Goal: Contribute content: Contribute content

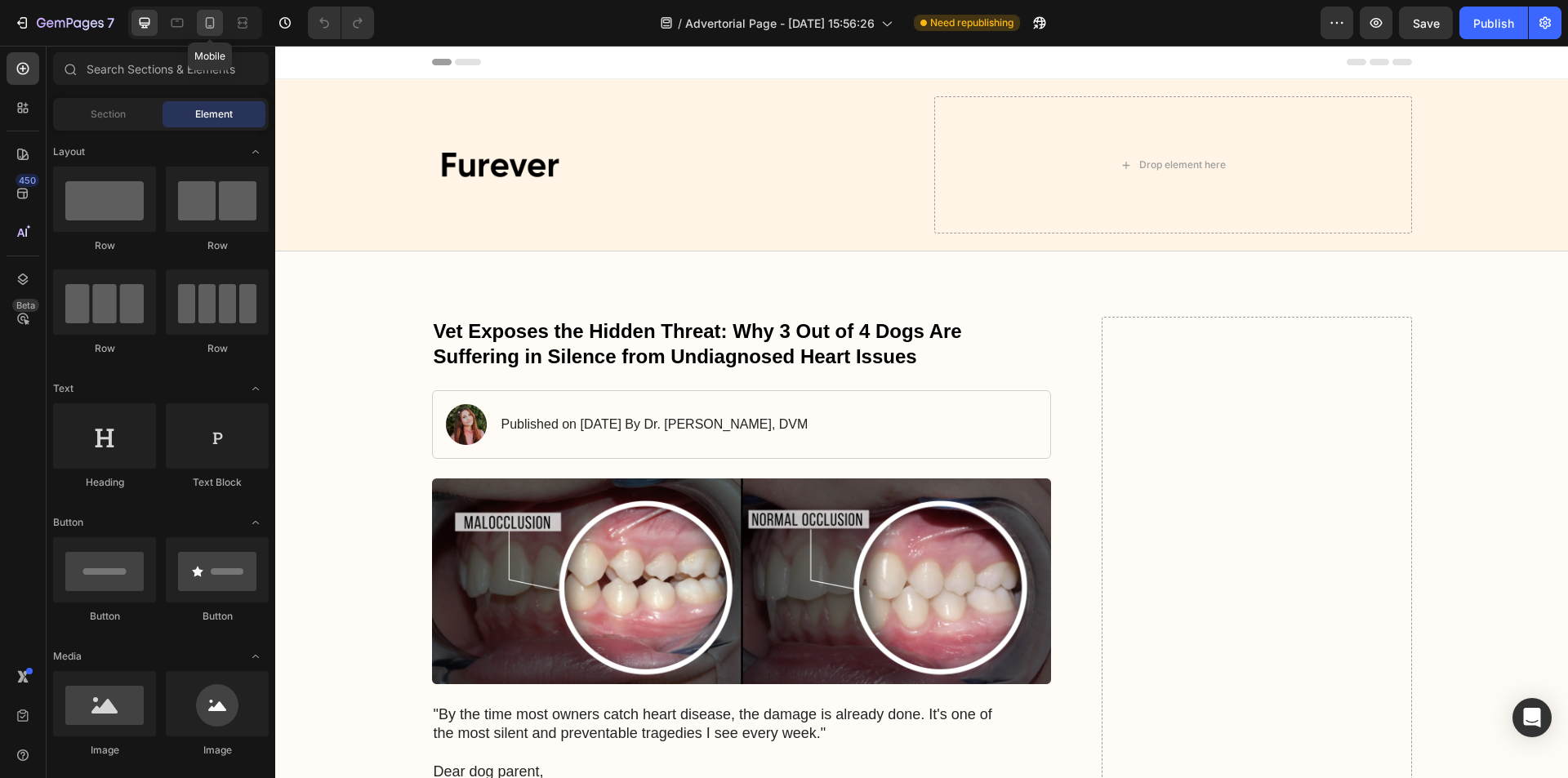
click at [205, 15] on icon at bounding box center [209, 23] width 16 height 16
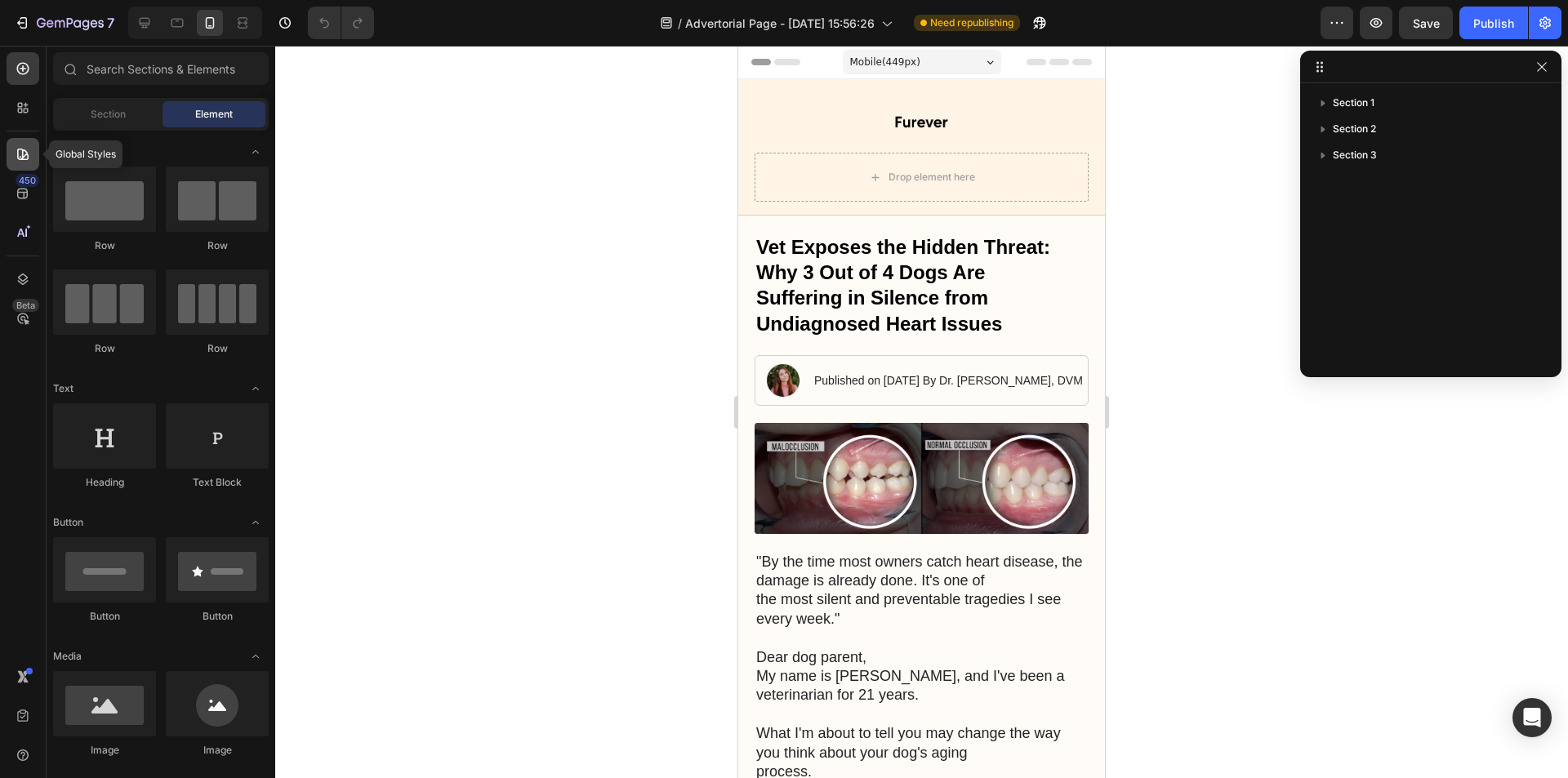
click at [32, 155] on div at bounding box center [22, 153] width 33 height 33
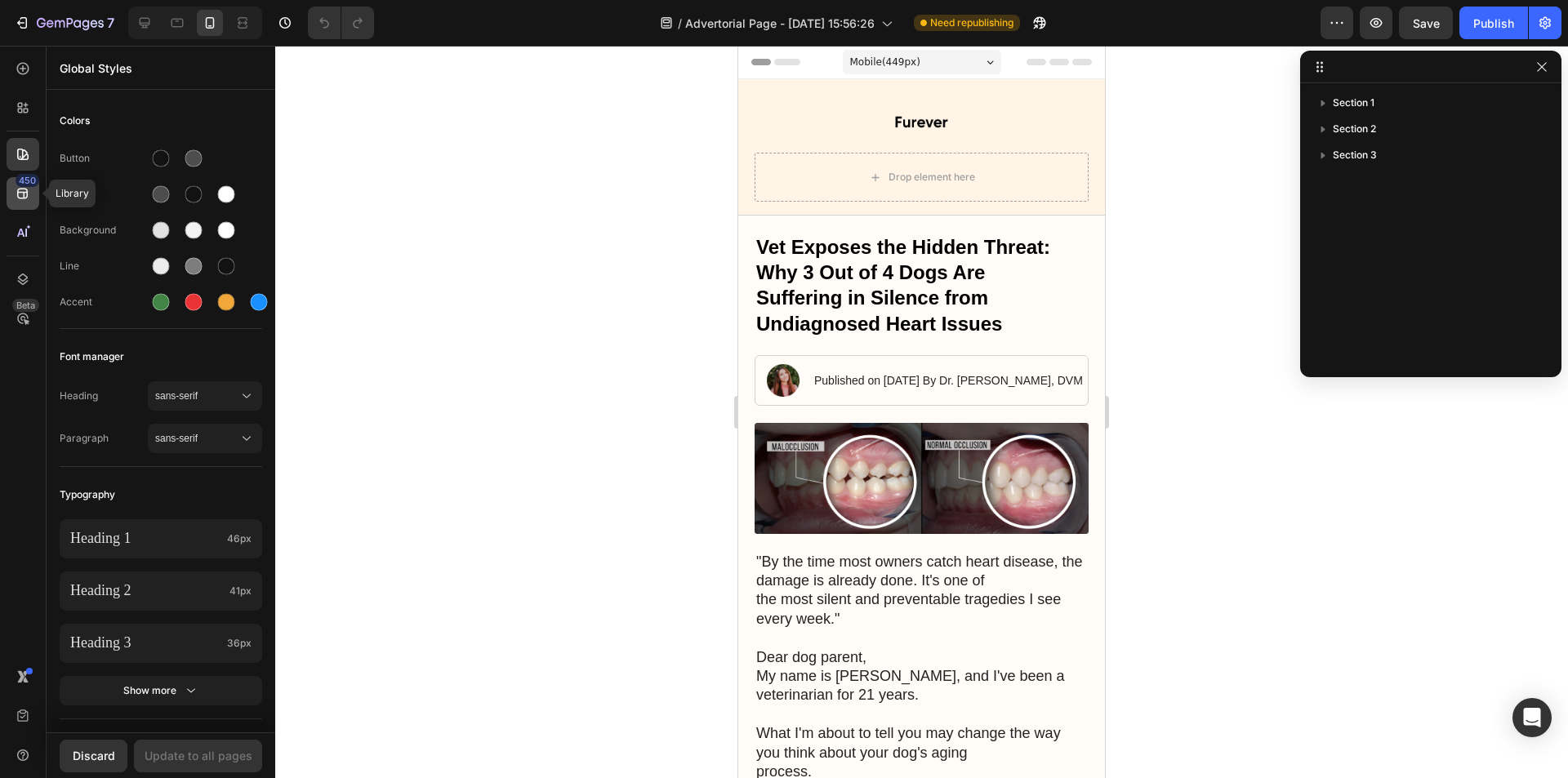
click at [35, 200] on div "450" at bounding box center [22, 193] width 33 height 33
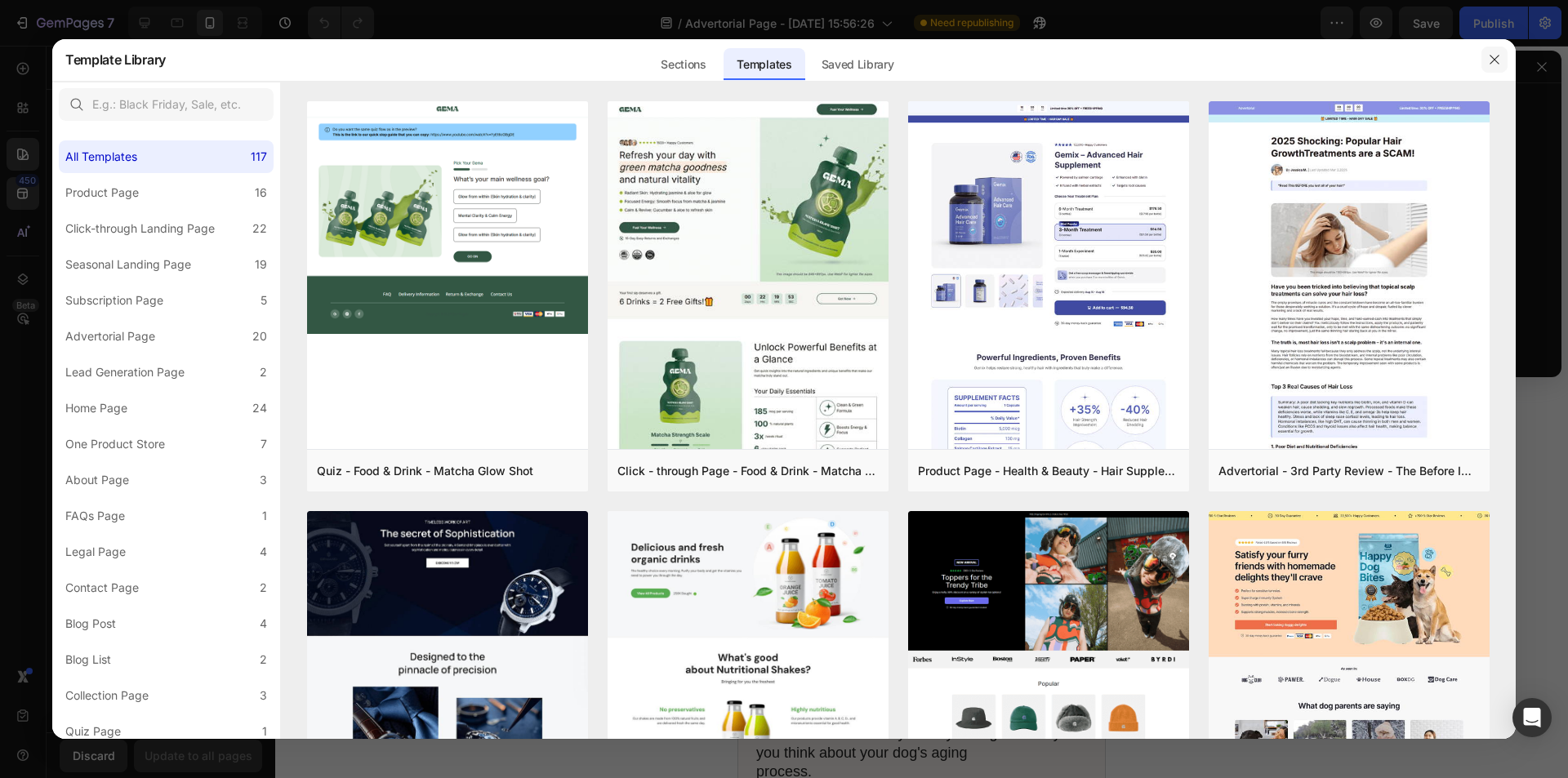
click at [1496, 67] on button "button" at bounding box center [1493, 59] width 26 height 26
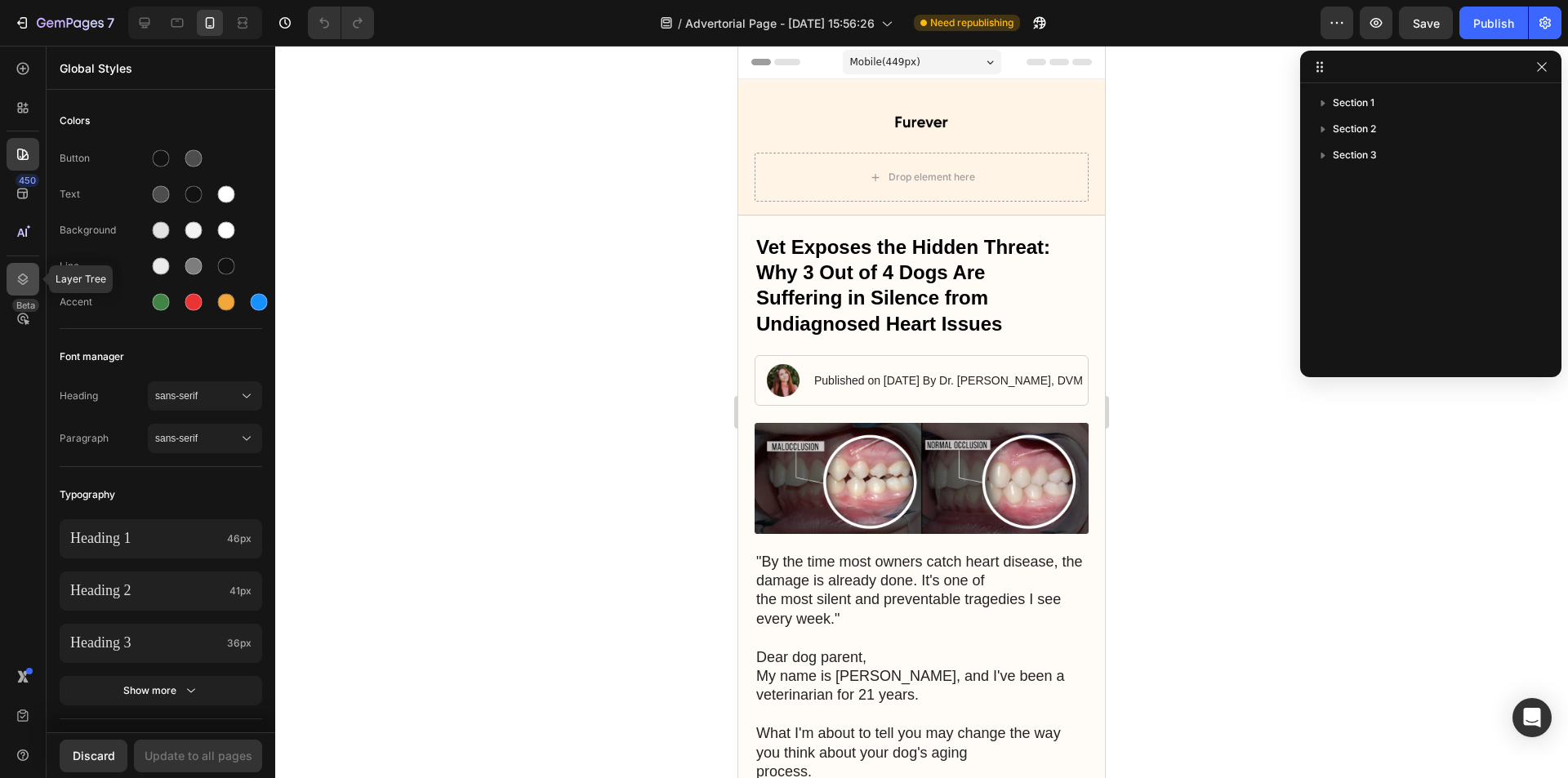
click at [19, 271] on icon at bounding box center [23, 279] width 16 height 16
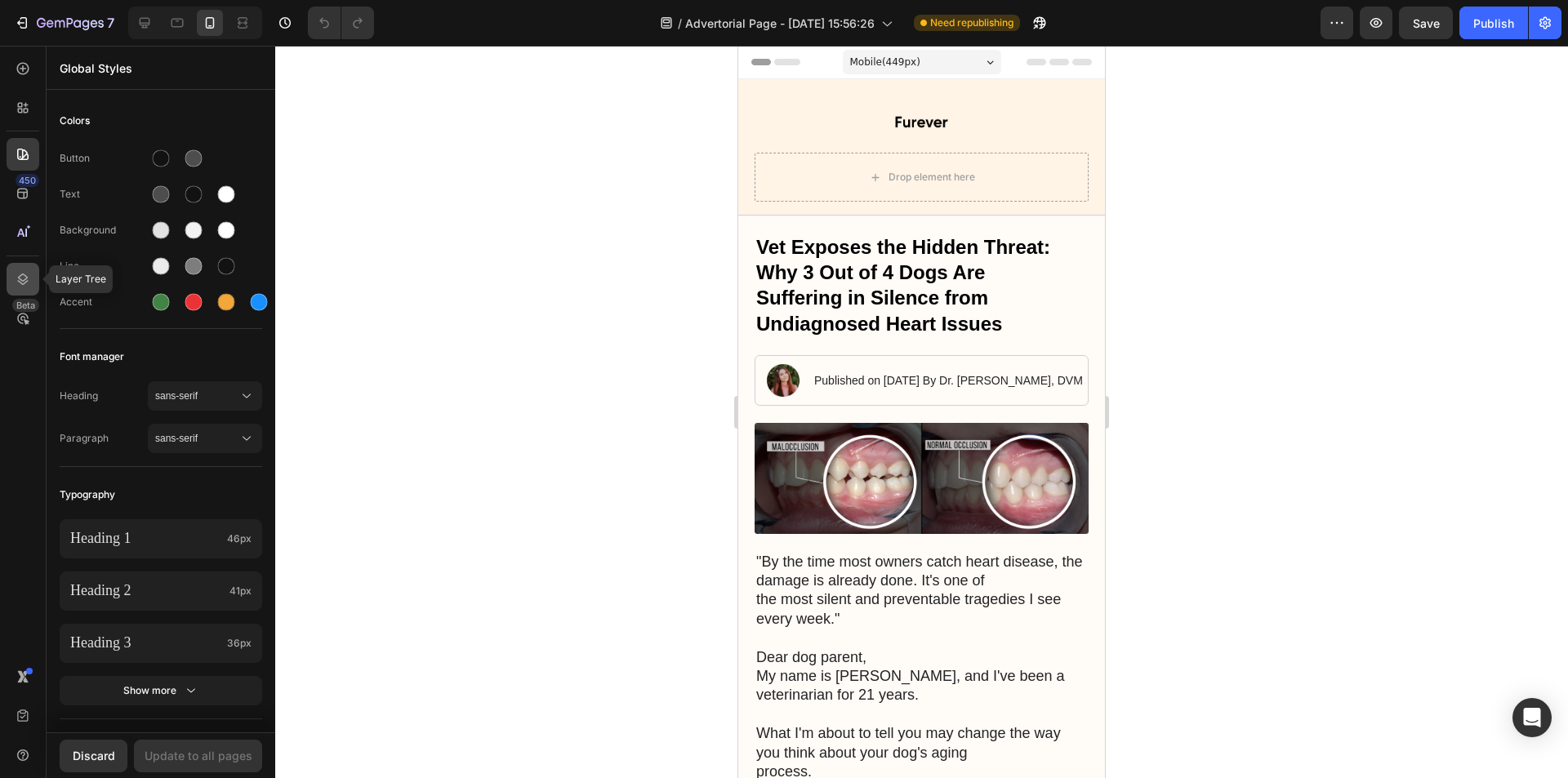
click at [15, 272] on icon at bounding box center [23, 279] width 16 height 16
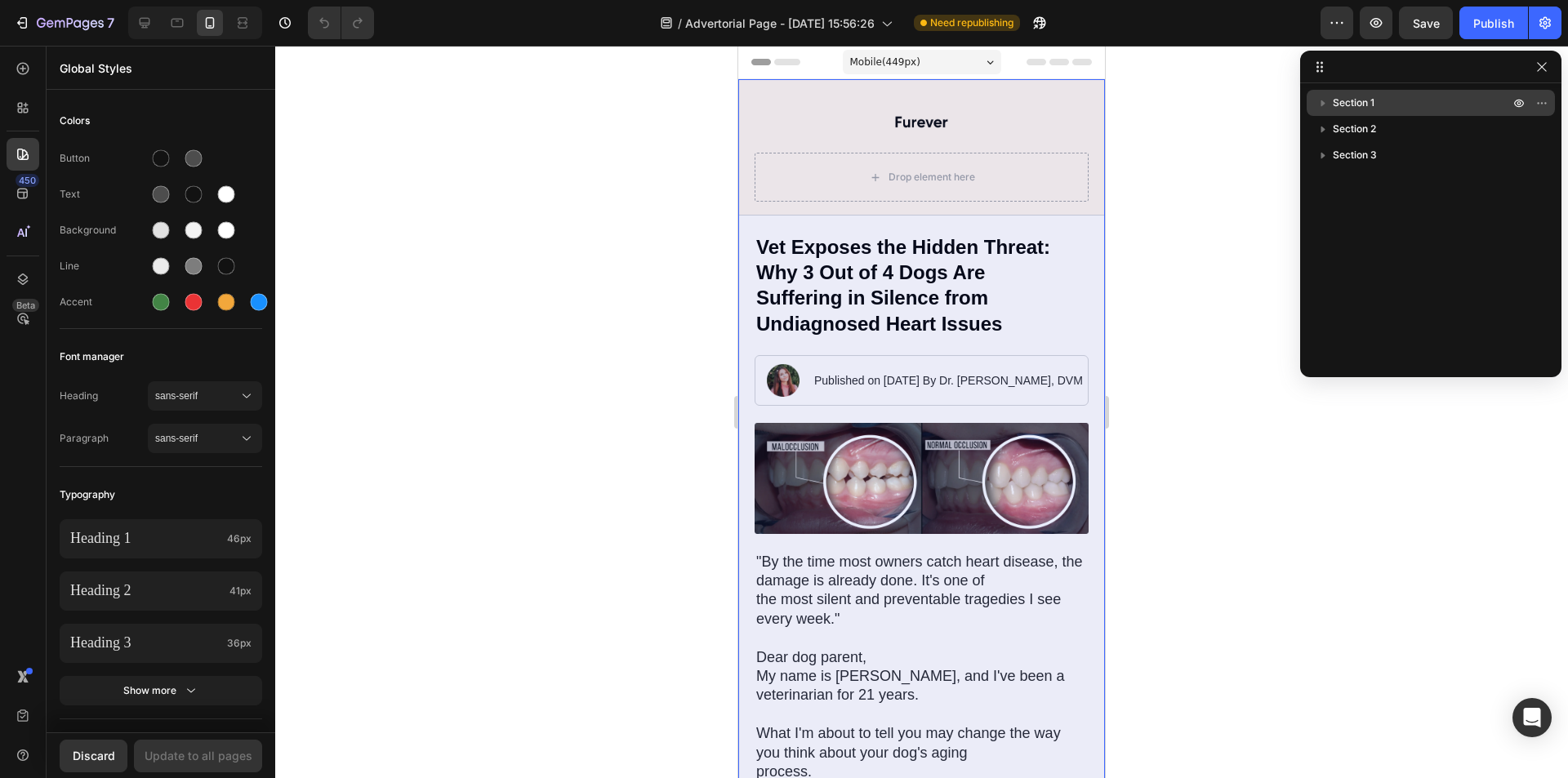
click at [1319, 103] on icon "button" at bounding box center [1322, 103] width 16 height 16
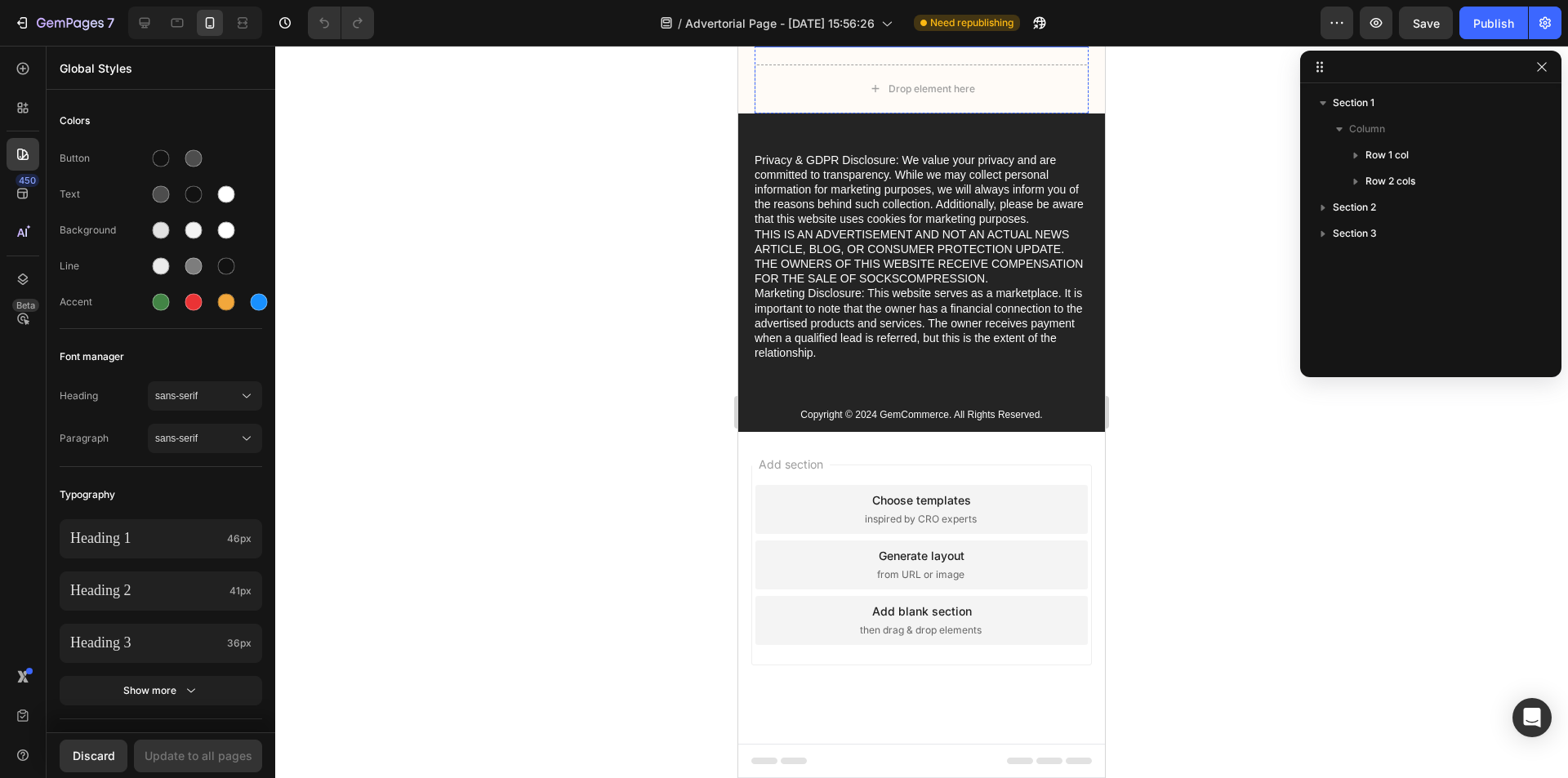
scroll to position [7711, 0]
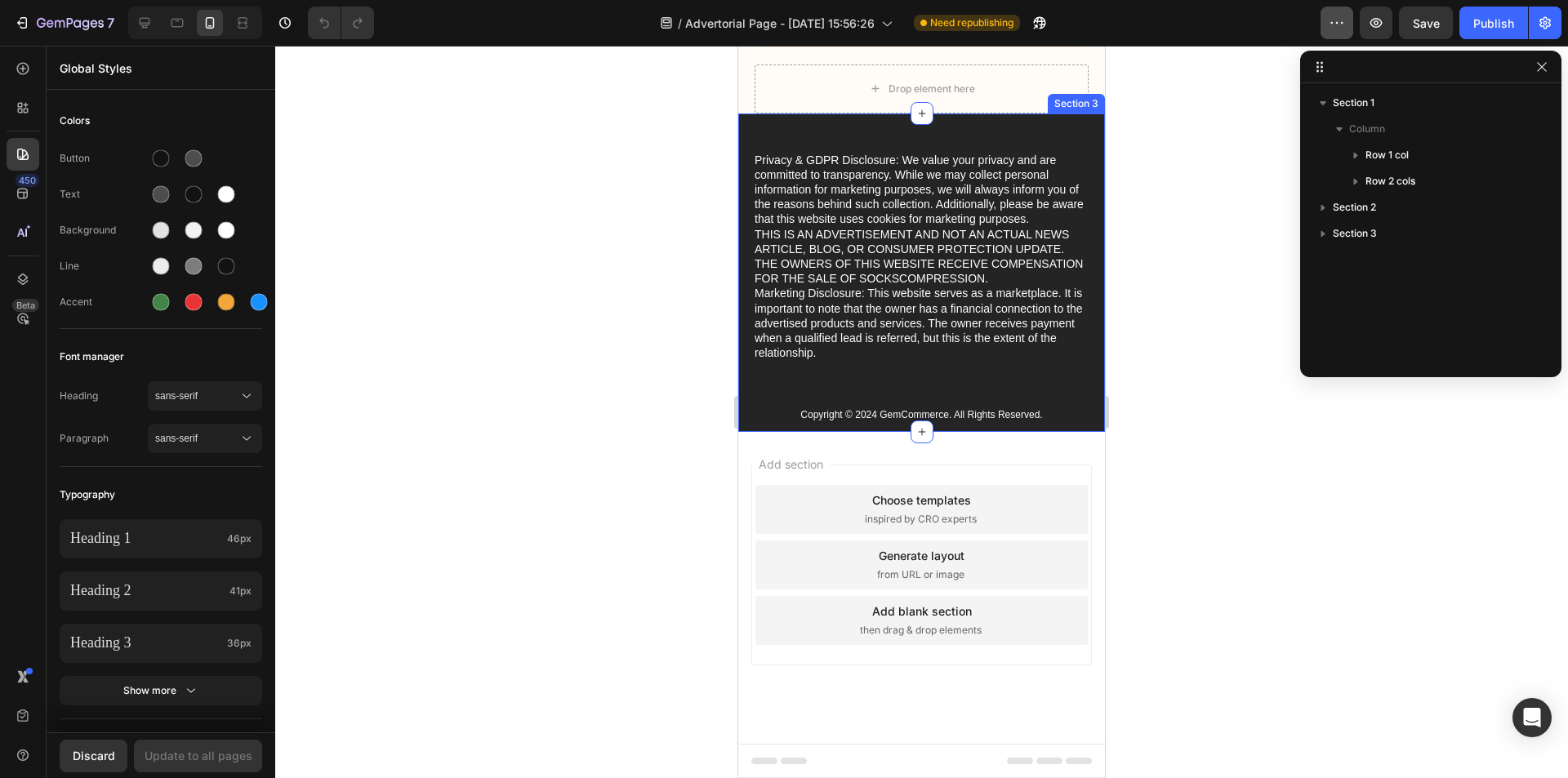
click at [1334, 5] on div "7 / Advertorial Page - Aug 26, 15:56:26 Need republishing Preview Save Publish" at bounding box center [784, 23] width 1568 height 46
click at [1328, 20] on icon "button" at bounding box center [1336, 23] width 16 height 16
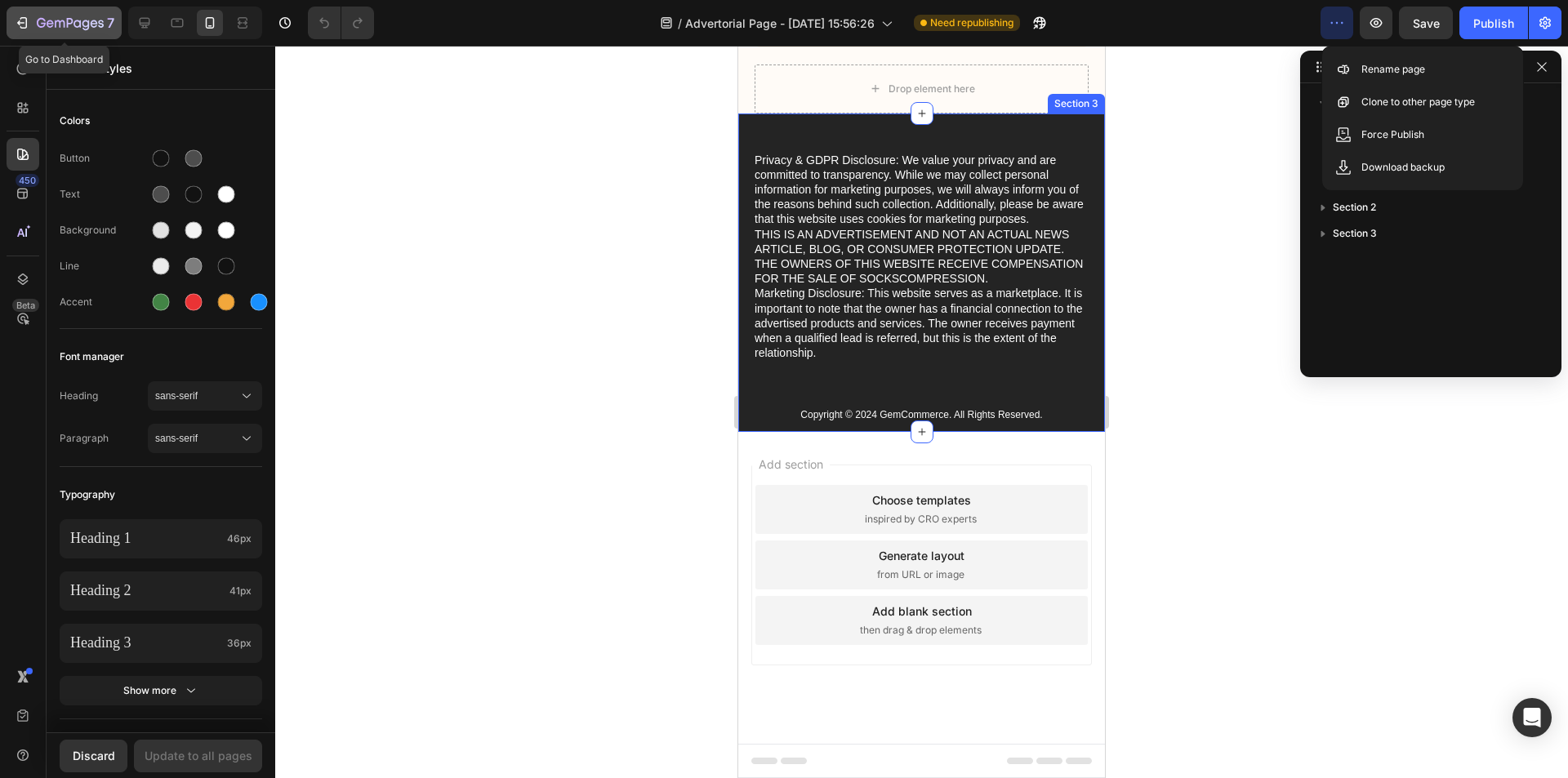
click at [38, 19] on icon "button" at bounding box center [69, 24] width 67 height 14
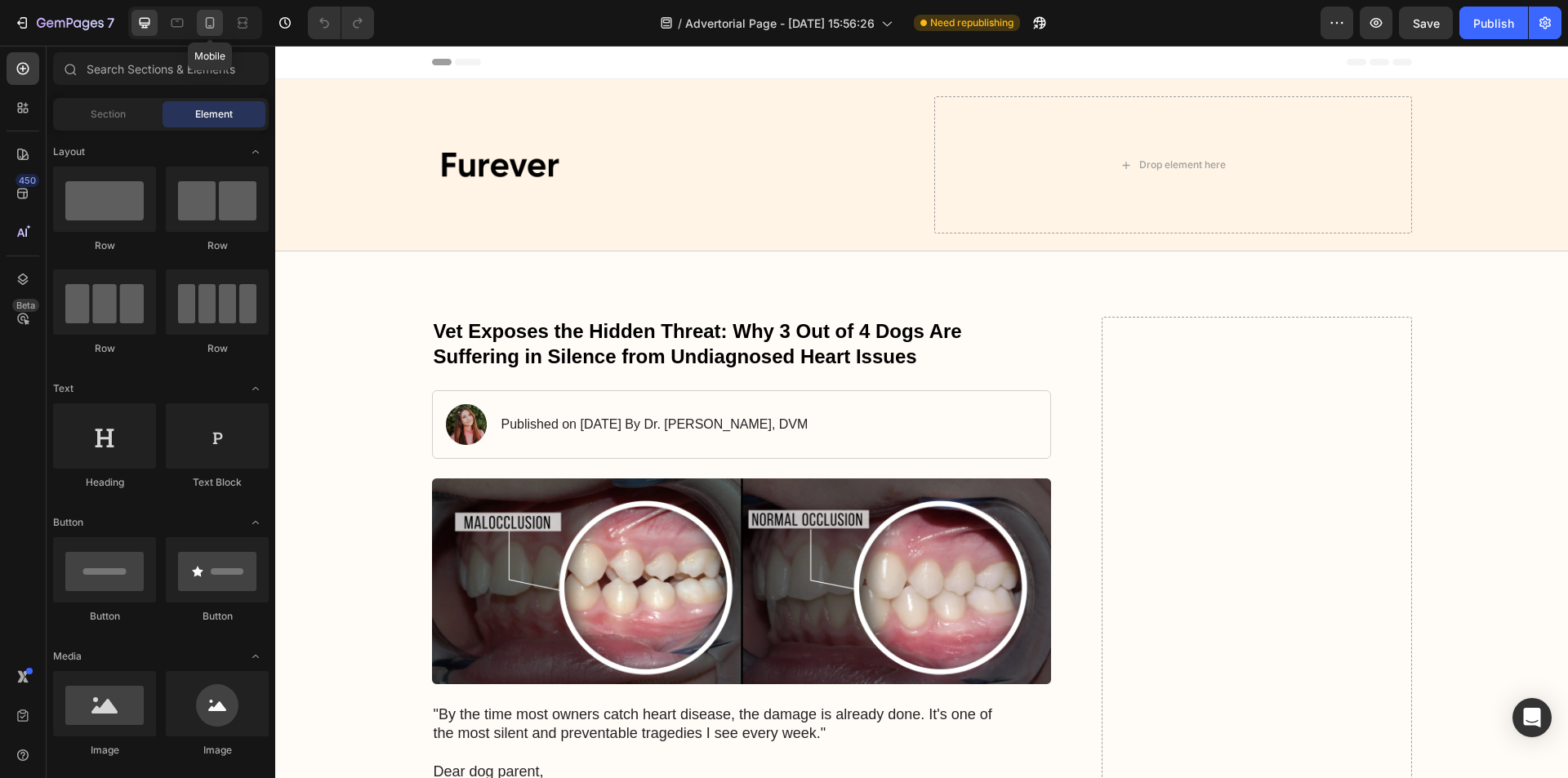
click at [205, 20] on icon at bounding box center [209, 23] width 16 height 16
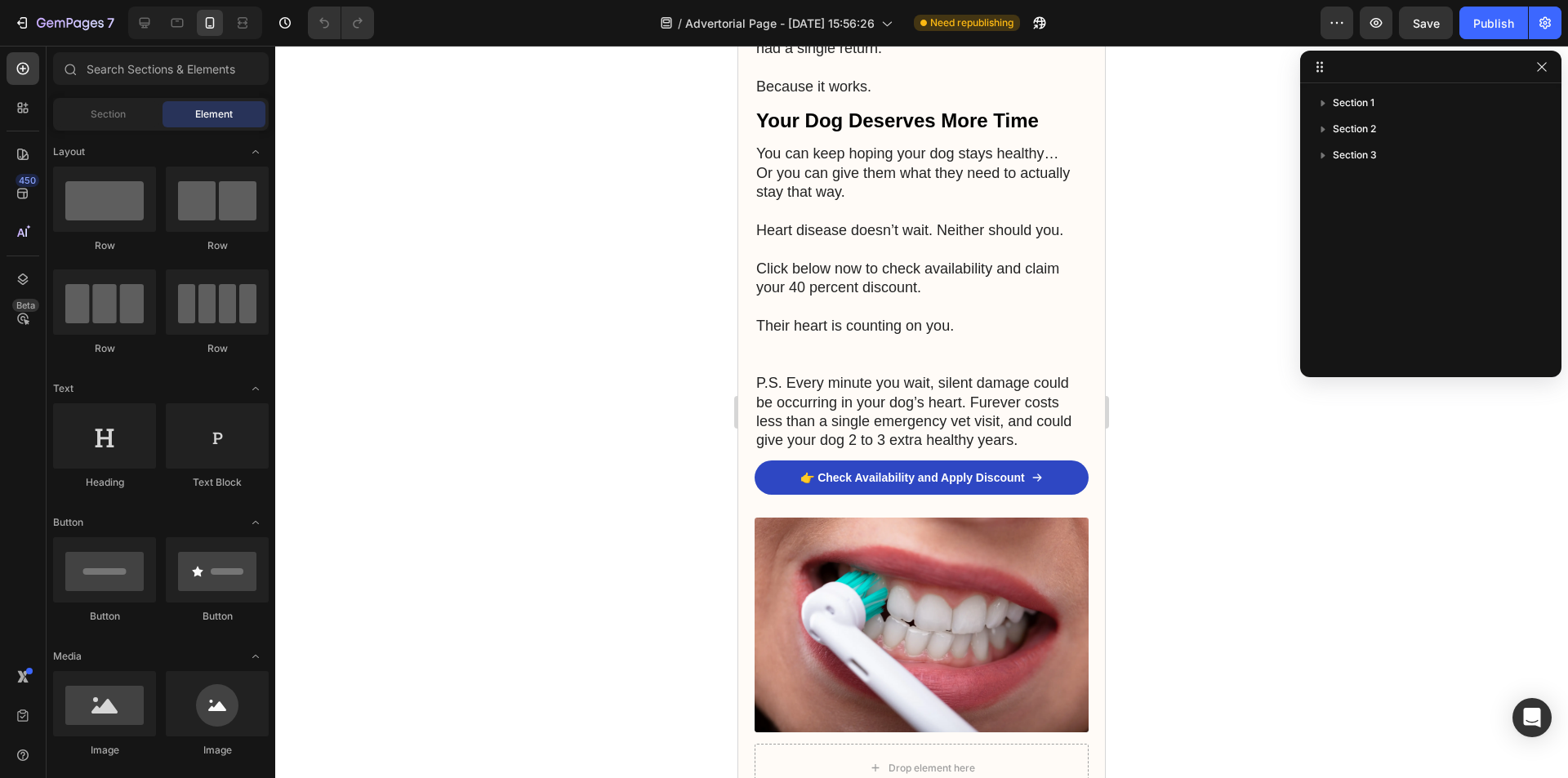
scroll to position [5025, 0]
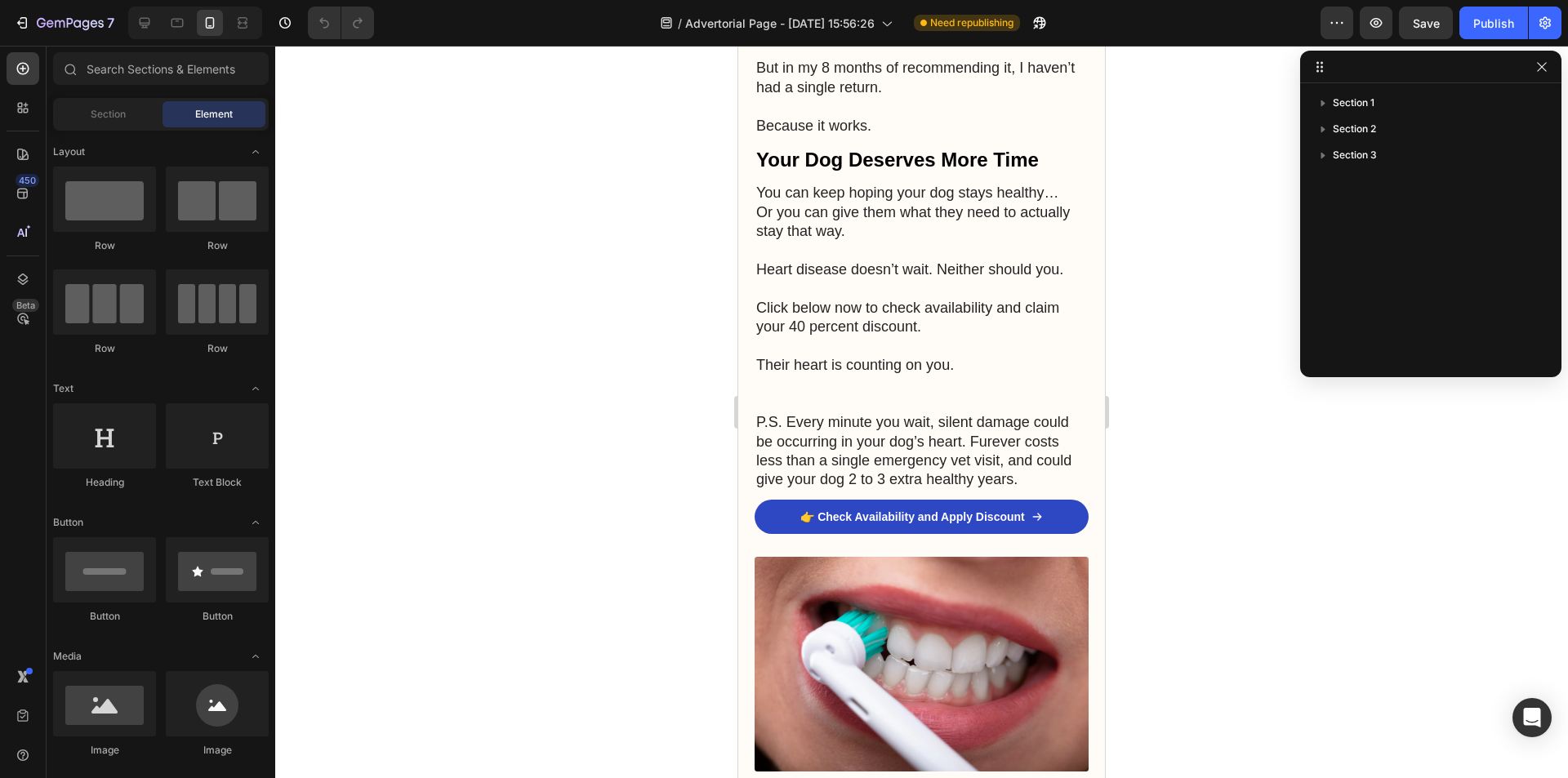
drag, startPoint x: 1097, startPoint y: 374, endPoint x: 1844, endPoint y: 648, distance: 795.7
click at [1005, 612] on img at bounding box center [921, 664] width 334 height 215
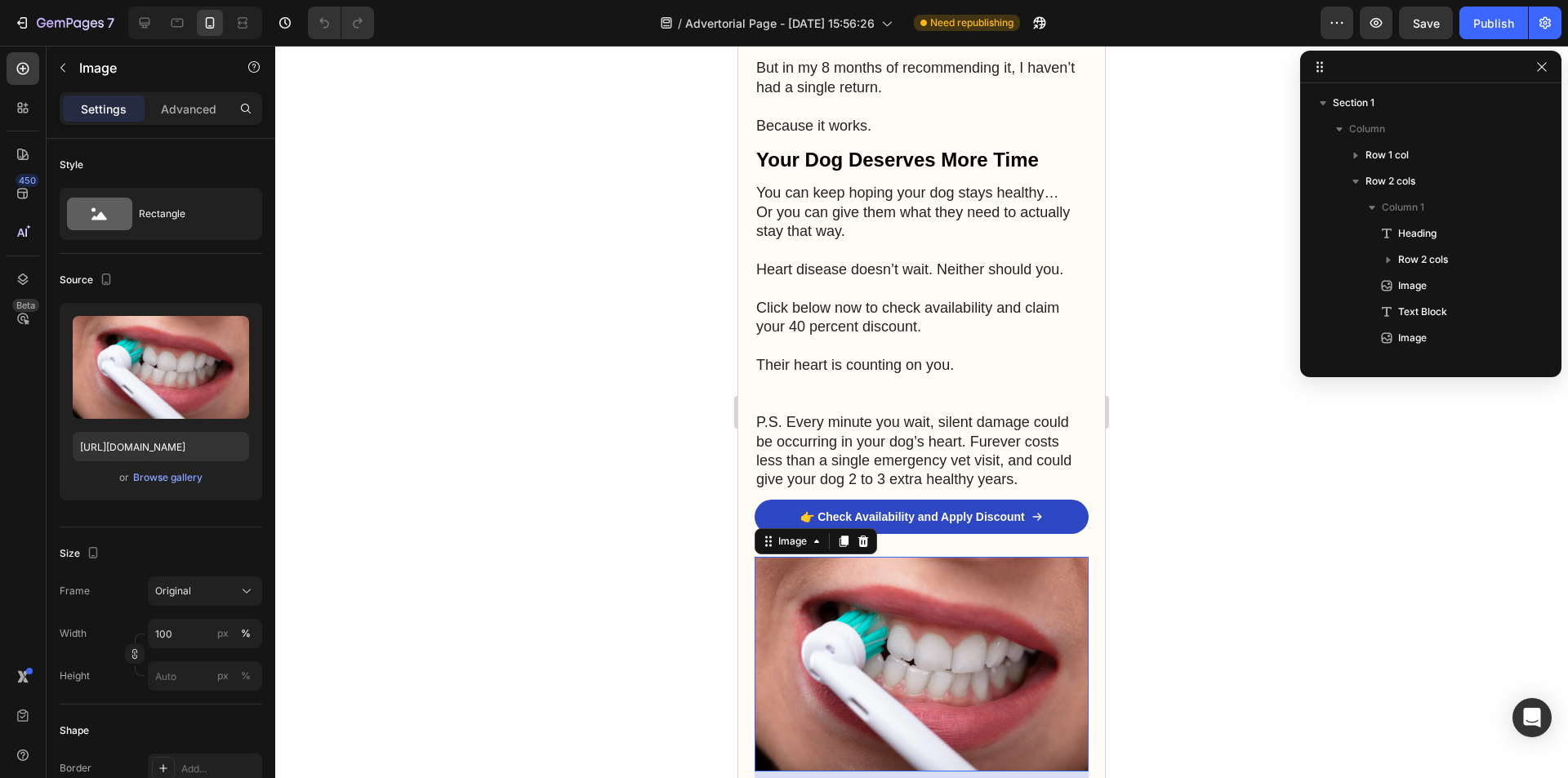
scroll to position [690, 0]
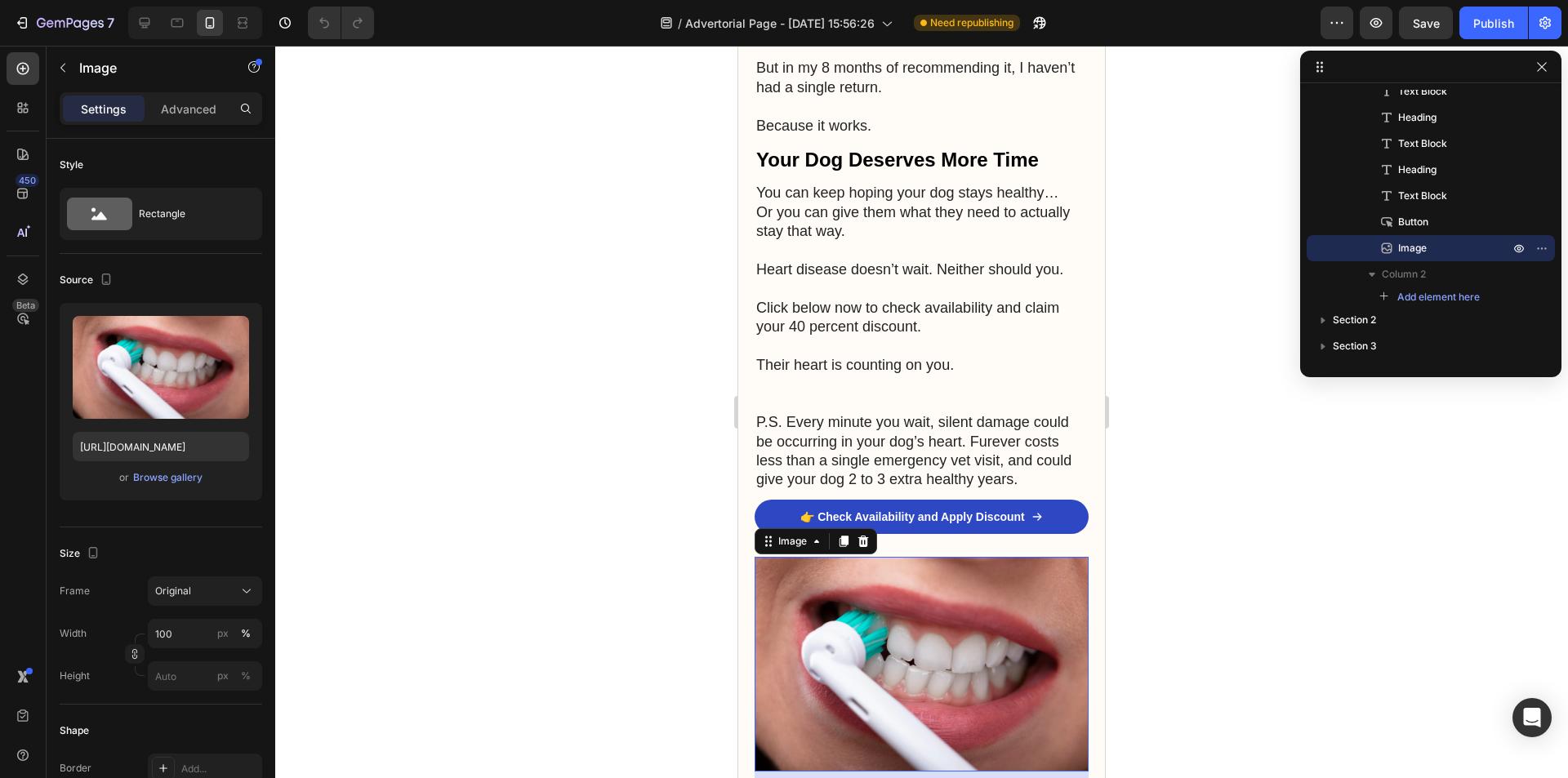
click at [870, 535] on icon at bounding box center [863, 541] width 13 height 13
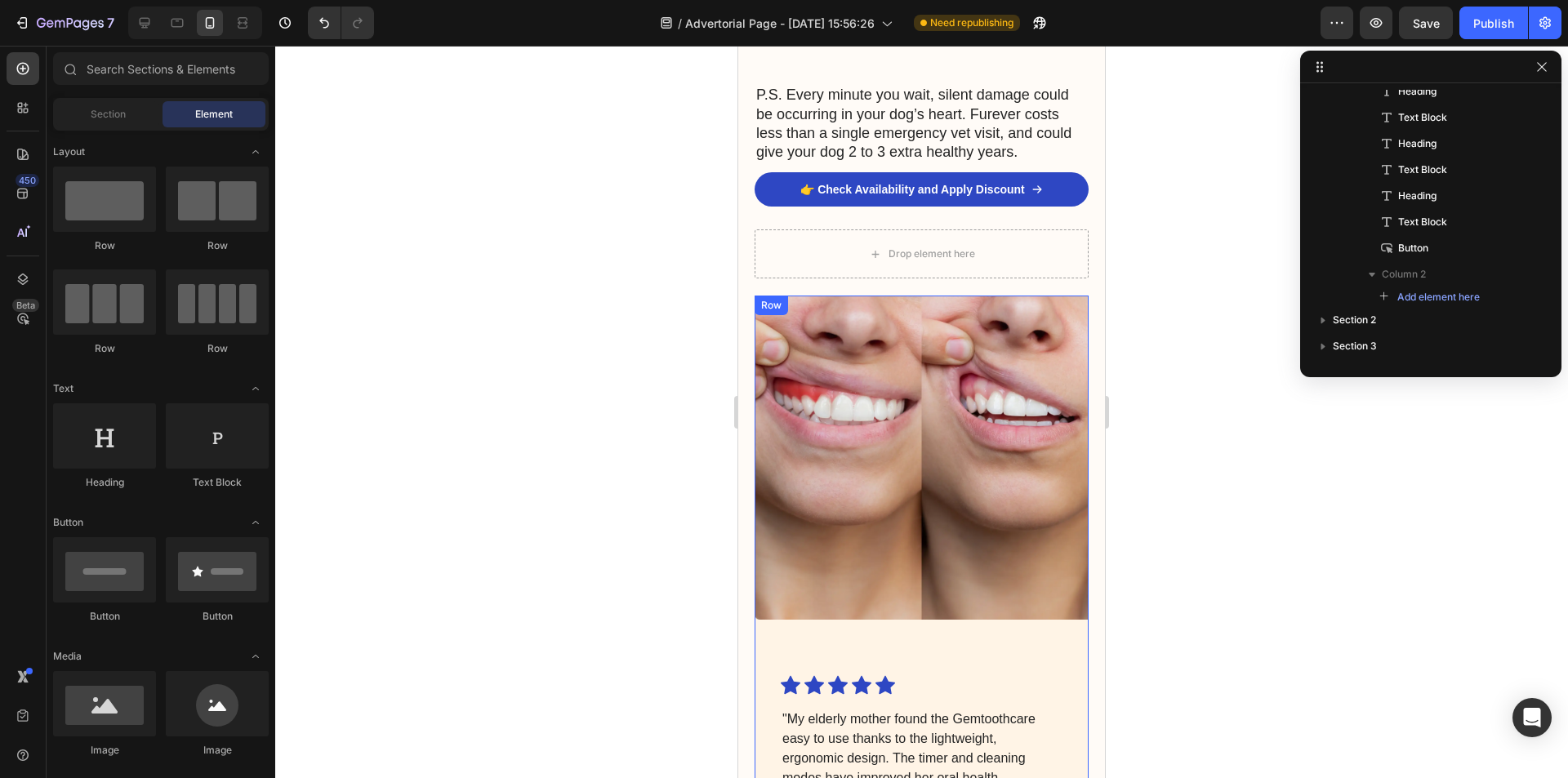
scroll to position [5351, 0]
click at [940, 515] on img at bounding box center [921, 458] width 334 height 324
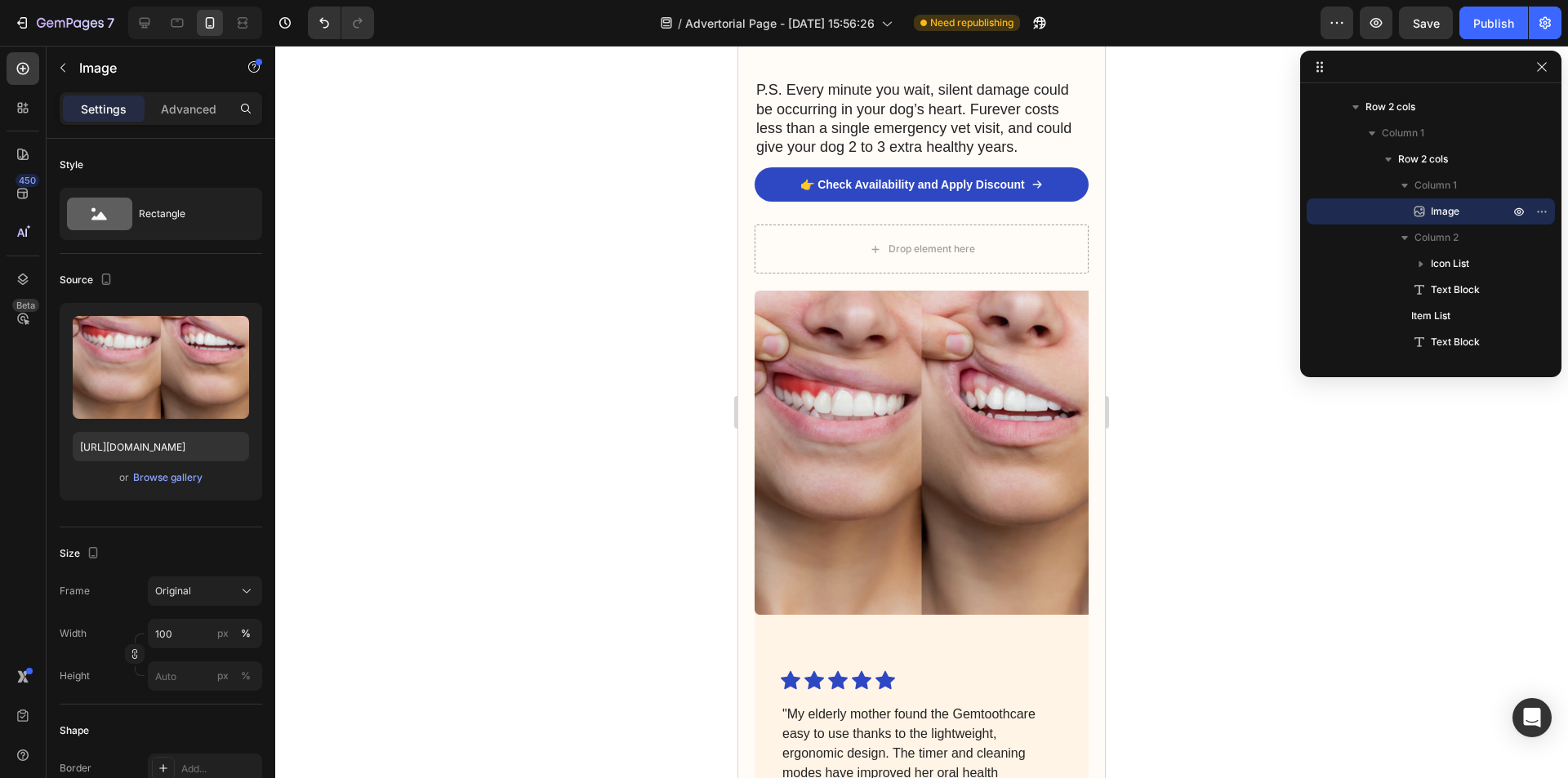
scroll to position [5556, 0]
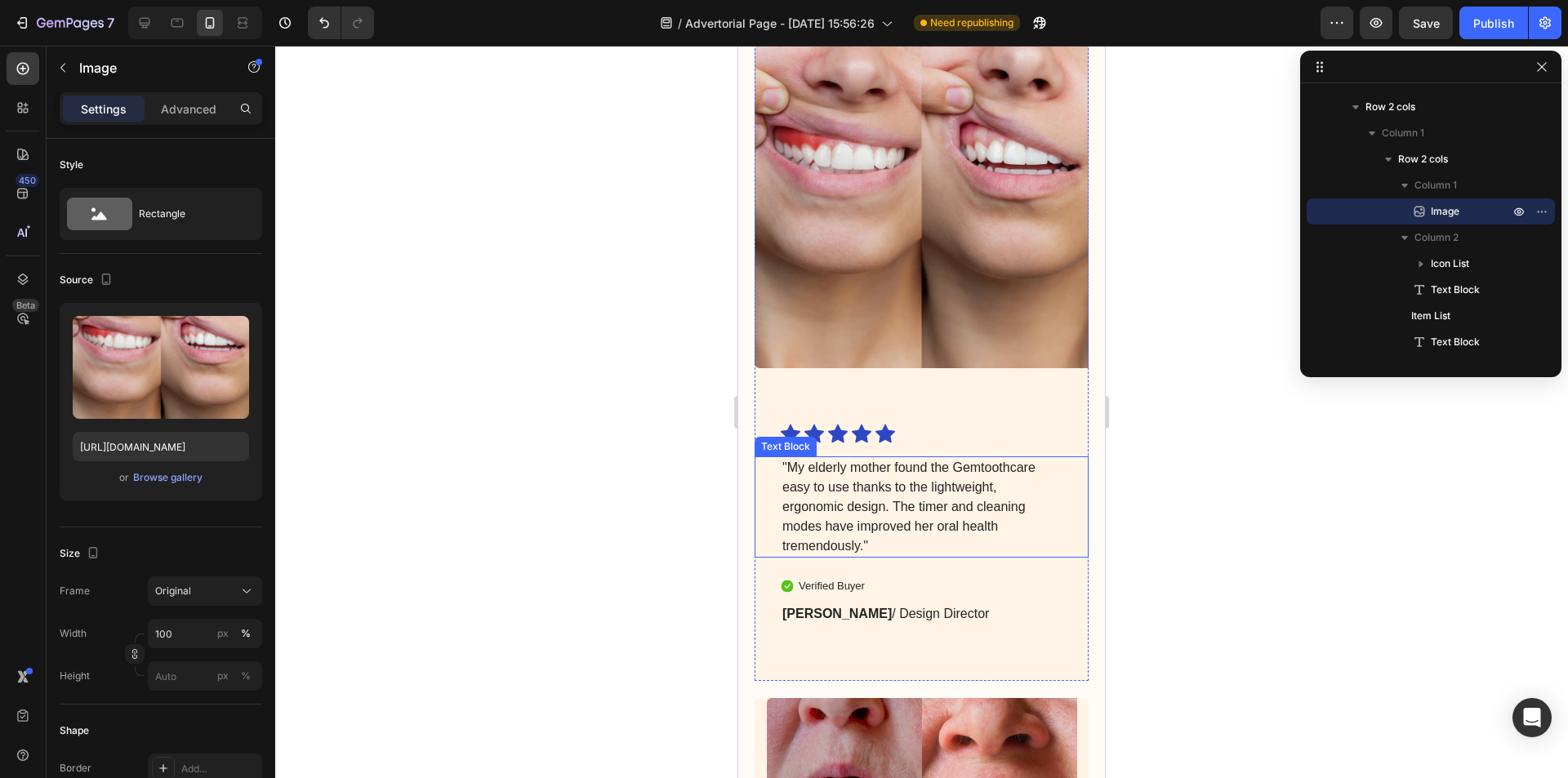
click at [858, 483] on p ""My elderly mother found the Gemtoothcare easy to use thanks to the lightweight…" at bounding box center [921, 507] width 279 height 98
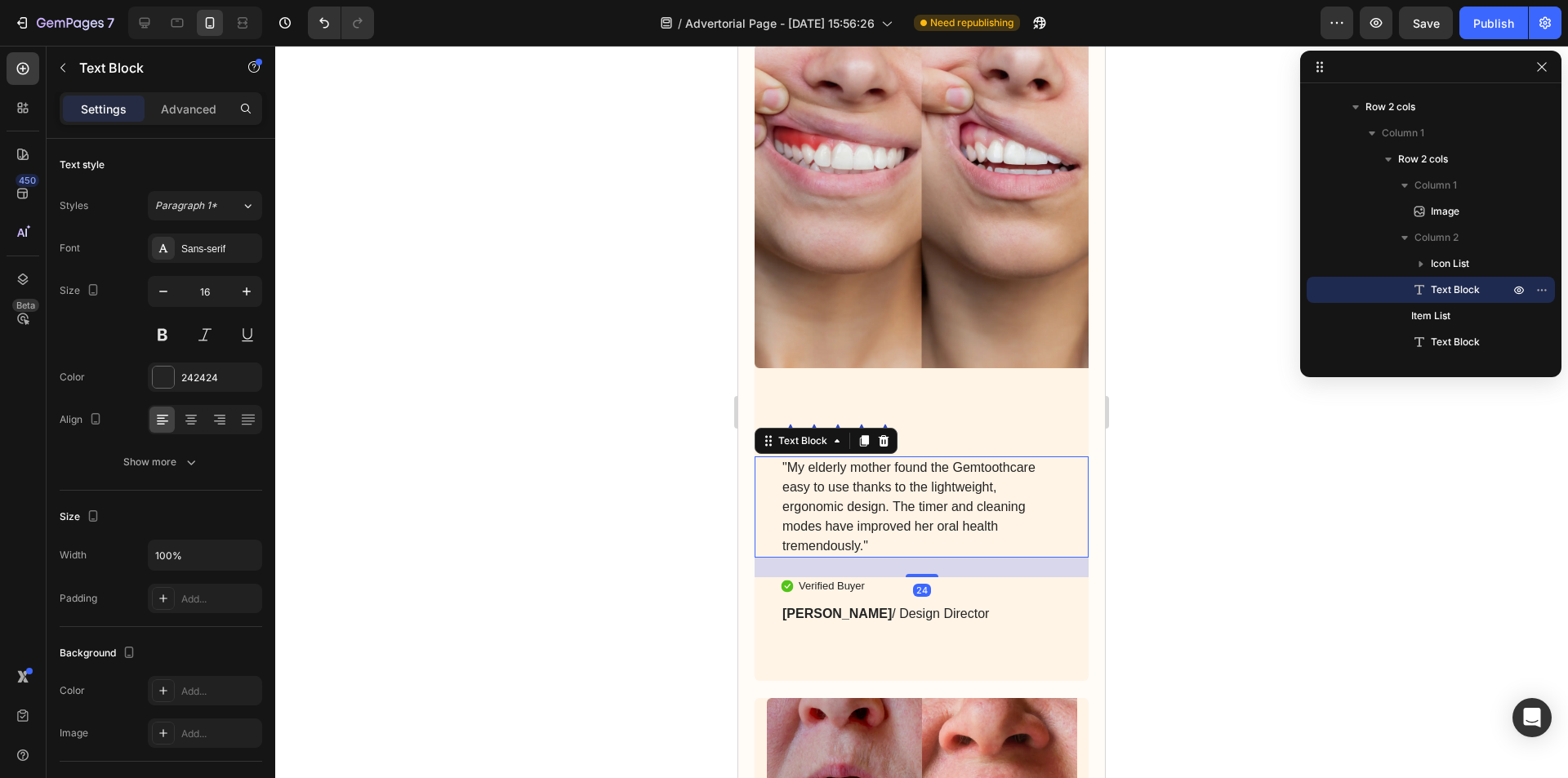
click at [858, 483] on p ""My elderly mother found the Gemtoothcare easy to use thanks to the lightweight…" at bounding box center [921, 507] width 279 height 98
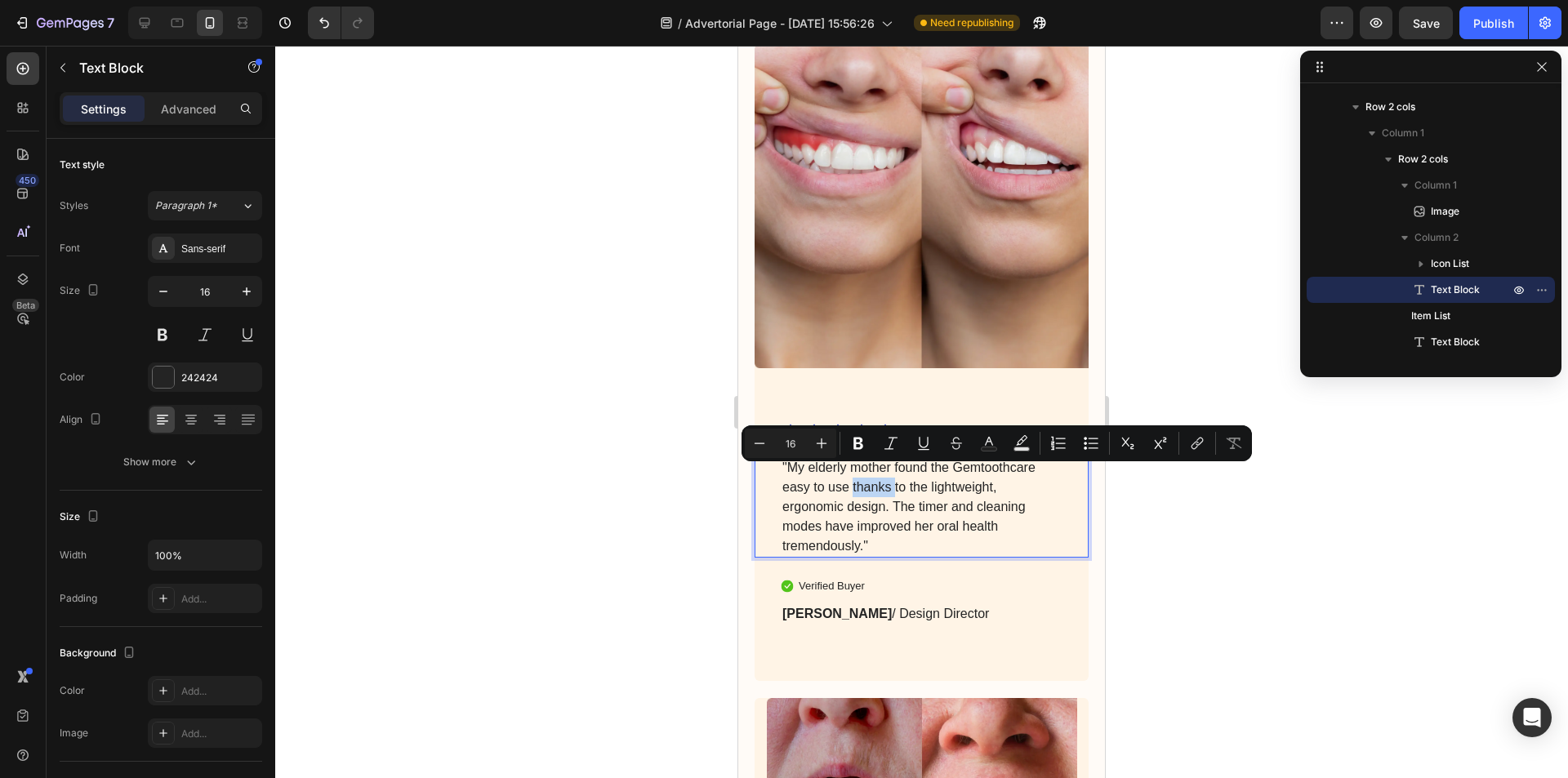
click at [855, 479] on p ""My elderly mother found the Gemtoothcare easy to use thanks to the lightweight…" at bounding box center [921, 507] width 279 height 98
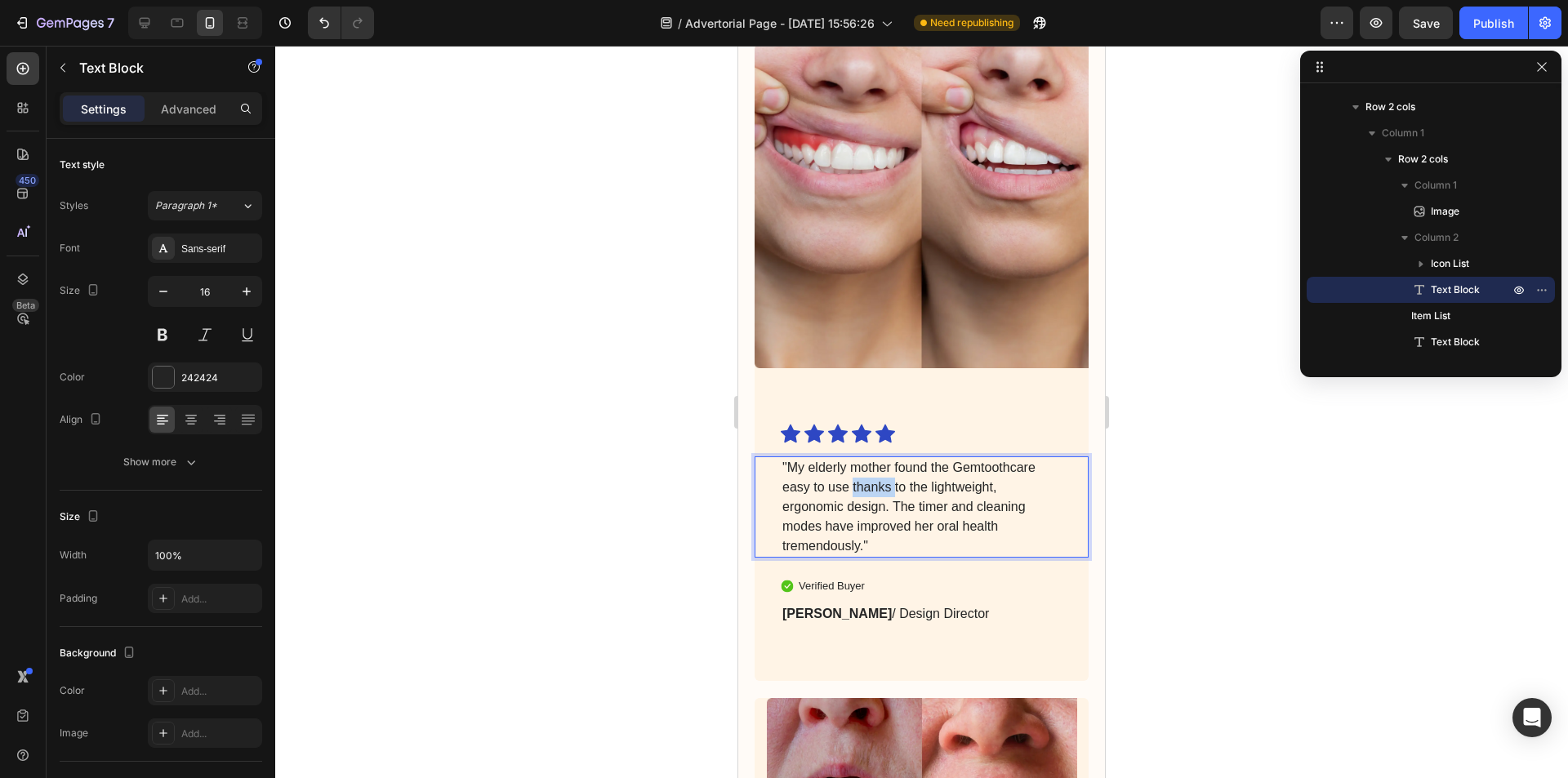
click at [855, 479] on p ""My elderly mother found the Gemtoothcare easy to use thanks to the lightweight…" at bounding box center [921, 507] width 279 height 98
click at [897, 458] on p ""My [DEMOGRAPHIC_DATA] Lab was slowing down and I feared every walk might be ou…" at bounding box center [921, 507] width 279 height 98
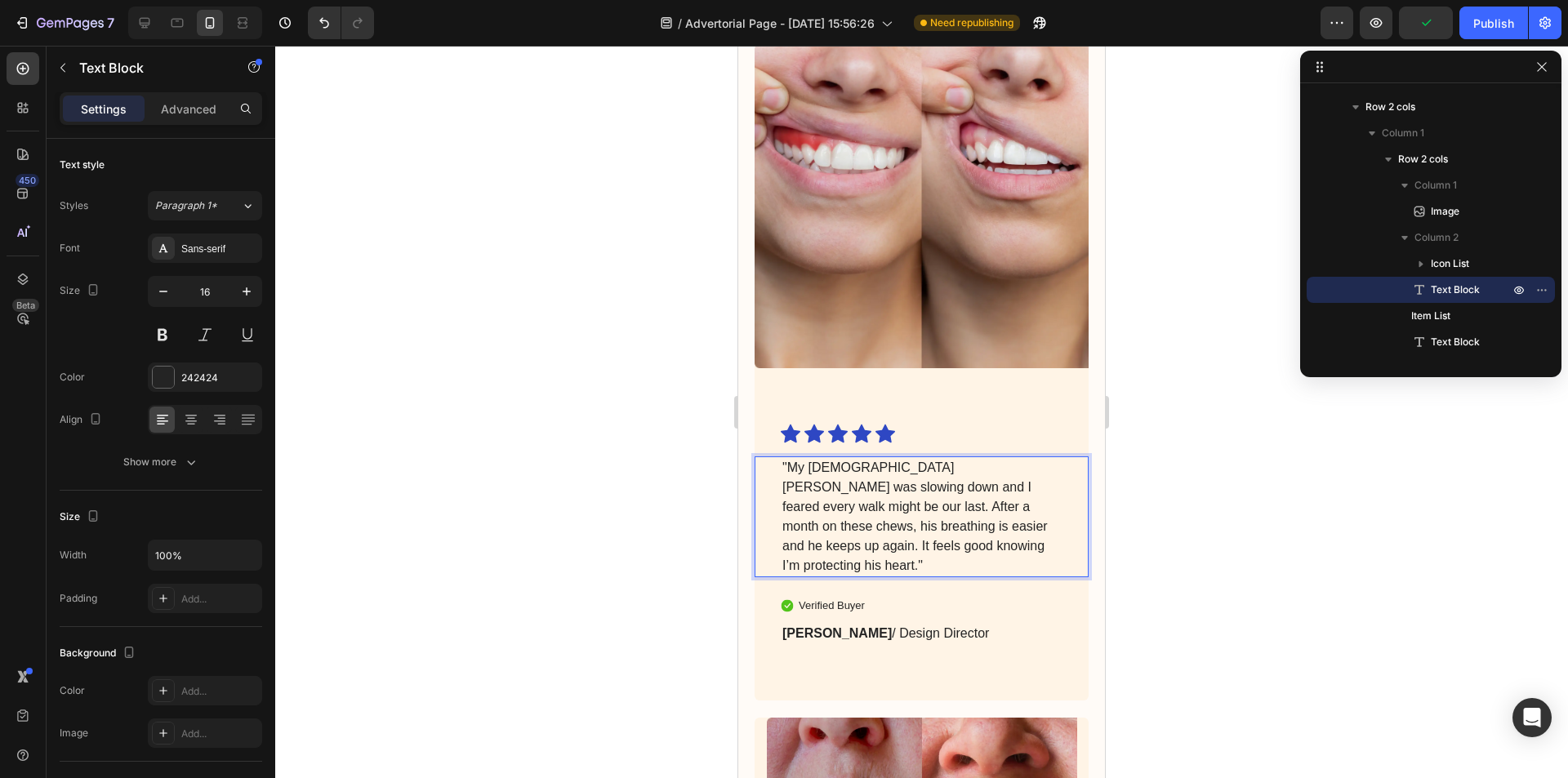
click at [890, 458] on p ""My [DEMOGRAPHIC_DATA] [PERSON_NAME] was slowing down and I feared every walk m…" at bounding box center [921, 516] width 279 height 117
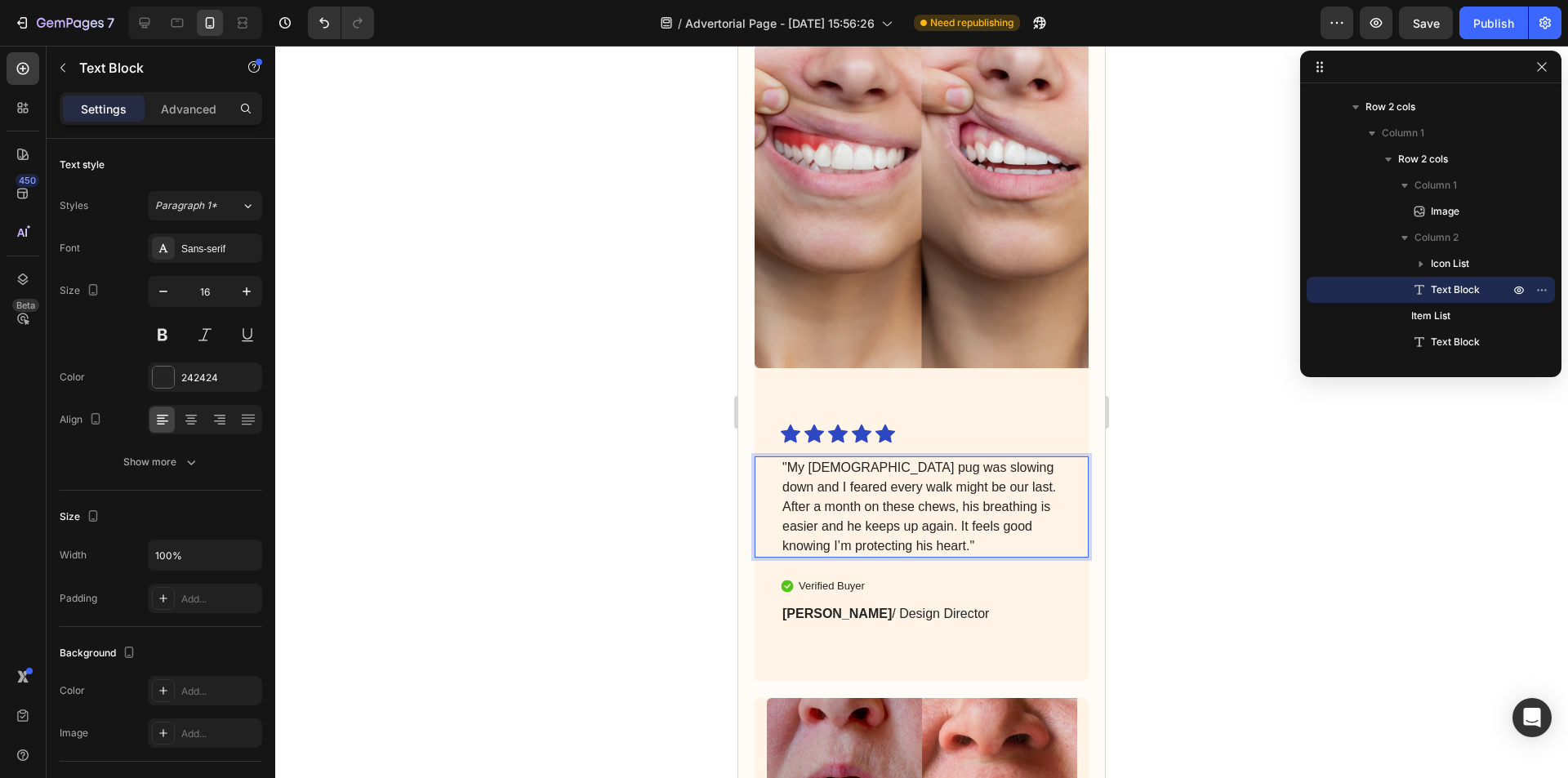
click at [944, 491] on p ""My [DEMOGRAPHIC_DATA] pug was slowing down and I feared every walk might be ou…" at bounding box center [921, 507] width 279 height 98
click at [807, 494] on p ""My [DEMOGRAPHIC_DATA] pug was slowing down and I feared every walk might be ou…" at bounding box center [921, 507] width 279 height 98
click at [897, 604] on p "[PERSON_NAME] / Design Director" at bounding box center [921, 614] width 279 height 20
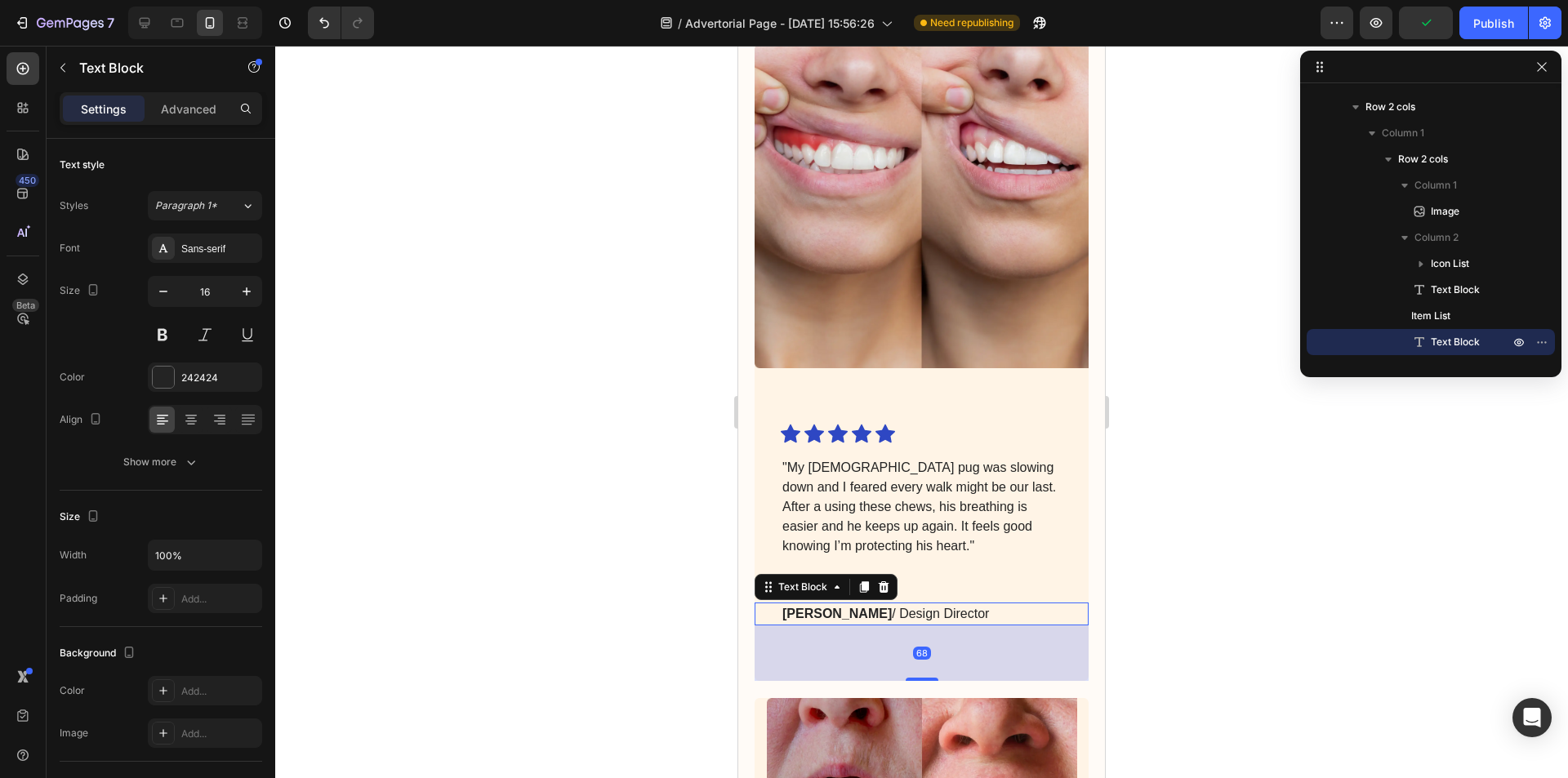
click at [915, 604] on p "[PERSON_NAME] / Design Director" at bounding box center [921, 614] width 279 height 20
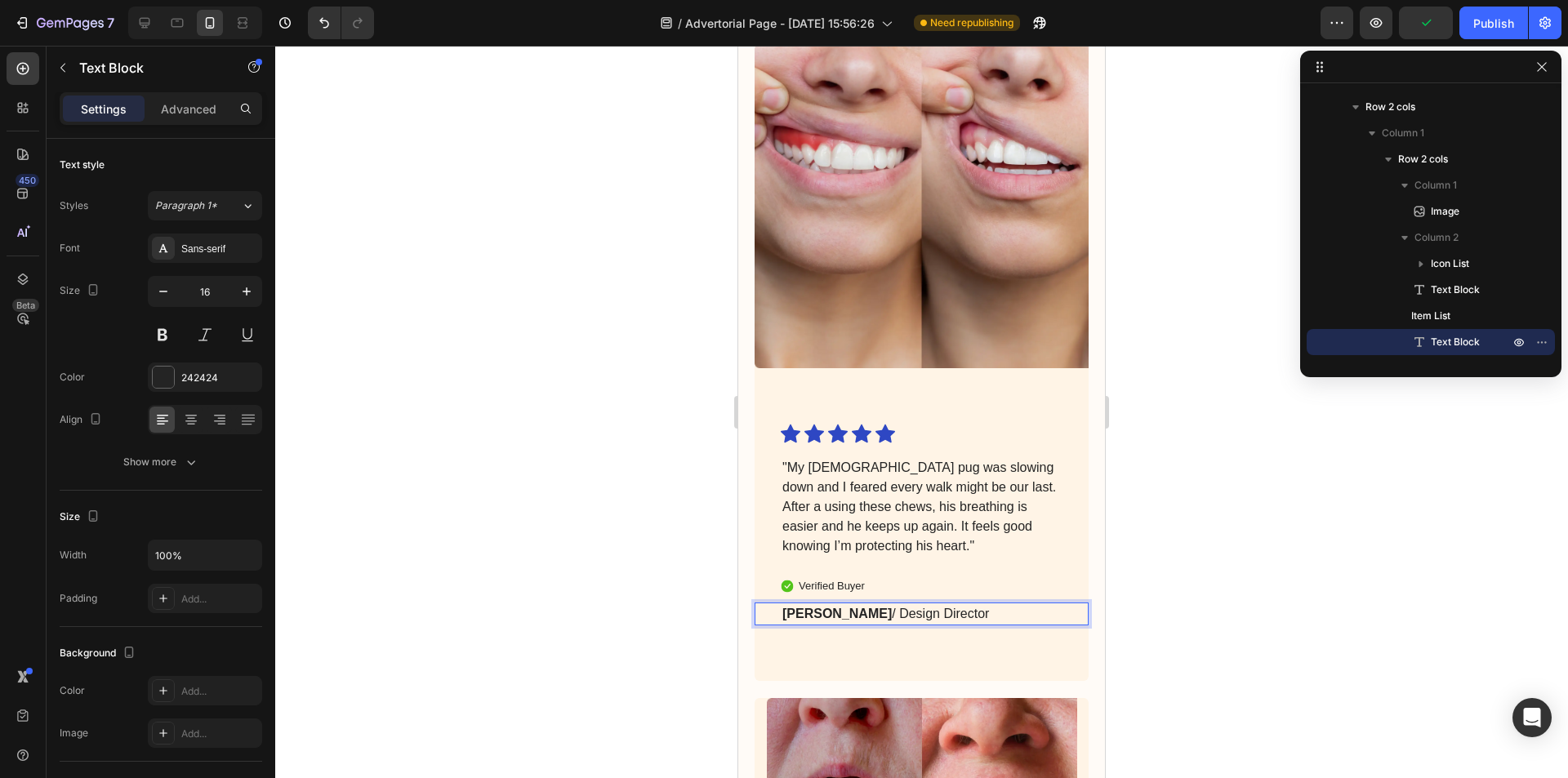
click at [915, 604] on p "[PERSON_NAME] / Design Director" at bounding box center [921, 614] width 279 height 20
click at [1224, 519] on div at bounding box center [921, 412] width 1293 height 732
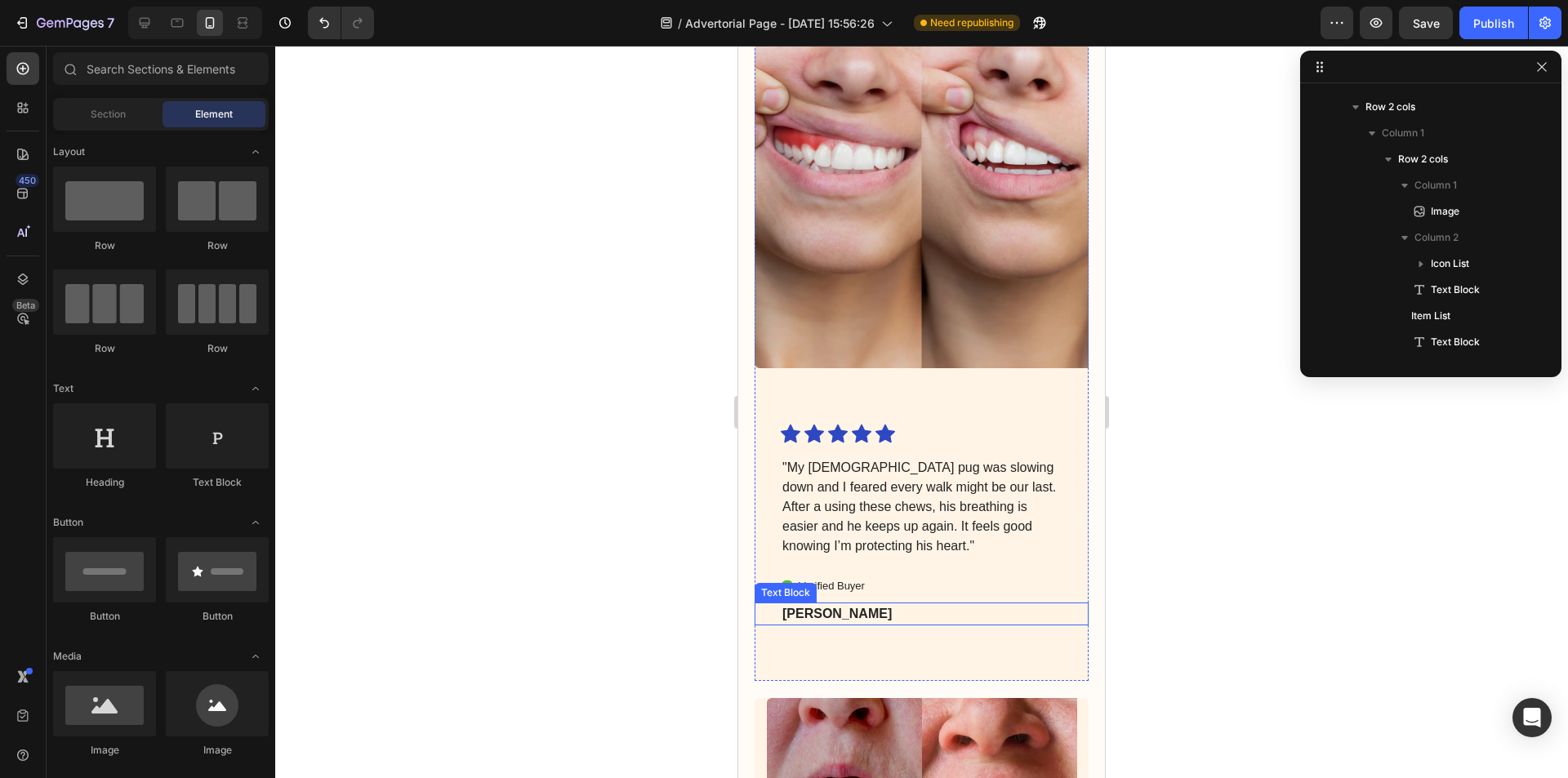
click at [795, 607] on strong "[PERSON_NAME]" at bounding box center [836, 614] width 109 height 14
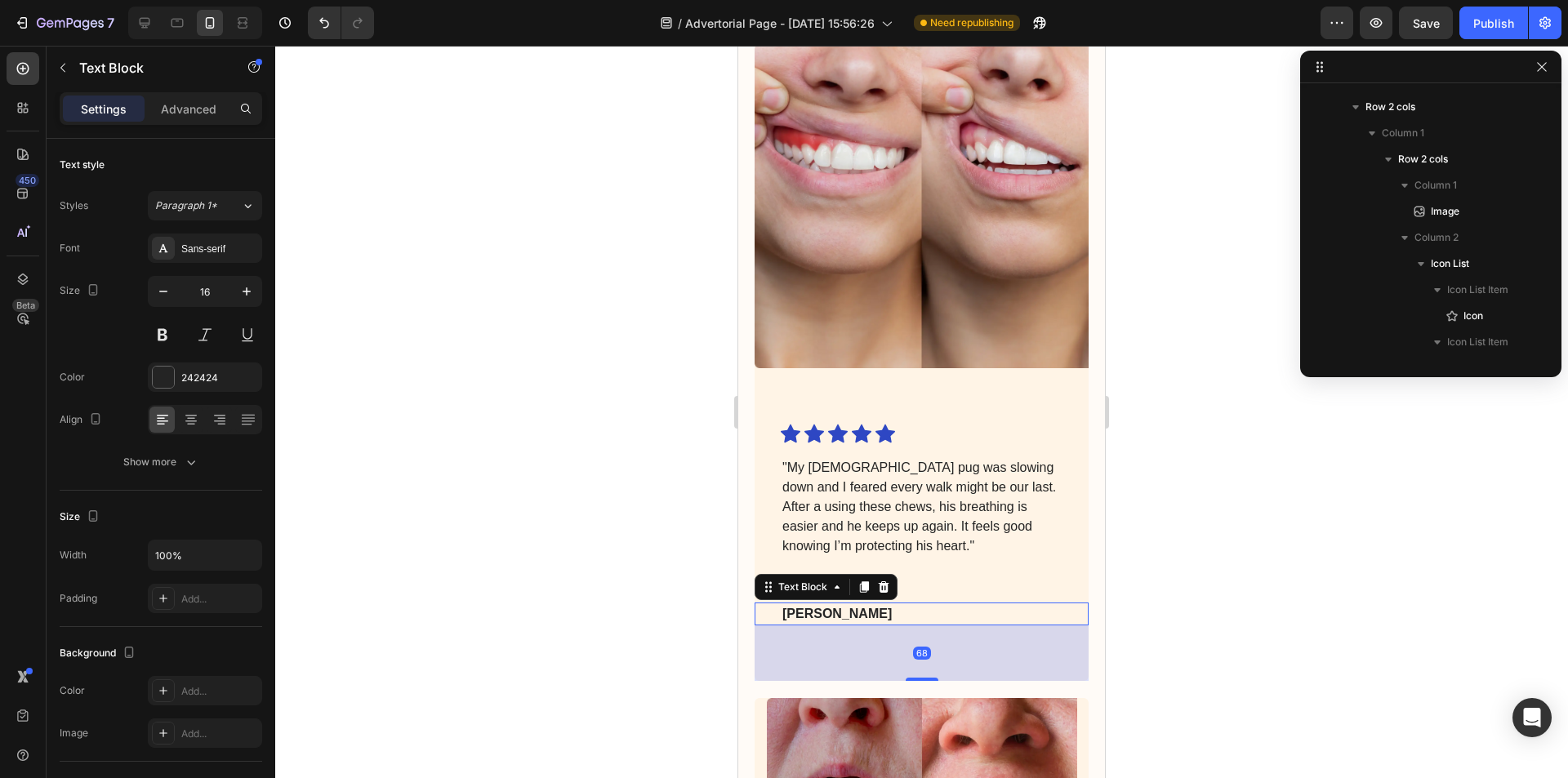
scroll to position [1322, 0]
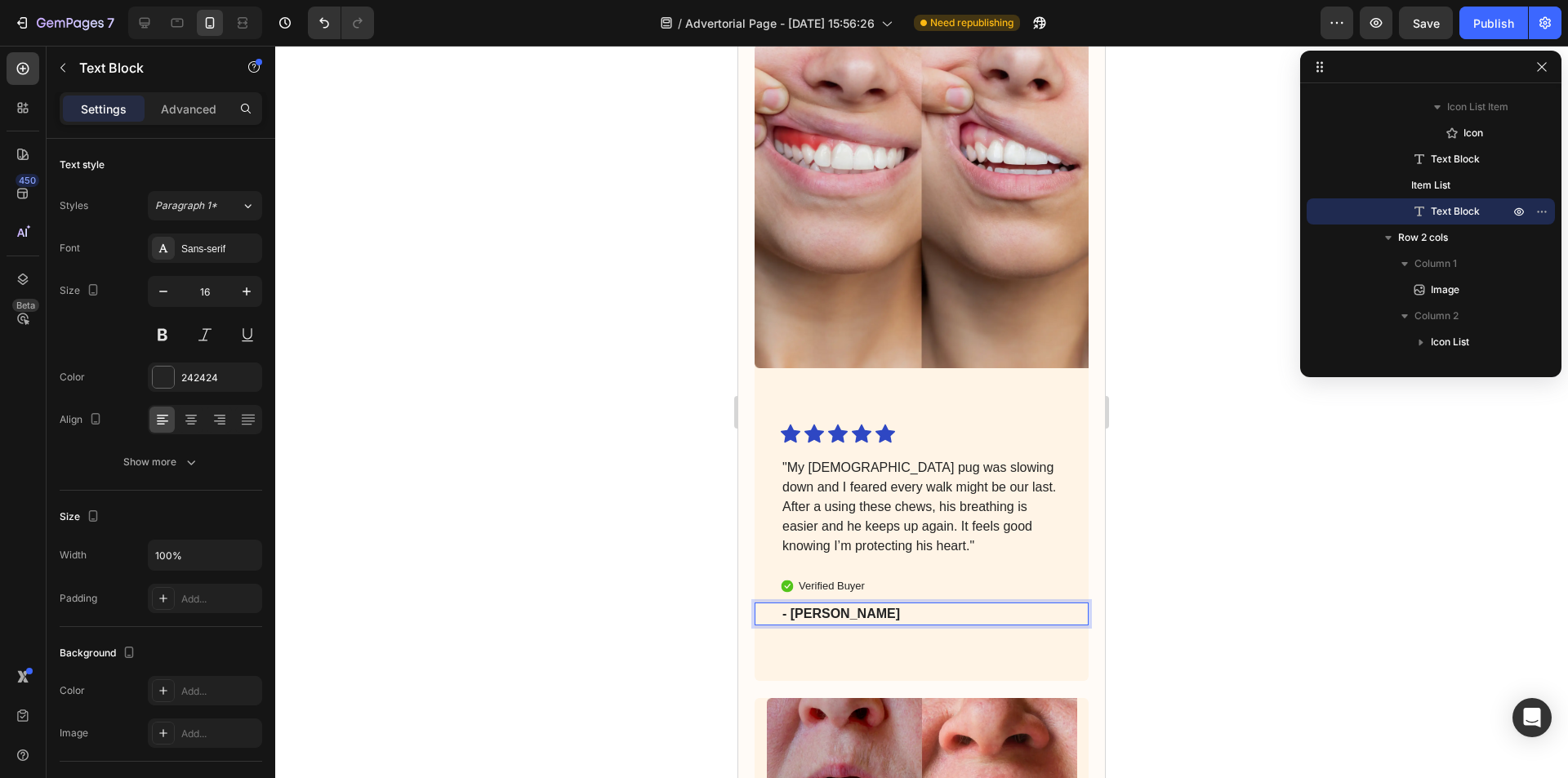
click at [1211, 551] on div at bounding box center [921, 412] width 1293 height 732
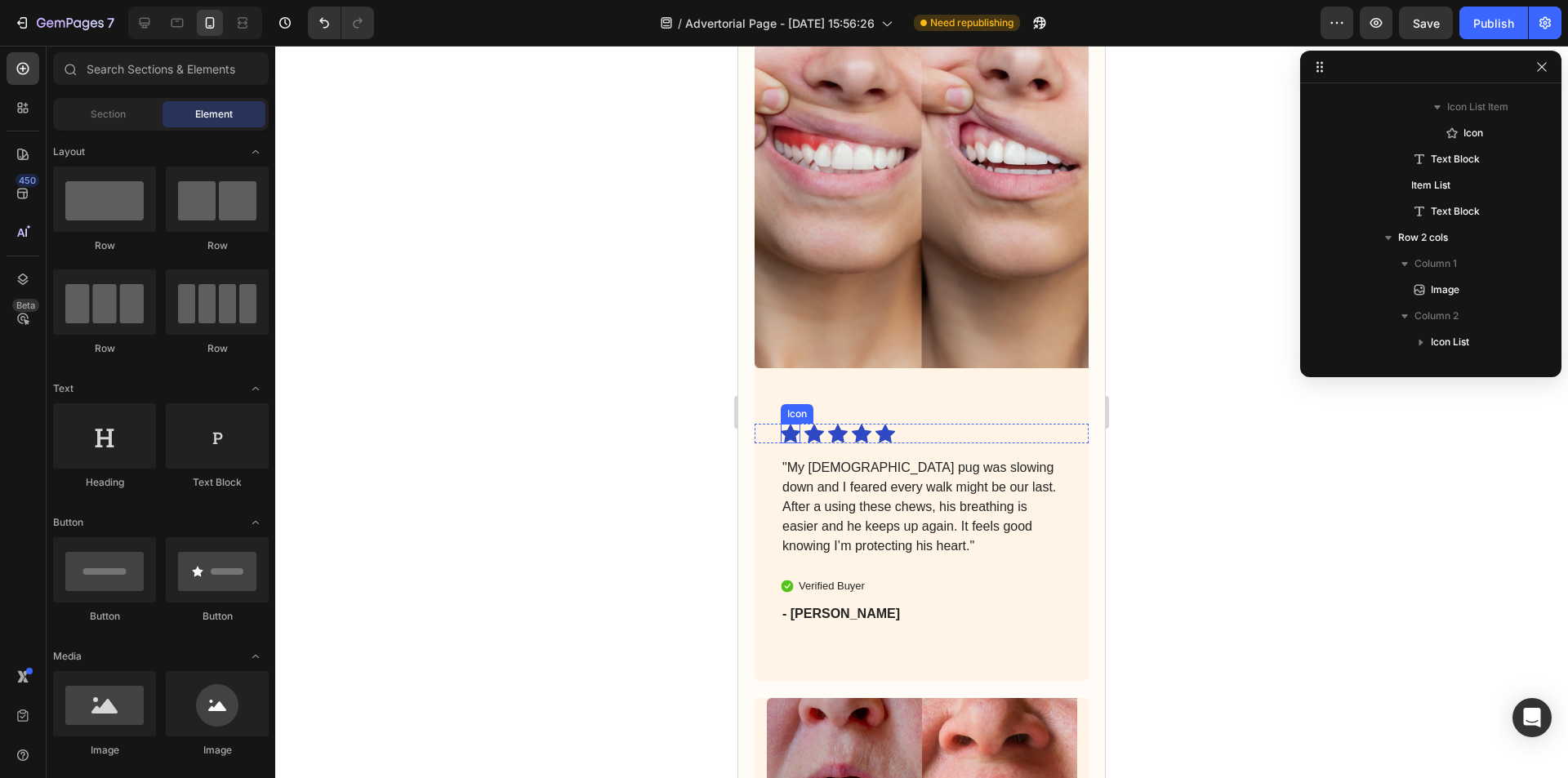
click at [787, 424] on icon at bounding box center [791, 433] width 20 height 19
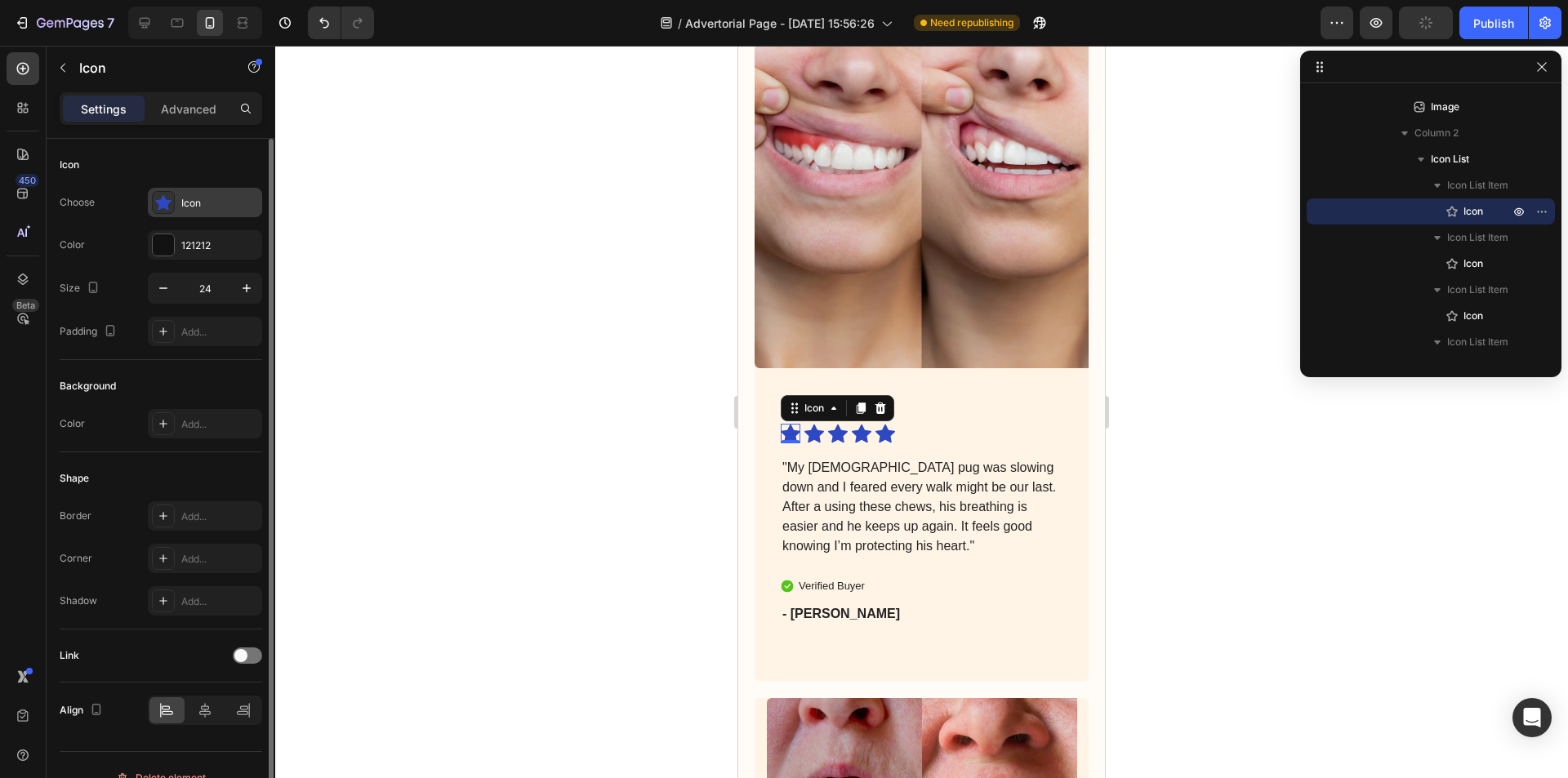
click at [209, 194] on div "Icon" at bounding box center [205, 202] width 114 height 29
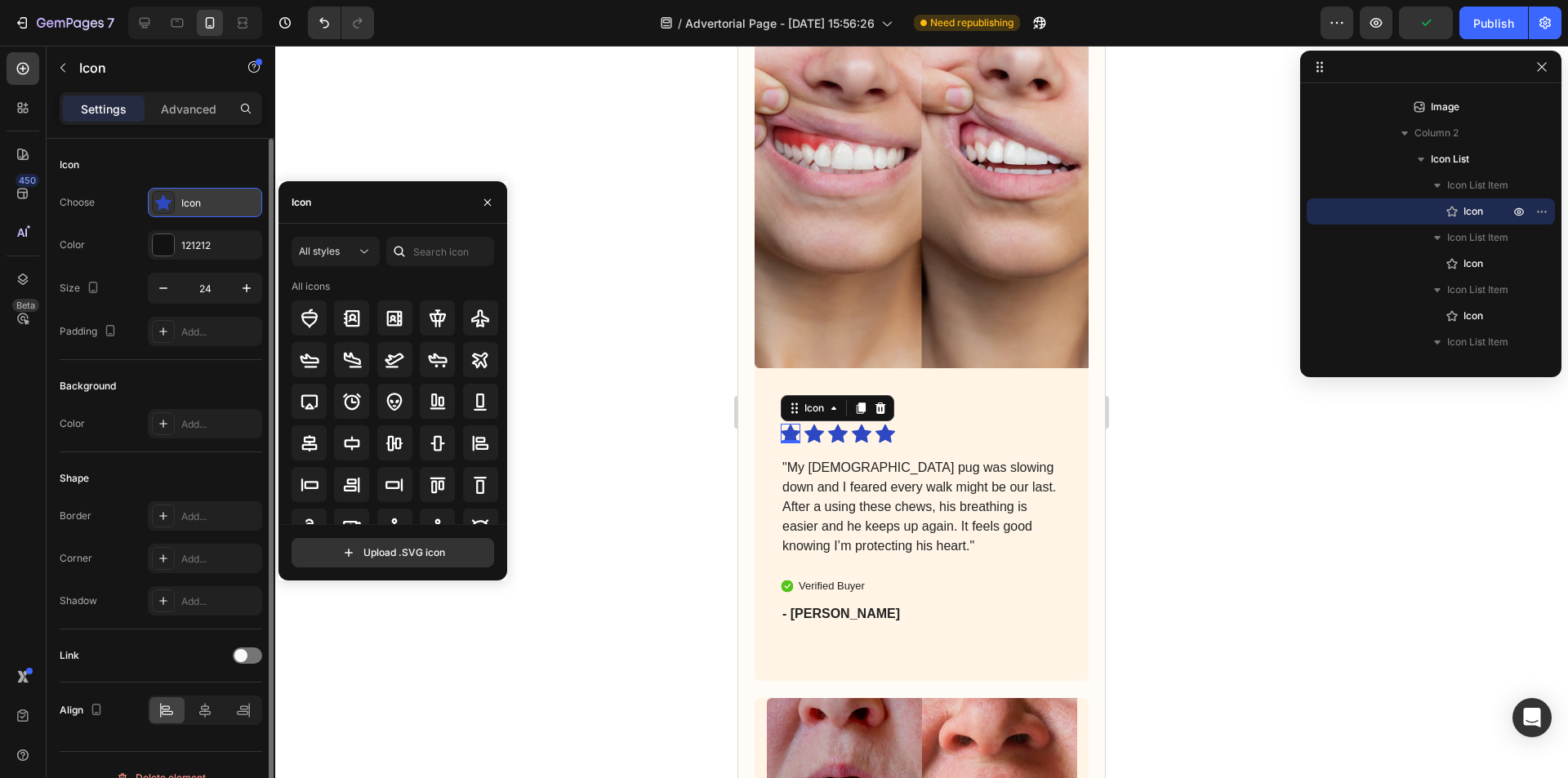
click at [218, 191] on div "Icon" at bounding box center [205, 202] width 114 height 29
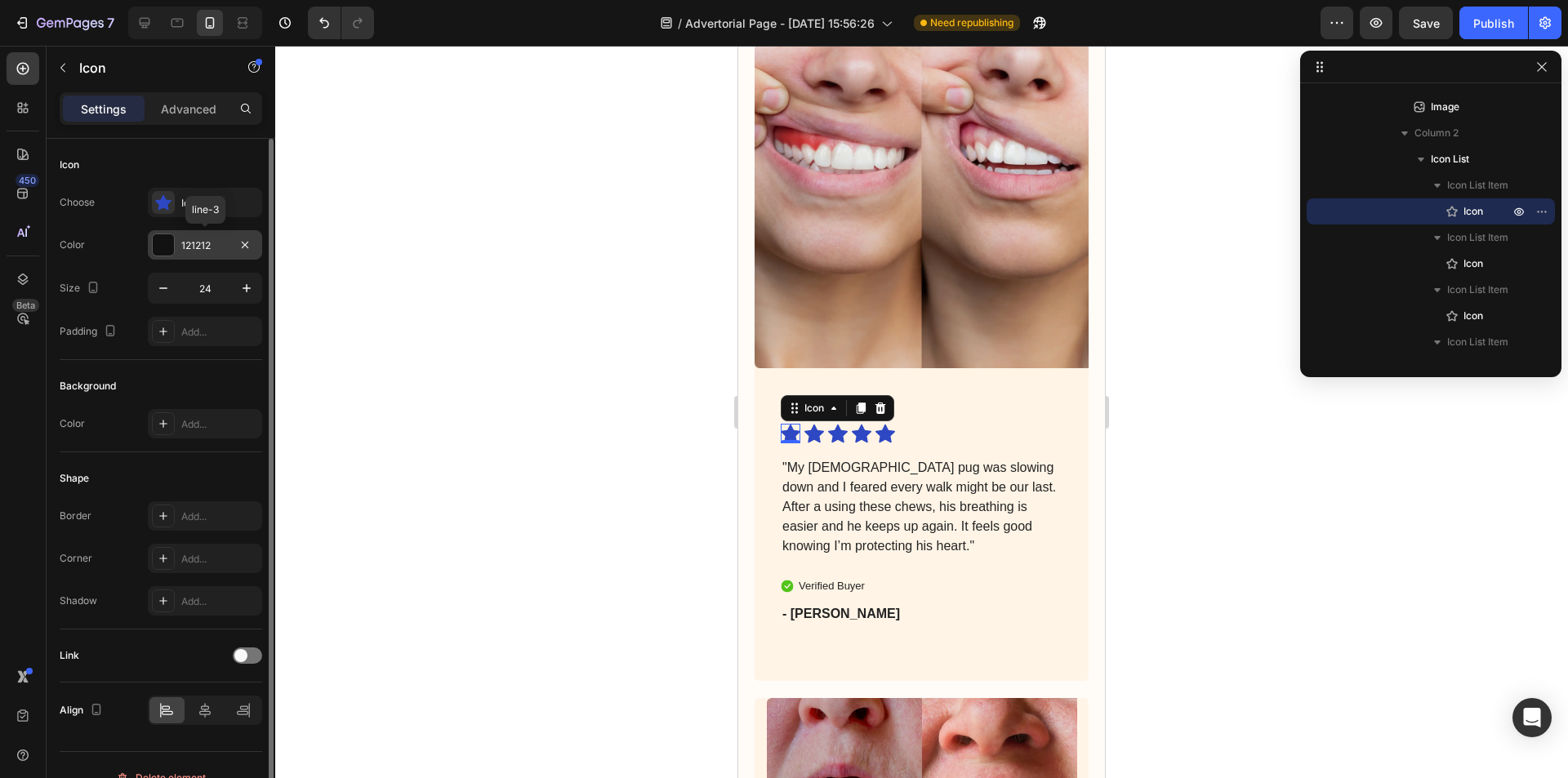
click at [197, 255] on div "121212" at bounding box center [205, 244] width 114 height 29
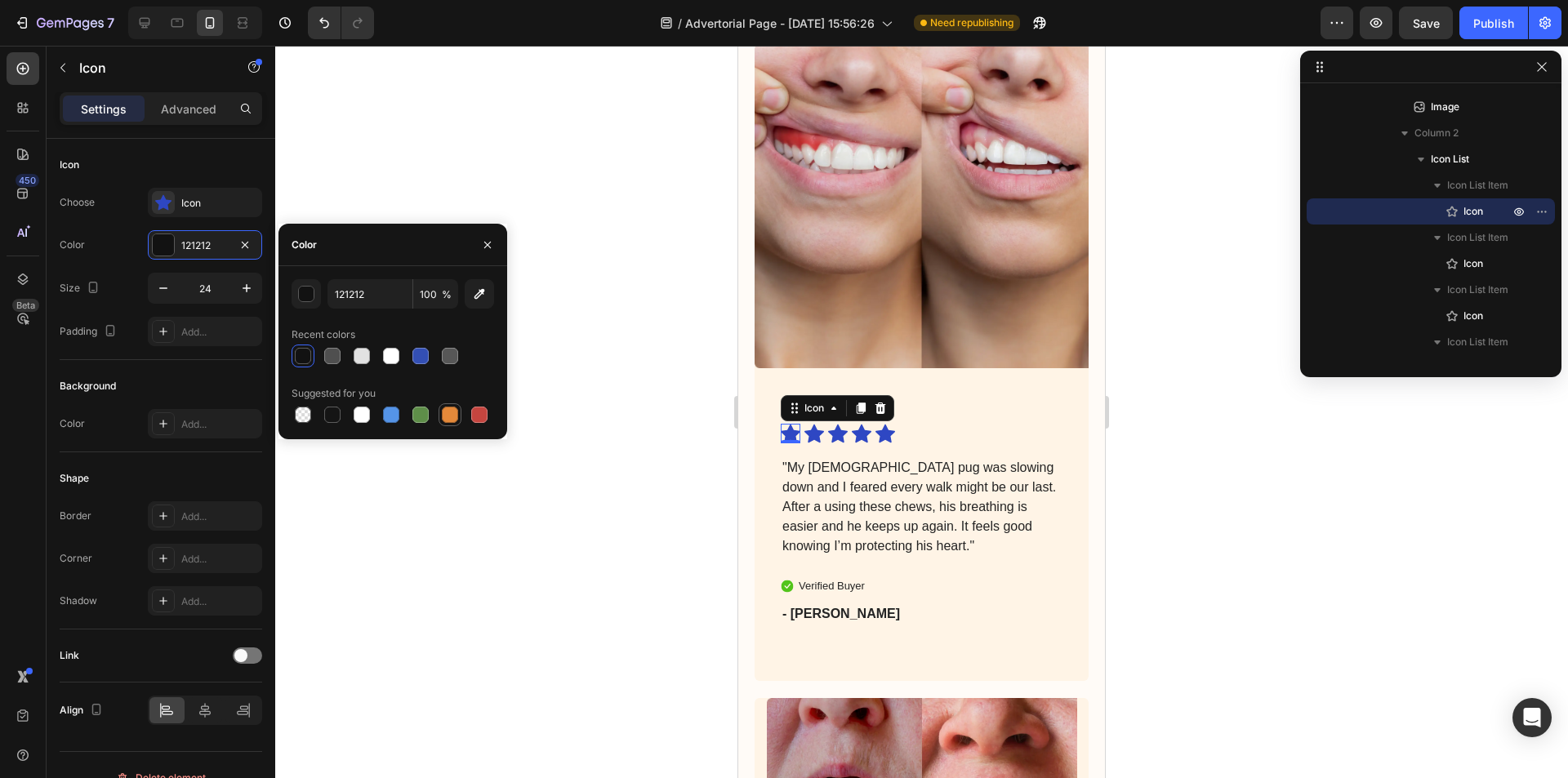
click at [442, 413] on div at bounding box center [450, 414] width 16 height 16
type input "E4893A"
click at [485, 241] on icon "button" at bounding box center [487, 245] width 13 height 13
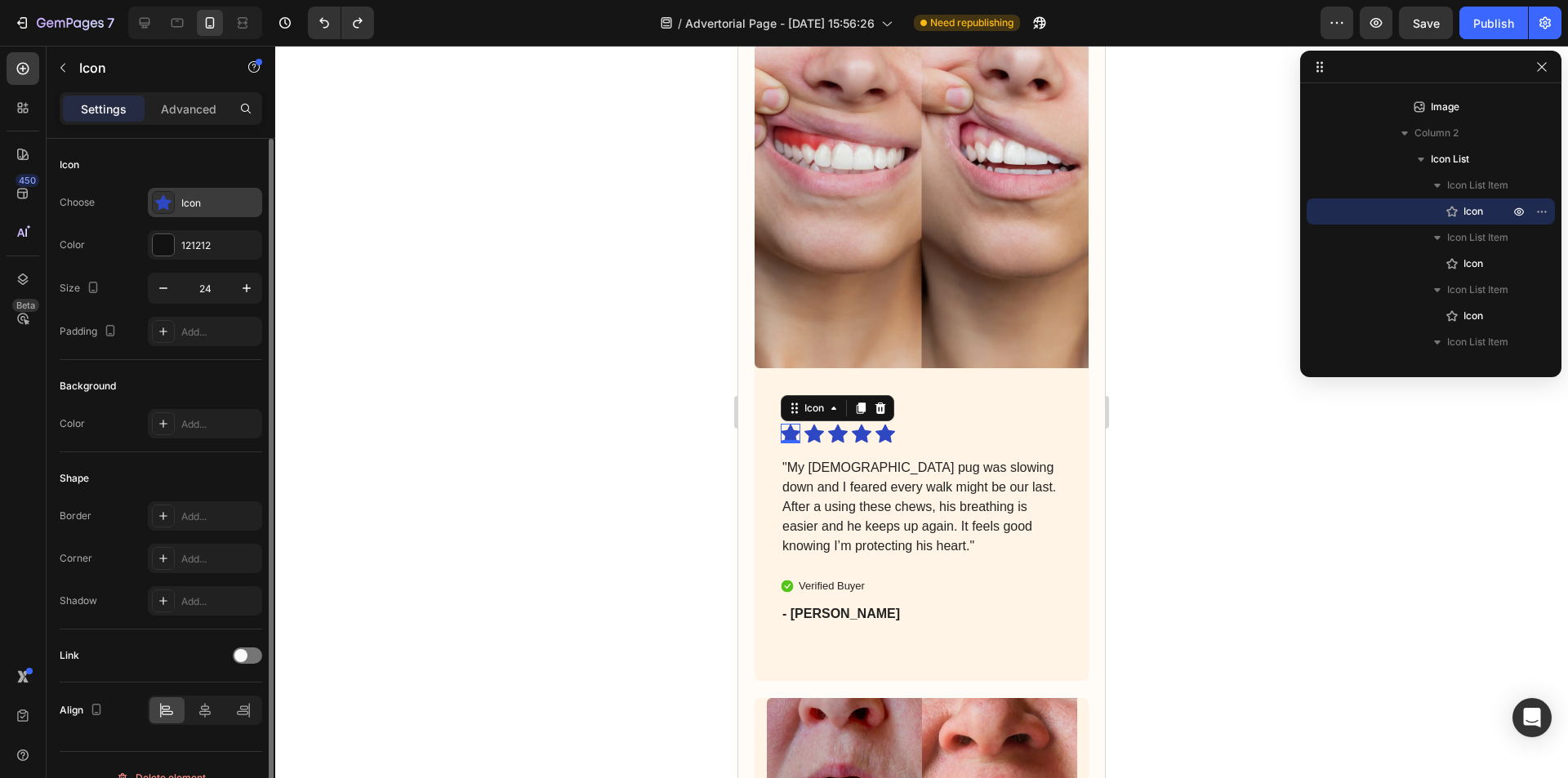
click at [179, 200] on div "Icon" at bounding box center [205, 202] width 114 height 29
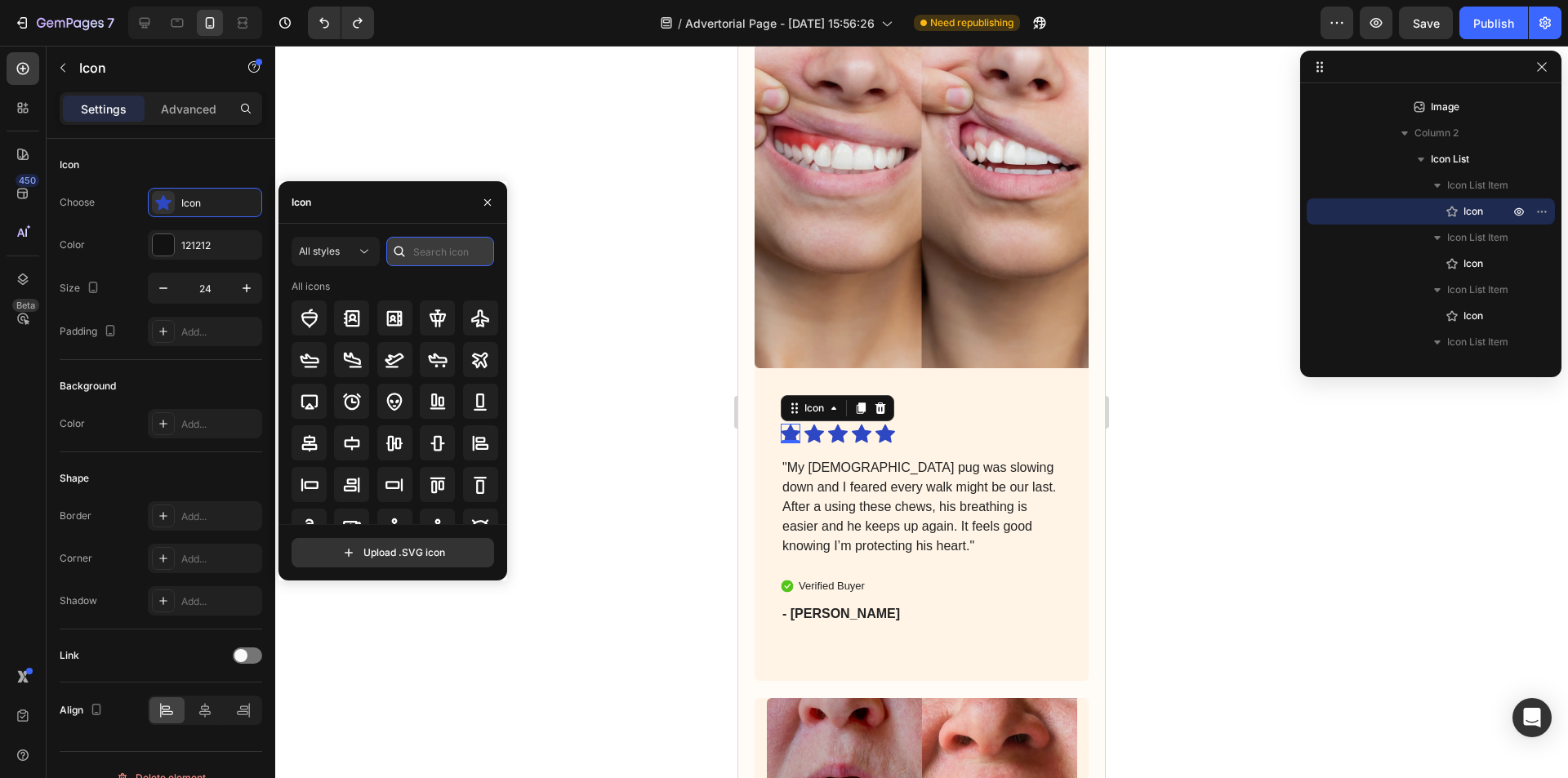
click at [435, 253] on input "text" at bounding box center [439, 251] width 107 height 29
type input "star"
click at [339, 259] on div "All styles" at bounding box center [335, 251] width 74 height 16
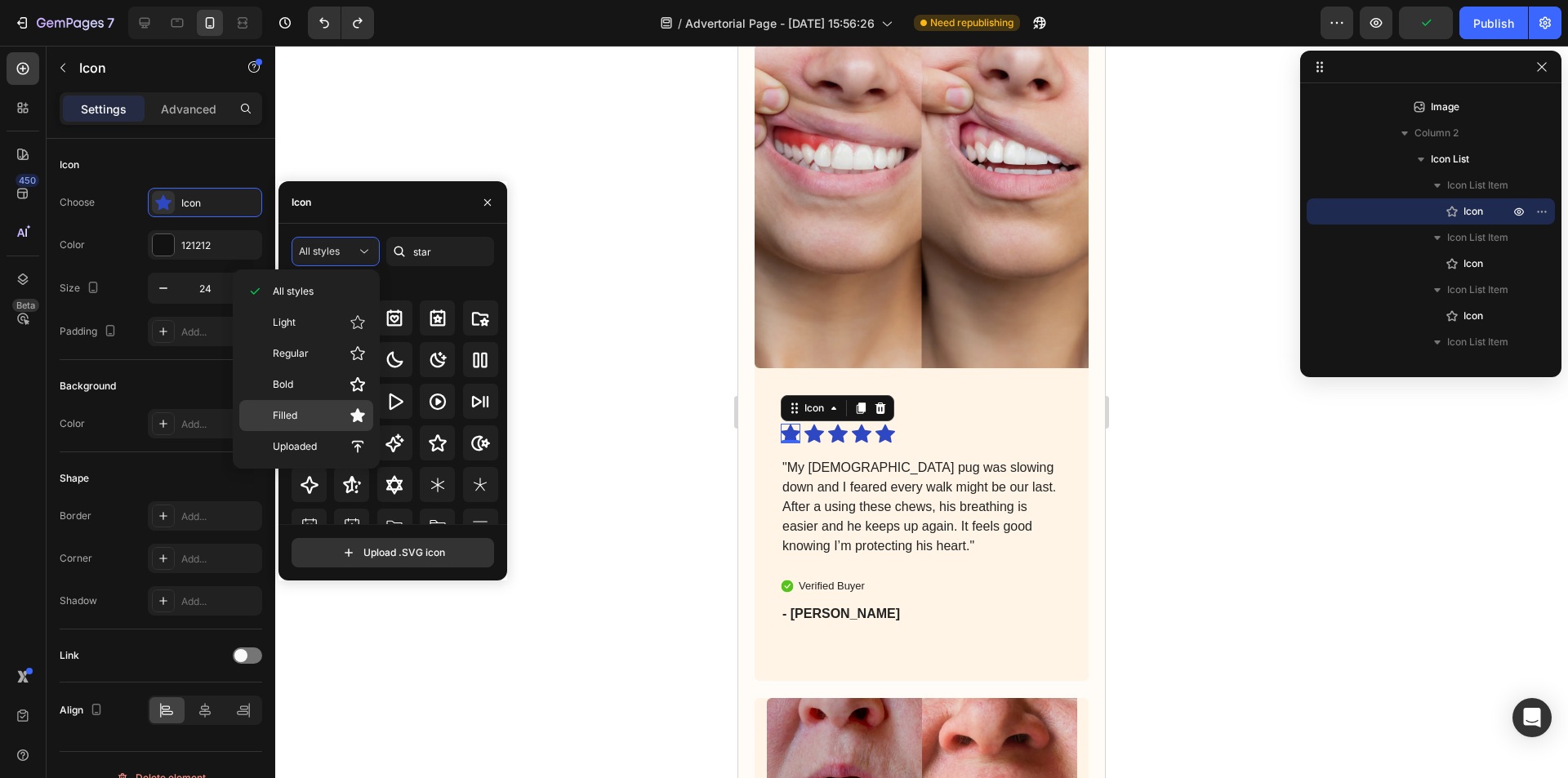
click at [350, 404] on div "Filled" at bounding box center [306, 415] width 134 height 31
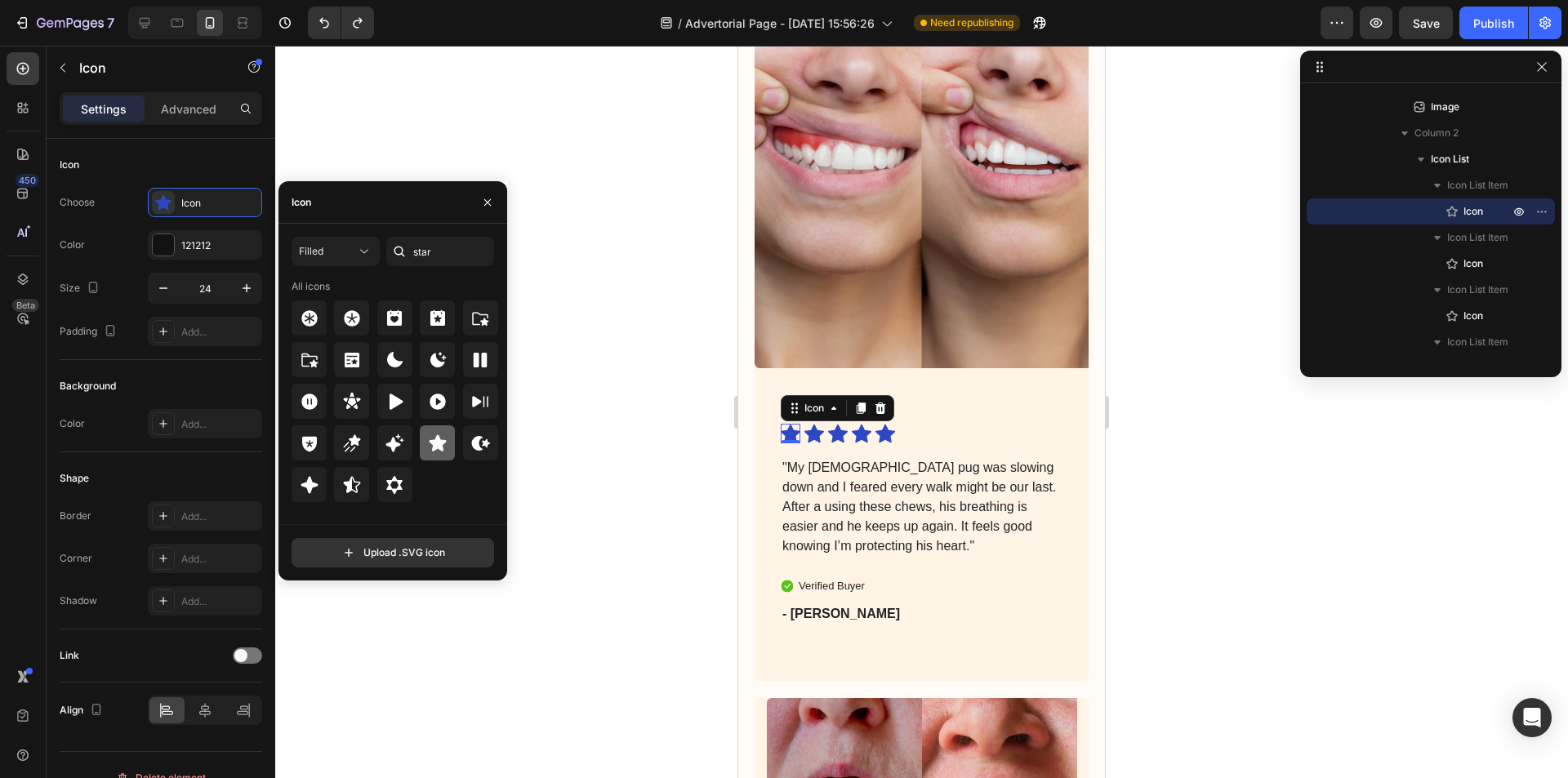
click at [441, 445] on icon at bounding box center [437, 442] width 17 height 16
click at [811, 424] on icon at bounding box center [814, 434] width 20 height 20
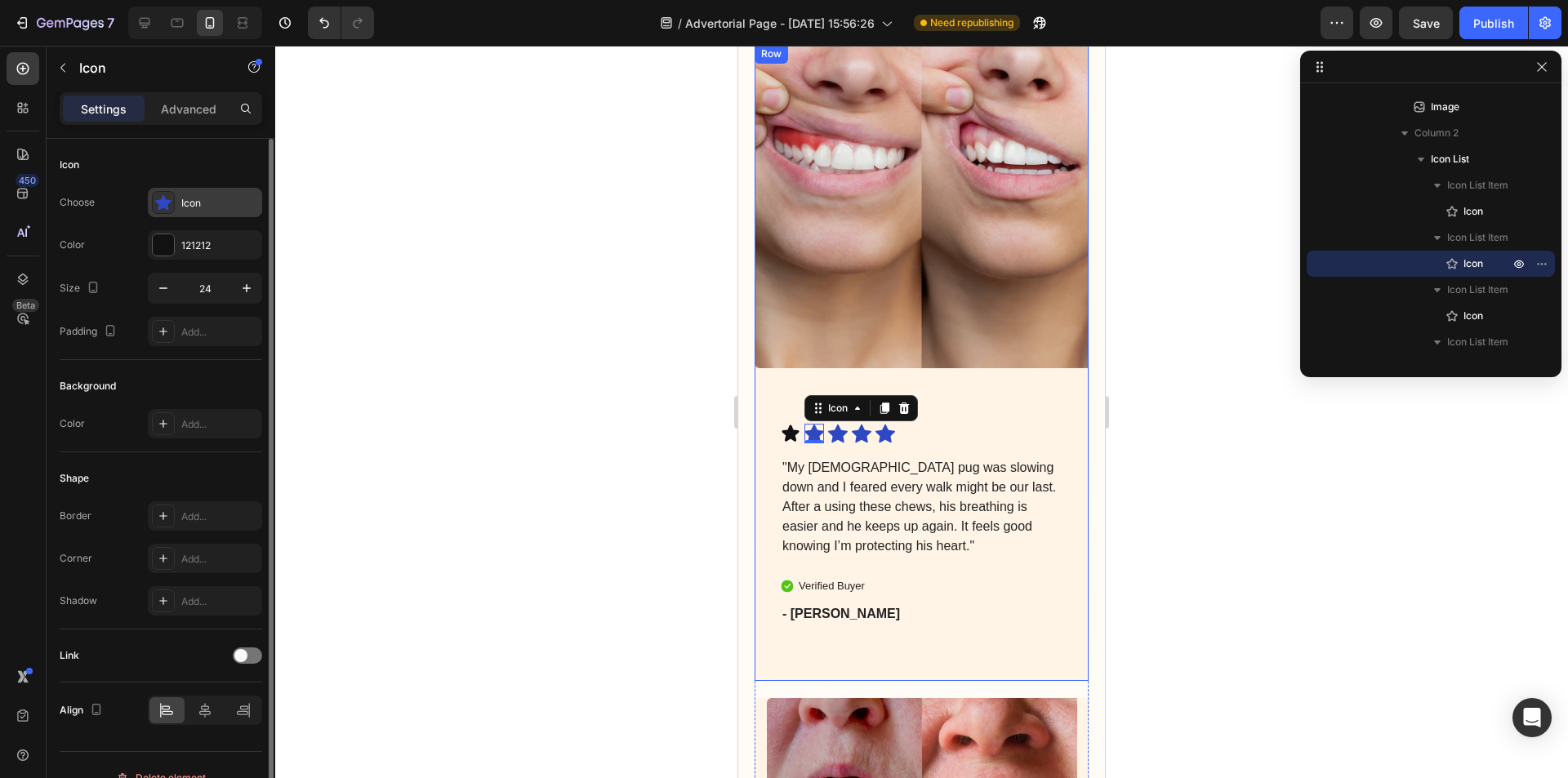
click at [178, 208] on div "Icon" at bounding box center [205, 202] width 114 height 29
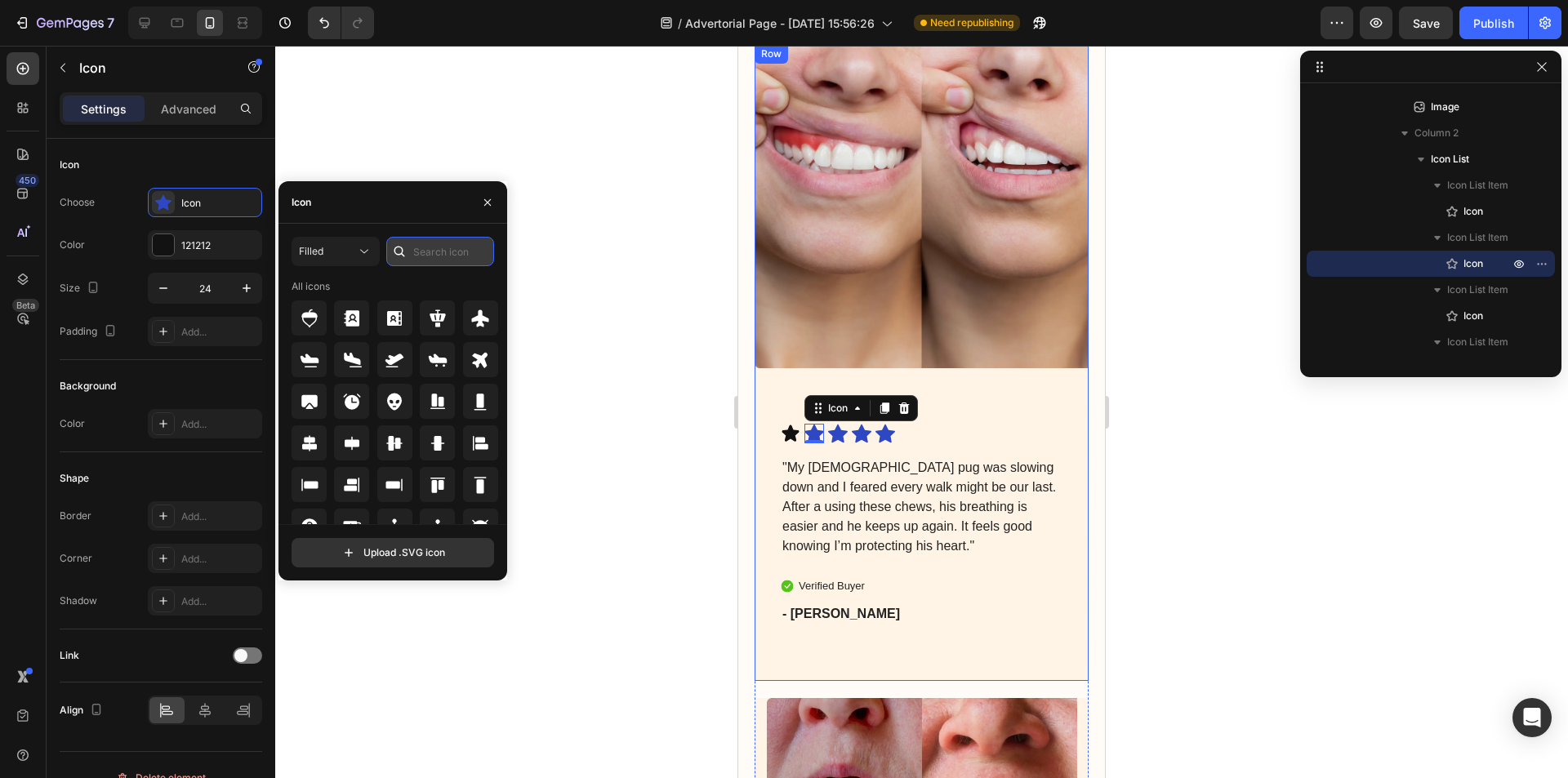
click at [423, 250] on input "text" at bounding box center [439, 251] width 107 height 29
type input "star"
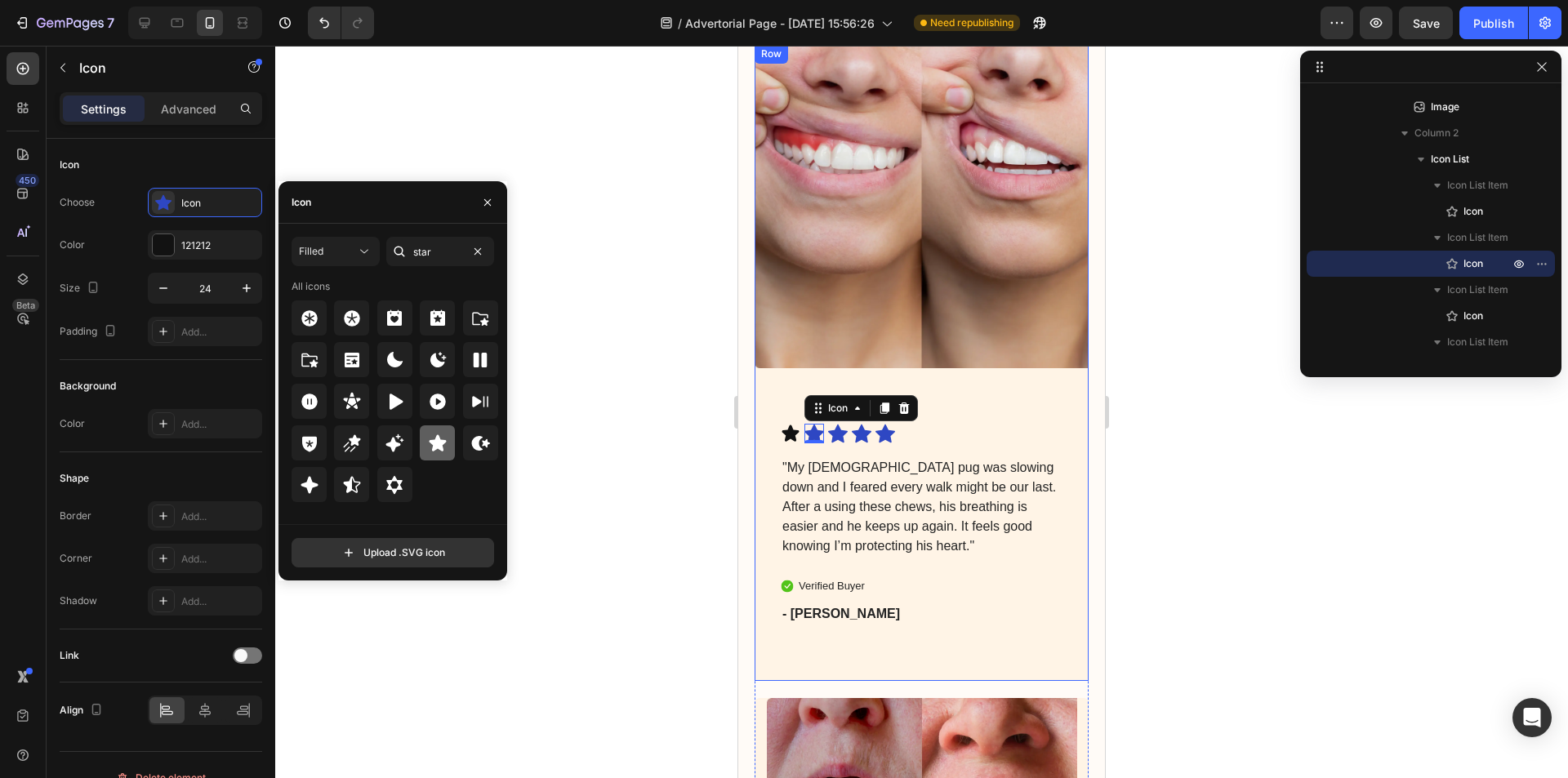
click at [442, 451] on icon at bounding box center [437, 442] width 17 height 16
click at [838, 424] on icon at bounding box center [838, 433] width 20 height 19
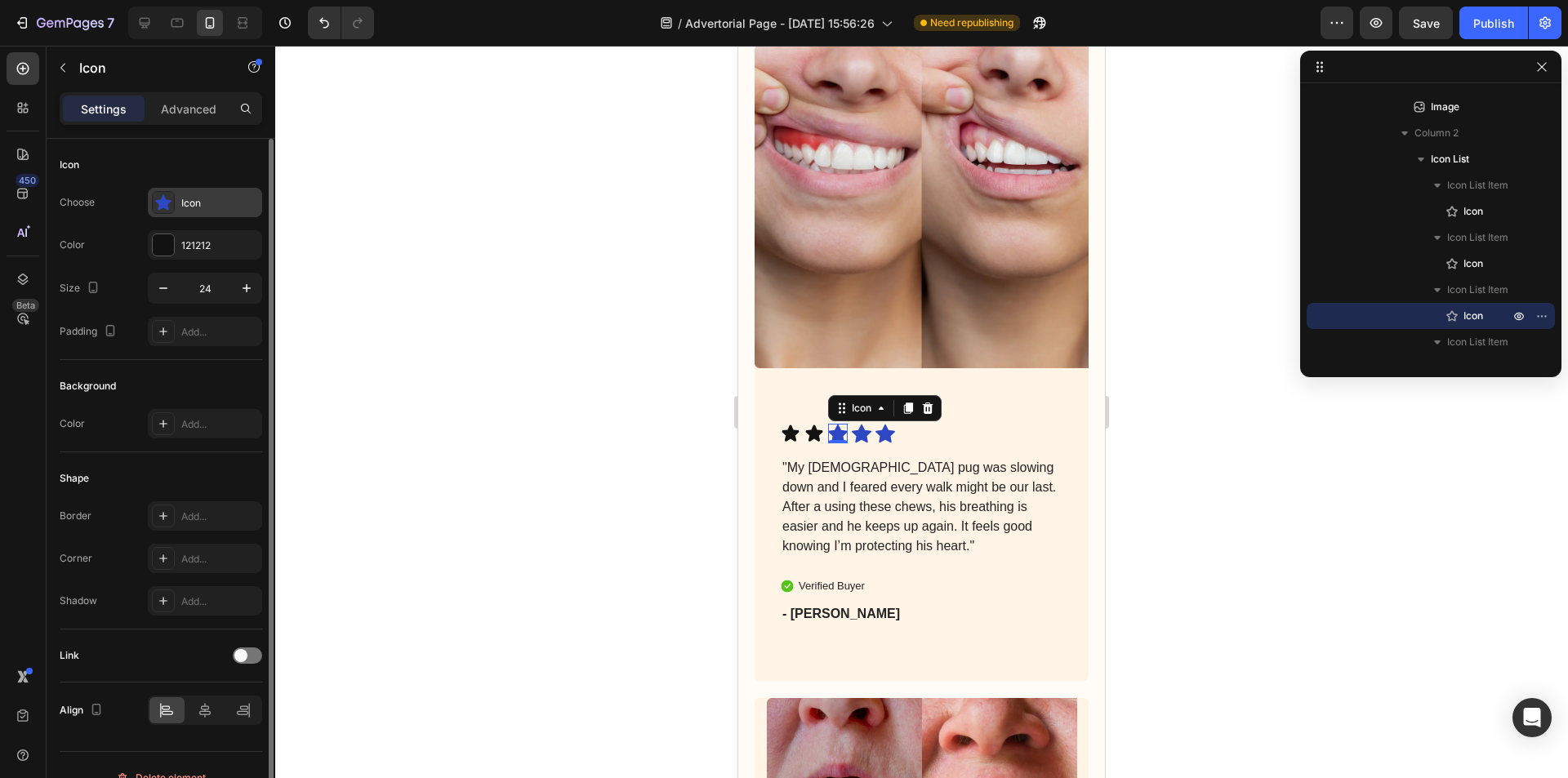
click at [203, 209] on div "Icon" at bounding box center [219, 203] width 76 height 15
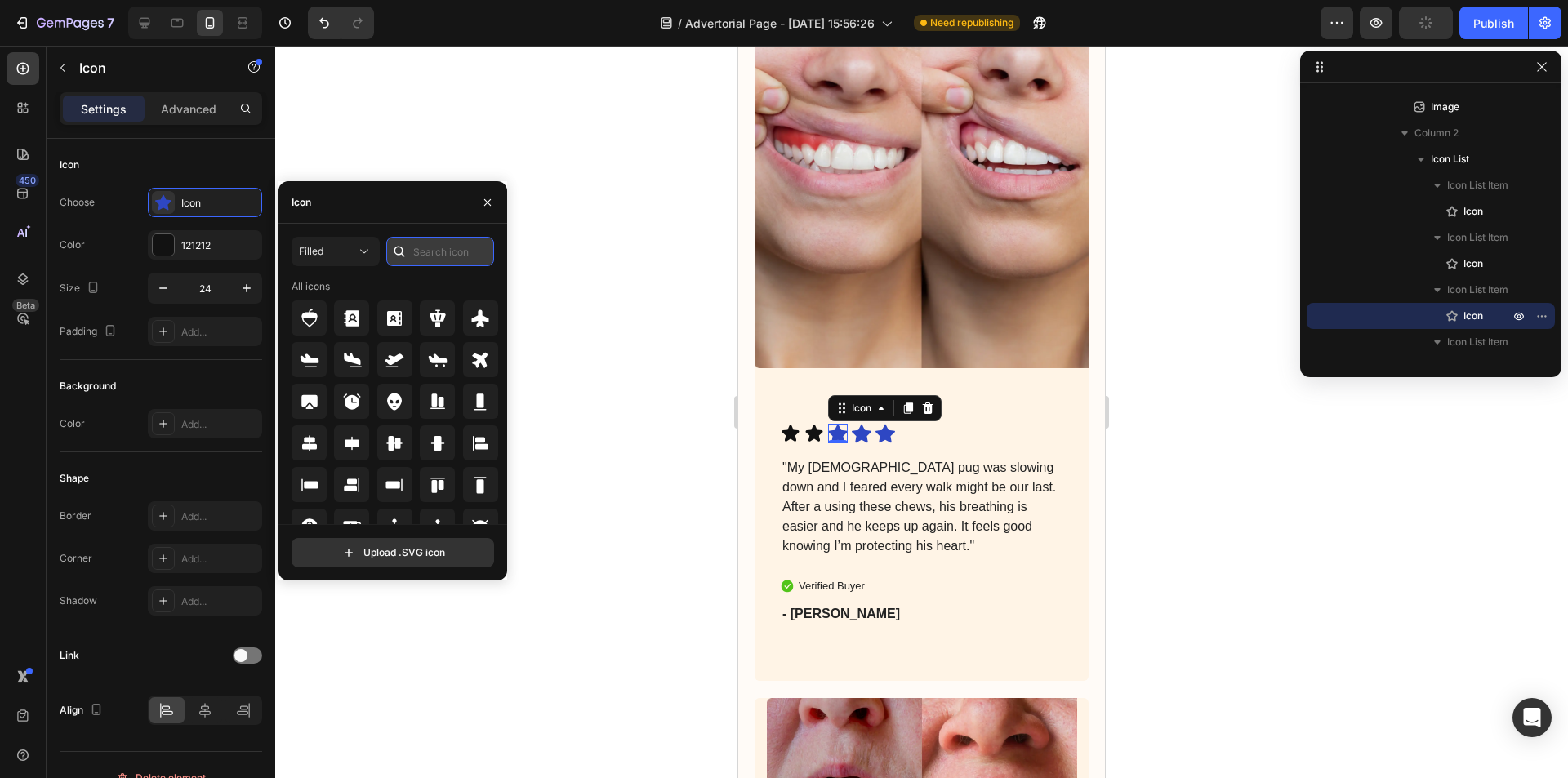
click at [428, 255] on input "text" at bounding box center [439, 251] width 107 height 29
type input "star"
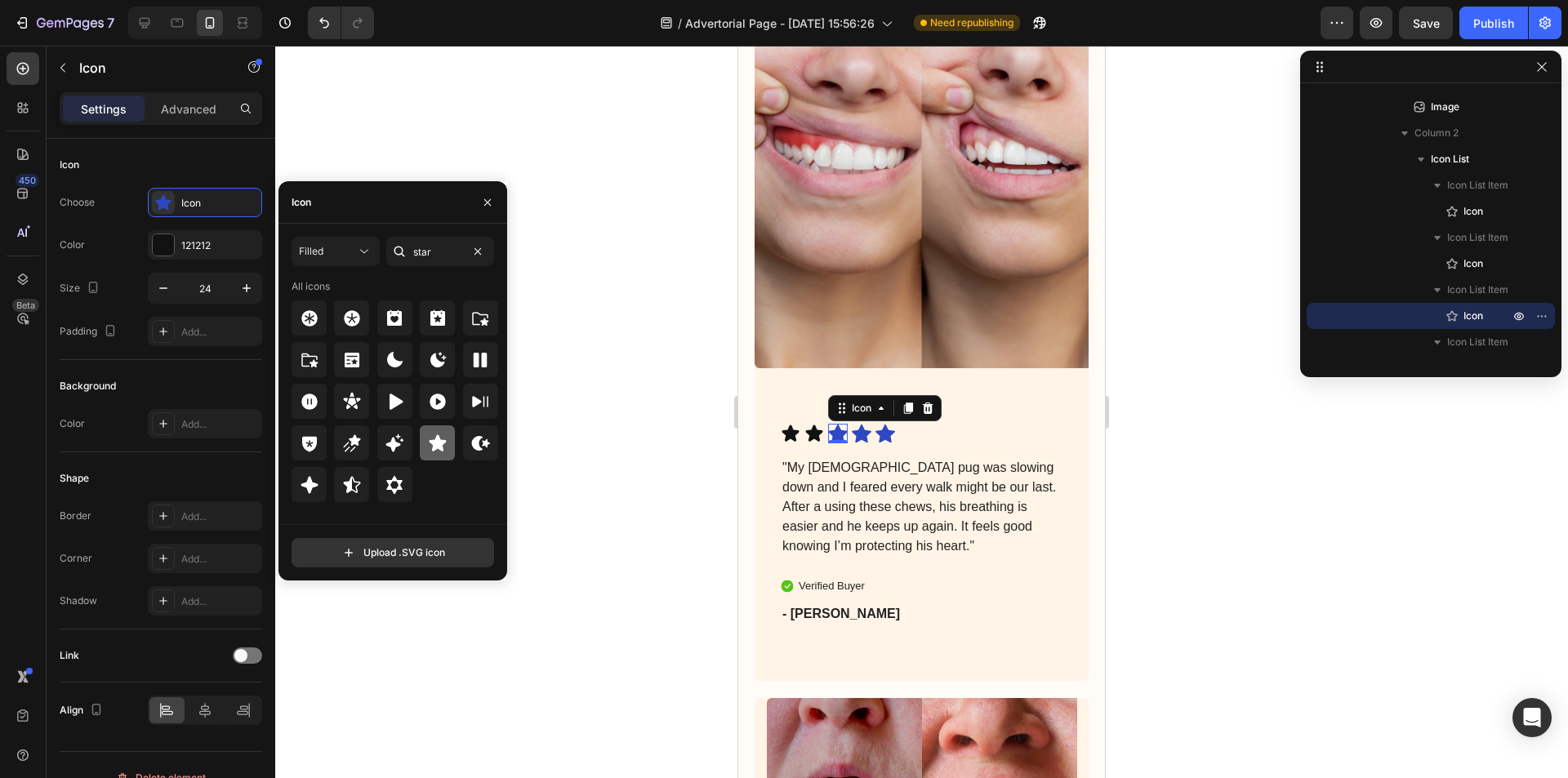
click at [430, 436] on icon at bounding box center [437, 444] width 20 height 20
click at [863, 424] on icon at bounding box center [862, 433] width 20 height 19
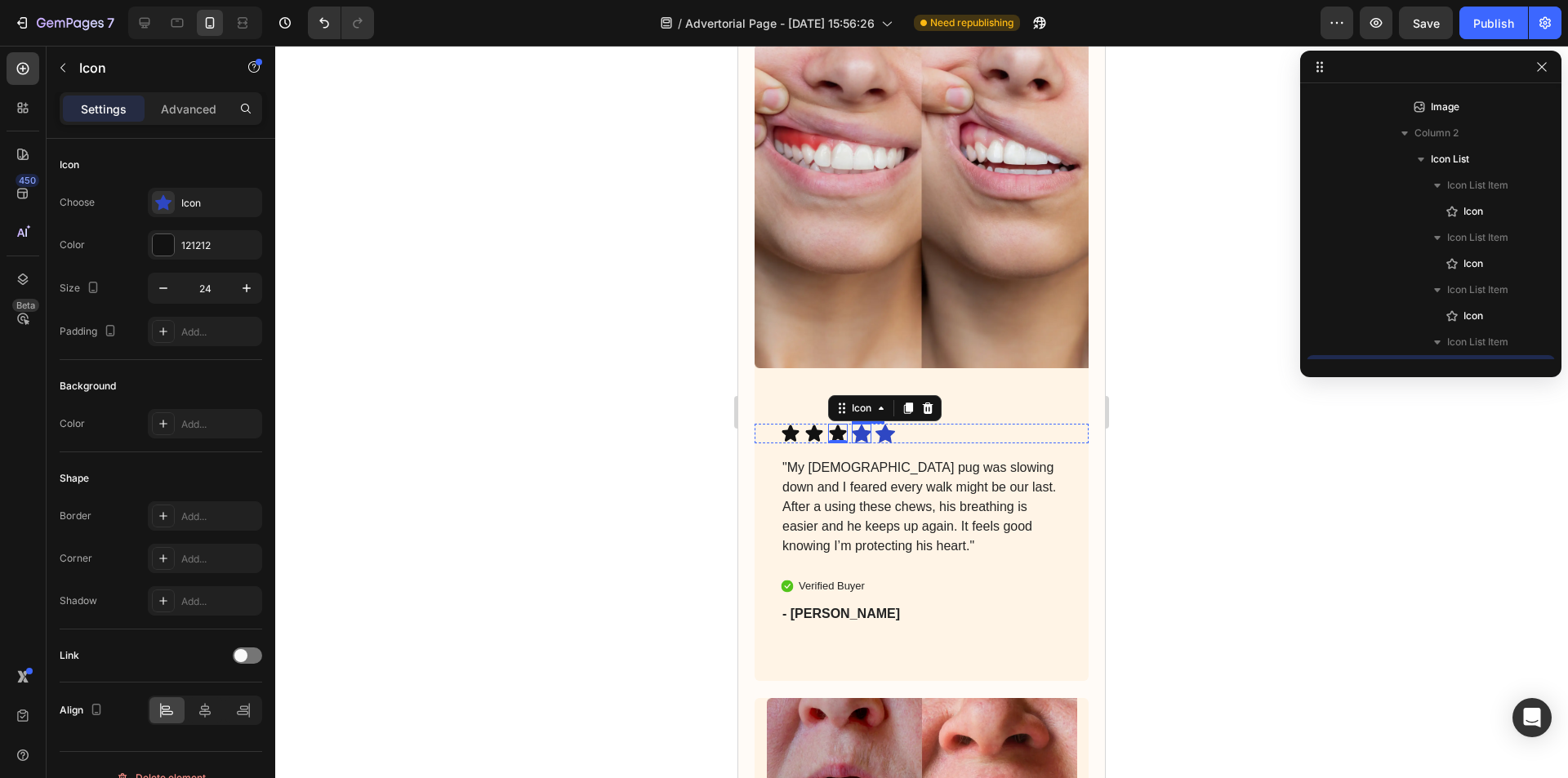
scroll to position [1191, 0]
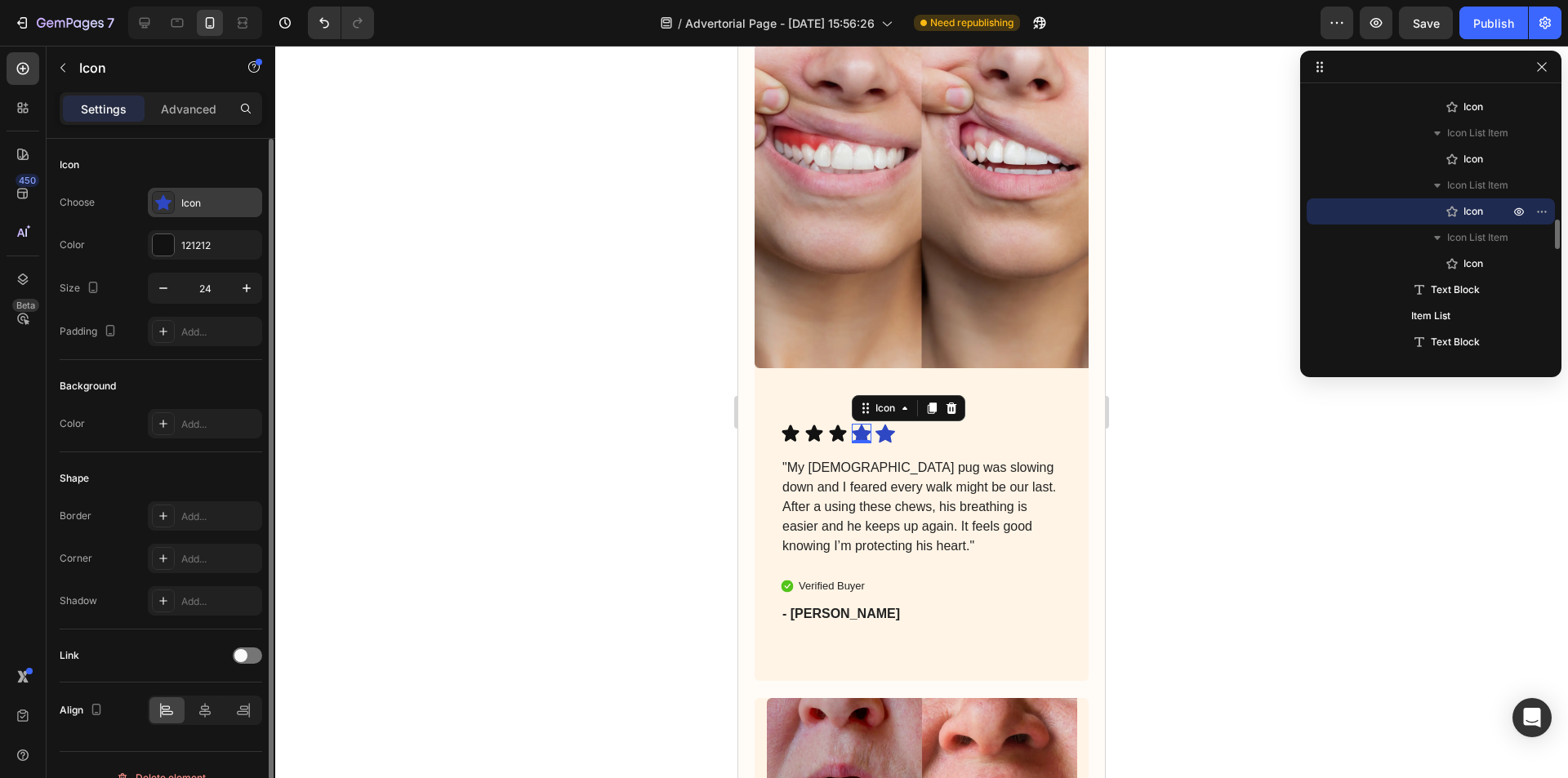
click at [175, 199] on div "Icon" at bounding box center [205, 202] width 114 height 29
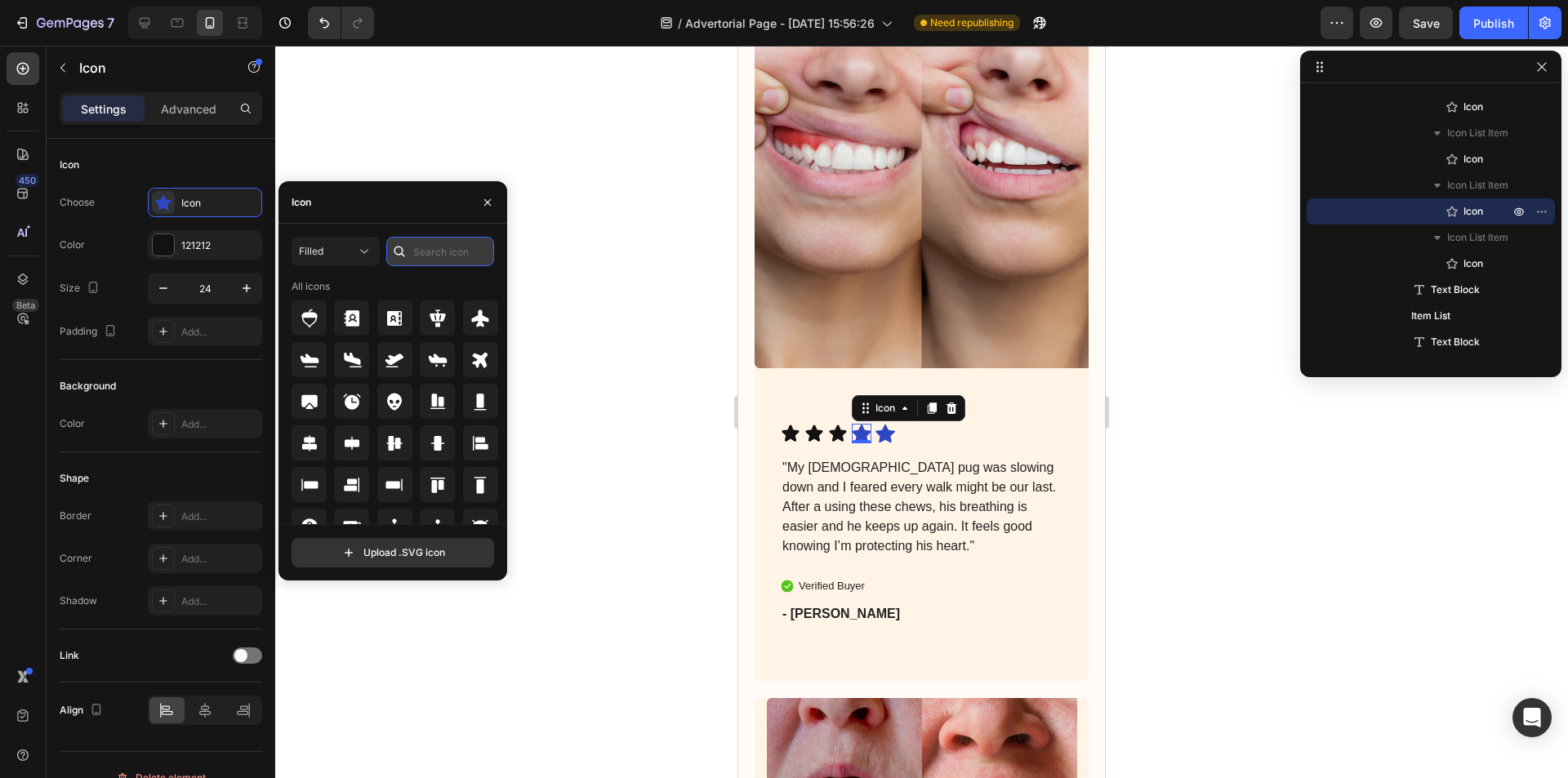
click at [460, 250] on input "text" at bounding box center [439, 251] width 107 height 29
type input "star"
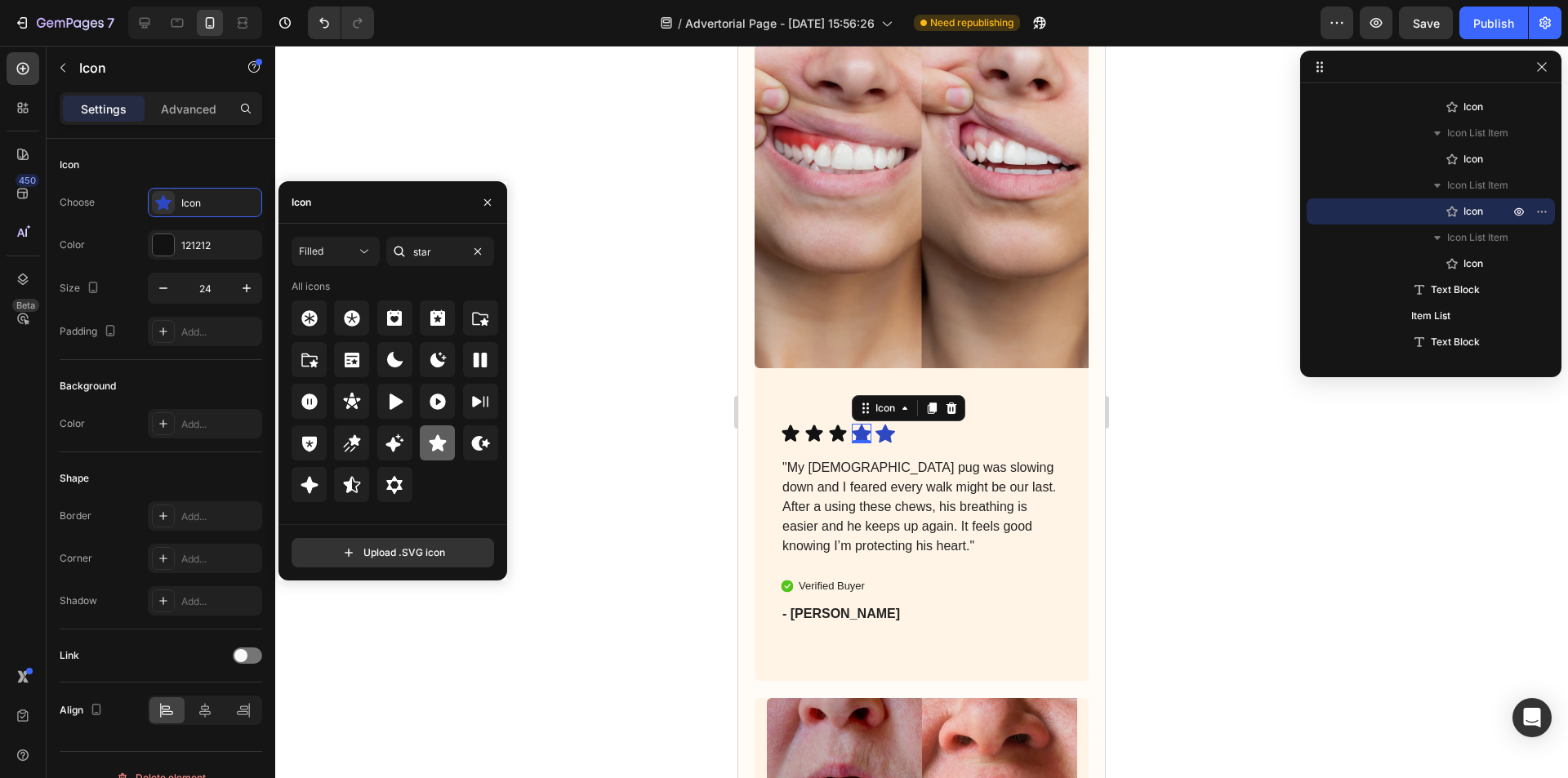
click at [440, 450] on icon at bounding box center [437, 442] width 17 height 16
click at [886, 424] on icon at bounding box center [885, 433] width 20 height 19
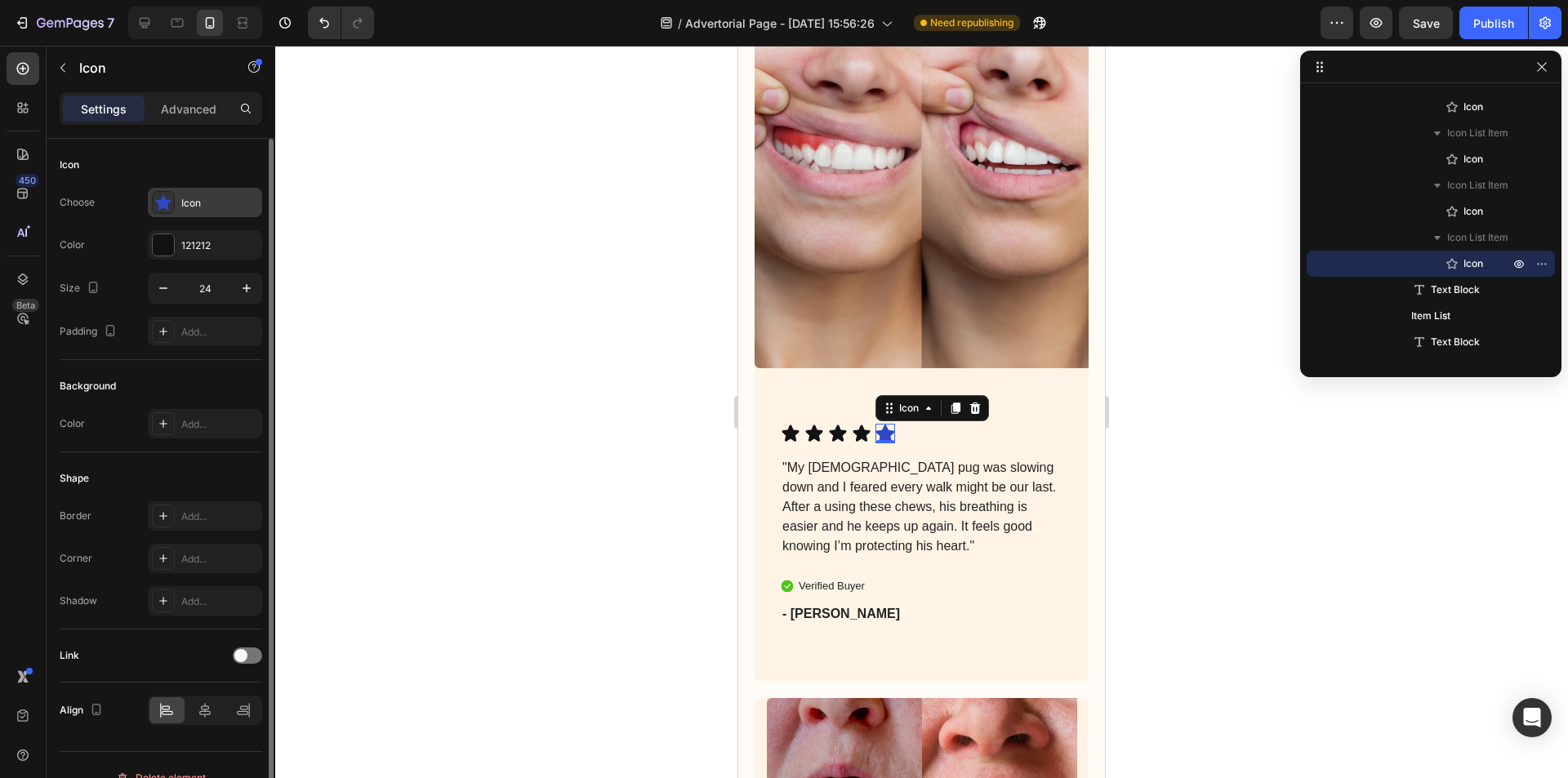
click at [207, 202] on div "Icon" at bounding box center [219, 203] width 76 height 15
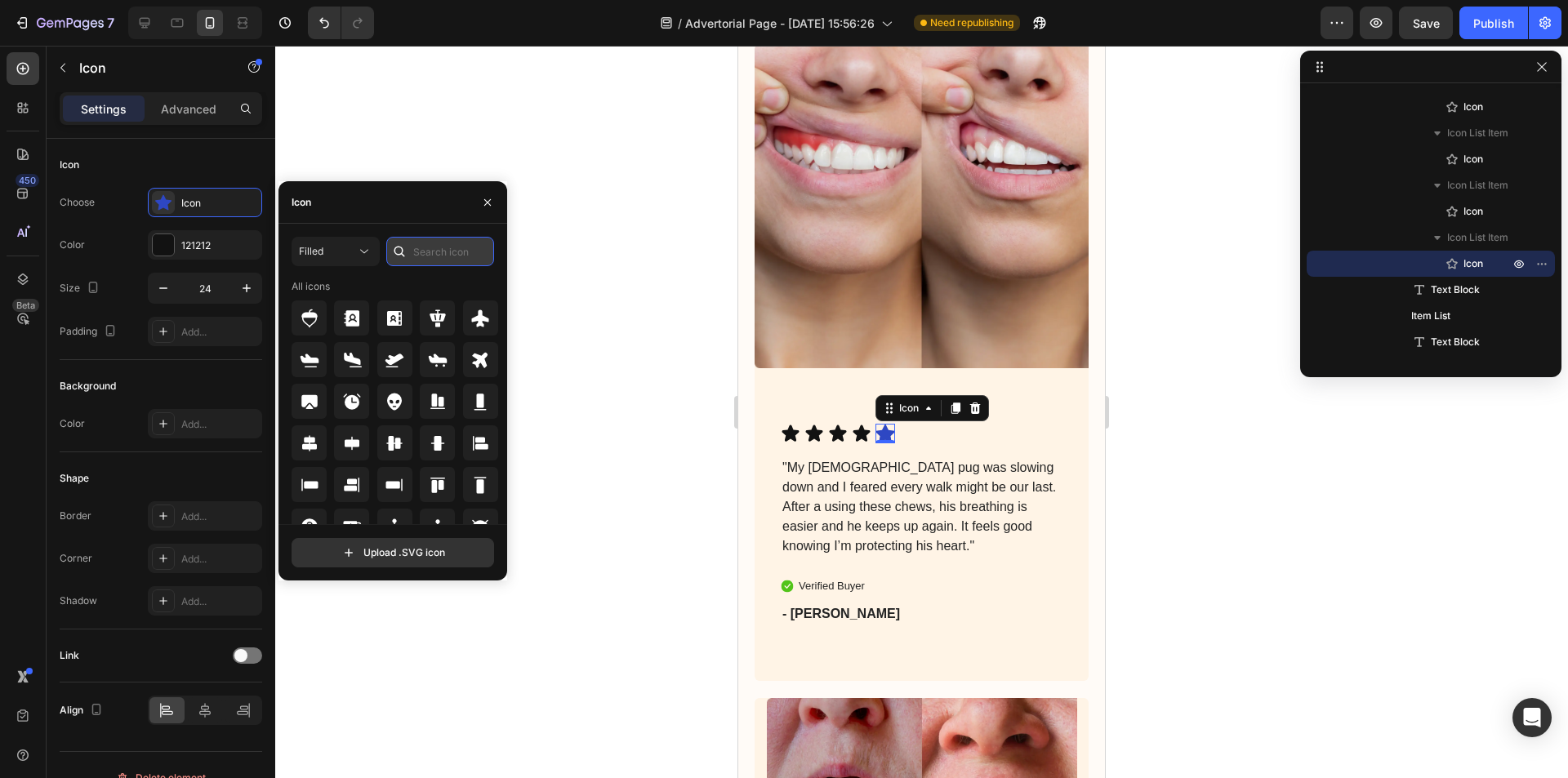
click at [434, 256] on input "text" at bounding box center [439, 251] width 107 height 29
type input "star"
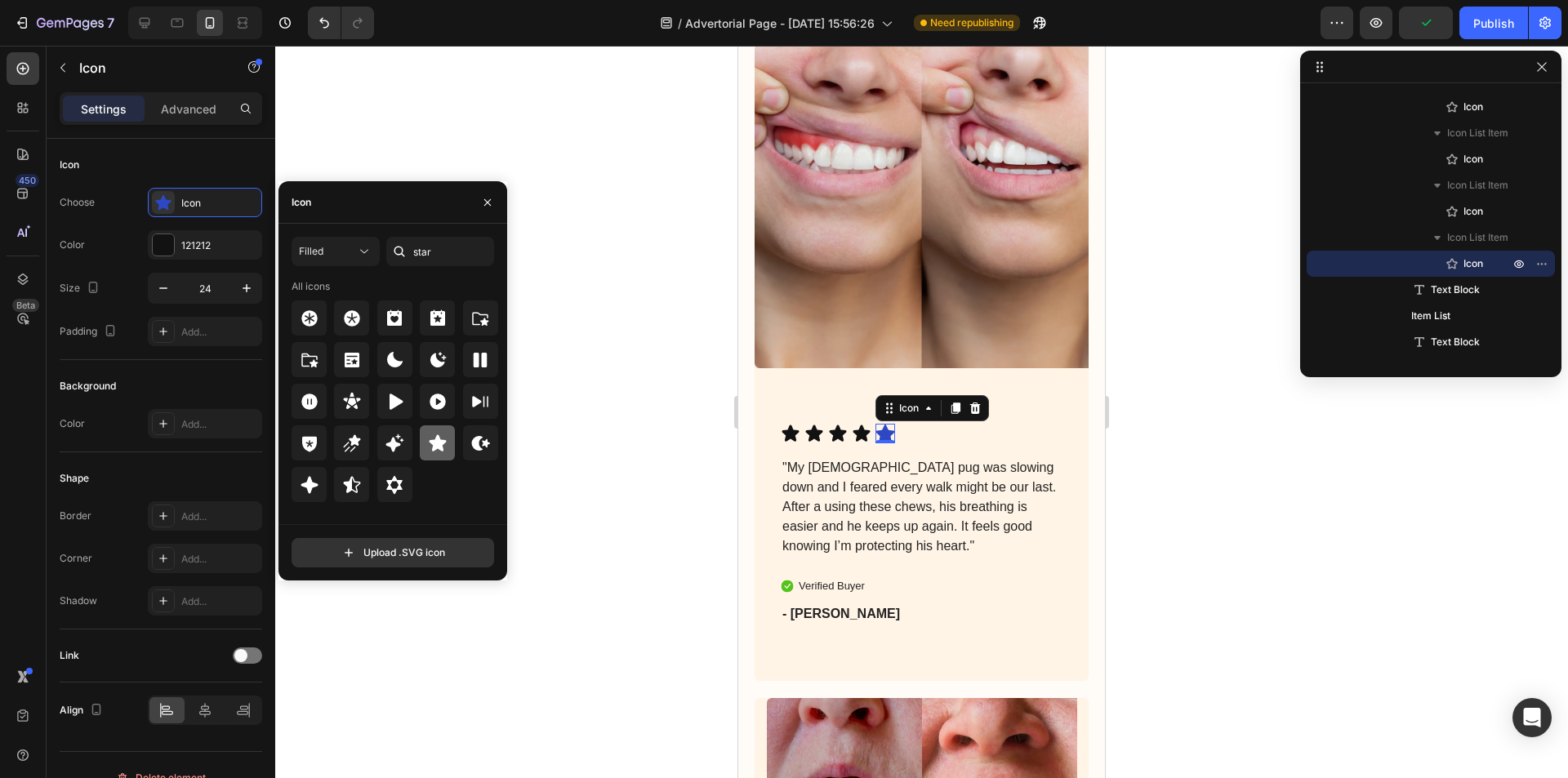
click at [440, 439] on icon at bounding box center [437, 442] width 17 height 16
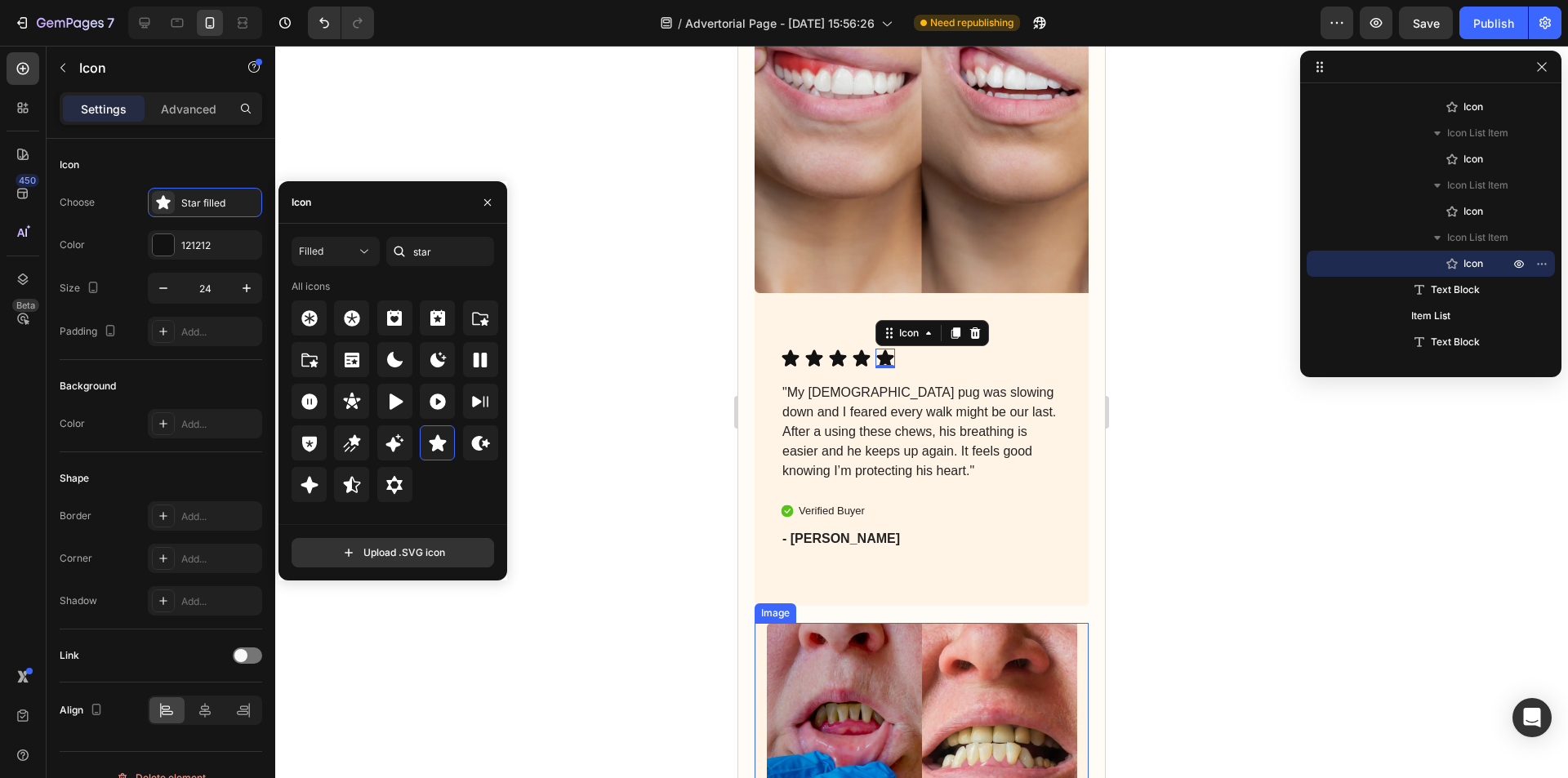
scroll to position [5638, 0]
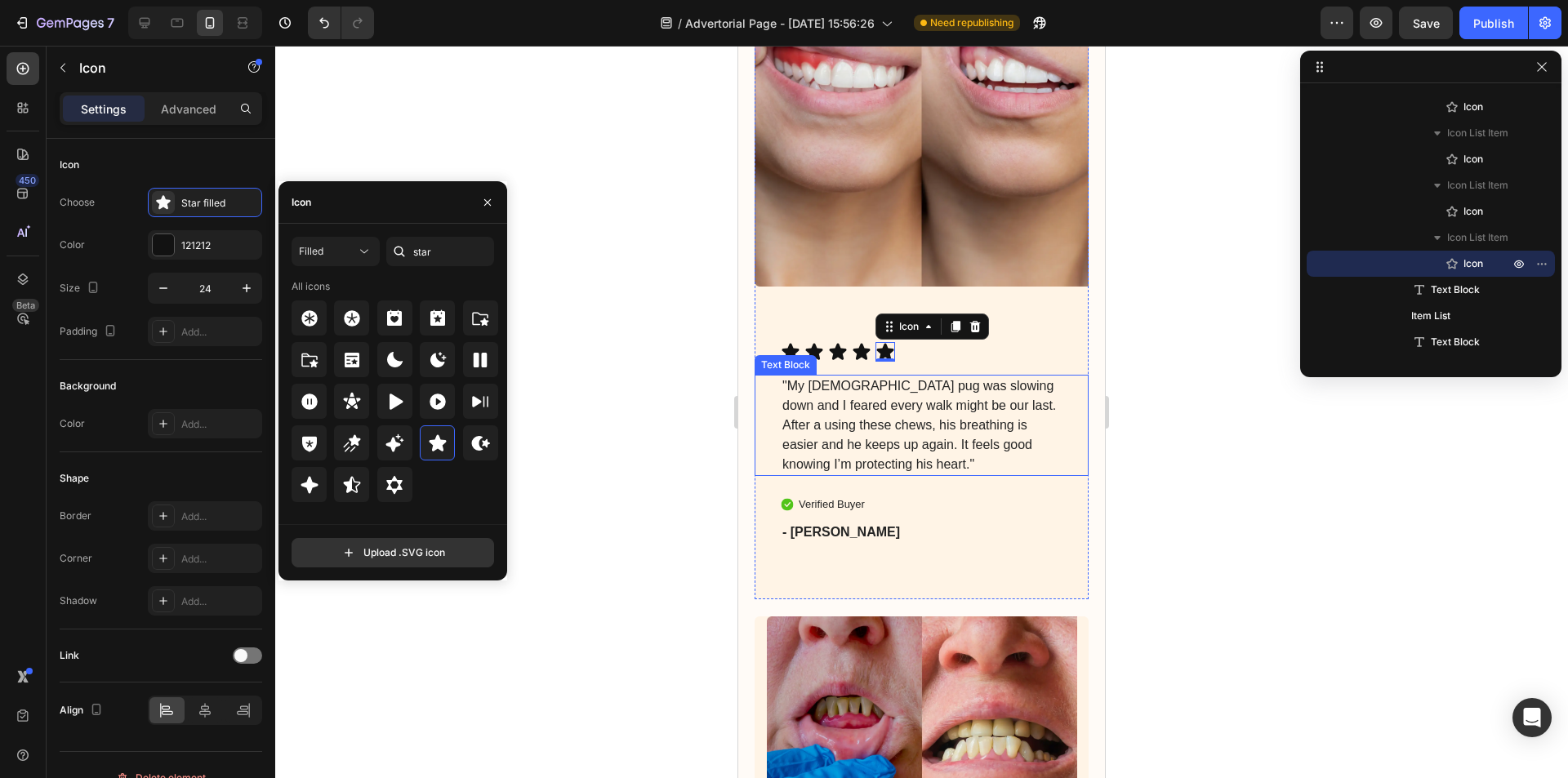
click at [894, 460] on p ""My [DEMOGRAPHIC_DATA] pug was slowing down and I feared every walk might be ou…" at bounding box center [921, 425] width 279 height 98
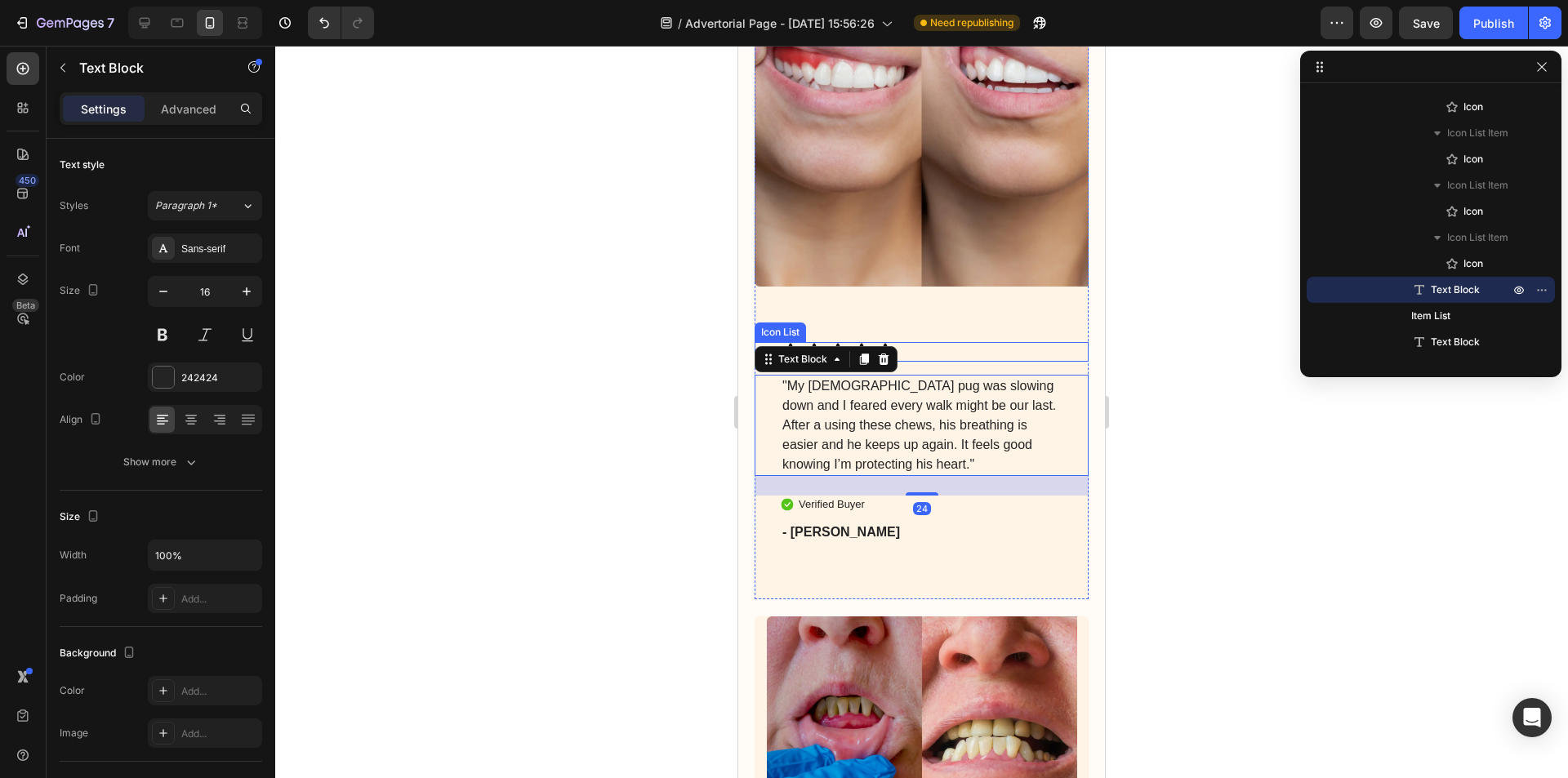
click at [947, 342] on div "Icon Icon Icon Icon Icon" at bounding box center [921, 352] width 281 height 20
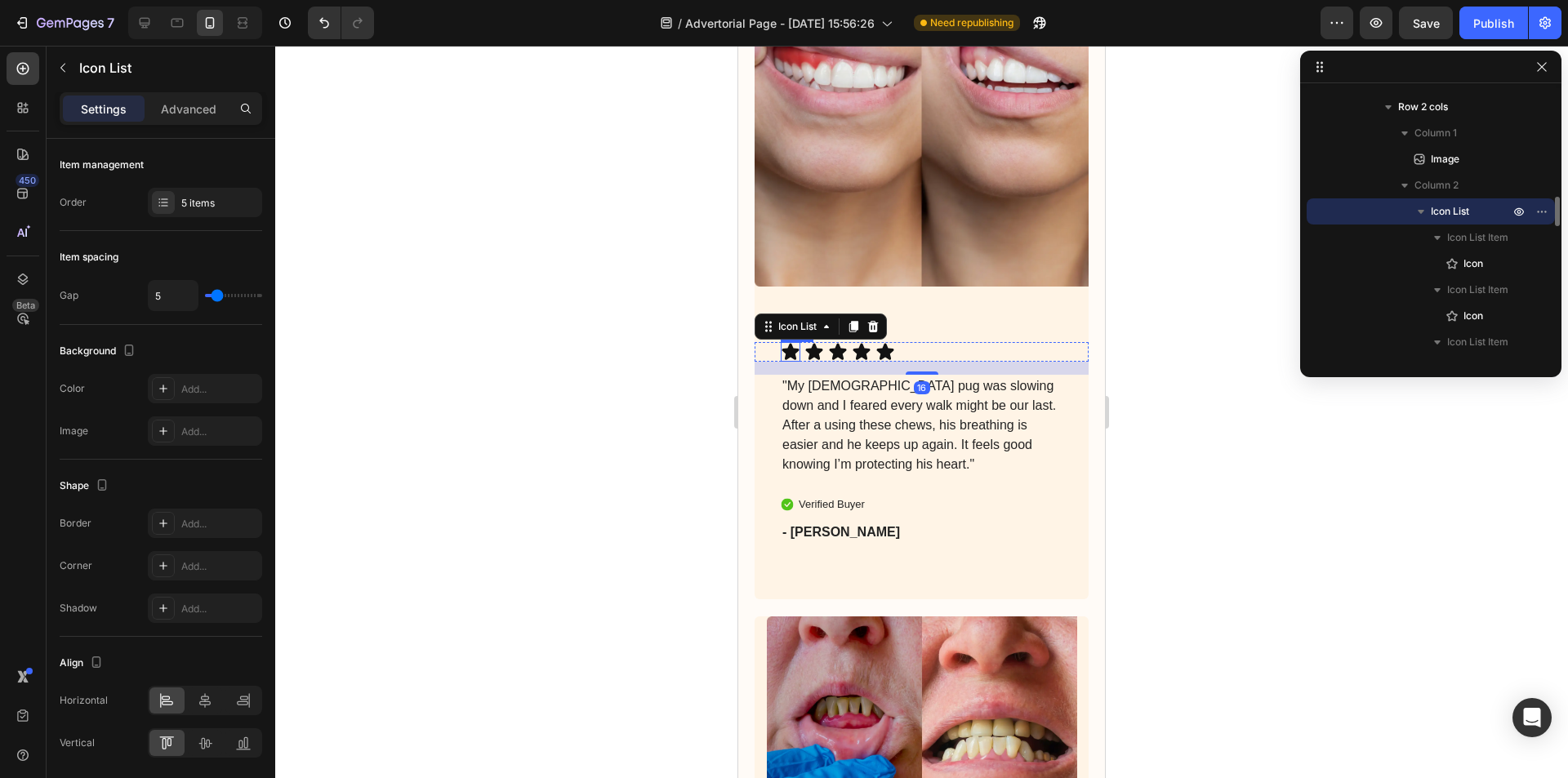
click at [798, 342] on icon at bounding box center [791, 352] width 20 height 20
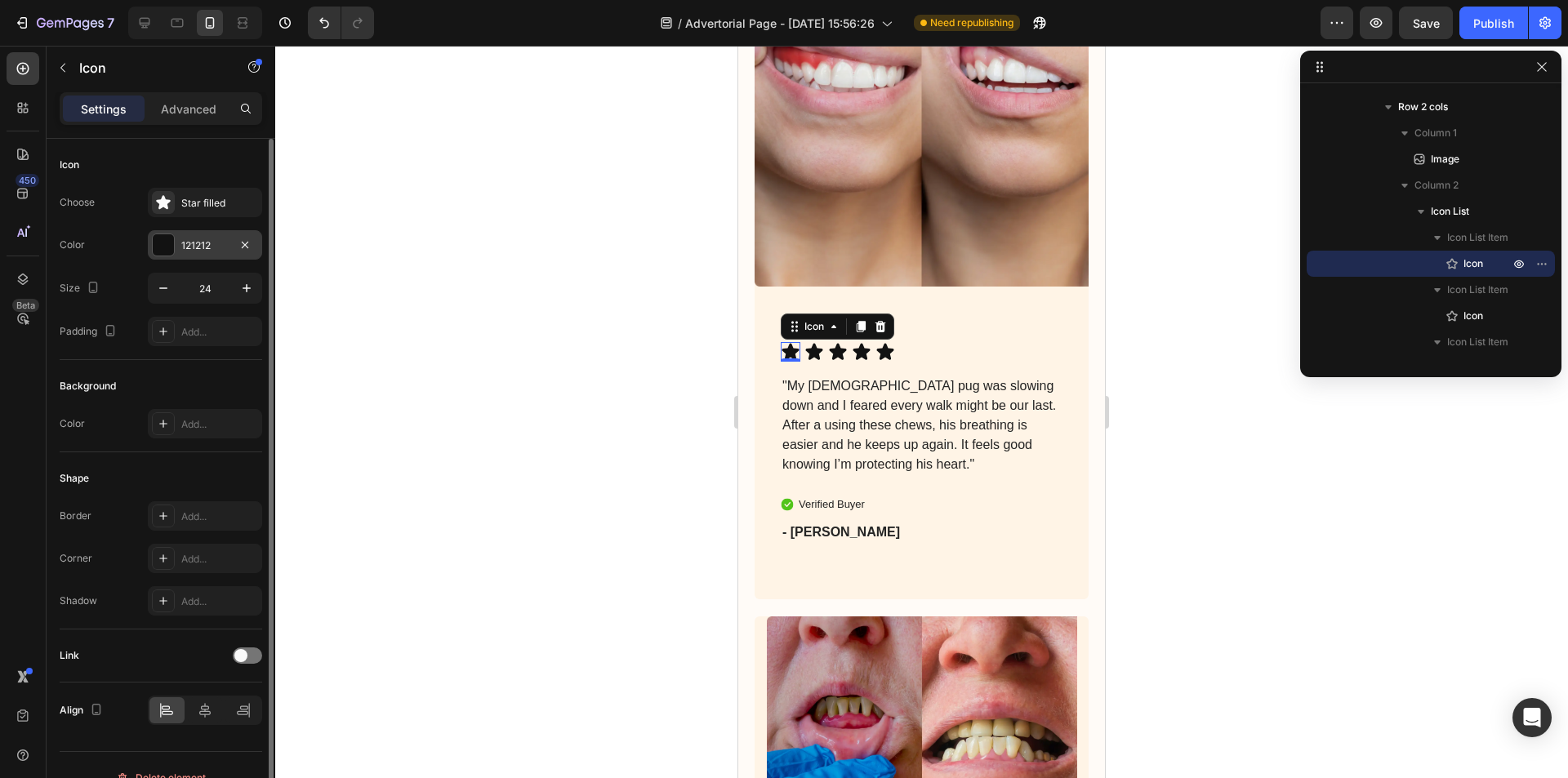
click at [216, 249] on div "121212" at bounding box center [204, 246] width 47 height 15
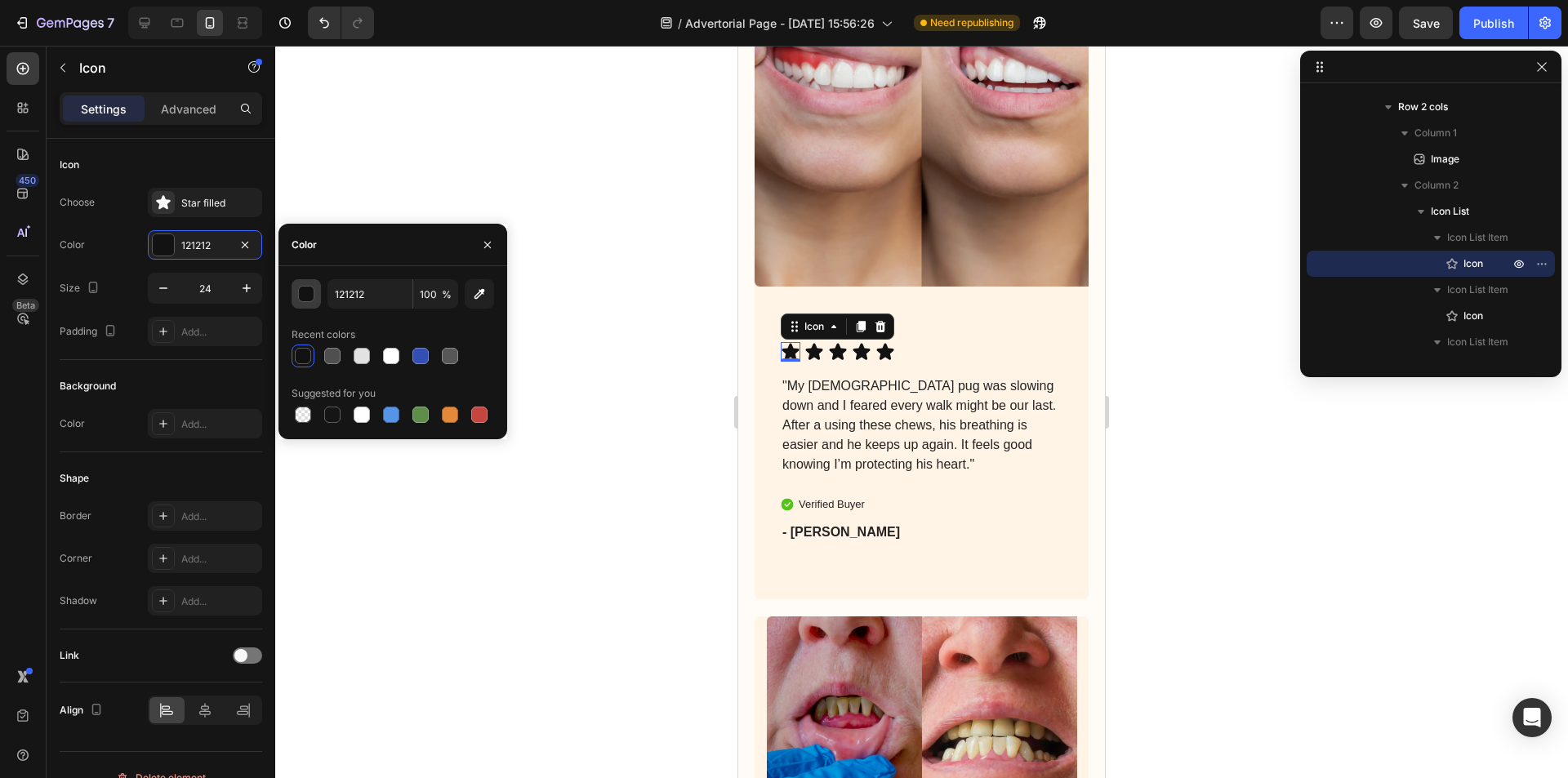
click at [309, 295] on div "button" at bounding box center [307, 295] width 16 height 16
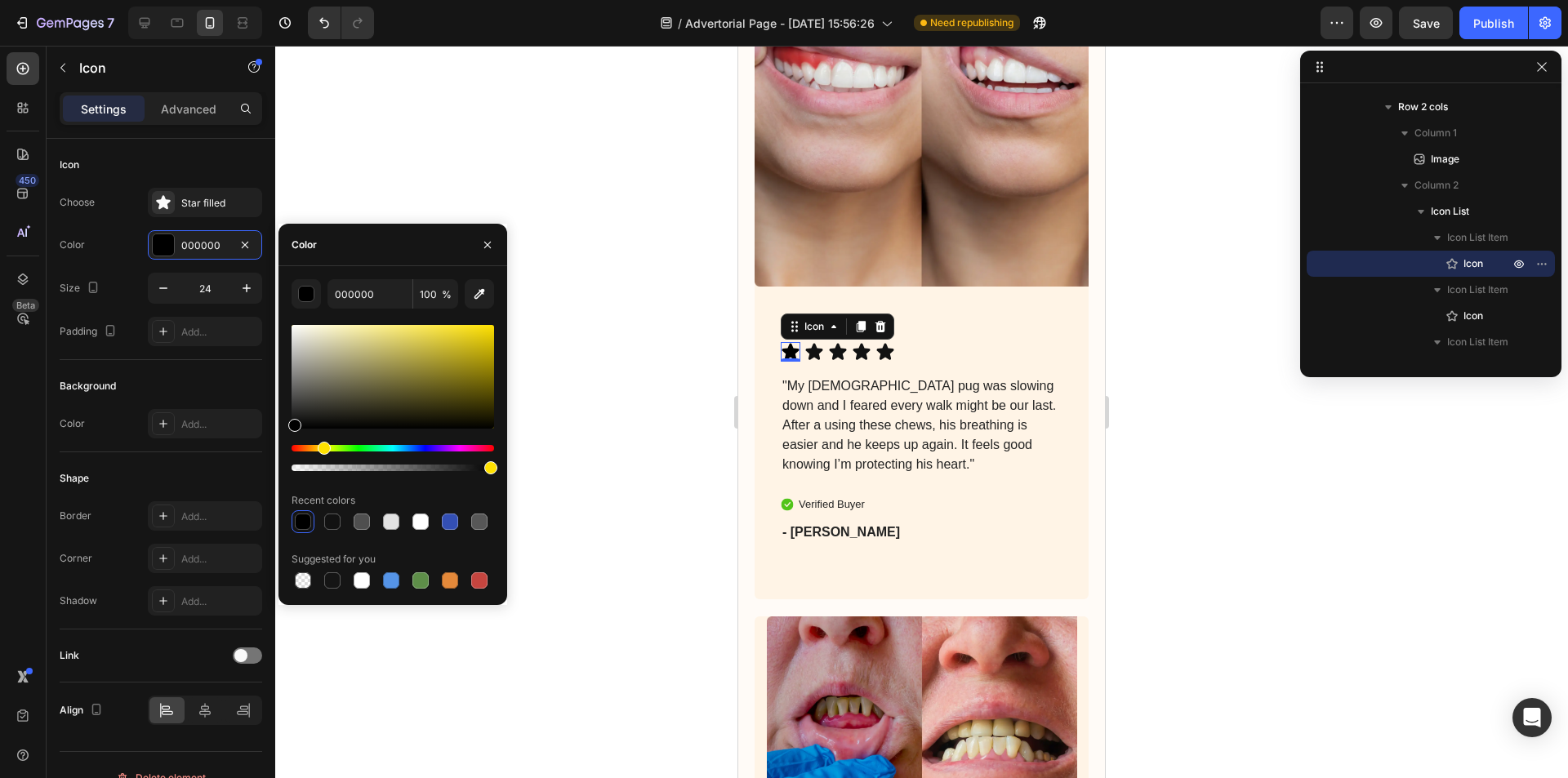
click at [322, 449] on div "Hue" at bounding box center [392, 447] width 202 height 6
drag, startPoint x: 485, startPoint y: 362, endPoint x: 515, endPoint y: 319, distance: 52.4
click at [515, 0] on div "7 / Advertorial Page - [DATE] 15:56:26 Need republishing Preview Publish 450 Be…" at bounding box center [784, 0] width 1568 height 0
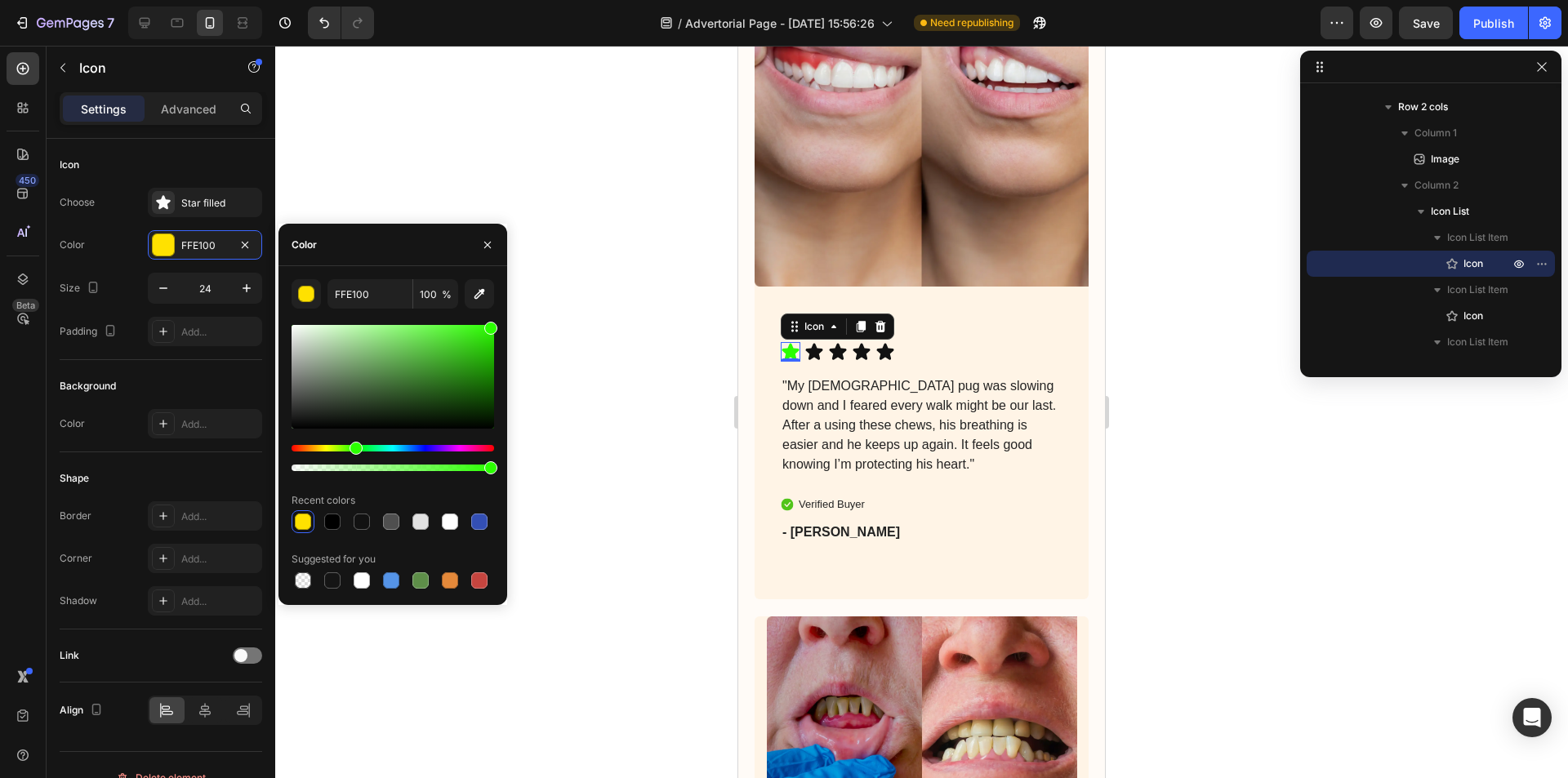
drag, startPoint x: 374, startPoint y: 450, endPoint x: 353, endPoint y: 444, distance: 21.8
click at [353, 444] on div "Hue" at bounding box center [392, 447] width 202 height 6
type input "30A518"
drag, startPoint x: 485, startPoint y: 334, endPoint x: 465, endPoint y: 361, distance: 33.6
click at [465, 361] on div at bounding box center [392, 376] width 202 height 104
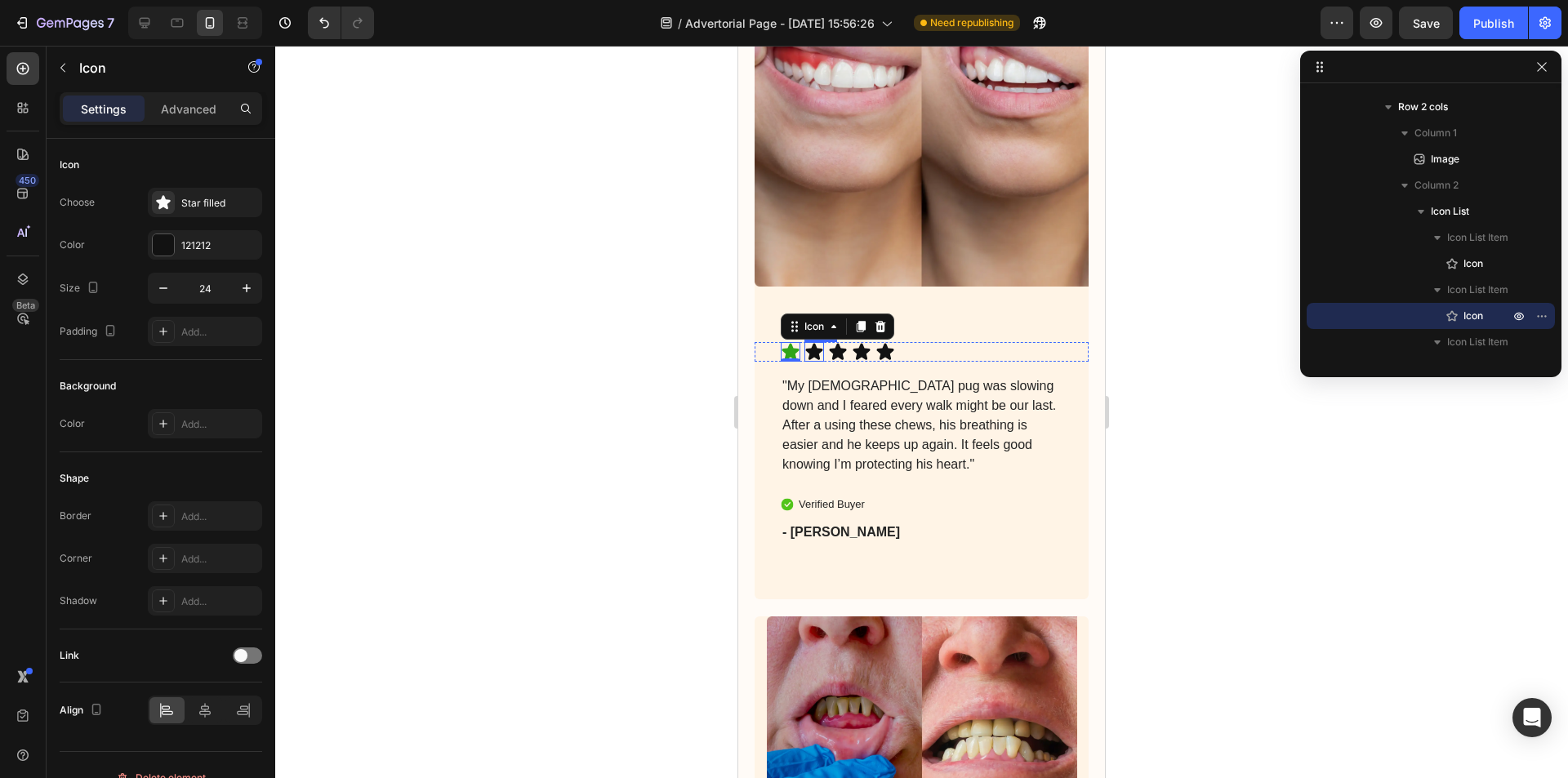
click at [815, 342] on icon at bounding box center [814, 350] width 17 height 16
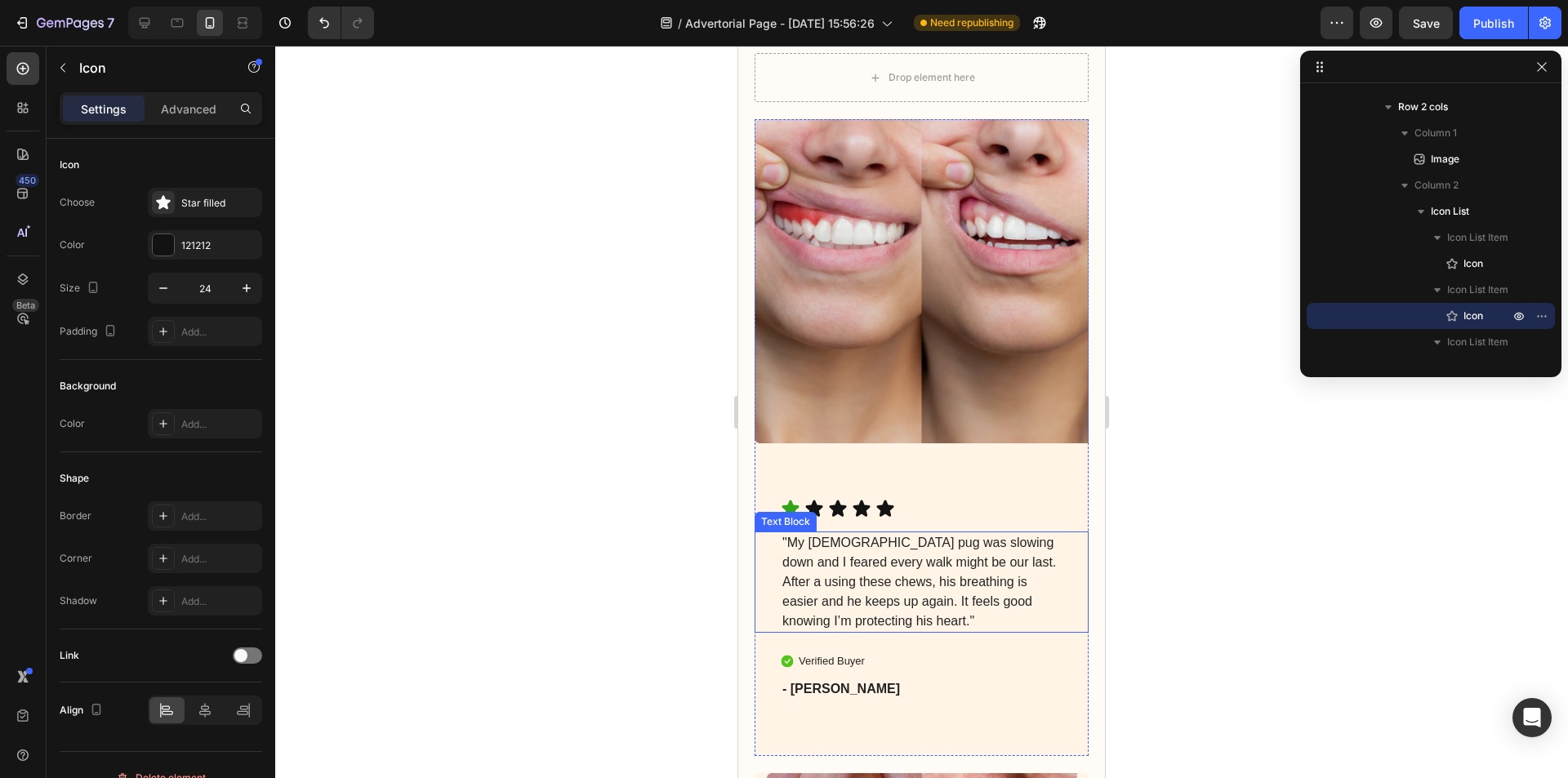
scroll to position [5556, 0]
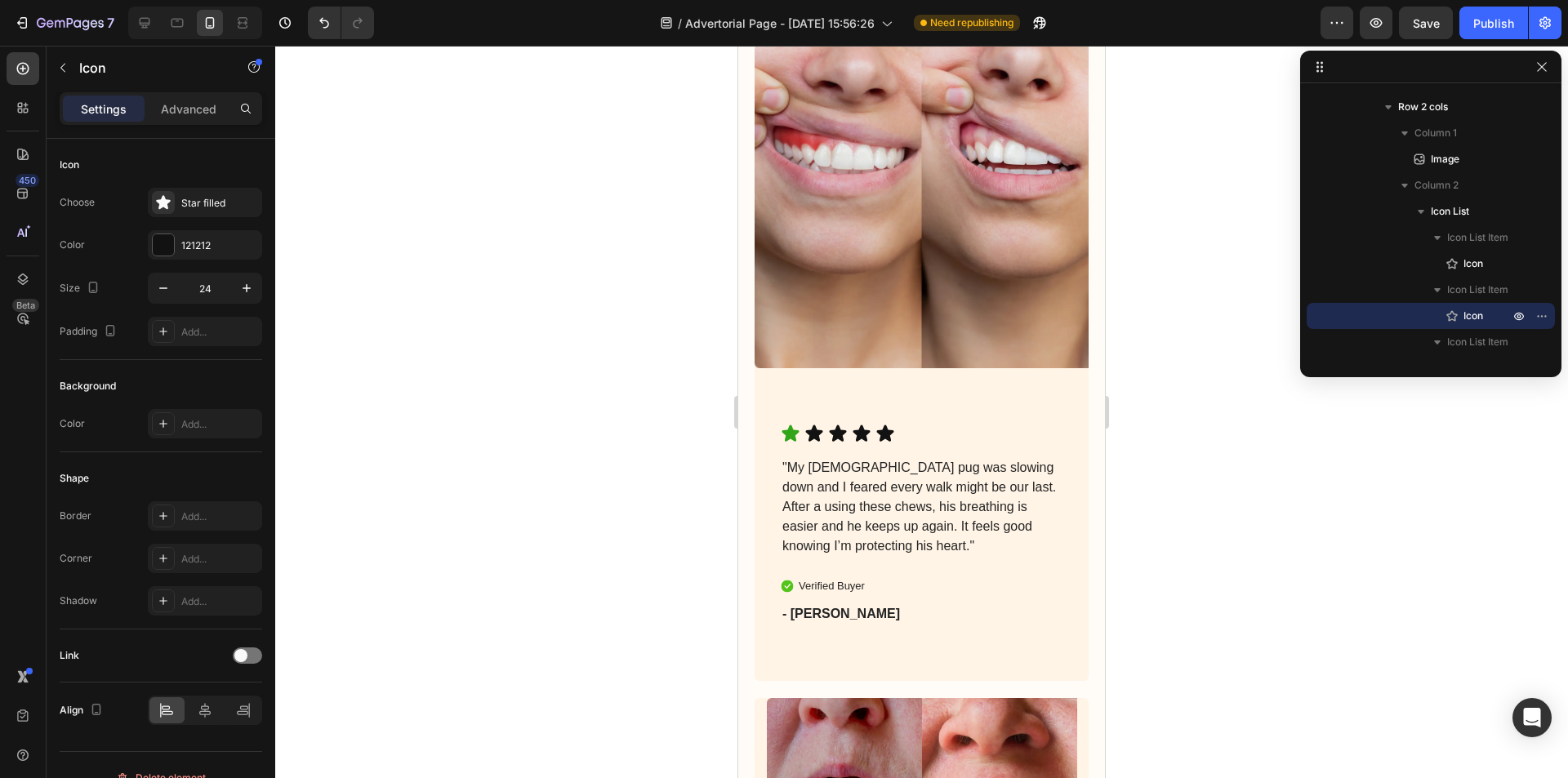
click at [813, 424] on icon at bounding box center [814, 432] width 17 height 16
click at [810, 424] on icon at bounding box center [814, 434] width 20 height 20
click at [792, 424] on icon at bounding box center [790, 432] width 17 height 16
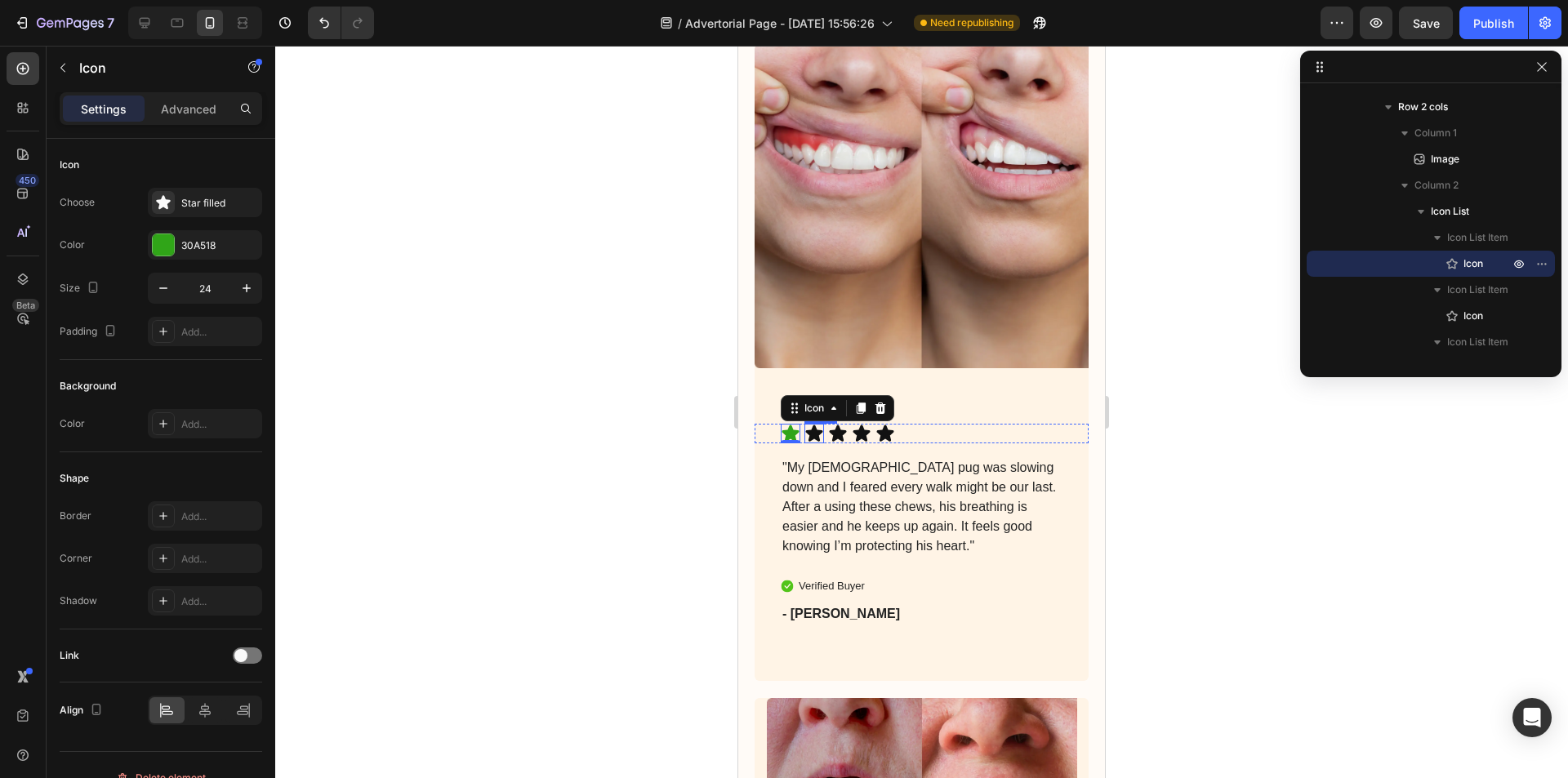
click at [813, 424] on icon at bounding box center [814, 432] width 17 height 16
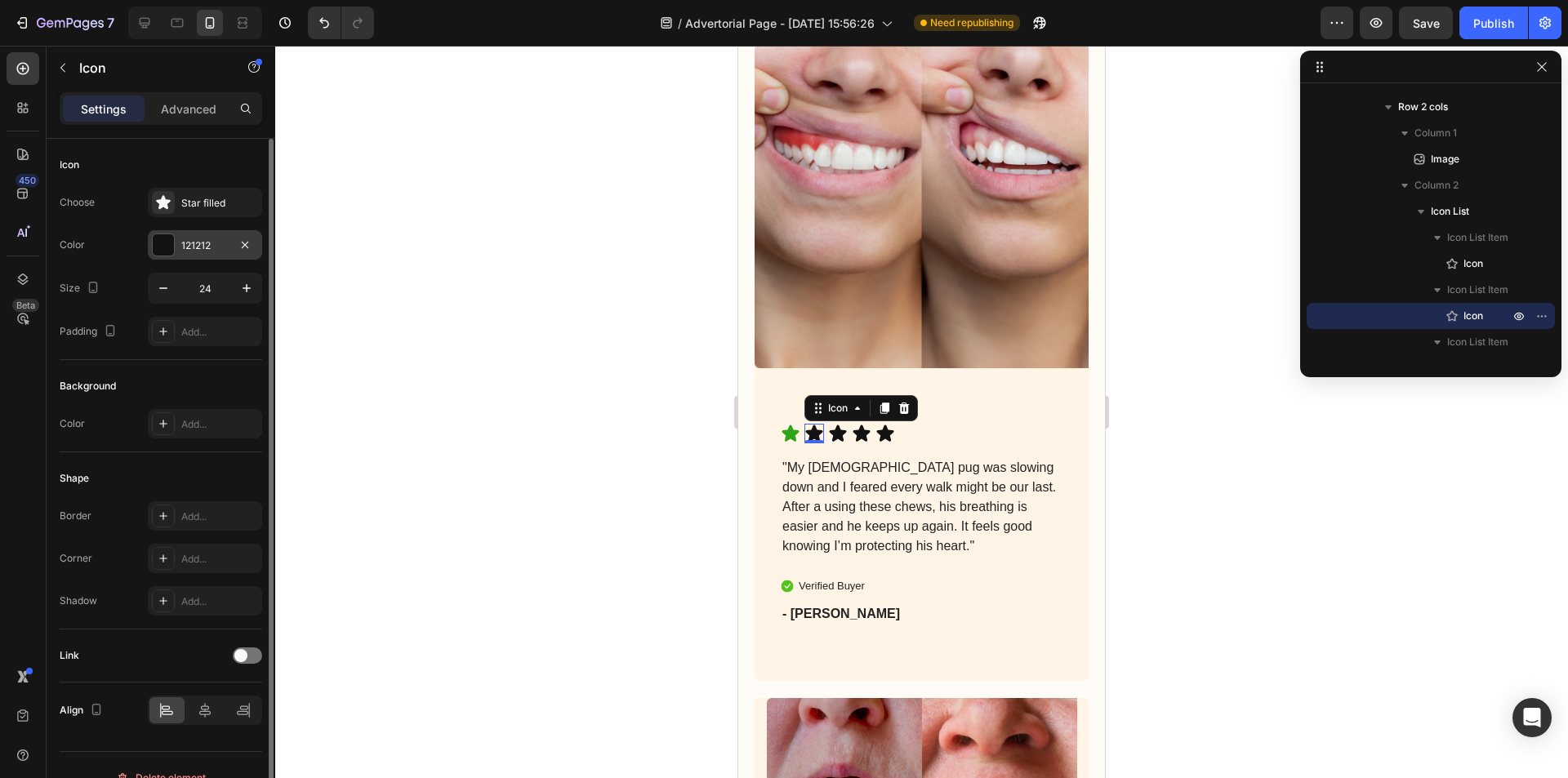
click at [209, 241] on div "121212" at bounding box center [204, 246] width 47 height 15
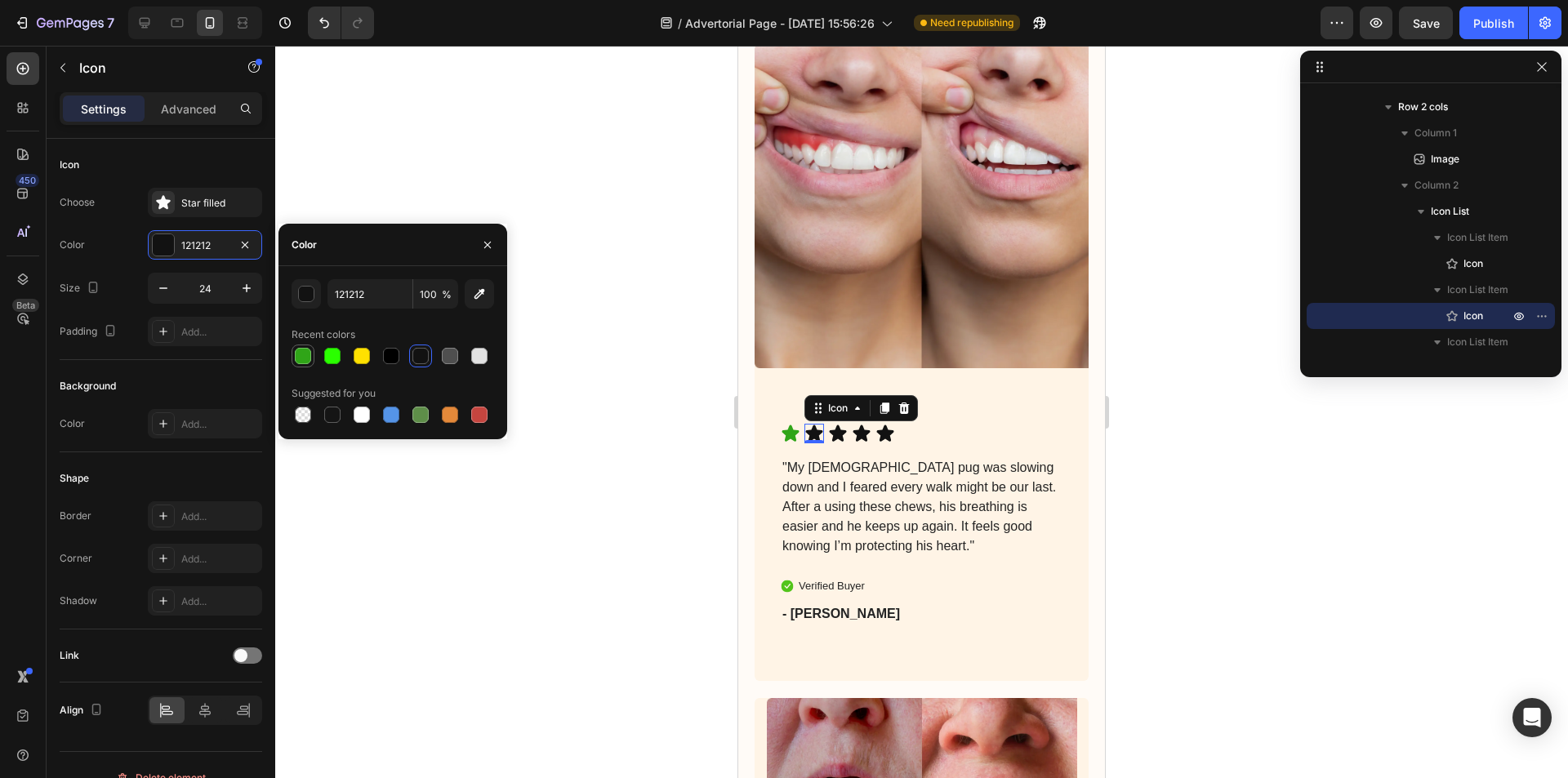
click at [301, 348] on div at bounding box center [303, 356] width 16 height 16
type input "30A518"
click at [834, 424] on icon at bounding box center [838, 434] width 20 height 20
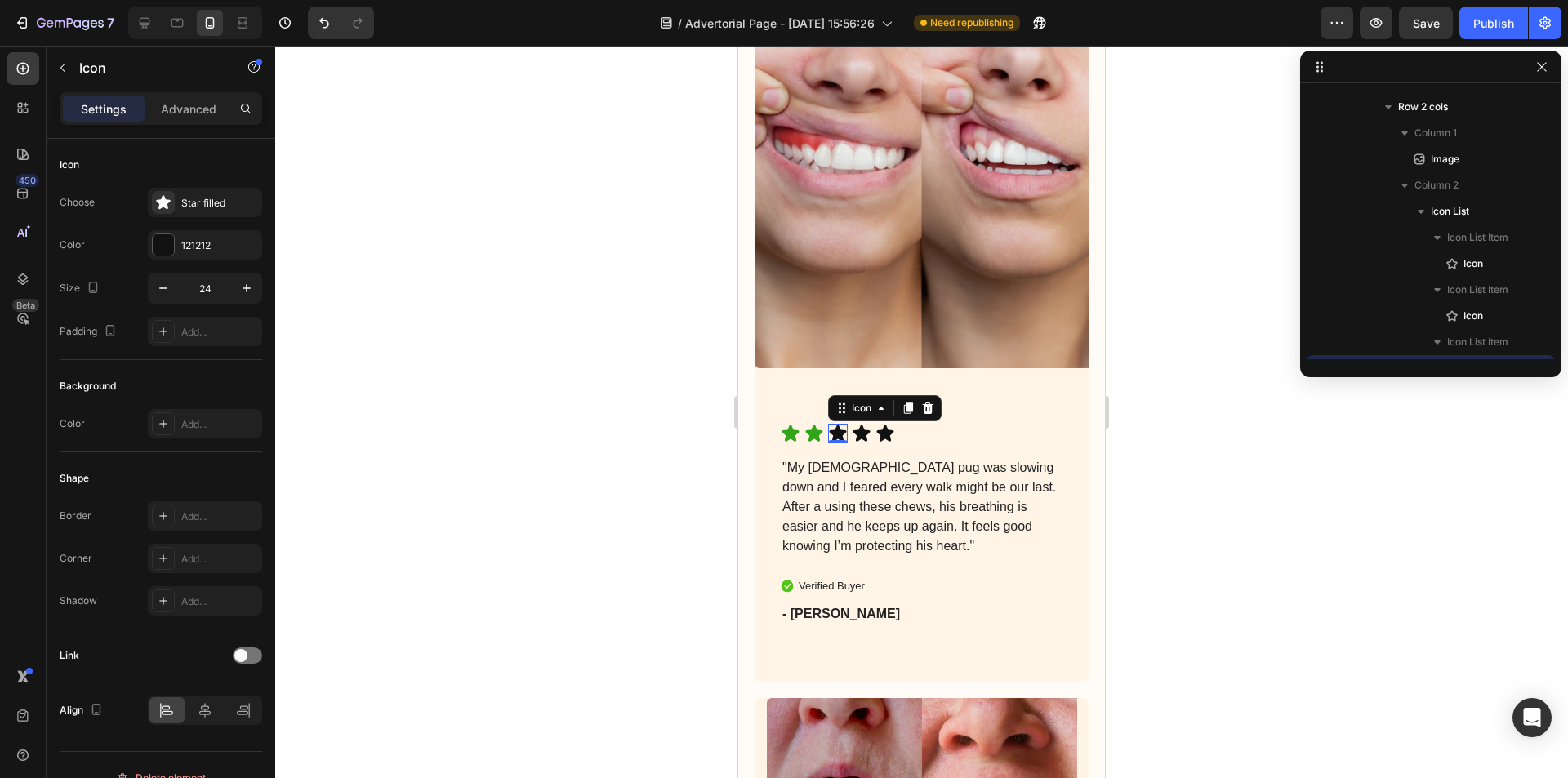
scroll to position [1139, 0]
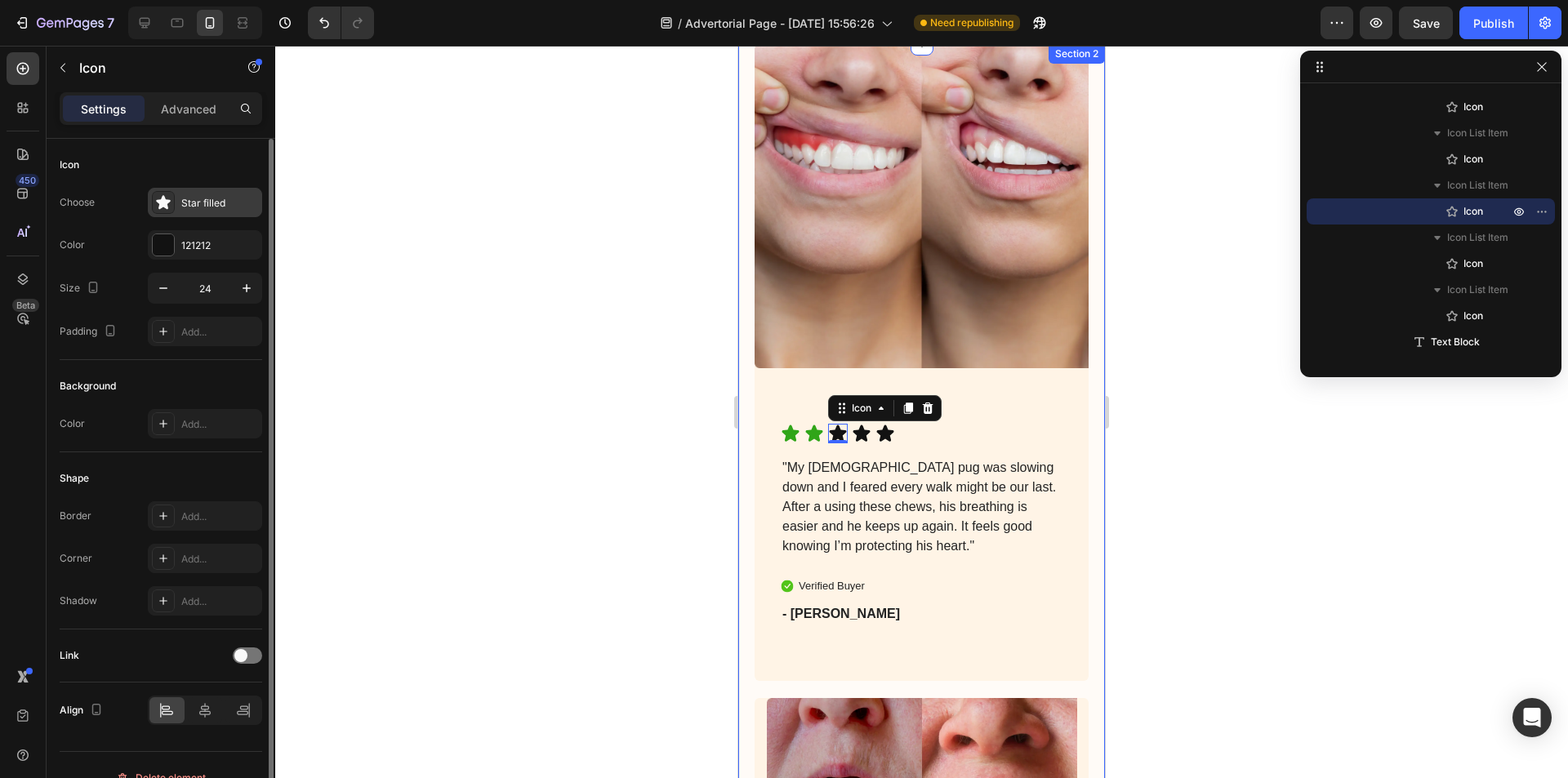
click at [201, 201] on div "Star filled" at bounding box center [219, 203] width 76 height 15
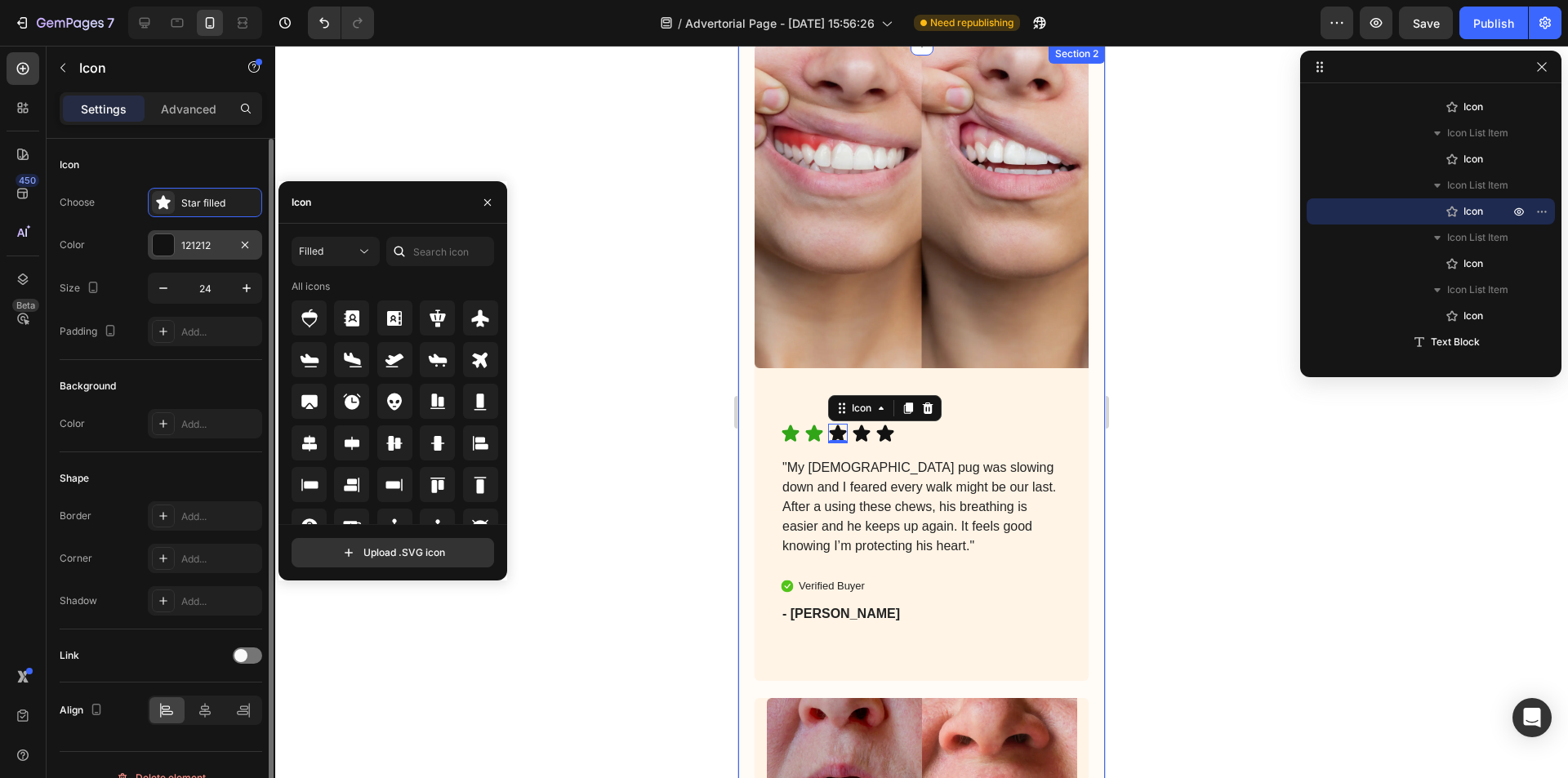
click at [172, 245] on div at bounding box center [163, 245] width 21 height 21
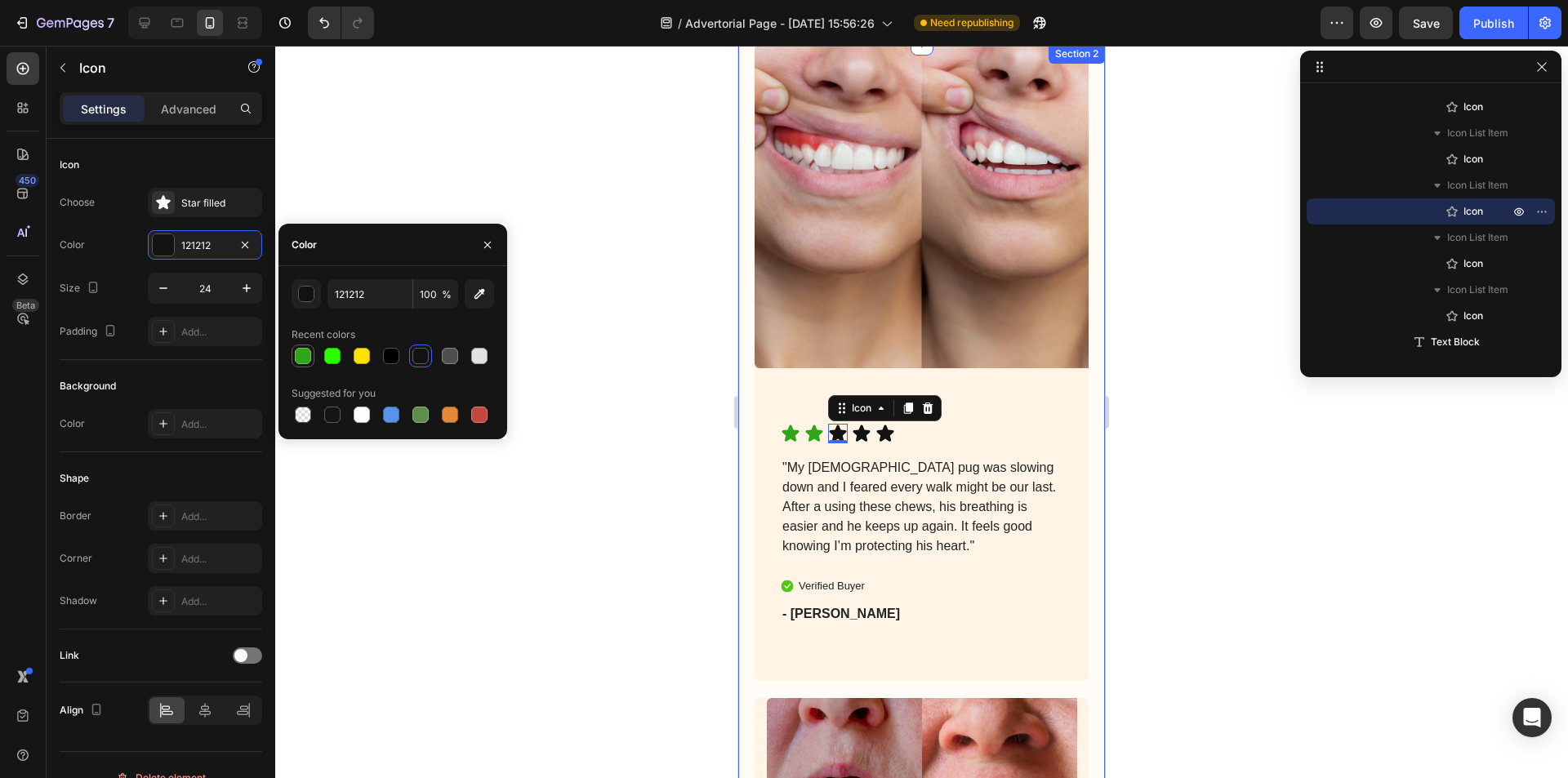
click at [296, 361] on div at bounding box center [303, 356] width 16 height 16
type input "30A518"
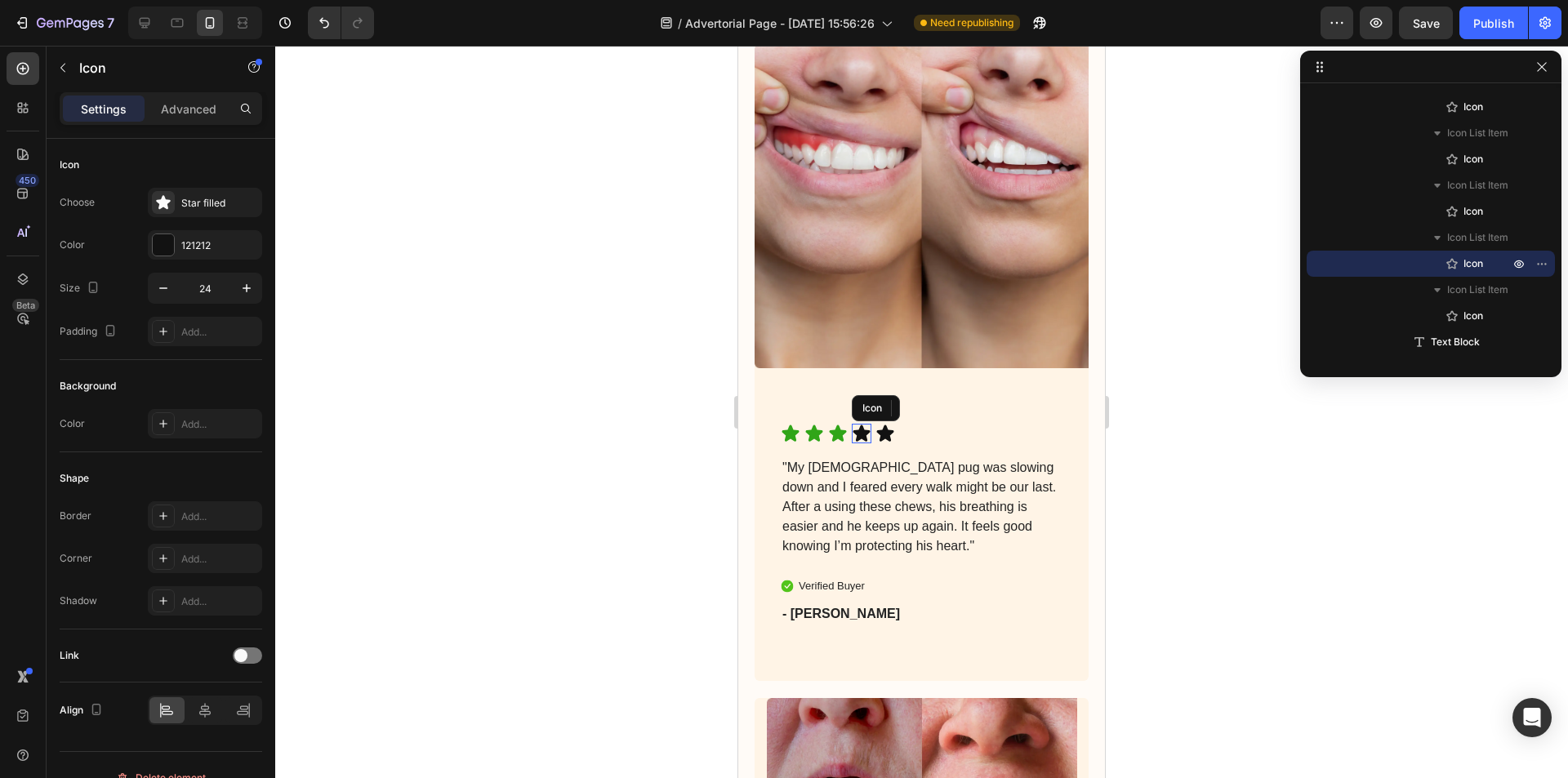
click at [854, 424] on icon at bounding box center [862, 434] width 20 height 20
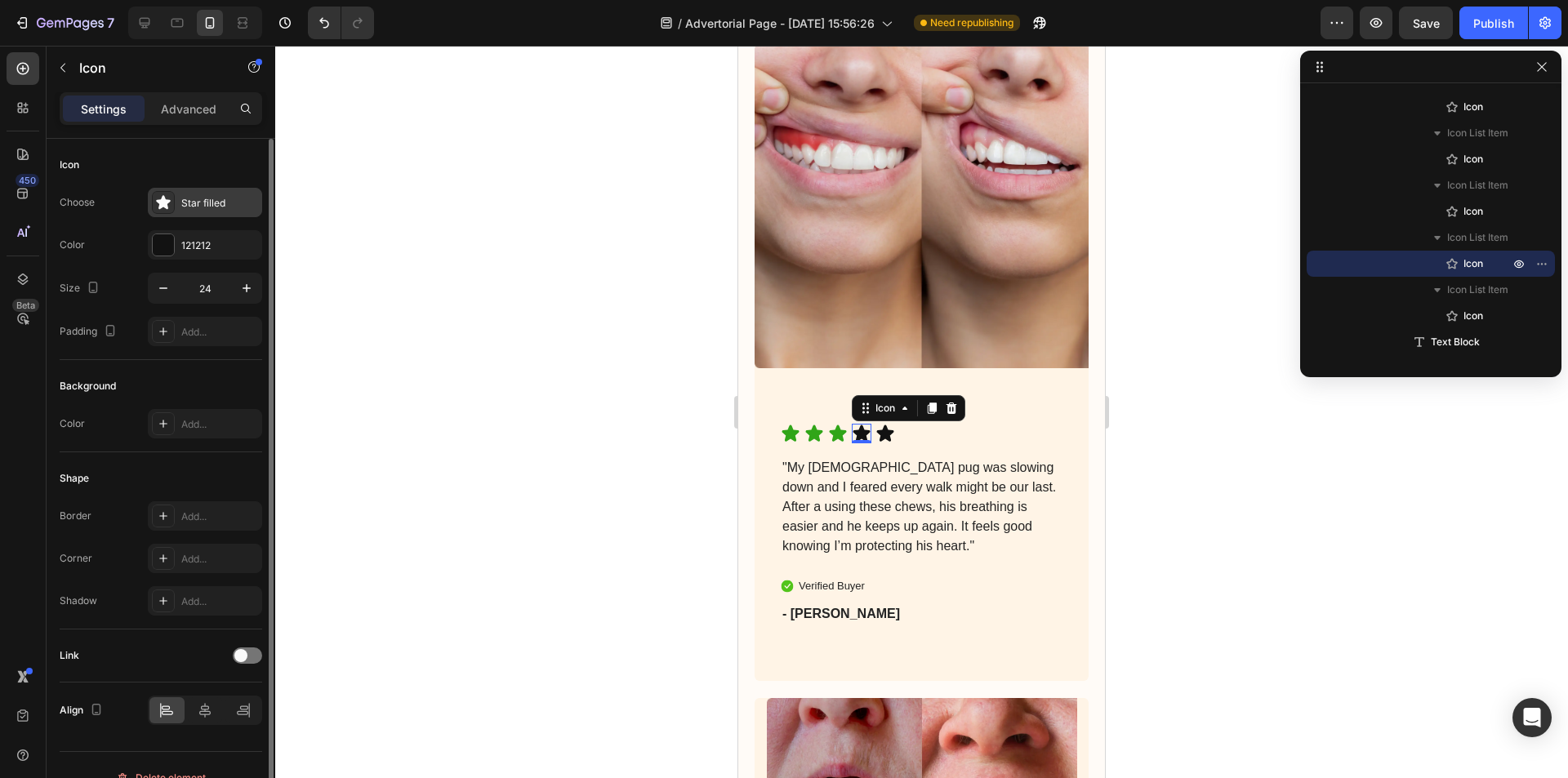
click at [184, 200] on div "Star filled" at bounding box center [219, 203] width 76 height 15
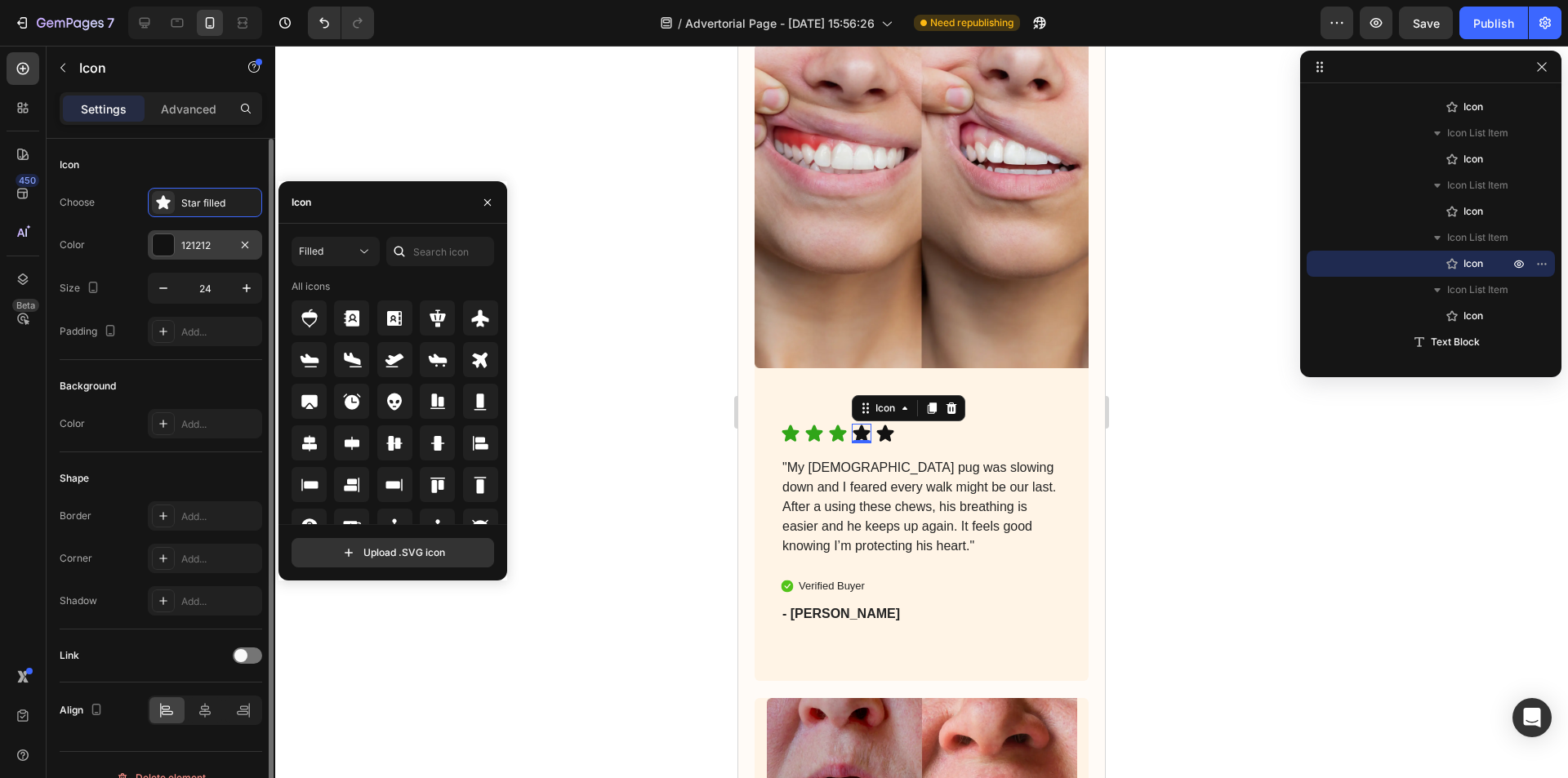
click at [191, 240] on div "121212" at bounding box center [204, 246] width 47 height 15
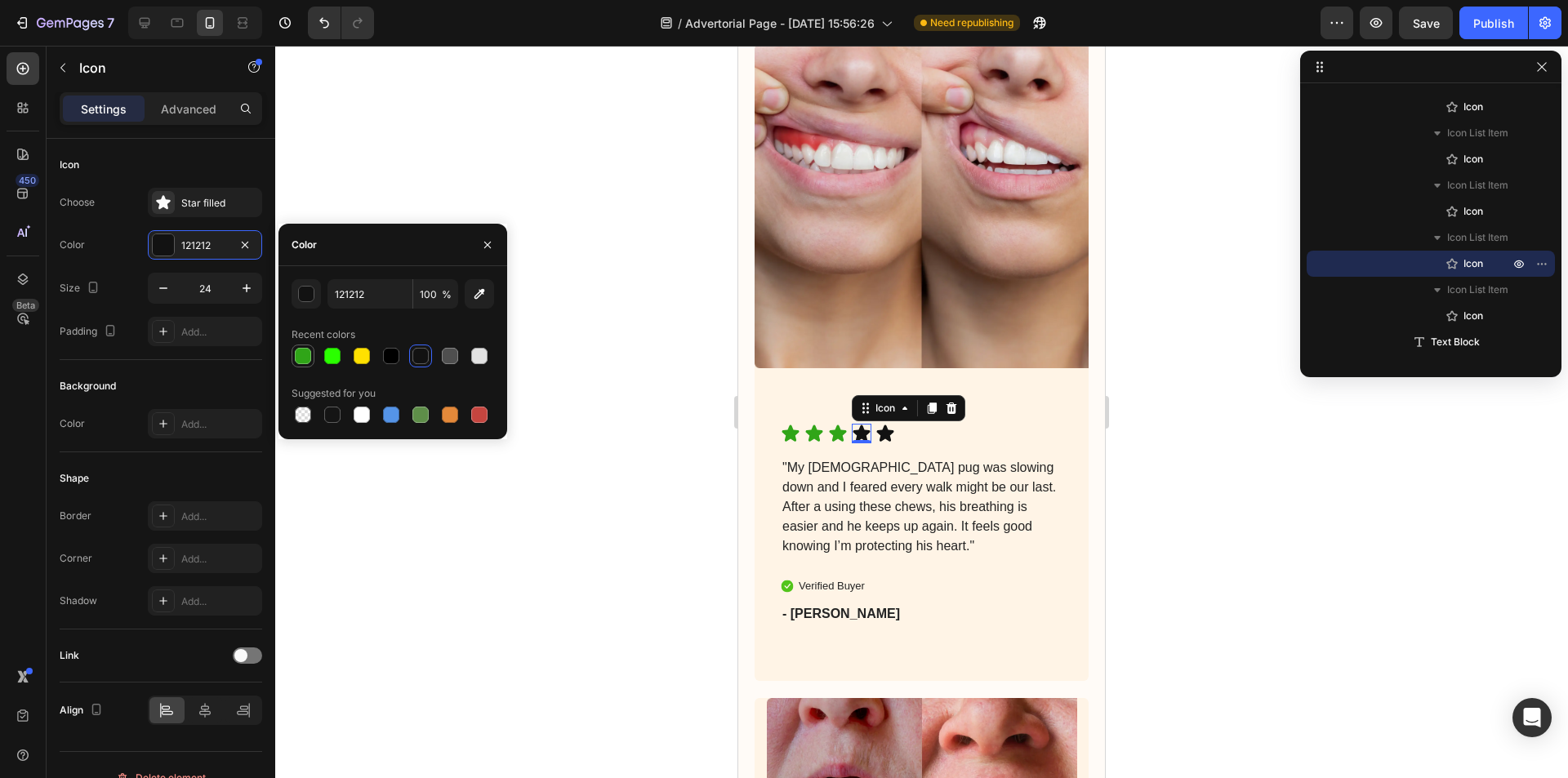
click at [296, 353] on div at bounding box center [303, 356] width 16 height 16
type input "30A518"
click at [881, 424] on icon at bounding box center [885, 432] width 17 height 16
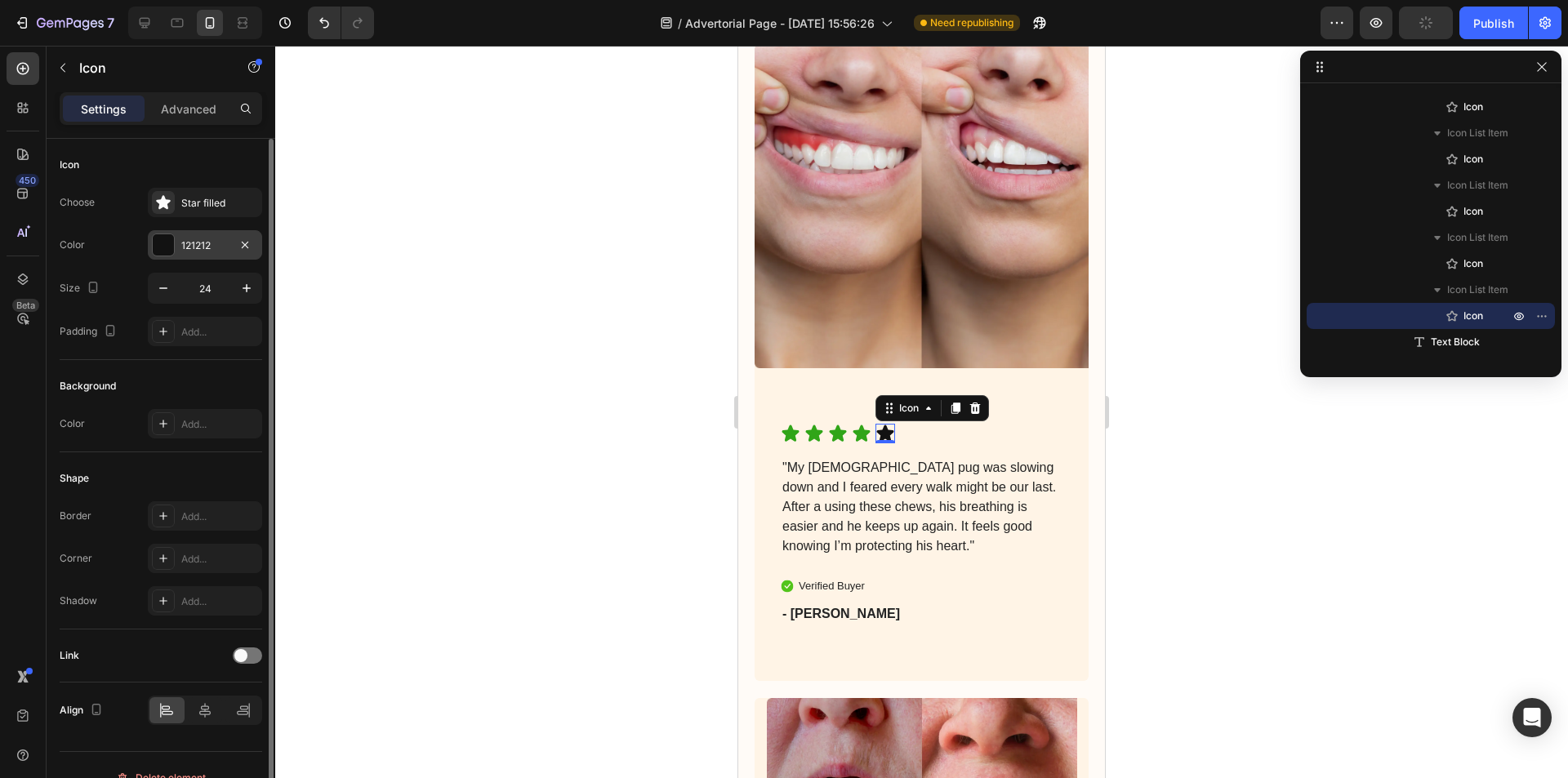
click at [185, 244] on div "121212" at bounding box center [204, 246] width 47 height 15
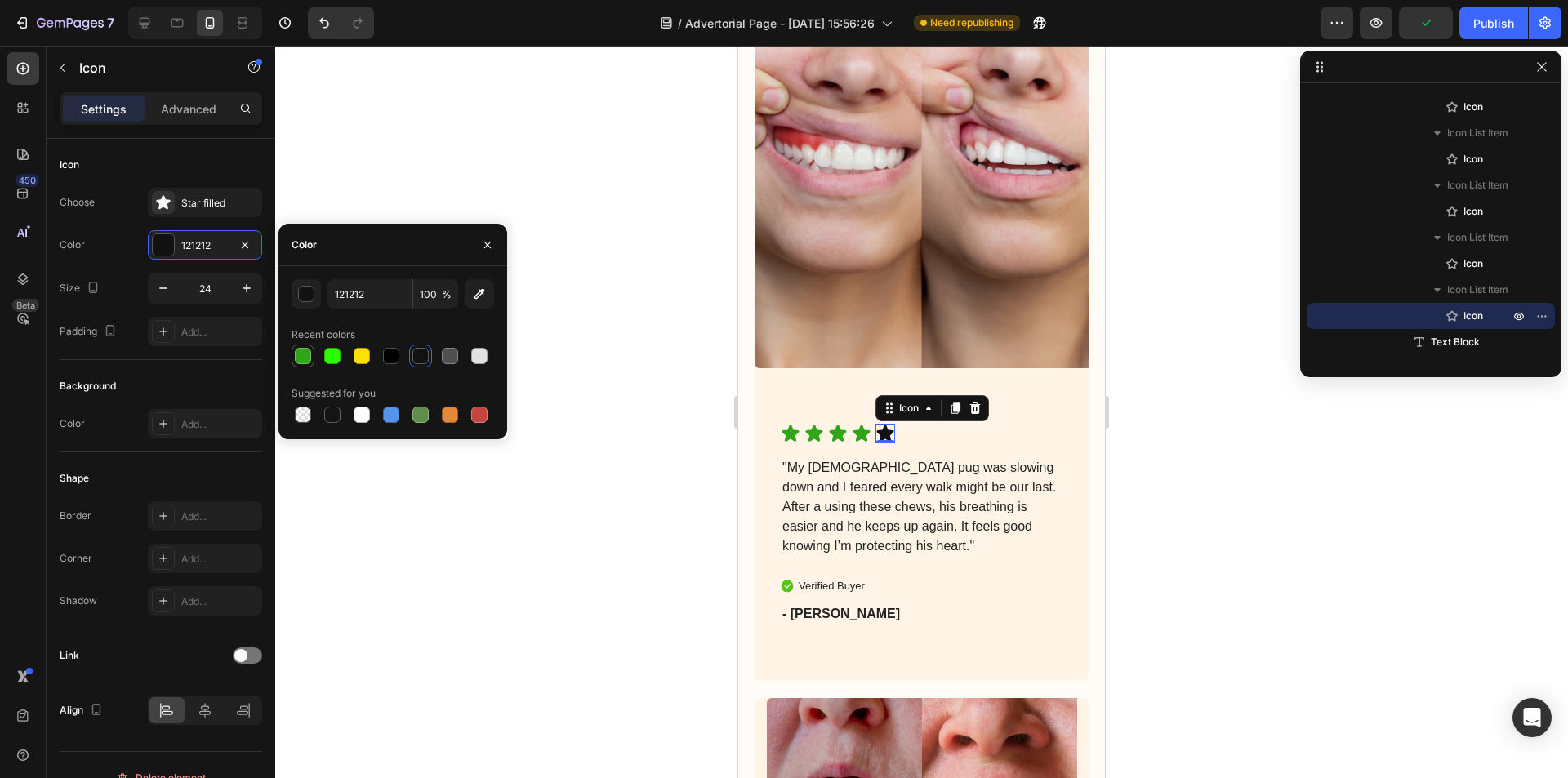
click at [303, 348] on div at bounding box center [303, 356] width 16 height 16
type input "30A518"
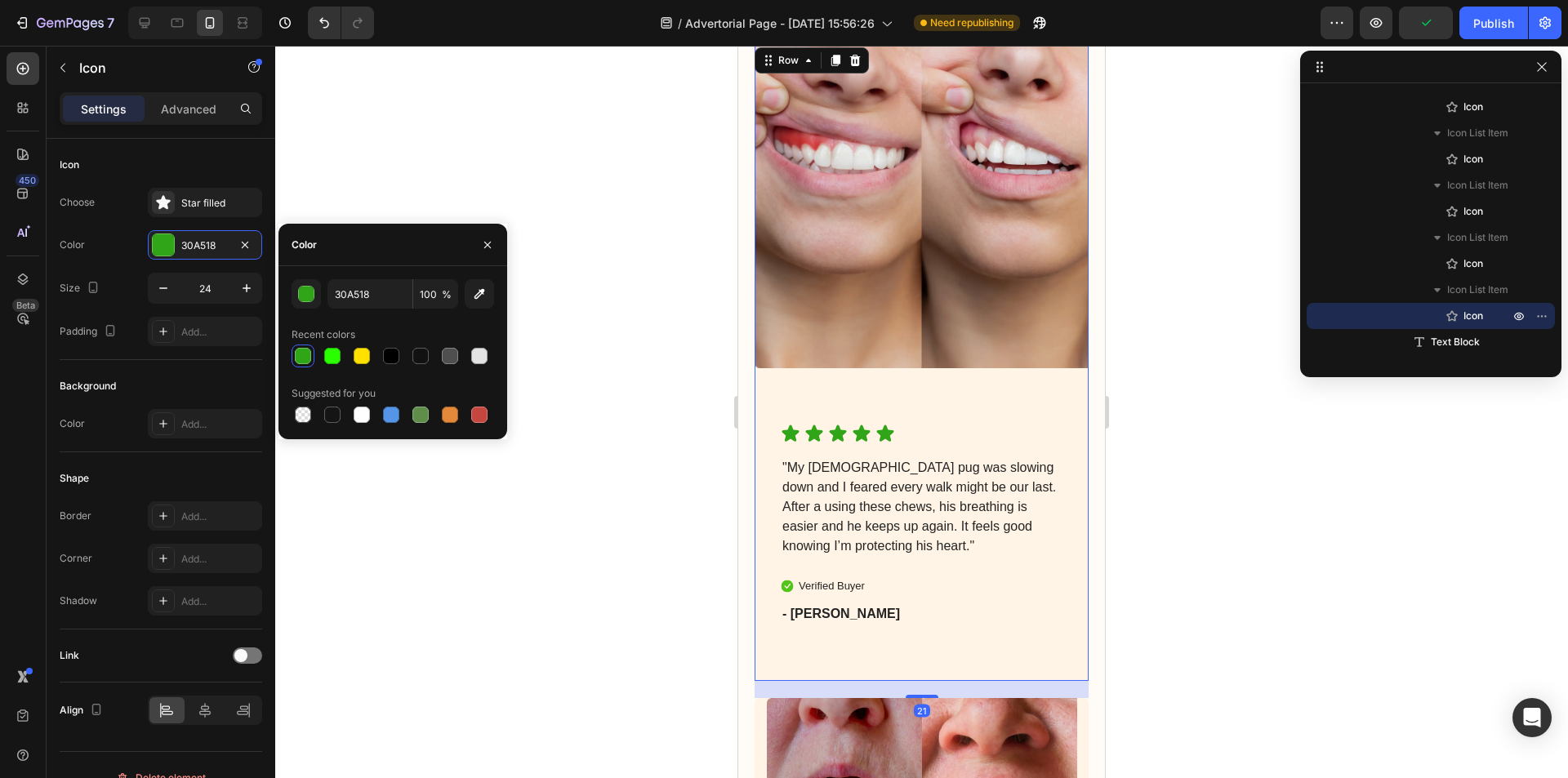
click at [761, 587] on div "Icon Icon Icon Icon Icon Icon List "My [DEMOGRAPHIC_DATA] pug was slowing down …" at bounding box center [921, 553] width 334 height 257
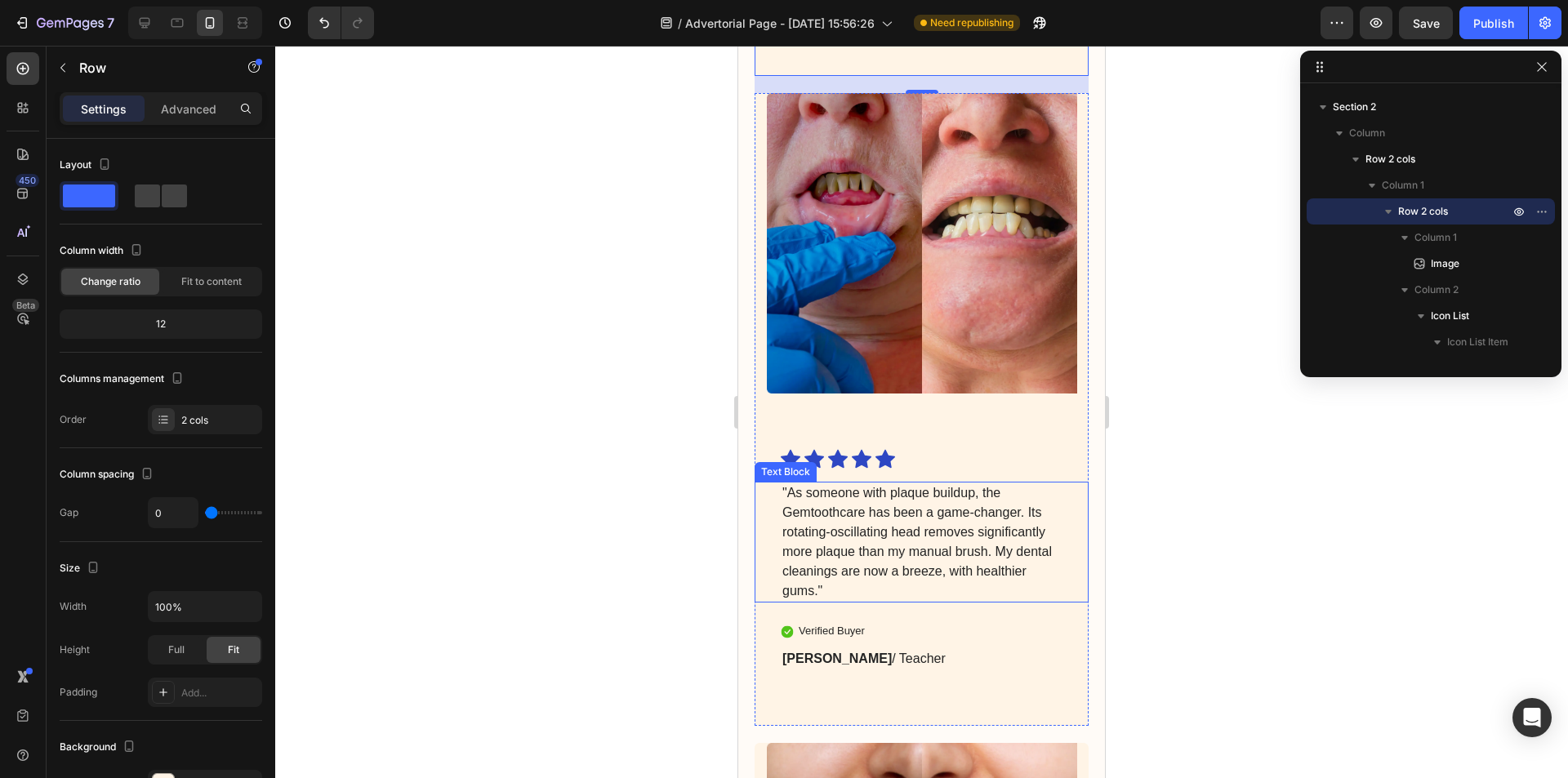
scroll to position [6209, 0]
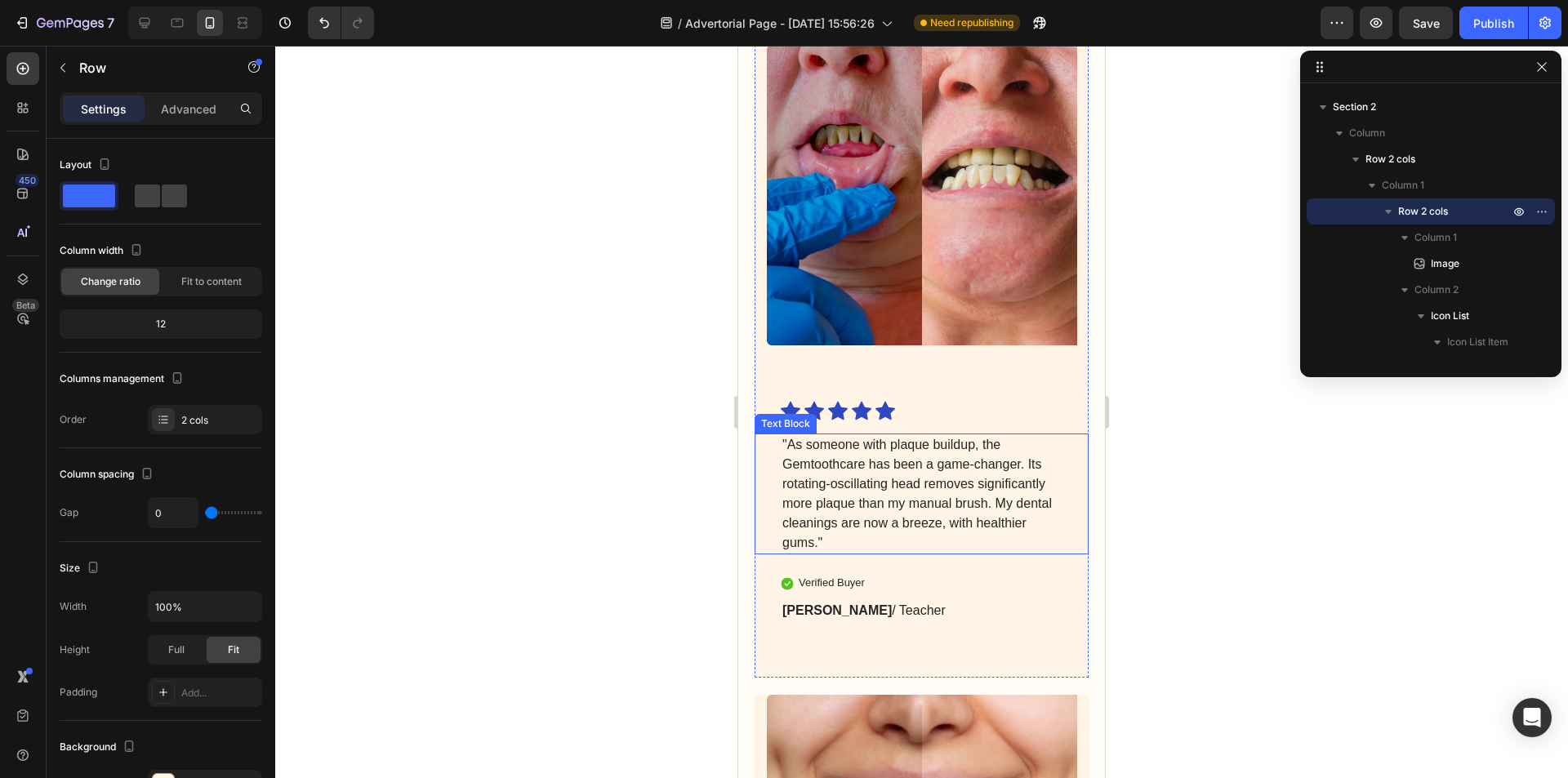
click at [847, 499] on p ""As someone with plaque buildup, the Gemtoothcare has been a game-changer. Its …" at bounding box center [921, 493] width 279 height 117
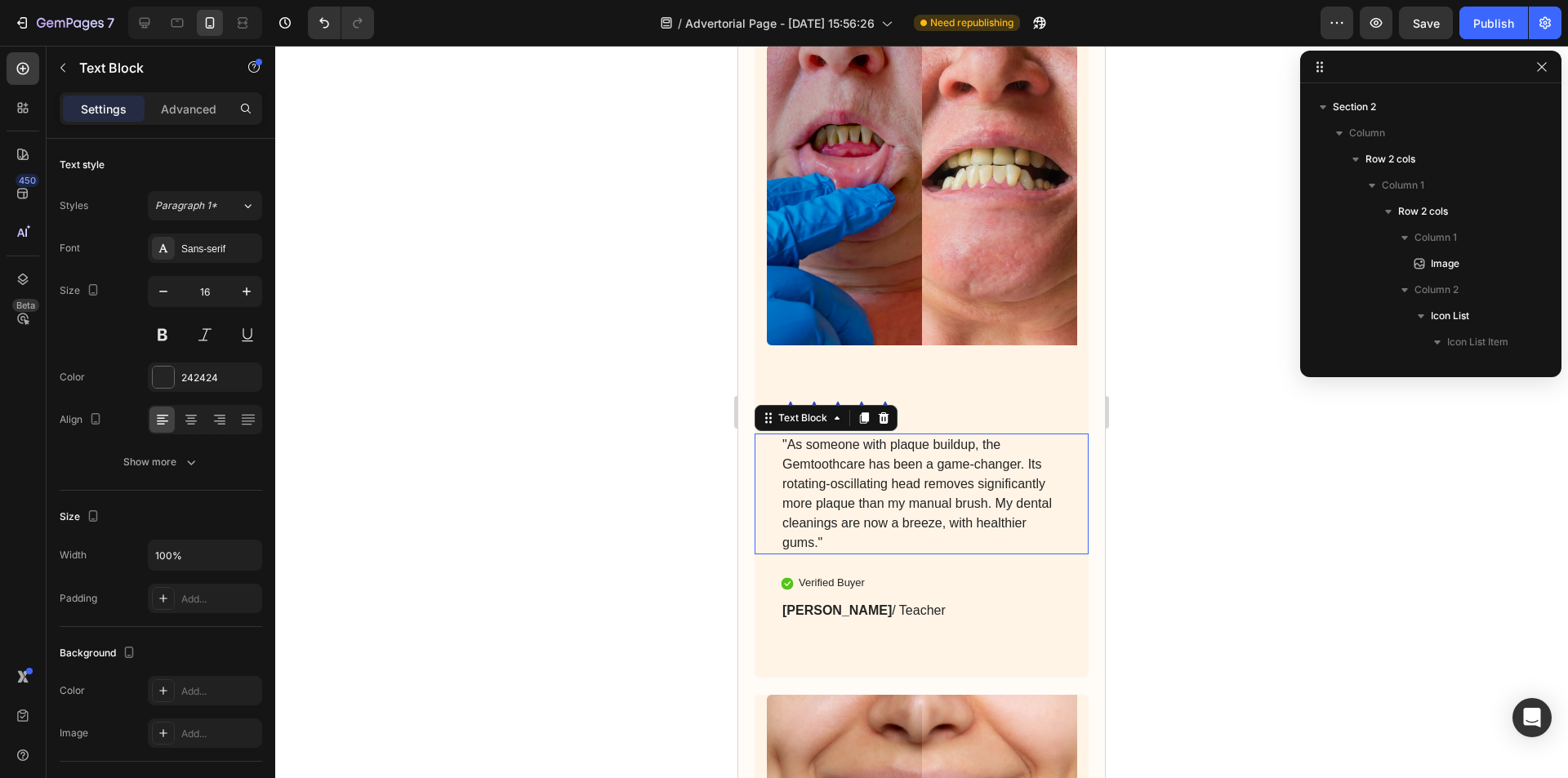
scroll to position [1740, 0]
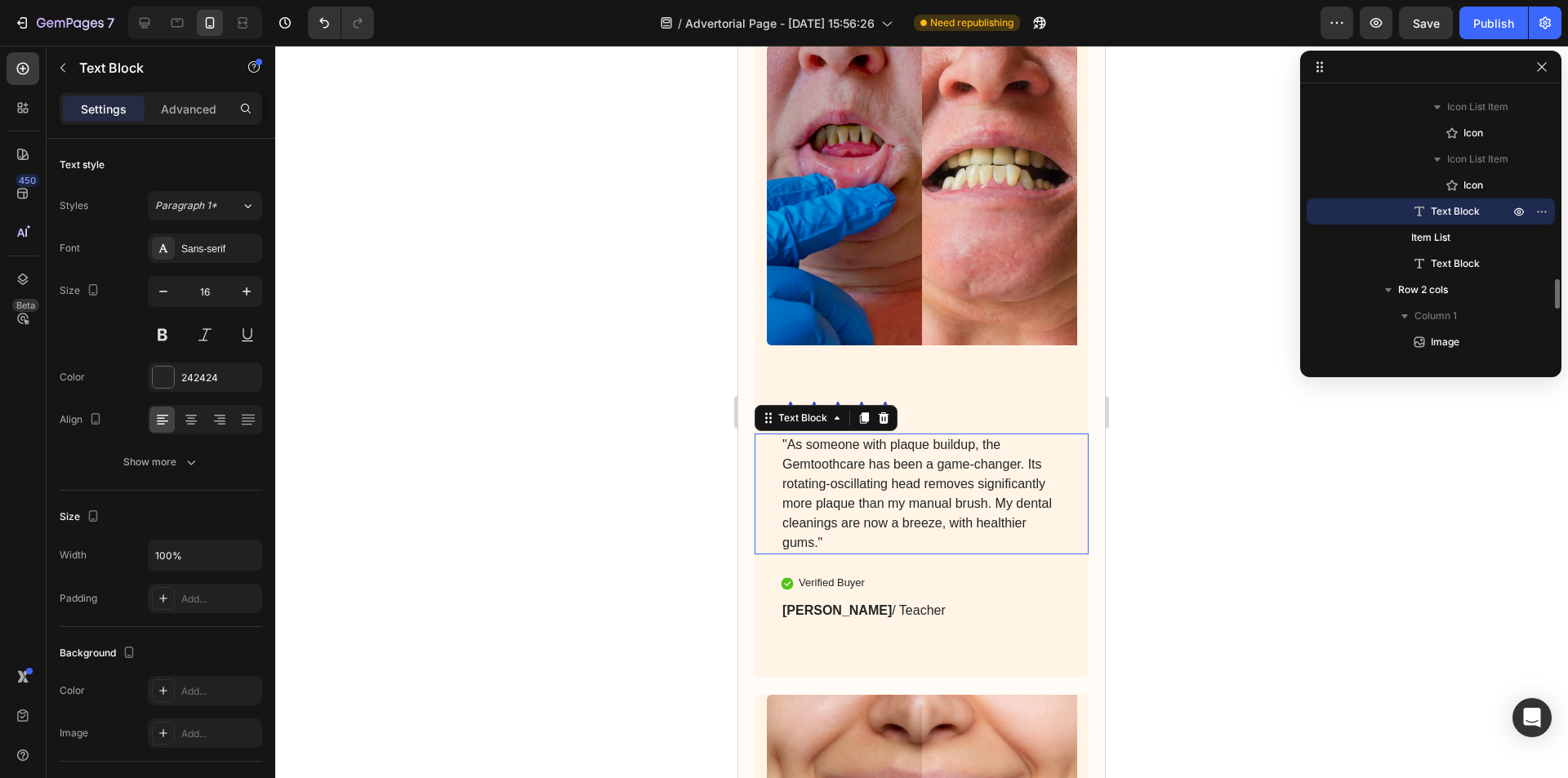
click at [847, 499] on p ""As someone with plaque buildup, the Gemtoothcare has been a game-changer. Its …" at bounding box center [921, 493] width 279 height 117
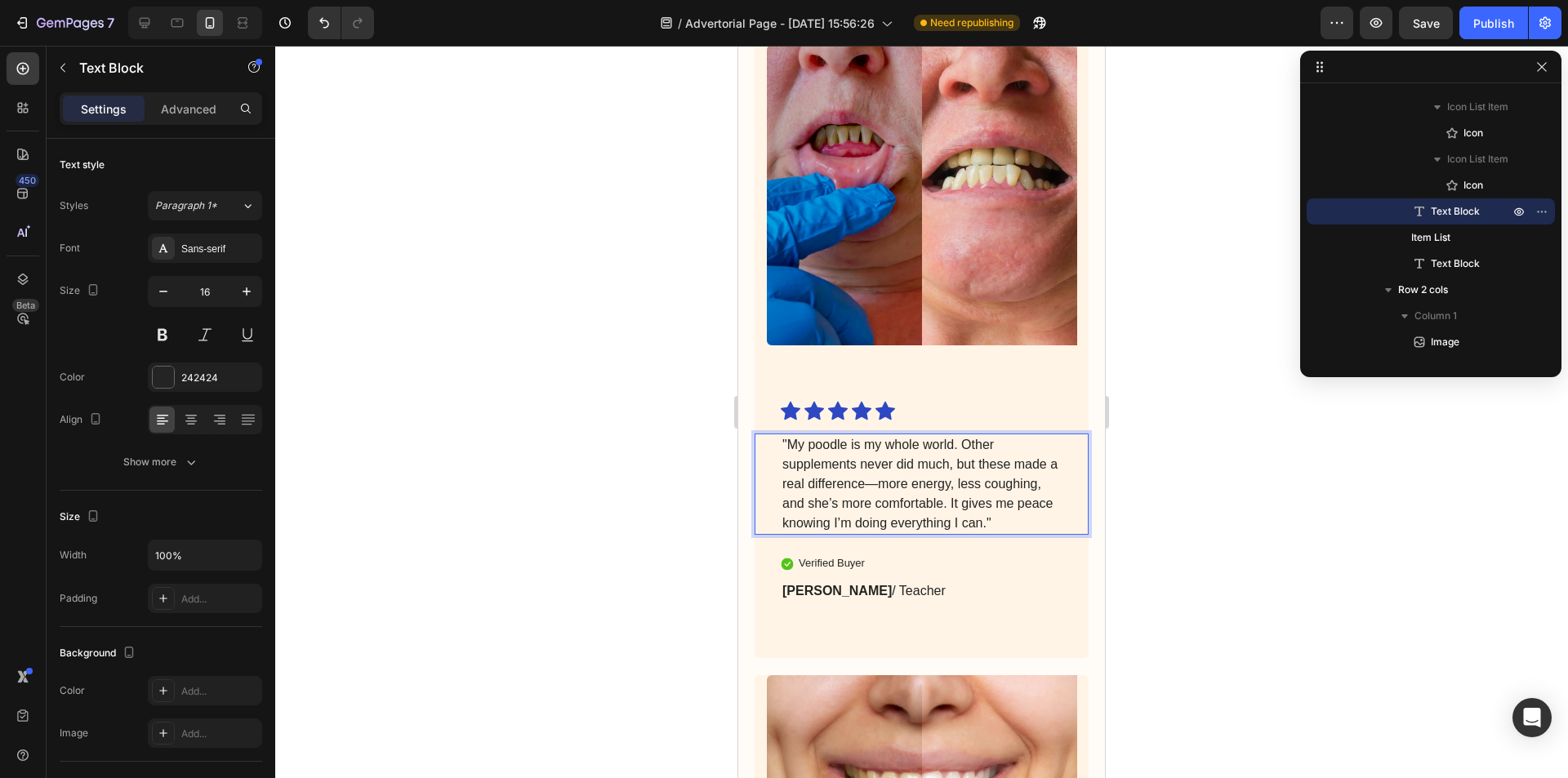
click at [833, 435] on p ""My poodle is my whole world. Other supplements never did much, but these made …" at bounding box center [921, 483] width 279 height 98
click at [910, 475] on p ""My shih tzu is my whole world. Other supplements never did much, but these mad…" at bounding box center [921, 483] width 279 height 98
drag, startPoint x: 846, startPoint y: 455, endPoint x: 903, endPoint y: 474, distance: 60.1
click at [903, 474] on p ""My shih tzu is my whole world. Other supplements never did much, but these mad…" at bounding box center [921, 483] width 279 height 98
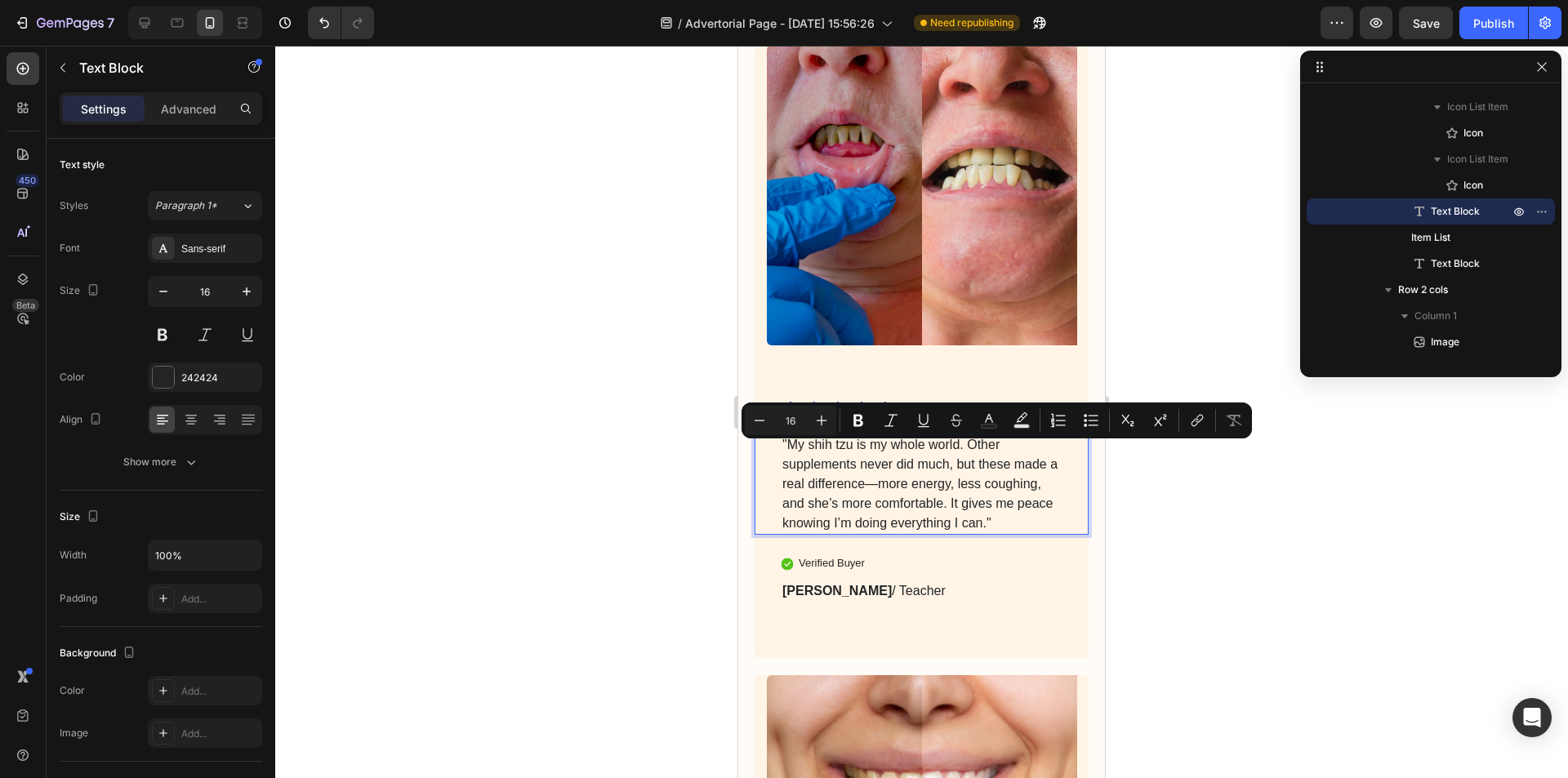
click at [904, 507] on p ""My shih tzu is my whole world. Other supplements never did much, but these mad…" at bounding box center [921, 483] width 279 height 98
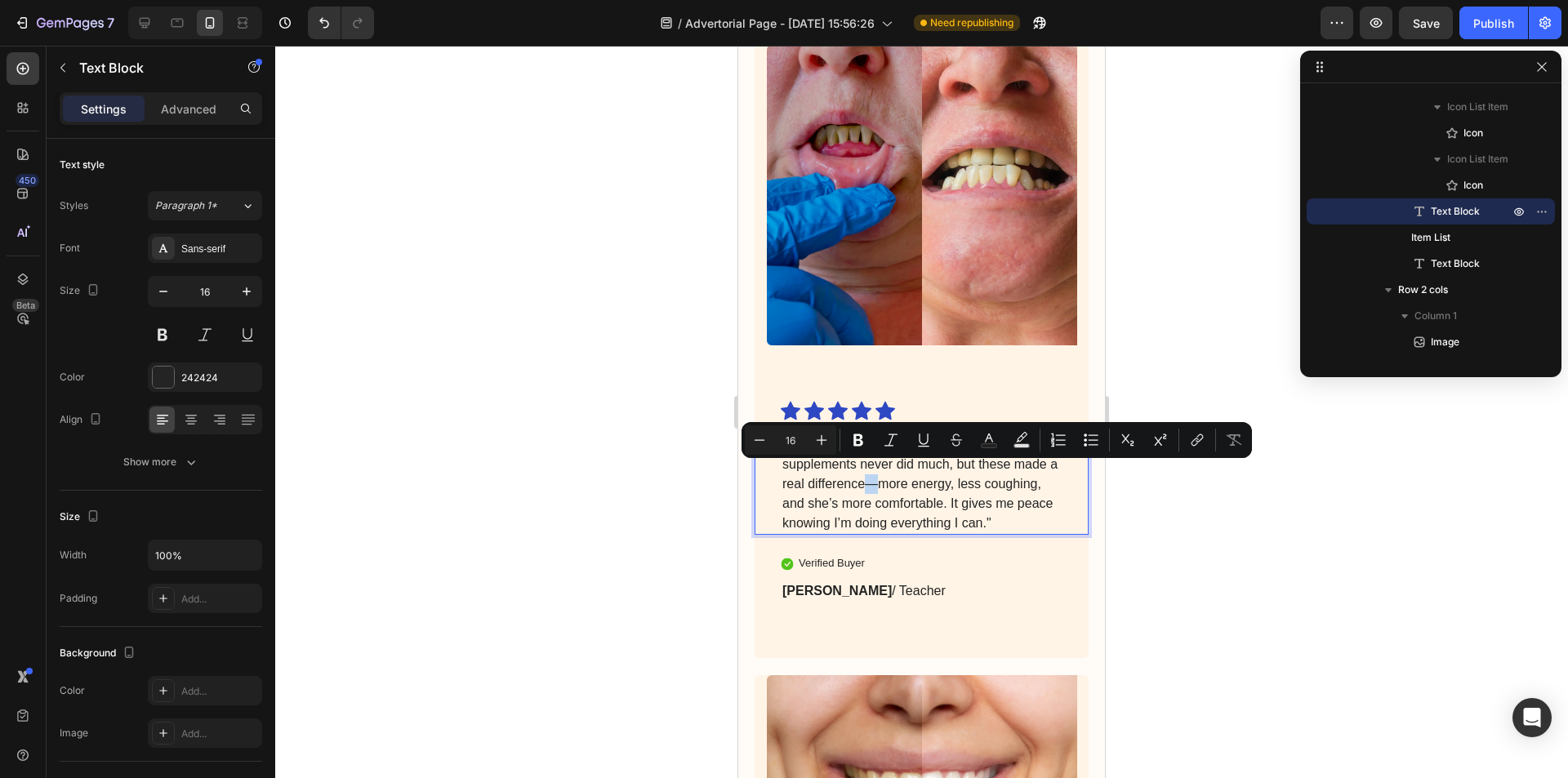
drag, startPoint x: 892, startPoint y: 473, endPoint x: 879, endPoint y: 479, distance: 14.3
click at [879, 479] on p ""My shih tzu is my whole world. Other supplements never did much, but these mad…" at bounding box center [921, 483] width 279 height 98
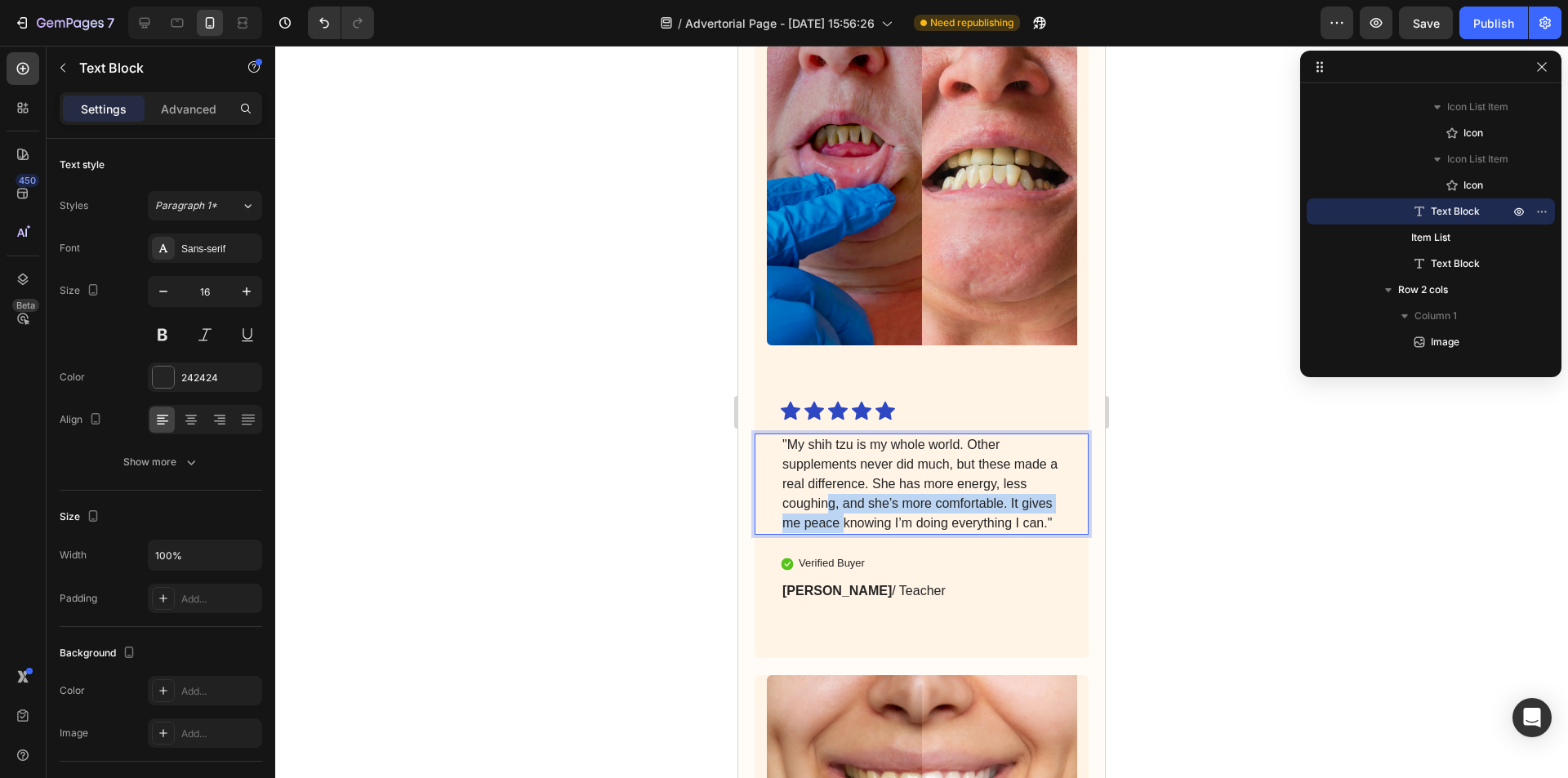
drag, startPoint x: 831, startPoint y: 501, endPoint x: 880, endPoint y: 507, distance: 49.4
click at [880, 507] on p ""My shih tzu is my whole world. Other supplements never did much, but these mad…" at bounding box center [921, 483] width 279 height 98
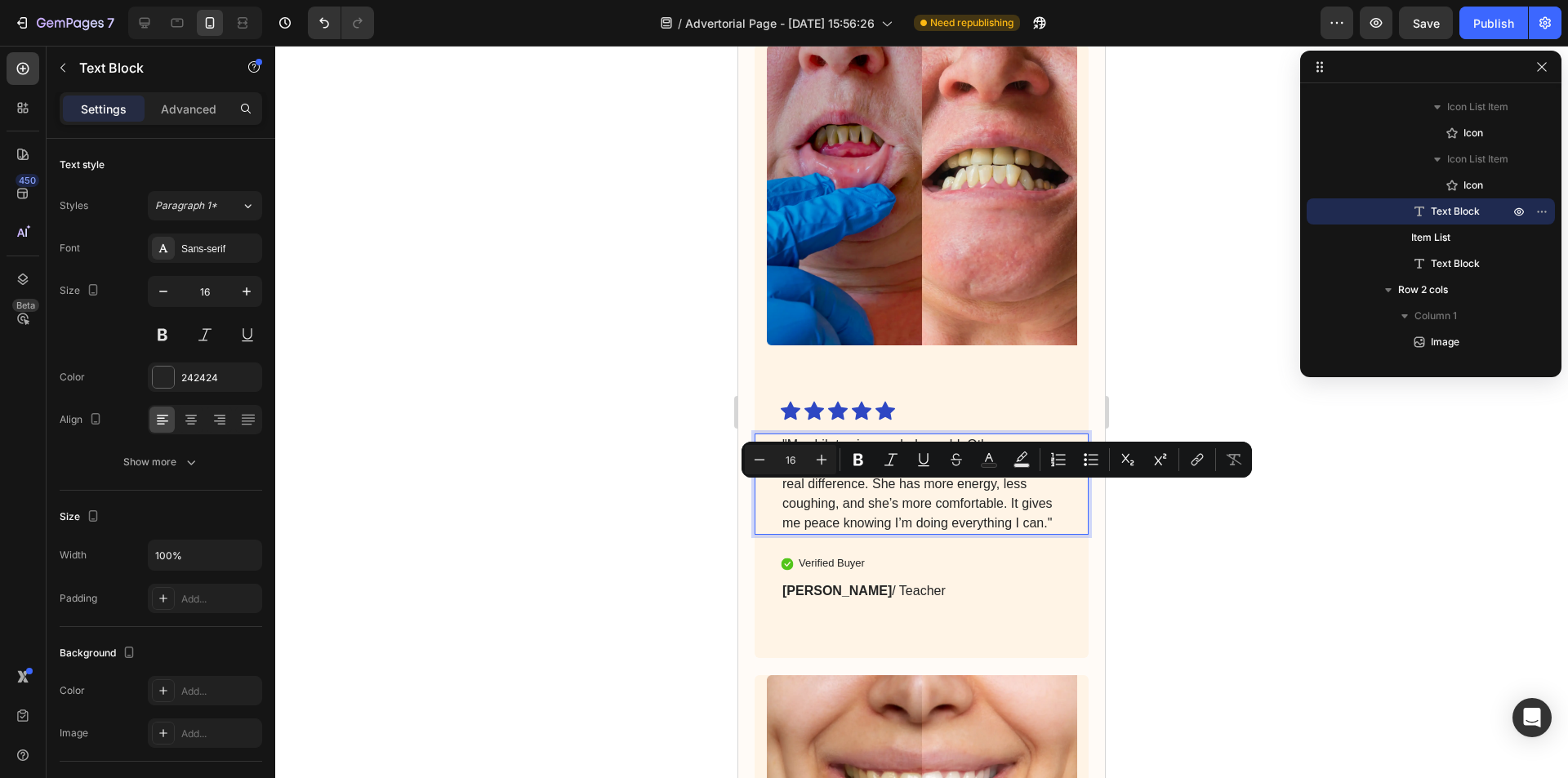
click at [964, 513] on p ""My shih tzu is my whole world. Other supplements never did much, but these mad…" at bounding box center [921, 483] width 279 height 98
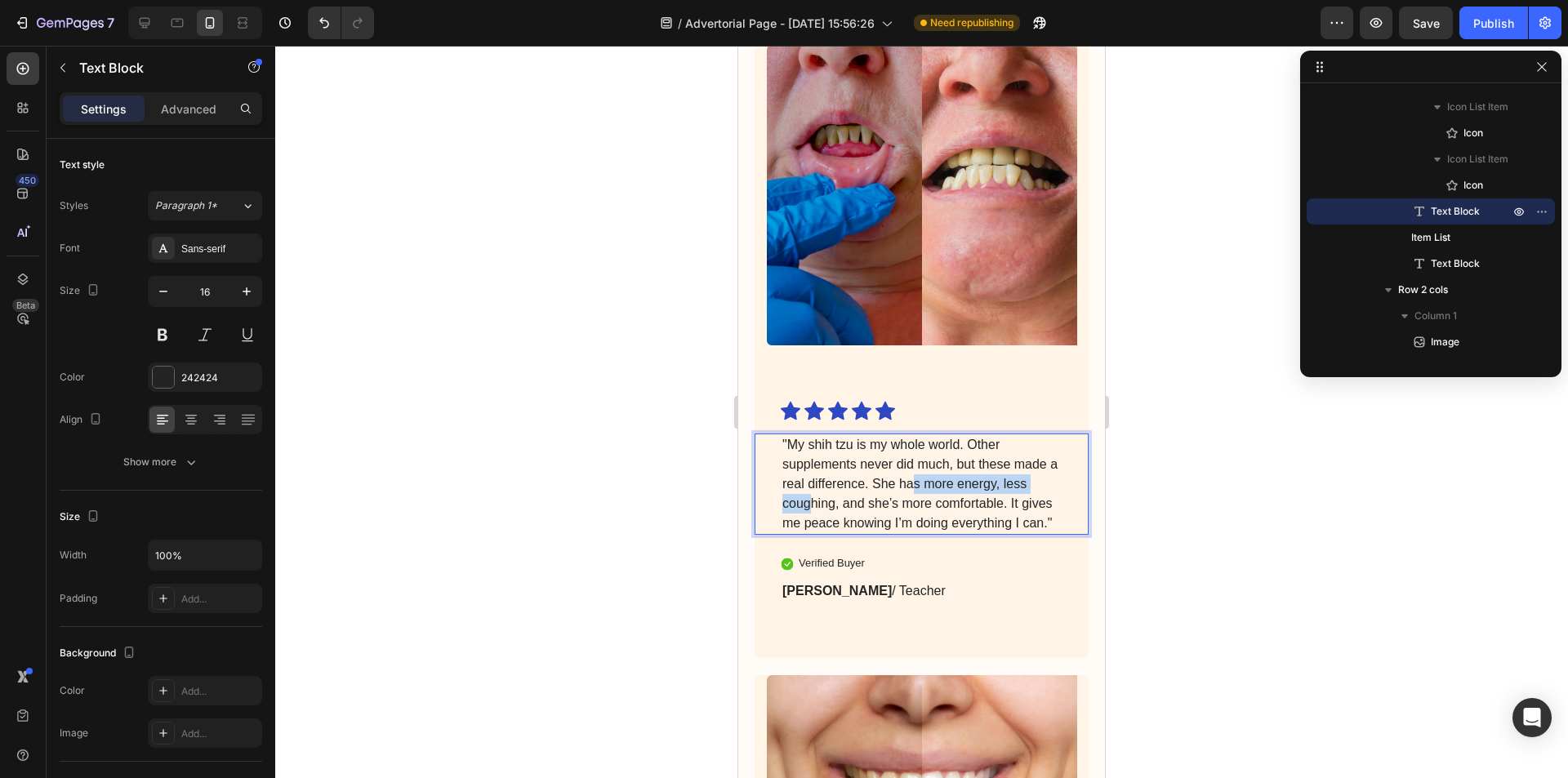
drag, startPoint x: 808, startPoint y: 487, endPoint x: 923, endPoint y: 482, distance: 115.1
click at [923, 482] on p ""My shih tzu is my whole world. Other supplements never did much, but these mad…" at bounding box center [921, 483] width 279 height 98
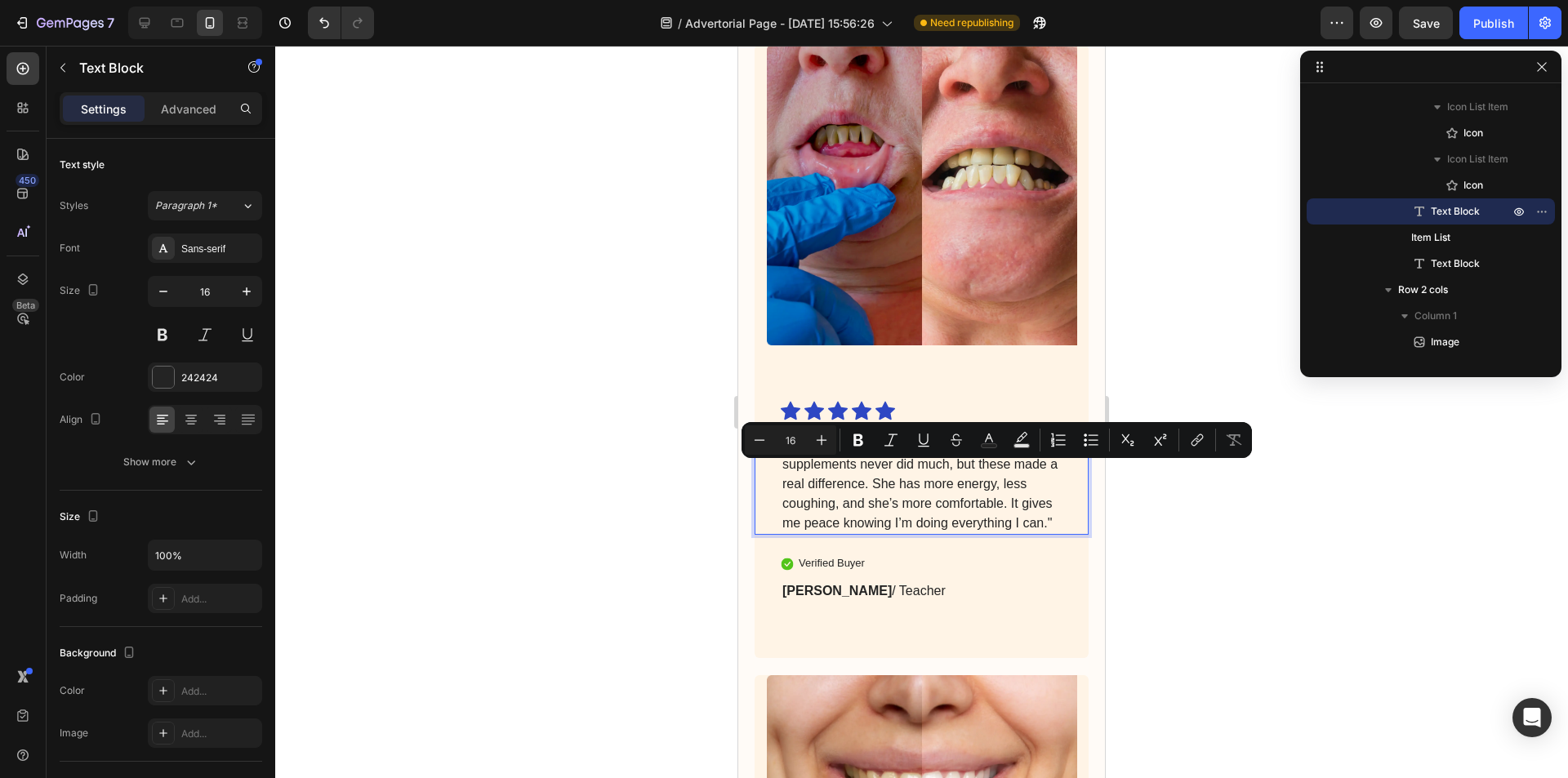
click at [925, 497] on p ""My shih tzu is my whole world. Other supplements never did much, but these mad…" at bounding box center [921, 483] width 279 height 98
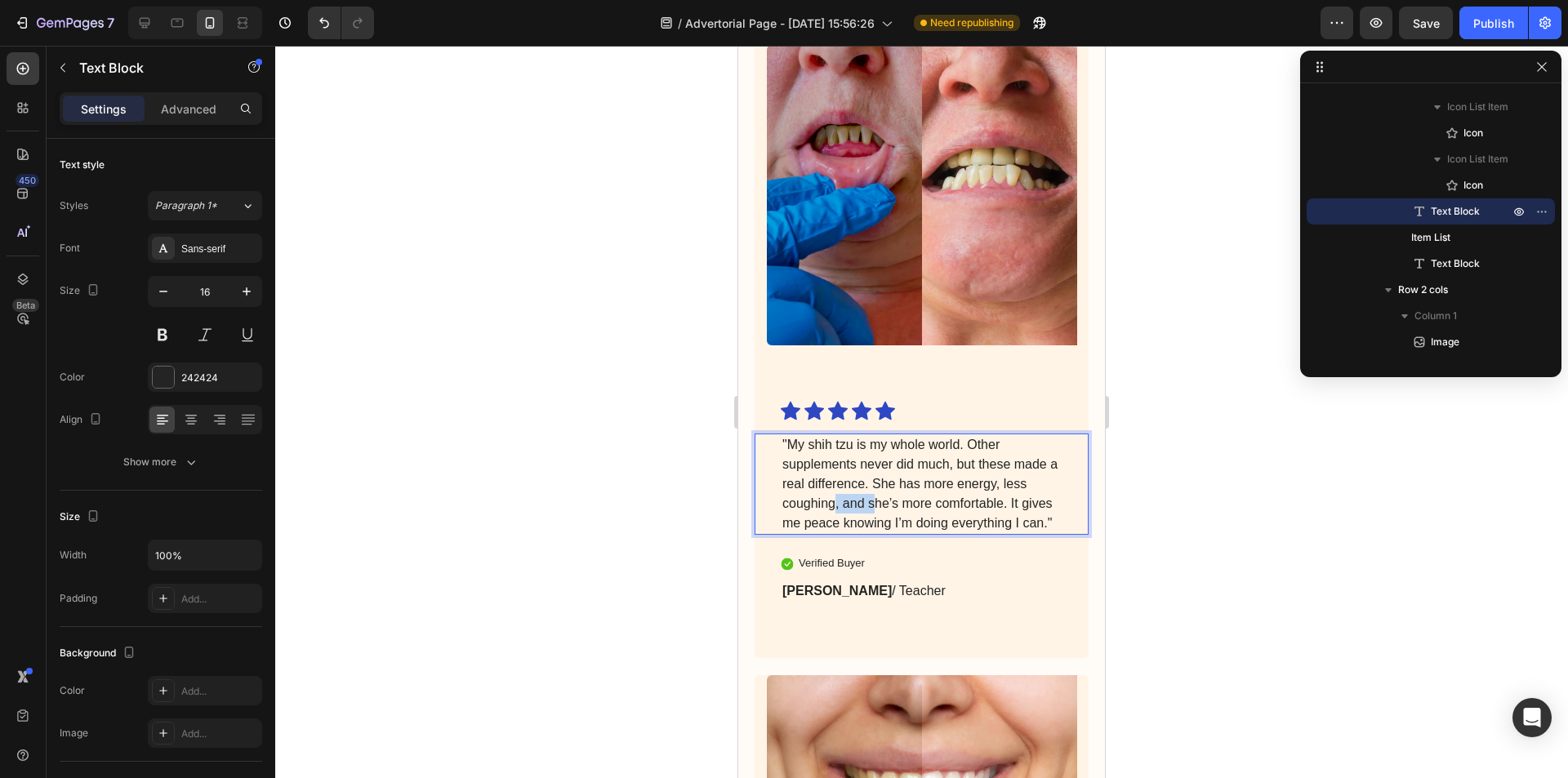
drag, startPoint x: 835, startPoint y: 491, endPoint x: 882, endPoint y: 496, distance: 47.3
click at [879, 496] on p ""My shih tzu is my whole world. Other supplements never did much, but these mad…" at bounding box center [921, 483] width 279 height 98
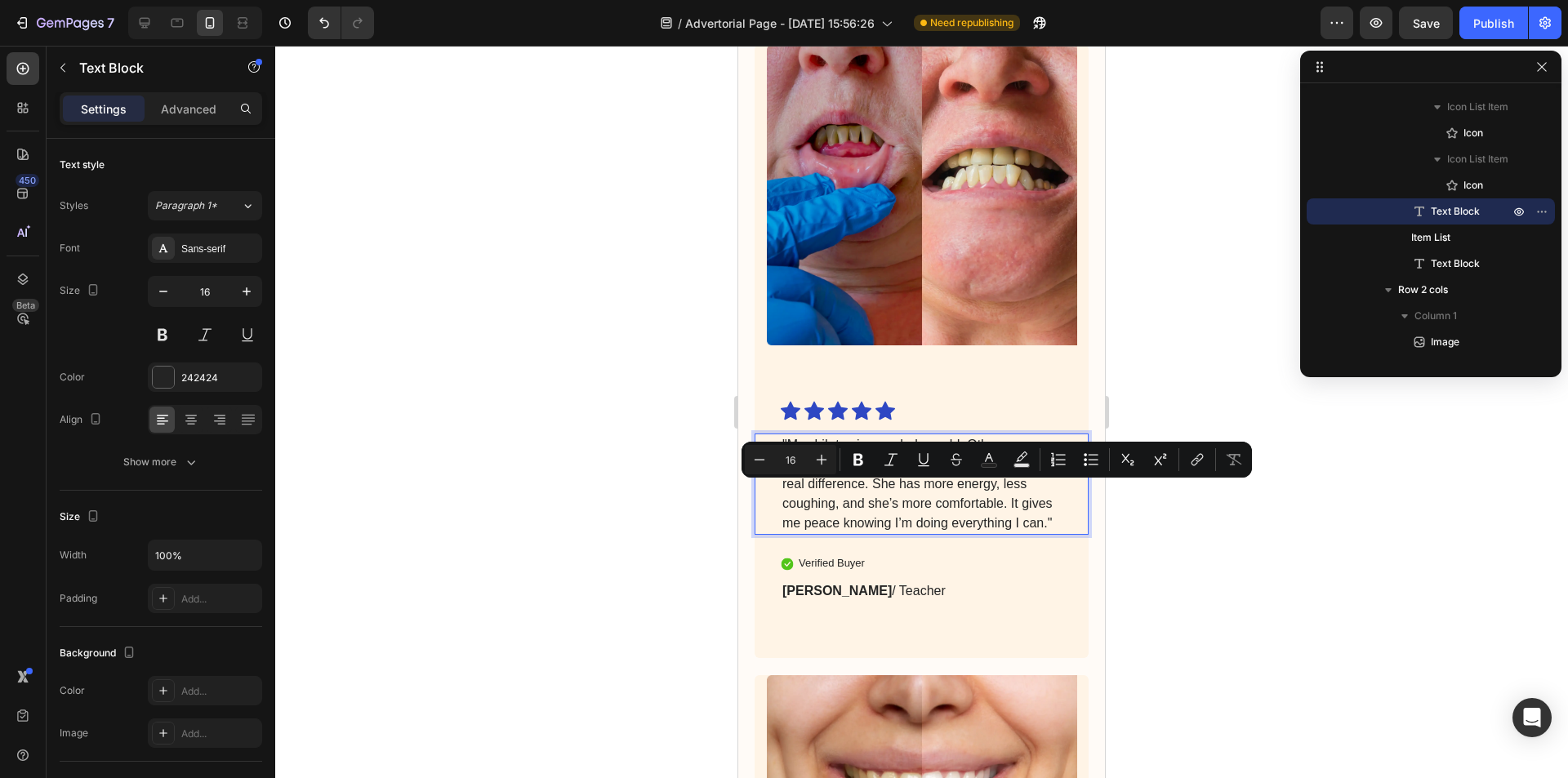
click at [987, 506] on p ""My shih tzu is my whole world. Other supplements never did much, but these mad…" at bounding box center [921, 483] width 279 height 98
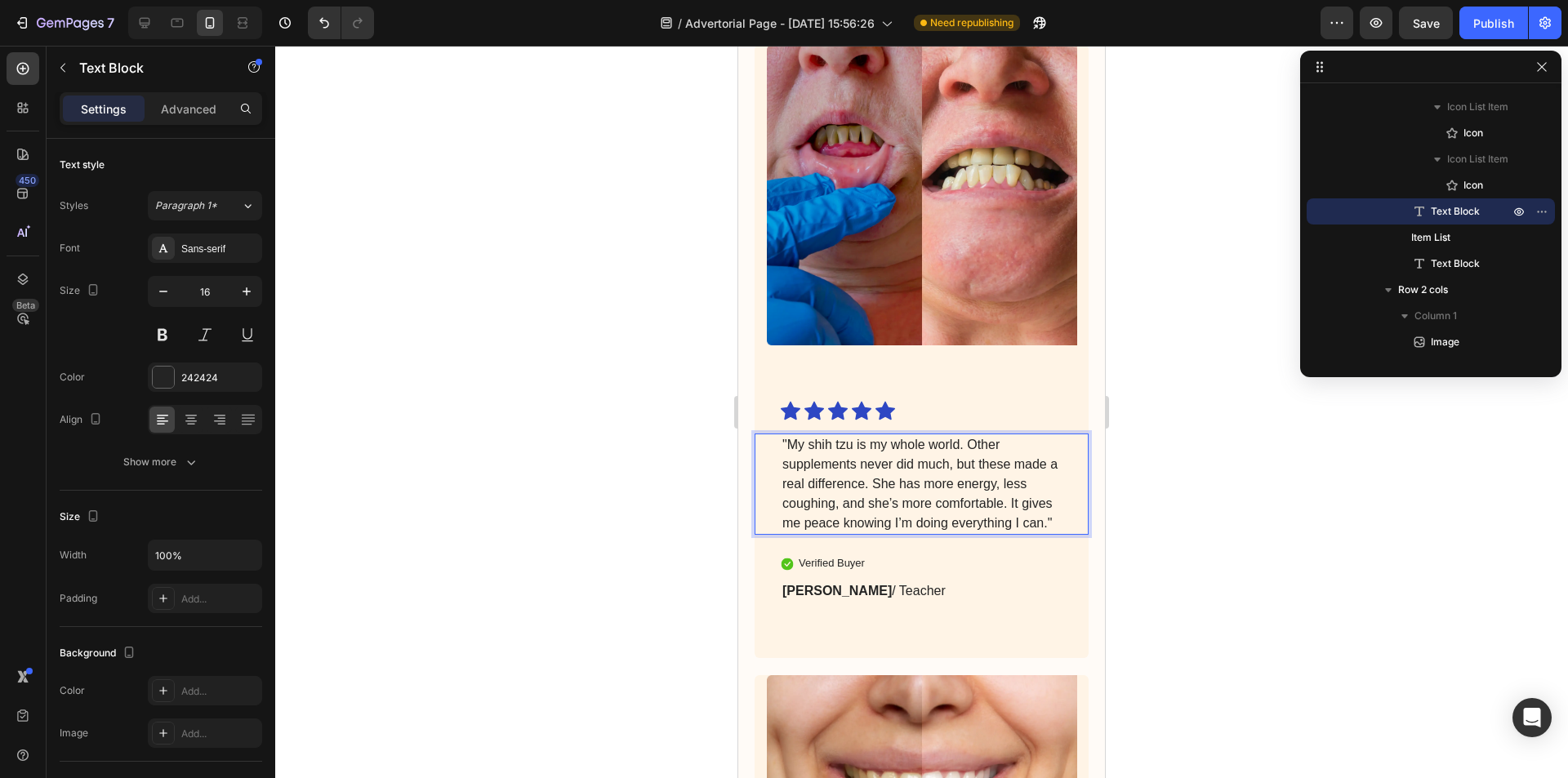
click at [882, 496] on p ""My shih tzu is my whole world. Other supplements never did much, but these mad…" at bounding box center [921, 483] width 279 height 98
click at [847, 522] on p ""My shih tzu is my whole world. Other supplements never did much, but these mad…" at bounding box center [921, 483] width 279 height 98
click at [882, 601] on p "[PERSON_NAME] / Teacher" at bounding box center [921, 591] width 279 height 20
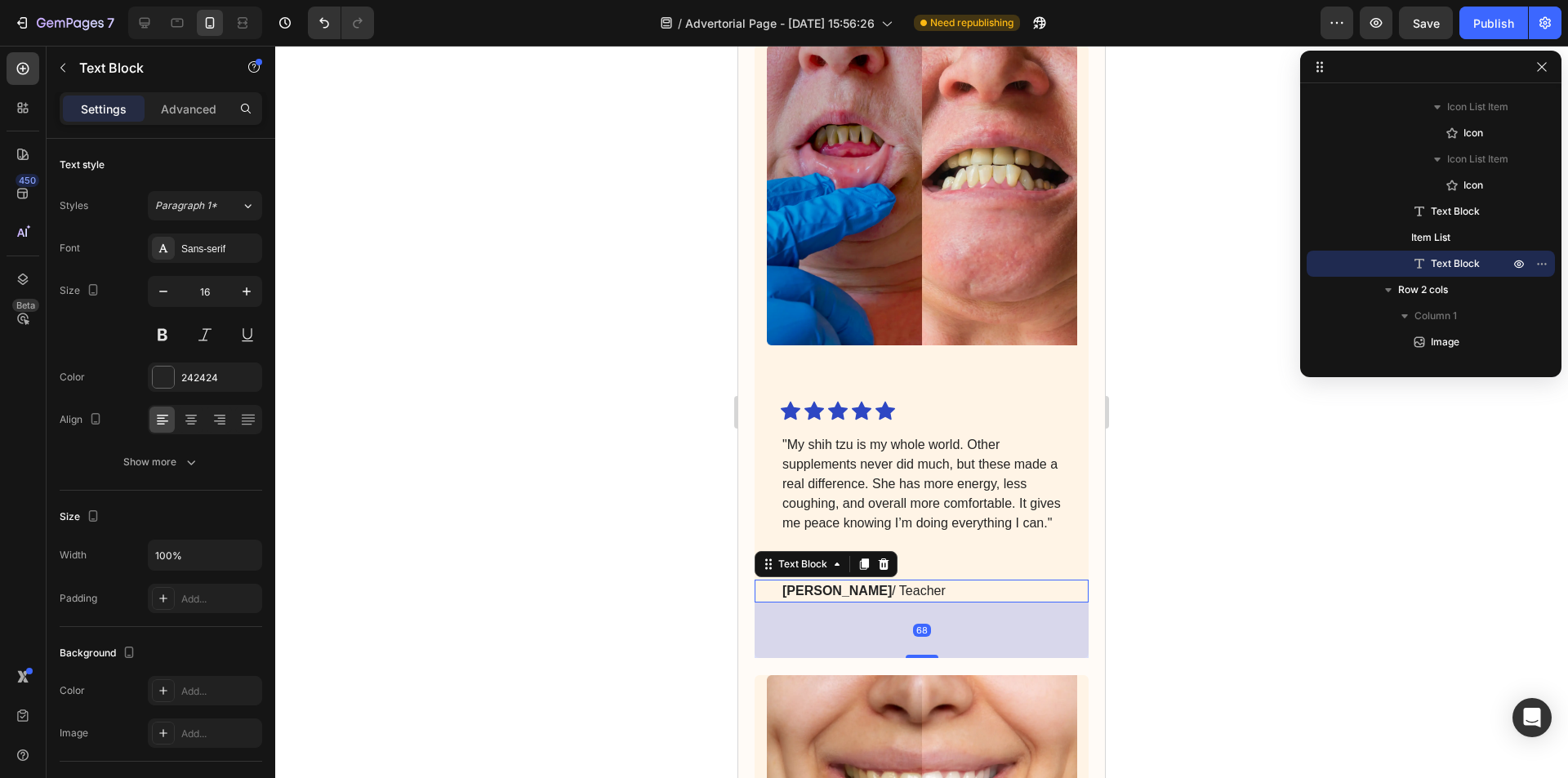
click at [881, 600] on p "[PERSON_NAME] / Teacher" at bounding box center [921, 591] width 279 height 20
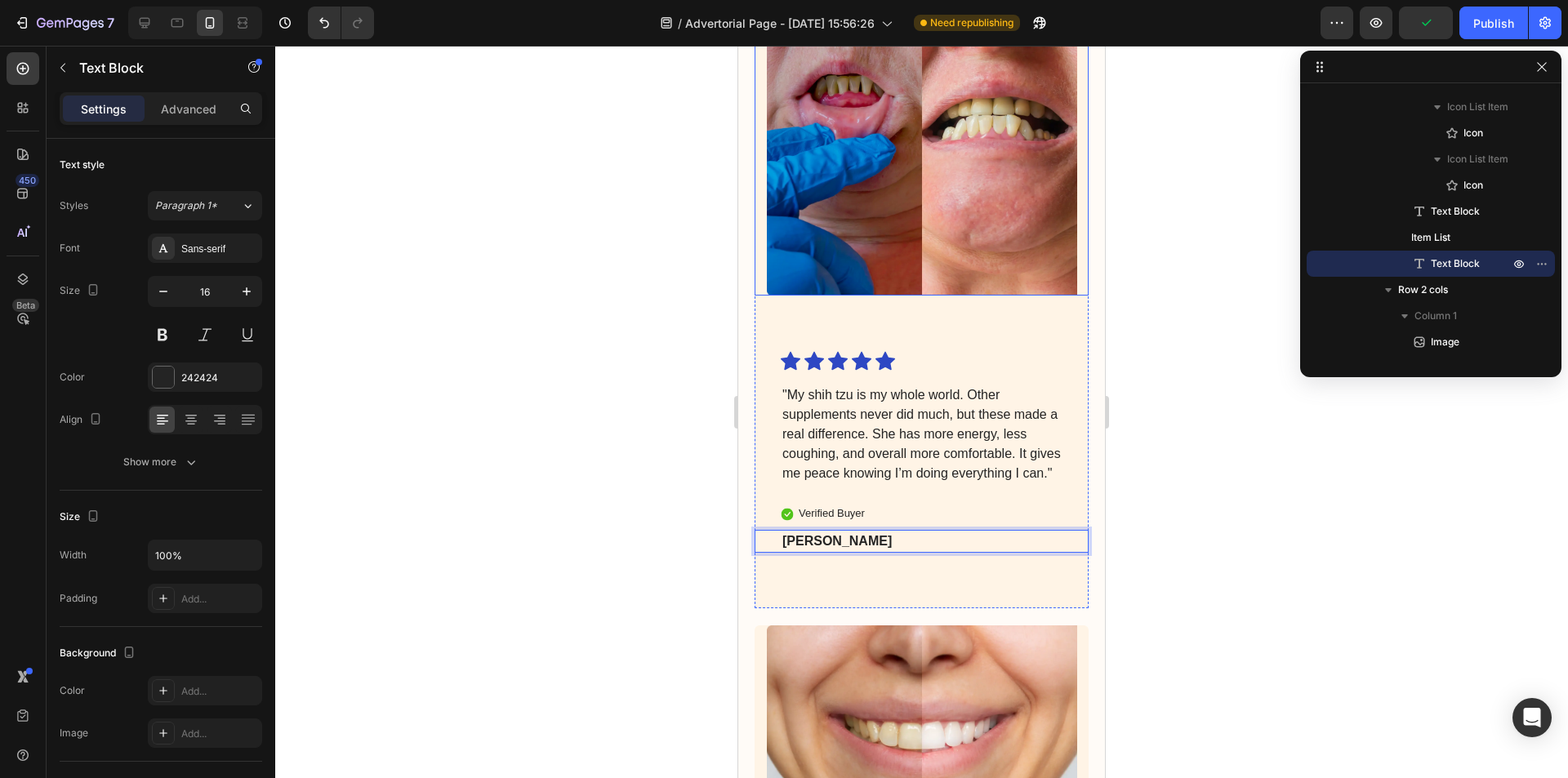
scroll to position [6291, 0]
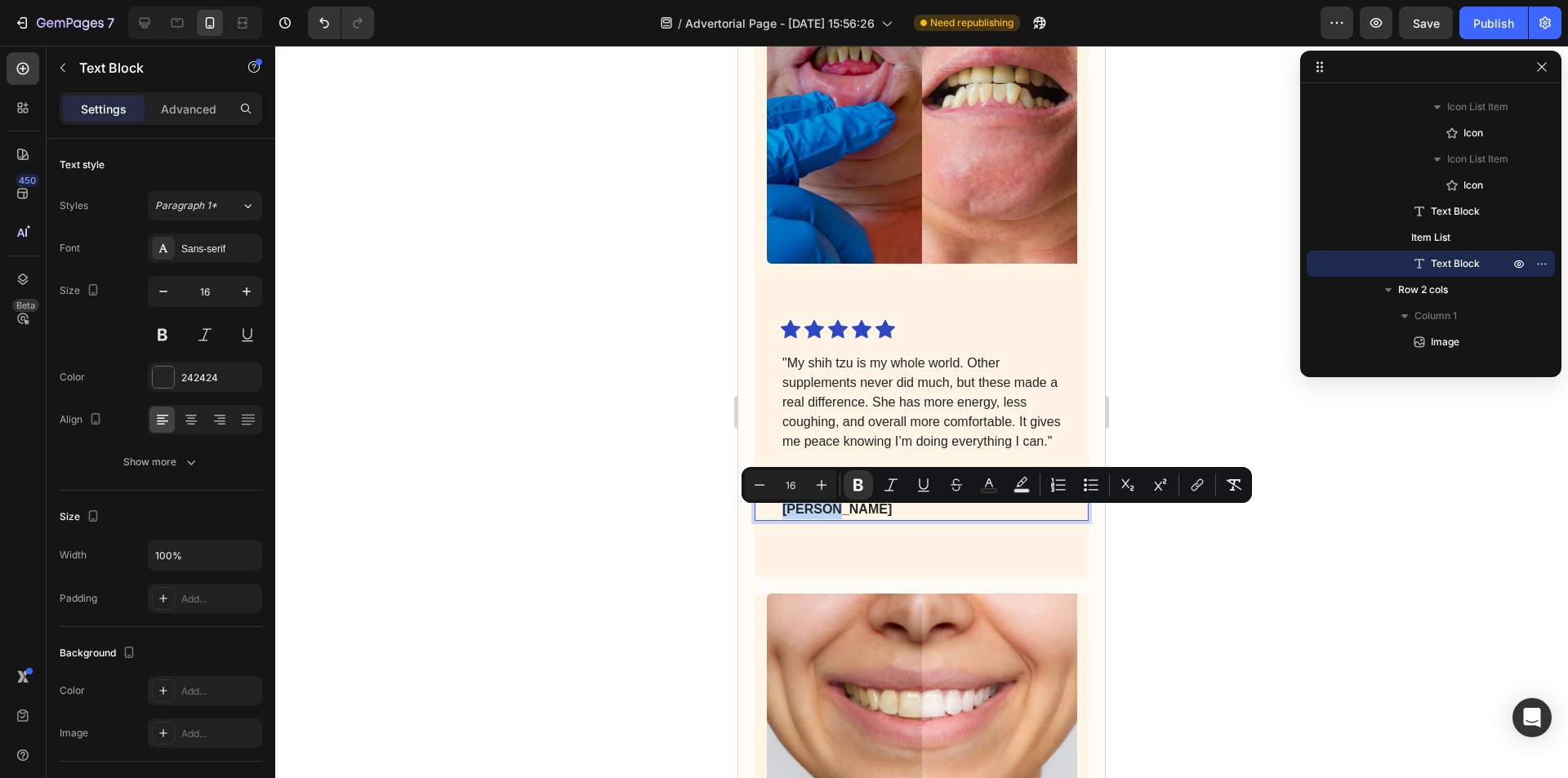
drag, startPoint x: 786, startPoint y: 517, endPoint x: 830, endPoint y: 519, distance: 44.0
click at [830, 516] on strong "[PERSON_NAME]" at bounding box center [836, 509] width 109 height 14
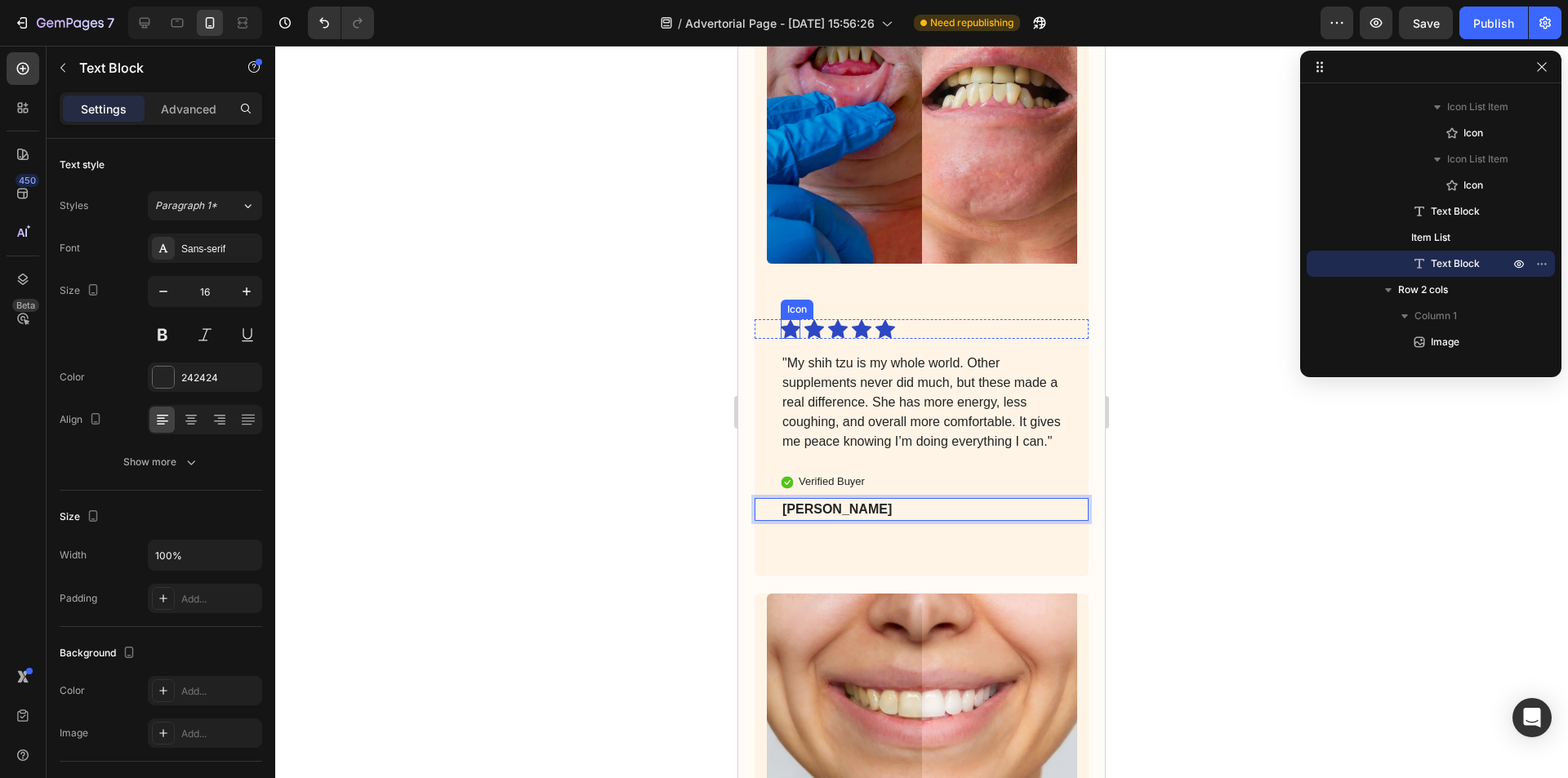
click at [790, 320] on icon at bounding box center [791, 329] width 20 height 19
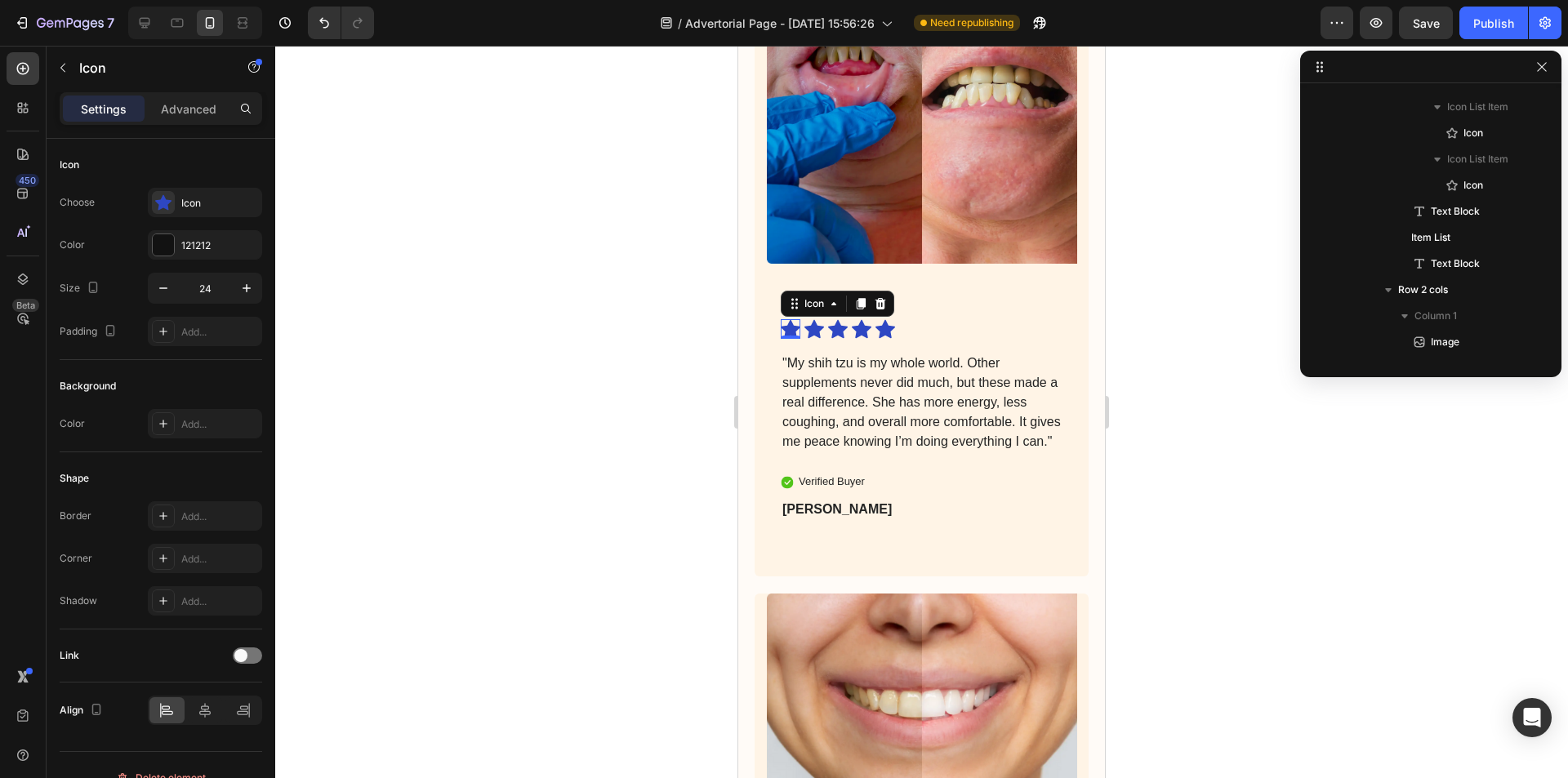
scroll to position [1505, 0]
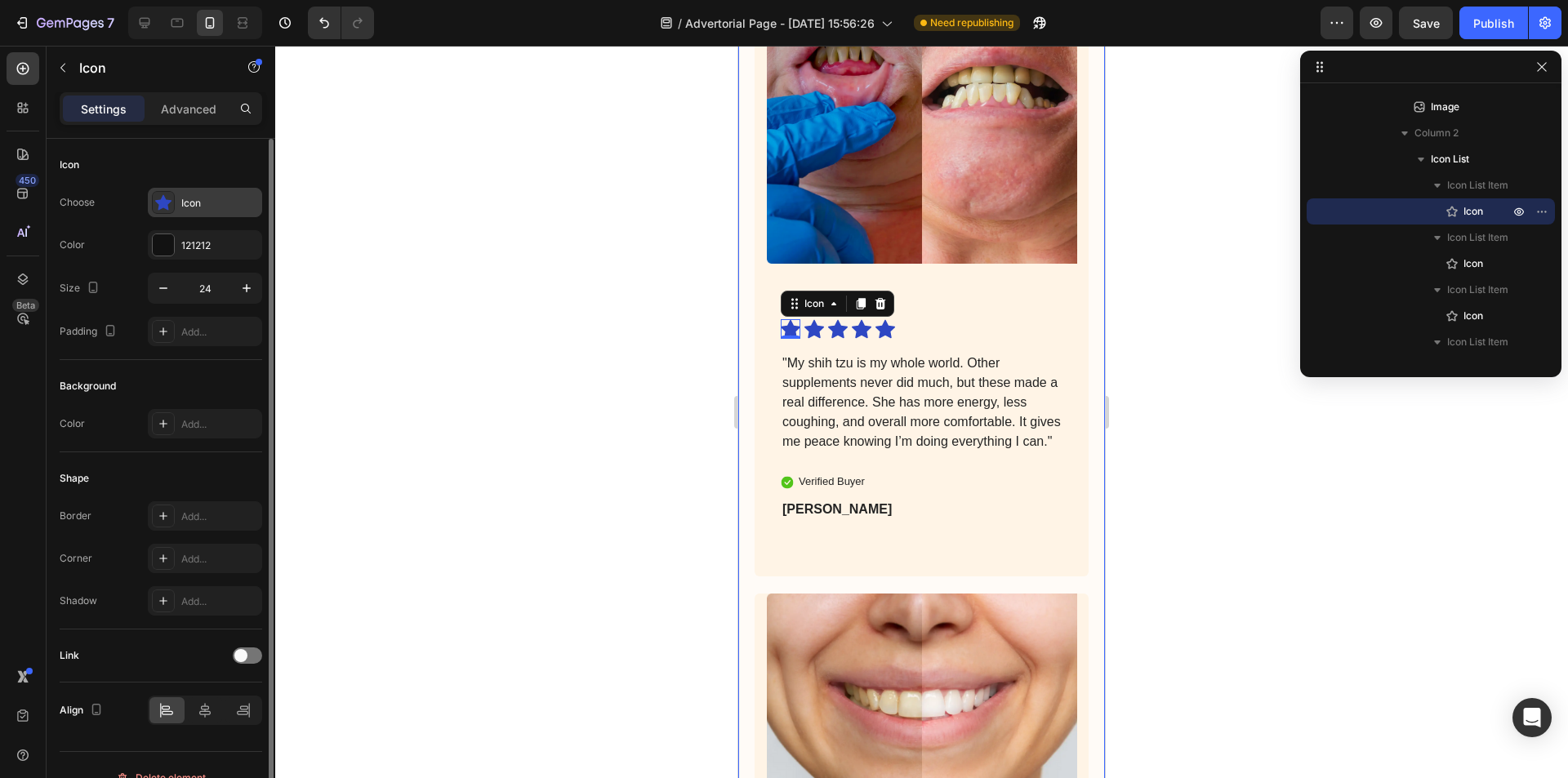
click at [216, 211] on div "Icon" at bounding box center [205, 202] width 114 height 29
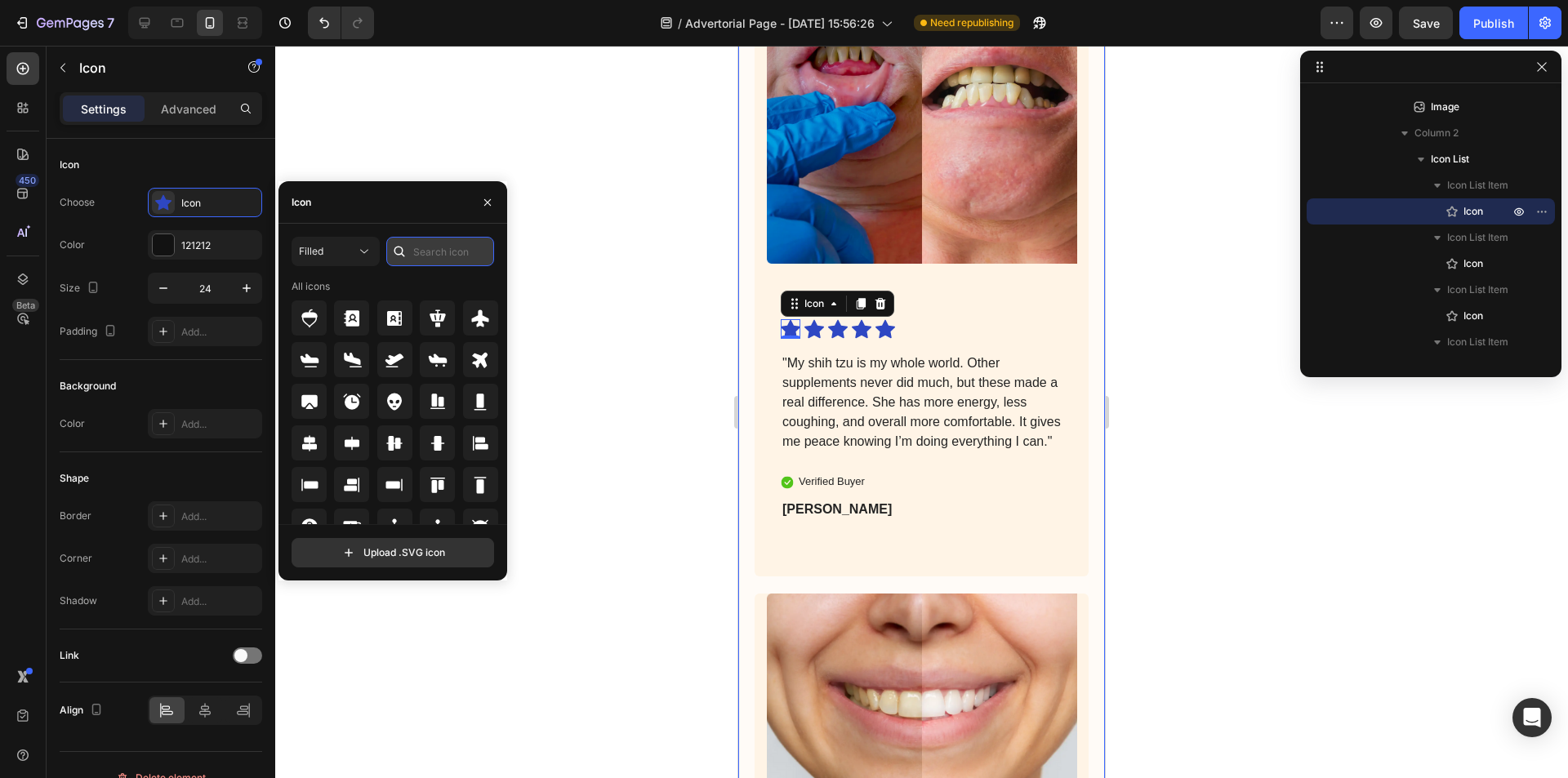
click at [437, 252] on input "text" at bounding box center [439, 251] width 107 height 29
type input "star"
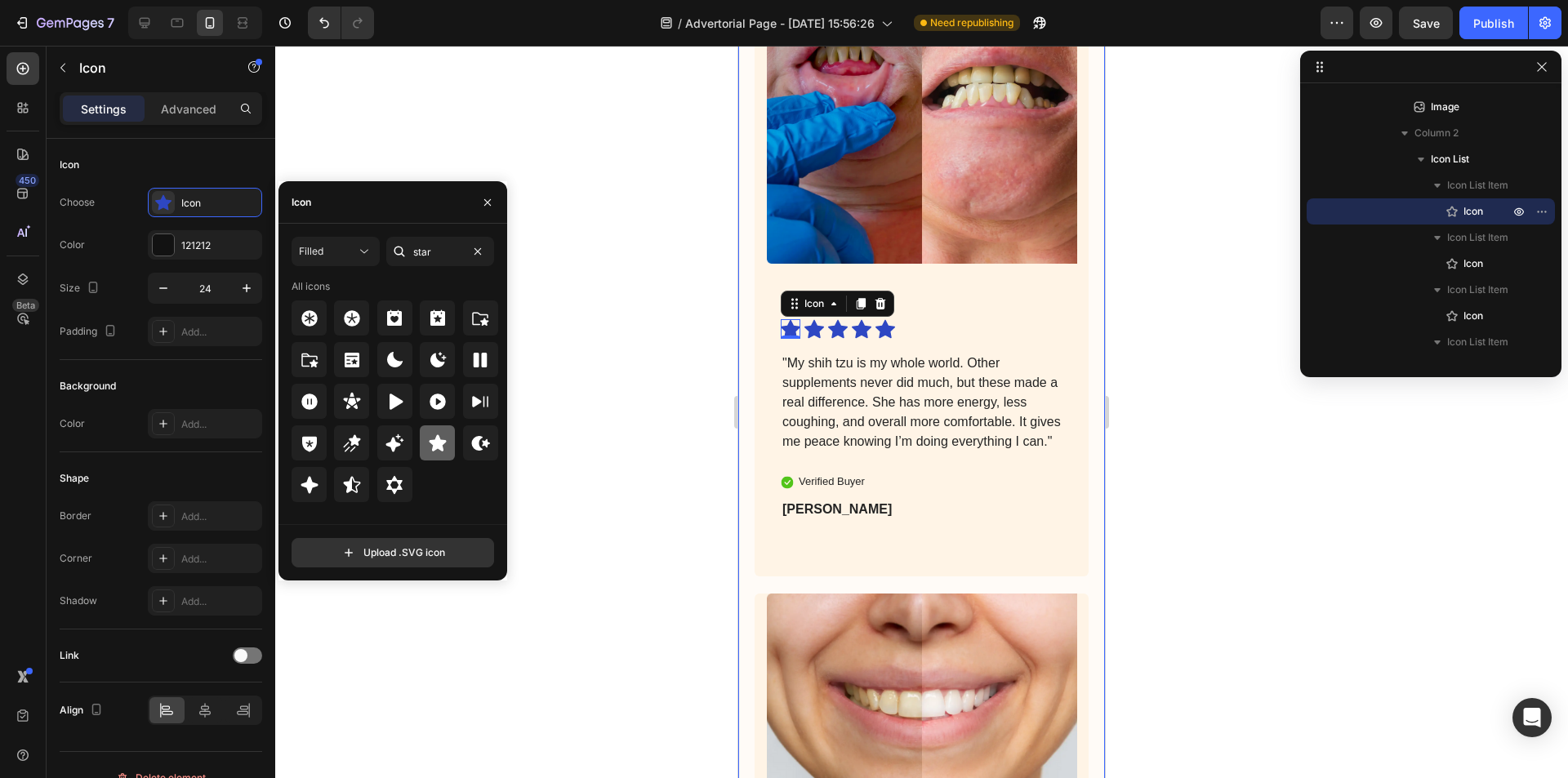
click at [448, 450] on div at bounding box center [437, 443] width 35 height 35
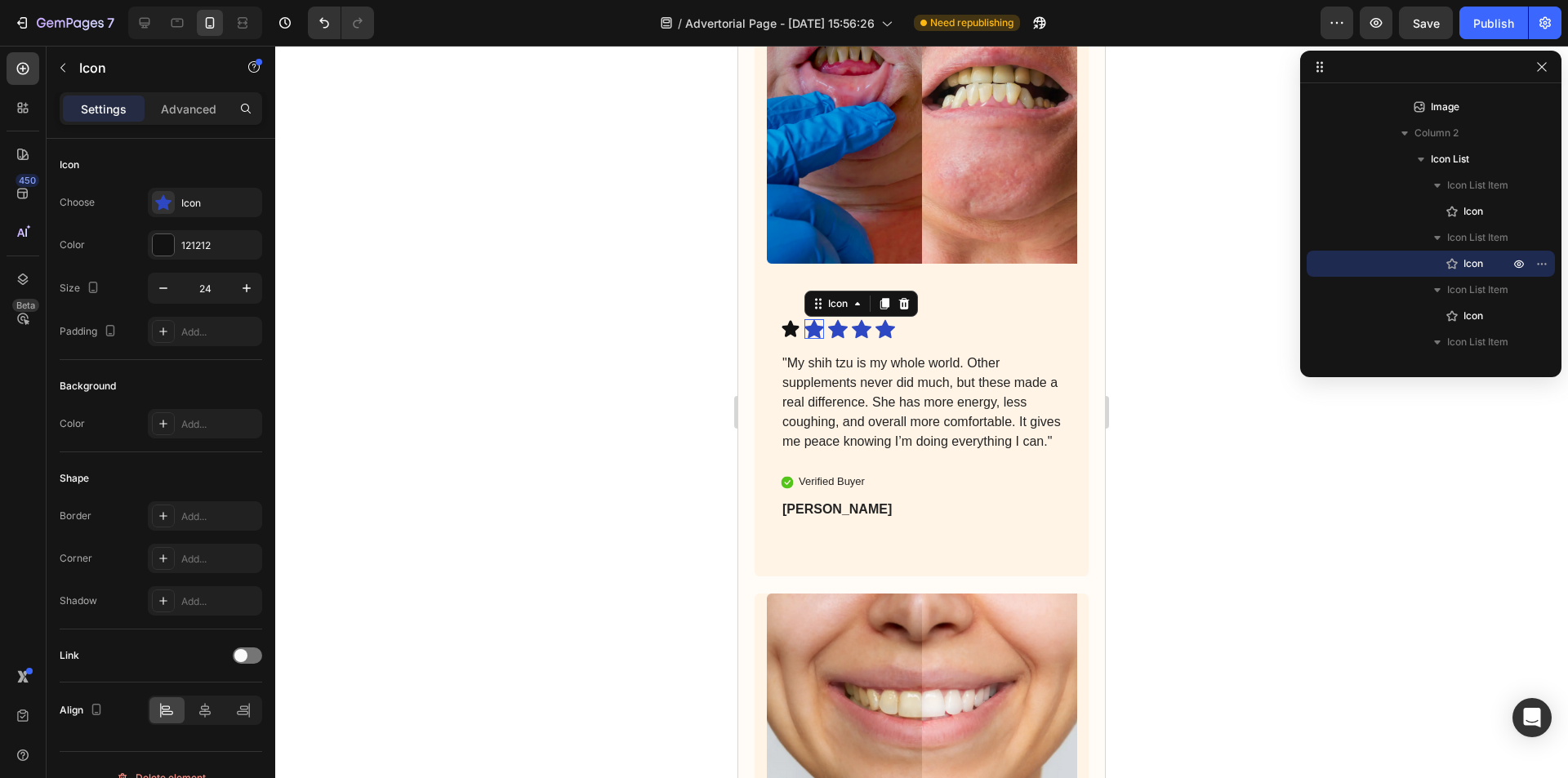
click at [815, 320] on icon at bounding box center [814, 329] width 20 height 19
click at [190, 243] on div "121212" at bounding box center [204, 246] width 47 height 15
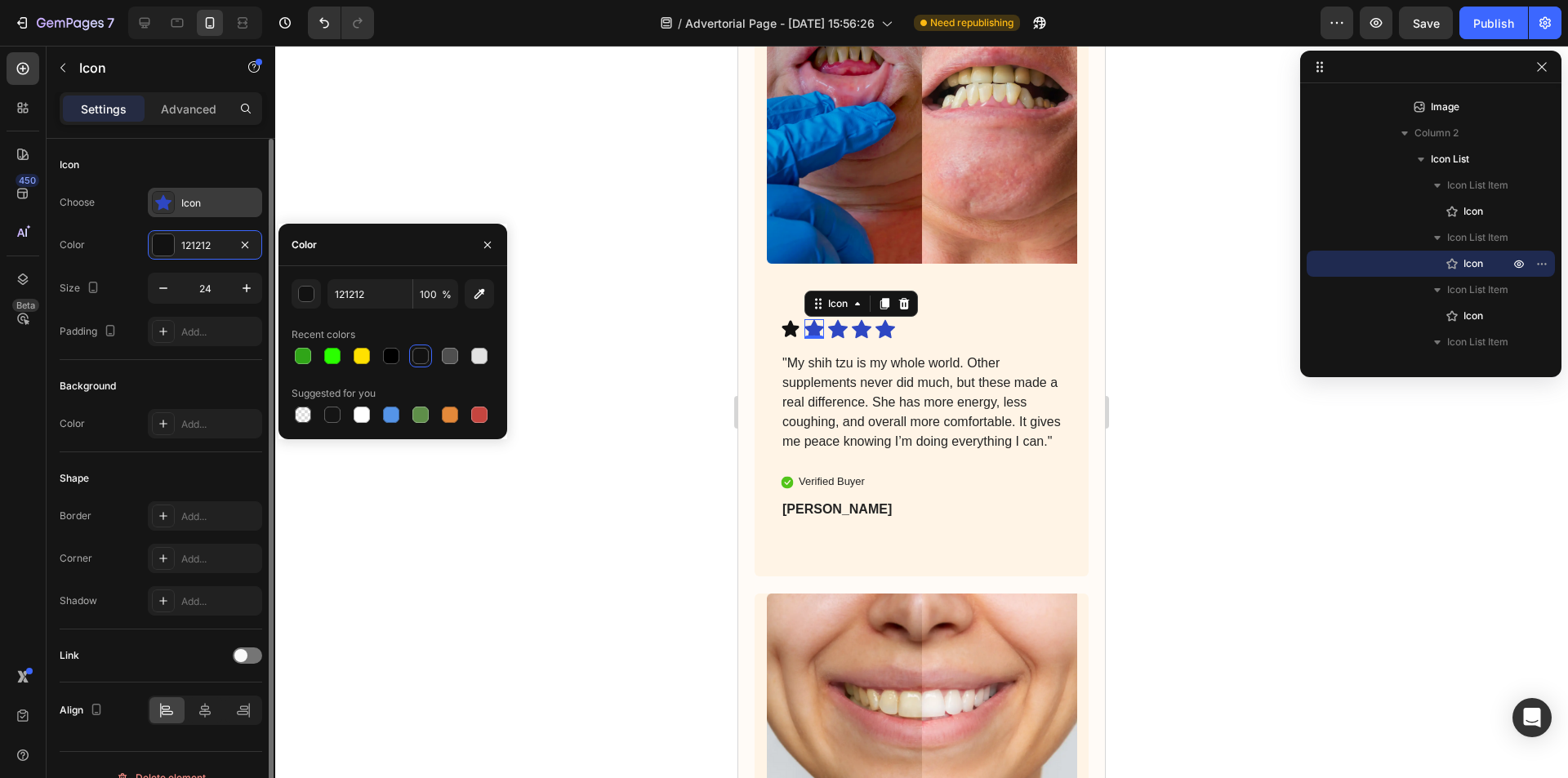
click at [191, 201] on div "Icon" at bounding box center [219, 203] width 76 height 15
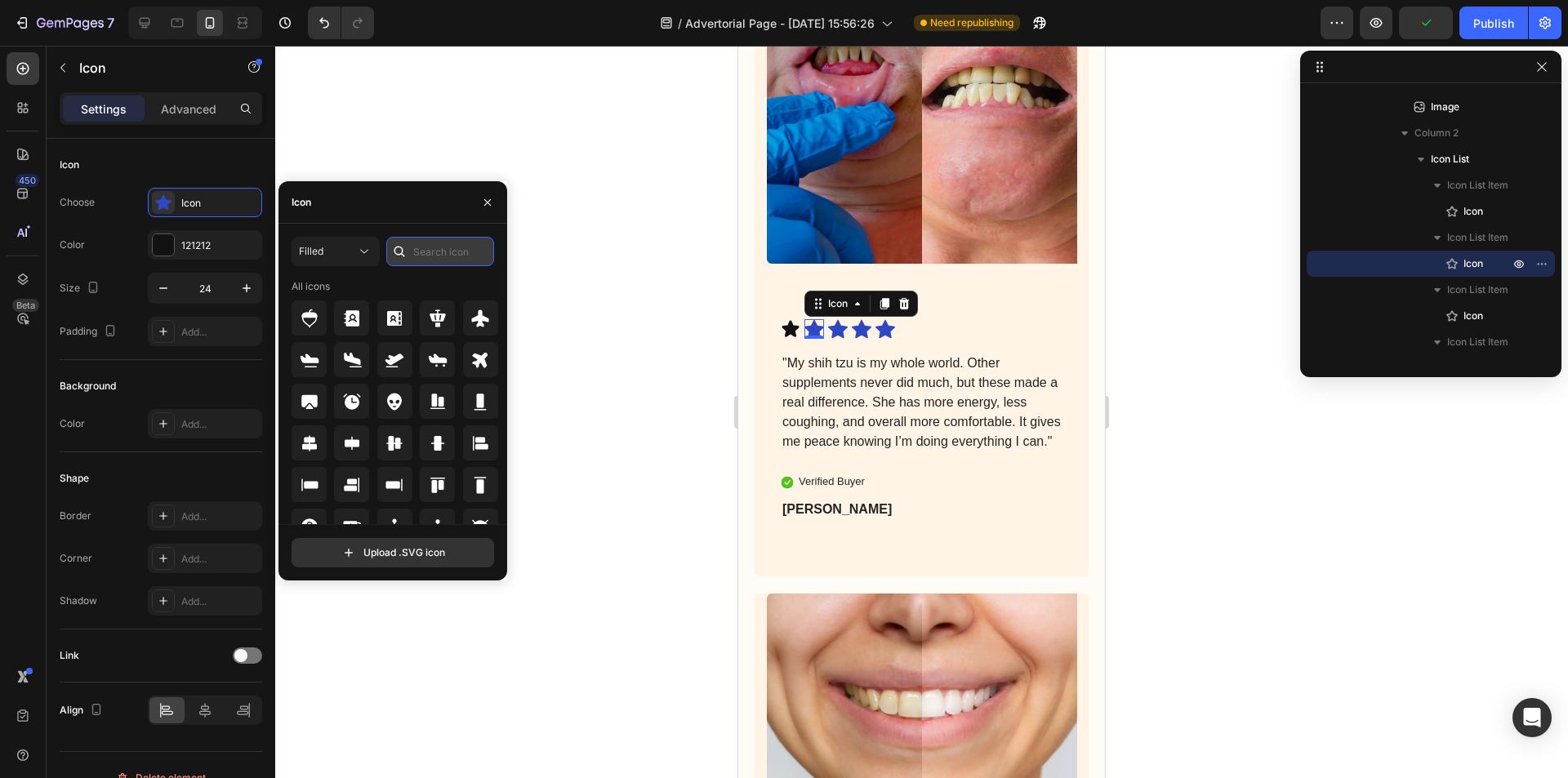
click at [430, 249] on input "text" at bounding box center [439, 251] width 107 height 29
type input "star"
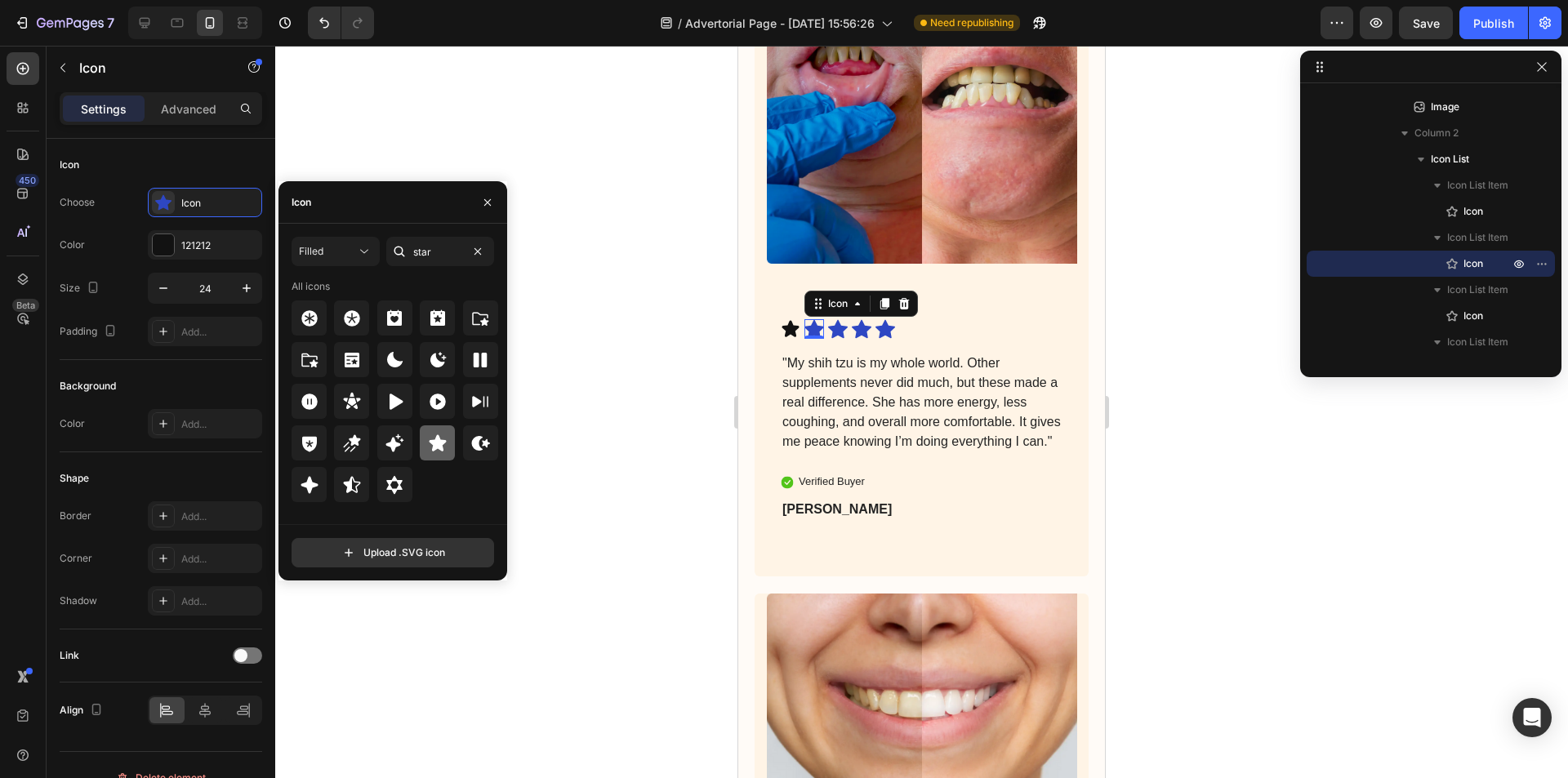
drag, startPoint x: 443, startPoint y: 447, endPoint x: 447, endPoint y: 436, distance: 11.7
click at [443, 446] on icon at bounding box center [437, 444] width 20 height 20
click at [843, 320] on icon at bounding box center [838, 329] width 20 height 20
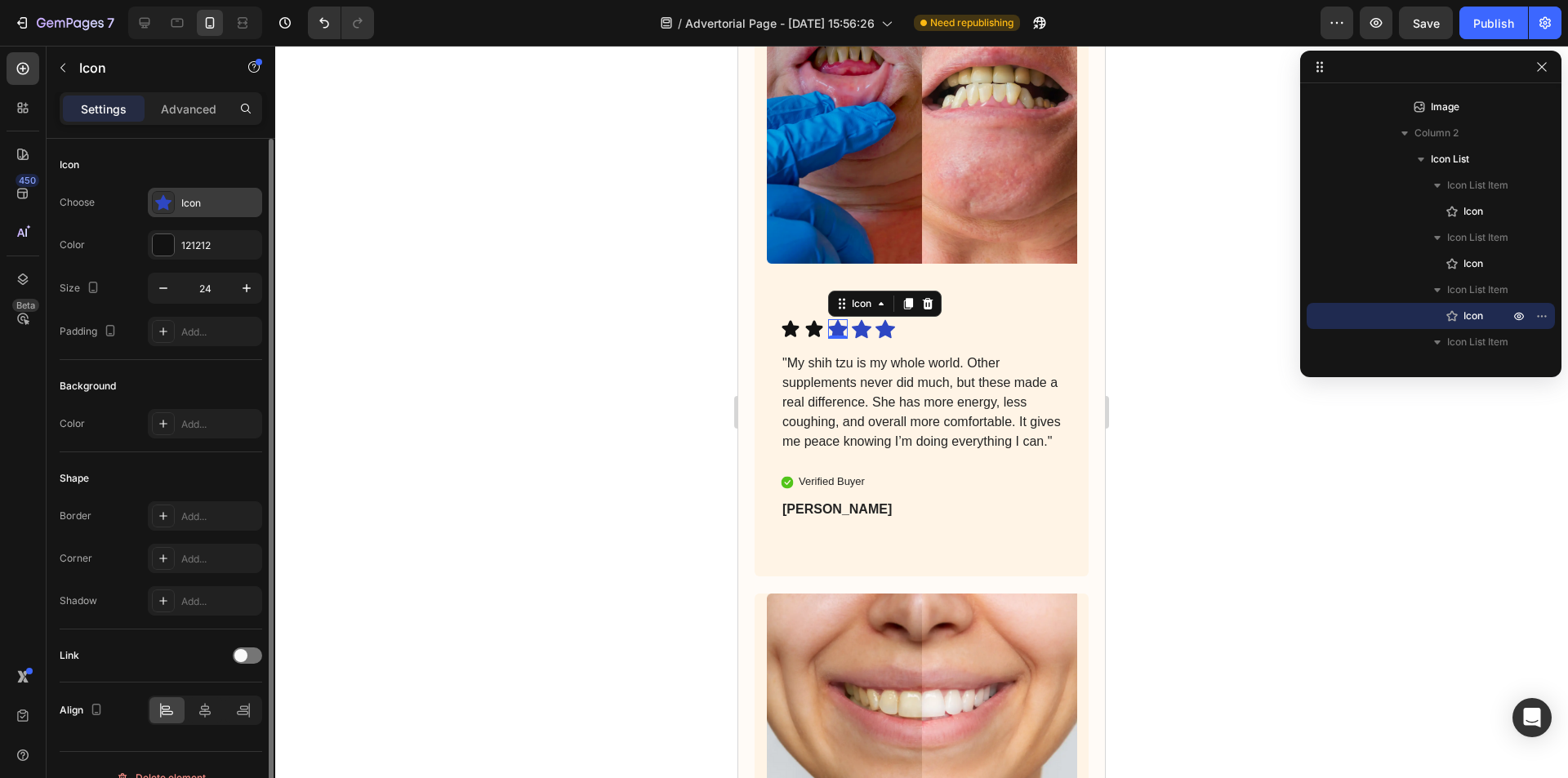
click at [211, 200] on div "Icon" at bounding box center [219, 203] width 76 height 15
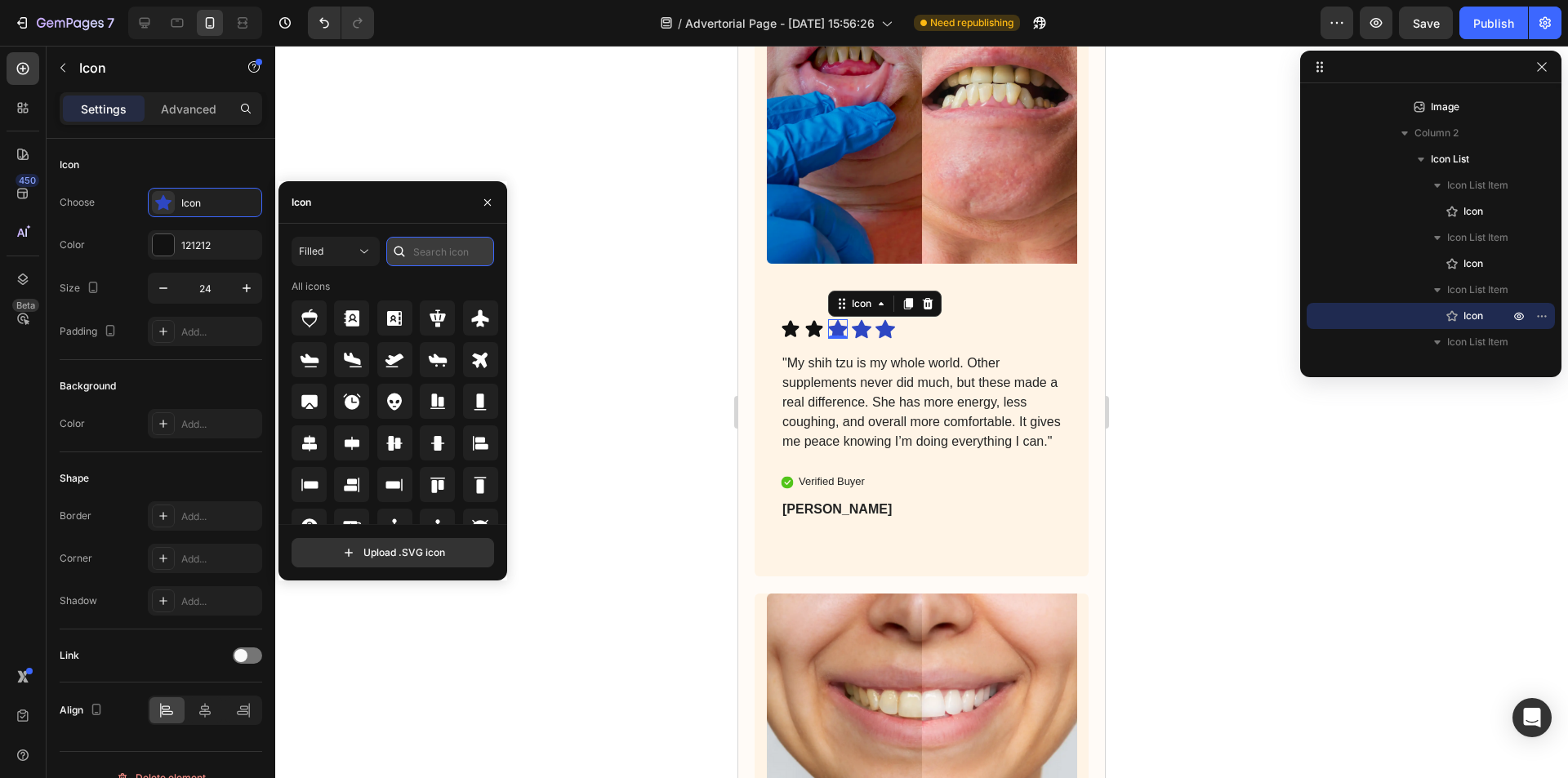
click at [465, 247] on input "text" at bounding box center [439, 251] width 107 height 29
type input "star"
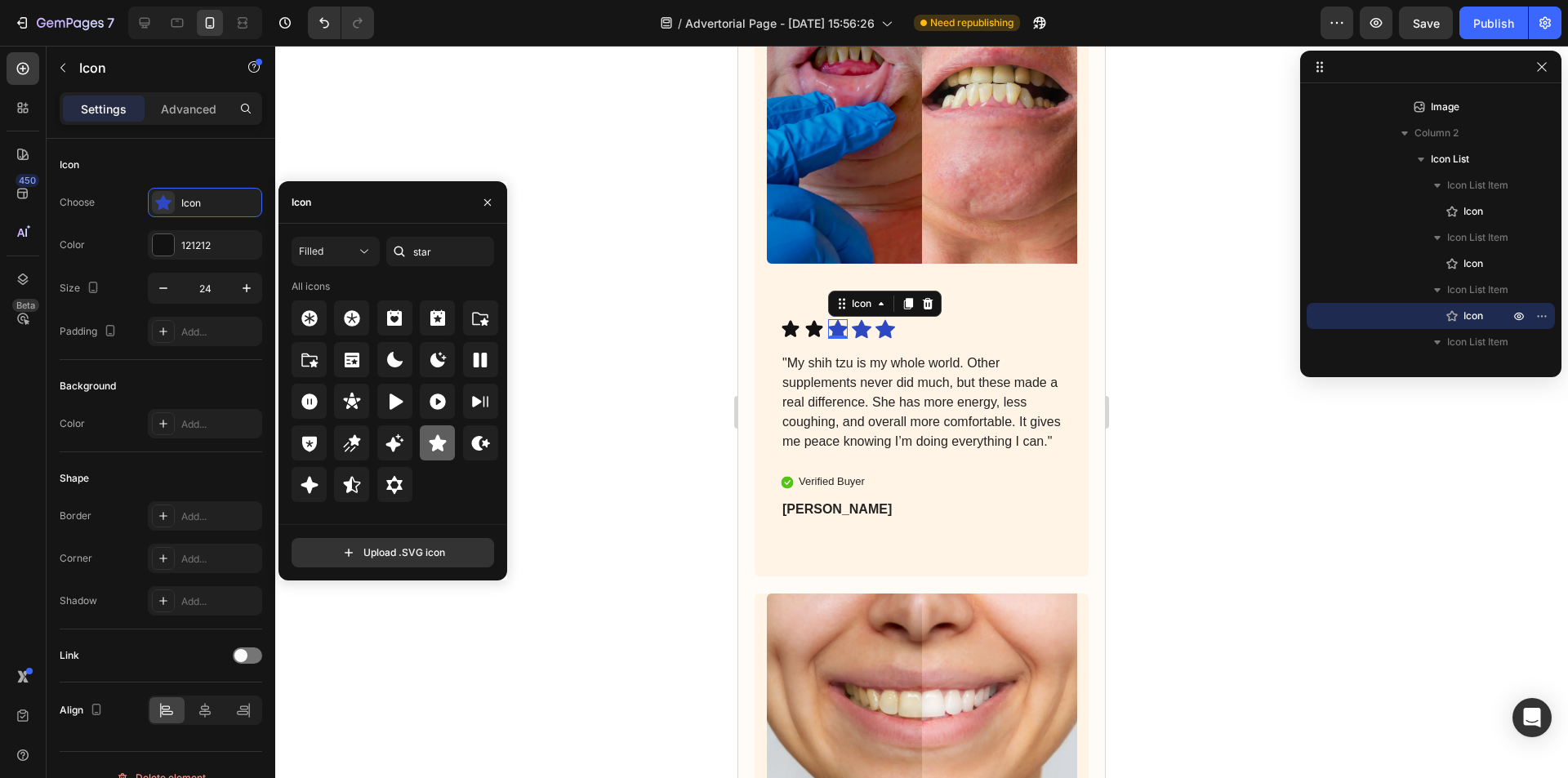
drag, startPoint x: 445, startPoint y: 450, endPoint x: 66, endPoint y: 338, distance: 395.2
click at [445, 450] on icon at bounding box center [437, 444] width 20 height 20
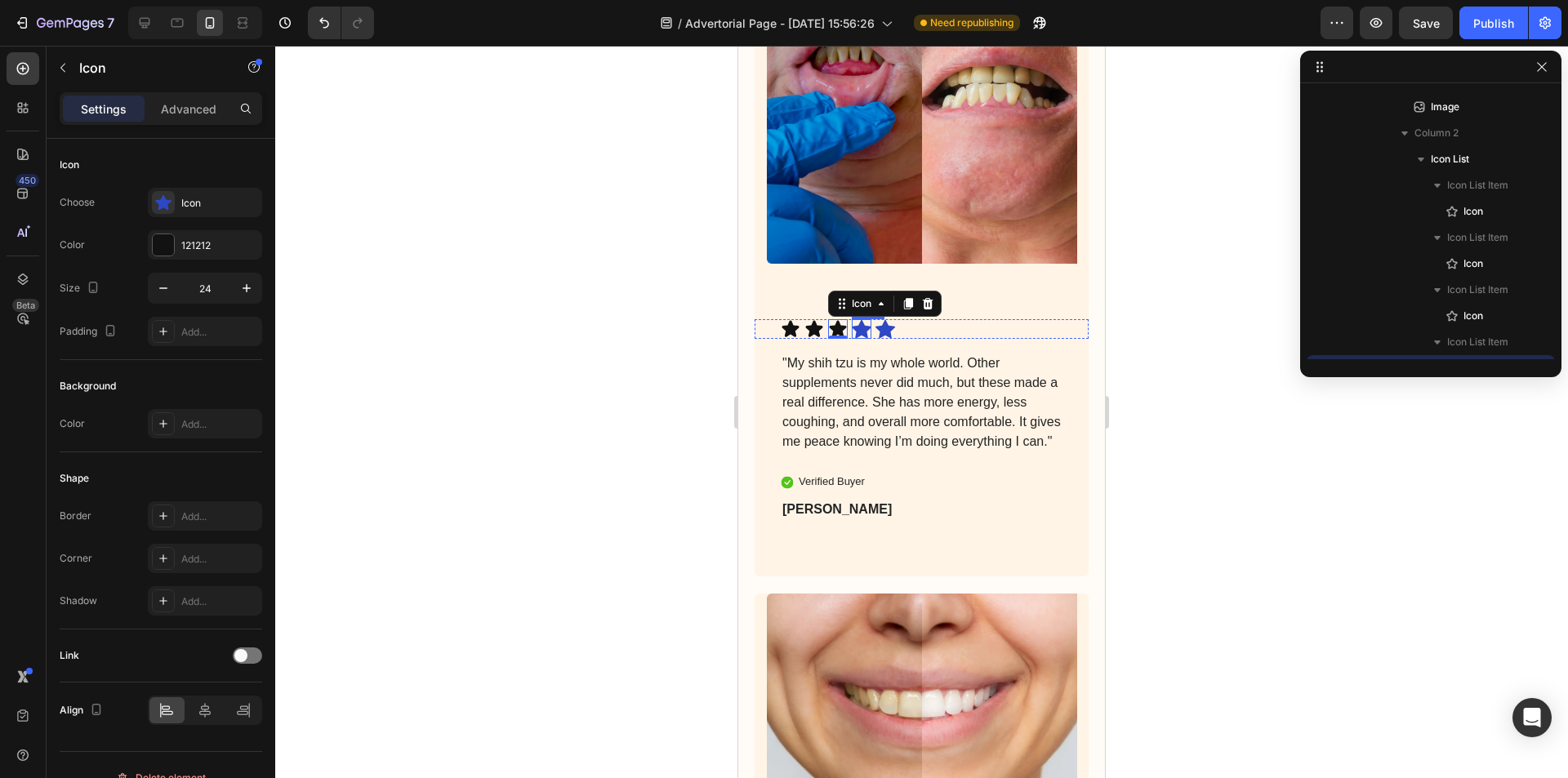
click at [863, 320] on icon at bounding box center [862, 329] width 20 height 19
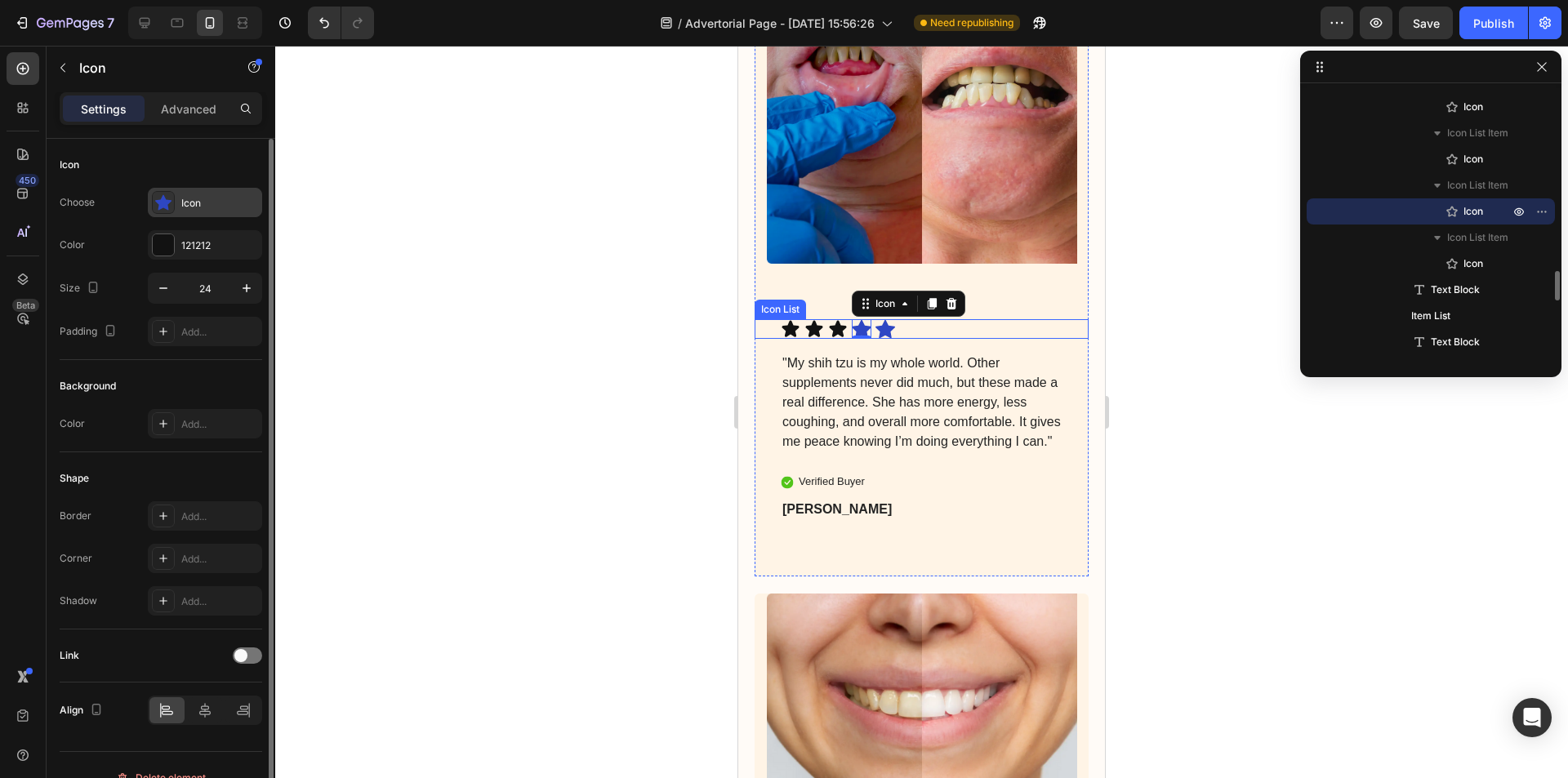
click at [199, 198] on div "Icon" at bounding box center [219, 203] width 76 height 15
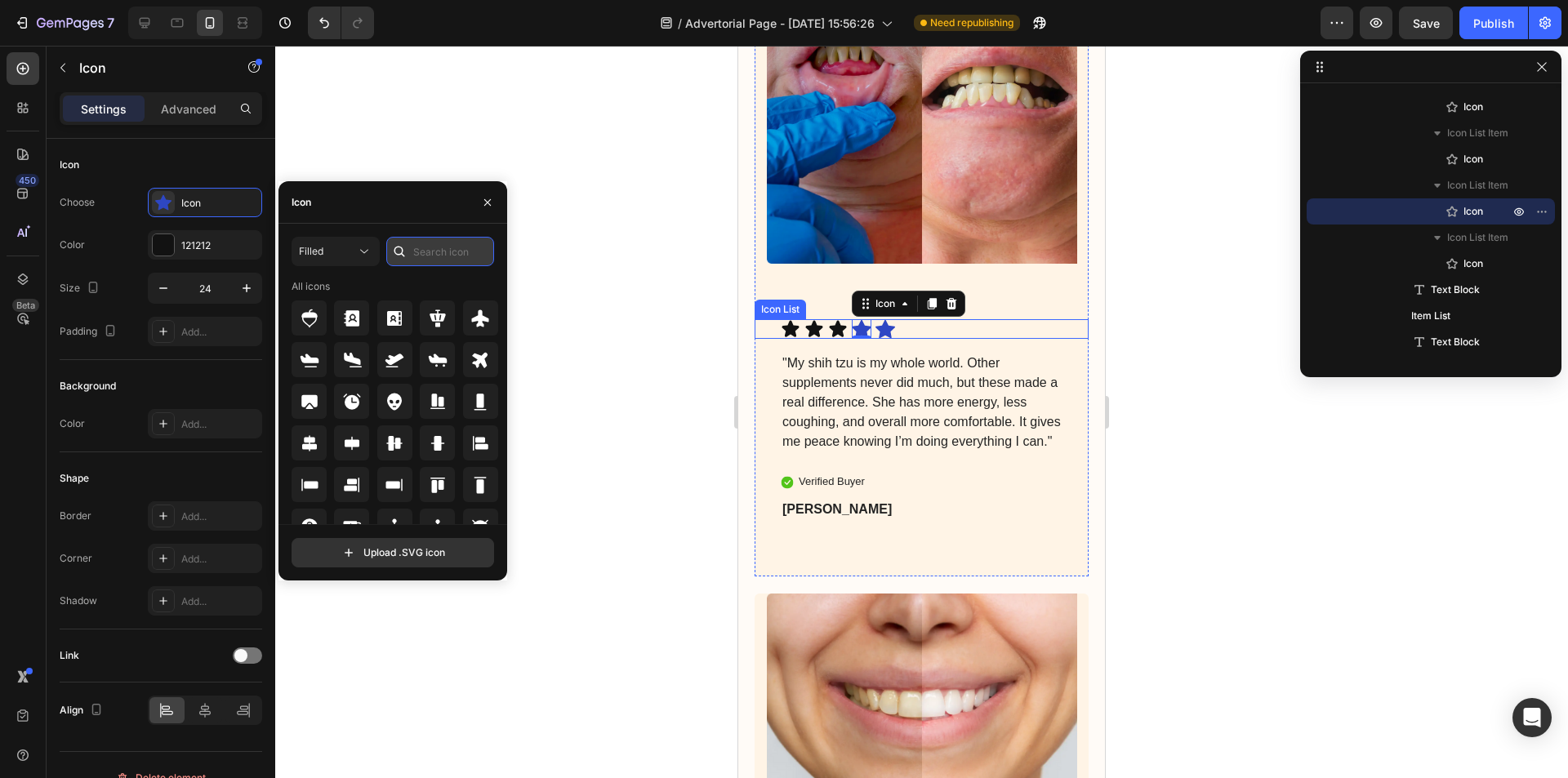
click at [465, 255] on input "text" at bounding box center [439, 251] width 107 height 29
type input "star"
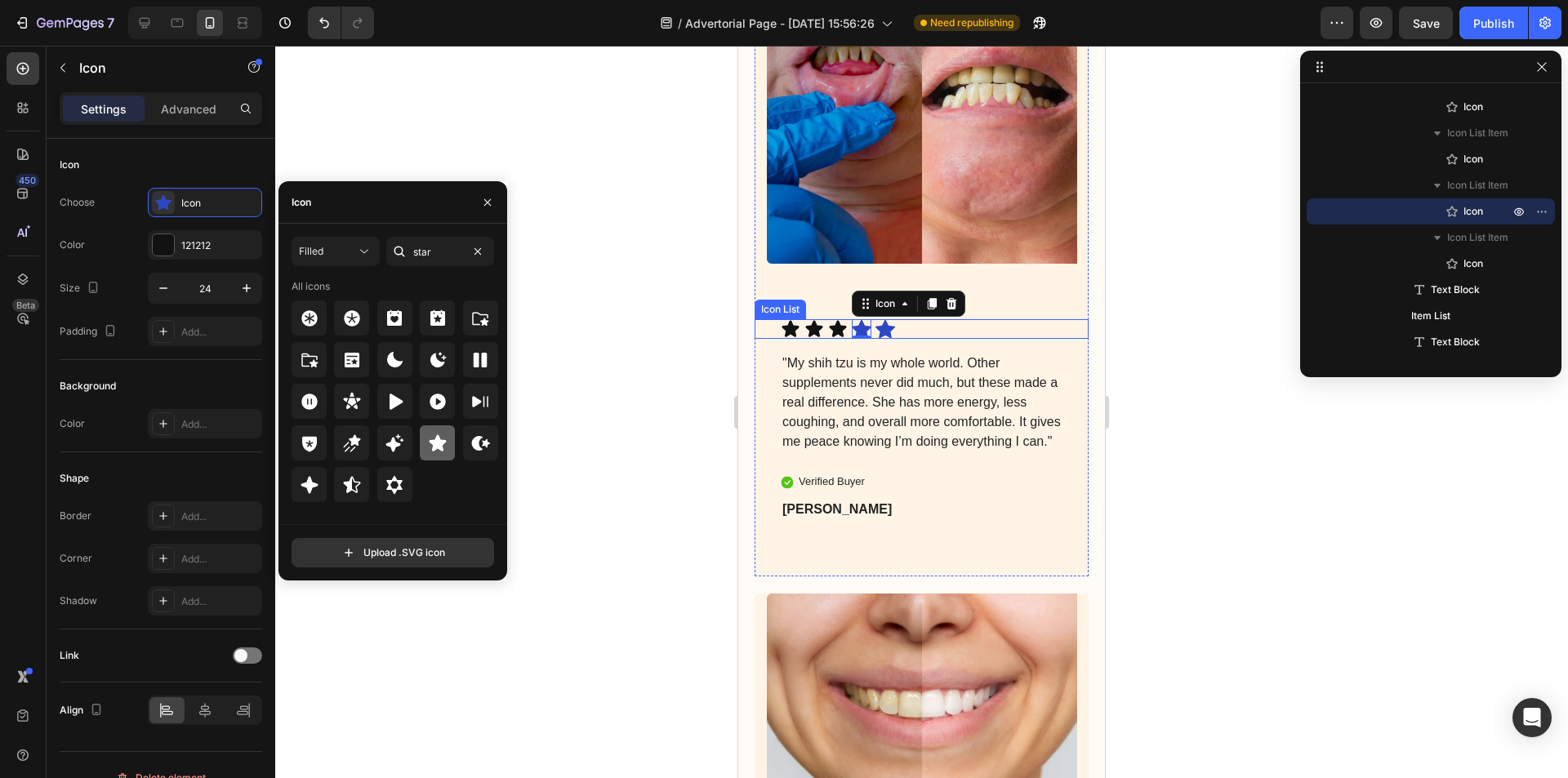
click at [434, 444] on icon at bounding box center [437, 442] width 17 height 16
click at [884, 320] on icon at bounding box center [885, 329] width 20 height 19
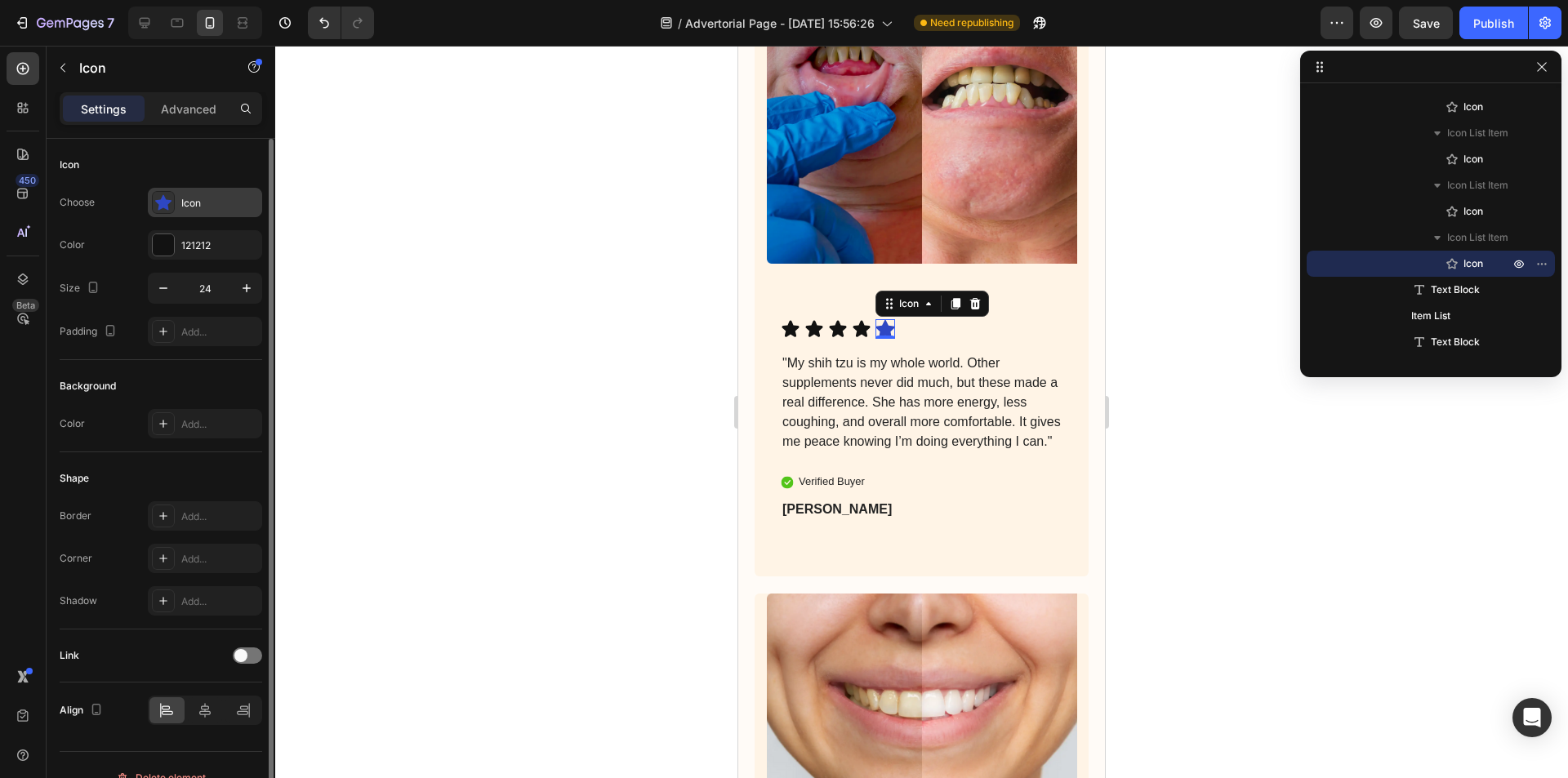
click at [215, 203] on div "Icon" at bounding box center [219, 203] width 76 height 15
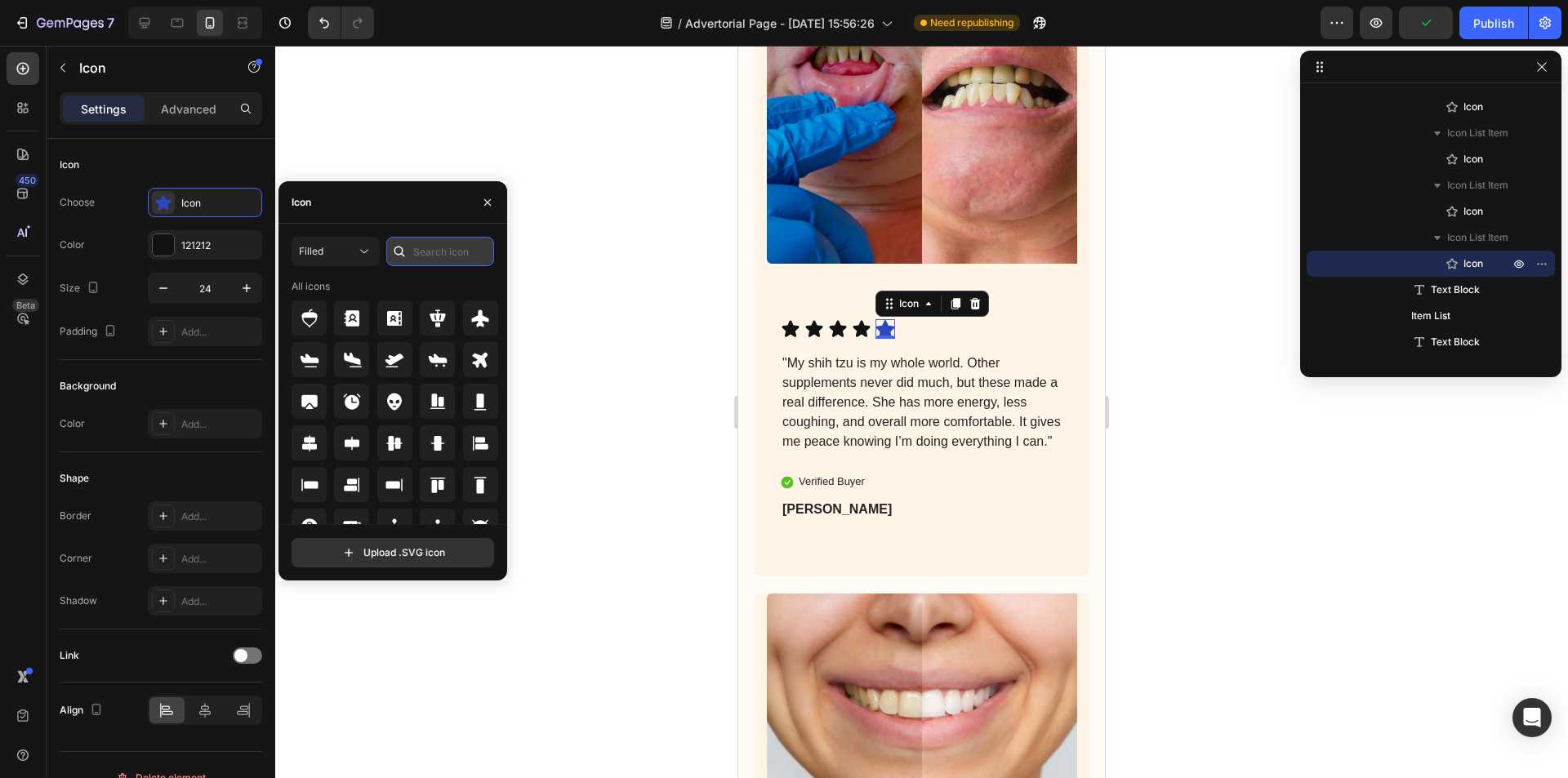
click at [443, 252] on input "text" at bounding box center [439, 251] width 107 height 29
type input "star"
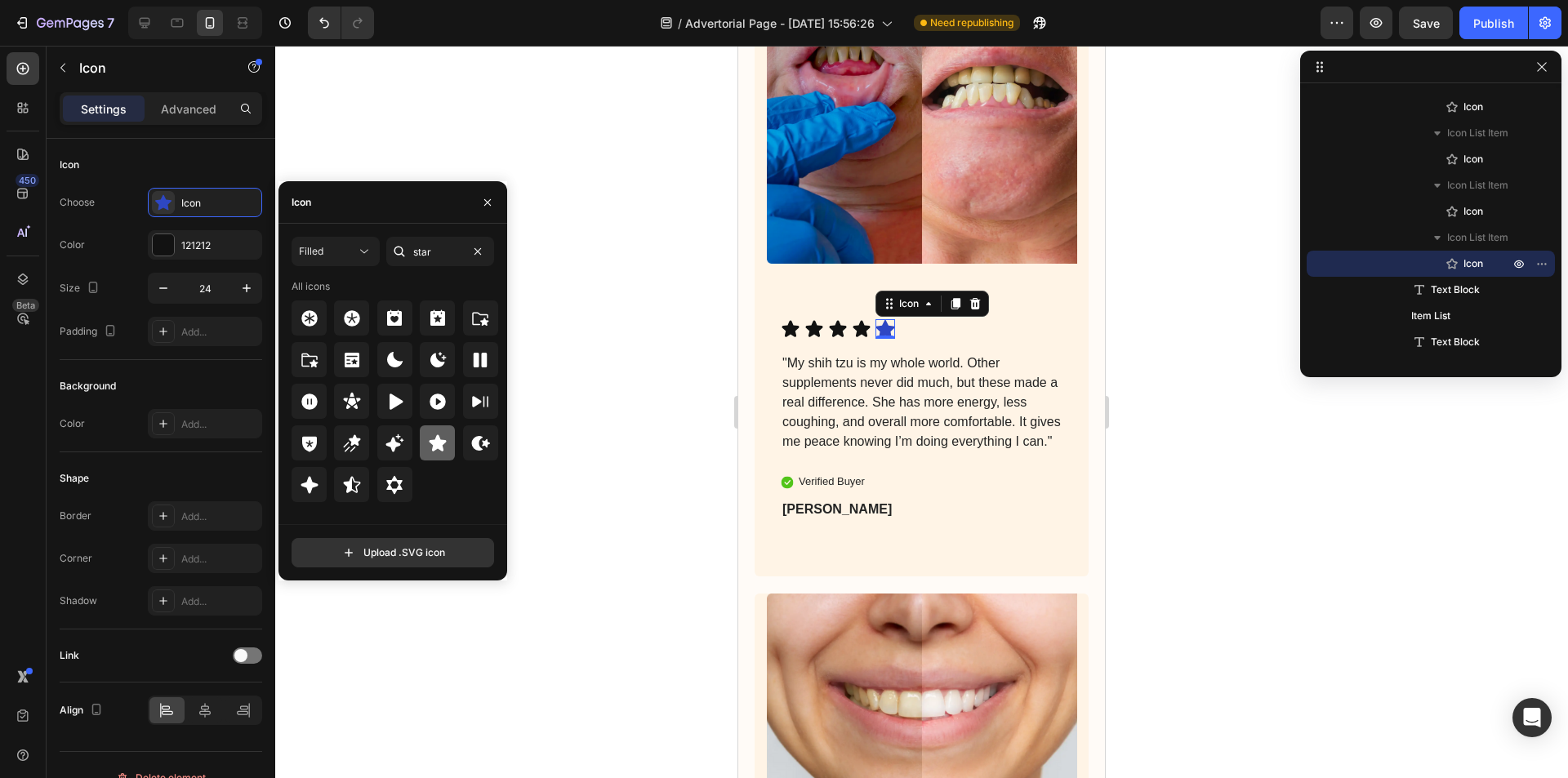
click at [436, 438] on icon at bounding box center [437, 442] width 17 height 16
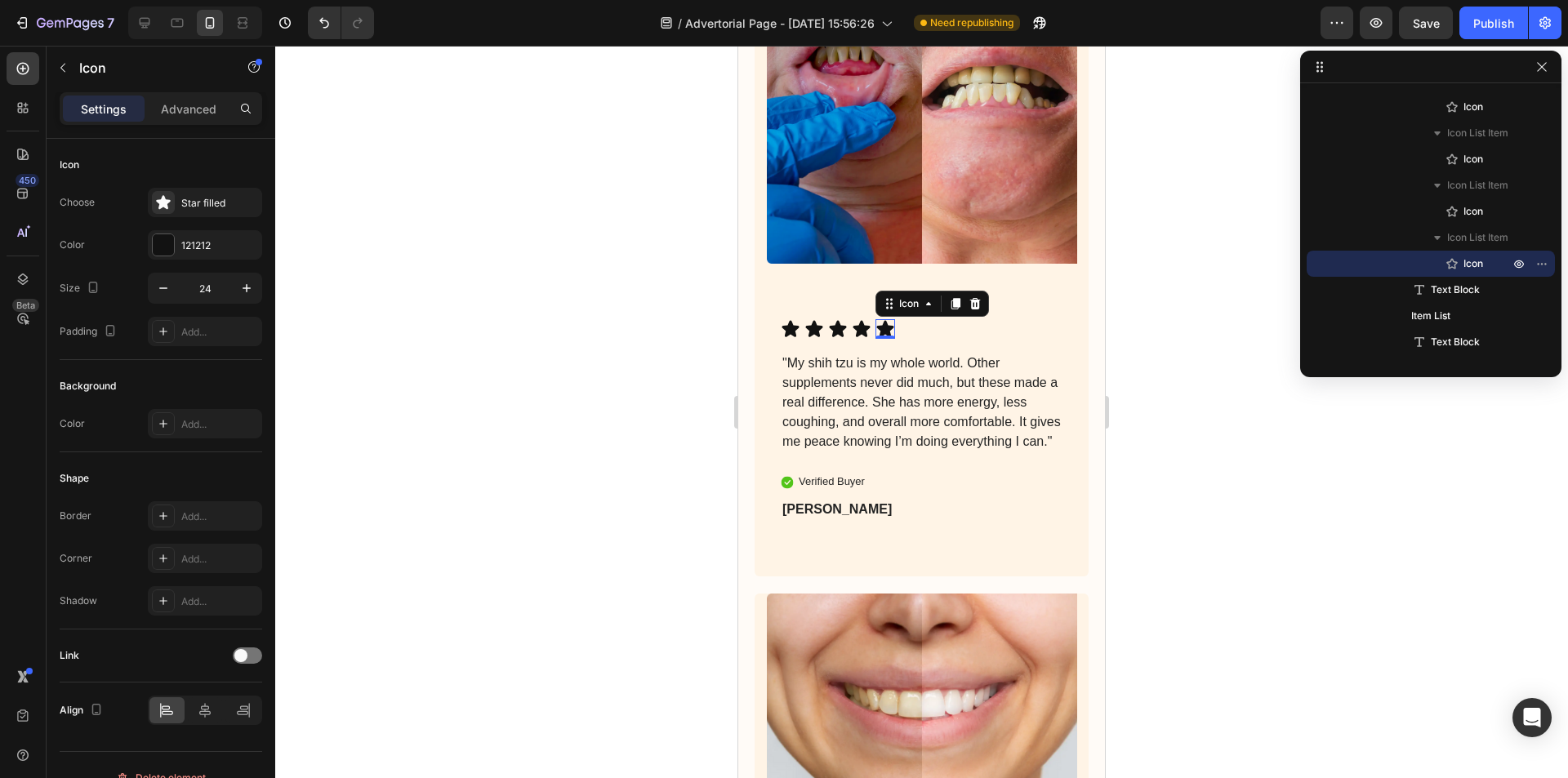
click at [705, 325] on div at bounding box center [921, 412] width 1293 height 732
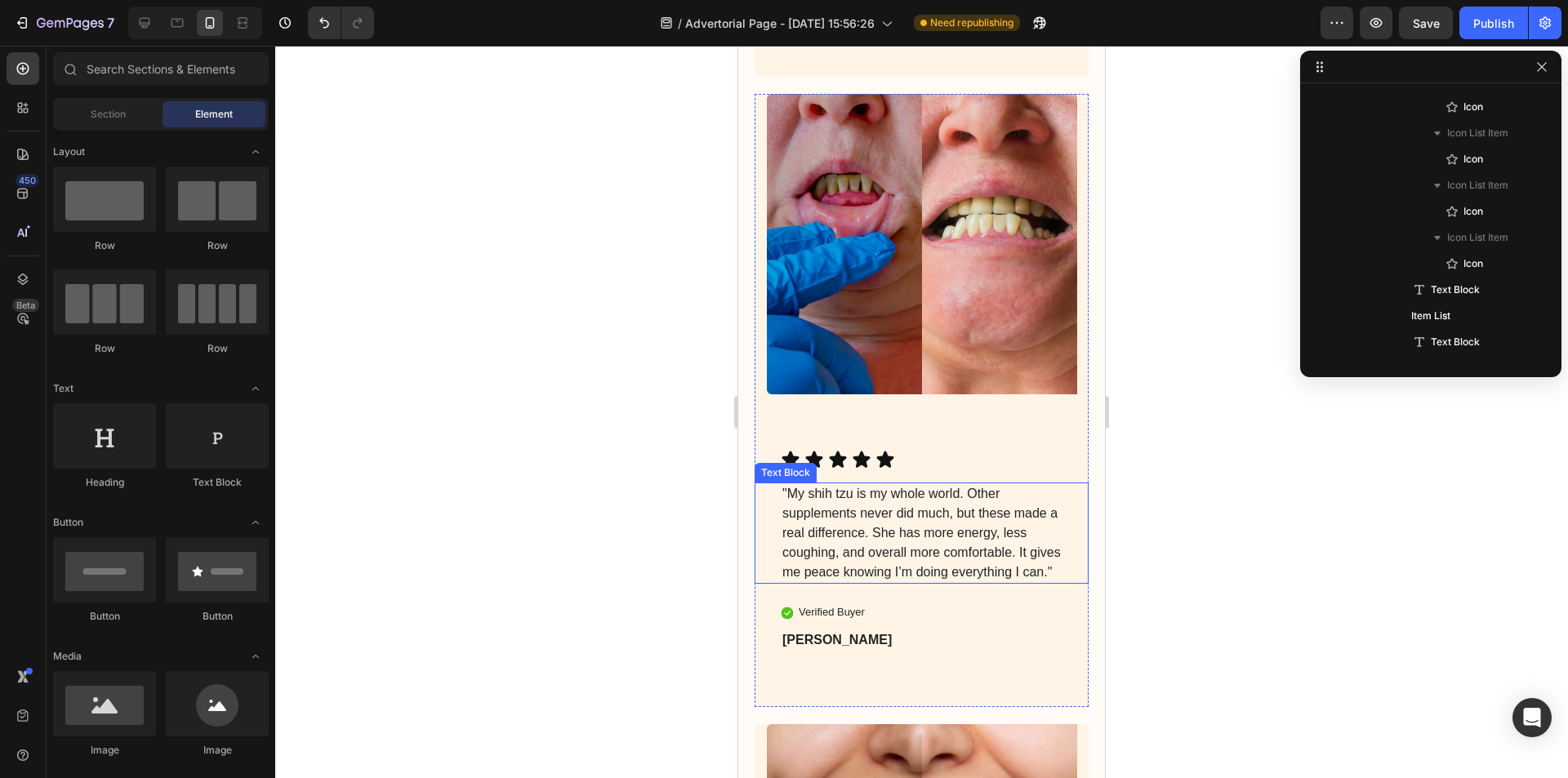
scroll to position [6291, 0]
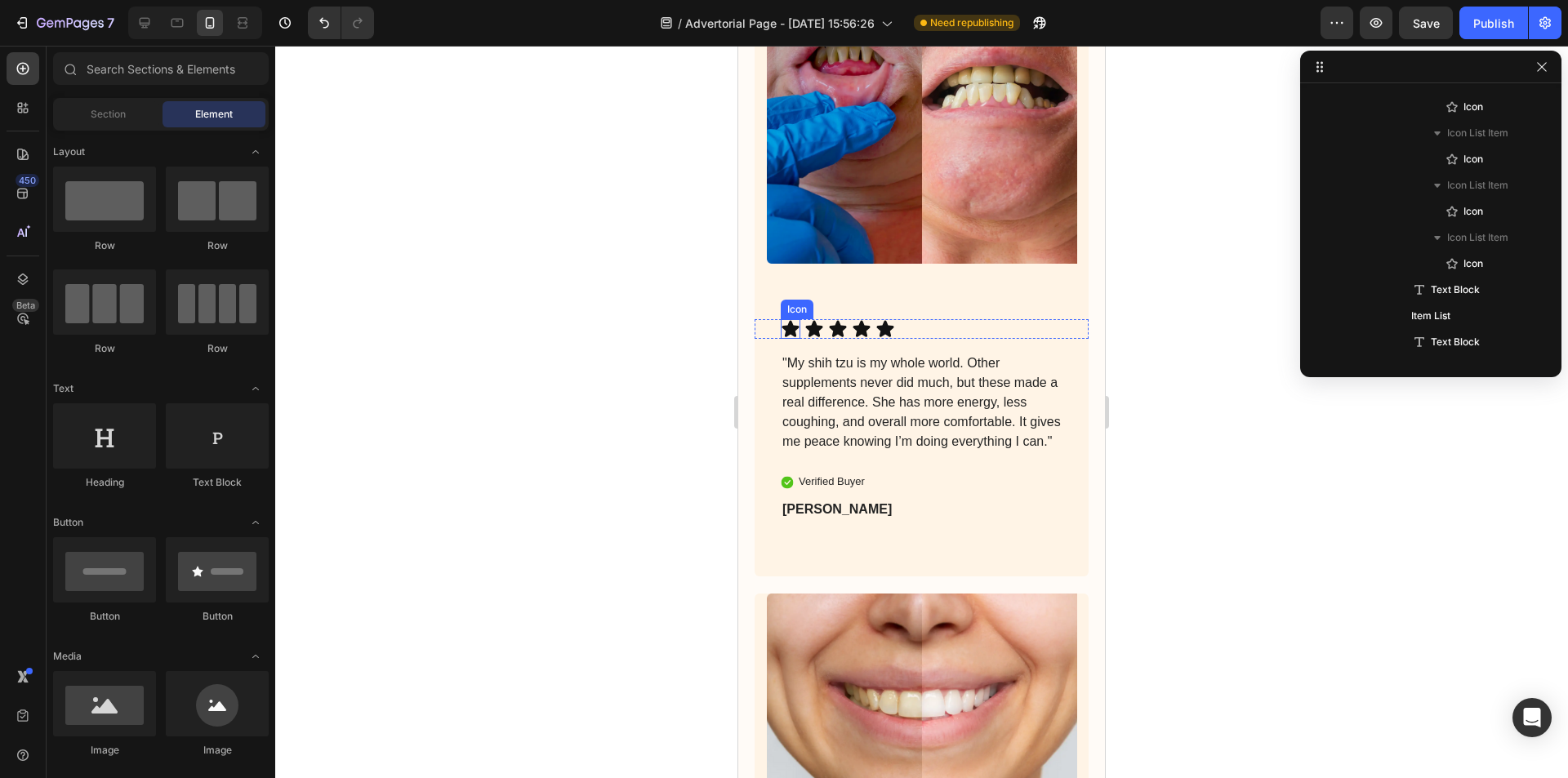
drag, startPoint x: 789, startPoint y: 318, endPoint x: 797, endPoint y: 315, distance: 8.5
click at [789, 321] on icon at bounding box center [790, 329] width 17 height 16
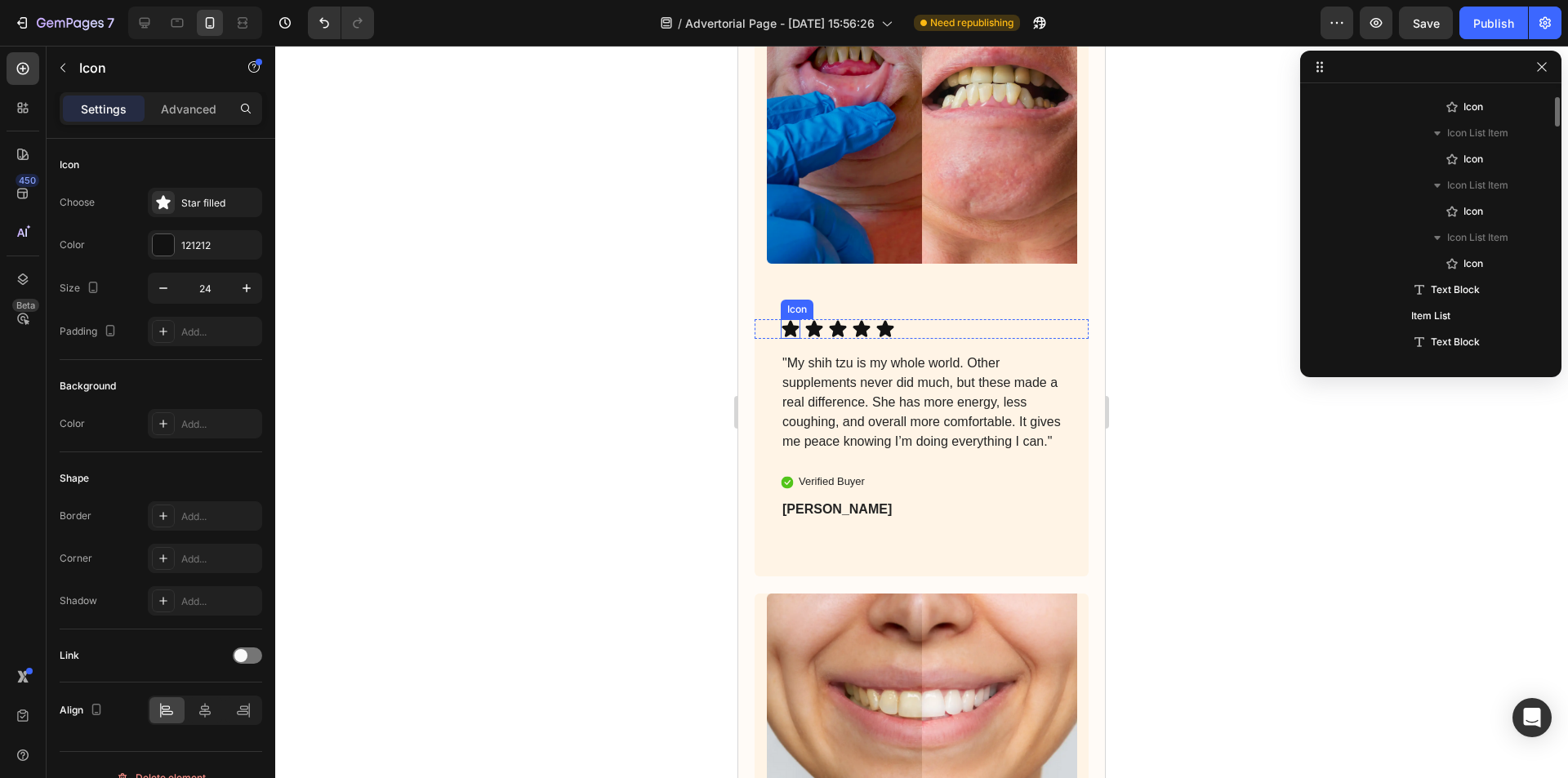
scroll to position [1505, 0]
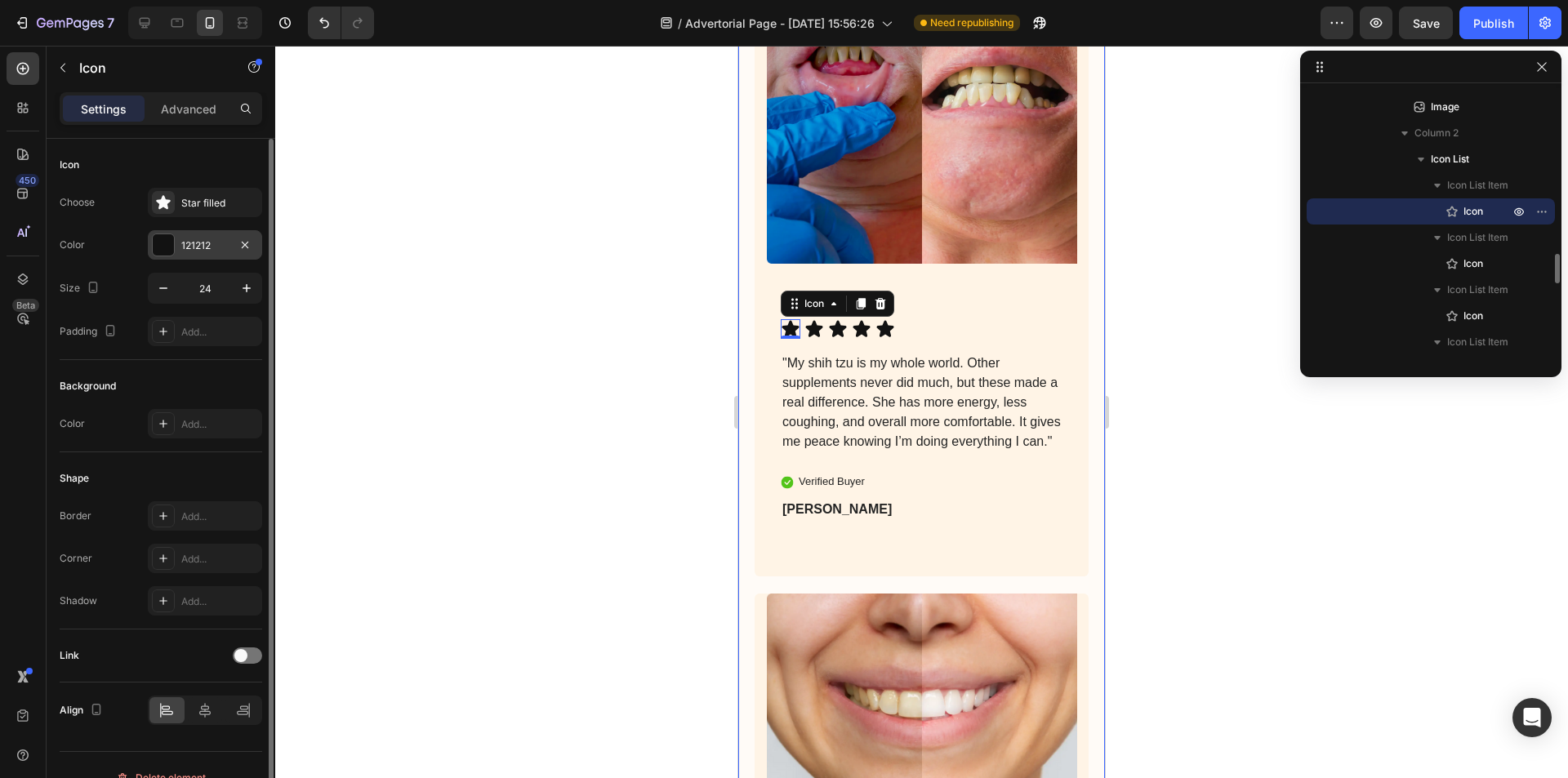
click at [208, 241] on div "121212" at bounding box center [204, 246] width 47 height 15
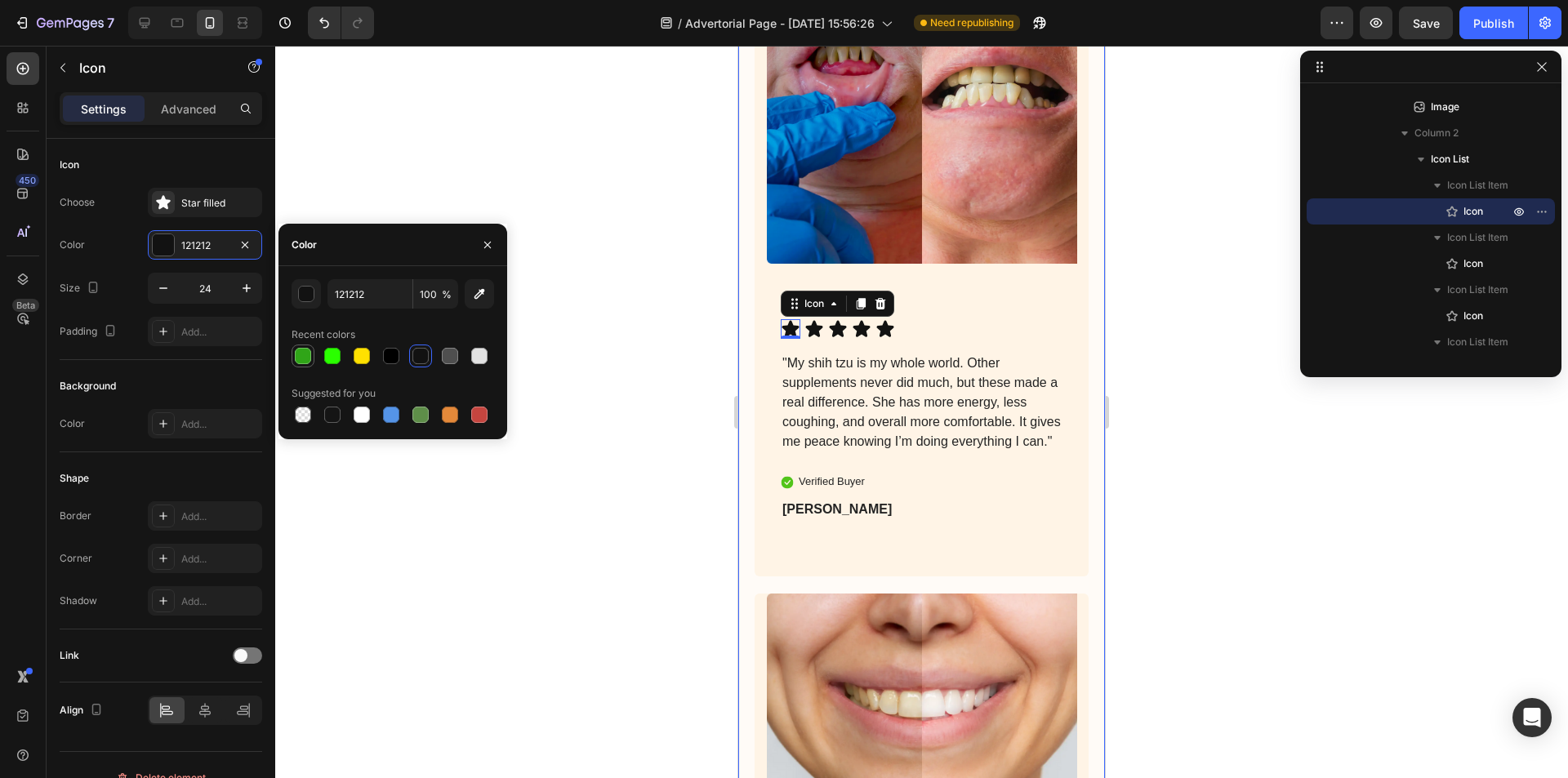
click at [299, 358] on div at bounding box center [303, 356] width 16 height 16
type input "30A518"
click at [812, 320] on div "Icon 0" at bounding box center [814, 329] width 20 height 20
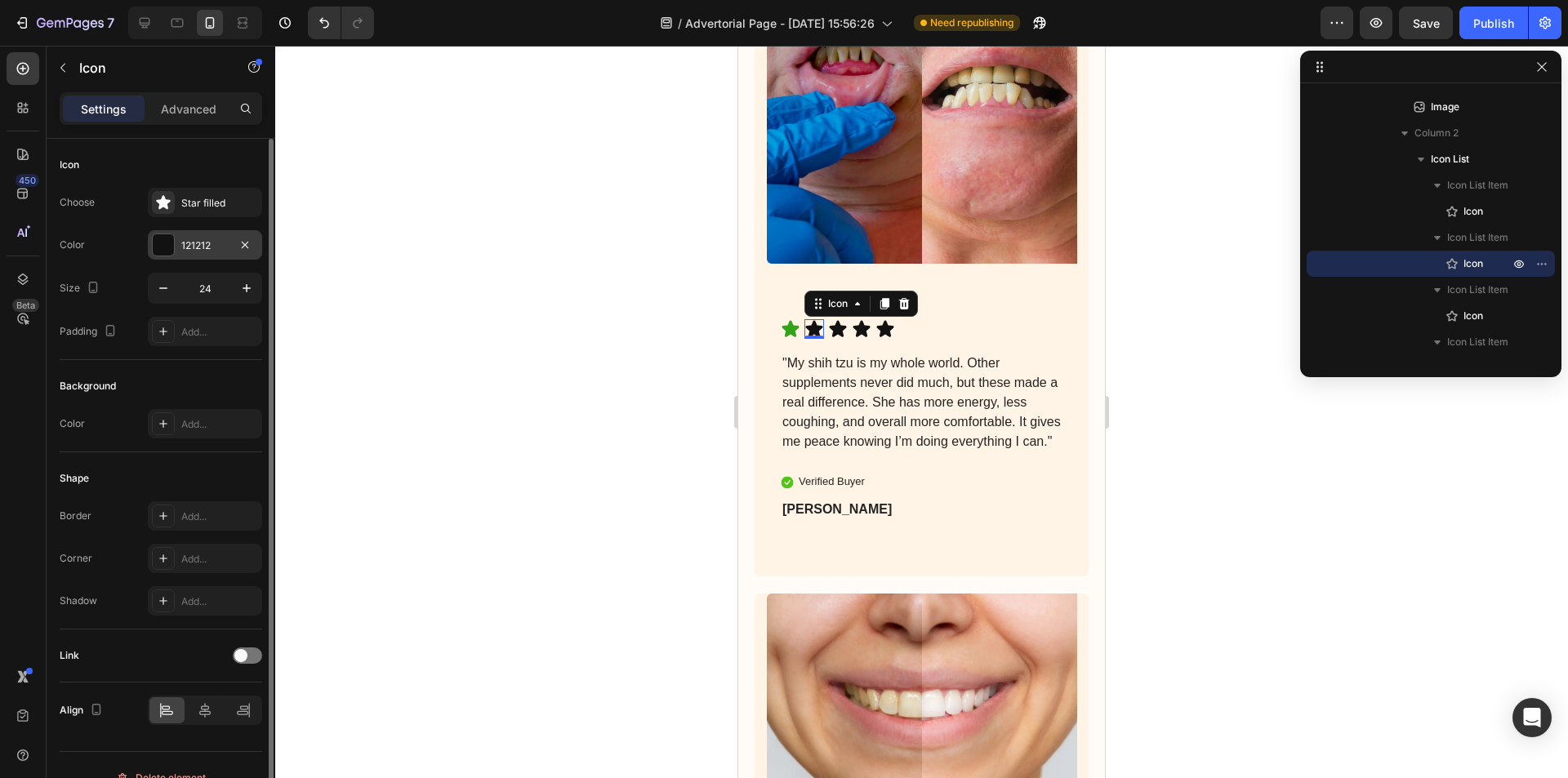
click at [190, 248] on div "121212" at bounding box center [204, 246] width 47 height 15
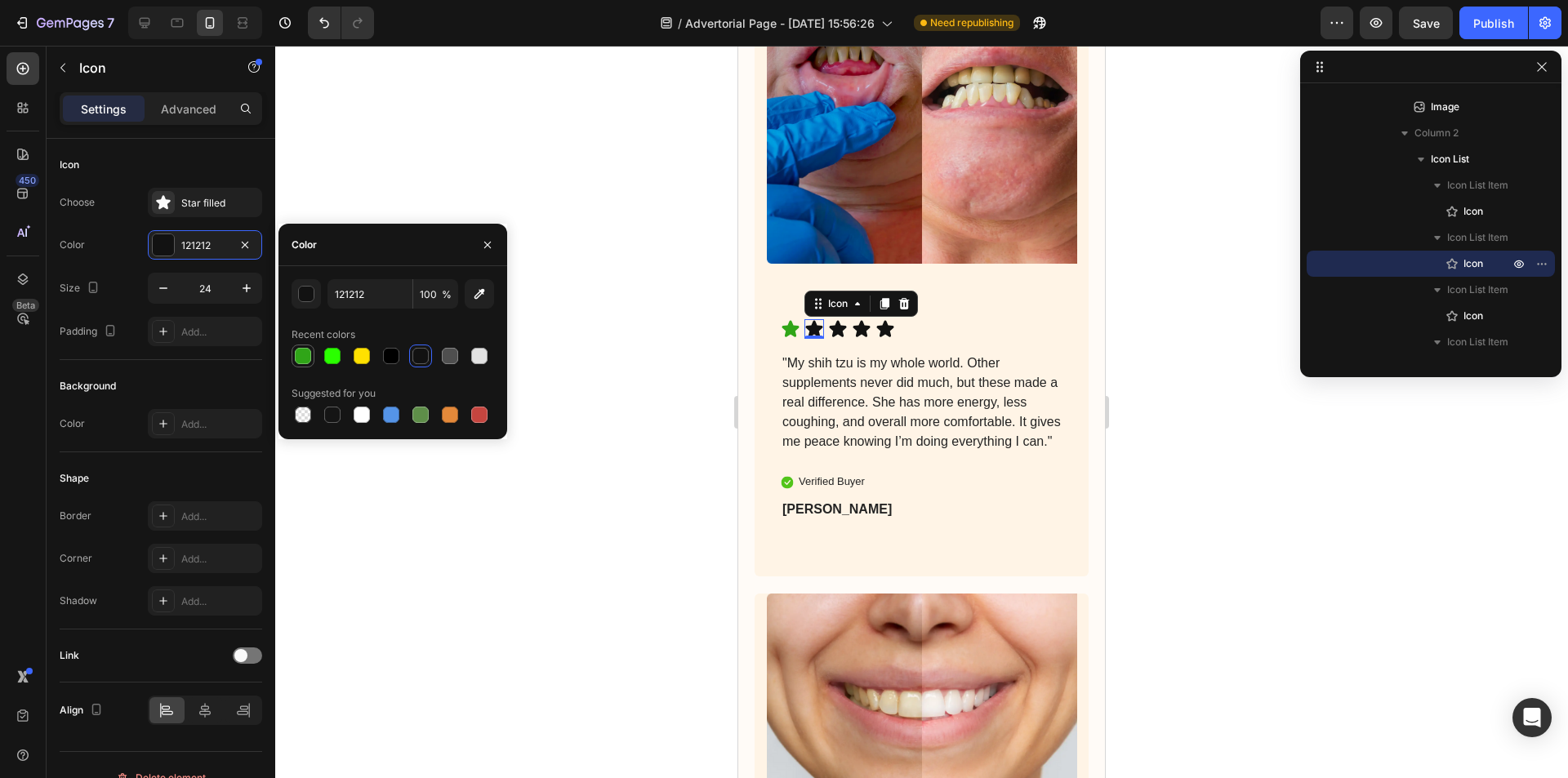
click at [301, 352] on div at bounding box center [303, 356] width 16 height 16
type input "30A518"
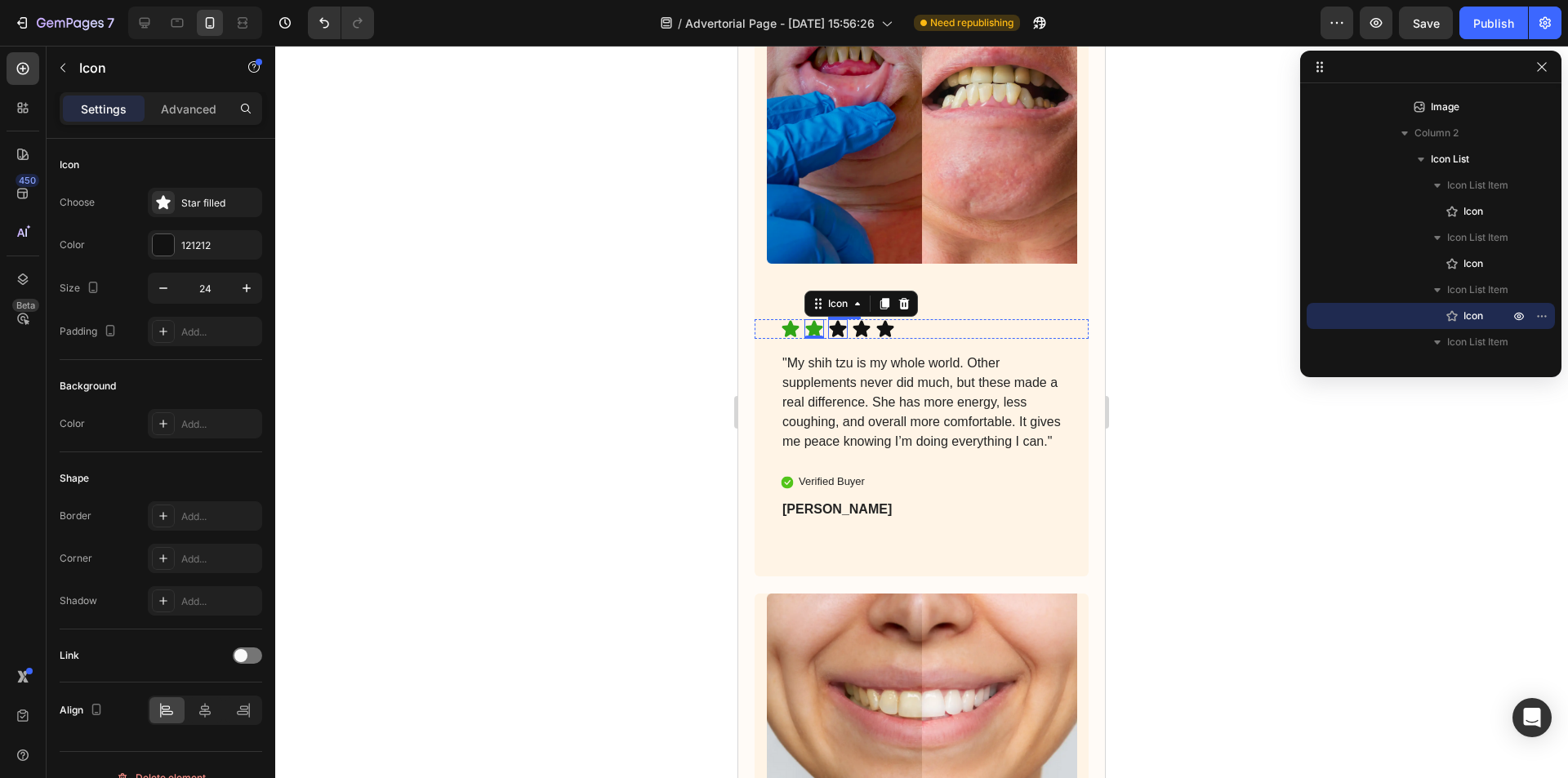
click at [835, 321] on icon at bounding box center [838, 329] width 17 height 16
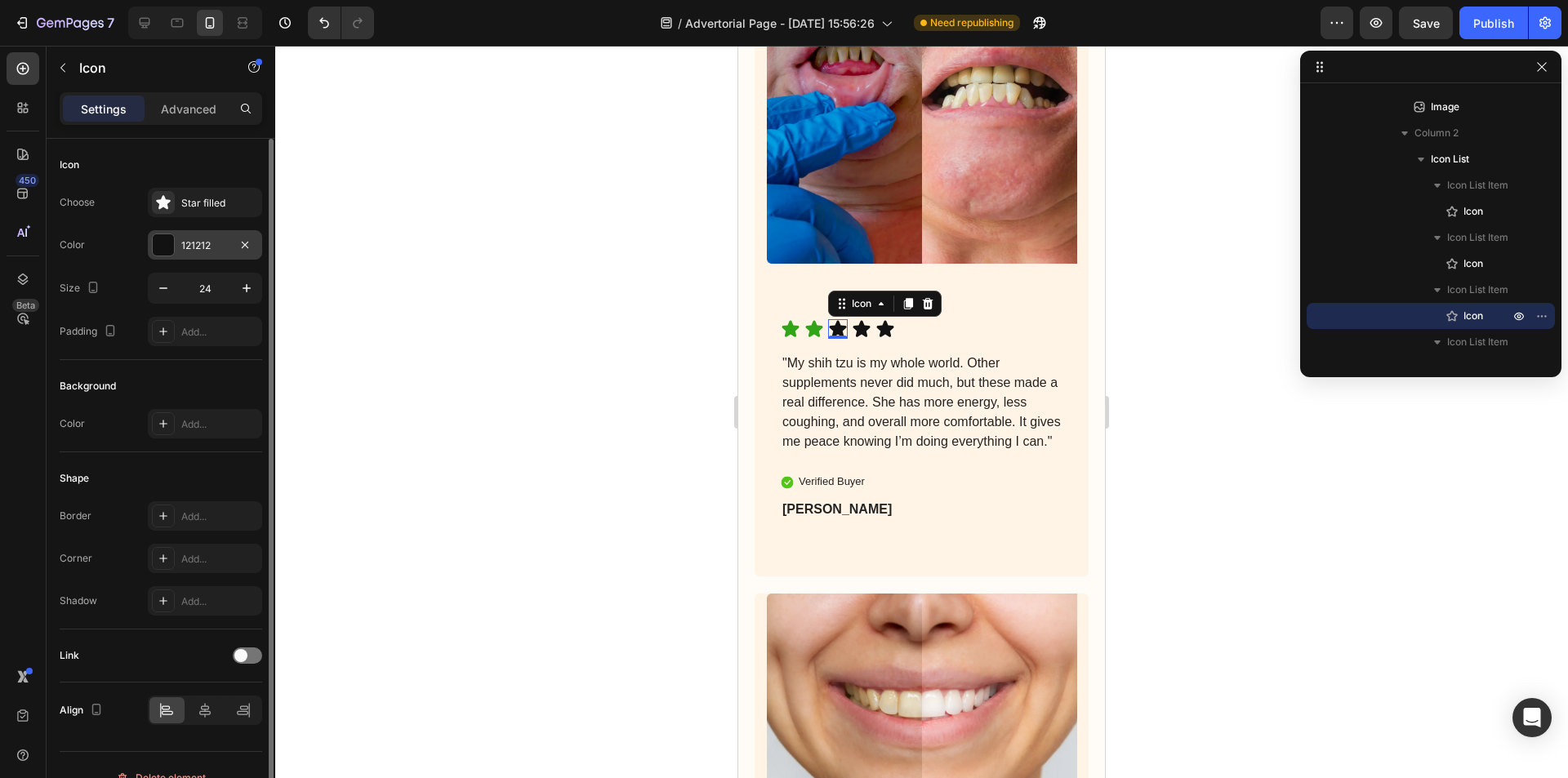
click at [188, 247] on div "121212" at bounding box center [204, 246] width 47 height 15
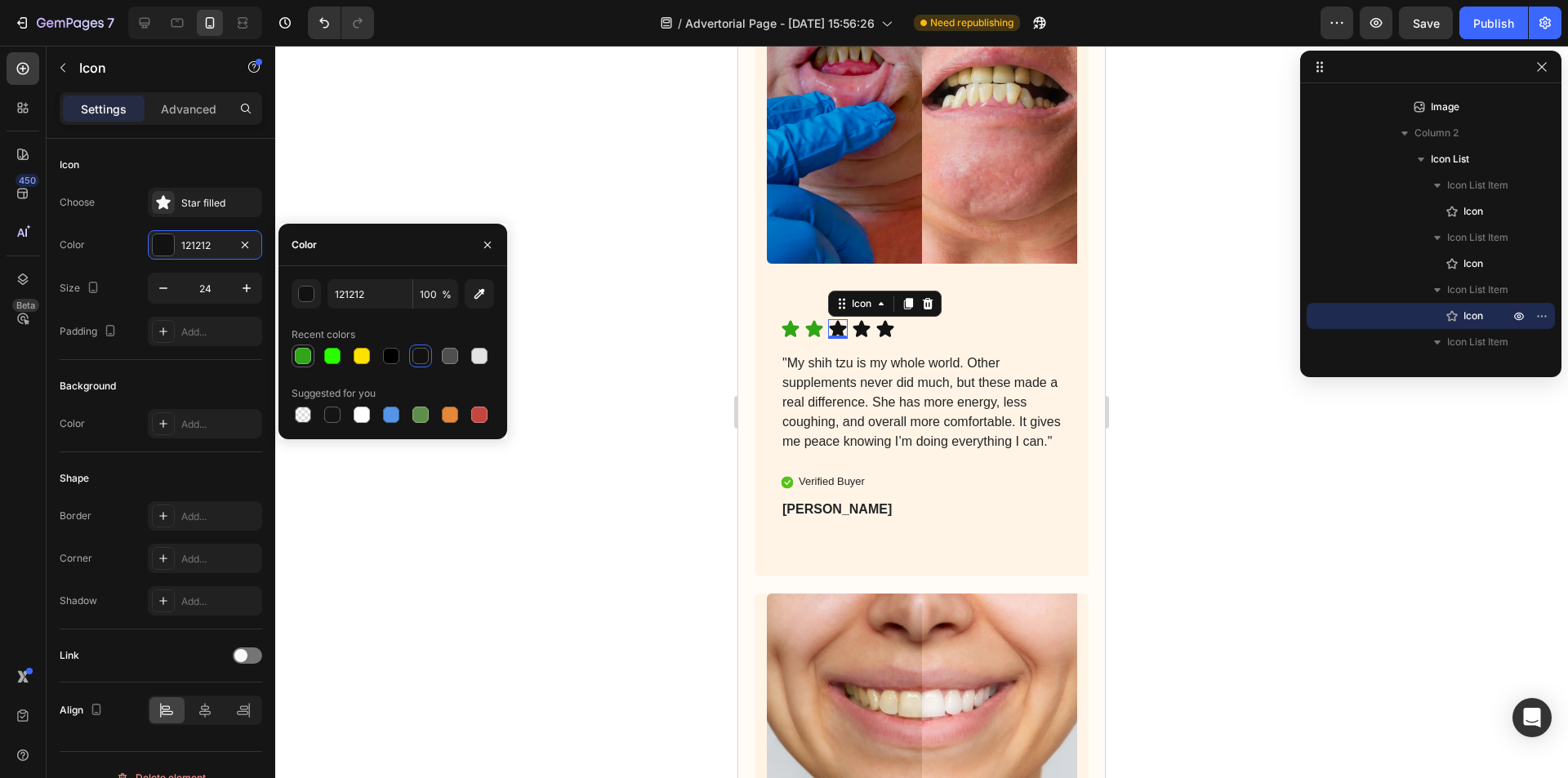
click at [293, 350] on div at bounding box center [303, 356] width 20 height 20
type input "30A518"
click at [871, 319] on icon at bounding box center [862, 329] width 20 height 20
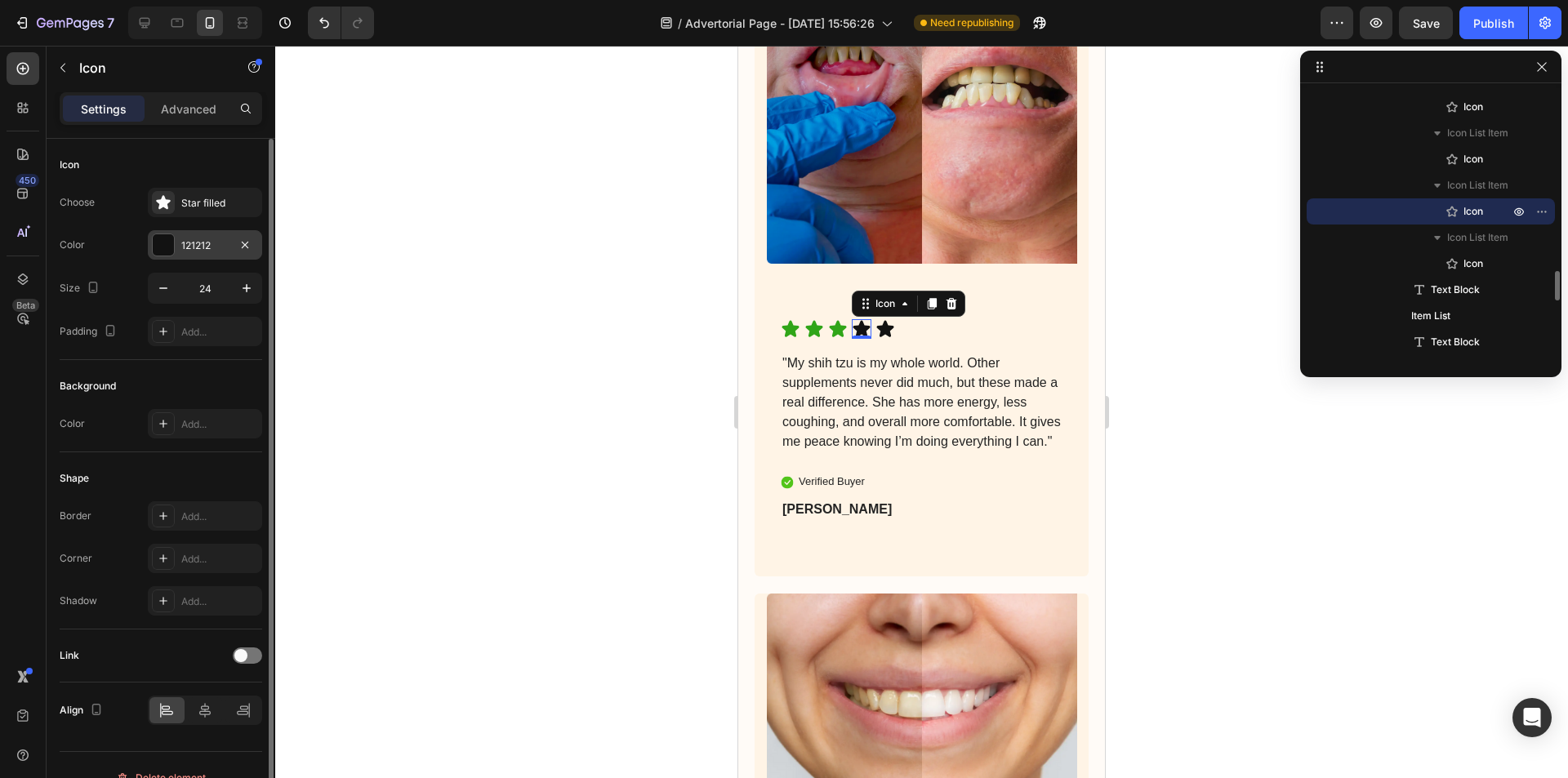
click at [232, 240] on div "121212" at bounding box center [205, 244] width 114 height 29
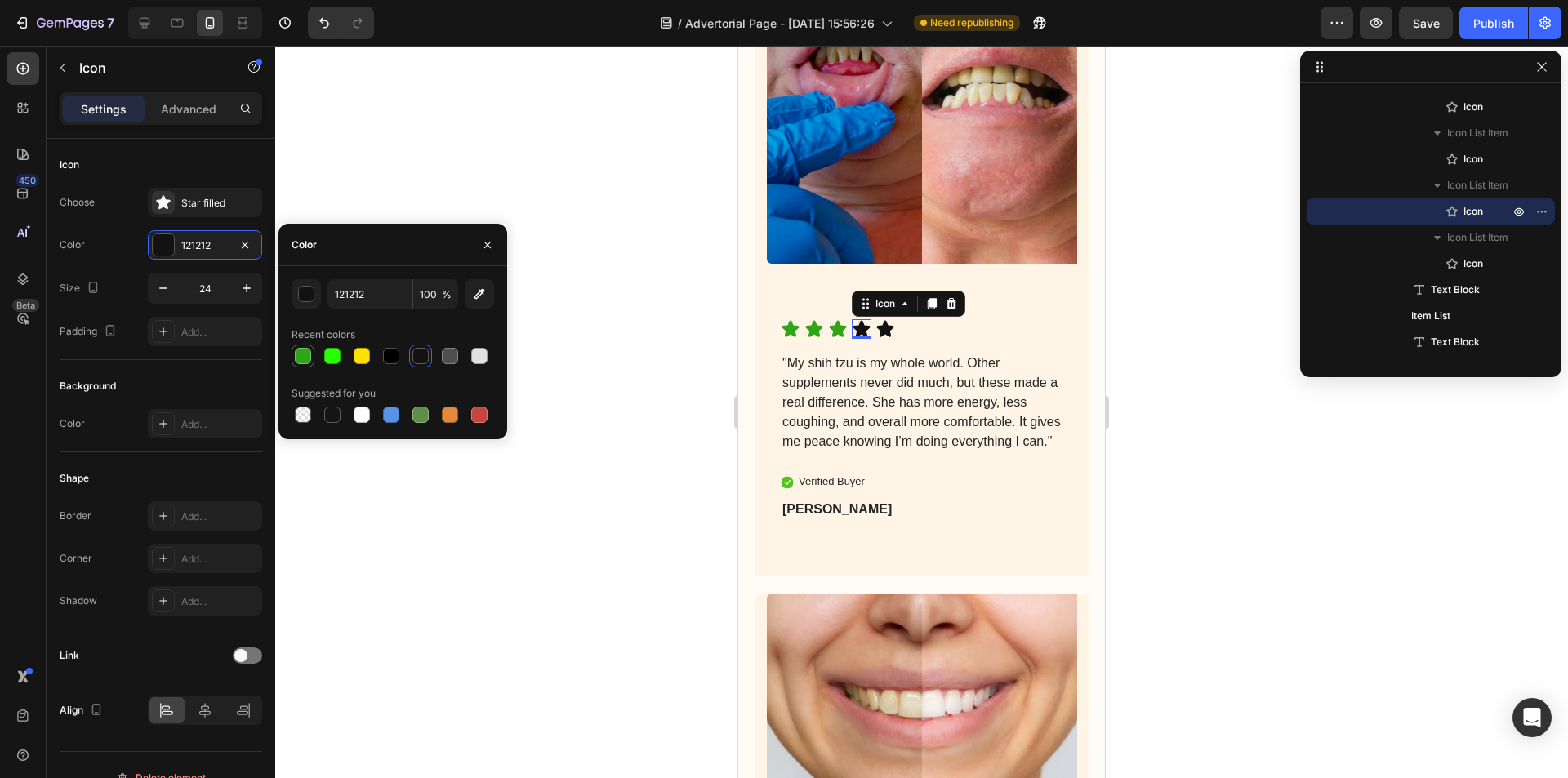
click at [297, 356] on div at bounding box center [303, 356] width 16 height 16
type input "30A518"
click at [884, 322] on div "Icon" at bounding box center [885, 329] width 20 height 20
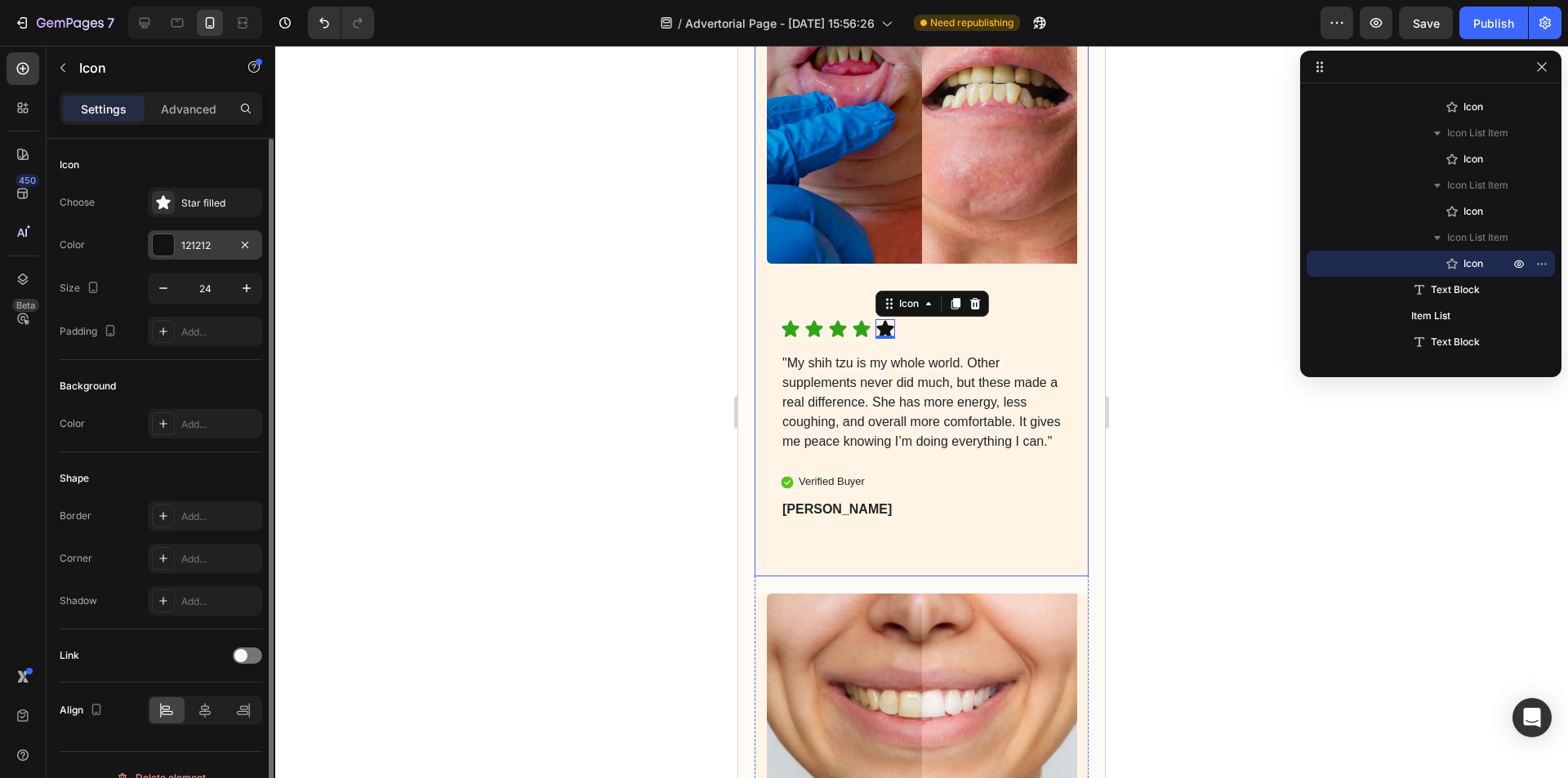
click at [191, 248] on div "121212" at bounding box center [204, 246] width 47 height 15
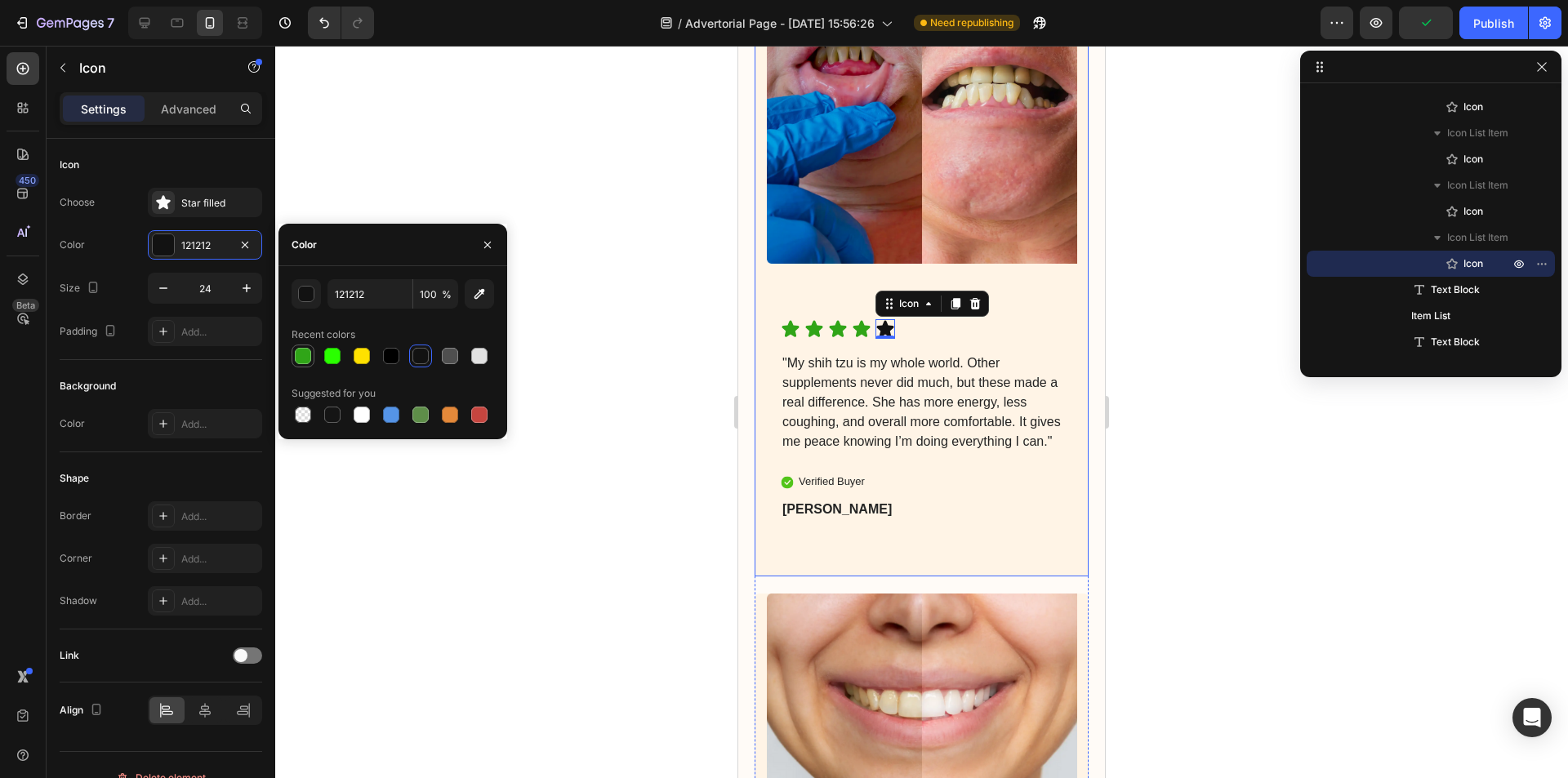
click at [306, 351] on div at bounding box center [303, 356] width 16 height 16
type input "30A518"
click at [946, 501] on div "Icon Icon Icon Icon Icon 0 Icon List "My shih tzu is my whole world. Other supp…" at bounding box center [921, 448] width 334 height 257
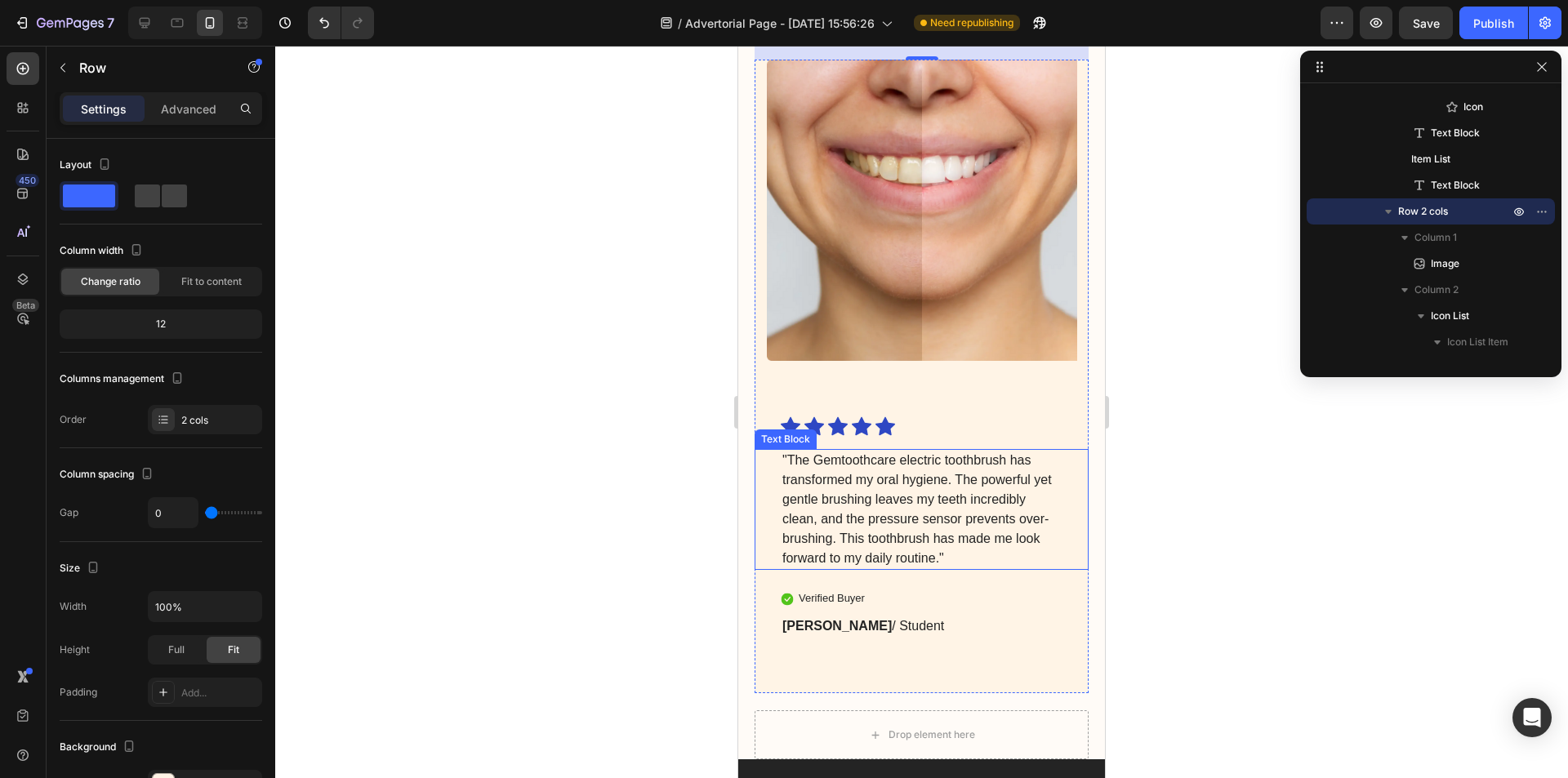
scroll to position [6862, 0]
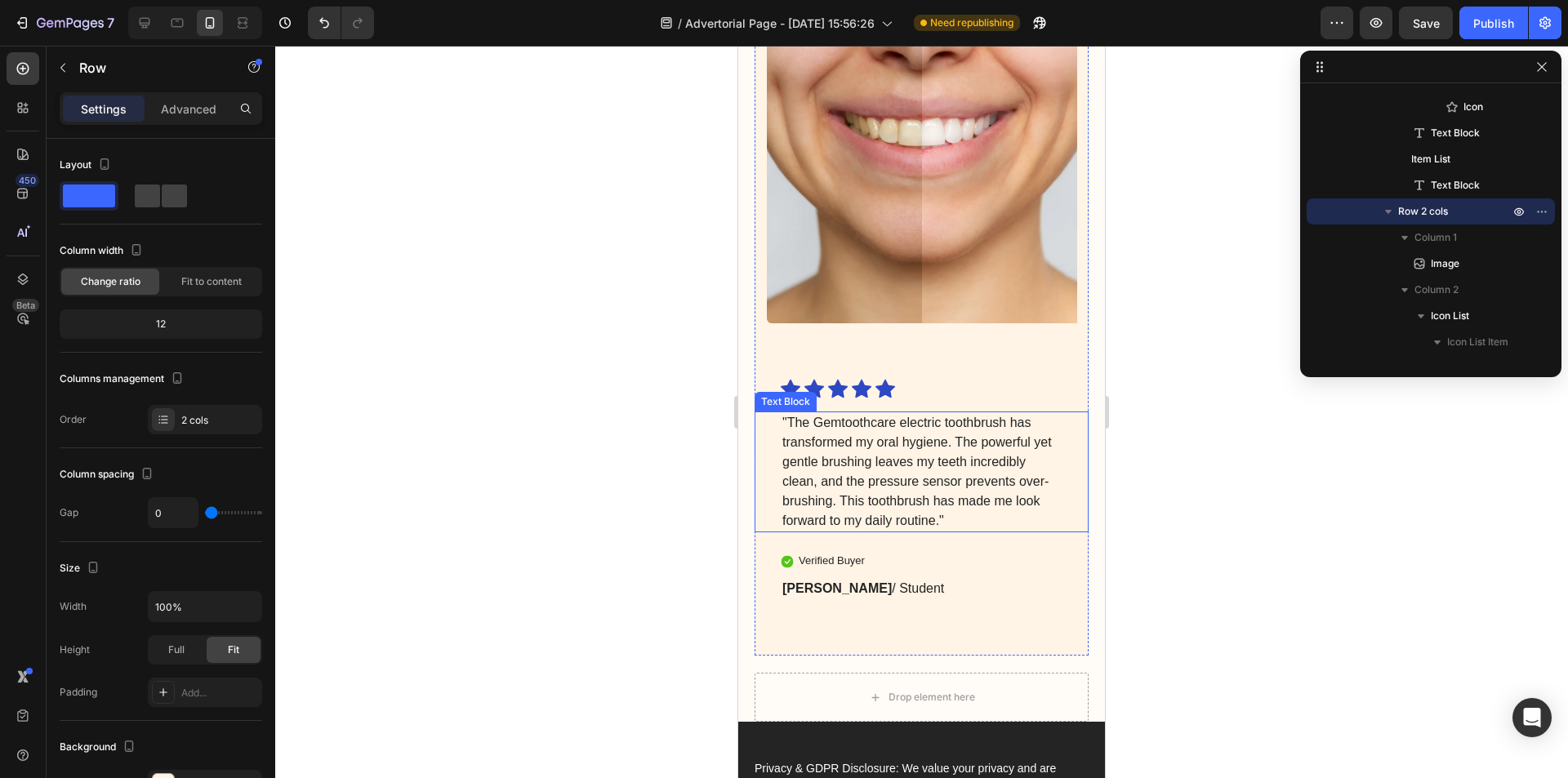
click at [841, 475] on p ""The Gemtoothcare electric toothbrush has transformed my oral hygiene. The powe…" at bounding box center [921, 472] width 279 height 117
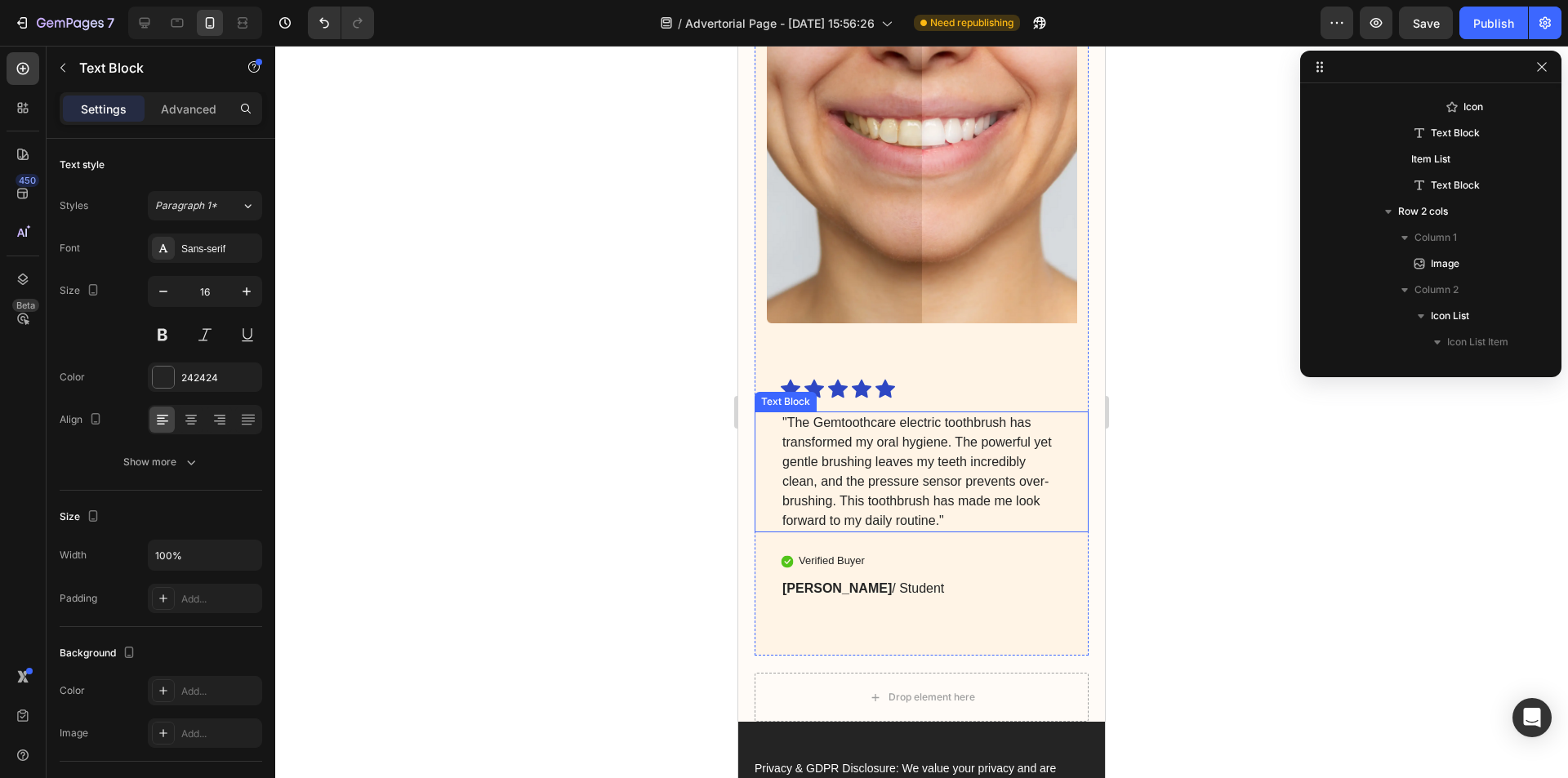
scroll to position [2199, 0]
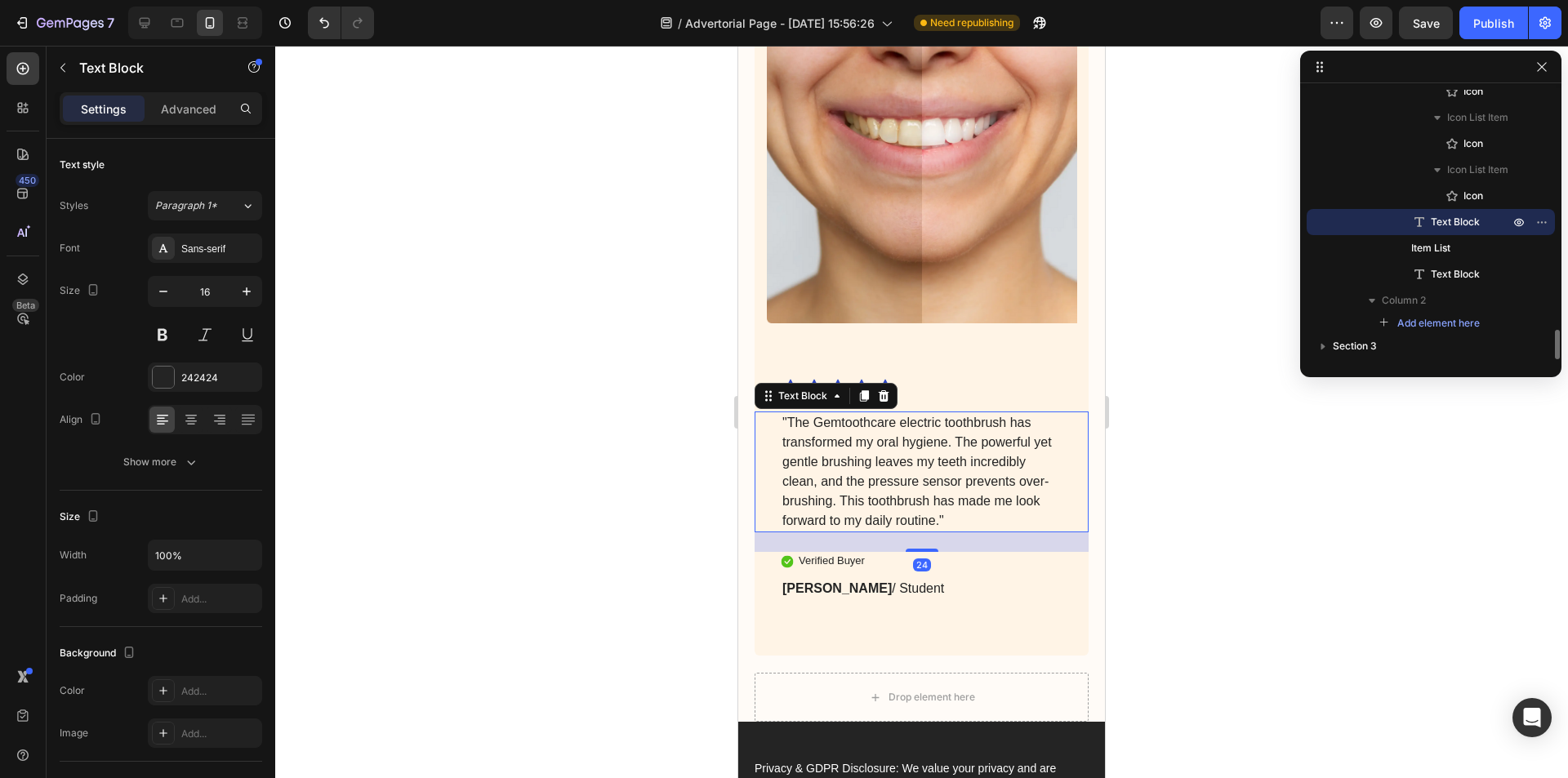
click at [841, 475] on p ""The Gemtoothcare electric toothbrush has transformed my oral hygiene. The powe…" at bounding box center [921, 472] width 279 height 117
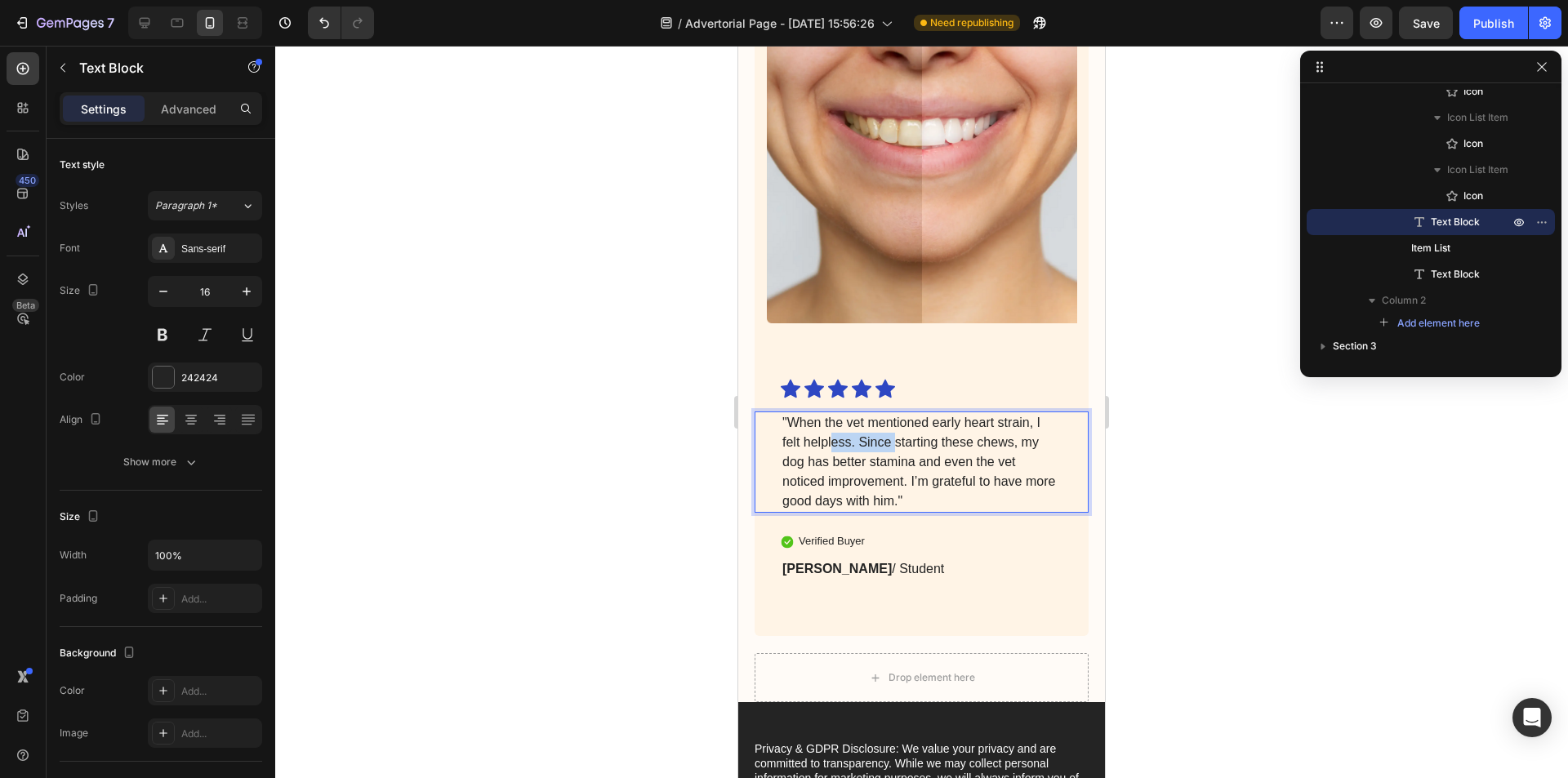
drag, startPoint x: 833, startPoint y: 441, endPoint x: 894, endPoint y: 458, distance: 63.3
click at [894, 458] on p ""When the vet mentioned early heart strain, I felt helpless. Since starting the…" at bounding box center [921, 462] width 279 height 98
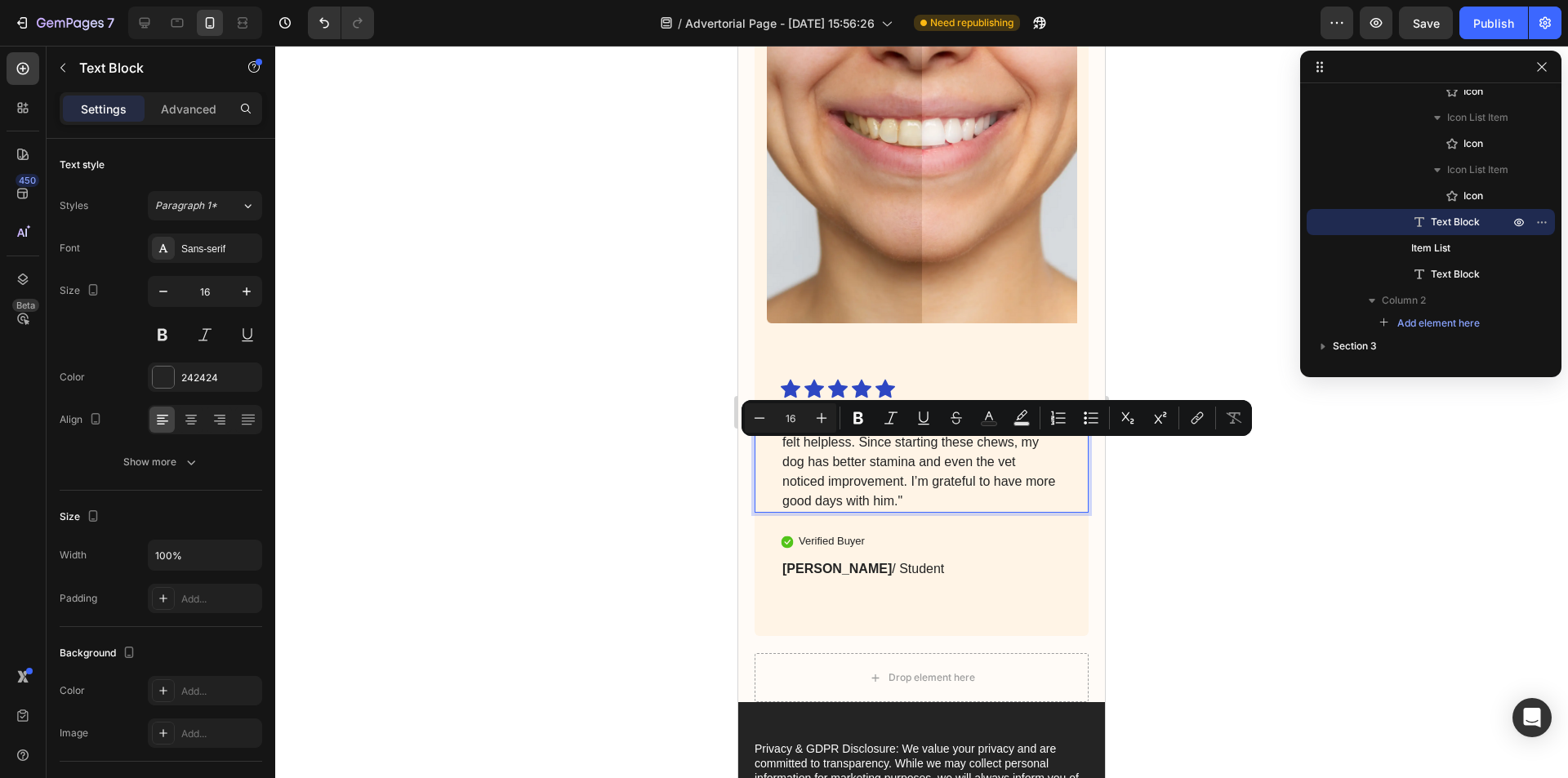
click at [892, 484] on p ""When the vet mentioned early heart strain, I felt helpless. Since starting the…" at bounding box center [921, 462] width 279 height 98
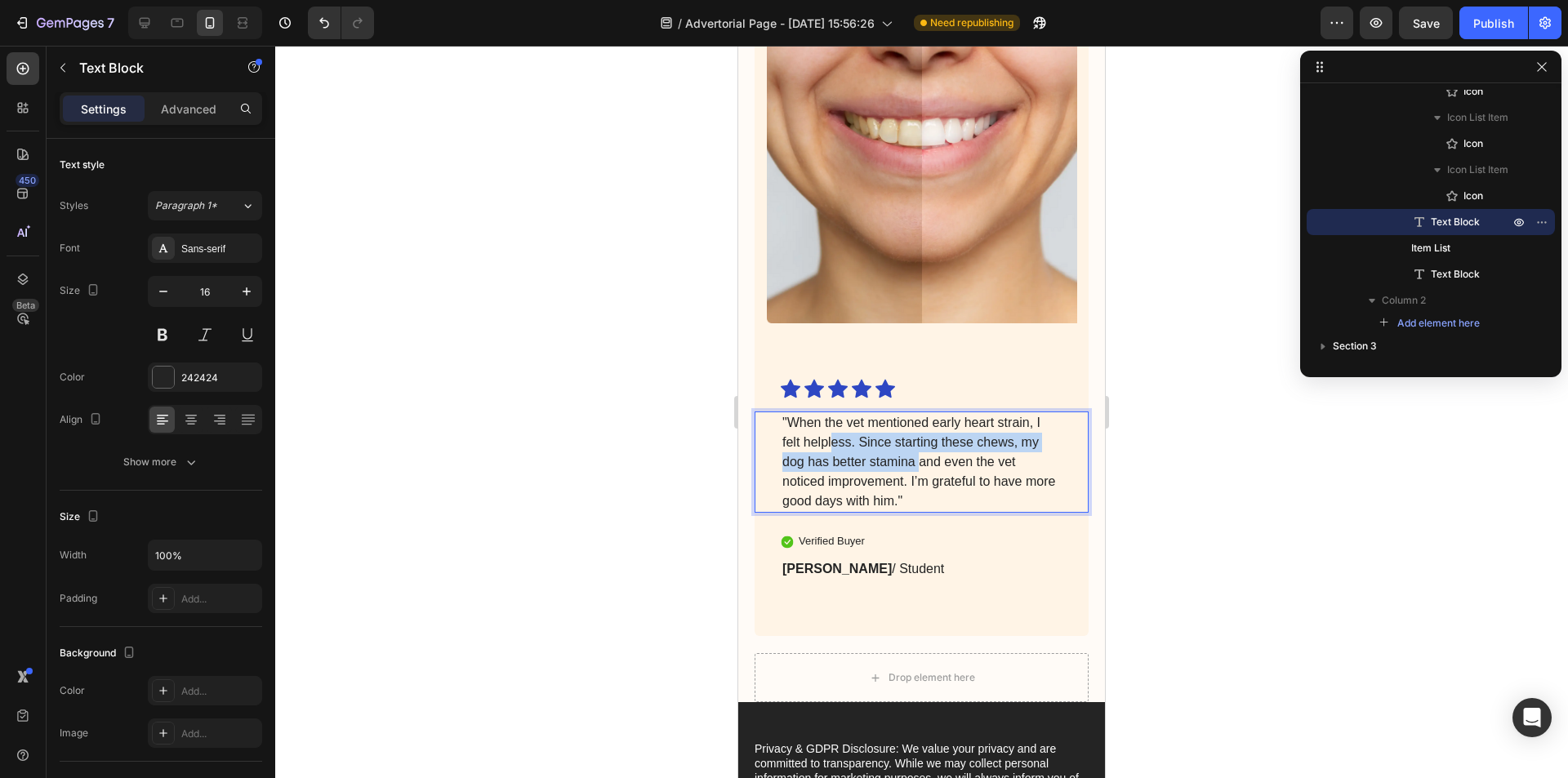
drag, startPoint x: 831, startPoint y: 445, endPoint x: 920, endPoint y: 468, distance: 91.9
click at [920, 468] on p ""When the vet mentioned early heart strain, I felt helpless. Since starting the…" at bounding box center [921, 462] width 279 height 98
click at [929, 486] on p ""When the vet mentioned early heart strain, I felt helpless. Since starting the…" at bounding box center [921, 462] width 279 height 98
drag, startPoint x: 813, startPoint y: 470, endPoint x: 841, endPoint y: 483, distance: 30.9
click at [841, 483] on p ""When the vet mentioned early heart strain, I felt helpless. Since starting the…" at bounding box center [921, 462] width 279 height 98
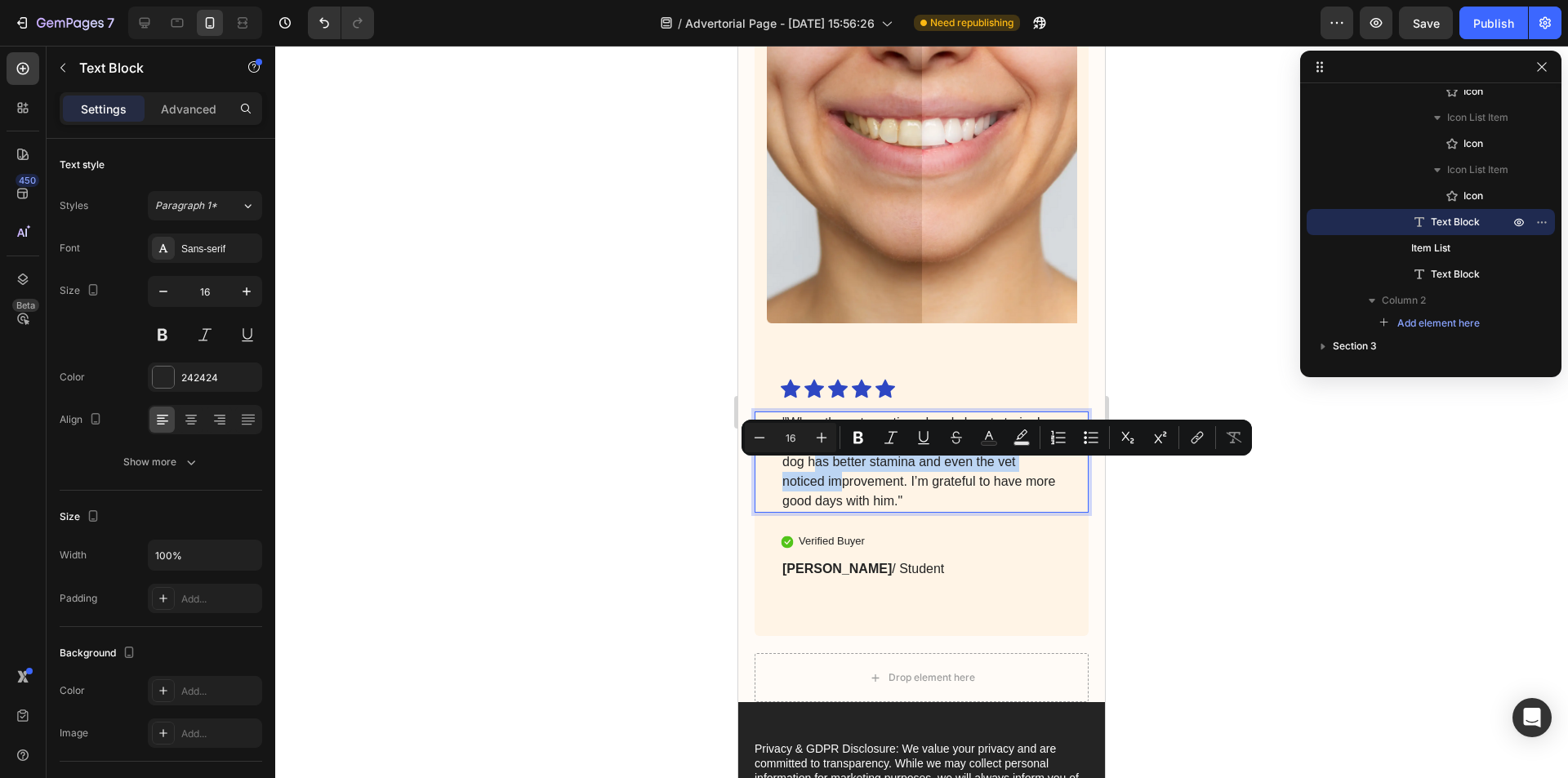
click at [841, 483] on p ""When the vet mentioned early heart strain, I felt helpless. Since starting the…" at bounding box center [921, 462] width 279 height 98
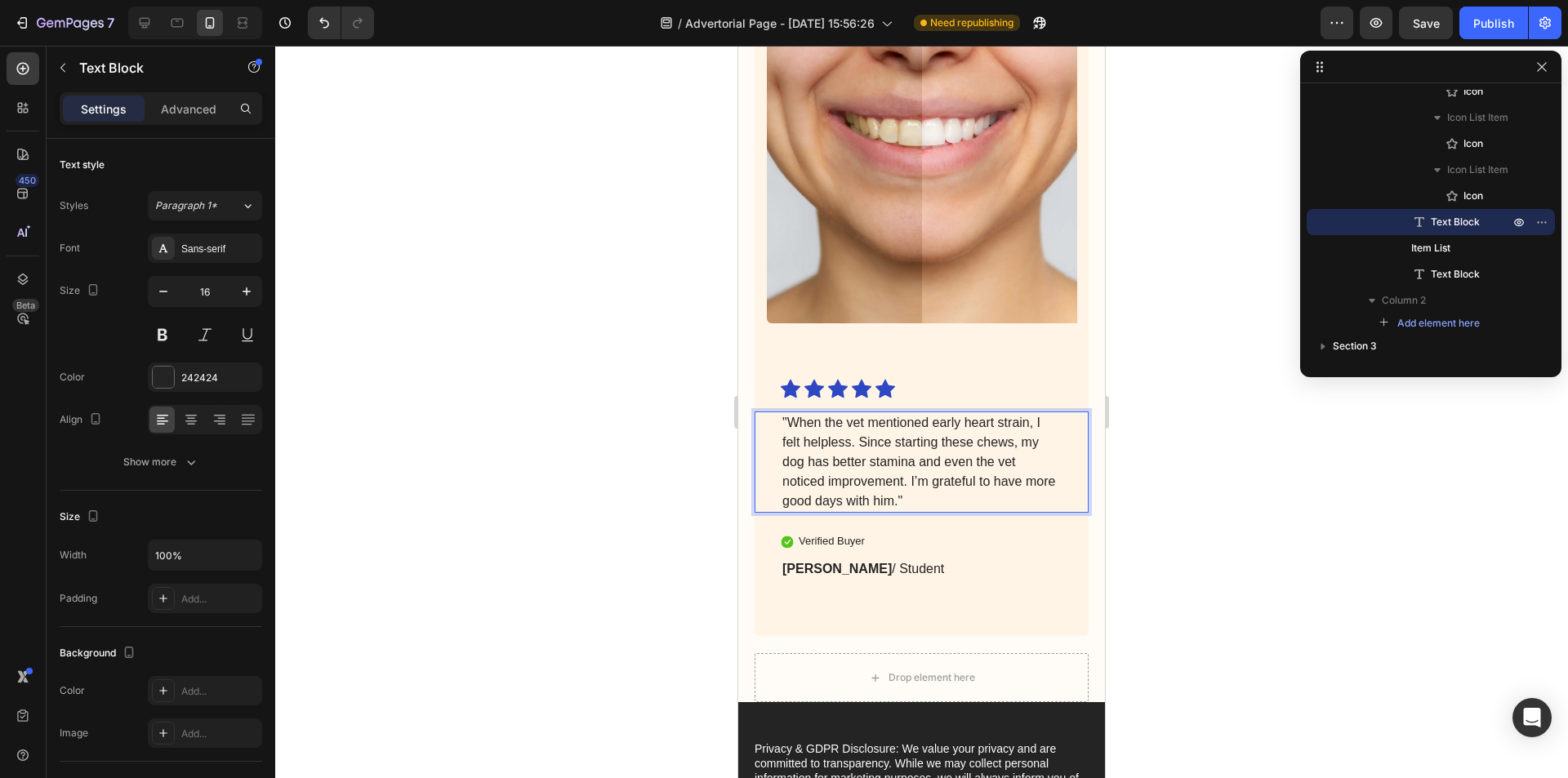
click at [795, 465] on p ""When the vet mentioned early heart strain, I felt helpless. Since starting the…" at bounding box center [921, 462] width 279 height 98
click at [884, 492] on p ""When the vet mentioned early heart strain, I felt helpless. Since starting the…" at bounding box center [921, 462] width 279 height 98
click at [949, 489] on p ""When the vet mentioned early heart strain, I felt helpless. Since starting the…" at bounding box center [921, 462] width 279 height 98
click at [936, 506] on p ""When the vet mentioned early heart strain, I felt helpless. Since starting the…" at bounding box center [921, 462] width 279 height 98
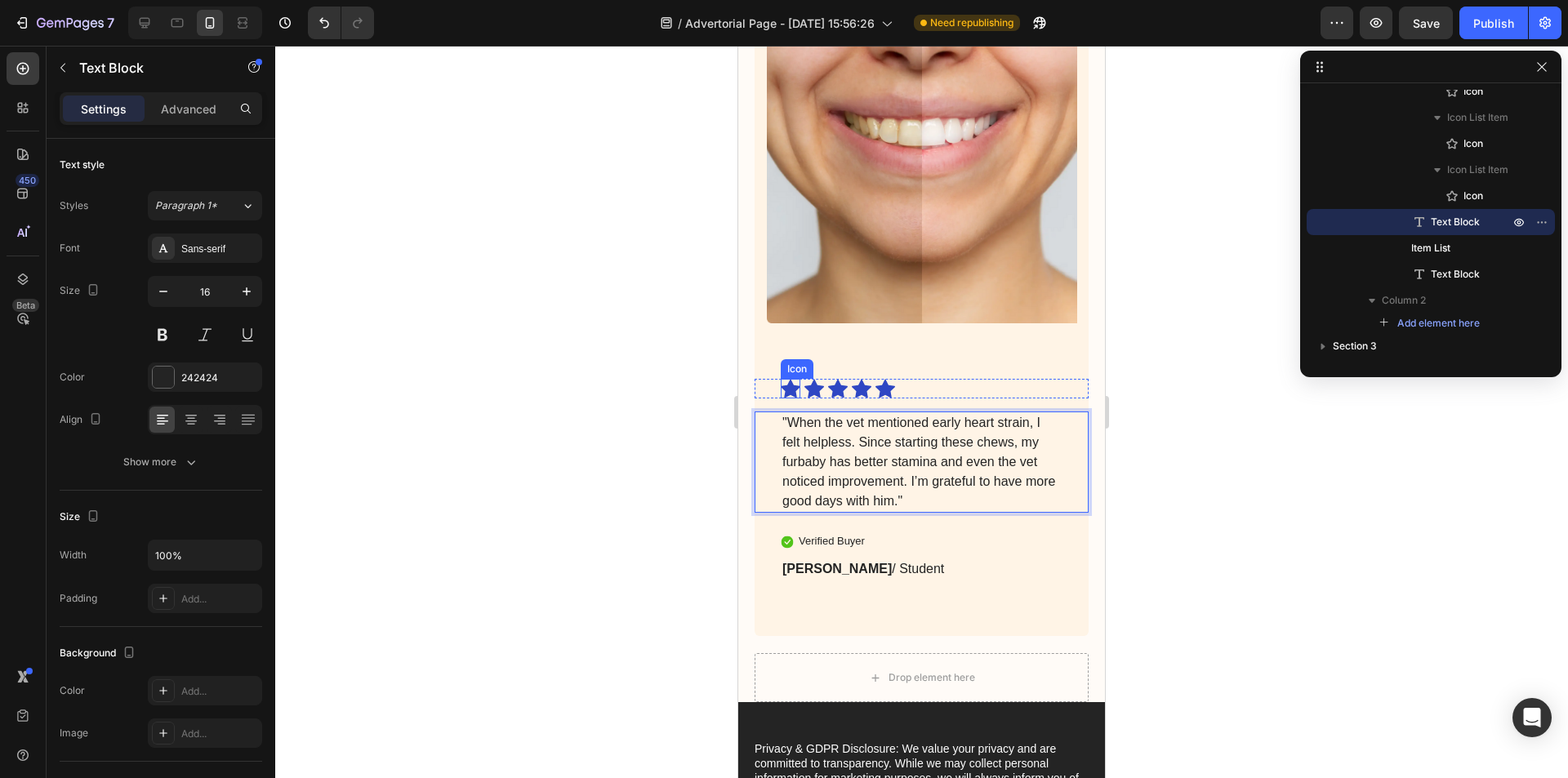
click at [784, 396] on icon at bounding box center [791, 389] width 20 height 19
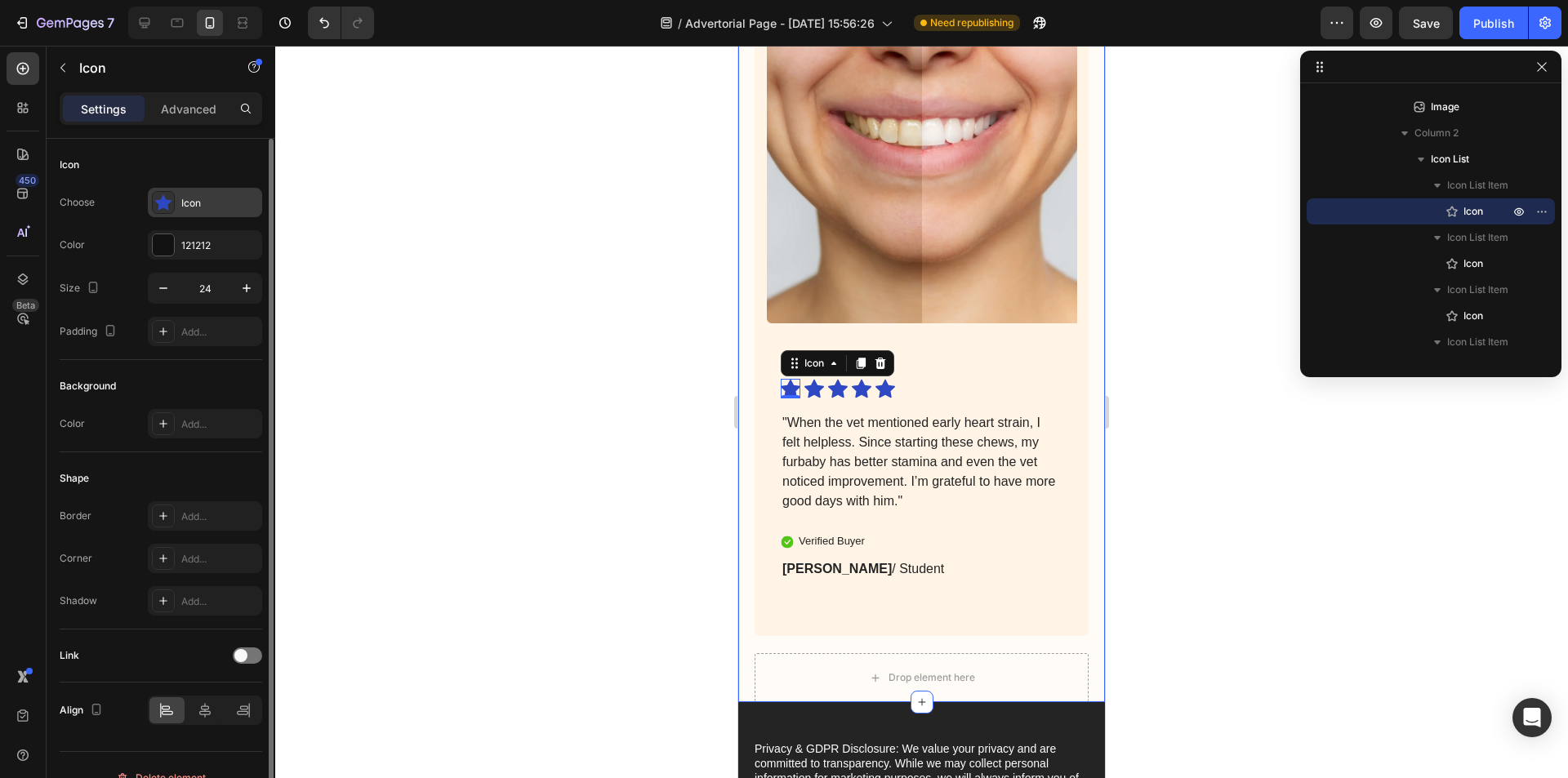
click at [192, 200] on div "Icon" at bounding box center [219, 203] width 76 height 15
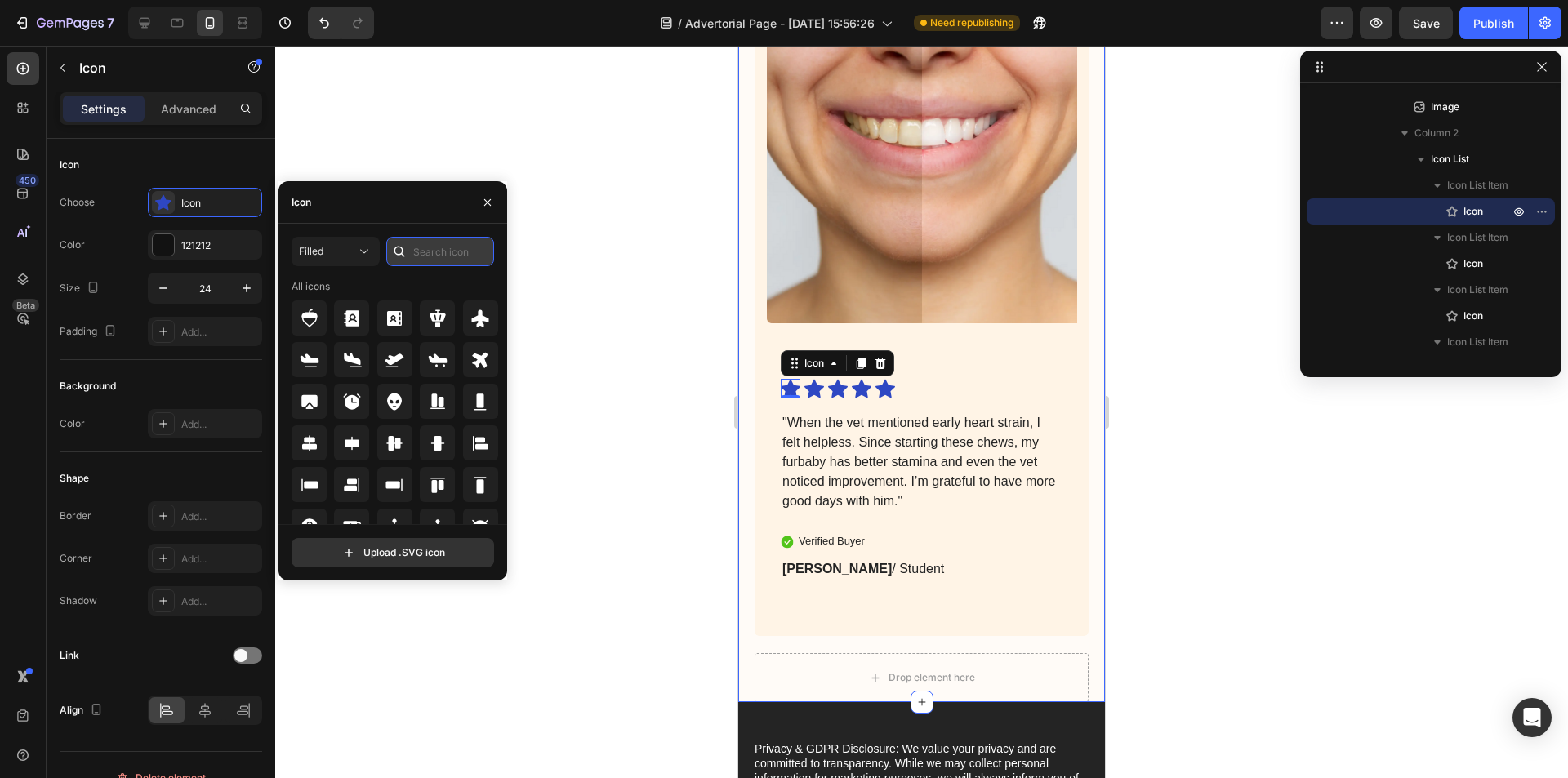
click at [440, 255] on input "text" at bounding box center [439, 251] width 107 height 29
type input "star"
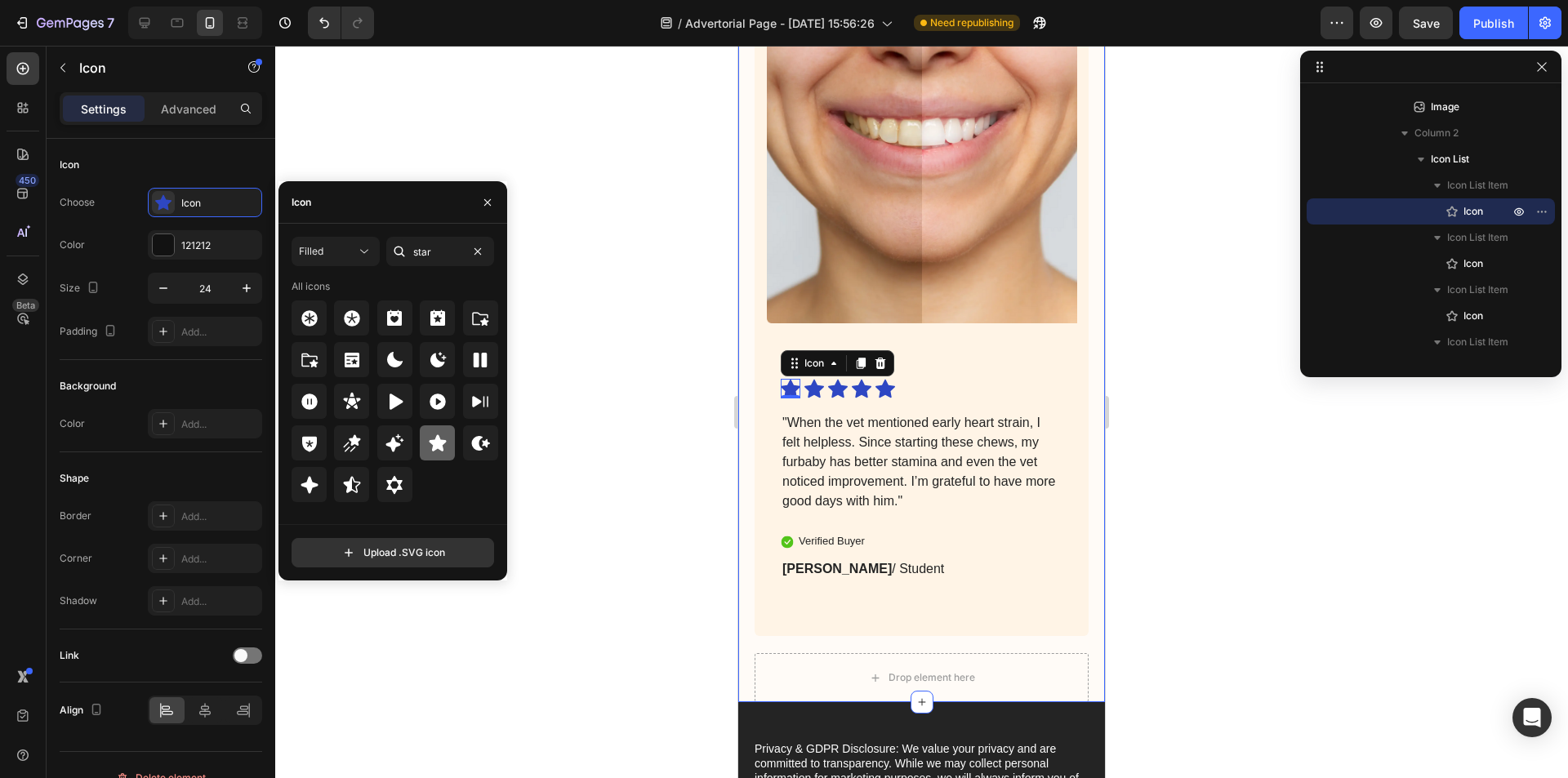
click at [444, 434] on icon at bounding box center [437, 444] width 20 height 20
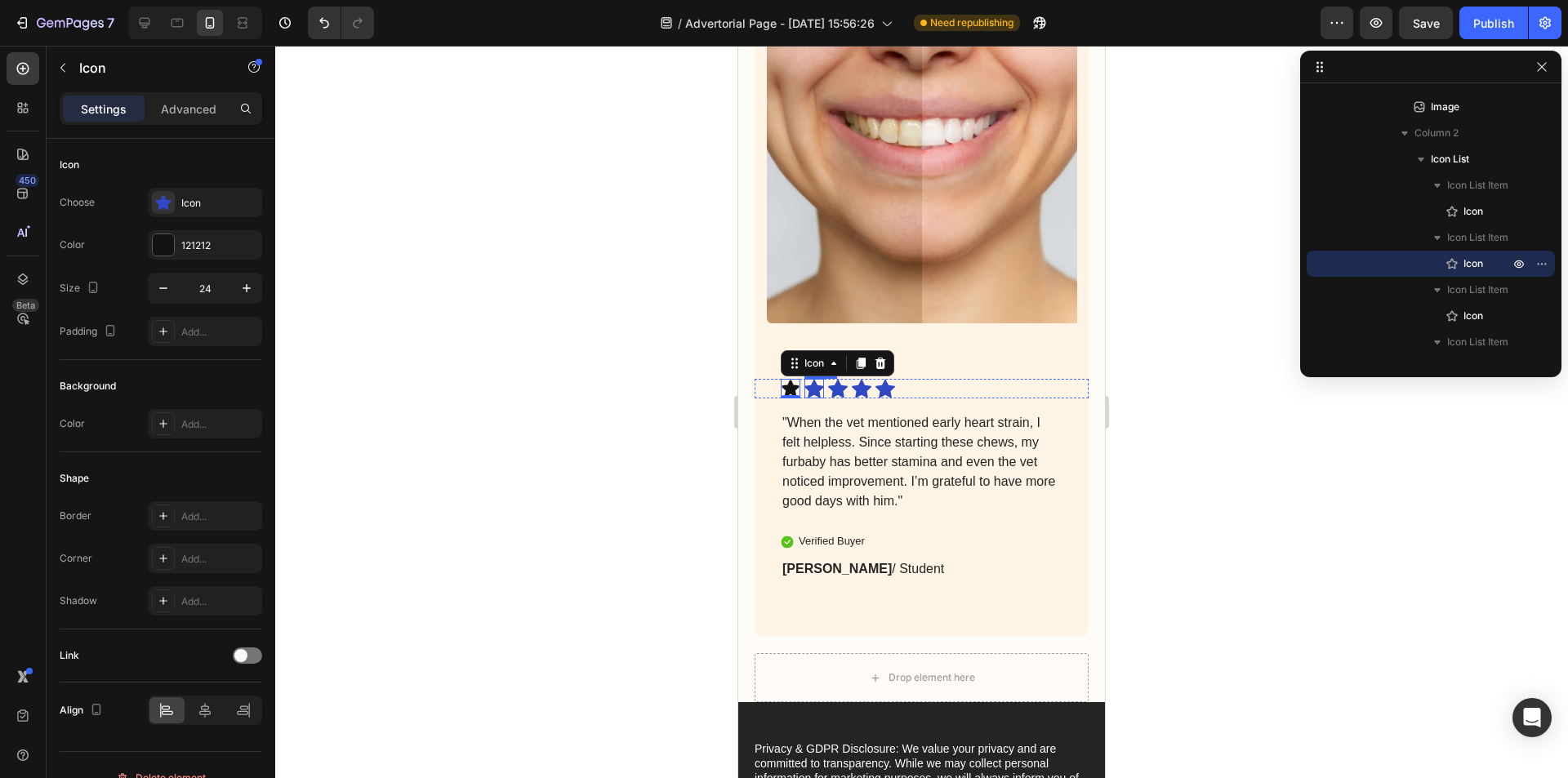
click at [813, 396] on icon at bounding box center [814, 389] width 20 height 19
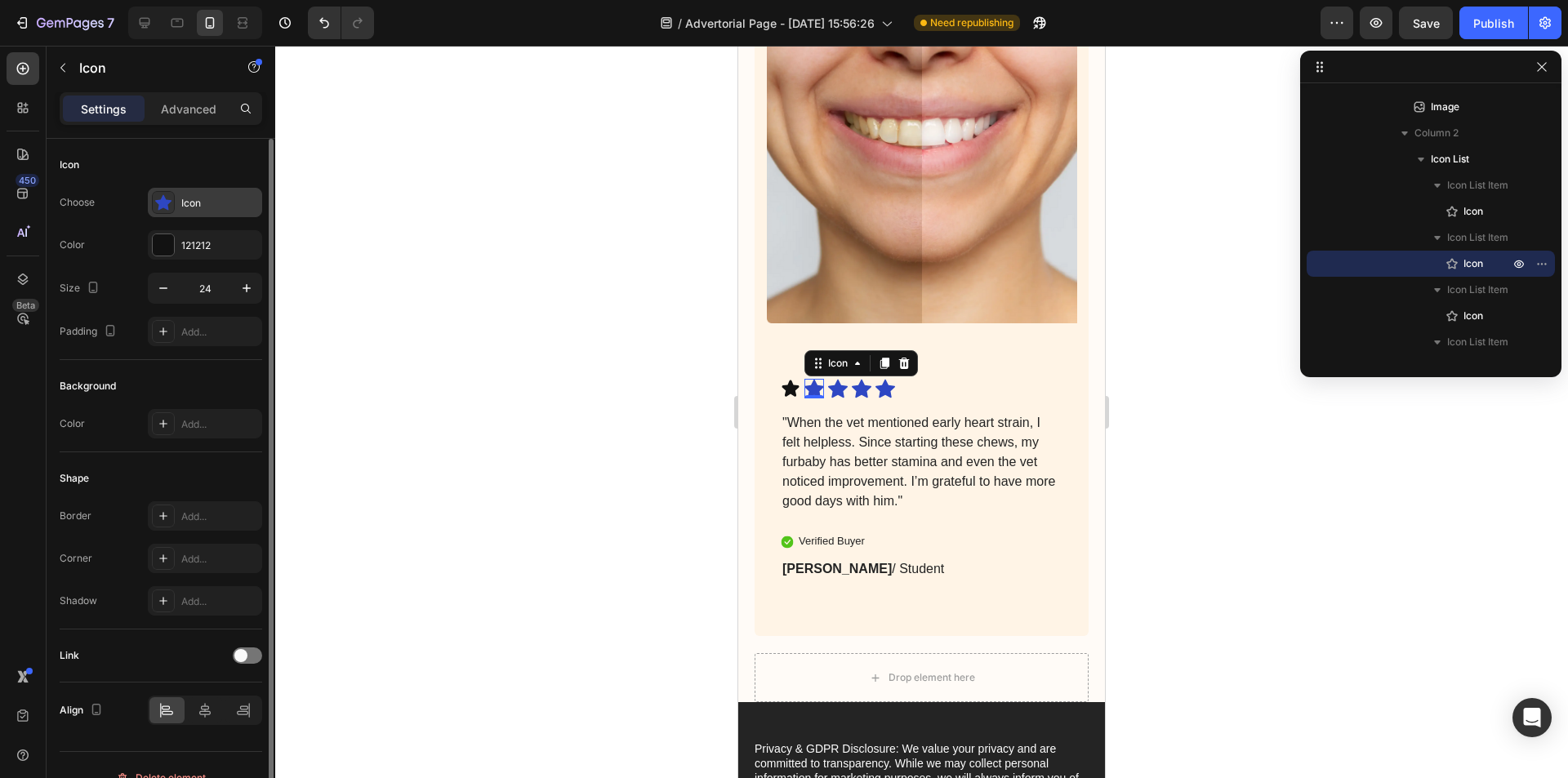
click at [218, 198] on div "Icon" at bounding box center [219, 203] width 76 height 15
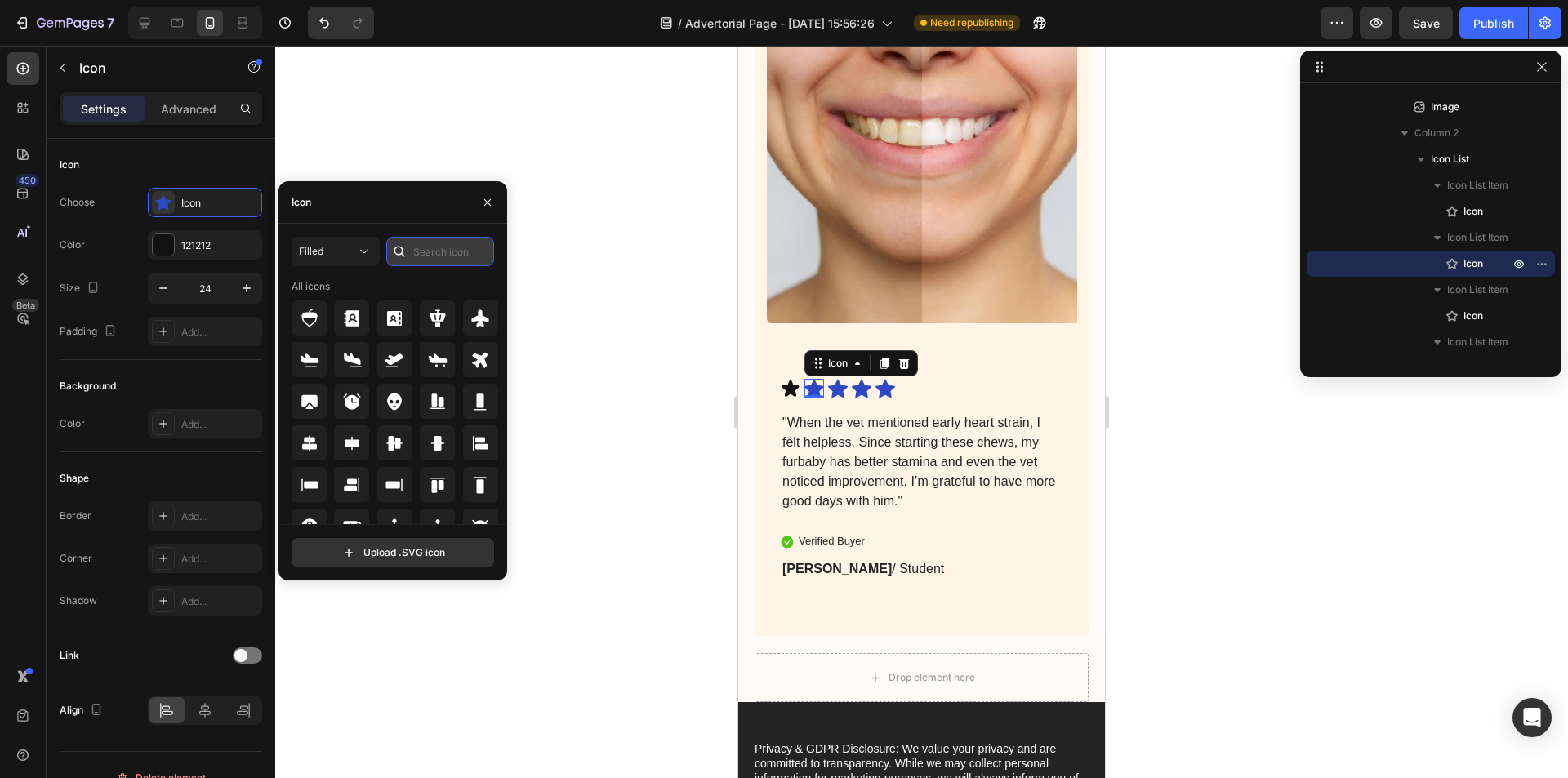
click at [434, 256] on input "text" at bounding box center [439, 251] width 107 height 29
type input "star"
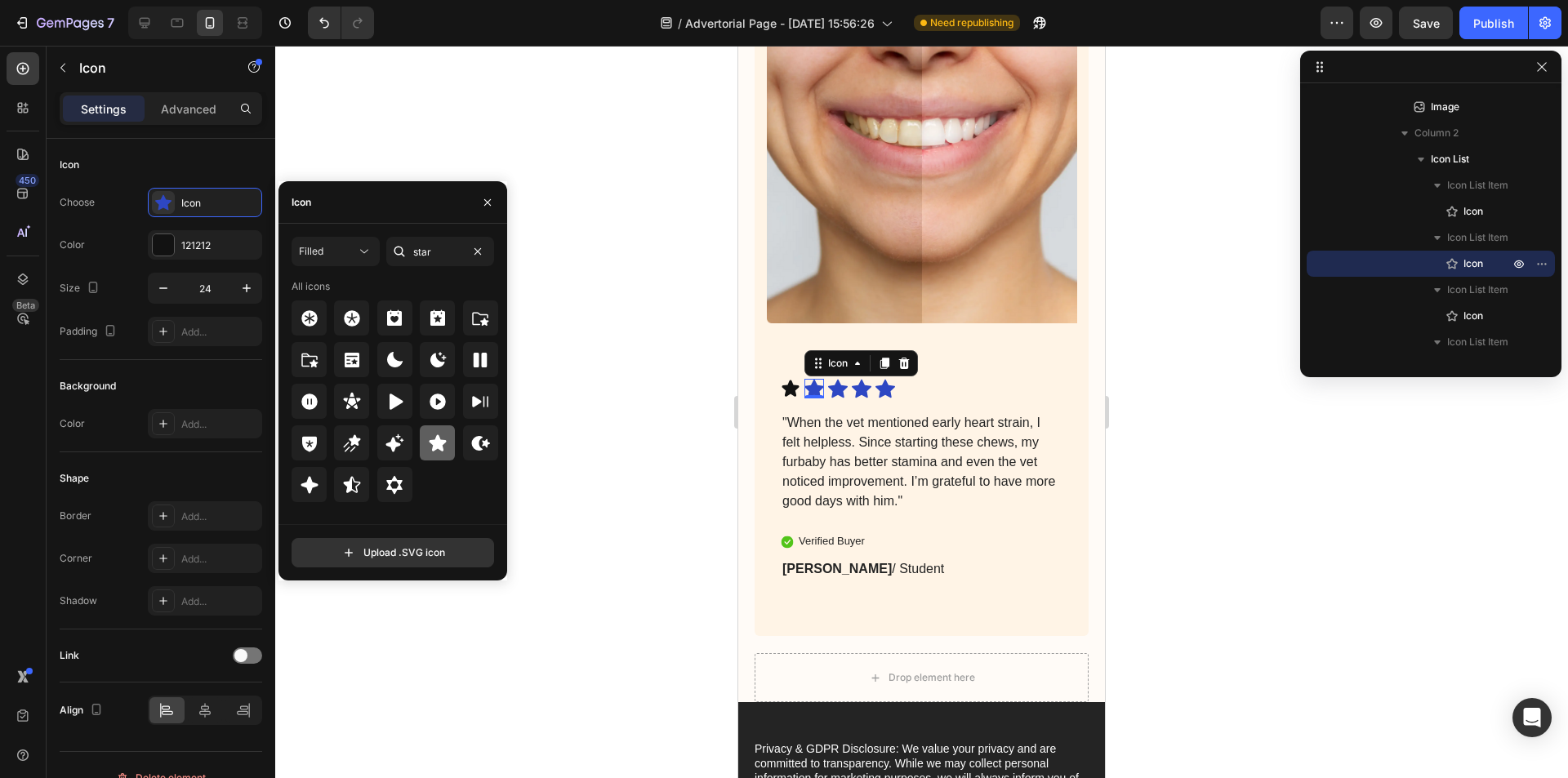
click at [445, 438] on icon at bounding box center [437, 444] width 20 height 20
click at [835, 397] on icon at bounding box center [838, 389] width 20 height 19
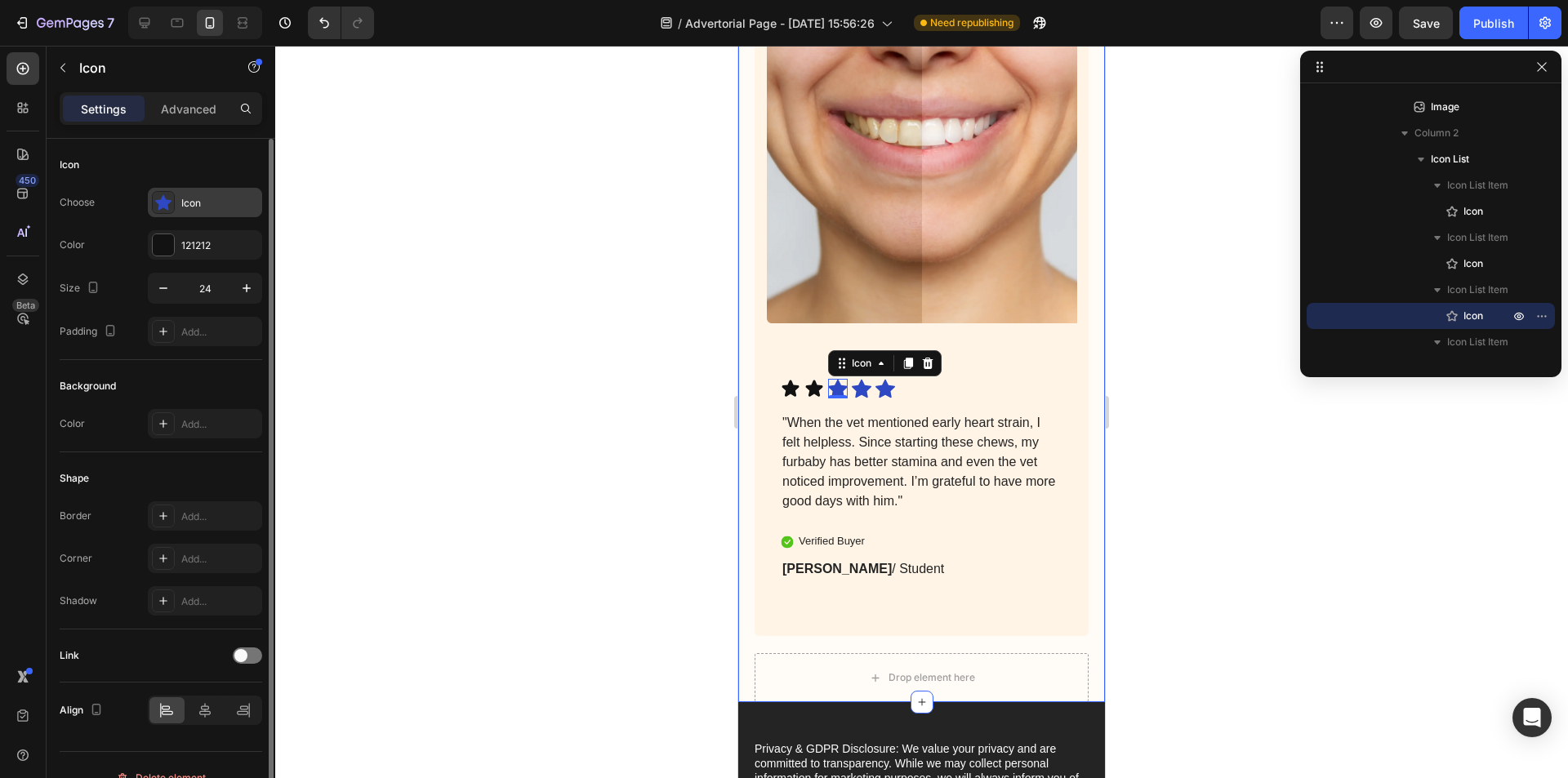
click at [180, 198] on div "Icon" at bounding box center [205, 202] width 114 height 29
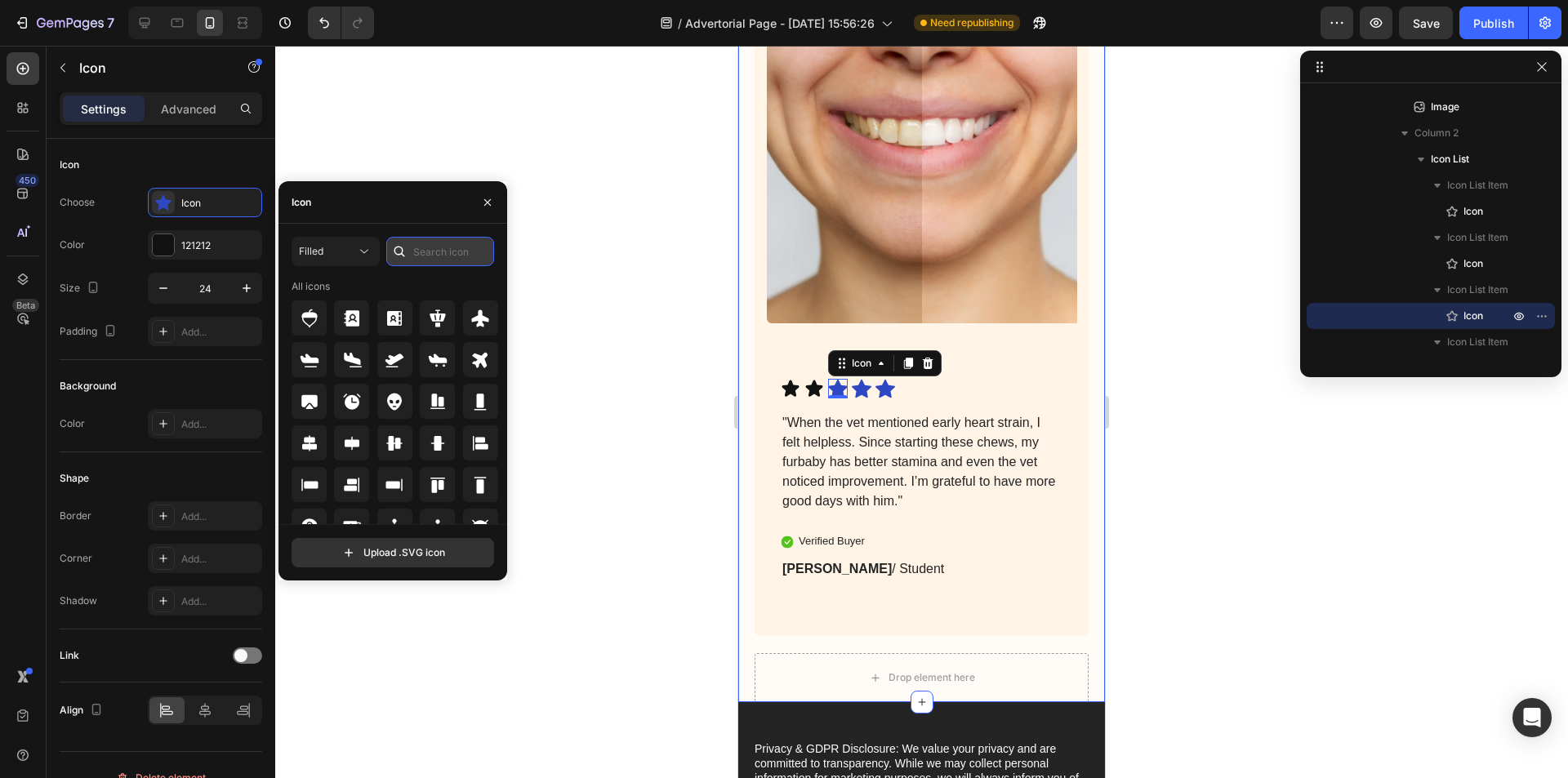
click at [427, 250] on input "text" at bounding box center [439, 251] width 107 height 29
type input "star"
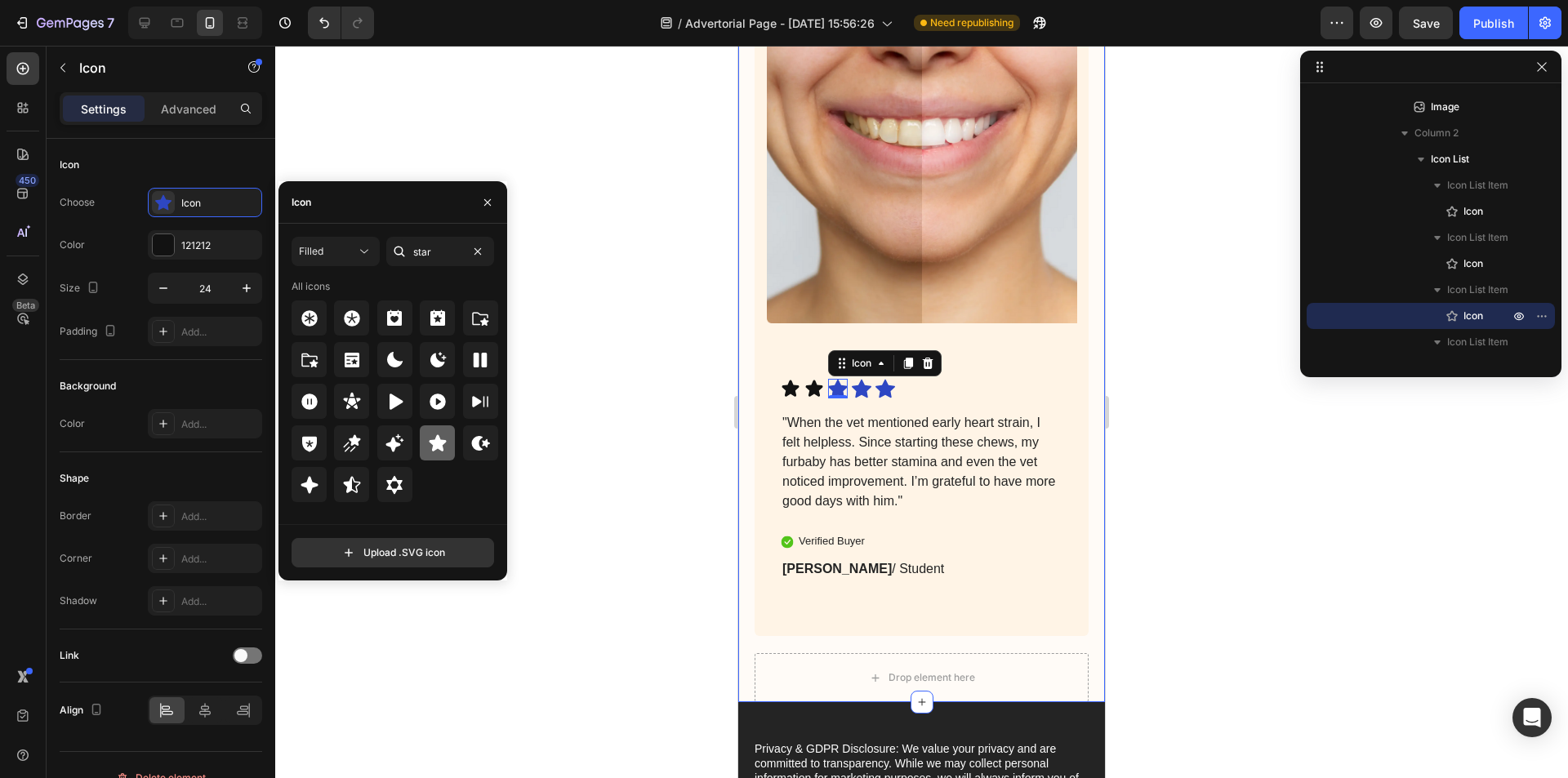
click at [434, 442] on icon at bounding box center [437, 442] width 17 height 16
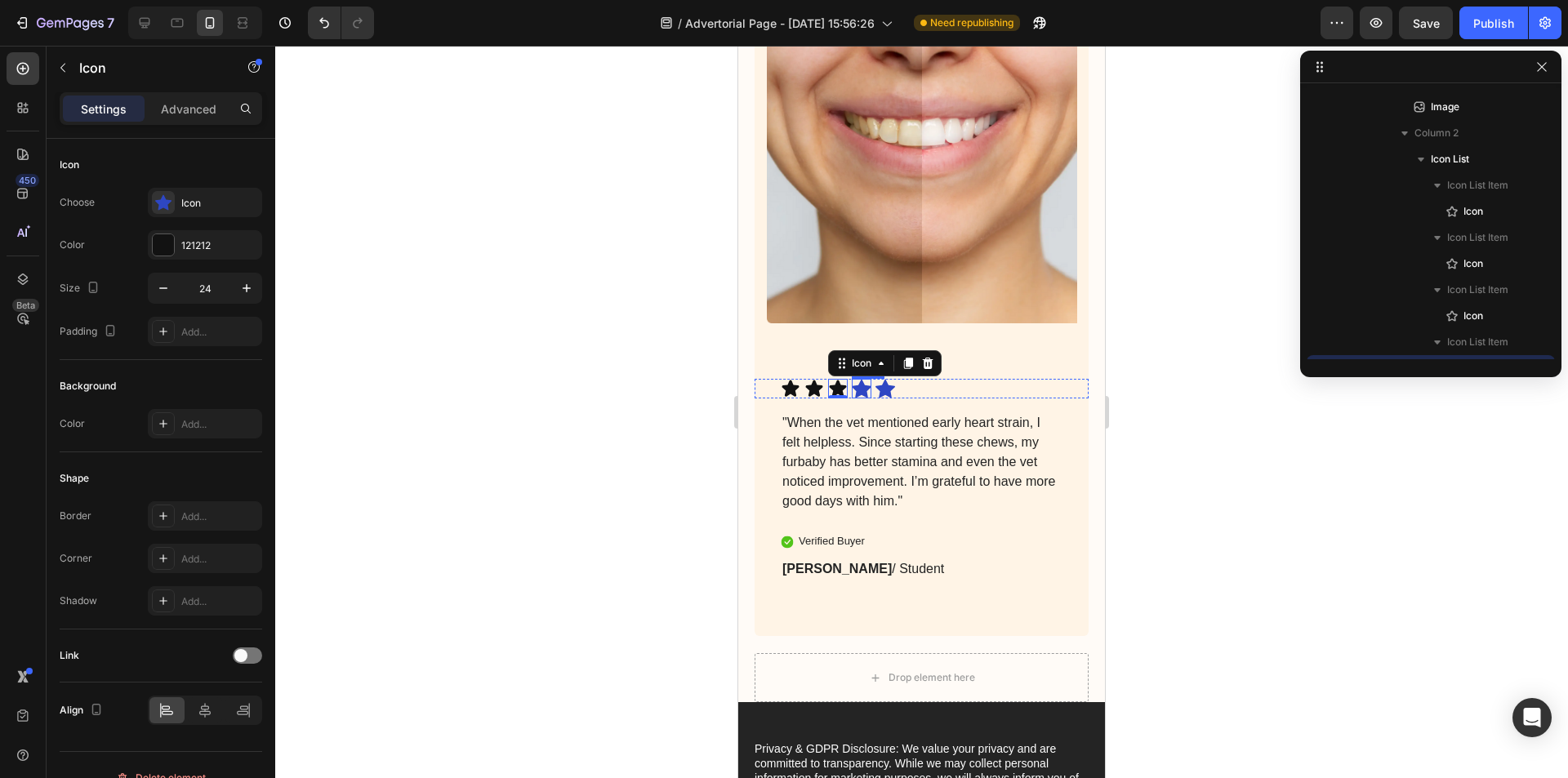
click at [864, 397] on icon at bounding box center [862, 389] width 20 height 19
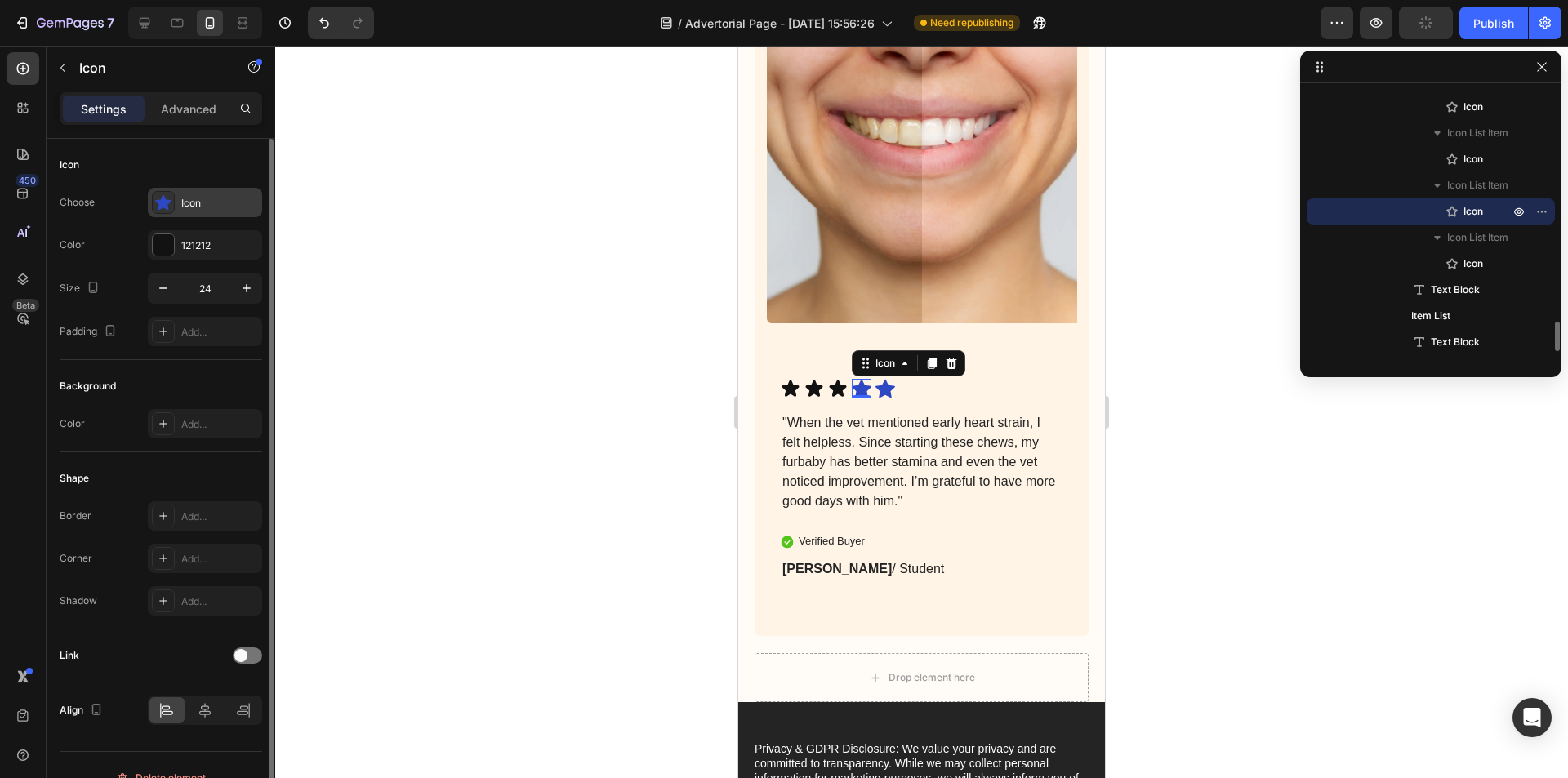
click at [209, 200] on div "Icon" at bounding box center [219, 203] width 76 height 15
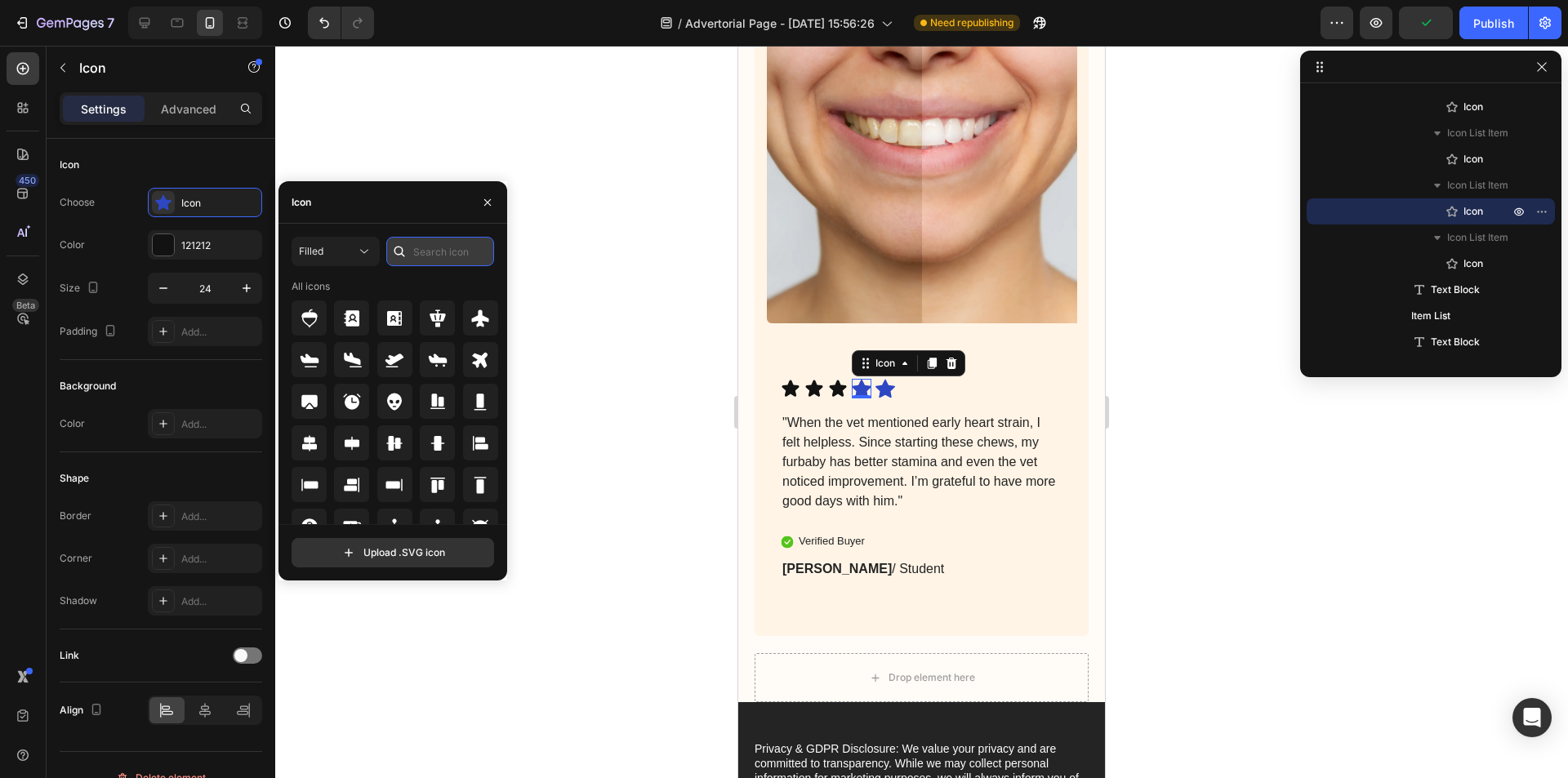
click at [442, 254] on input "text" at bounding box center [439, 251] width 107 height 29
type input "star"
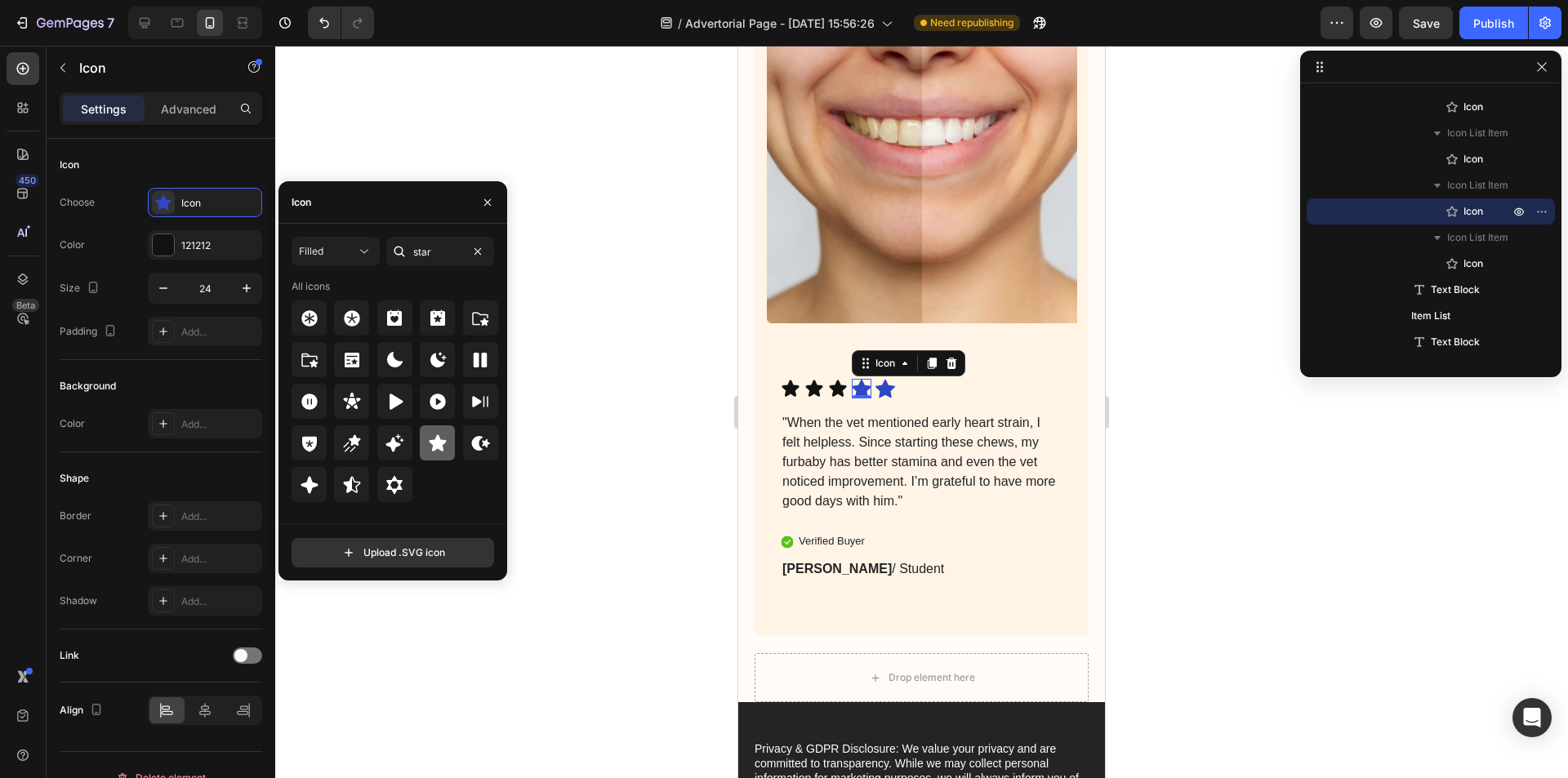
click at [441, 446] on icon at bounding box center [437, 442] width 17 height 16
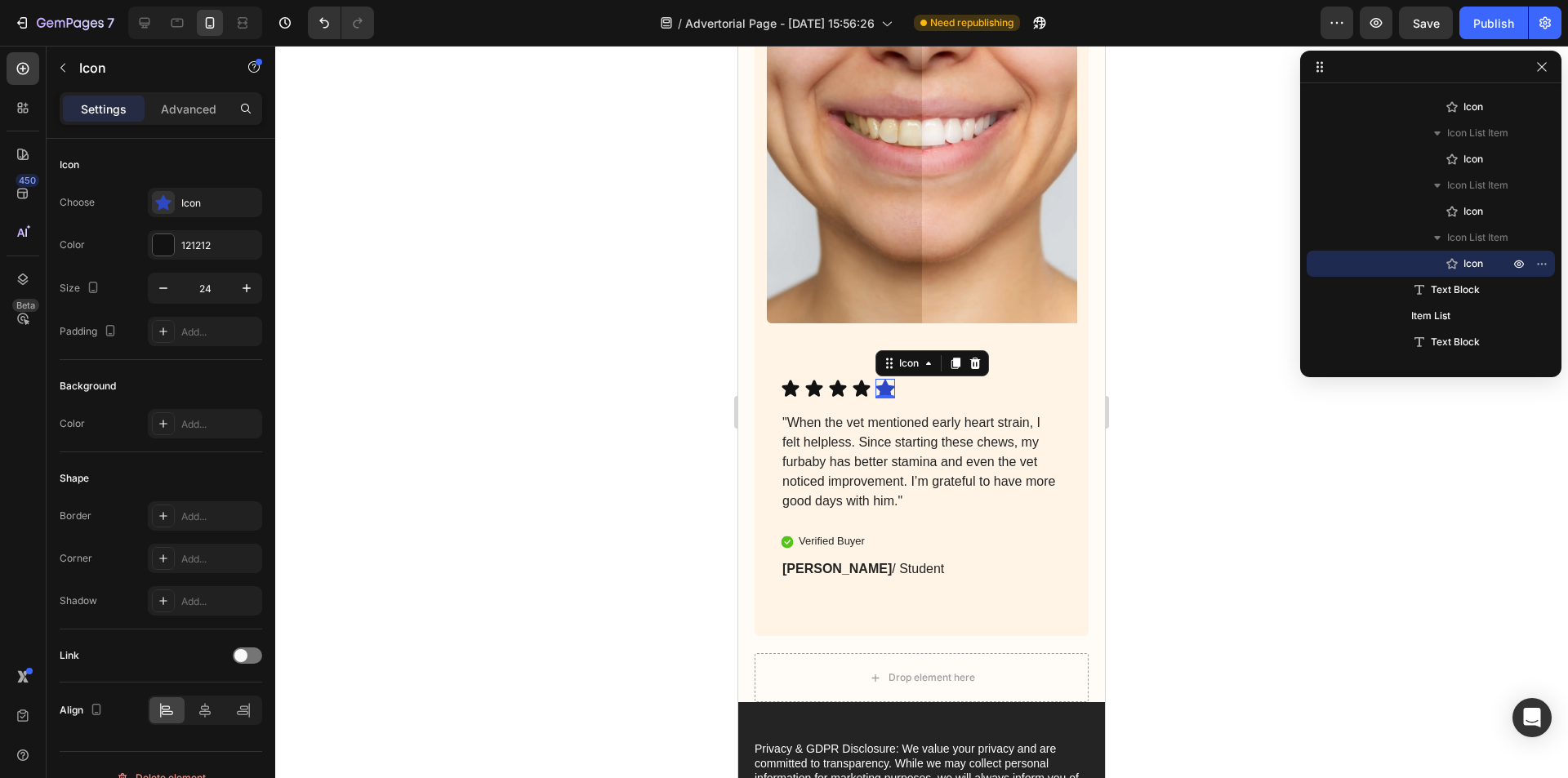
click at [886, 398] on div "Icon 0" at bounding box center [885, 389] width 20 height 20
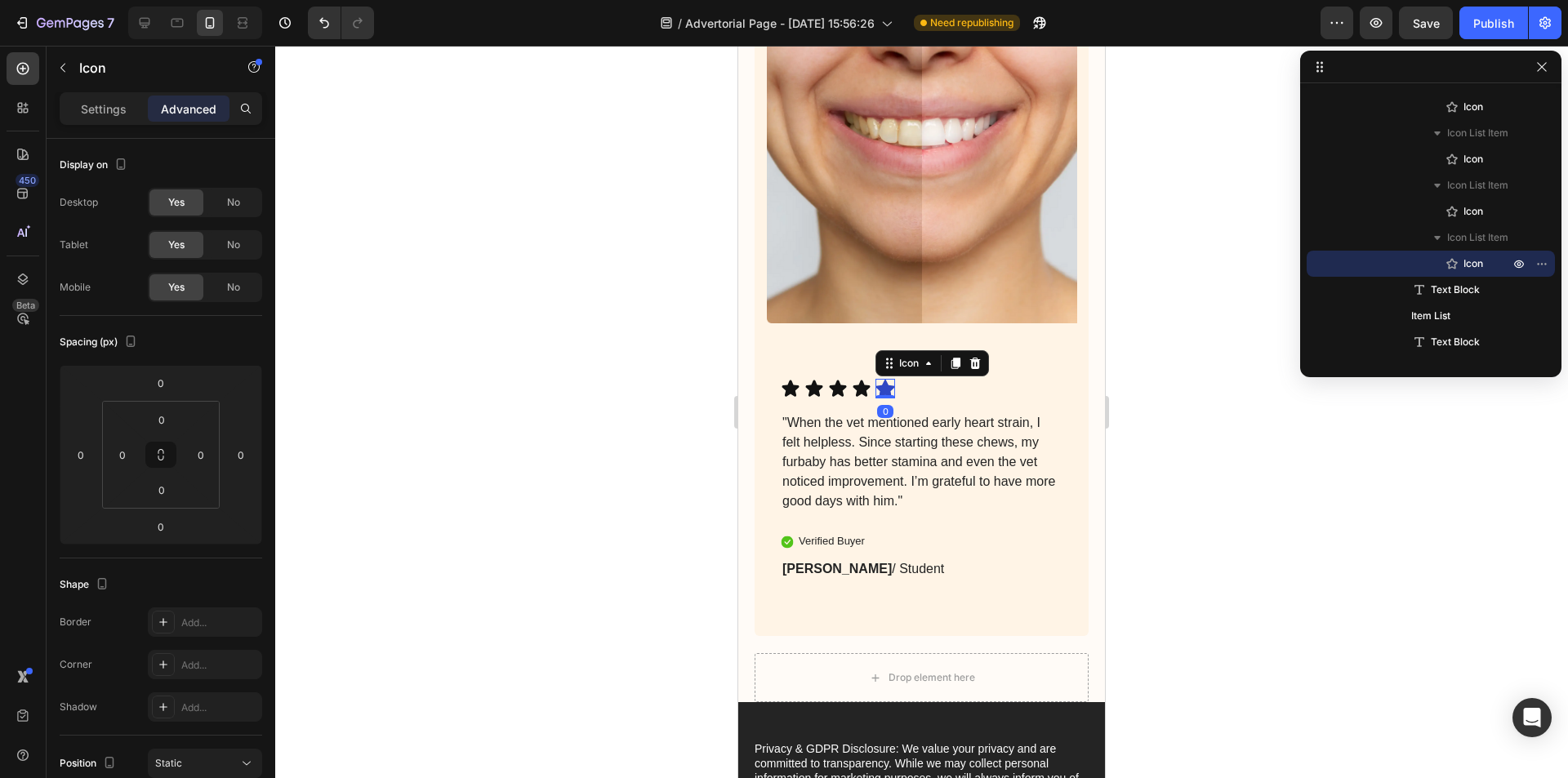
click at [881, 395] on icon at bounding box center [885, 389] width 20 height 19
click at [797, 472] on p ""When the vet mentioned early heart strain, I felt helpless. Since starting the…" at bounding box center [921, 462] width 279 height 98
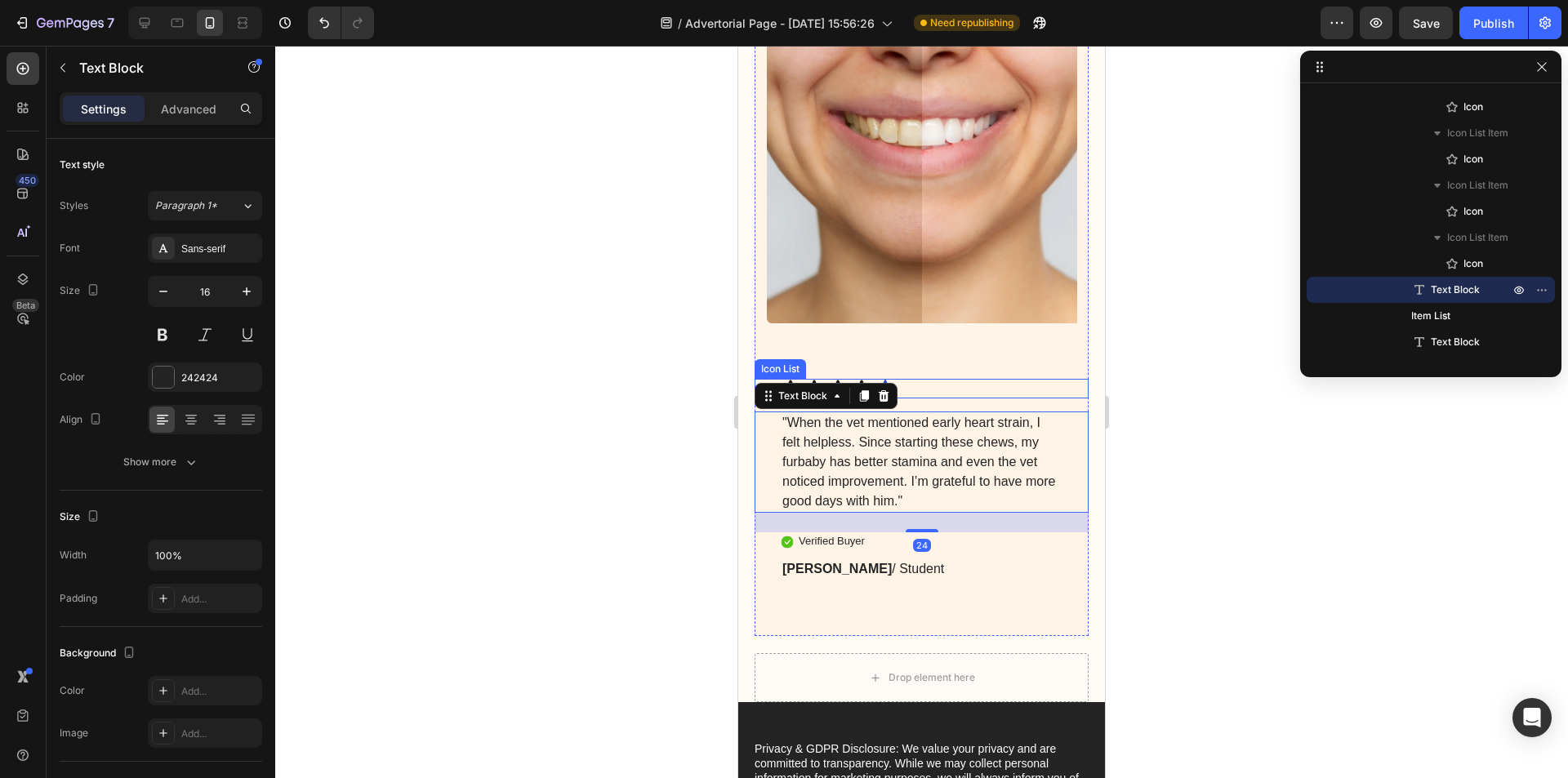
click at [932, 398] on div "Icon Icon Icon Icon Icon" at bounding box center [921, 389] width 281 height 20
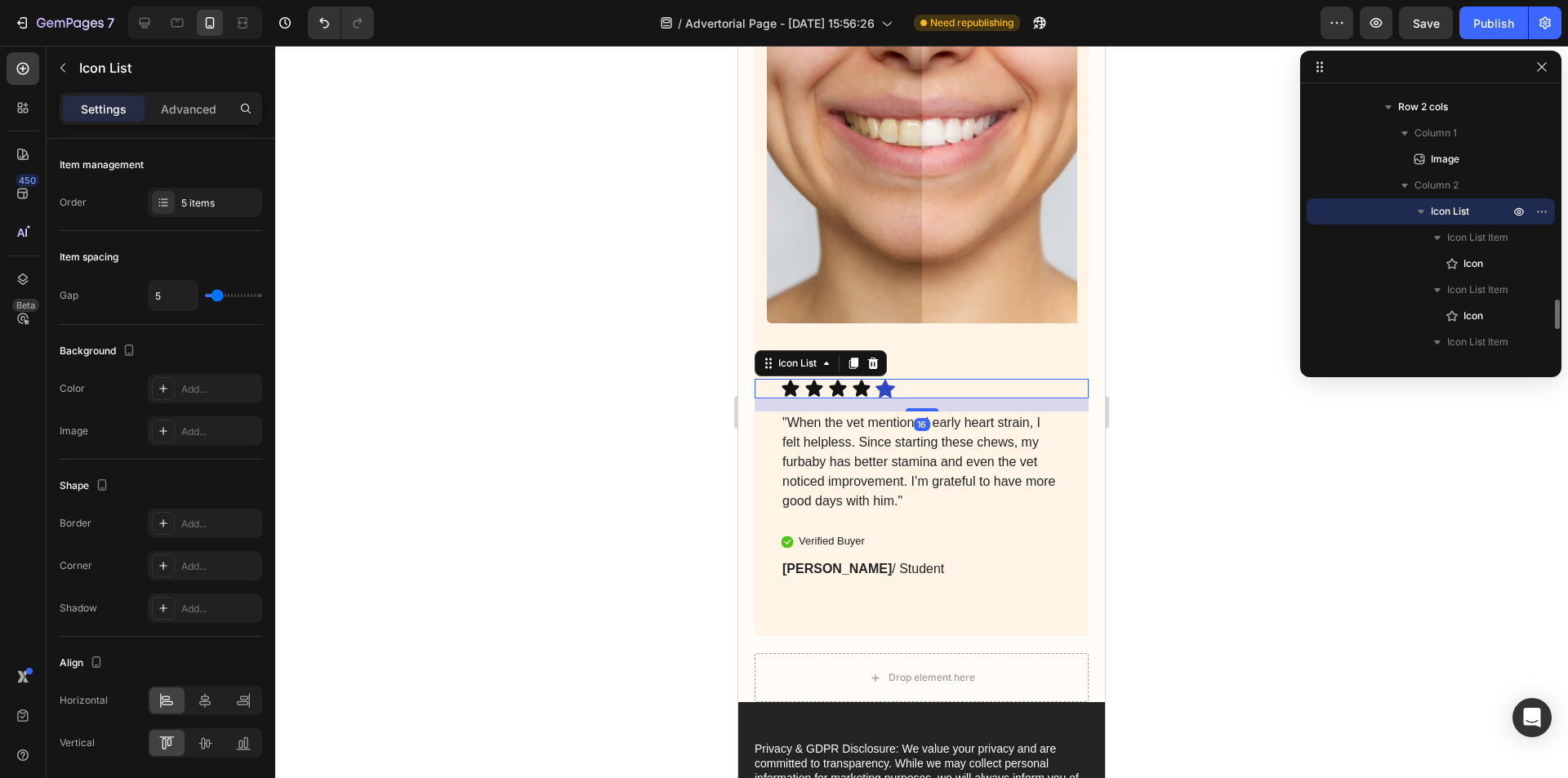
click at [888, 394] on icon at bounding box center [885, 389] width 20 height 19
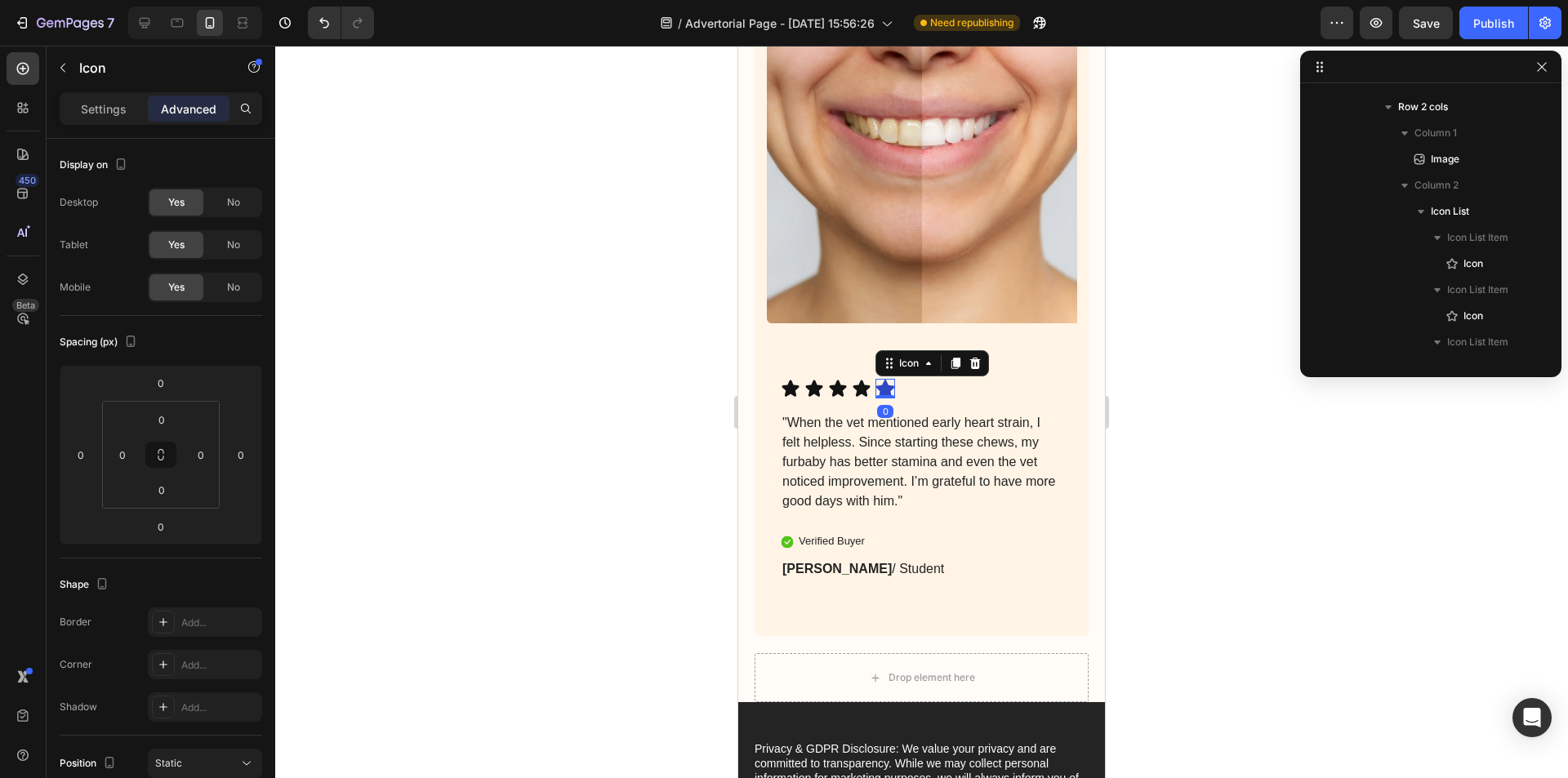
scroll to position [2183, 0]
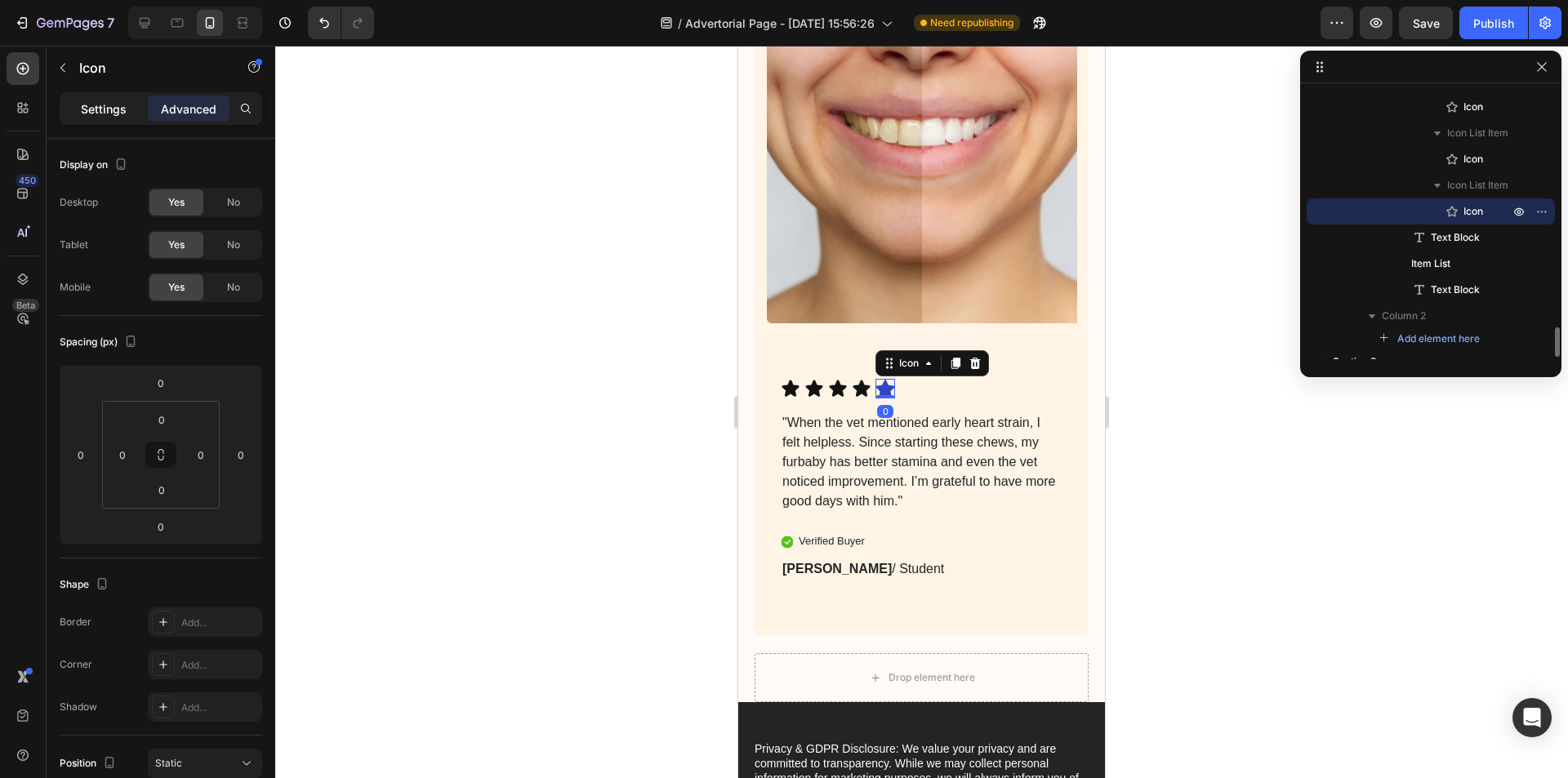
click at [80, 106] on div "Settings" at bounding box center [104, 108] width 82 height 26
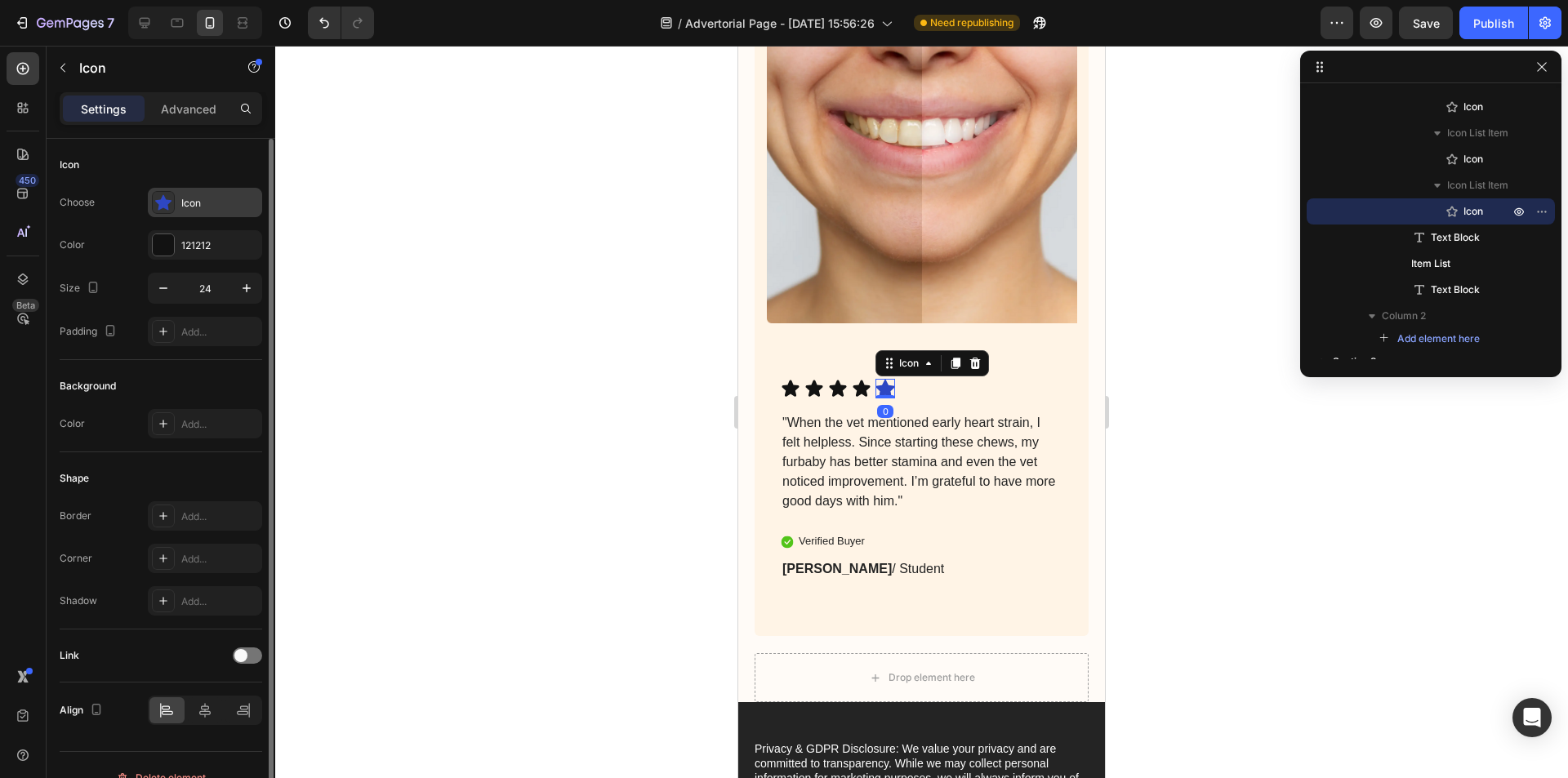
click at [188, 200] on div "Icon" at bounding box center [219, 203] width 76 height 15
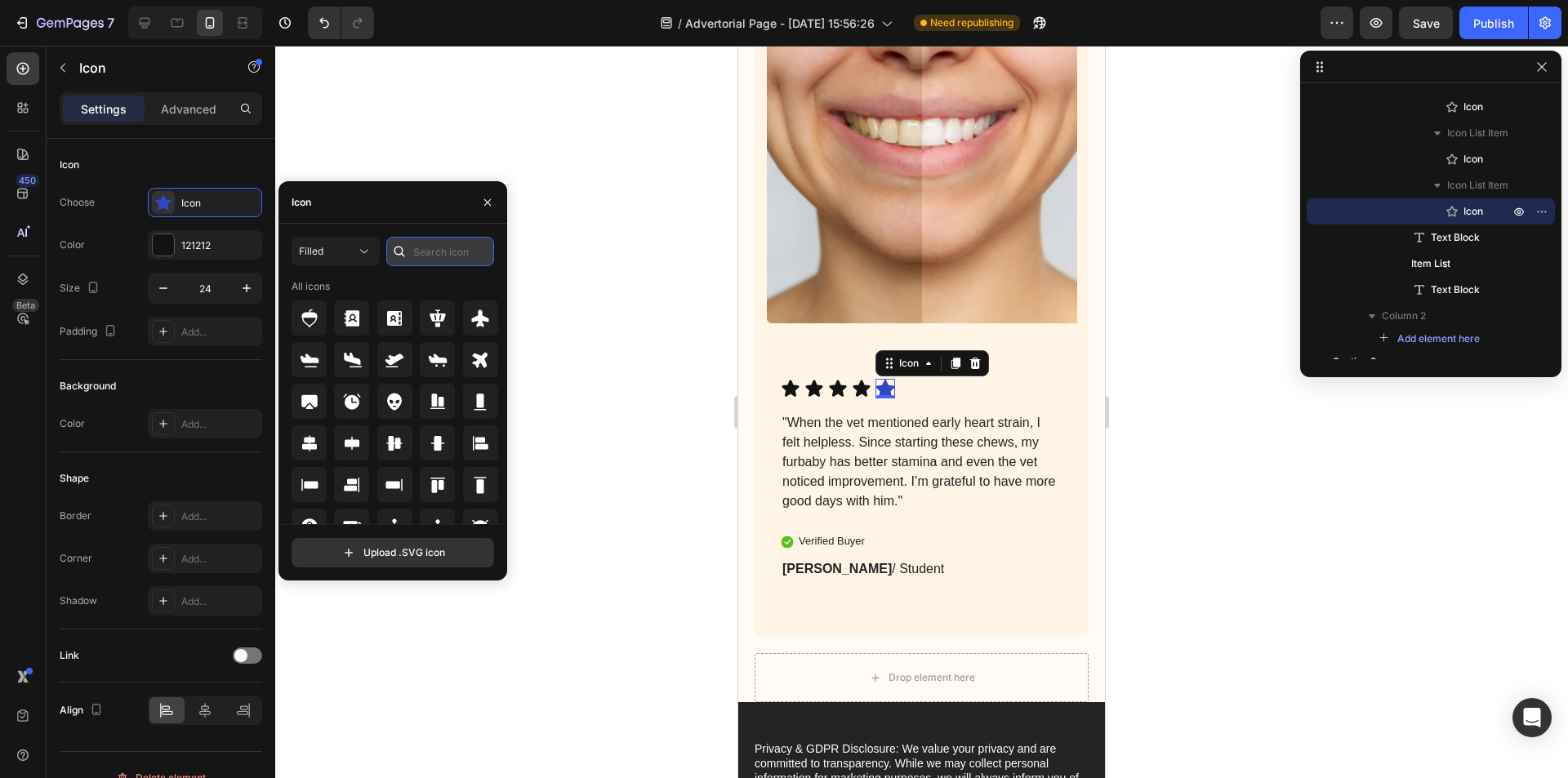
click at [457, 252] on input "text" at bounding box center [439, 251] width 107 height 29
type input "star"
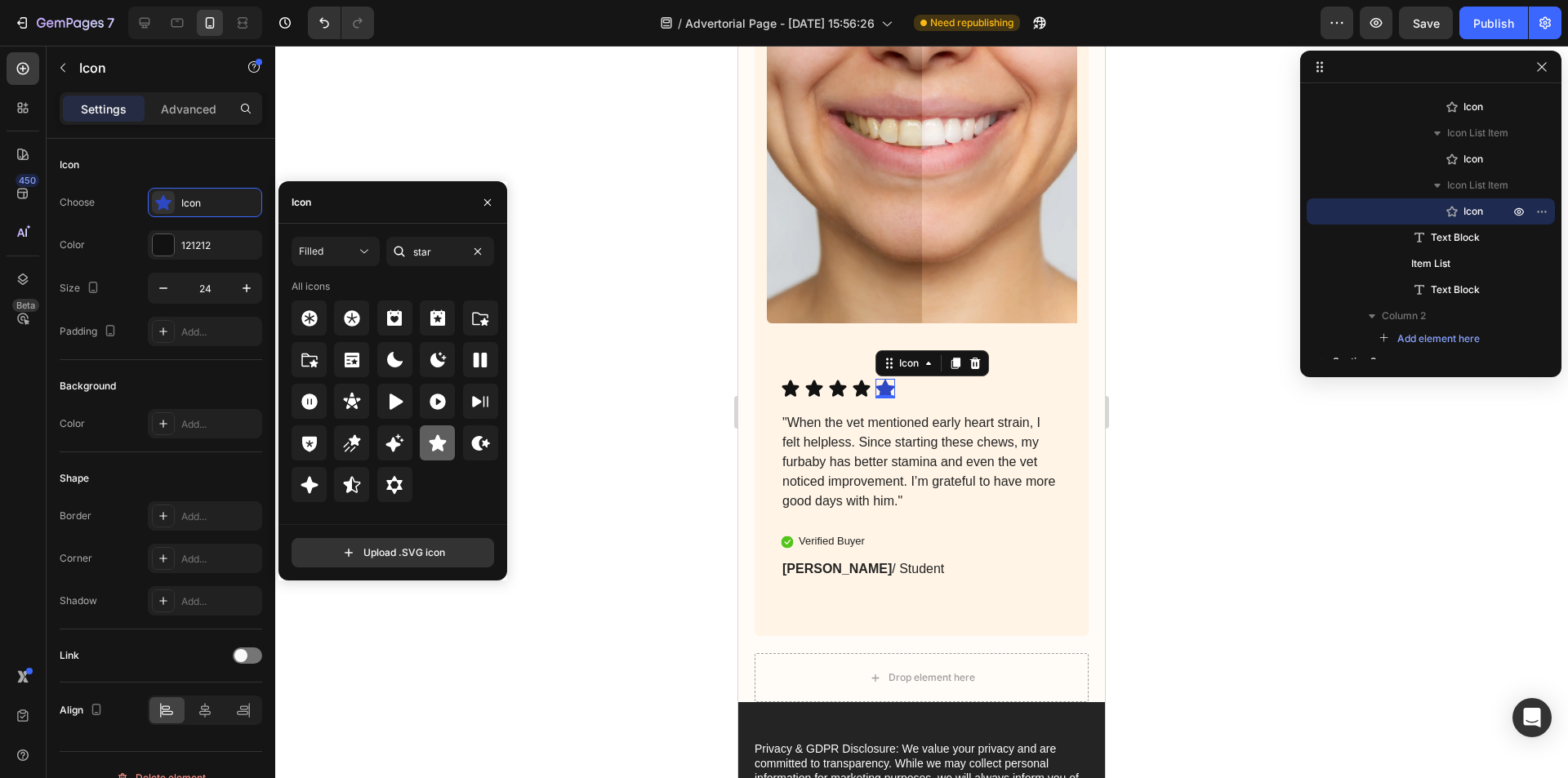
click at [435, 450] on icon at bounding box center [437, 444] width 20 height 20
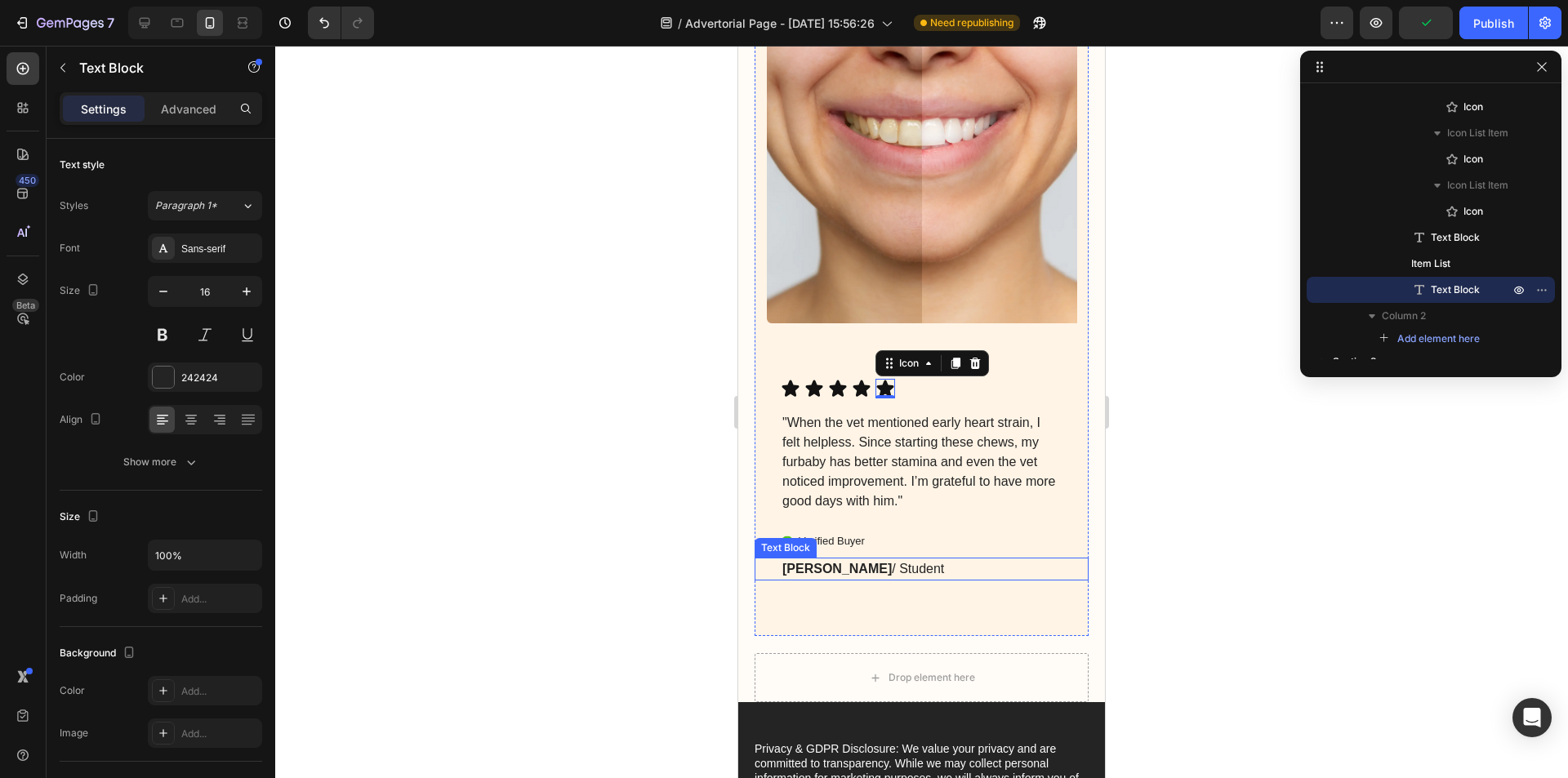
click at [884, 578] on p "[PERSON_NAME] / Student" at bounding box center [921, 569] width 279 height 20
click at [877, 576] on p "[PERSON_NAME] / Student" at bounding box center [921, 569] width 279 height 20
click at [787, 576] on strong "[PERSON_NAME]" at bounding box center [836, 569] width 109 height 14
click at [854, 577] on p "[PERSON_NAME]" at bounding box center [921, 569] width 279 height 20
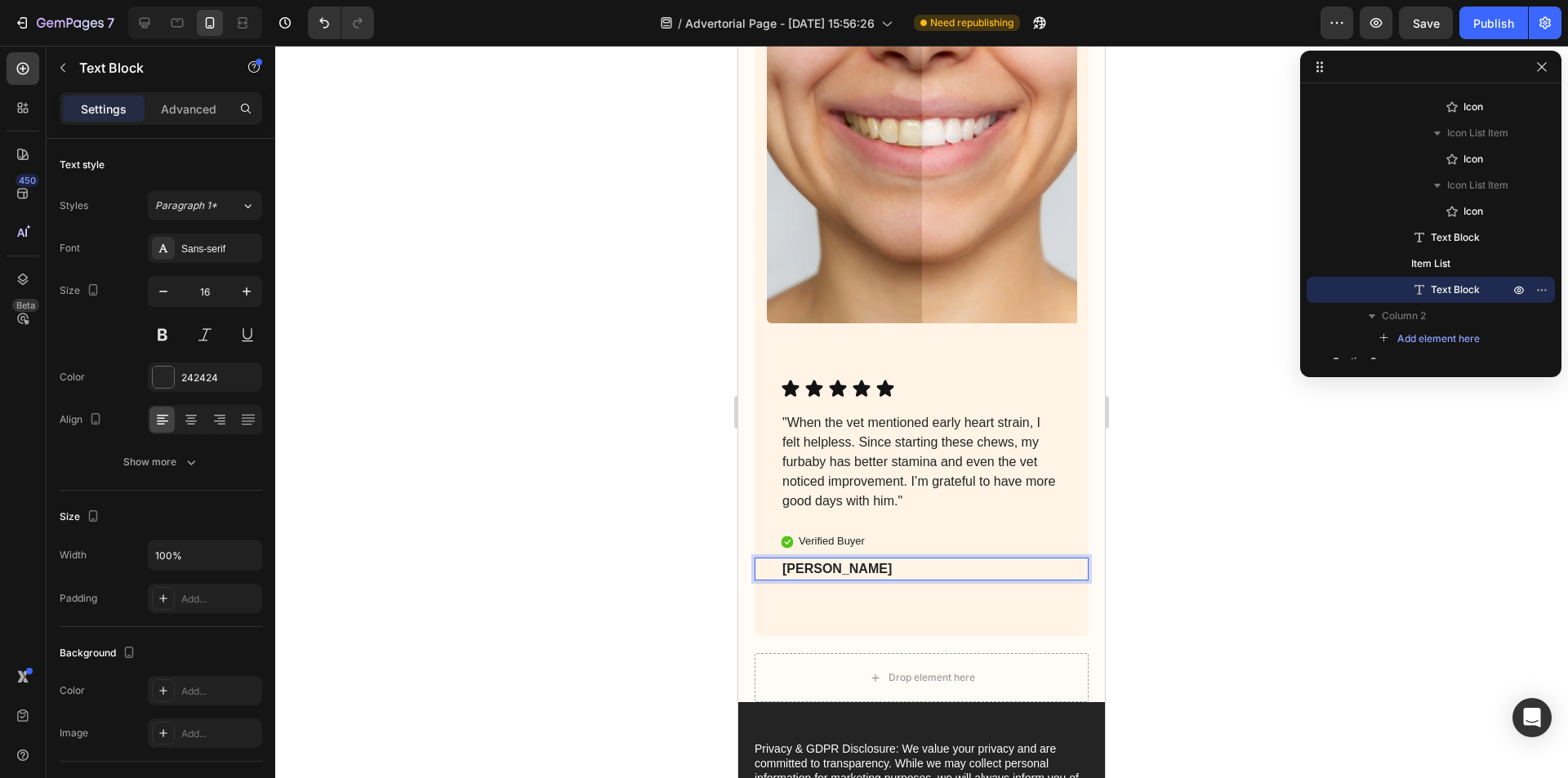
click at [802, 576] on strong "[PERSON_NAME]" at bounding box center [836, 569] width 109 height 14
click at [776, 577] on div "[PERSON_NAME] Text Block 68" at bounding box center [921, 569] width 334 height 23
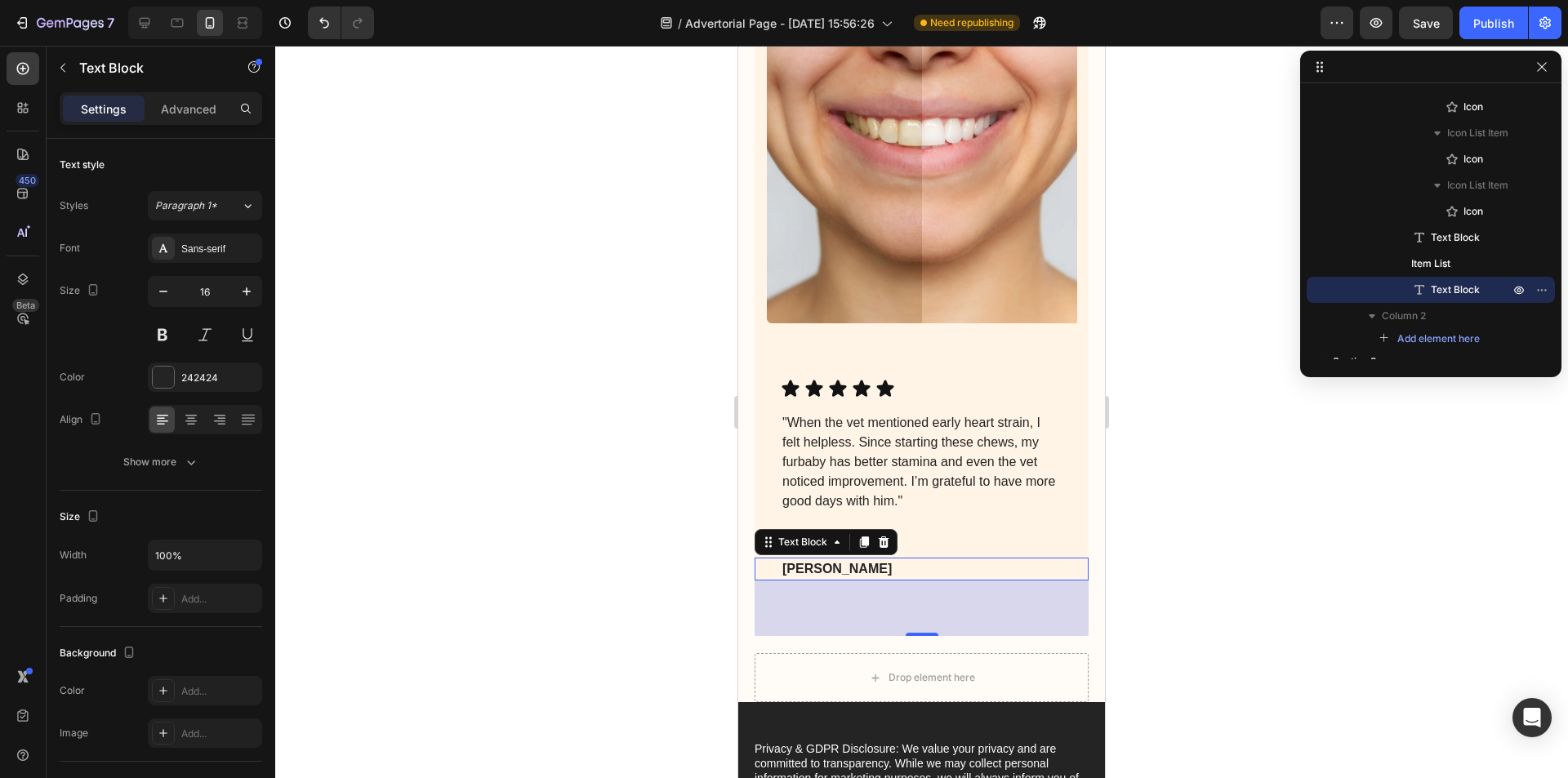
click at [784, 576] on strong "[PERSON_NAME]" at bounding box center [836, 569] width 109 height 14
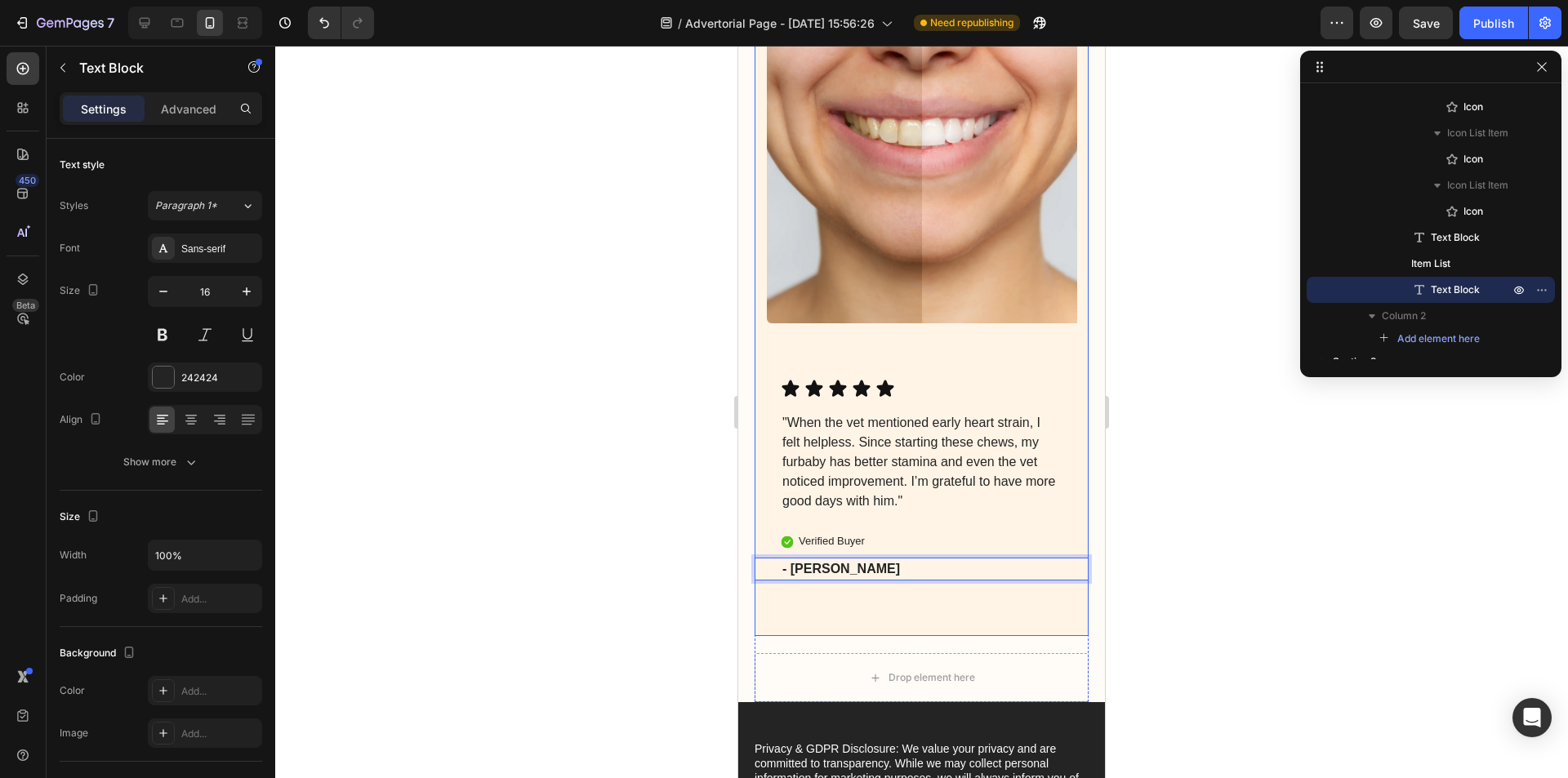
click at [1016, 505] on p ""When the vet mentioned early heart strain, I felt helpless. Since starting the…" at bounding box center [921, 462] width 279 height 98
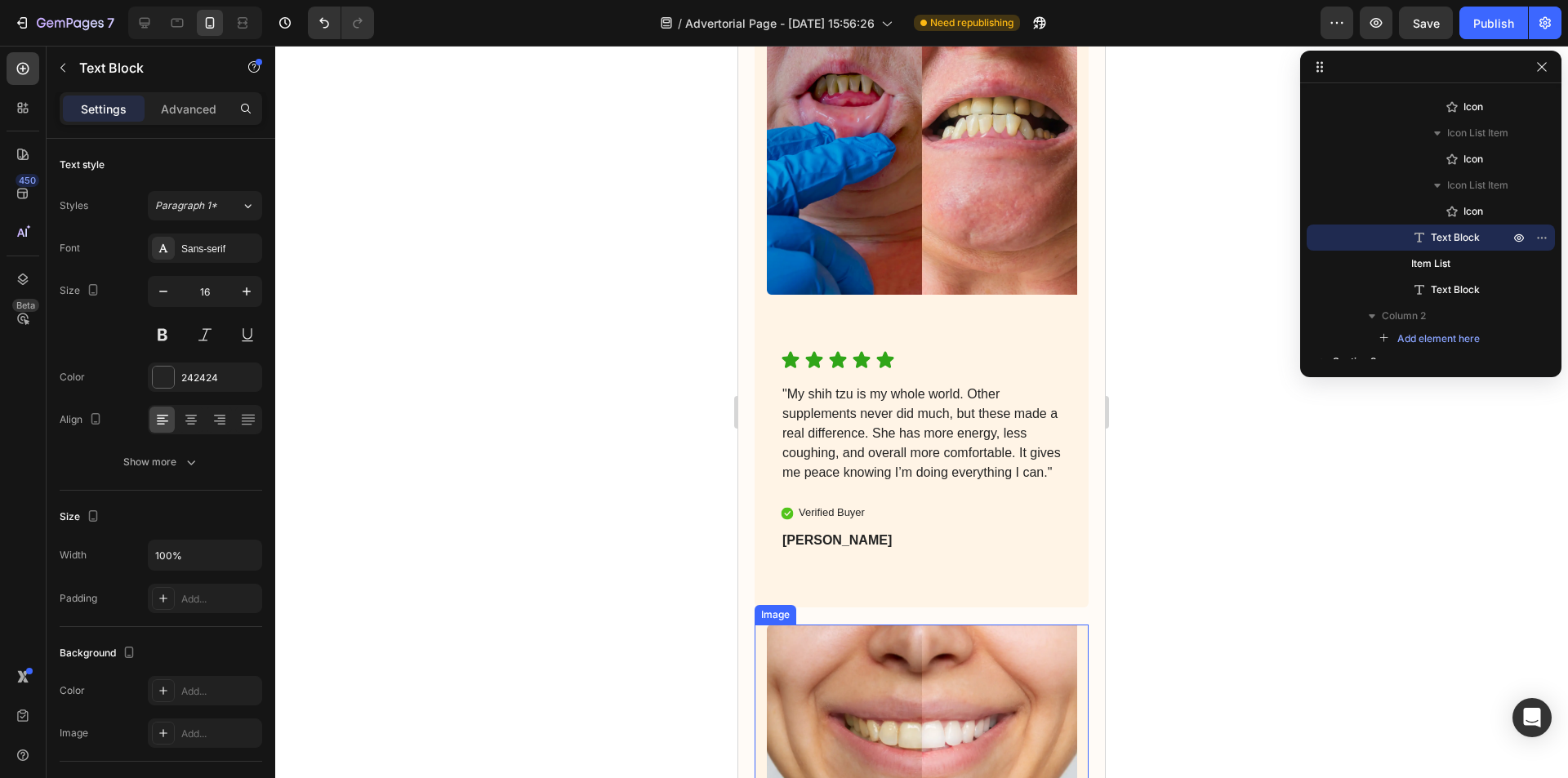
scroll to position [6291, 0]
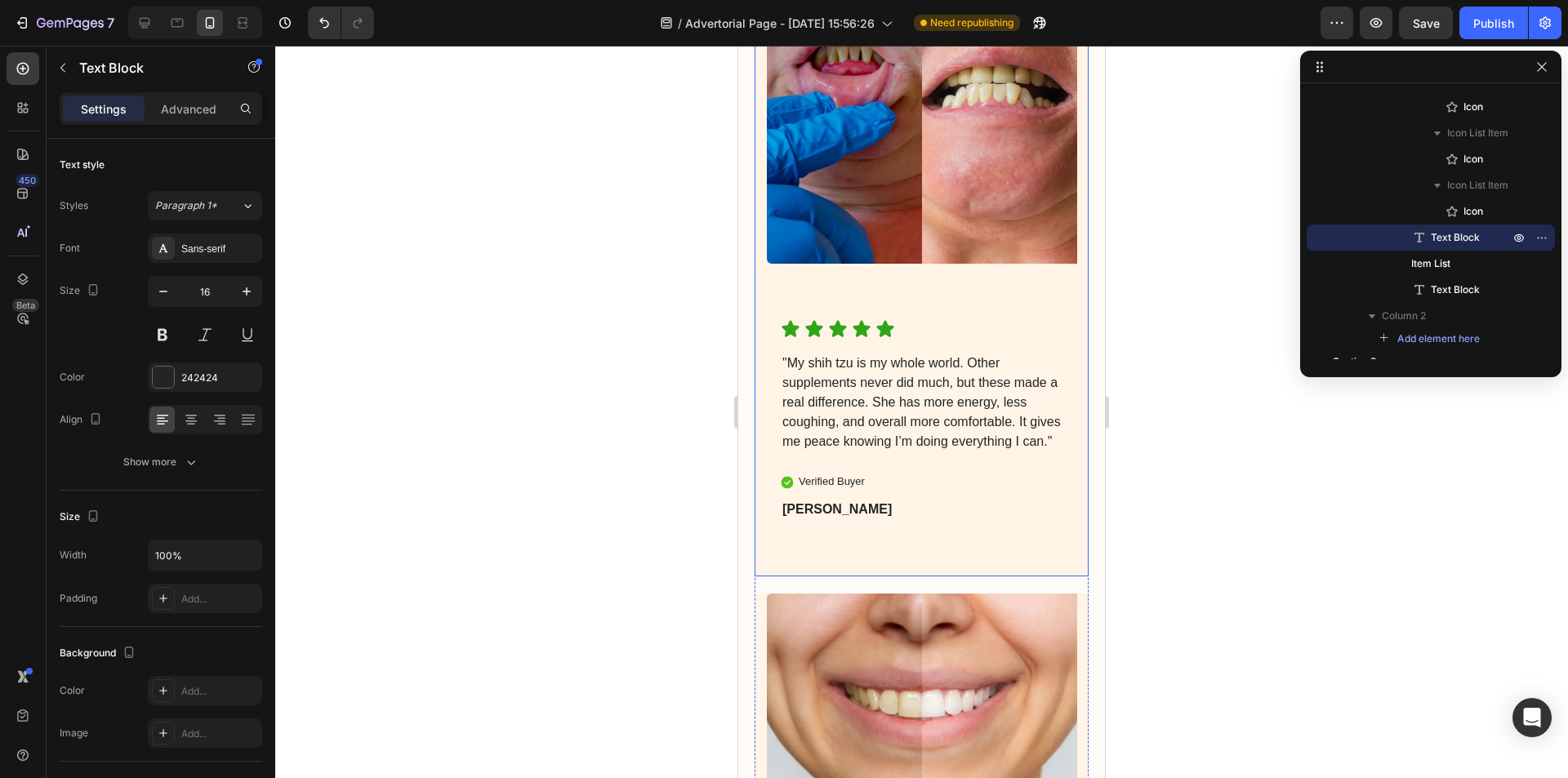
click at [797, 516] on strong "[PERSON_NAME]" at bounding box center [836, 509] width 109 height 14
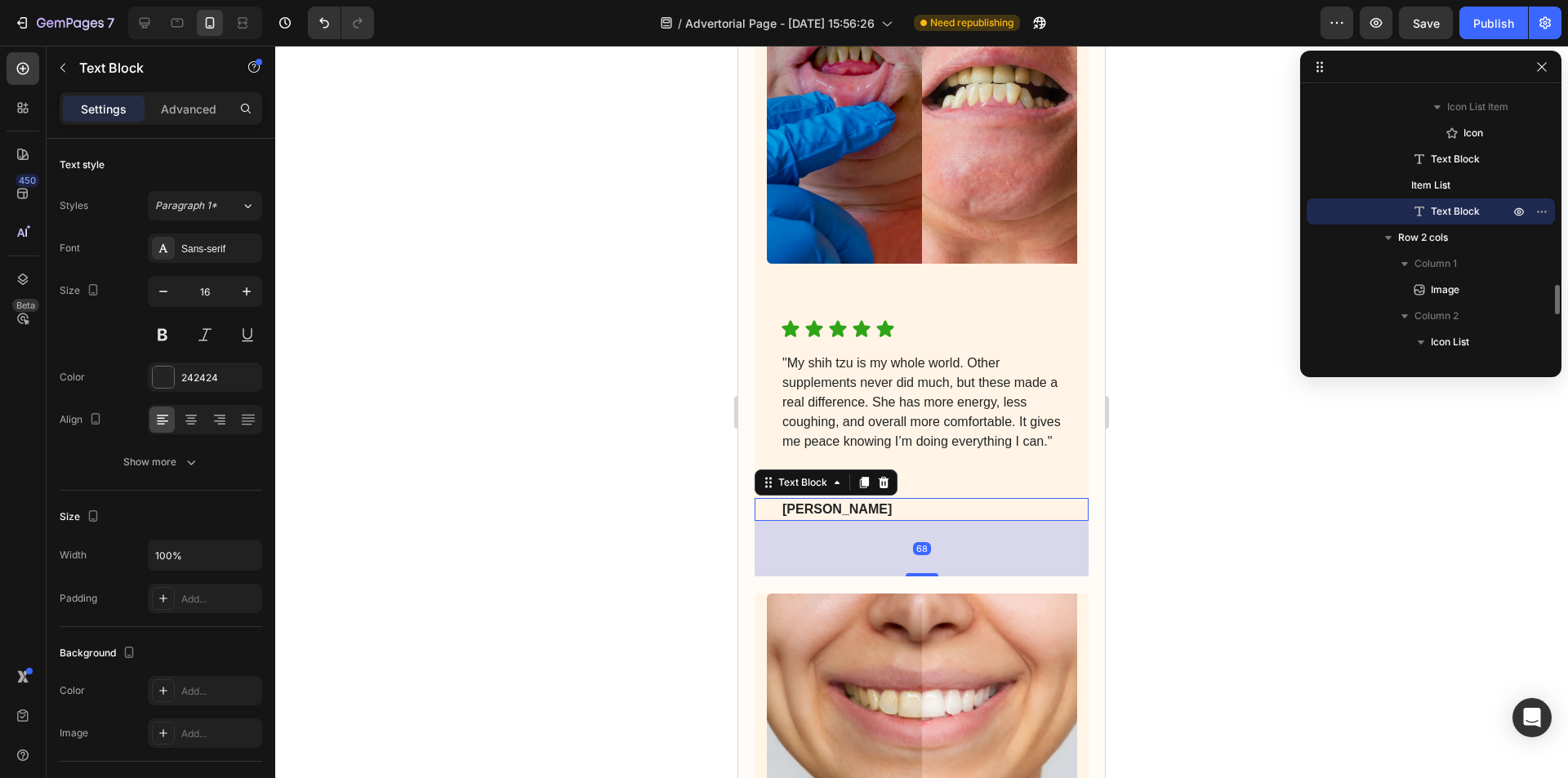
click at [790, 516] on strong "[PERSON_NAME]" at bounding box center [836, 509] width 109 height 14
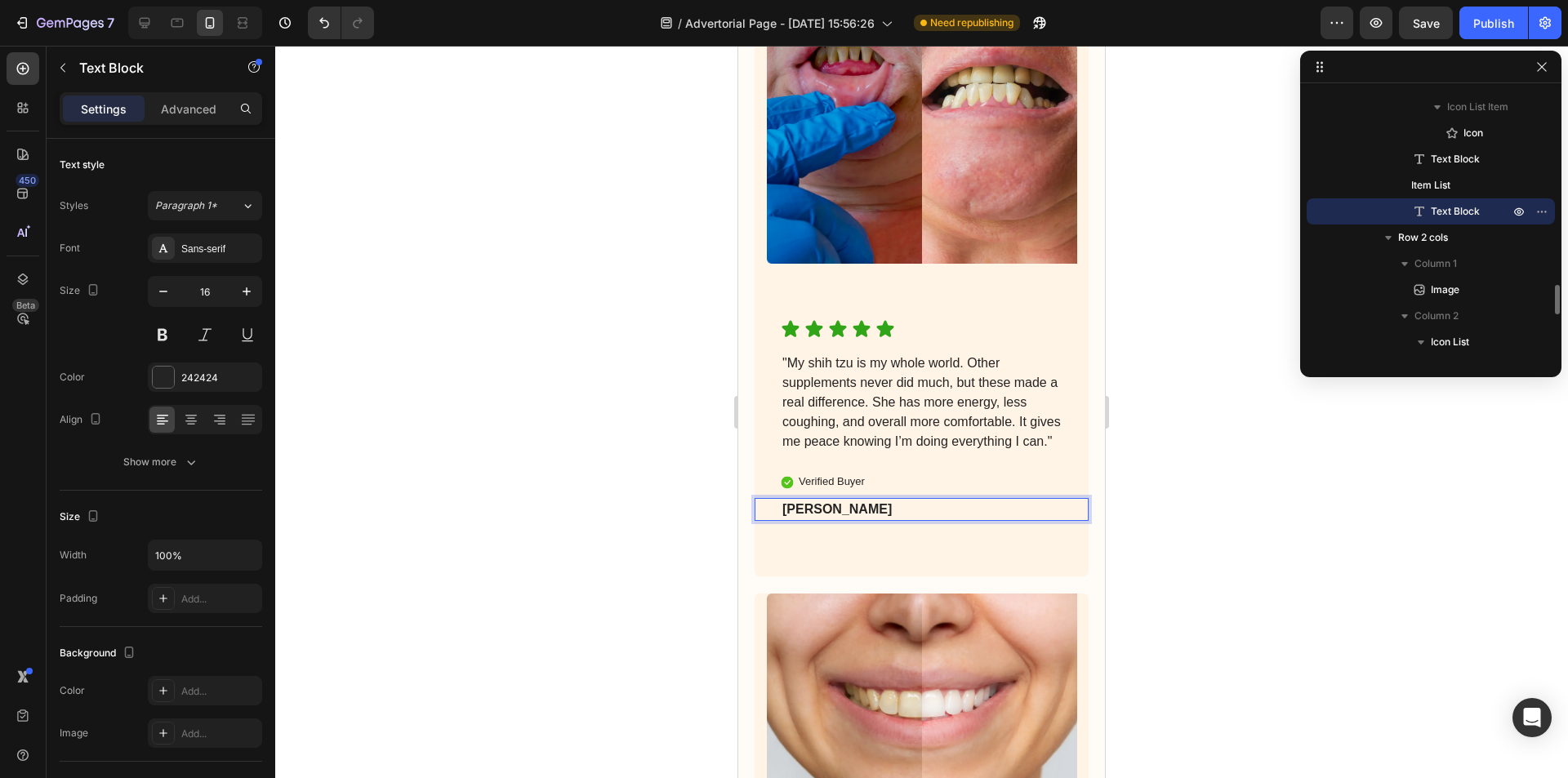
click at [782, 516] on strong "[PERSON_NAME]" at bounding box center [836, 509] width 109 height 14
click at [1161, 479] on div at bounding box center [921, 412] width 1293 height 732
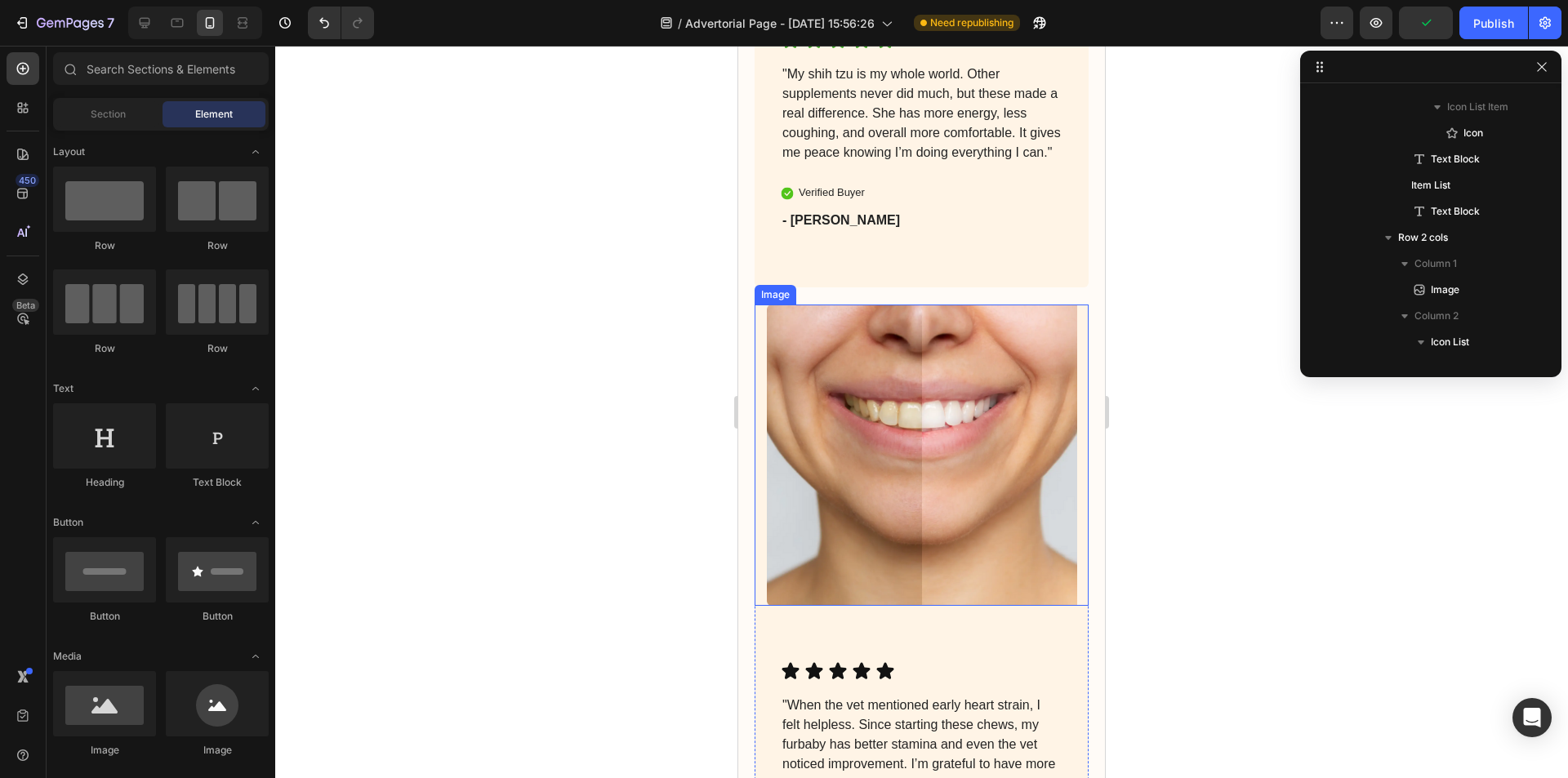
scroll to position [6862, 0]
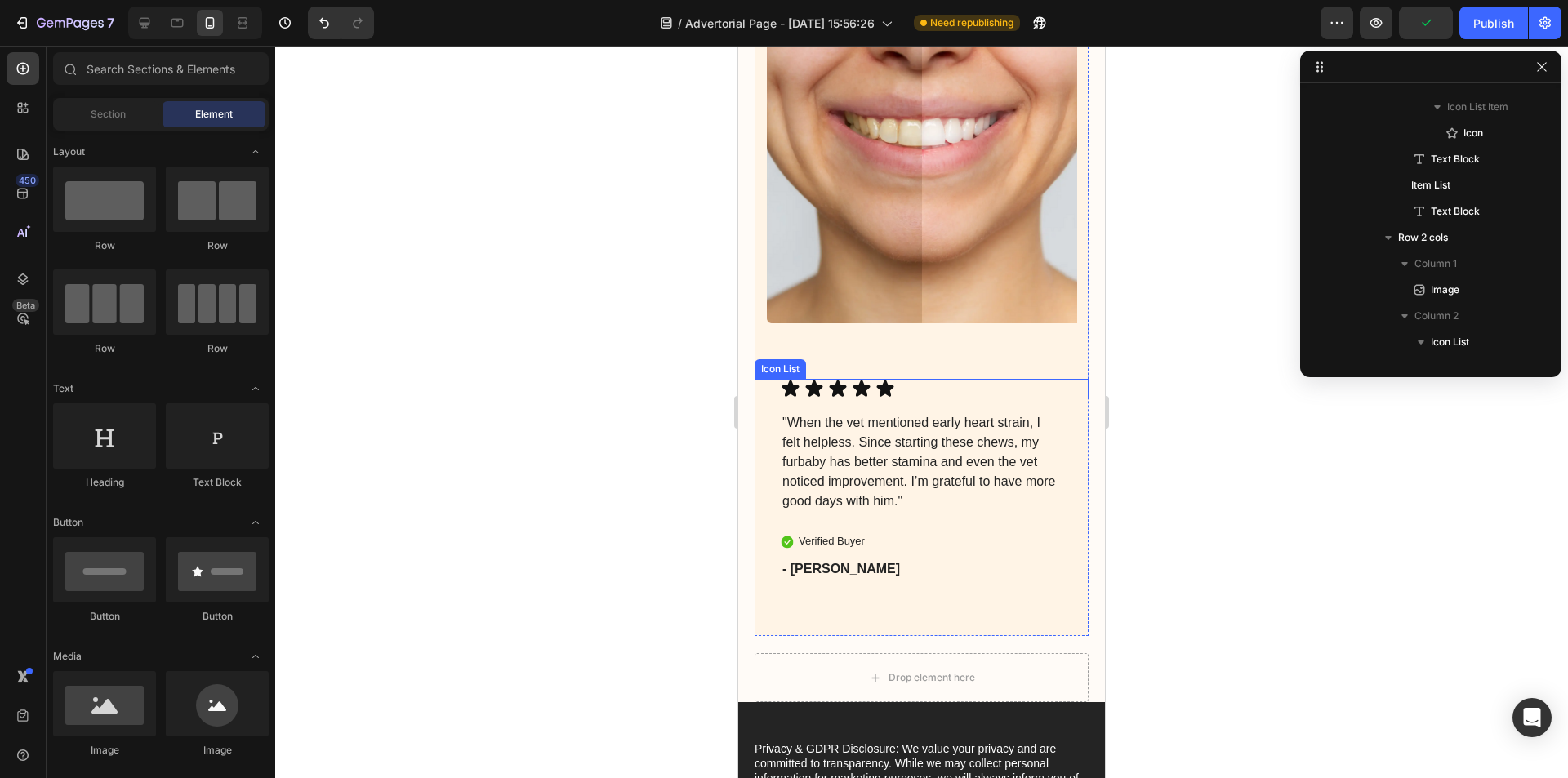
click at [794, 397] on icon at bounding box center [790, 389] width 17 height 16
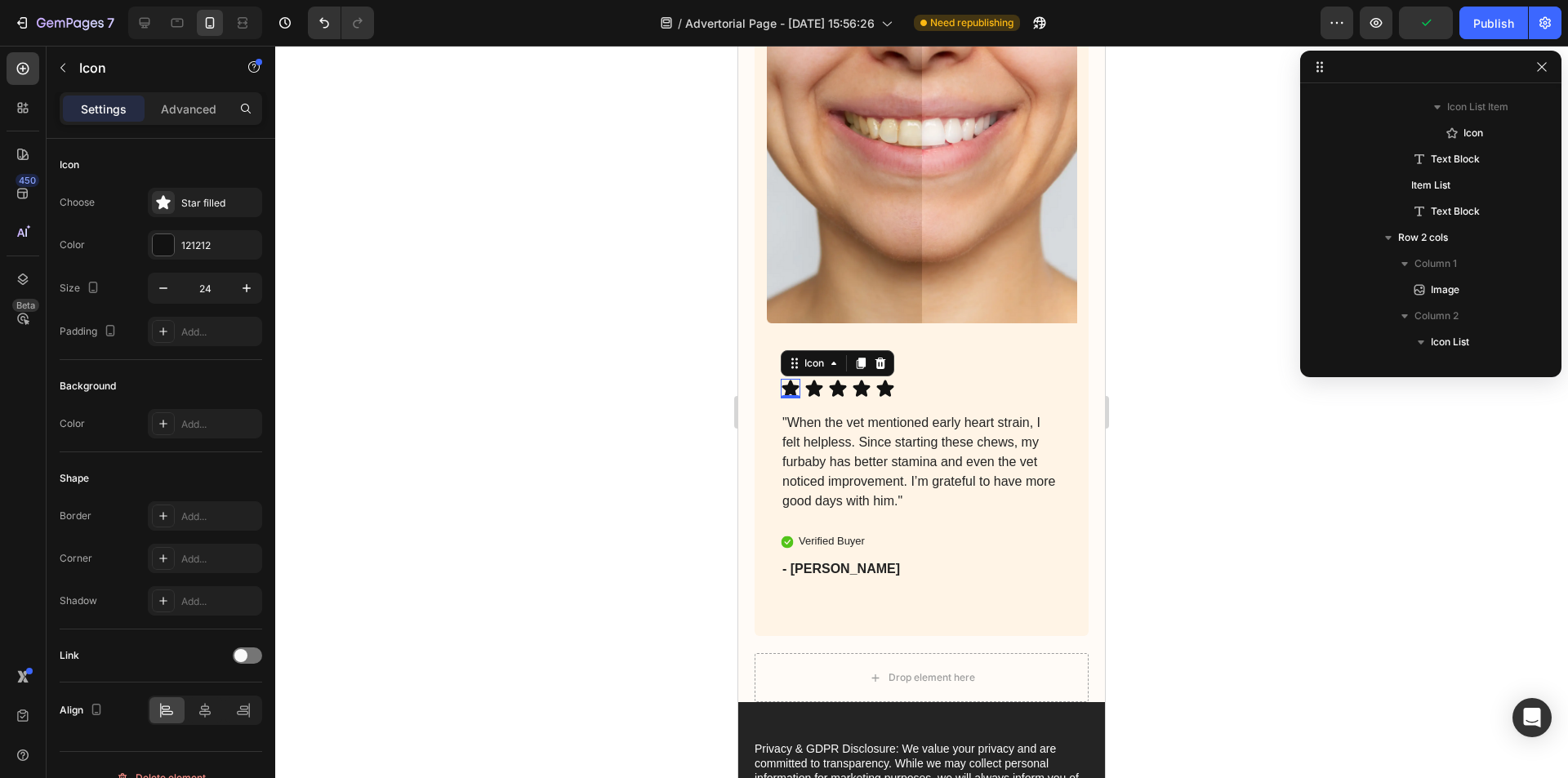
scroll to position [1975, 0]
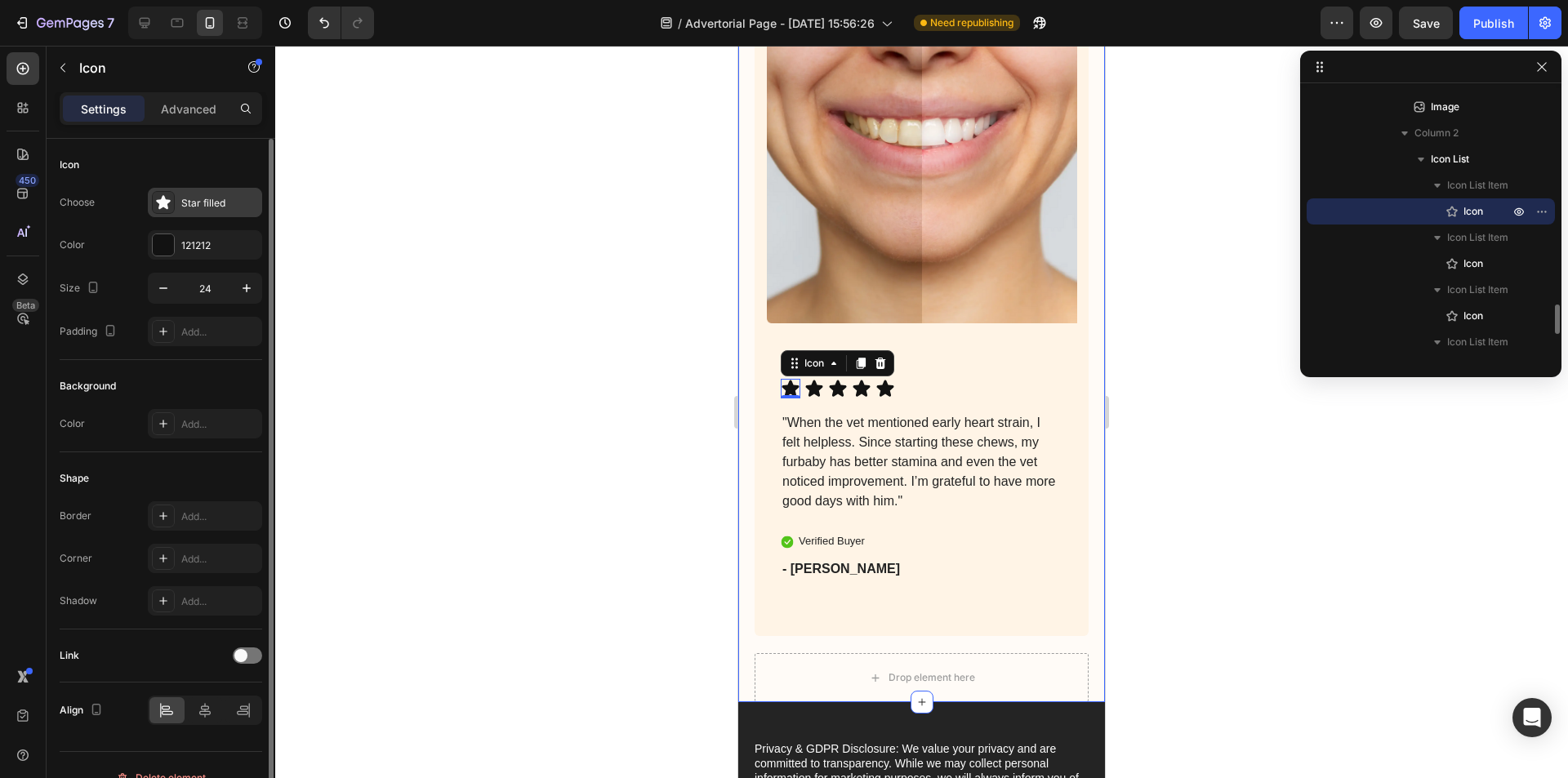
click at [207, 200] on div "Star filled" at bounding box center [219, 203] width 76 height 15
click at [194, 239] on div "121212" at bounding box center [204, 246] width 47 height 15
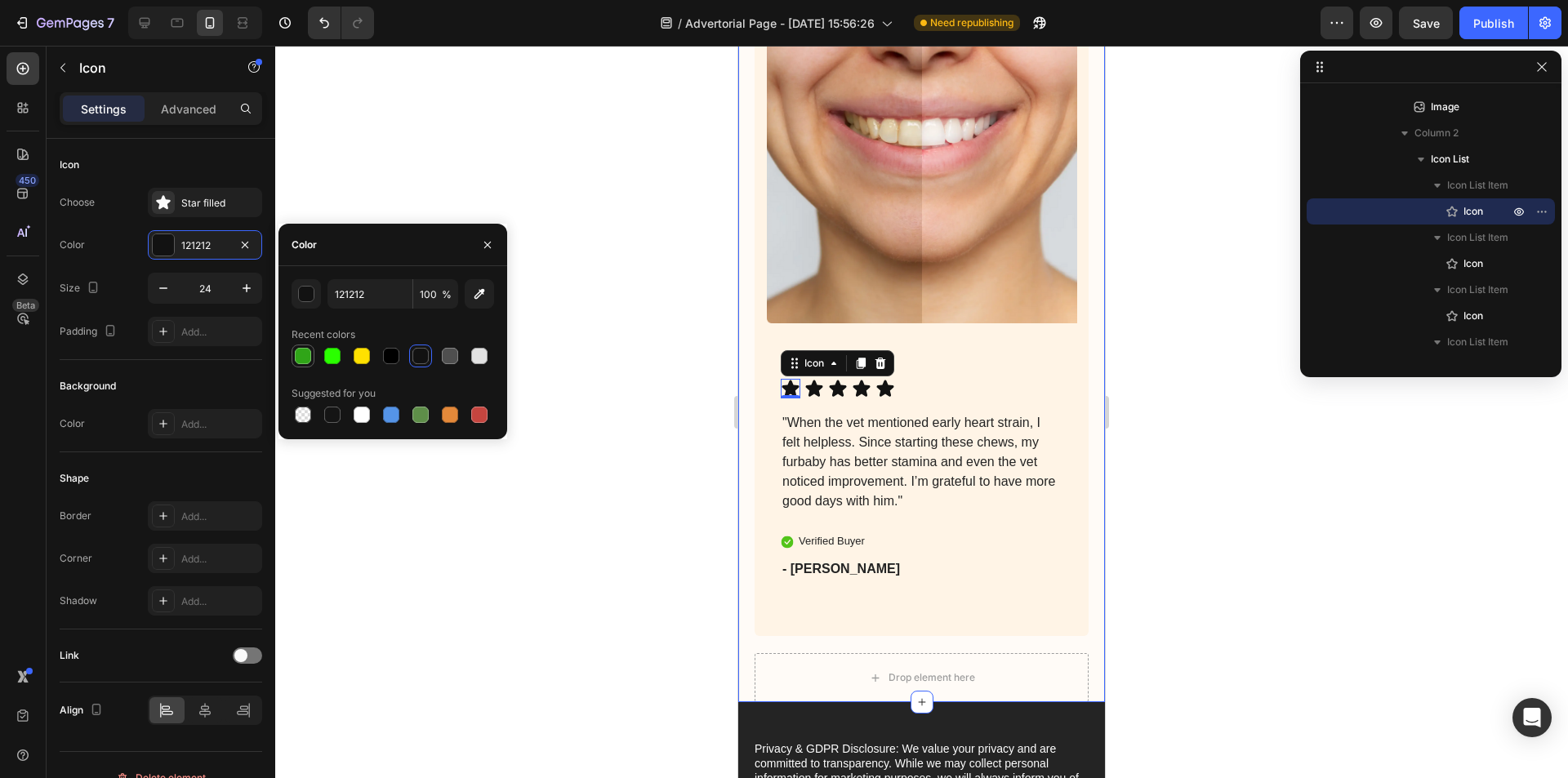
click at [303, 358] on div at bounding box center [303, 356] width 16 height 16
type input "30A518"
click at [812, 397] on icon at bounding box center [814, 389] width 17 height 16
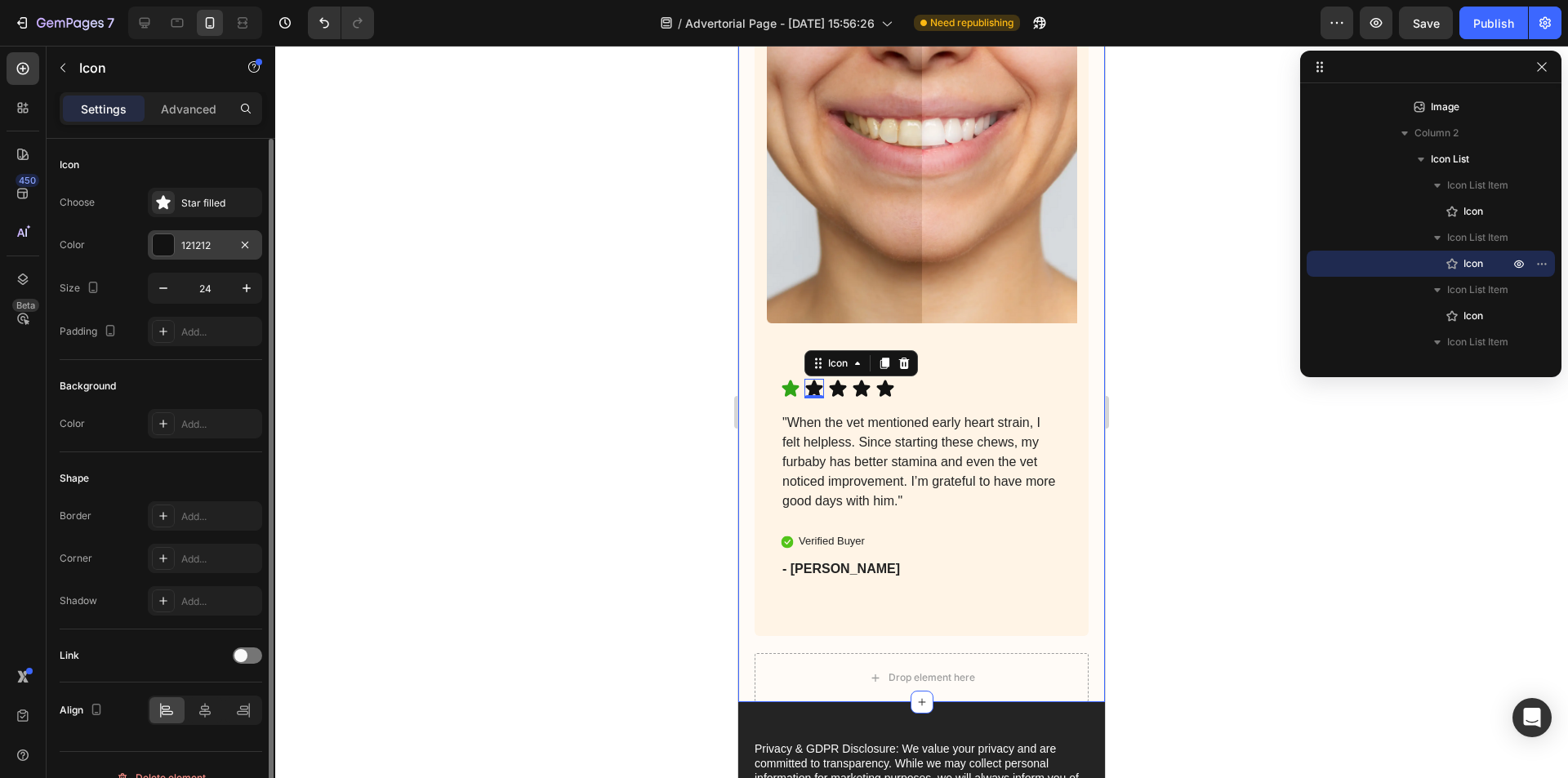
click at [202, 242] on div "121212" at bounding box center [204, 246] width 47 height 15
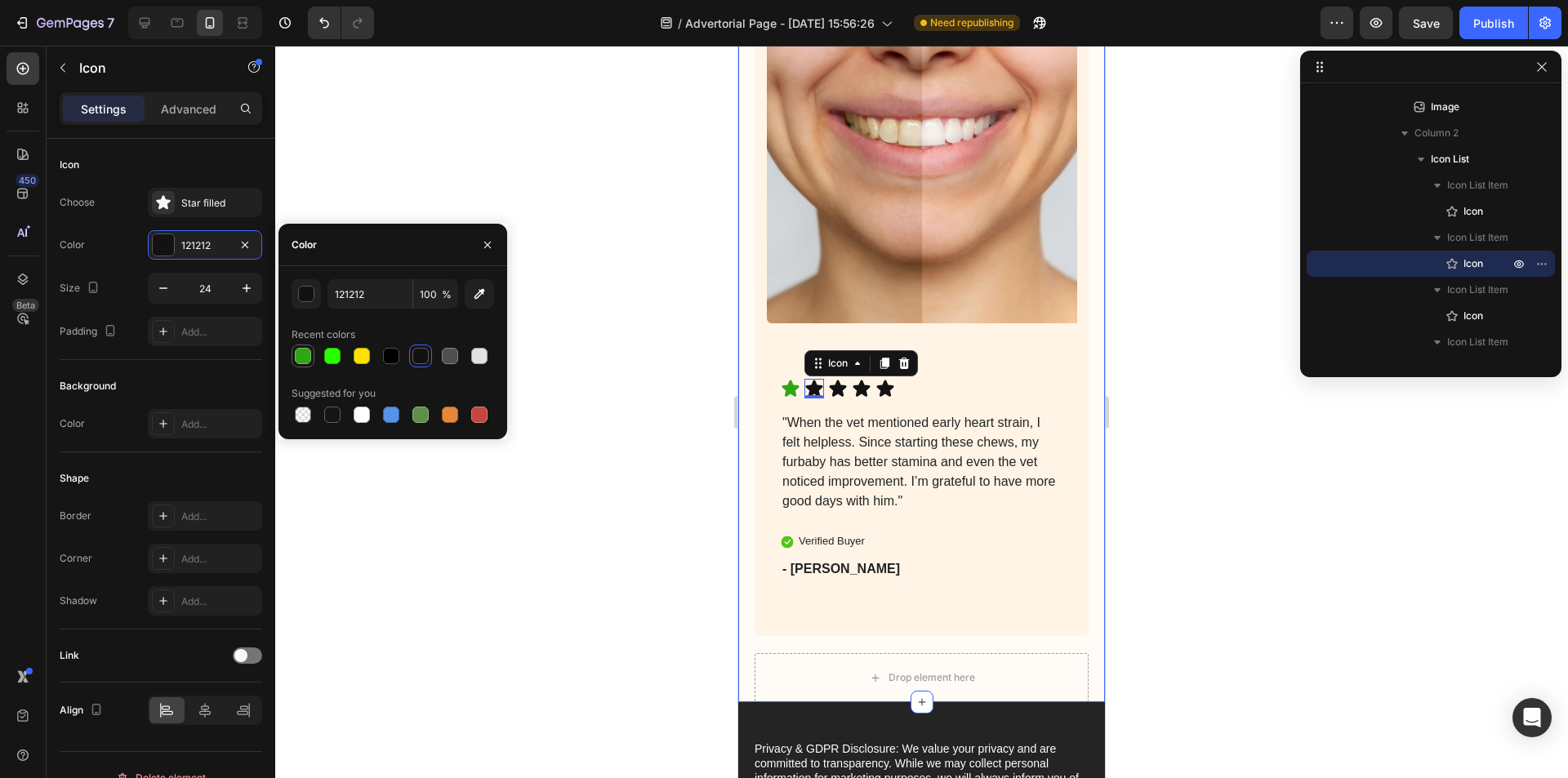
click at [308, 354] on div at bounding box center [303, 356] width 16 height 16
type input "30A518"
click at [839, 397] on icon at bounding box center [838, 389] width 17 height 16
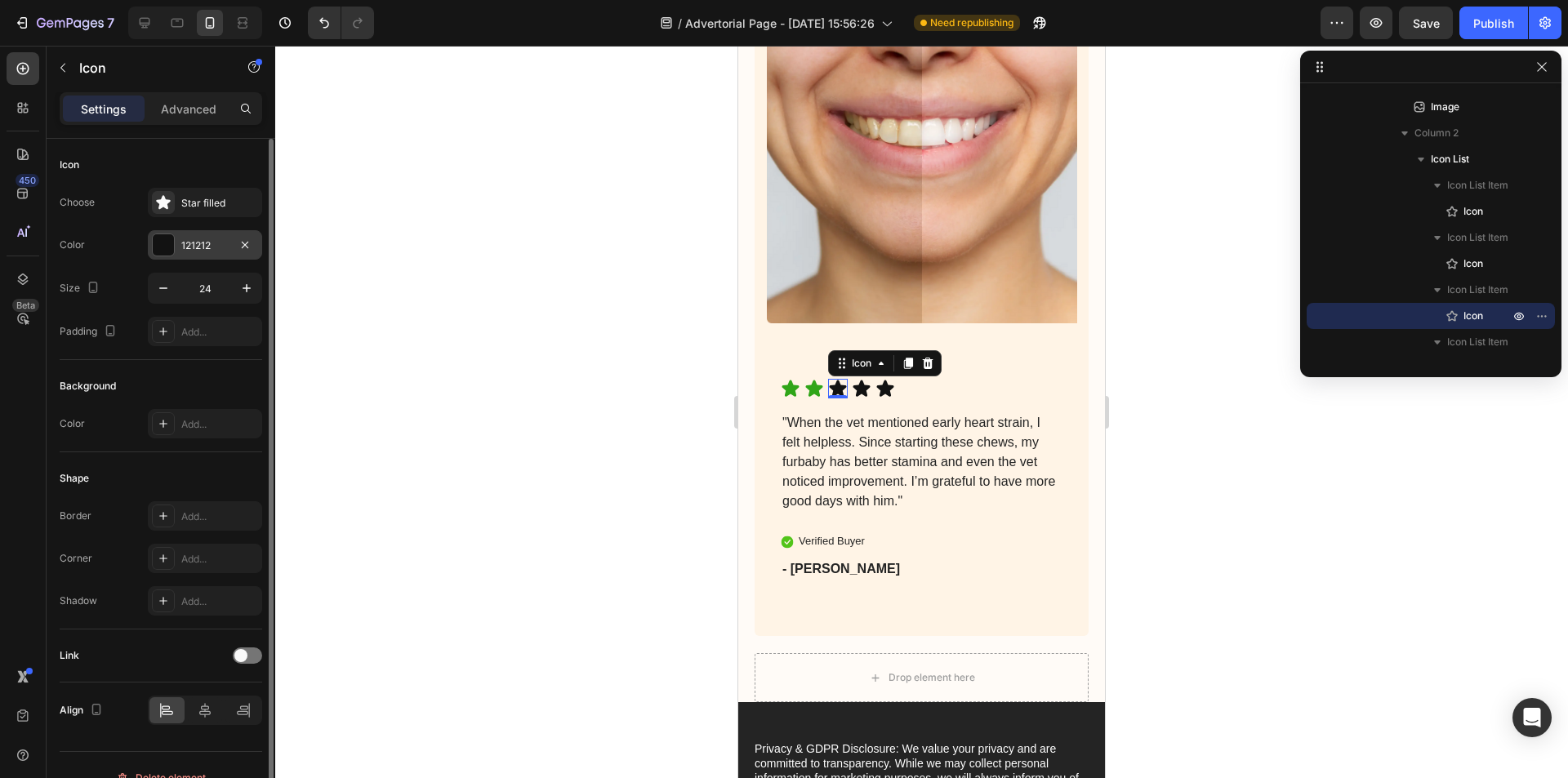
click at [182, 245] on div "121212" at bounding box center [204, 246] width 47 height 15
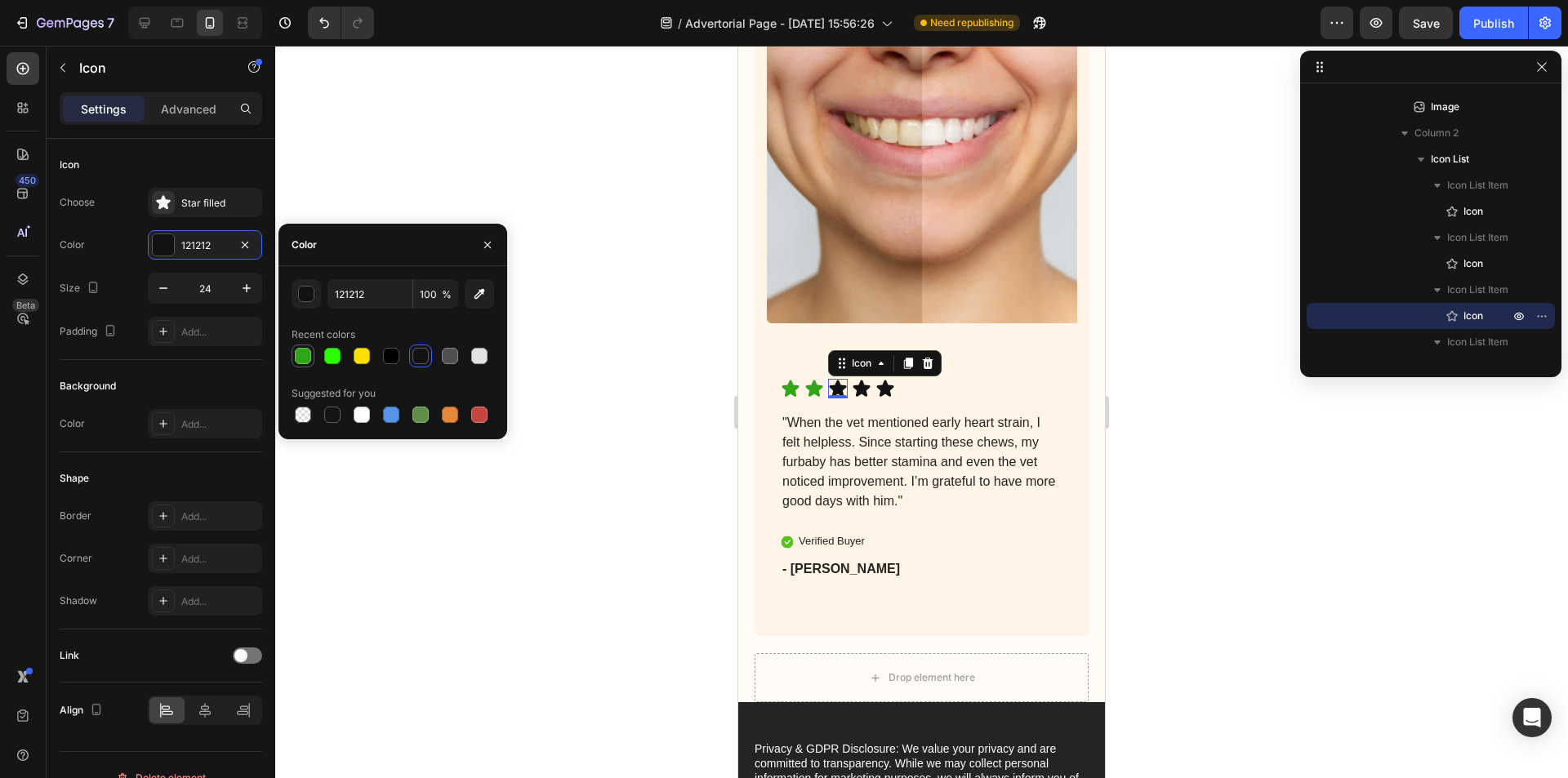
click at [302, 352] on div at bounding box center [303, 356] width 16 height 16
type input "30A518"
drag, startPoint x: 862, startPoint y: 400, endPoint x: 1441, endPoint y: 431, distance: 579.8
click at [862, 398] on div "Icon 0" at bounding box center [862, 389] width 20 height 20
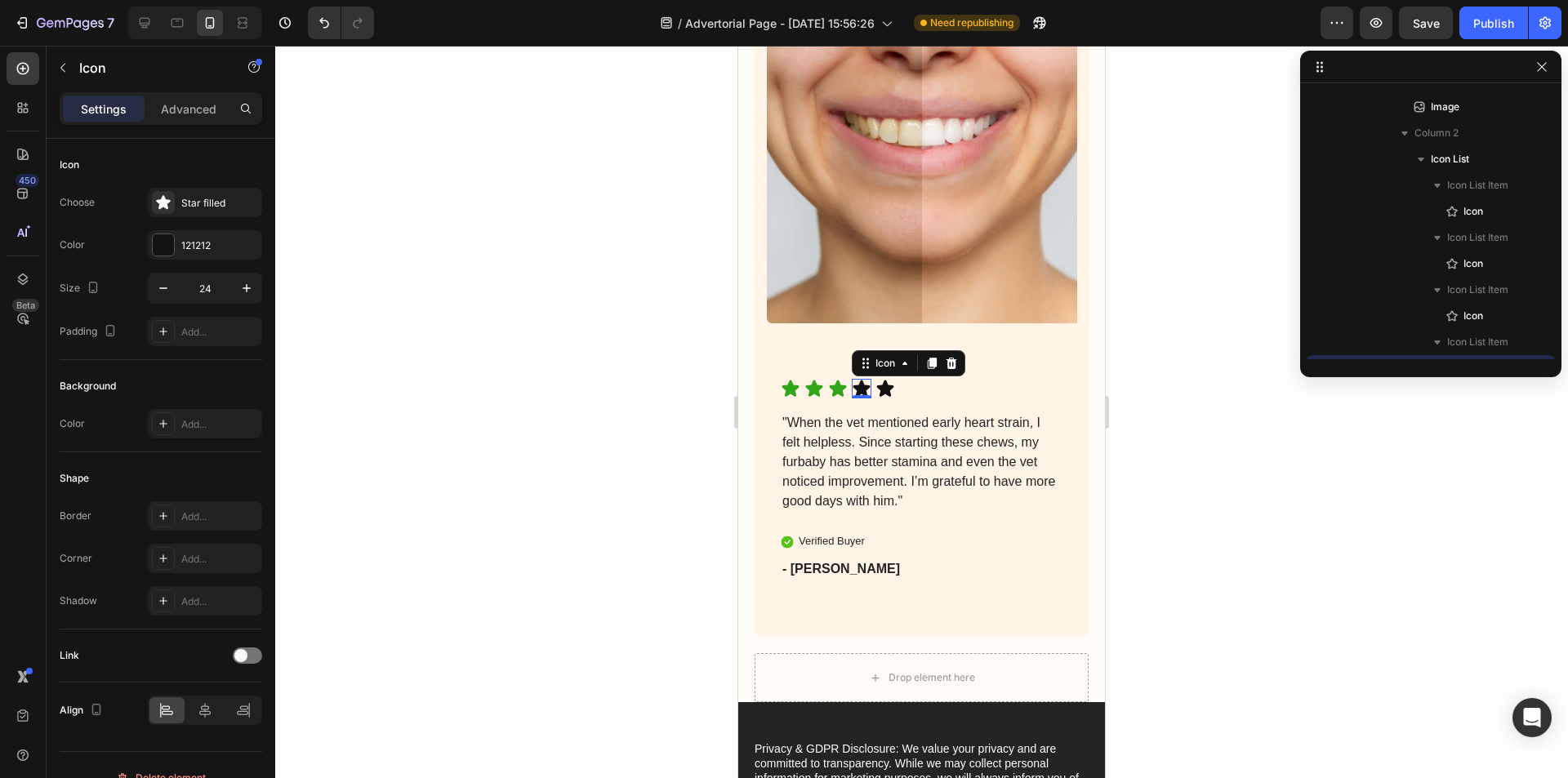
scroll to position [2131, 0]
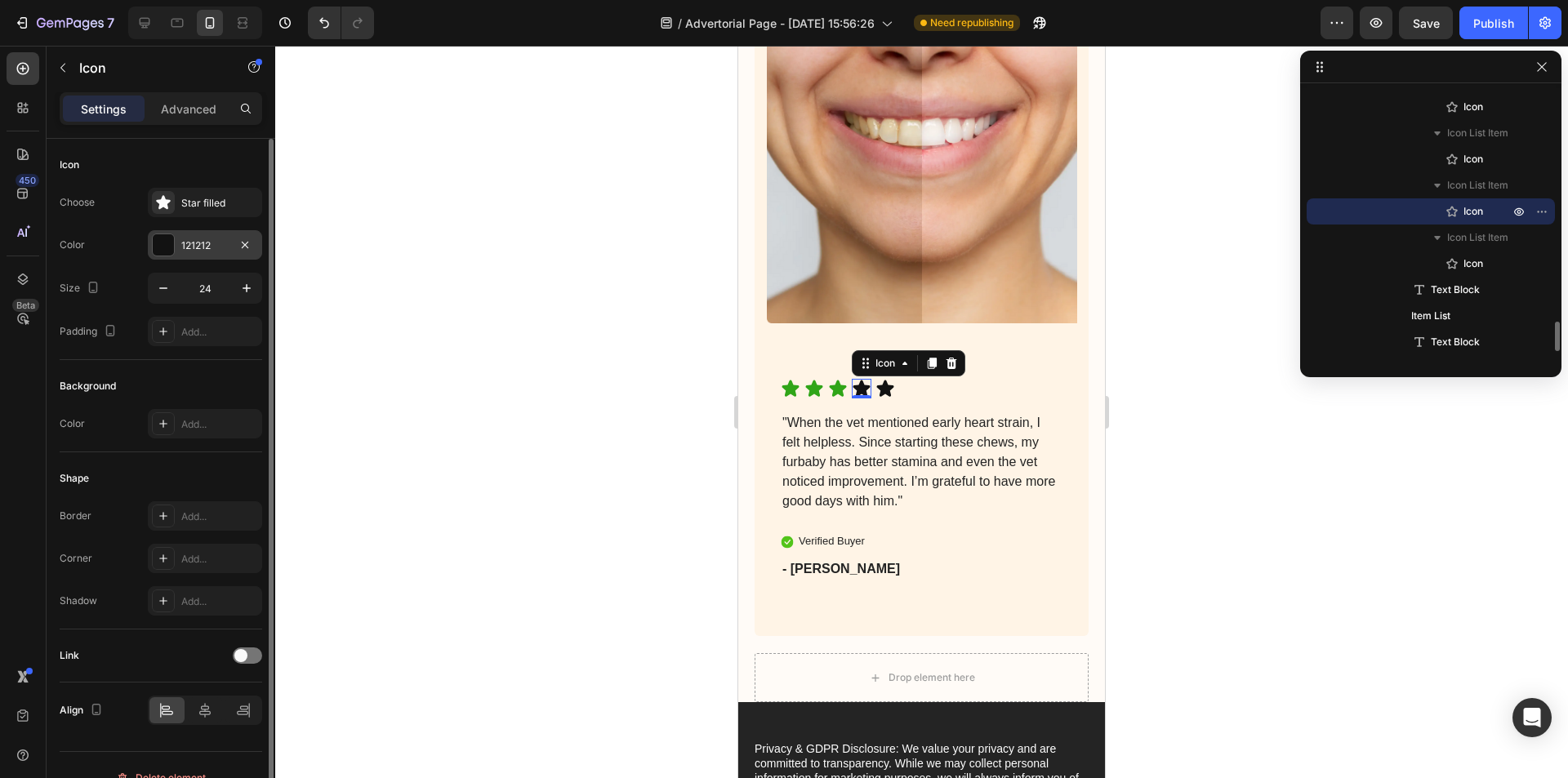
click at [182, 248] on div "121212" at bounding box center [204, 246] width 47 height 15
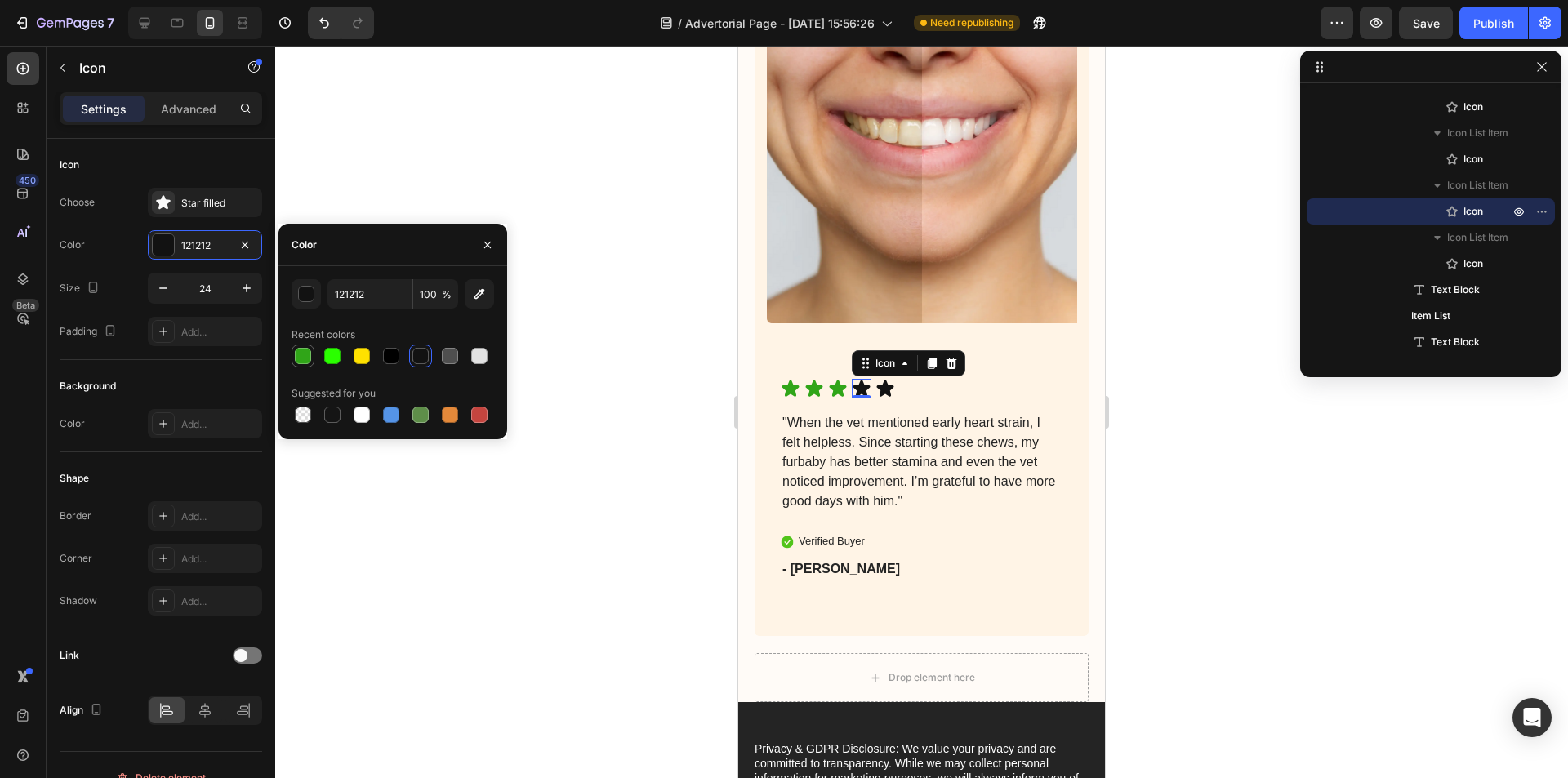
click at [303, 352] on div at bounding box center [303, 356] width 16 height 16
type input "30A518"
click at [885, 397] on icon at bounding box center [885, 389] width 17 height 16
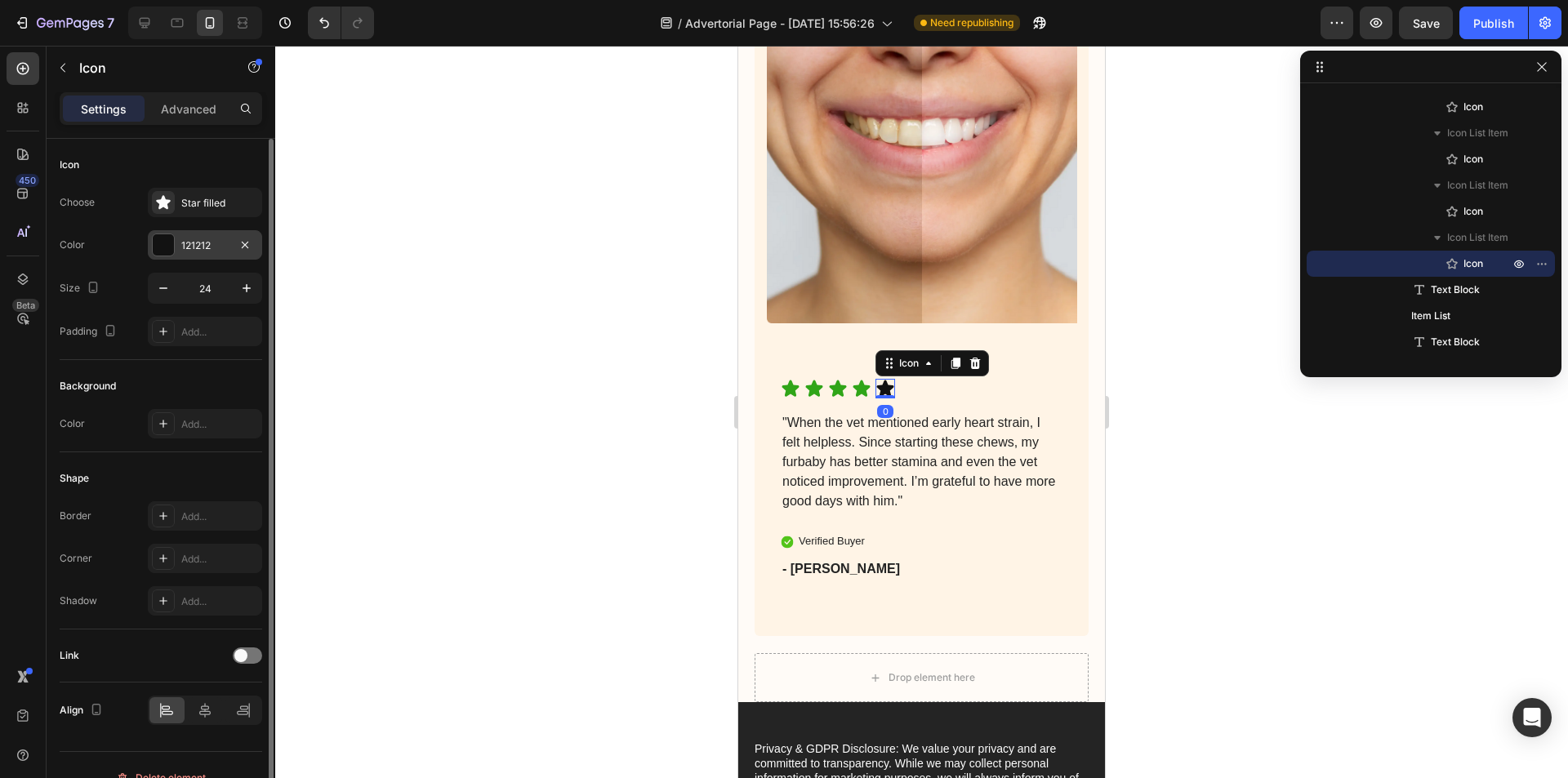
click at [180, 241] on div "121212" at bounding box center [205, 244] width 114 height 29
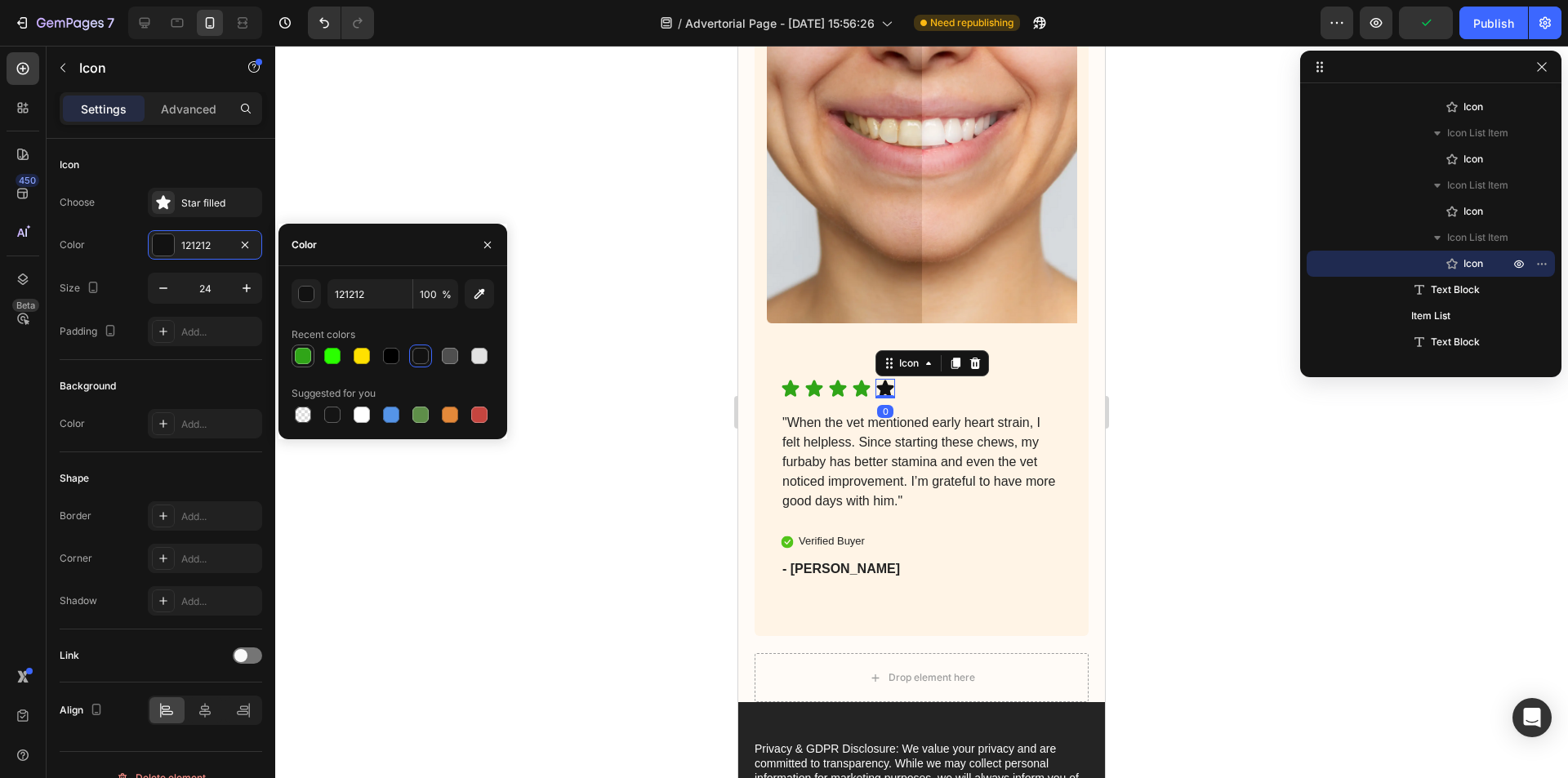
click at [305, 350] on div at bounding box center [303, 356] width 16 height 16
type input "30A518"
click at [853, 538] on div "Icon Icon Icon Icon Icon 0 Icon List "When the vet mentioned early heart strain…" at bounding box center [921, 507] width 334 height 257
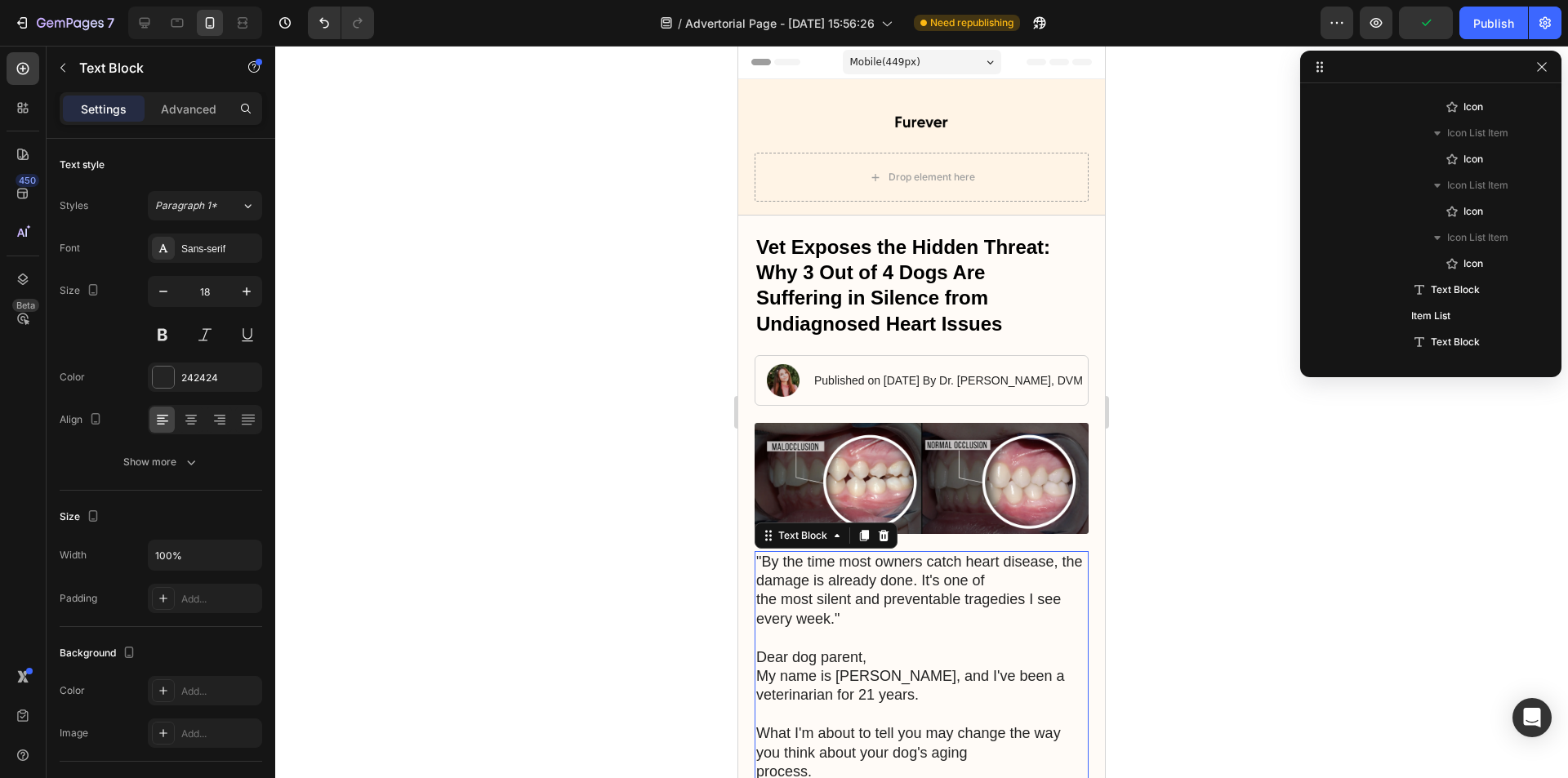
scroll to position [257, 0]
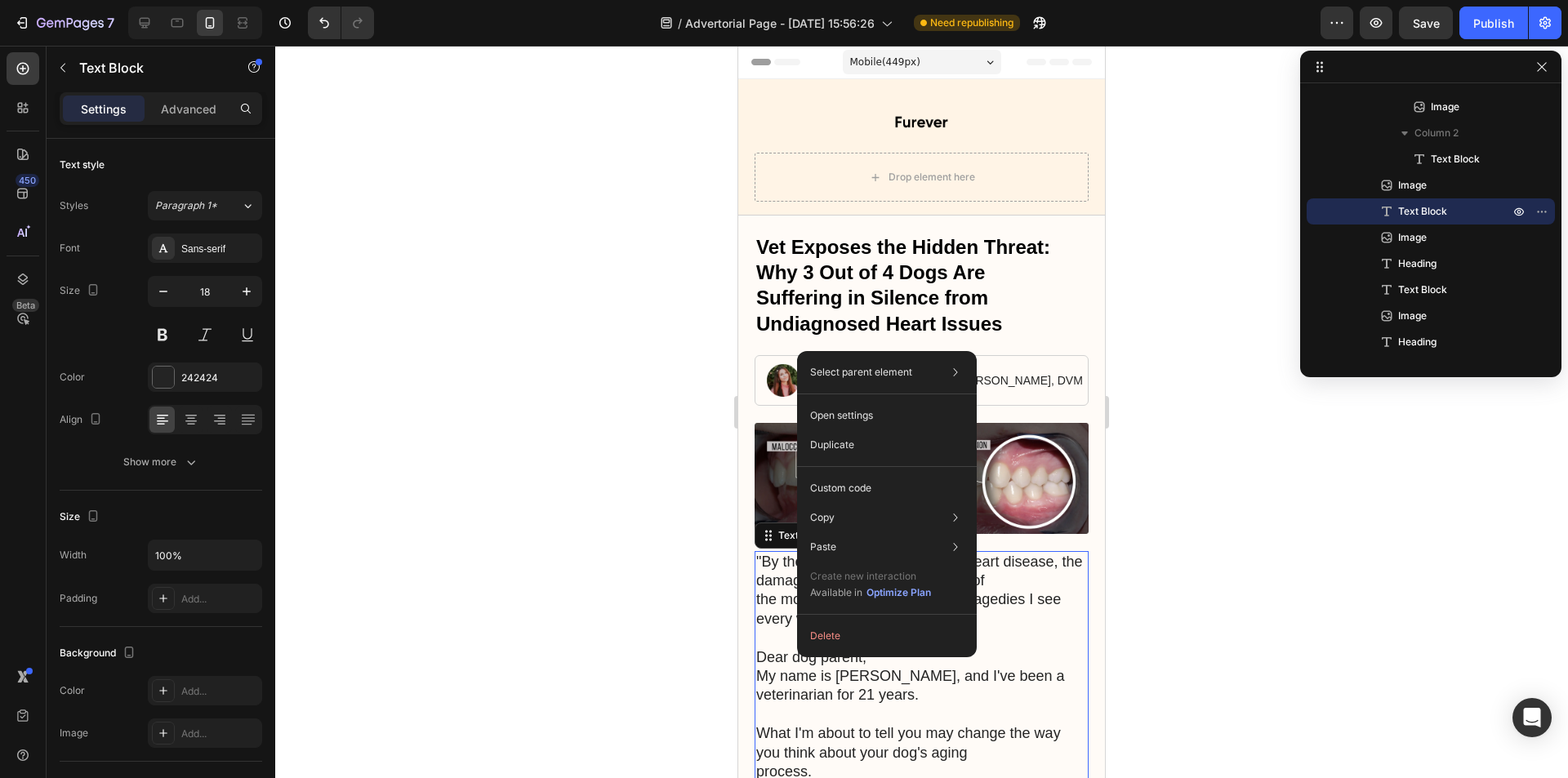
click at [925, 724] on p "What I'm about to tell you may change the way you think about your dog's aging …" at bounding box center [921, 743] width 331 height 76
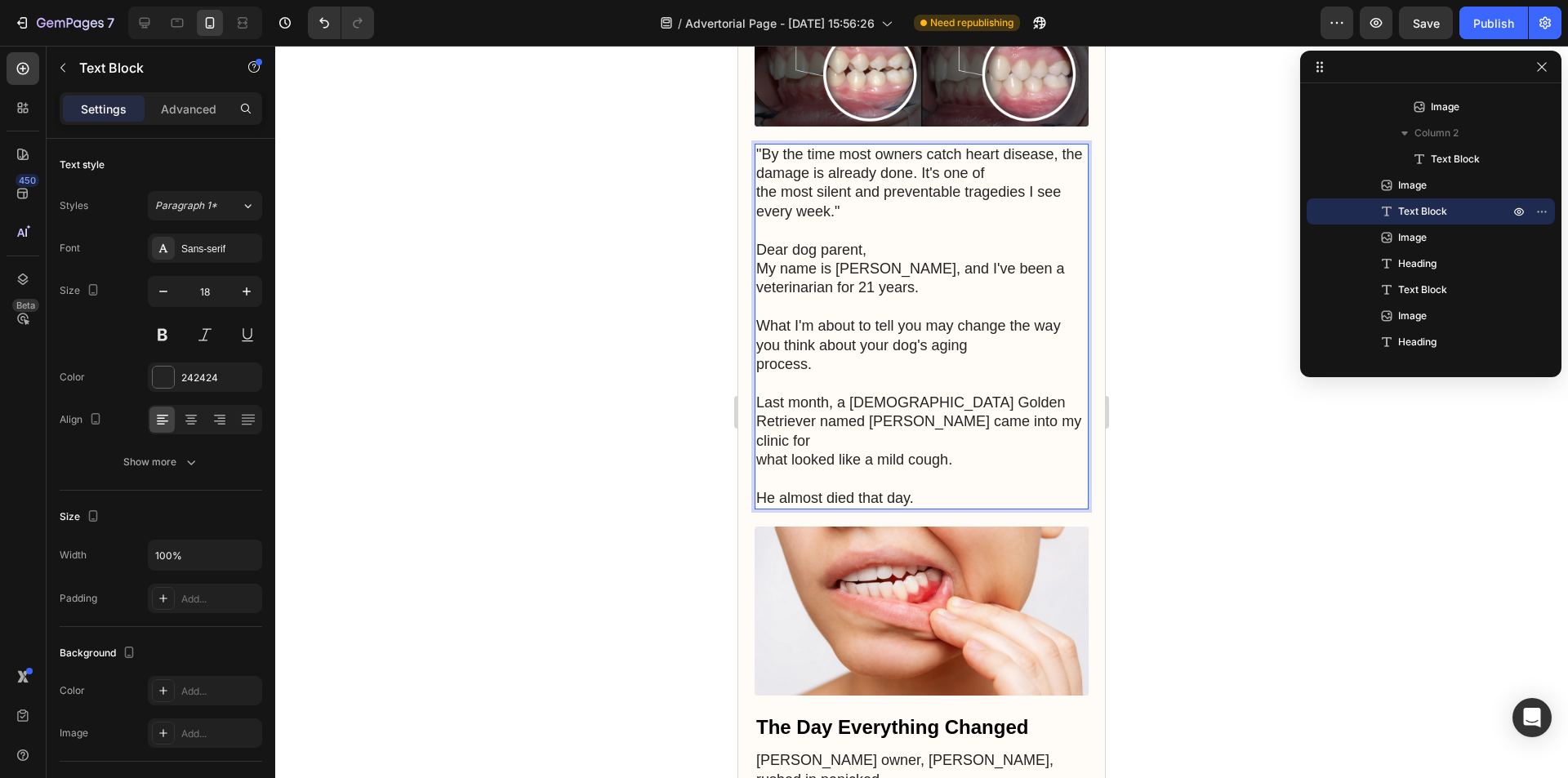
scroll to position [163, 0]
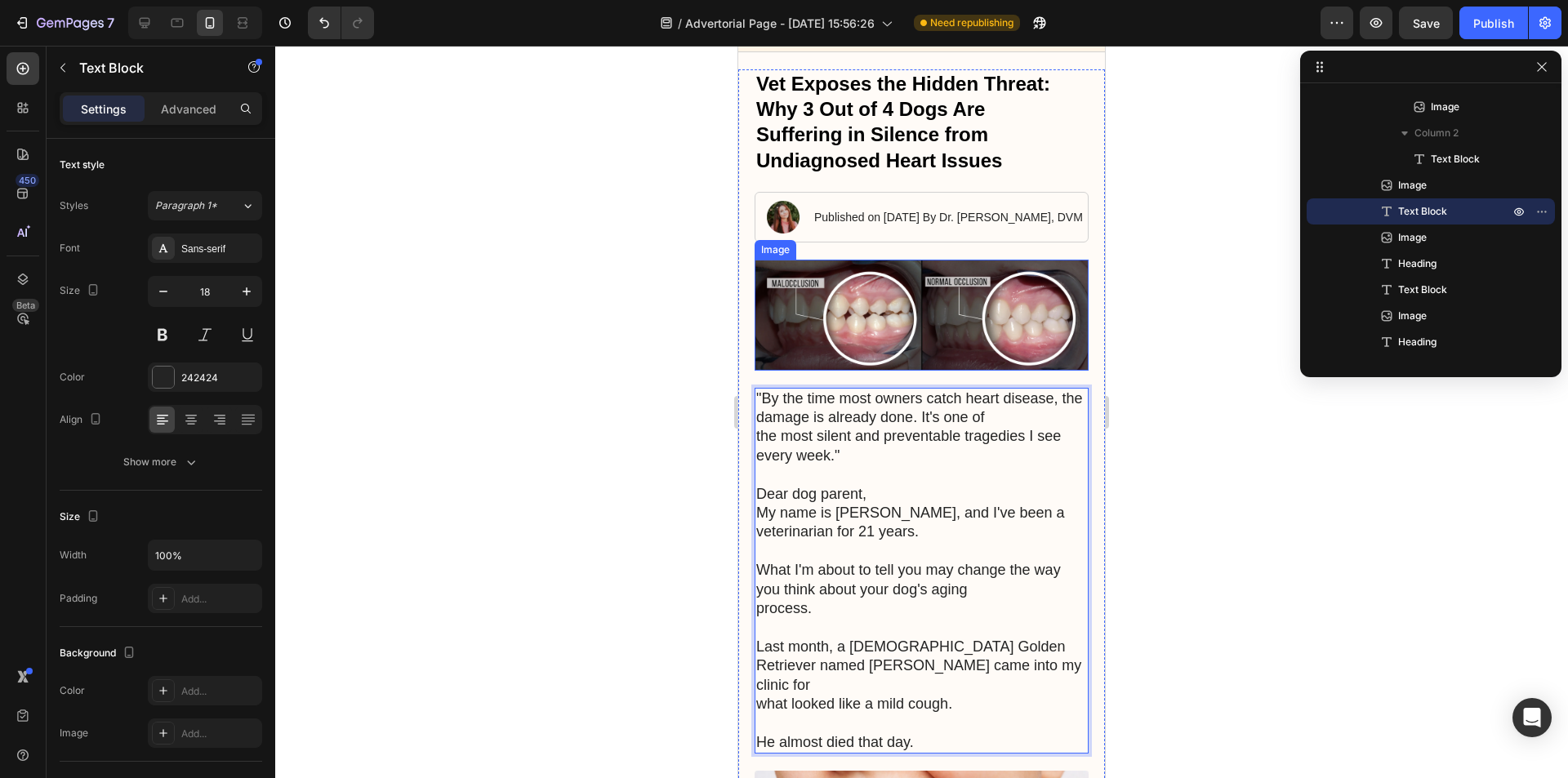
click at [915, 325] on img at bounding box center [921, 315] width 334 height 111
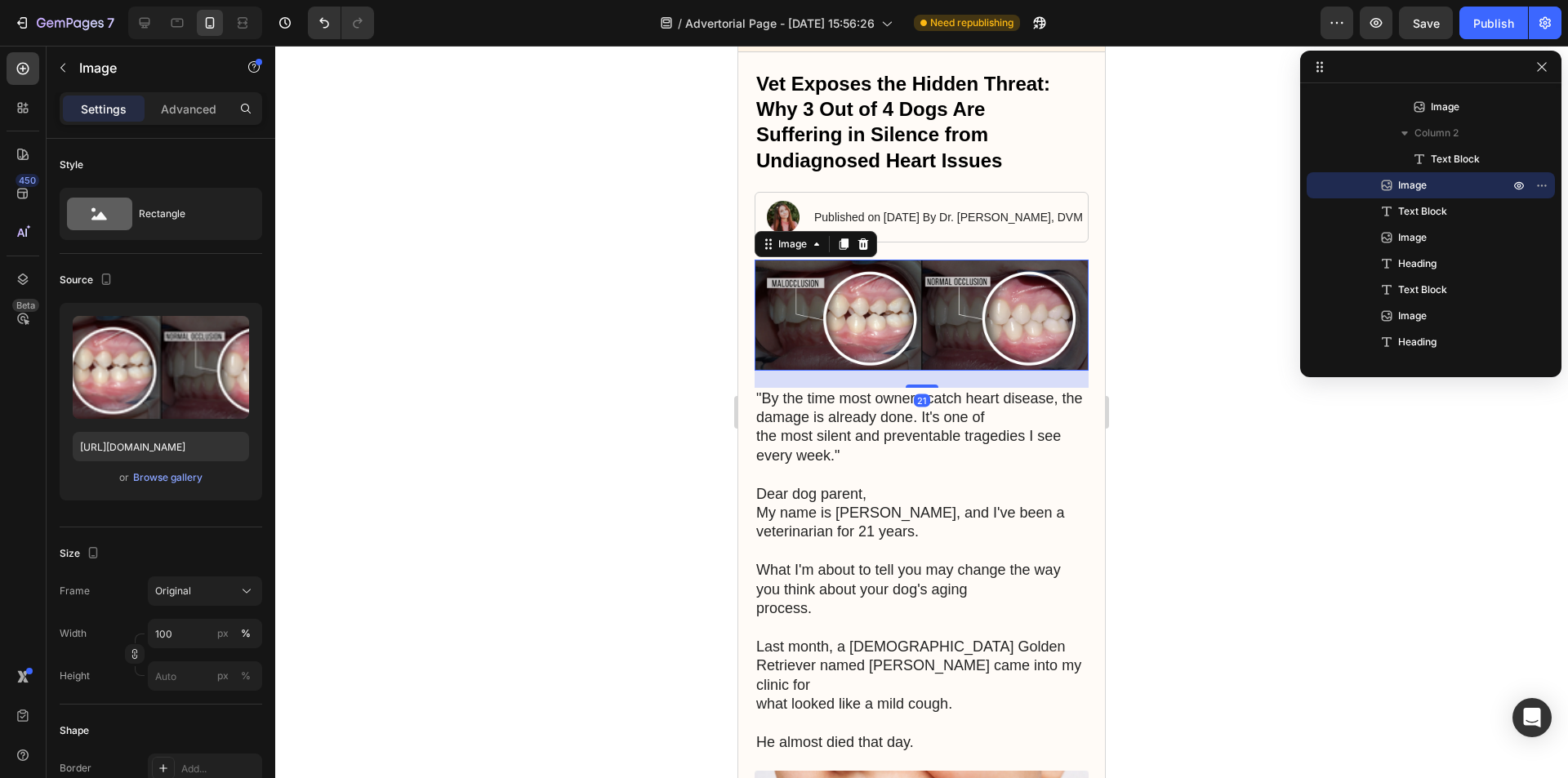
click at [955, 336] on img at bounding box center [921, 315] width 334 height 111
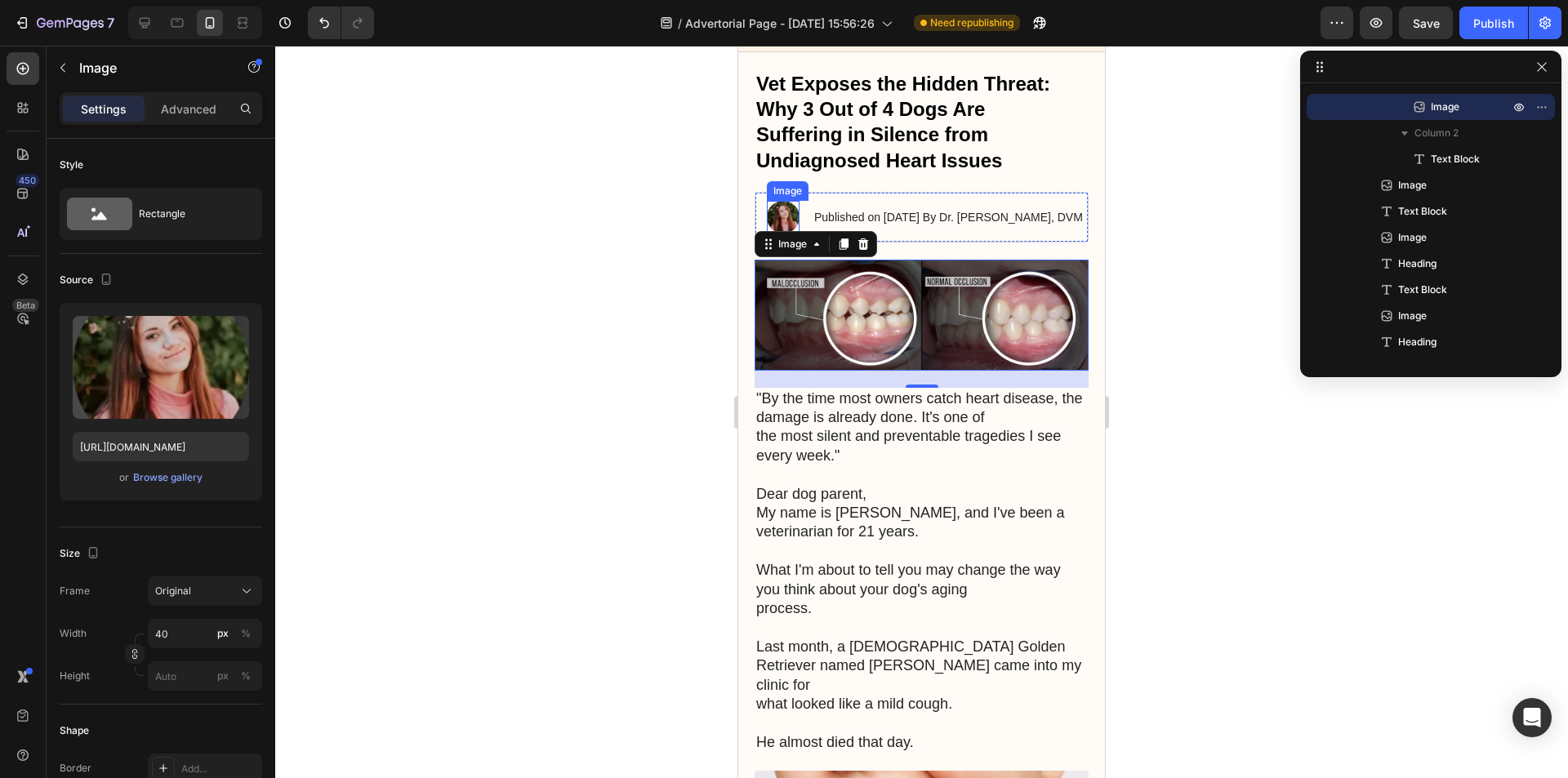
click at [783, 211] on img at bounding box center [783, 216] width 33 height 33
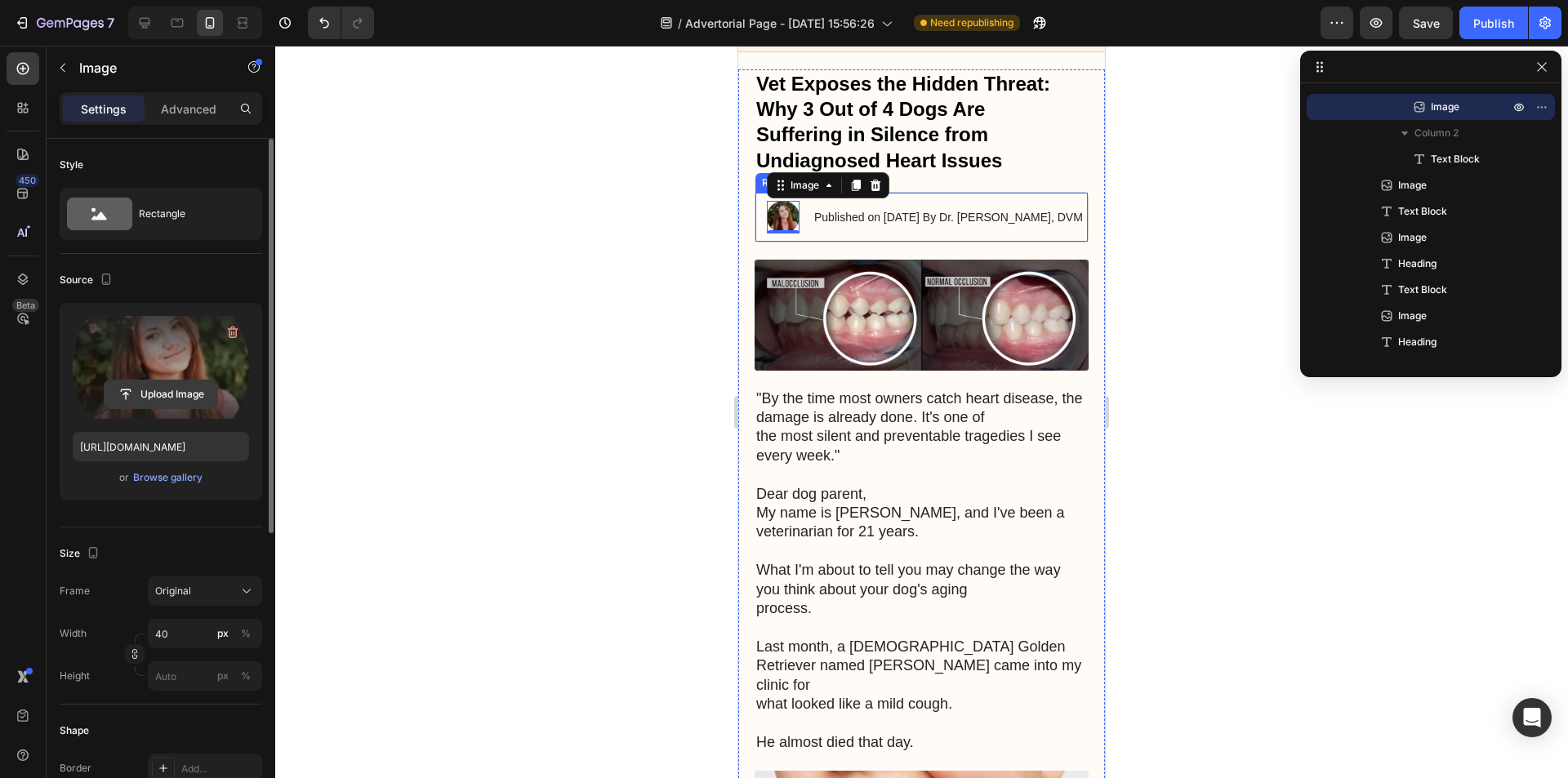
click at [186, 381] on input "file" at bounding box center [161, 394] width 113 height 28
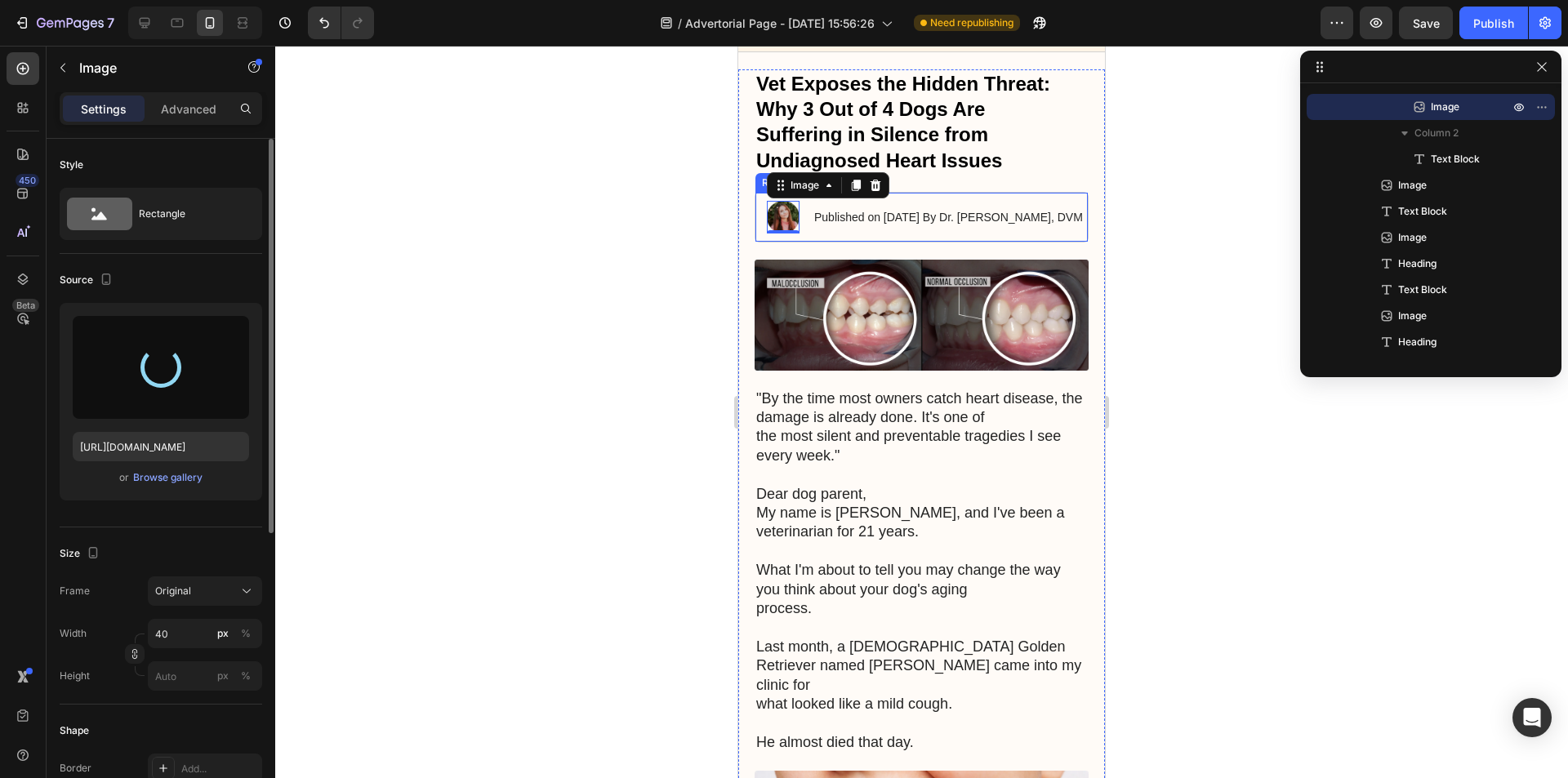
type input "[URL][DOMAIN_NAME]"
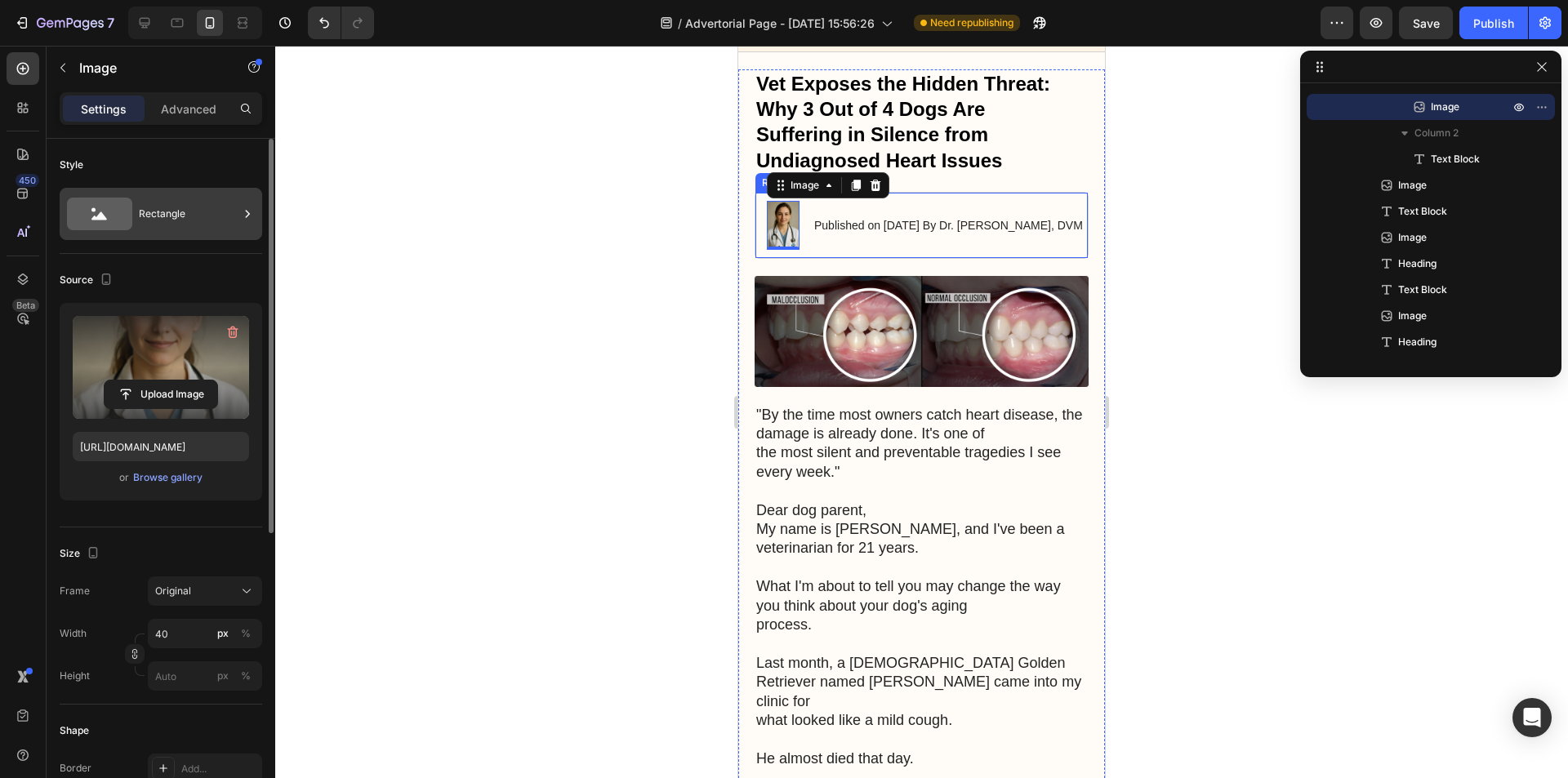
click at [155, 209] on div "Rectangle" at bounding box center [188, 214] width 99 height 37
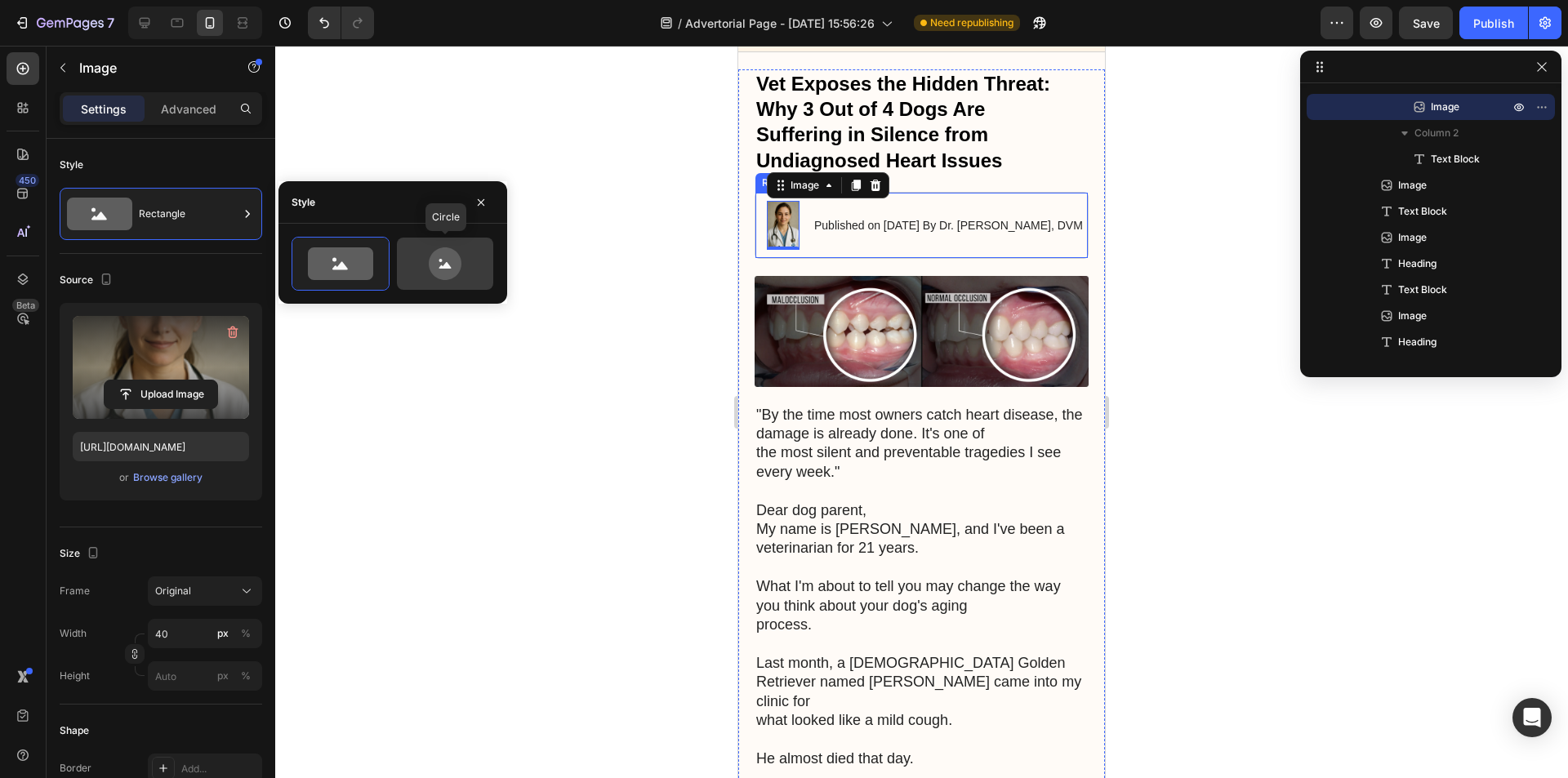
click at [437, 263] on icon at bounding box center [445, 263] width 33 height 33
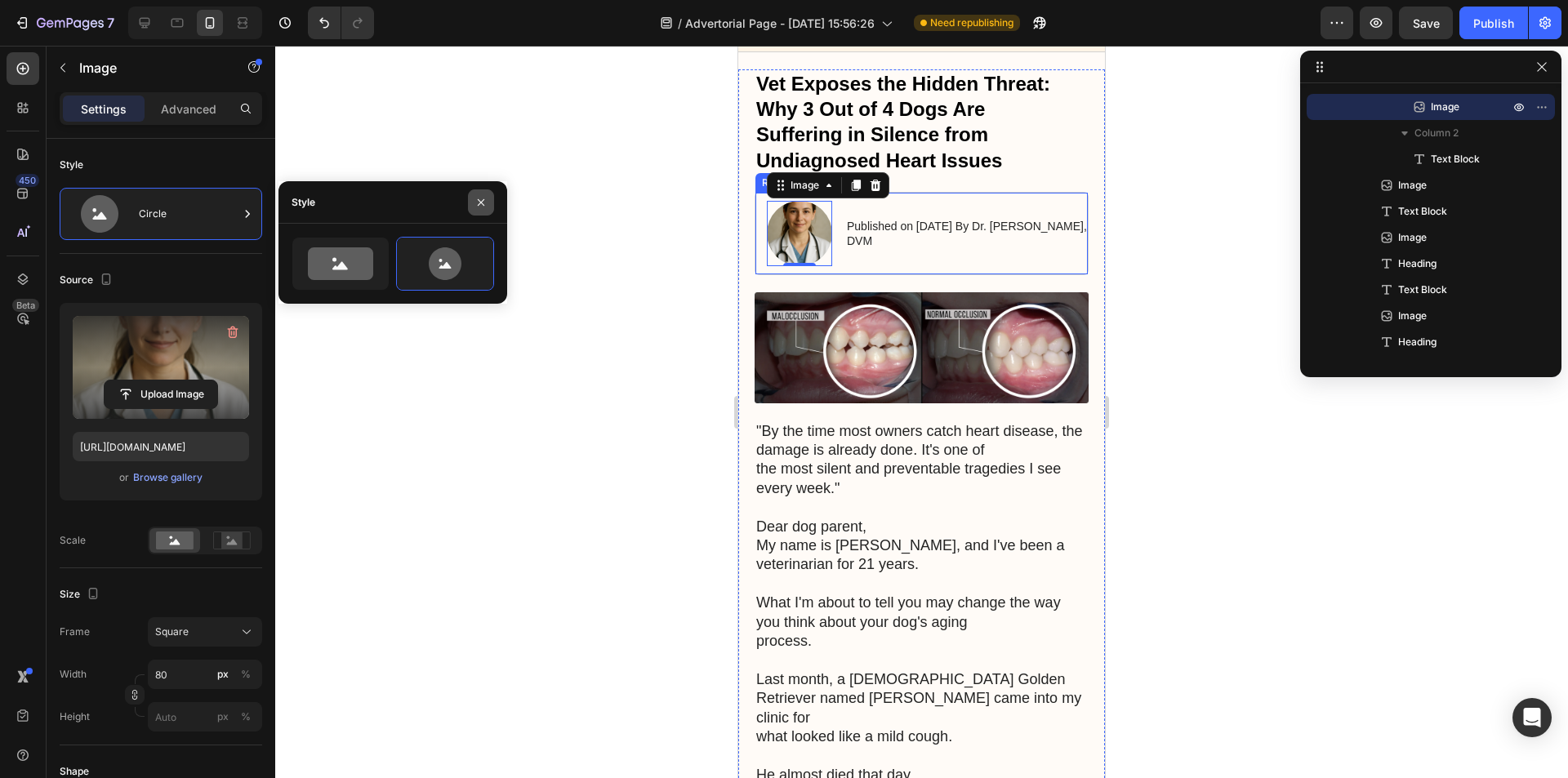
click at [481, 209] on button "button" at bounding box center [480, 201] width 26 height 26
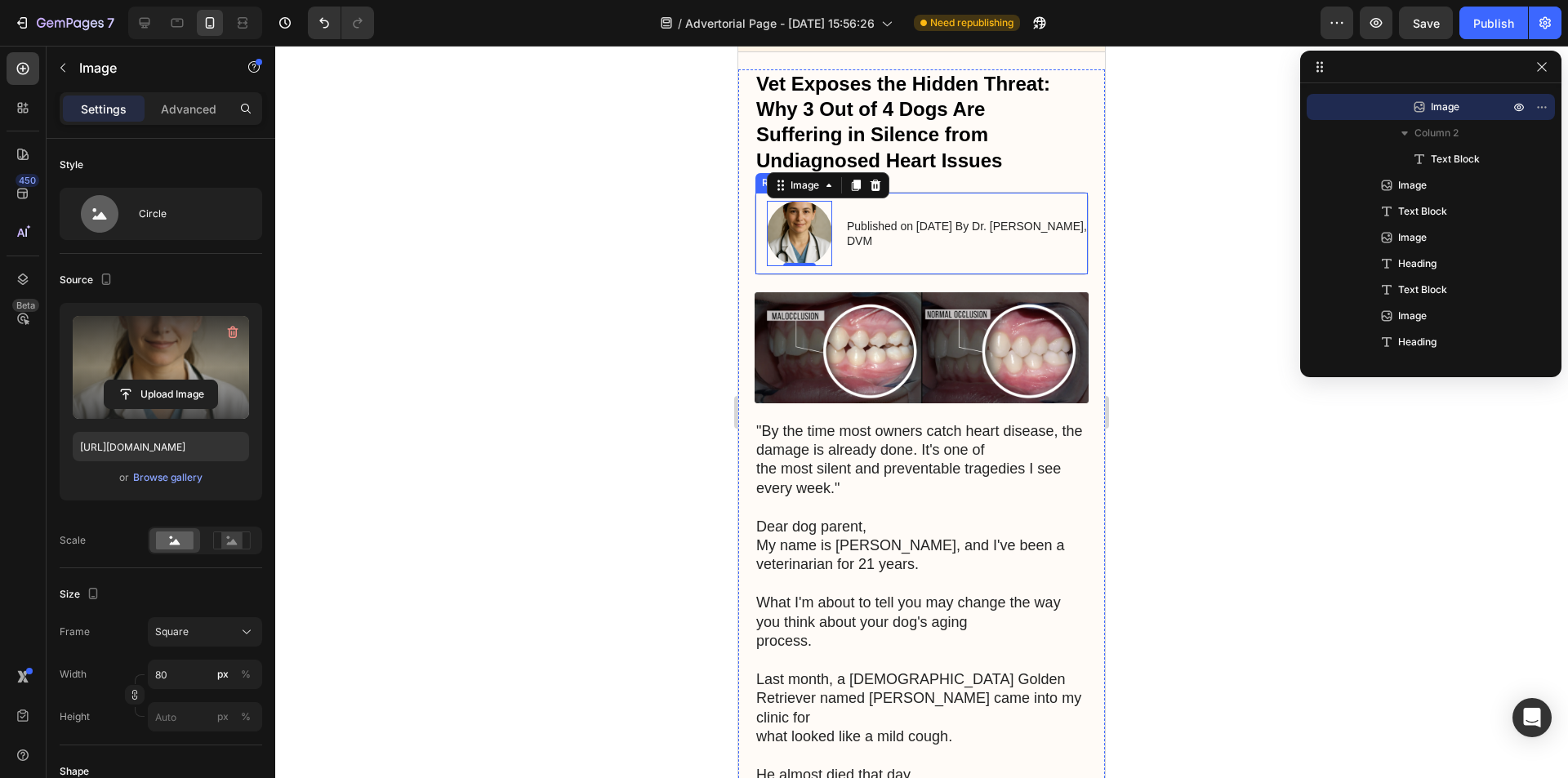
click at [173, 349] on label at bounding box center [161, 367] width 177 height 103
click at [173, 381] on input "file" at bounding box center [161, 394] width 113 height 28
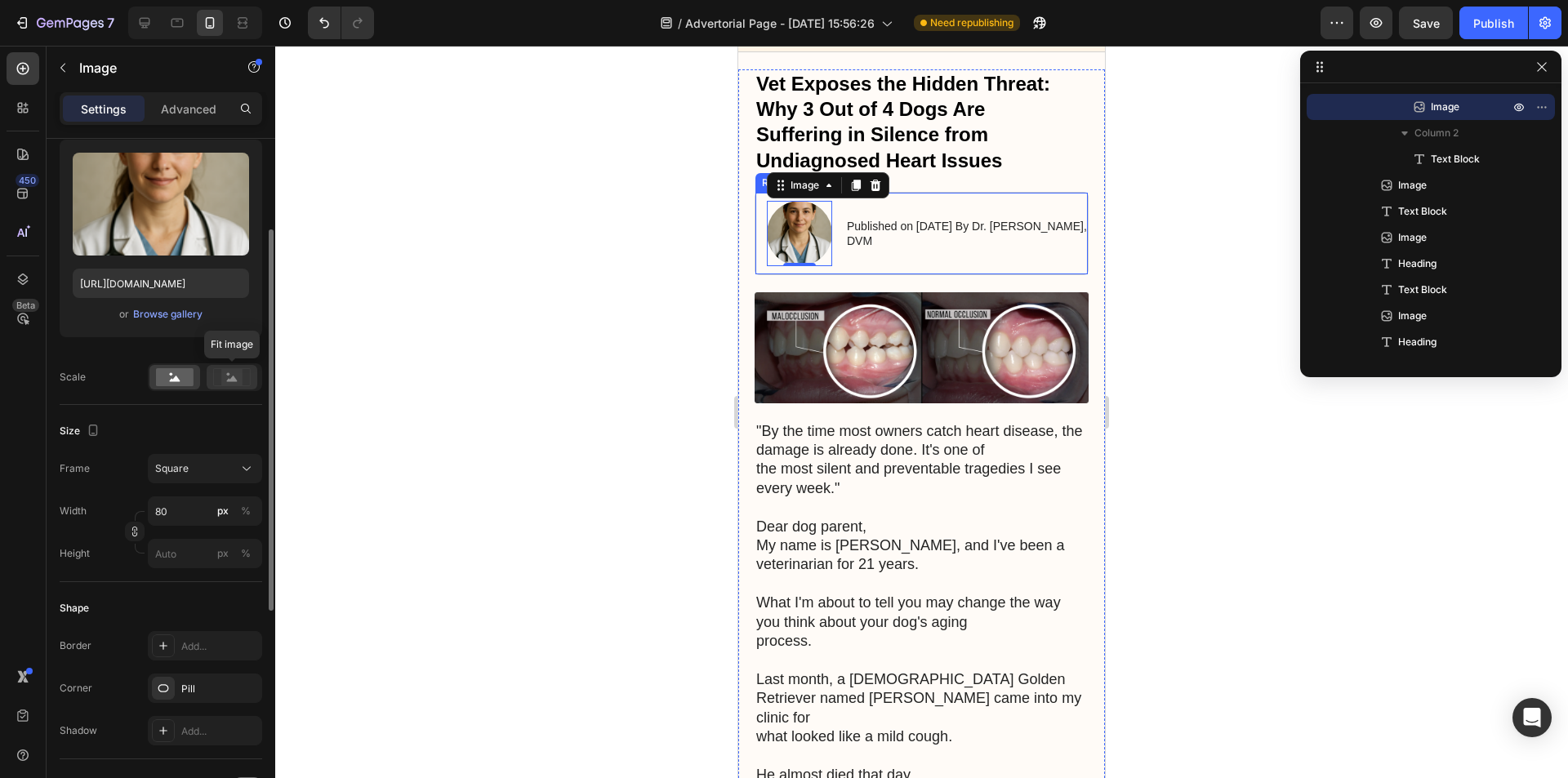
click at [224, 376] on rect at bounding box center [232, 377] width 21 height 16
click at [169, 384] on rect at bounding box center [175, 377] width 37 height 18
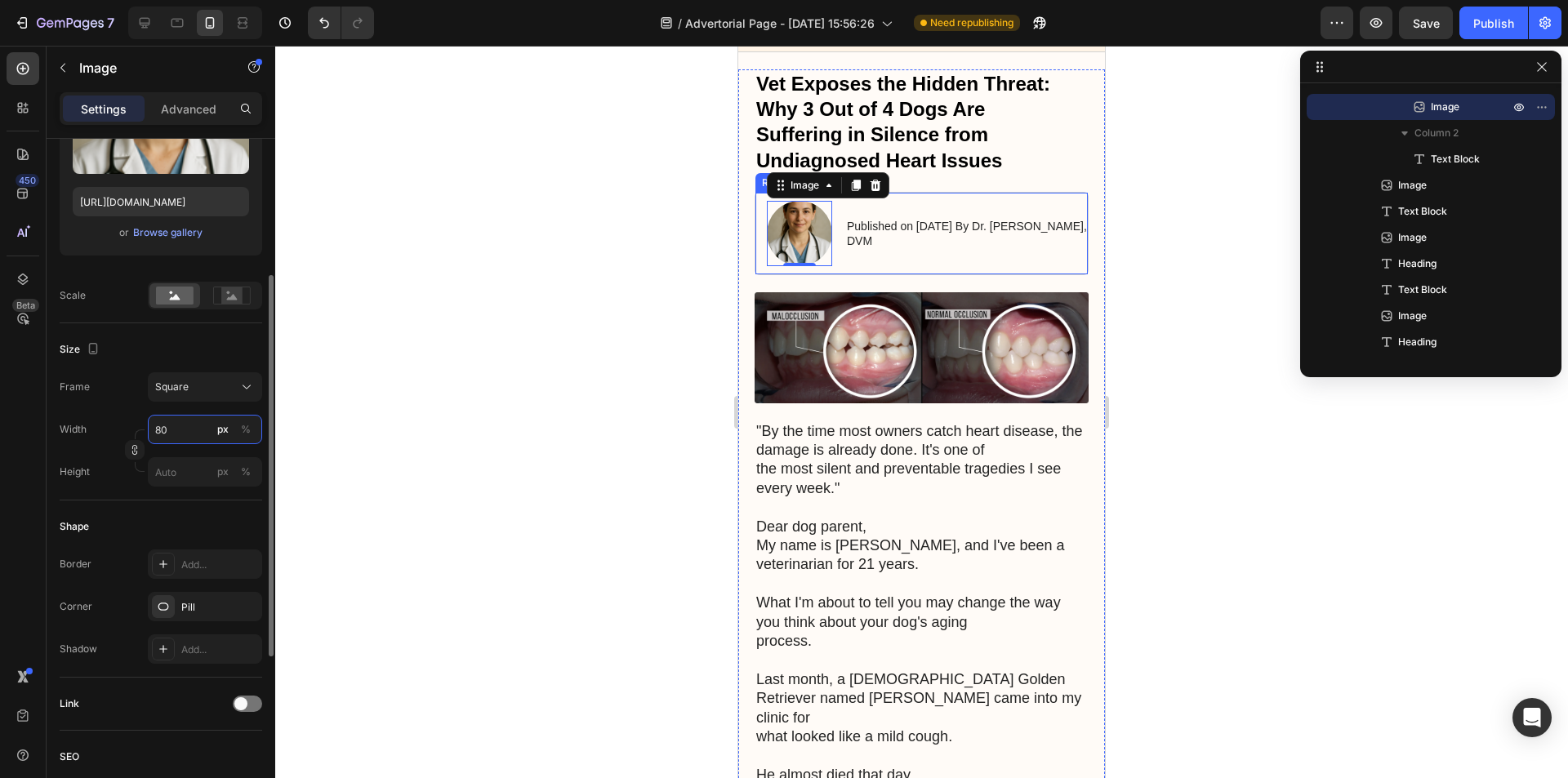
click at [183, 428] on input "80" at bounding box center [205, 428] width 114 height 29
click at [193, 393] on div "Square" at bounding box center [195, 387] width 80 height 15
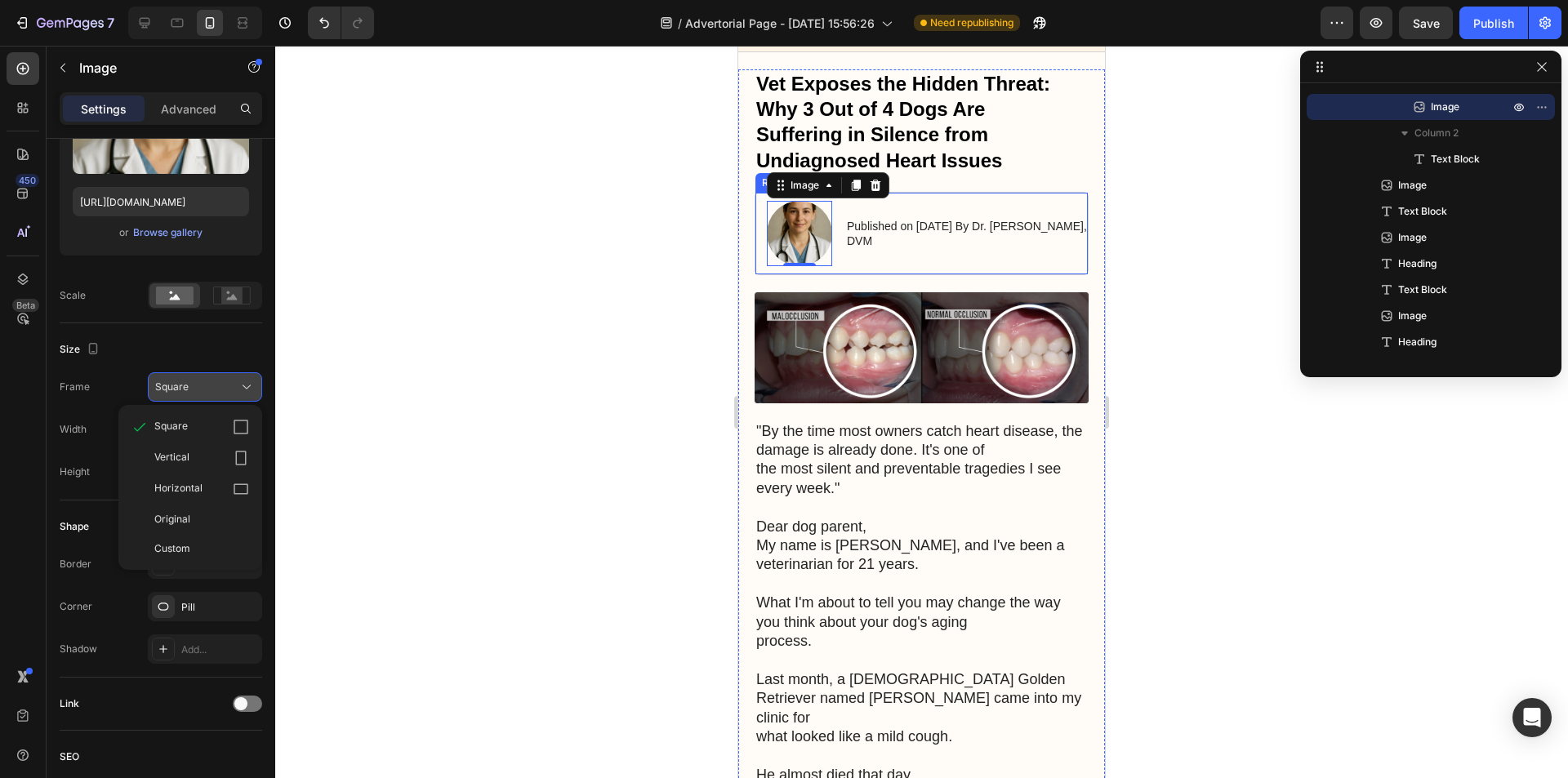
click at [193, 393] on div "Square" at bounding box center [195, 387] width 80 height 15
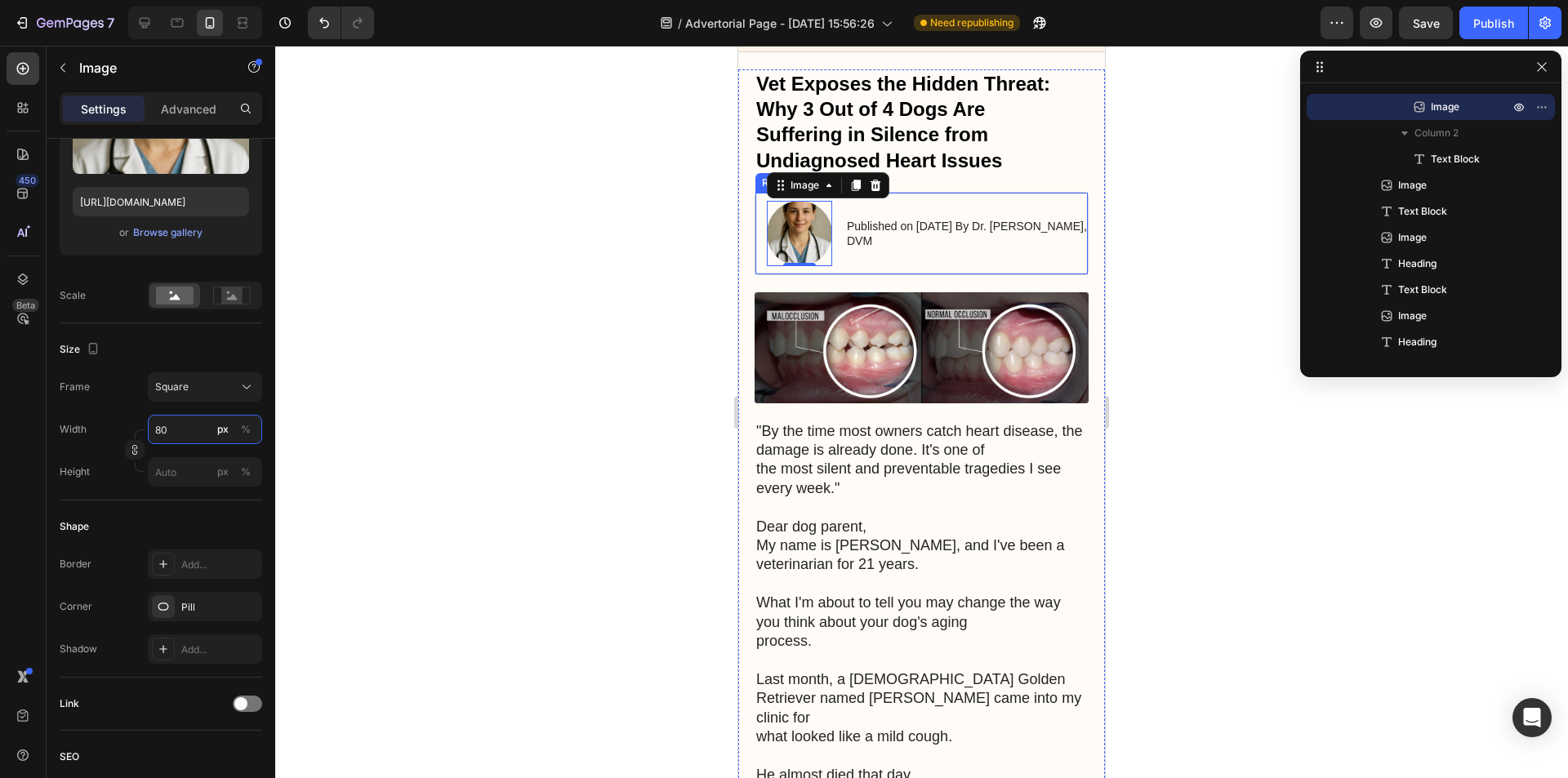
click at [185, 428] on input "80" at bounding box center [205, 428] width 114 height 29
click at [185, 426] on input "80" at bounding box center [205, 428] width 114 height 29
type input "7"
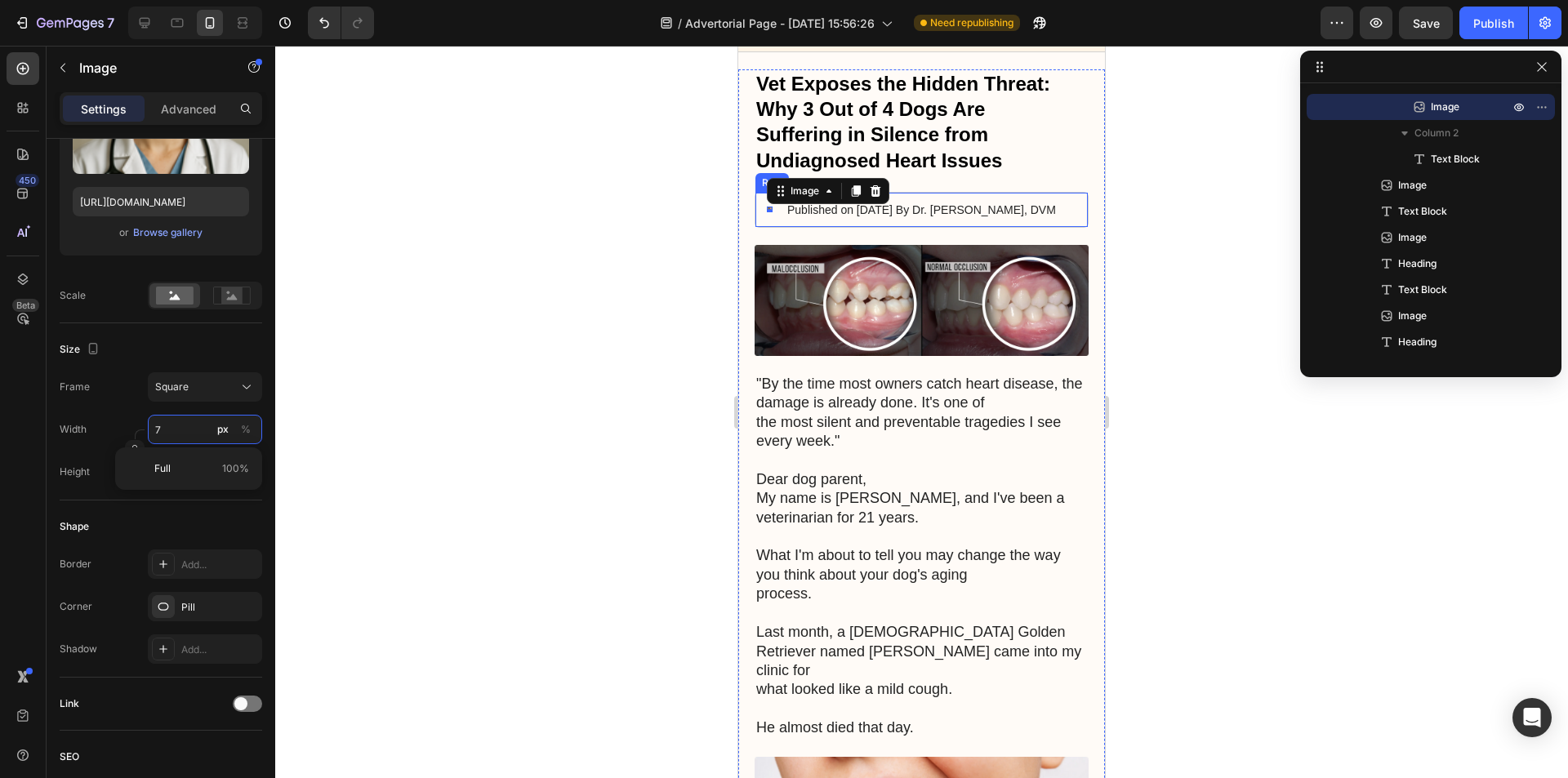
type input "70"
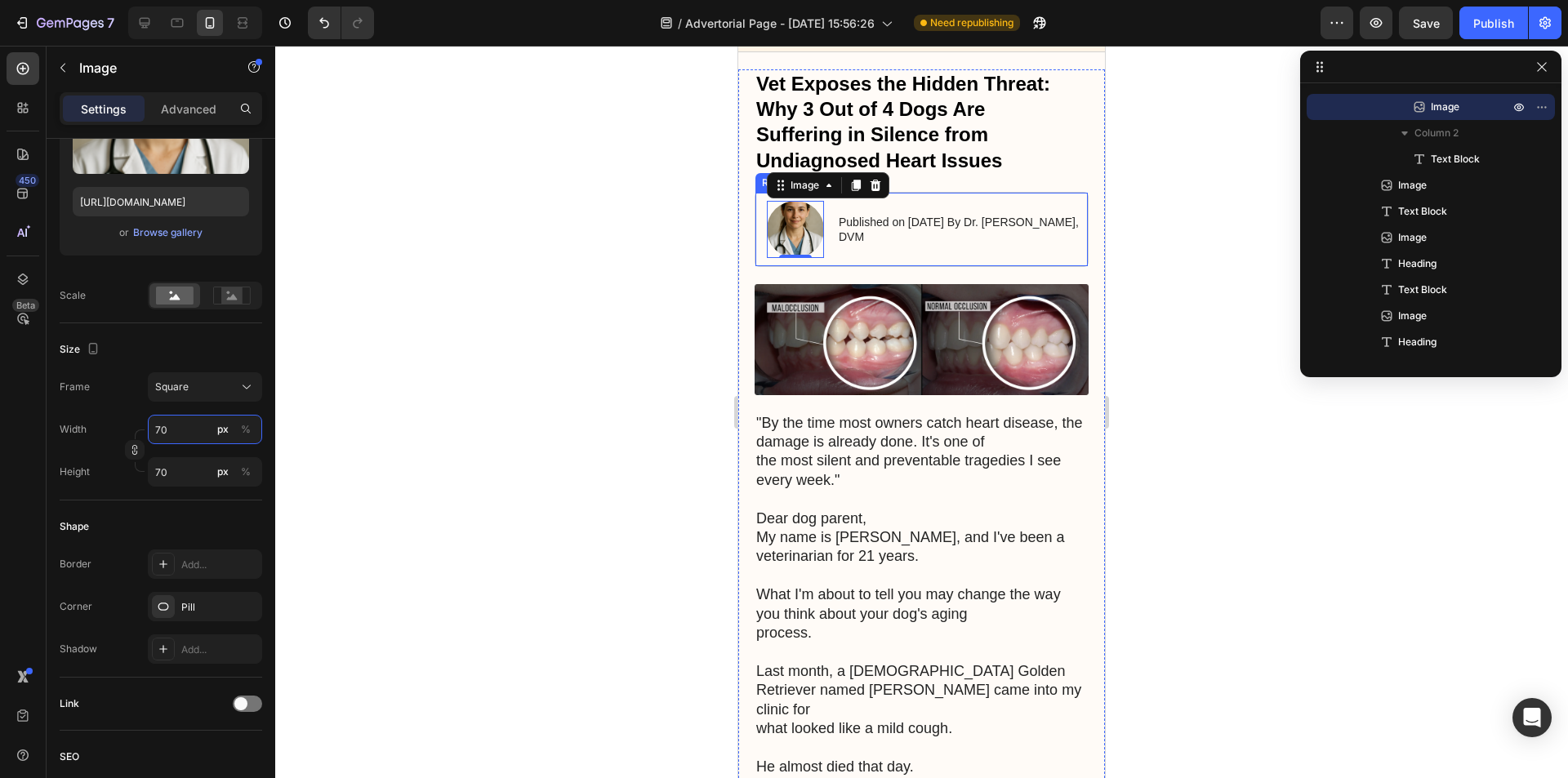
click at [182, 423] on input "70" at bounding box center [205, 428] width 114 height 29
type input "4"
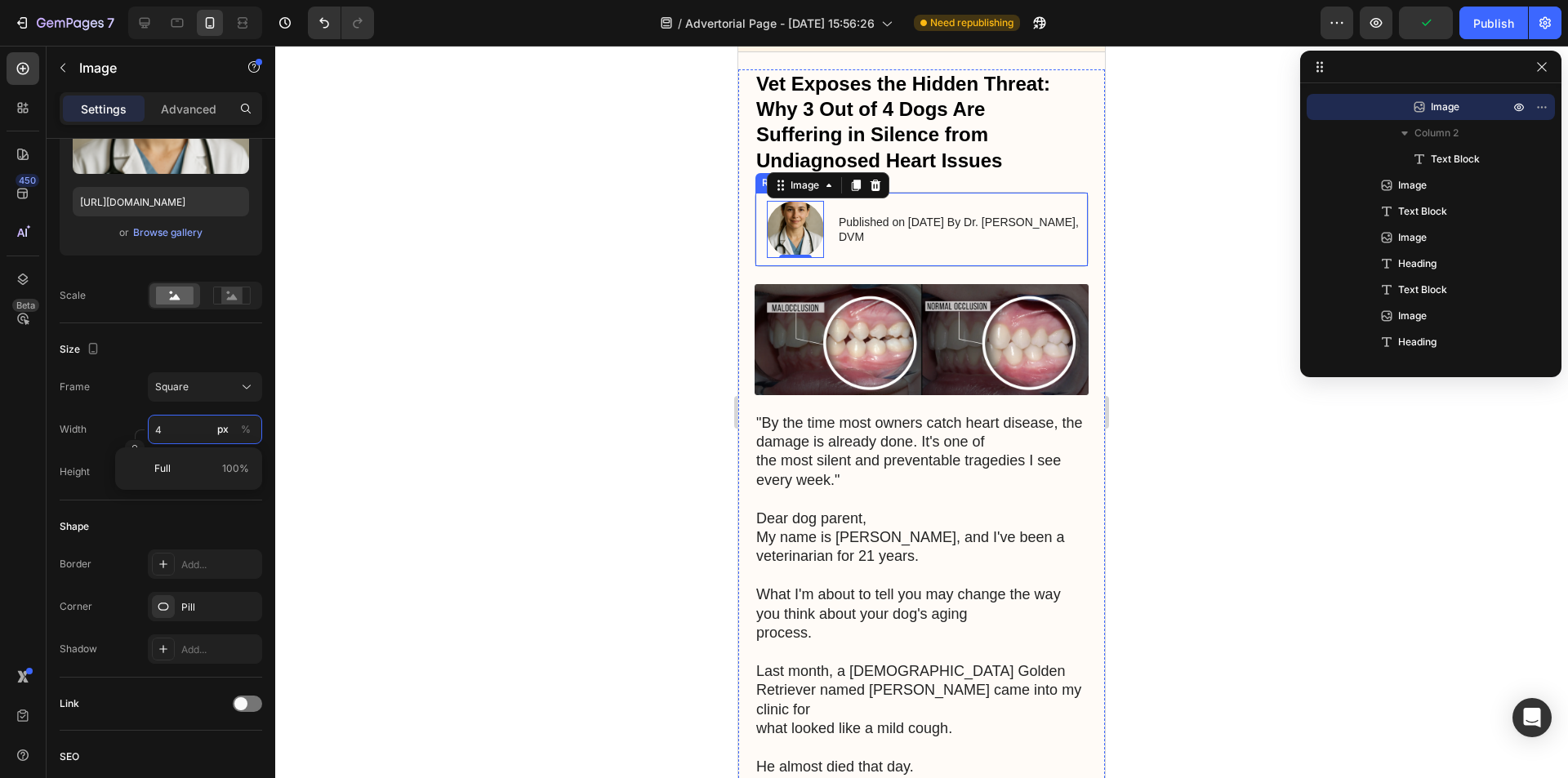
type input "40"
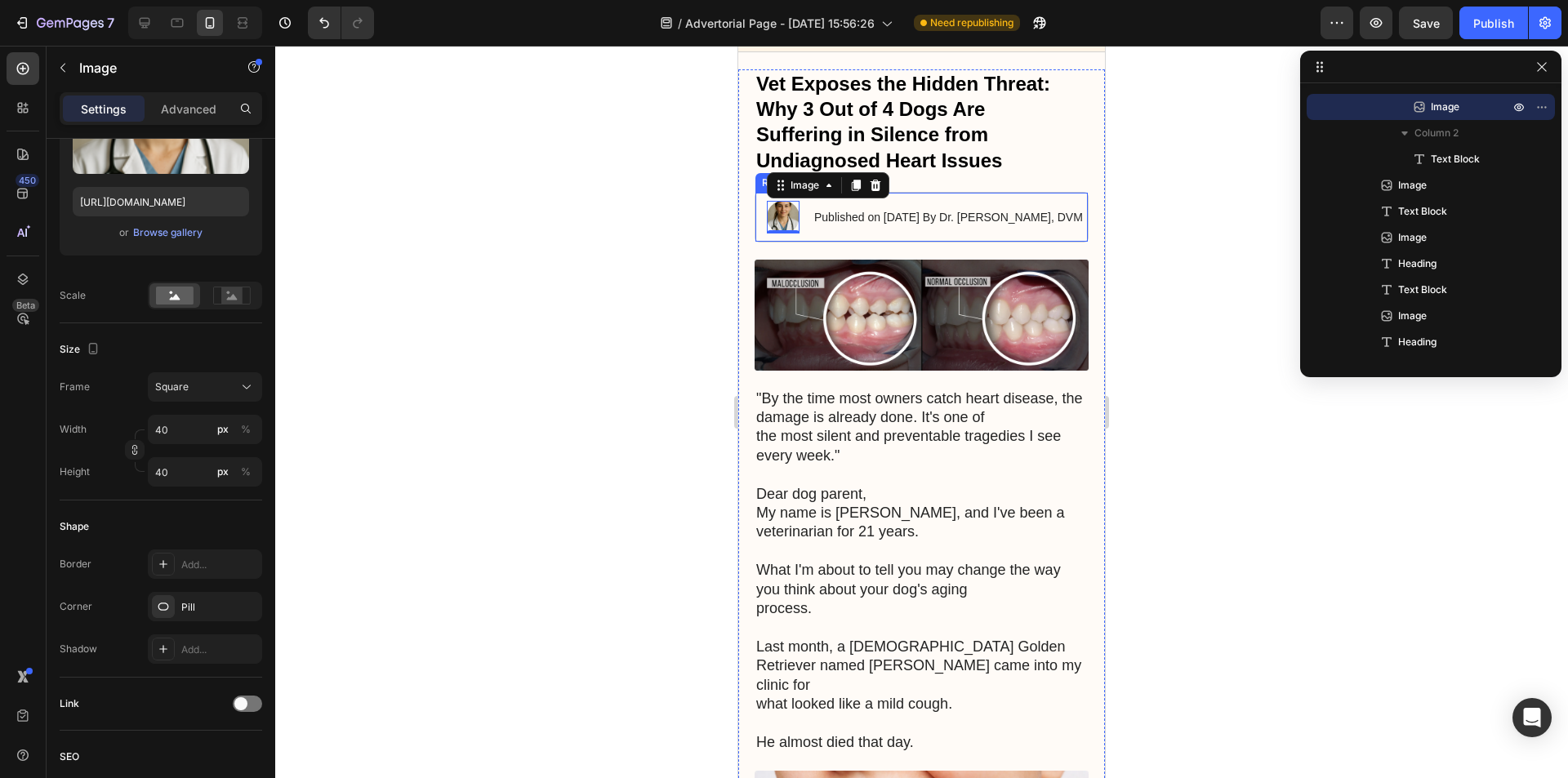
click at [802, 629] on p "Last month, a [DEMOGRAPHIC_DATA] Golden Retriever named [PERSON_NAME] came into…" at bounding box center [921, 666] width 331 height 96
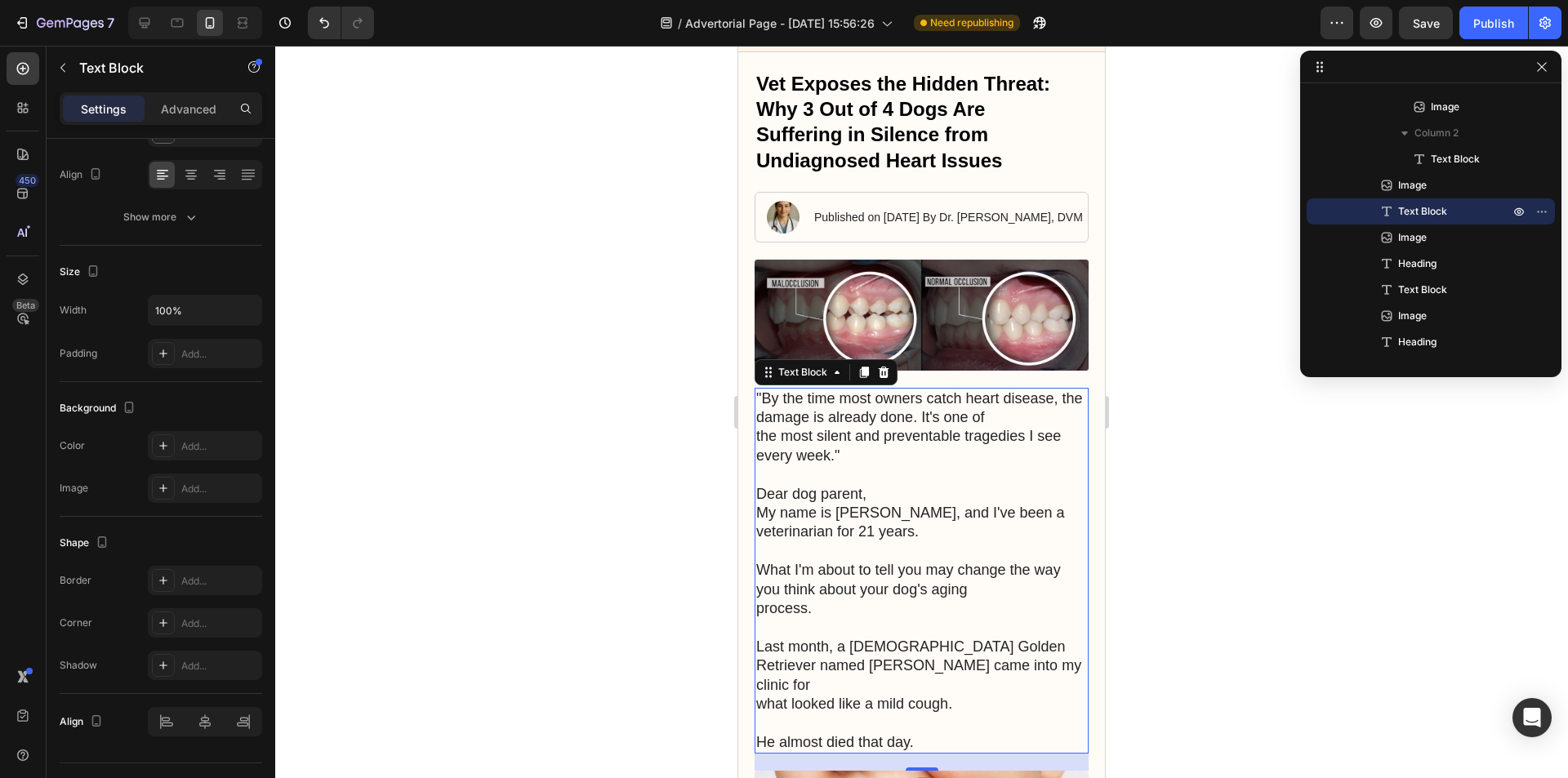
scroll to position [0, 0]
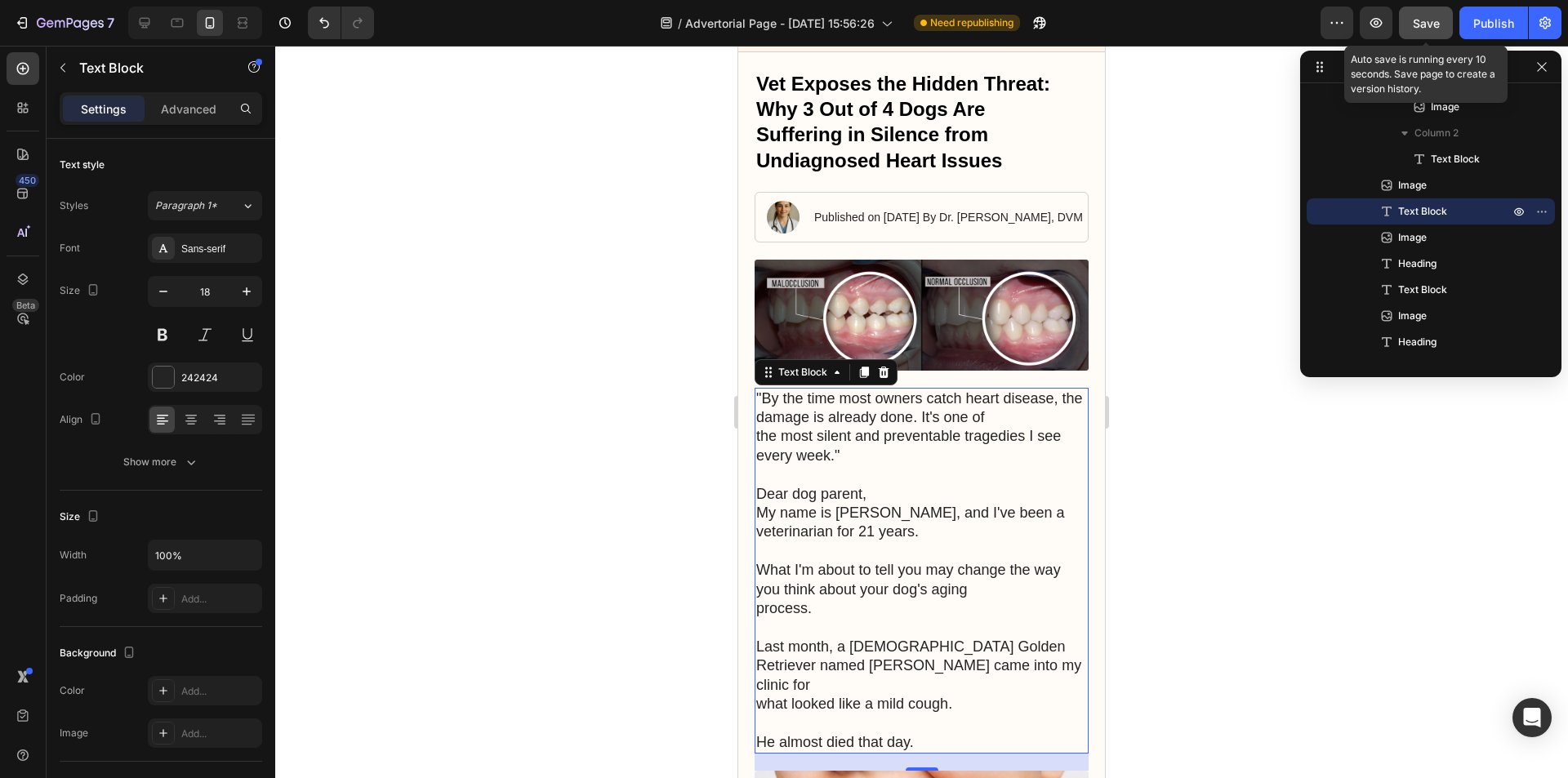
click at [1438, 21] on span "Save" at bounding box center [1426, 23] width 27 height 14
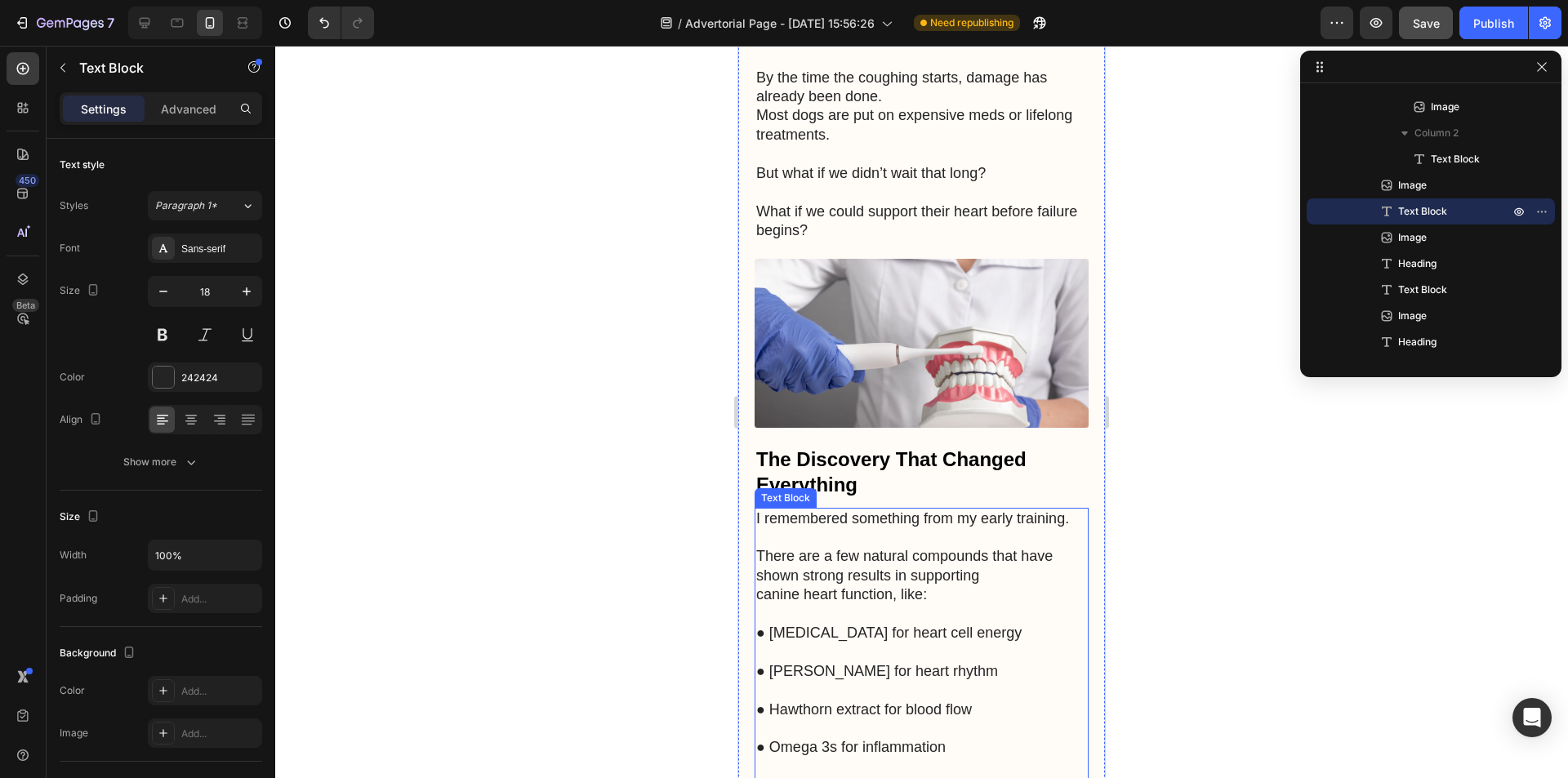
scroll to position [2448, 0]
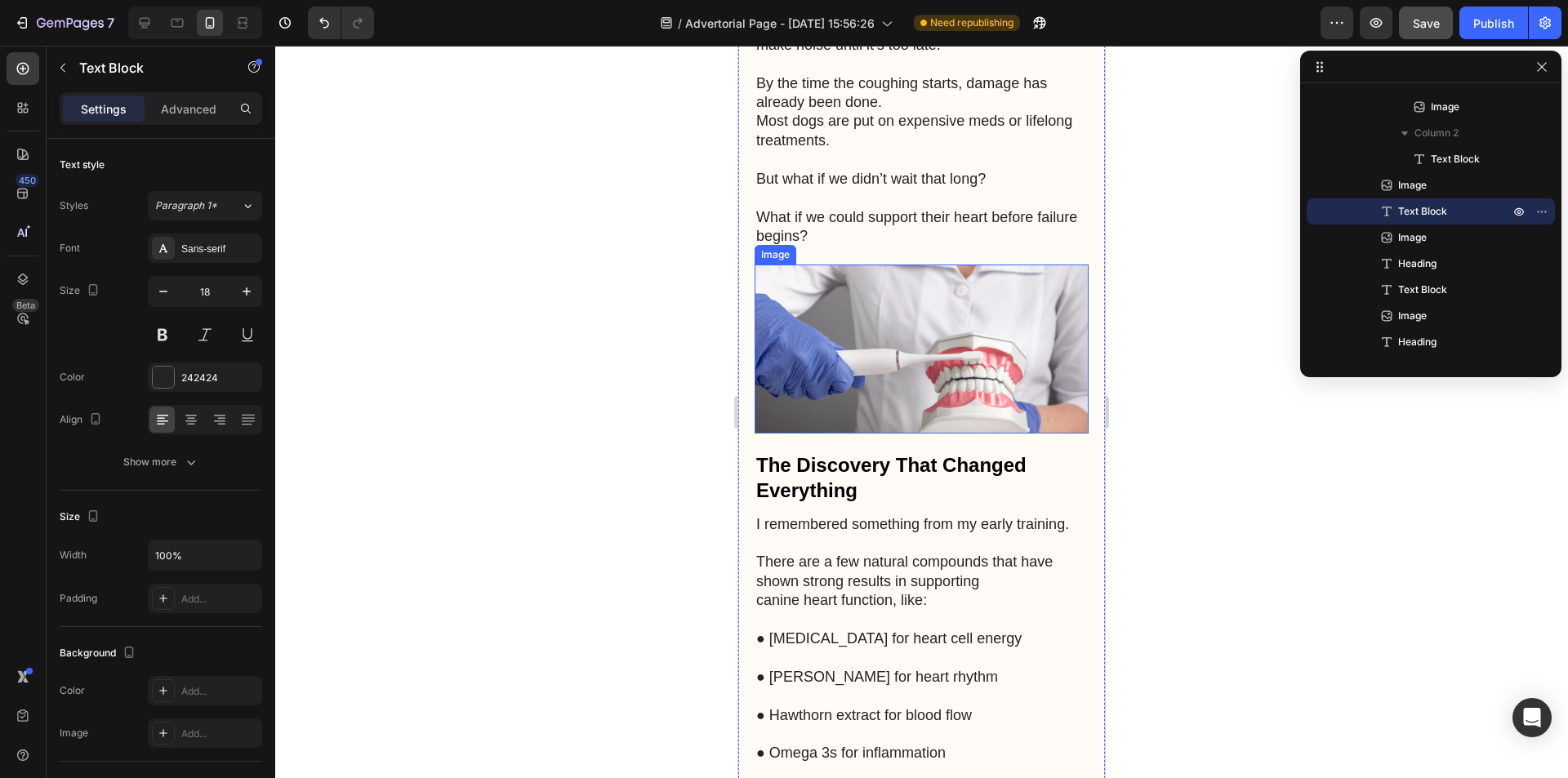
click at [974, 331] on img at bounding box center [921, 349] width 334 height 169
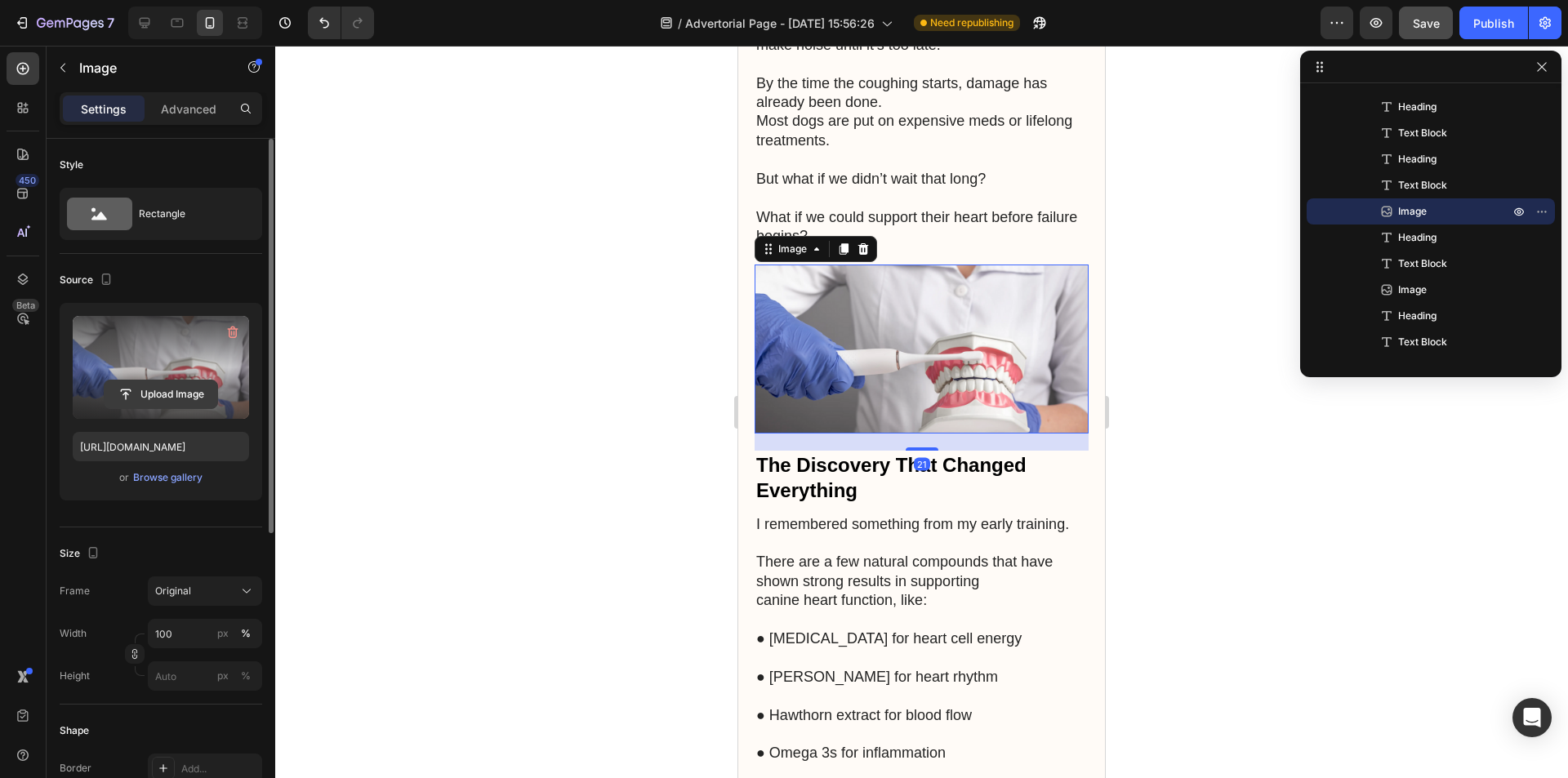
click at [169, 383] on input "file" at bounding box center [161, 394] width 113 height 28
type input "C:\fakepath\close-up-veterinarian-taking-care-dog_23-2149100197.avif"
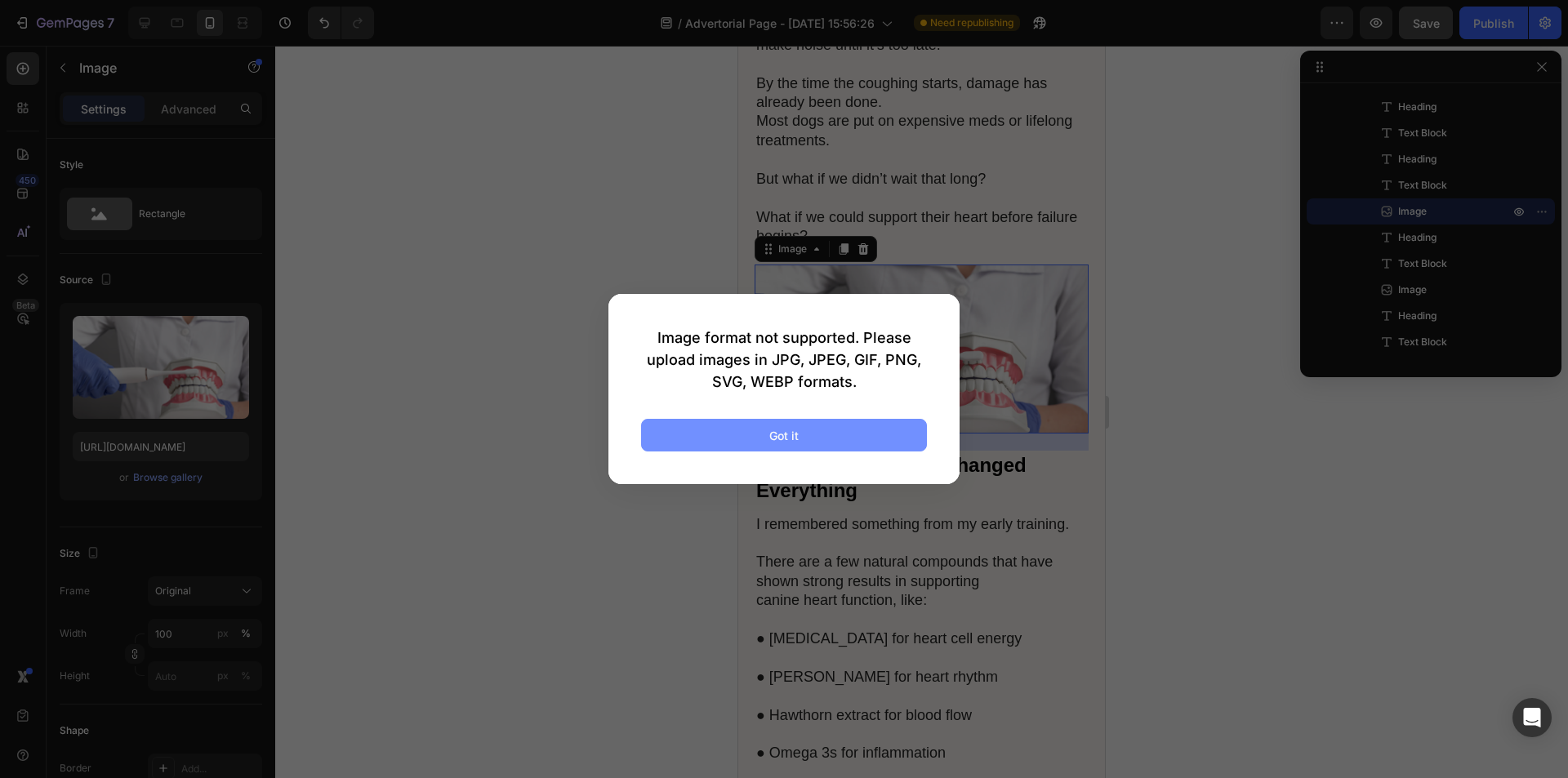
click at [829, 436] on button "Got it" at bounding box center [784, 435] width 286 height 33
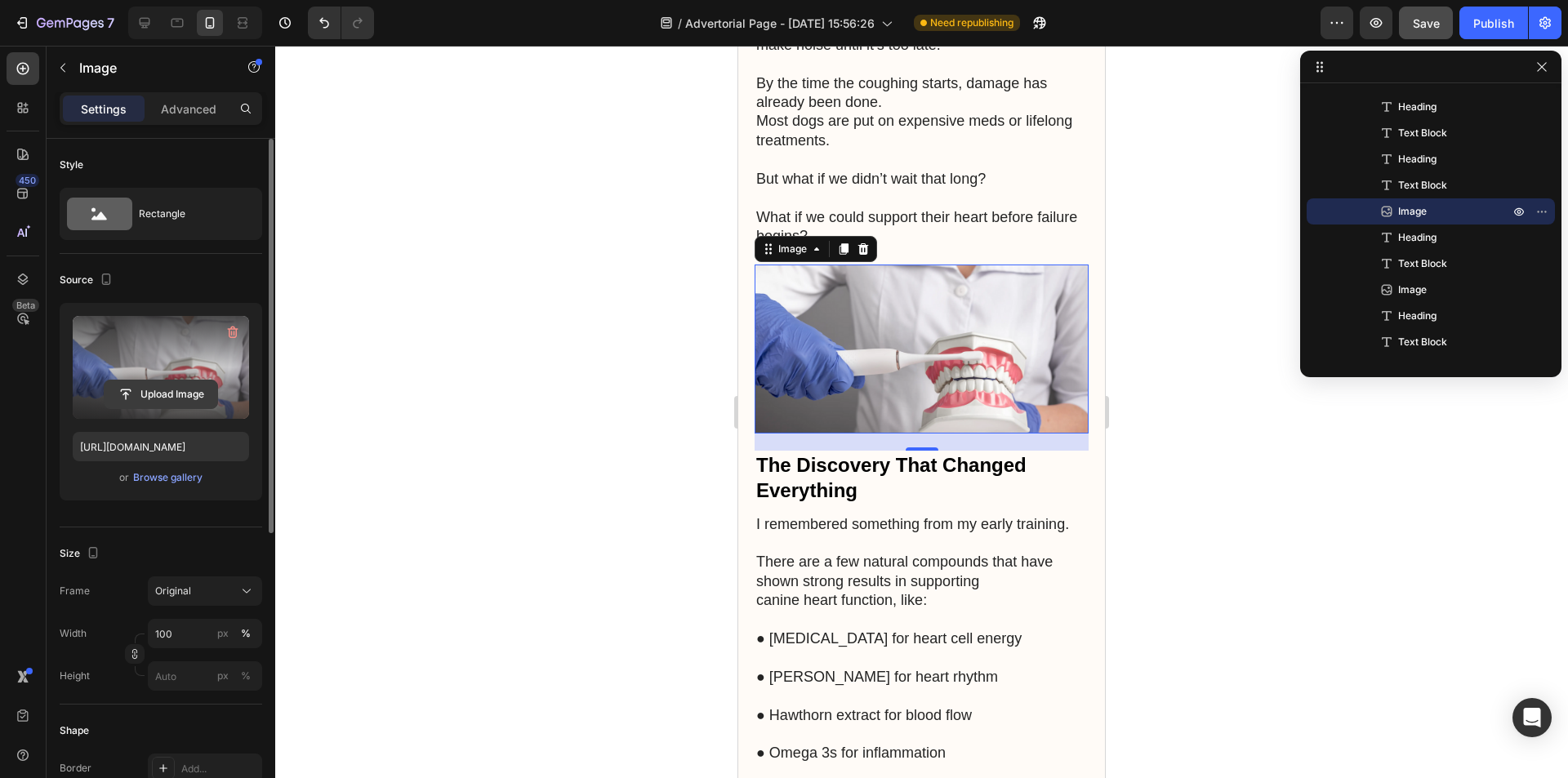
click at [176, 389] on input "file" at bounding box center [161, 394] width 113 height 28
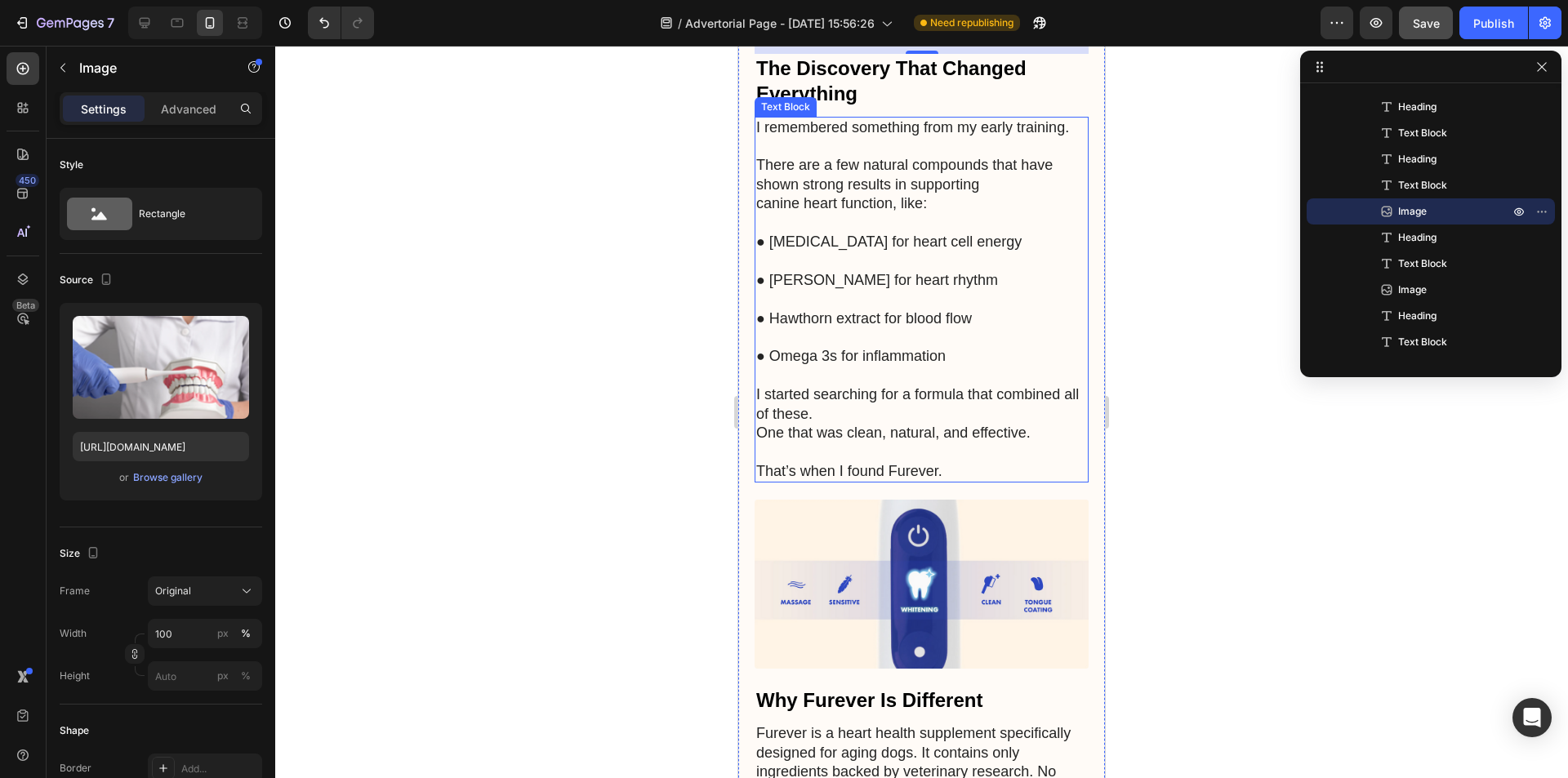
scroll to position [2857, 0]
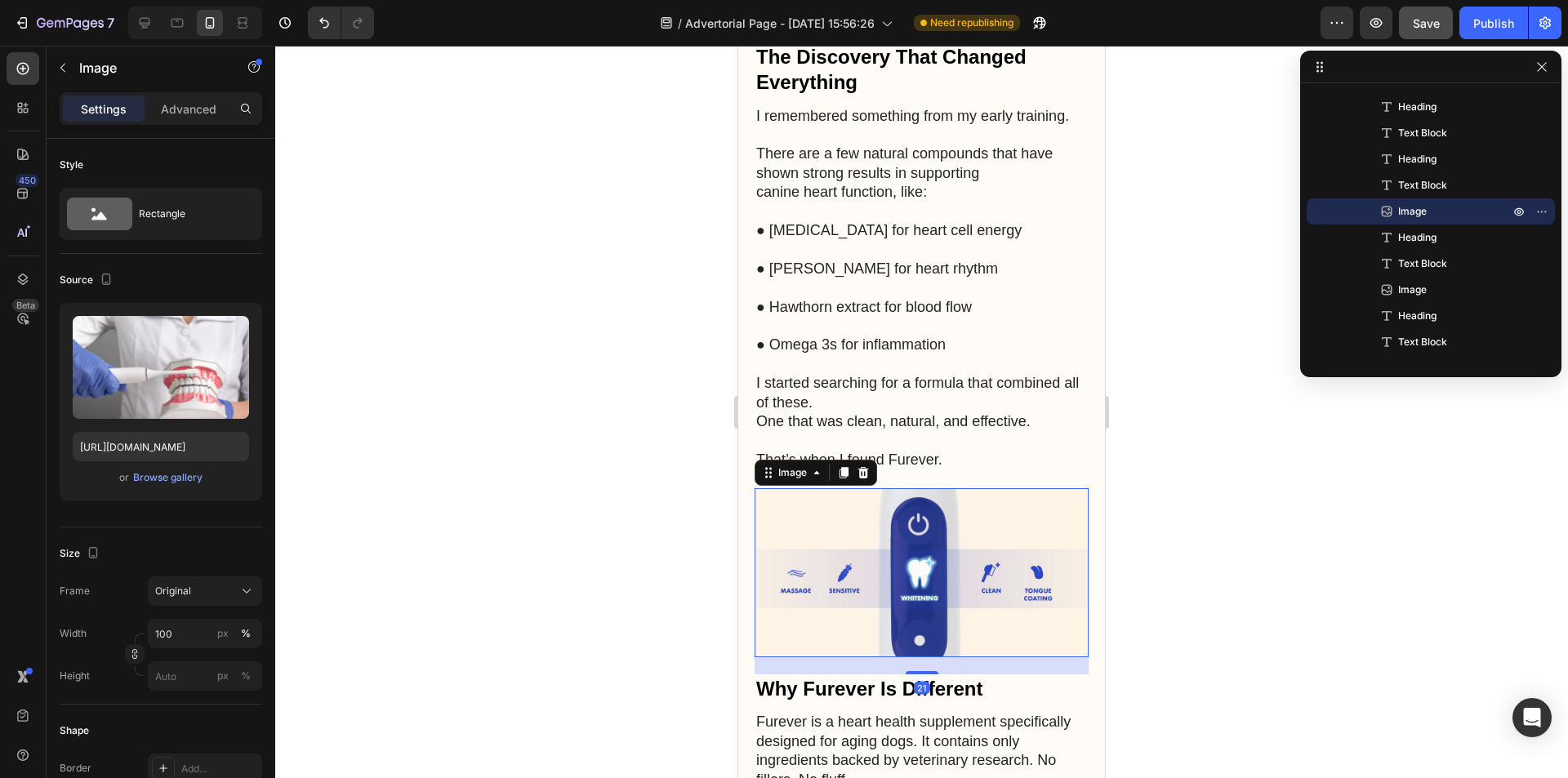
click at [935, 532] on img at bounding box center [921, 572] width 334 height 169
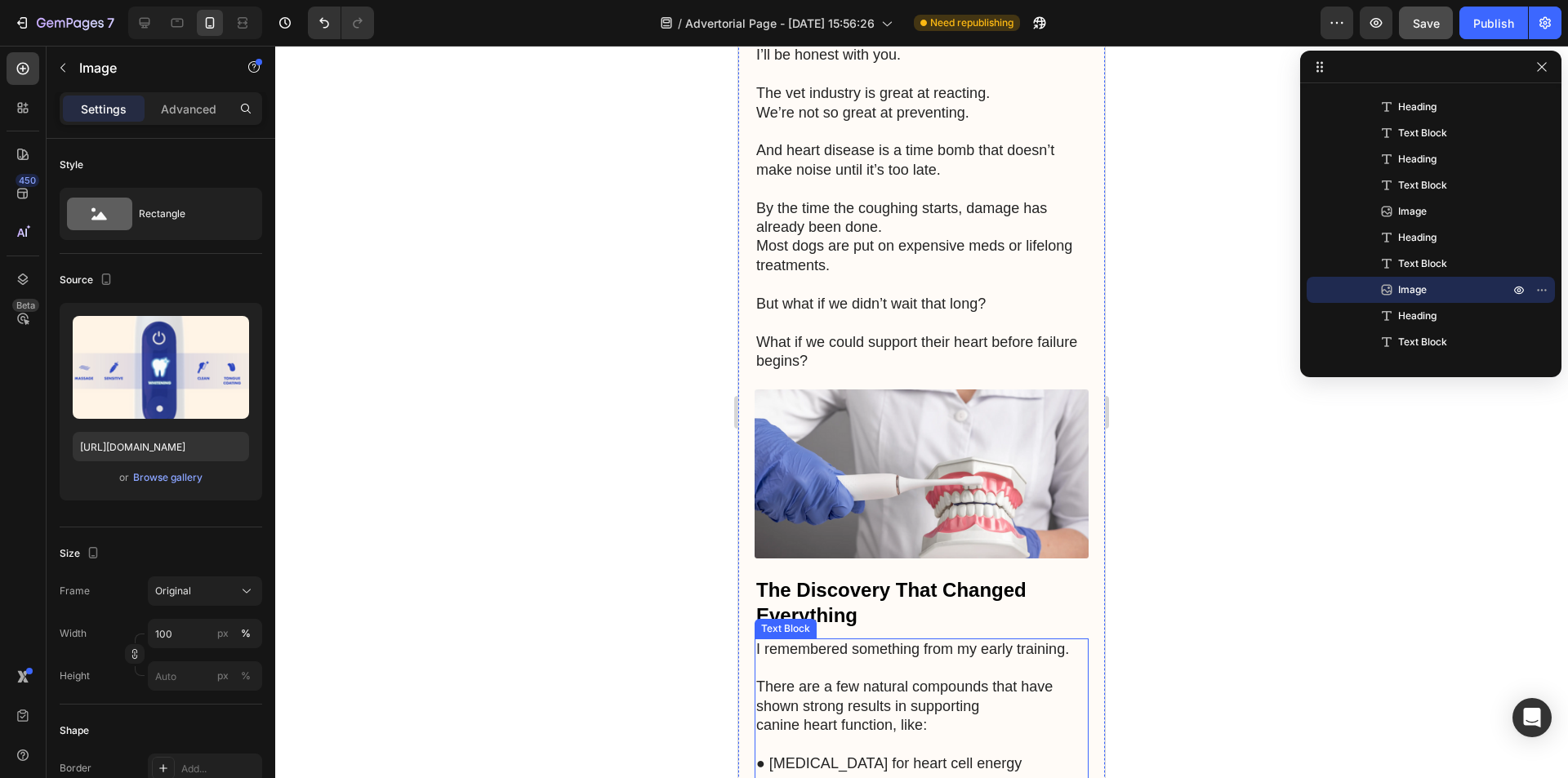
scroll to position [2285, 0]
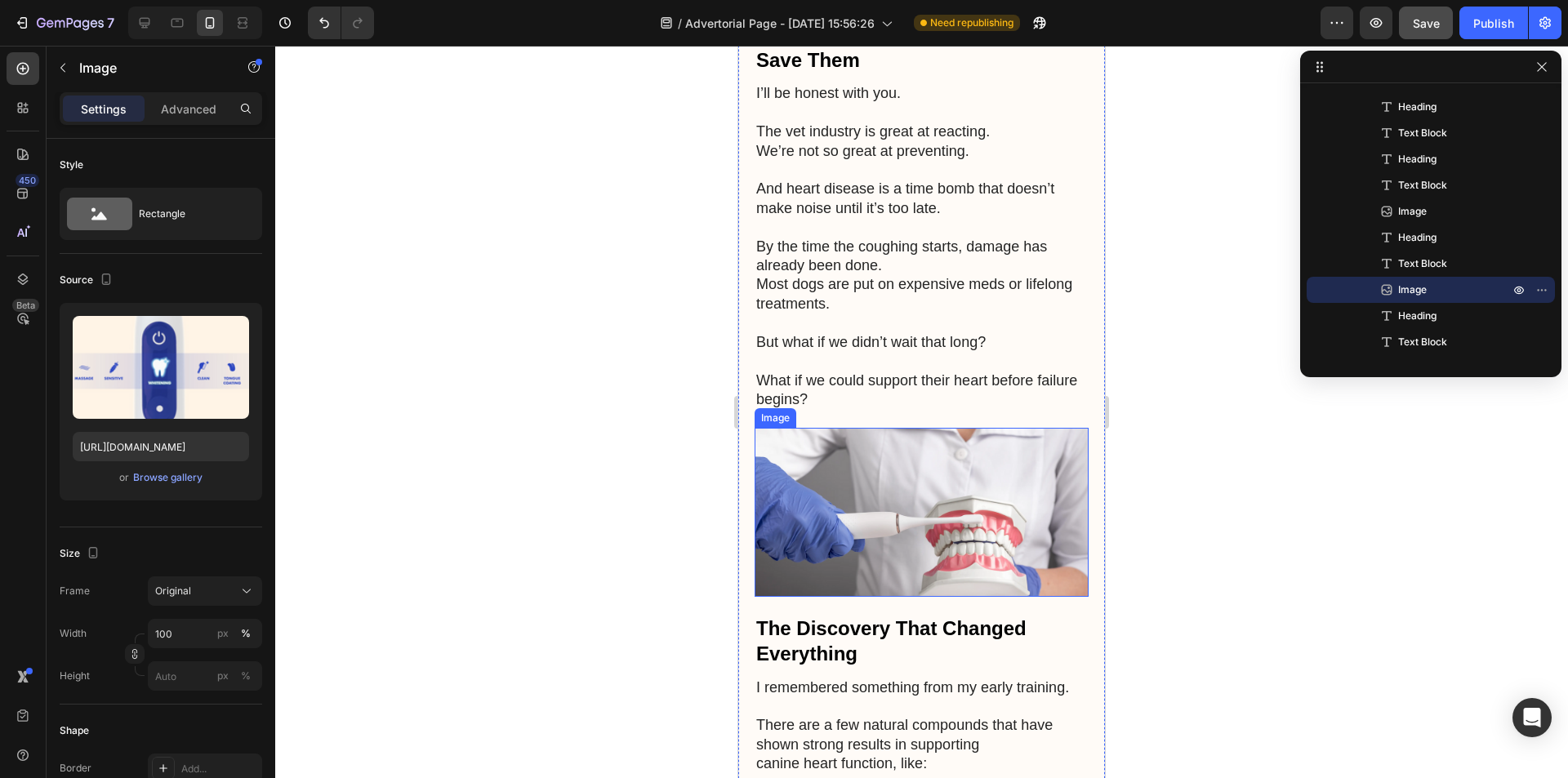
click at [945, 513] on img at bounding box center [921, 512] width 334 height 169
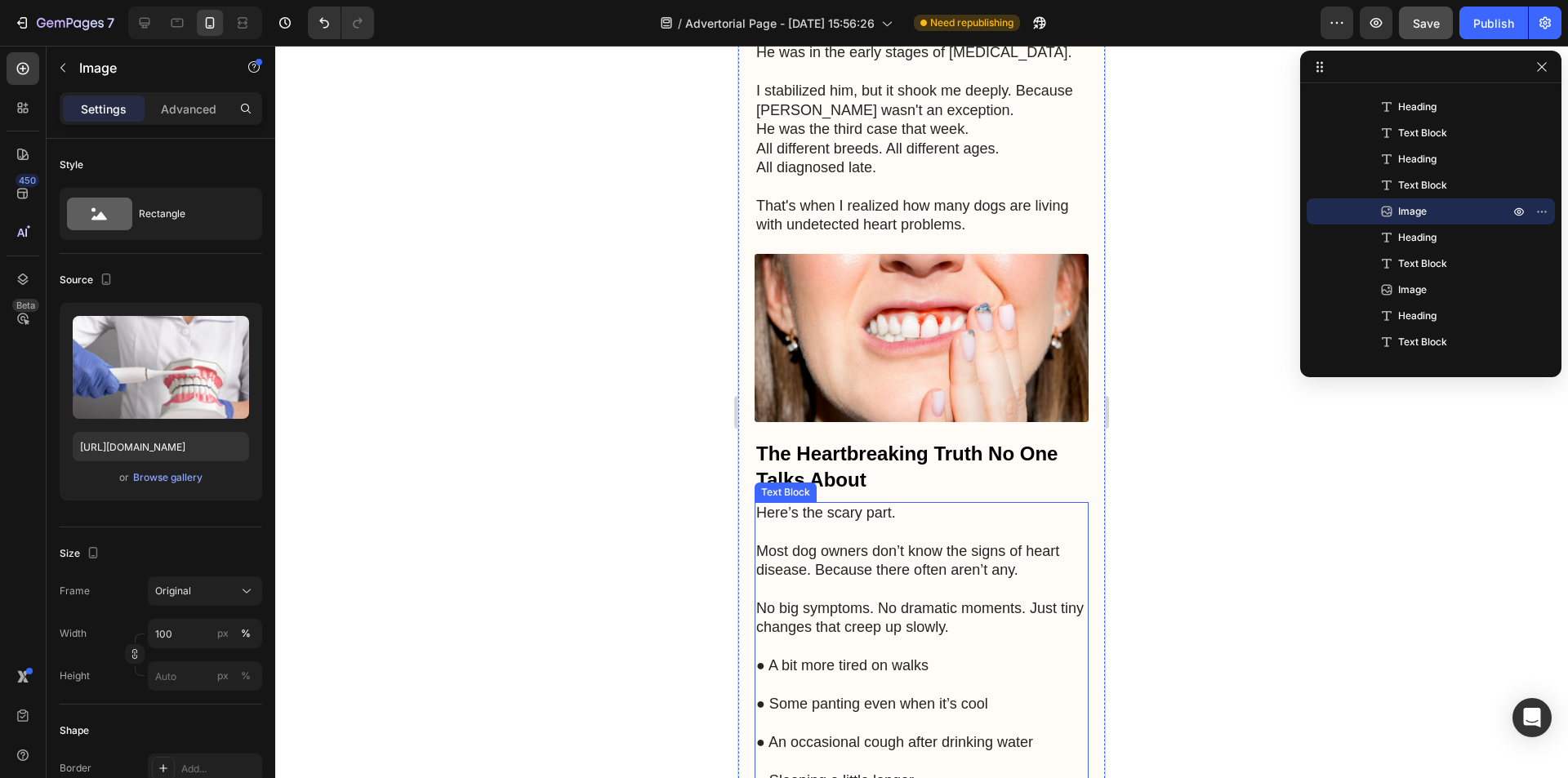
scroll to position [1714, 0]
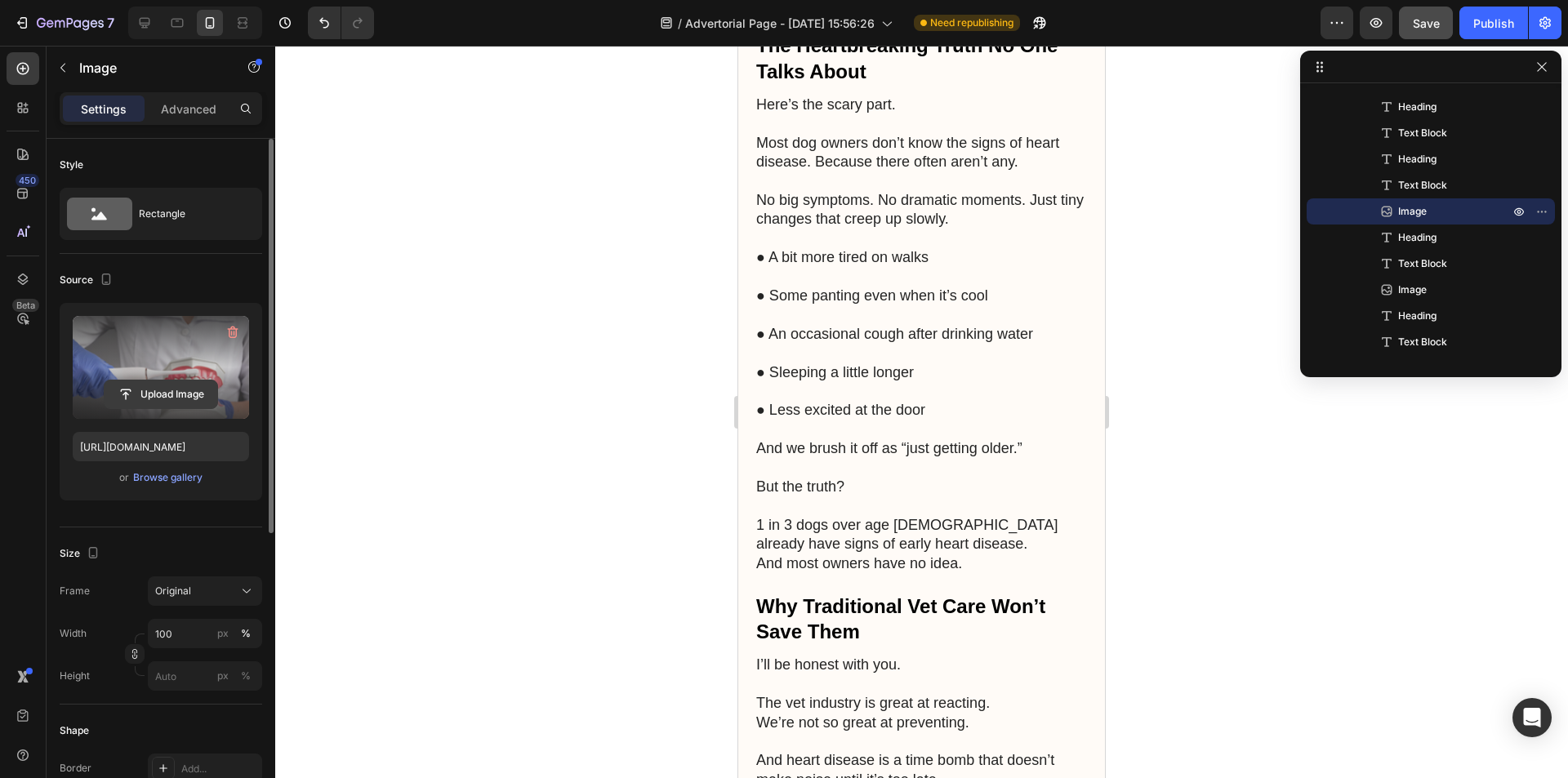
click at [162, 391] on input "file" at bounding box center [161, 394] width 113 height 28
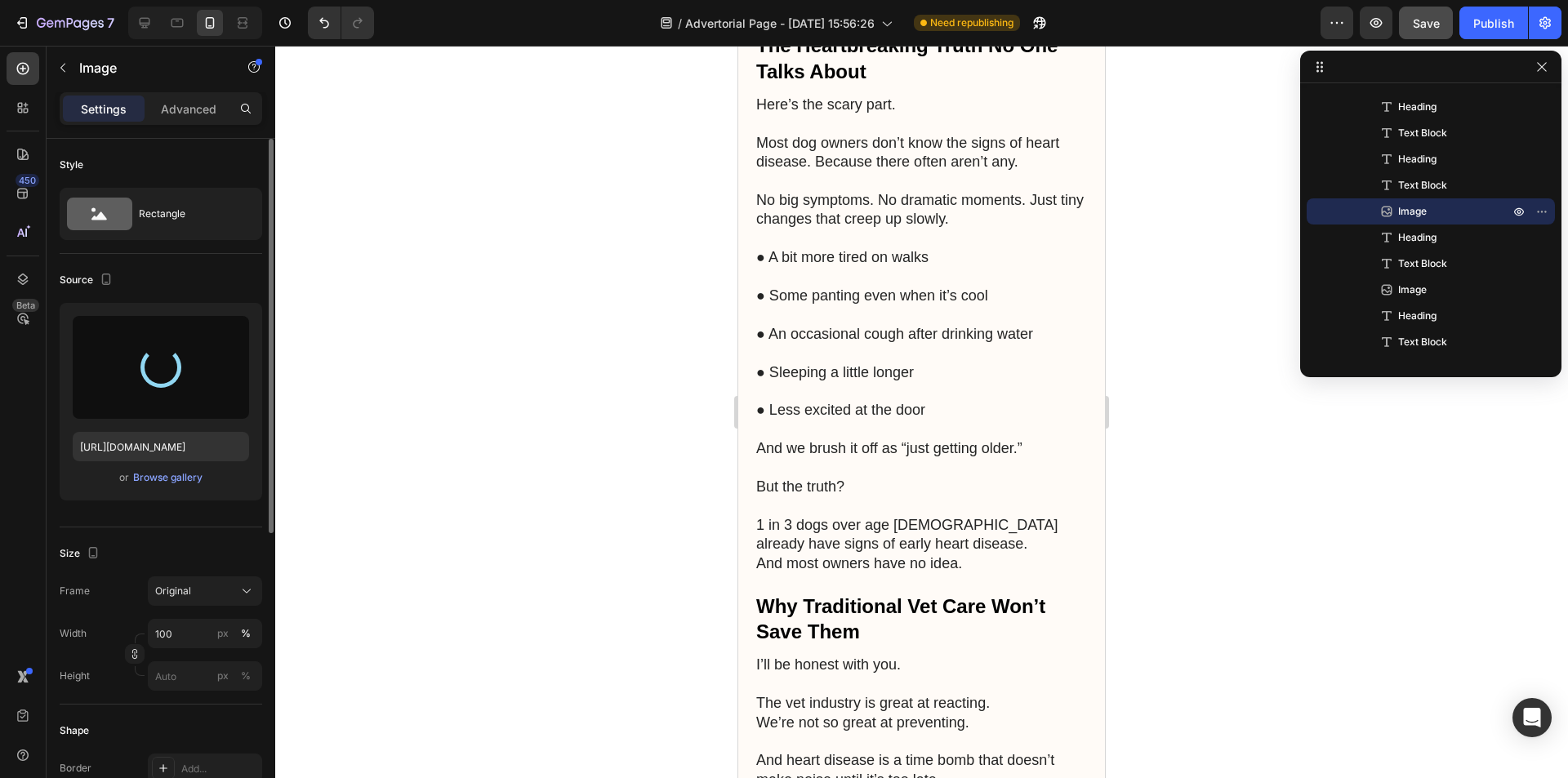
type input "[URL][DOMAIN_NAME]"
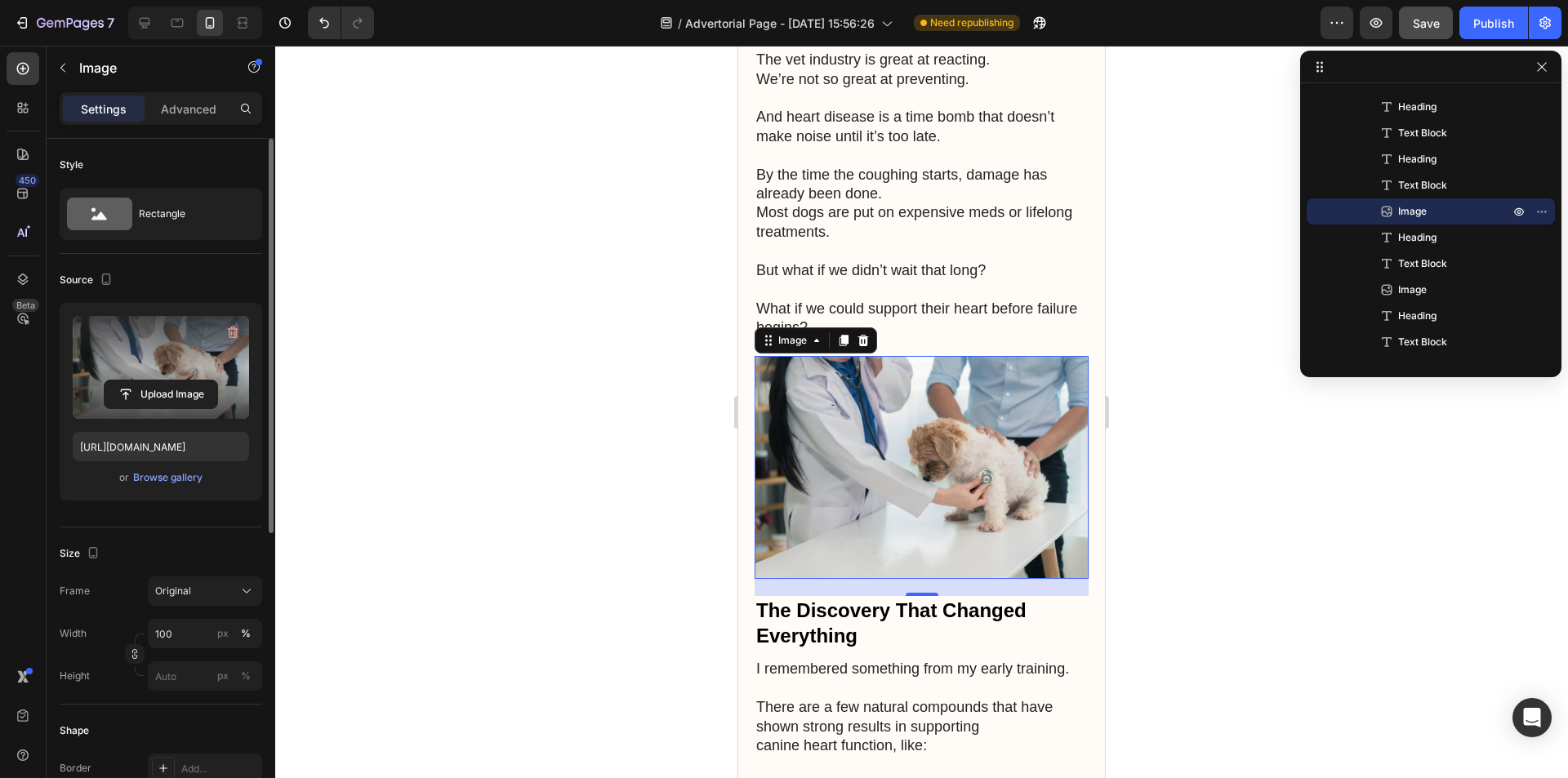
scroll to position [2367, 0]
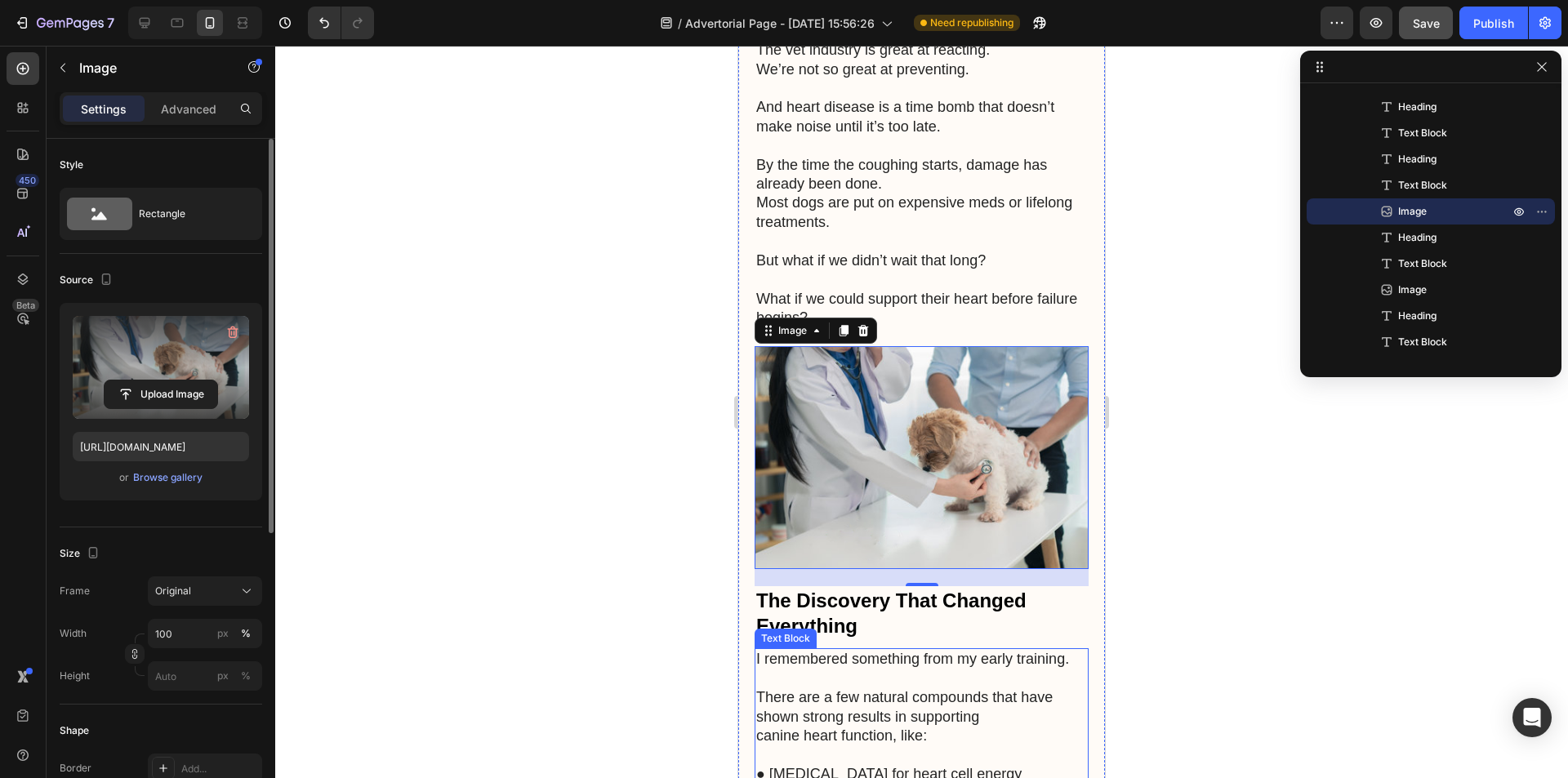
click at [962, 669] on p "There are a few natural compounds that have shown strong results in supporting …" at bounding box center [921, 707] width 331 height 76
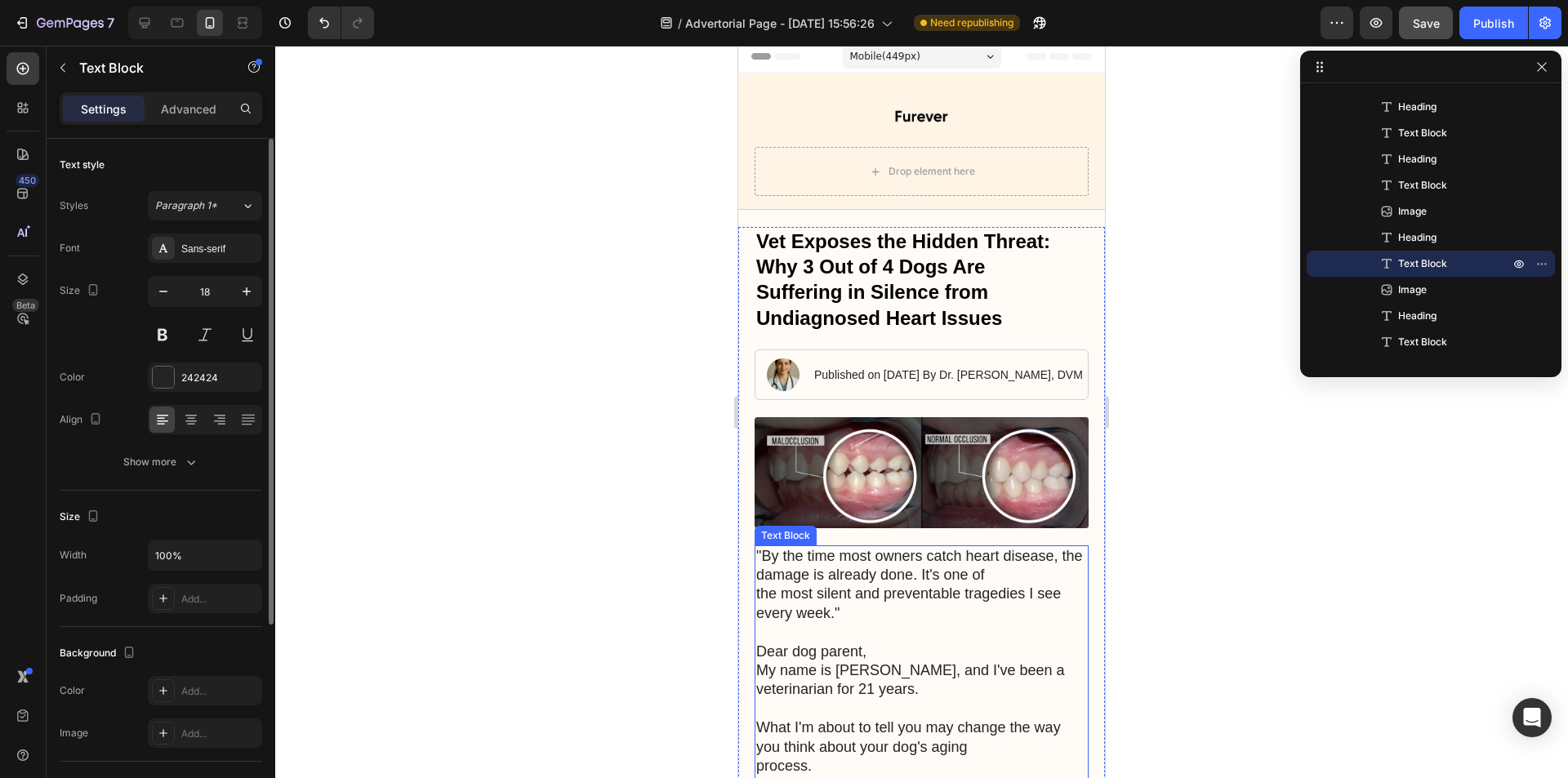
scroll to position [0, 0]
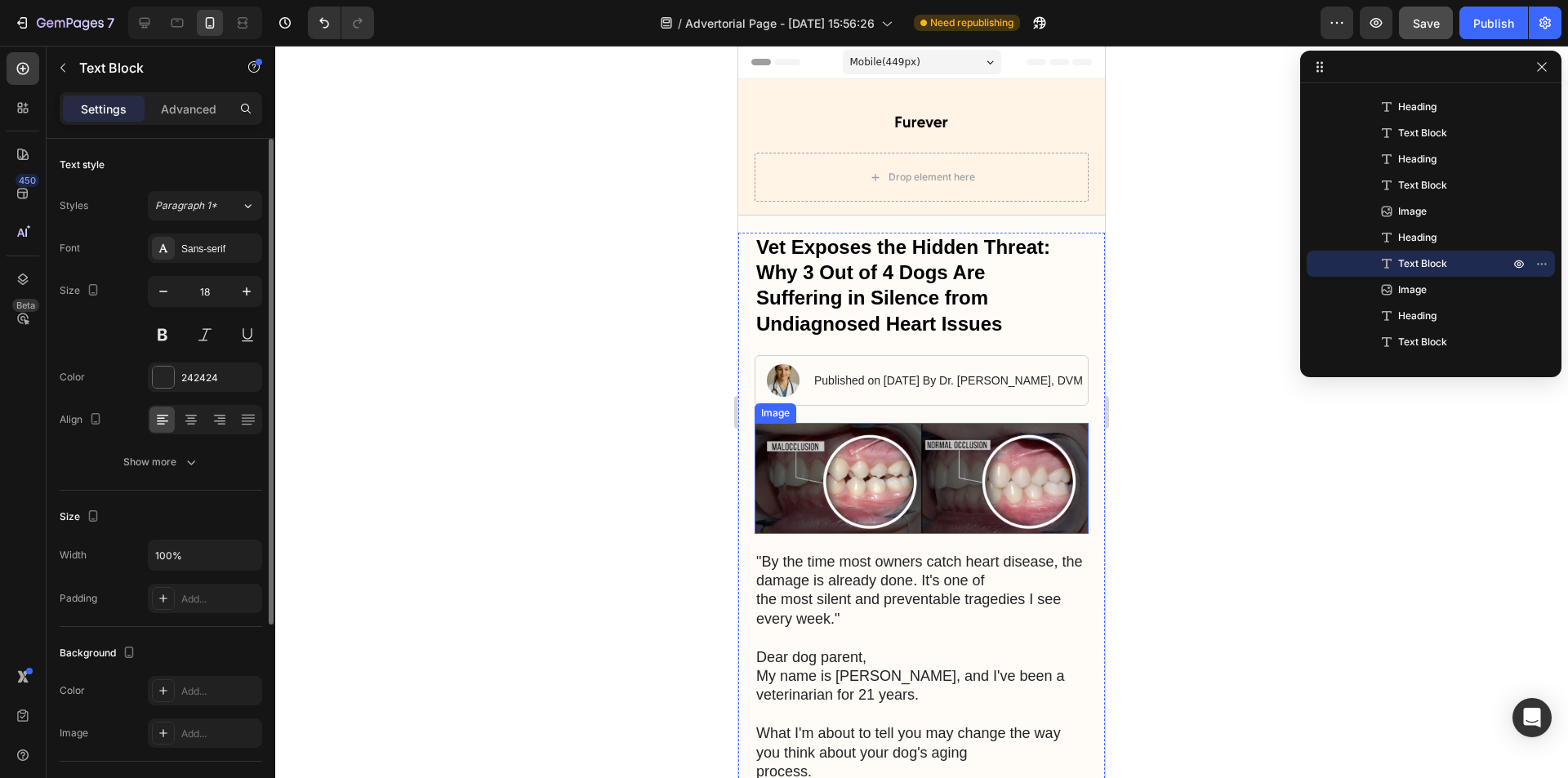
click at [971, 475] on img at bounding box center [921, 478] width 334 height 111
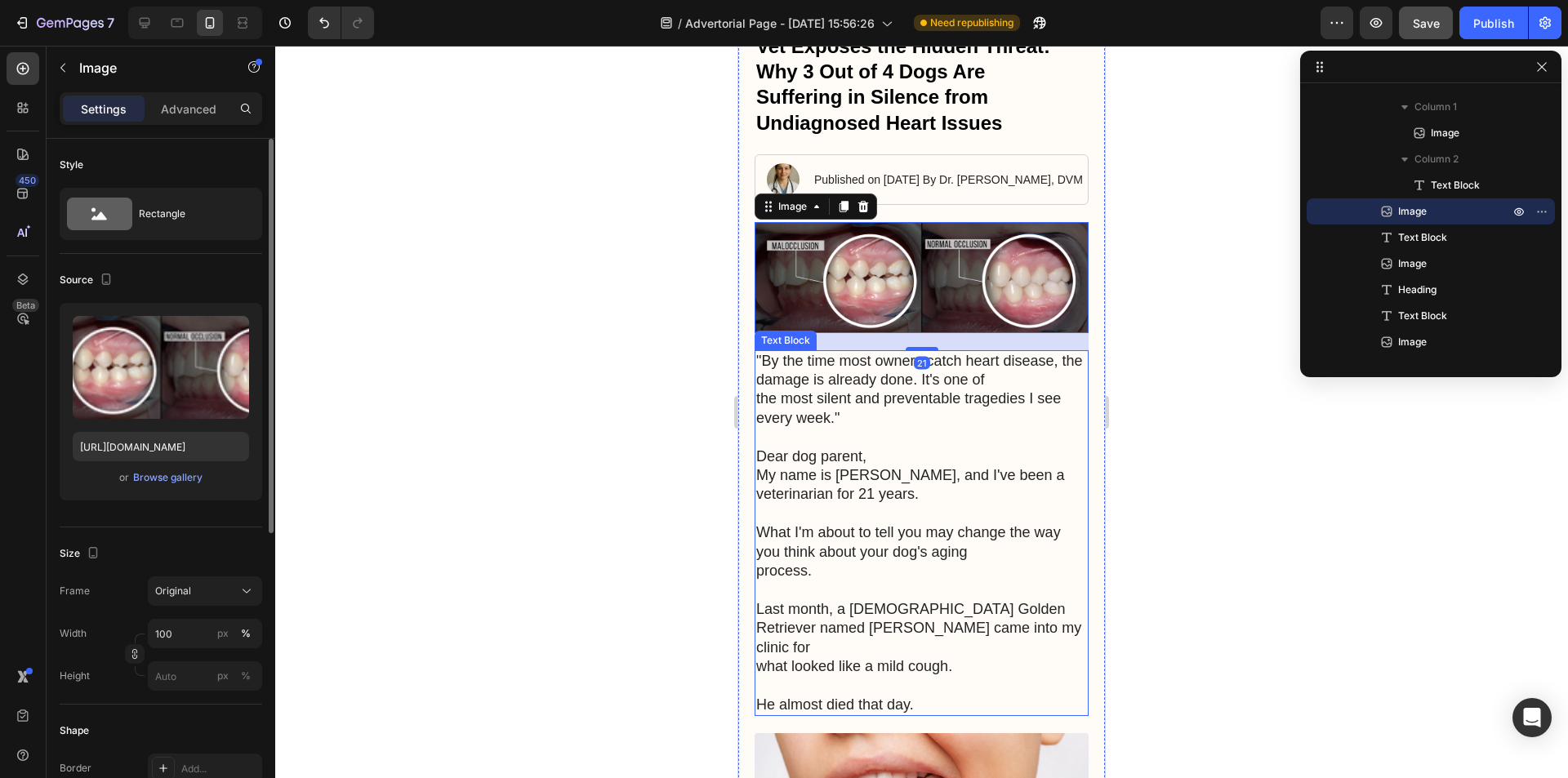
scroll to position [245, 0]
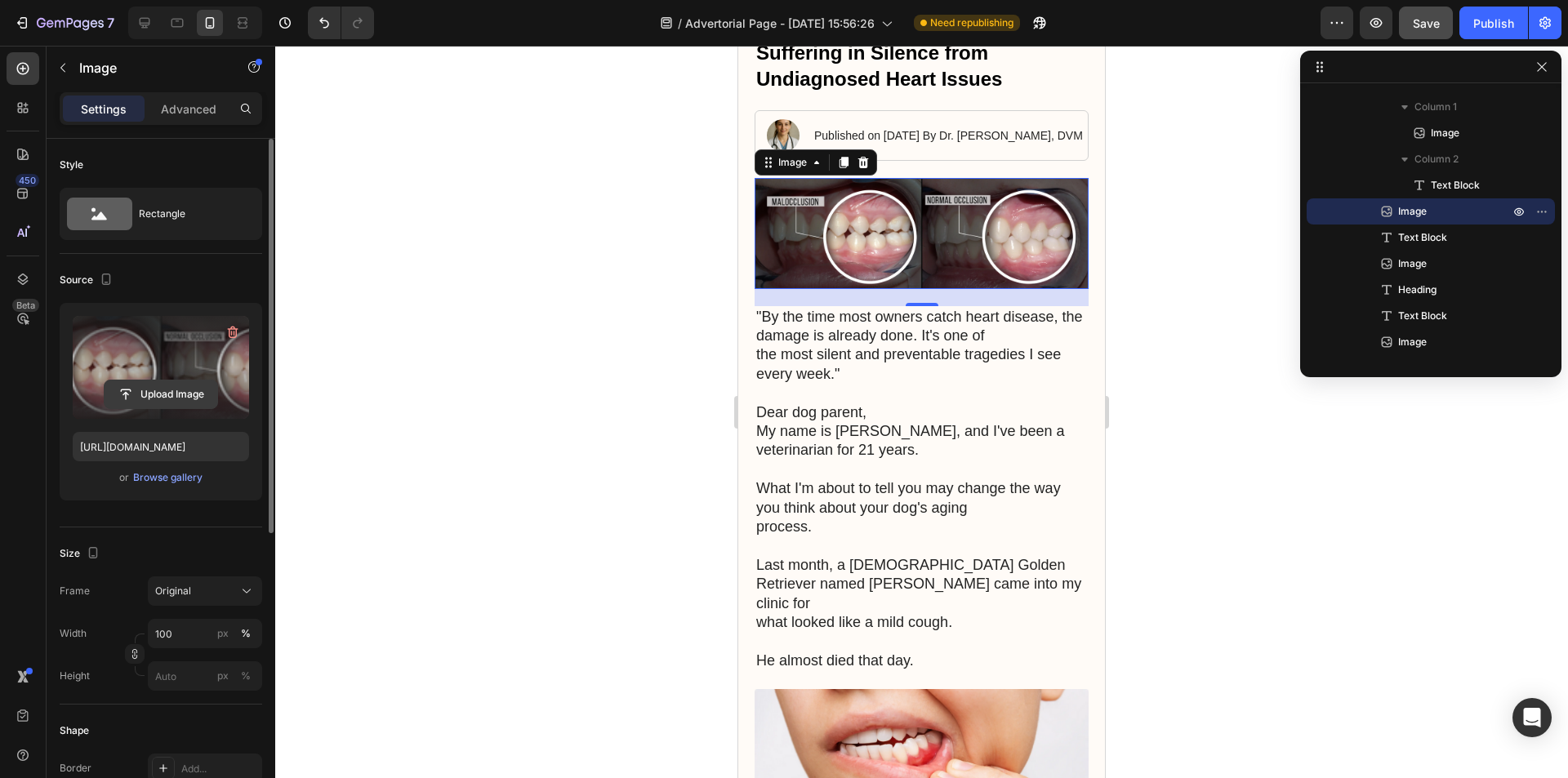
click at [165, 395] on input "file" at bounding box center [161, 394] width 113 height 28
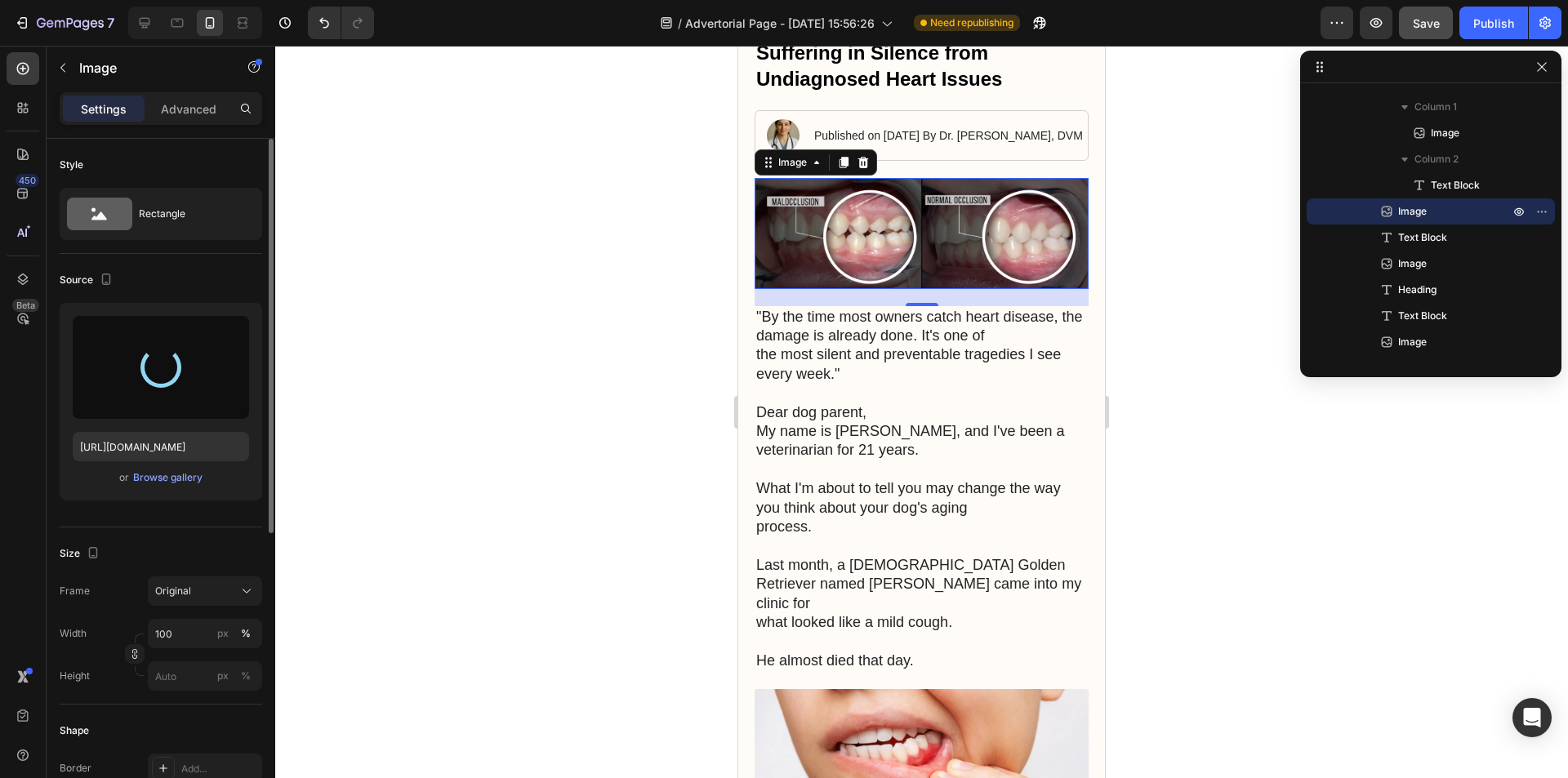
type input "[URL][DOMAIN_NAME]"
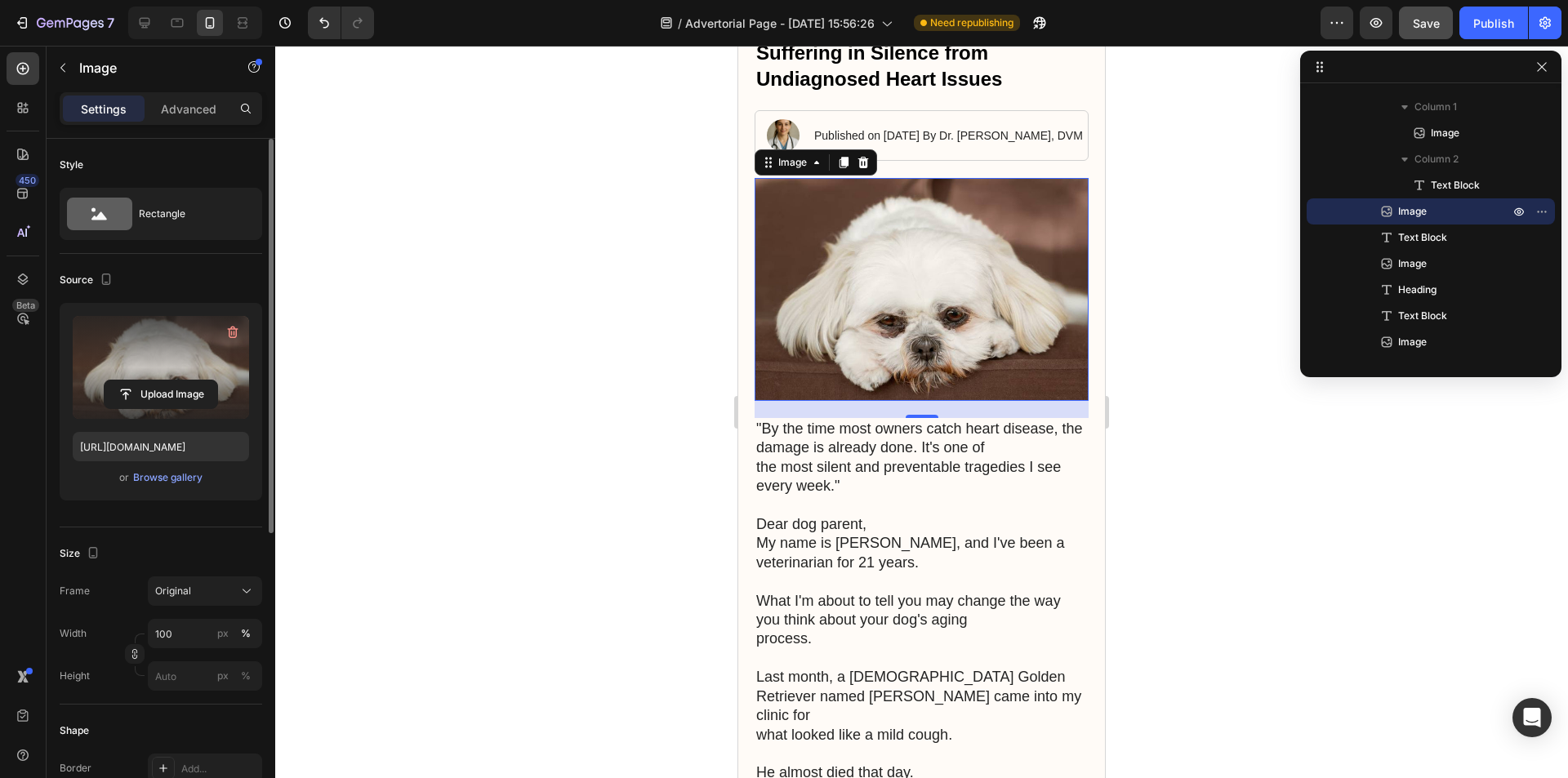
click at [967, 485] on p ""By the time most owners catch heart disease, the damage is already done. It's …" at bounding box center [921, 458] width 331 height 76
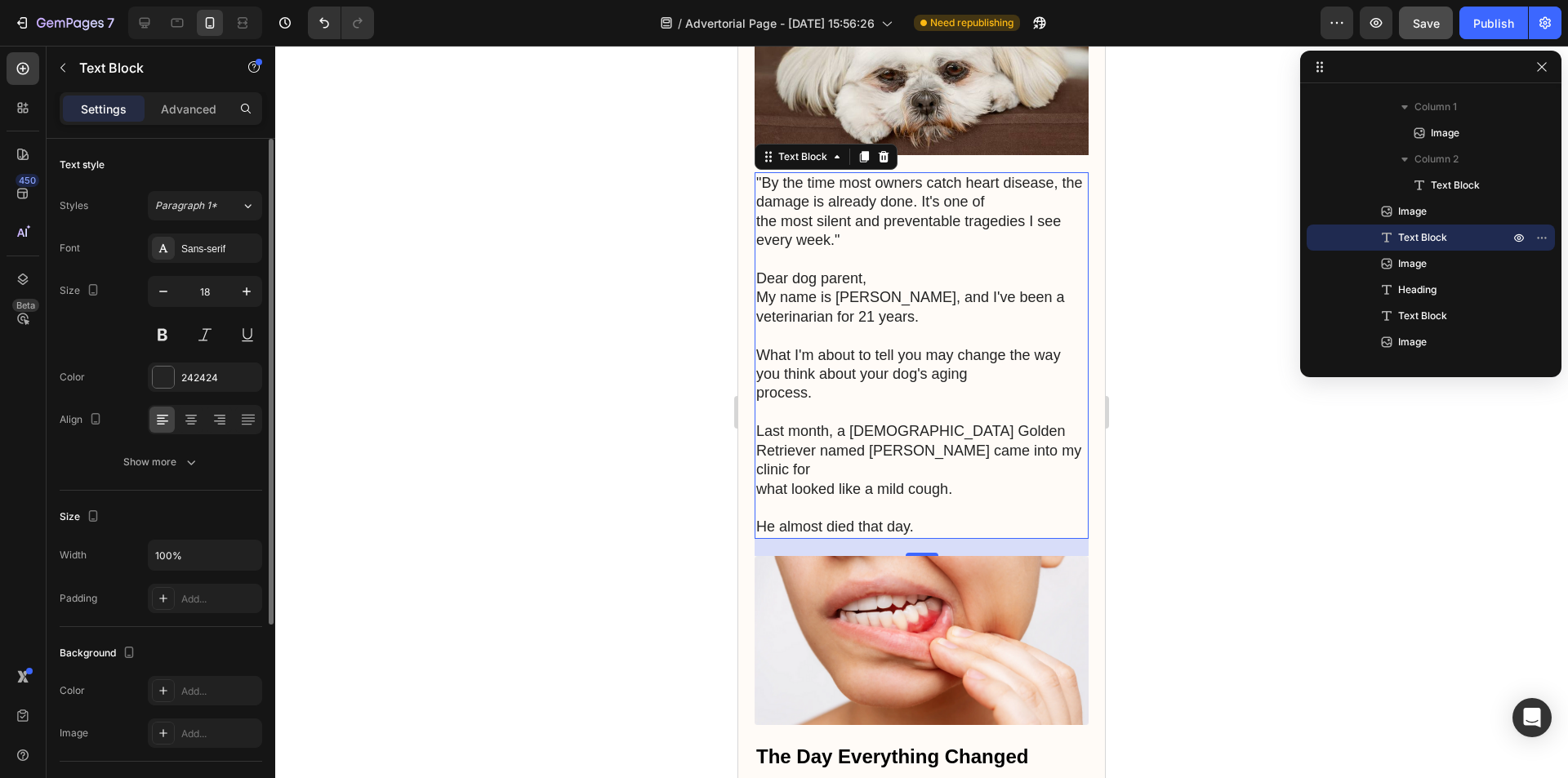
scroll to position [735, 0]
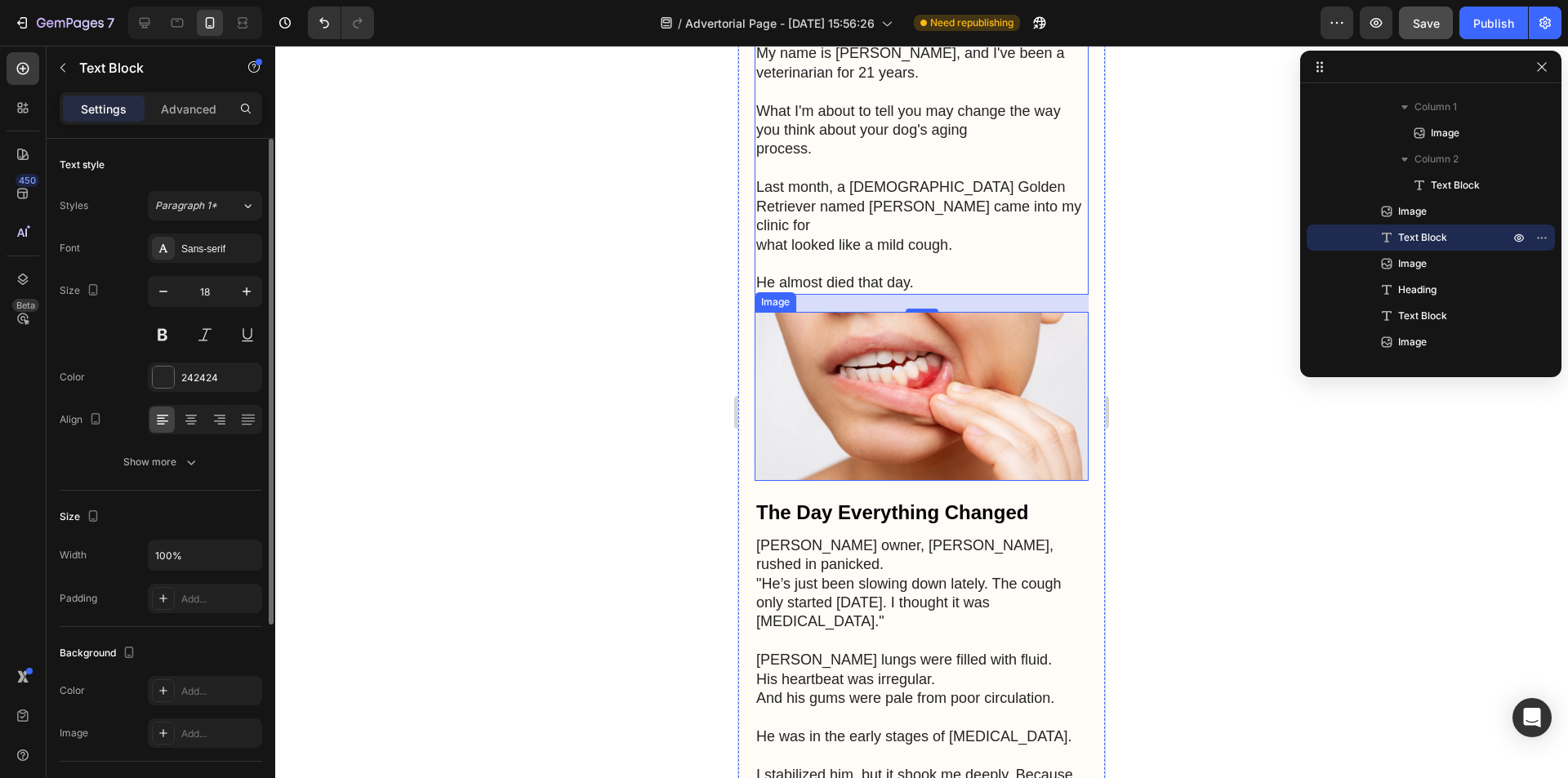
click at [996, 379] on img at bounding box center [921, 396] width 334 height 169
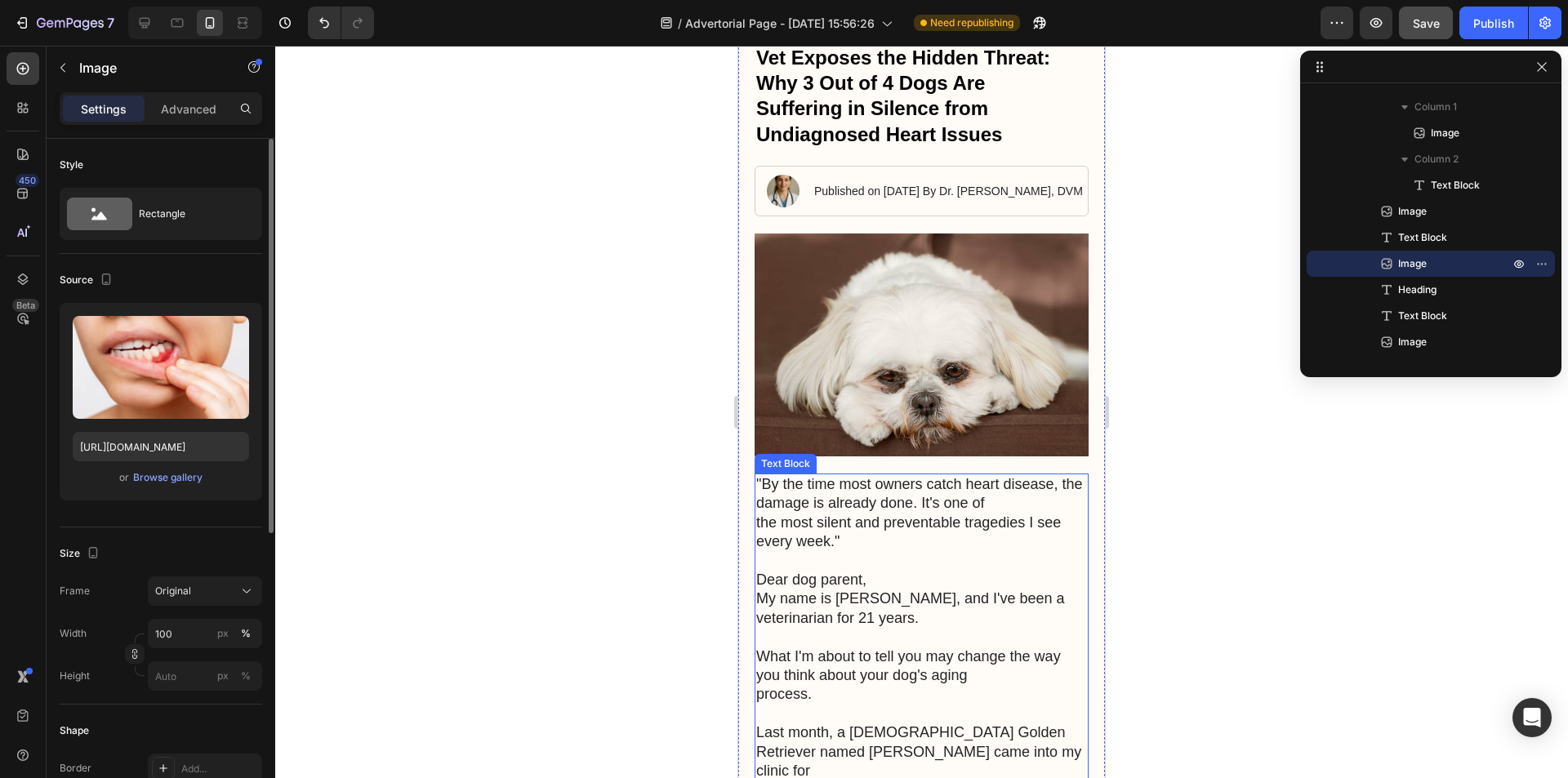
scroll to position [163, 0]
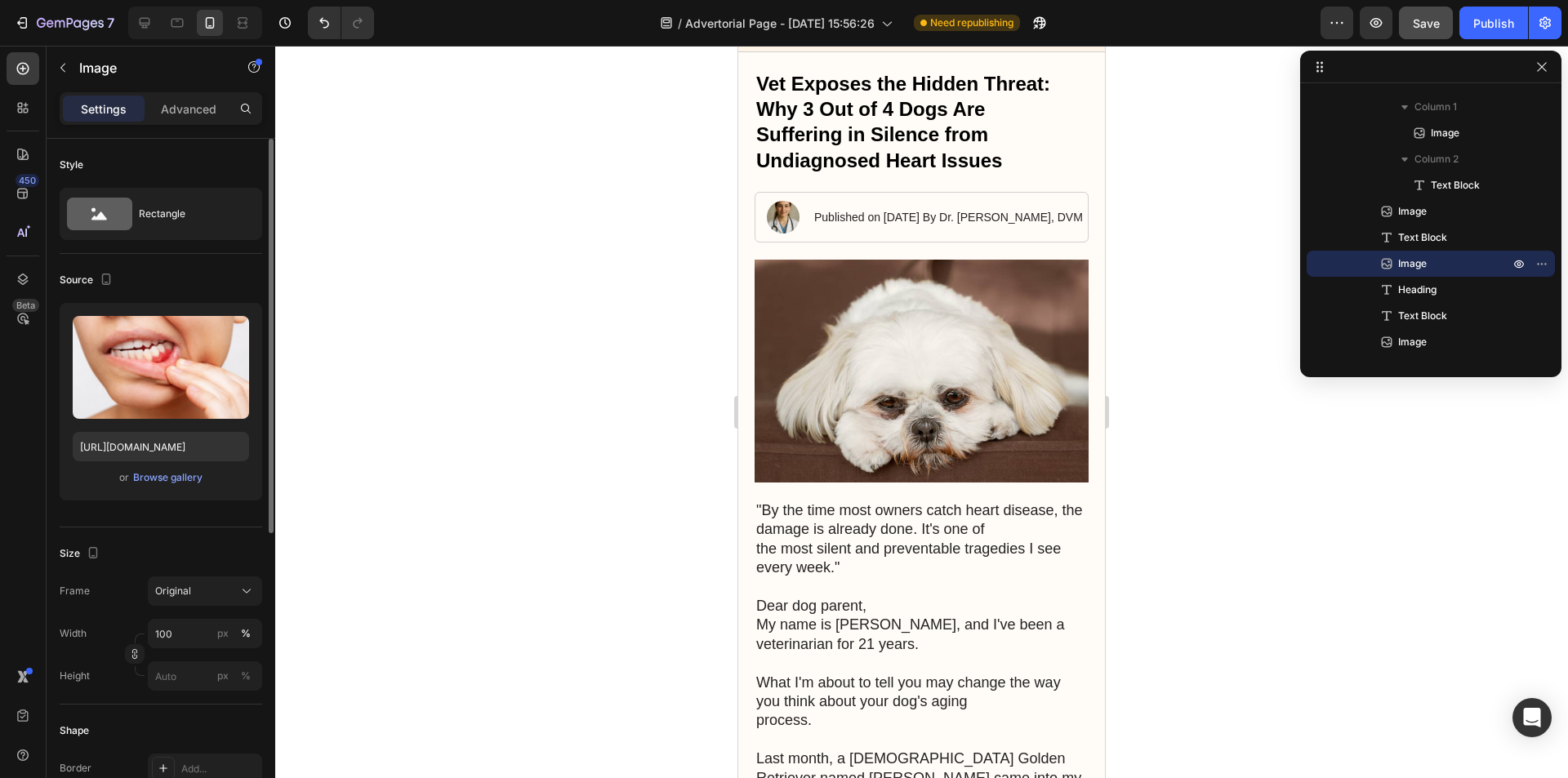
click at [1424, 20] on span "Save" at bounding box center [1426, 23] width 27 height 14
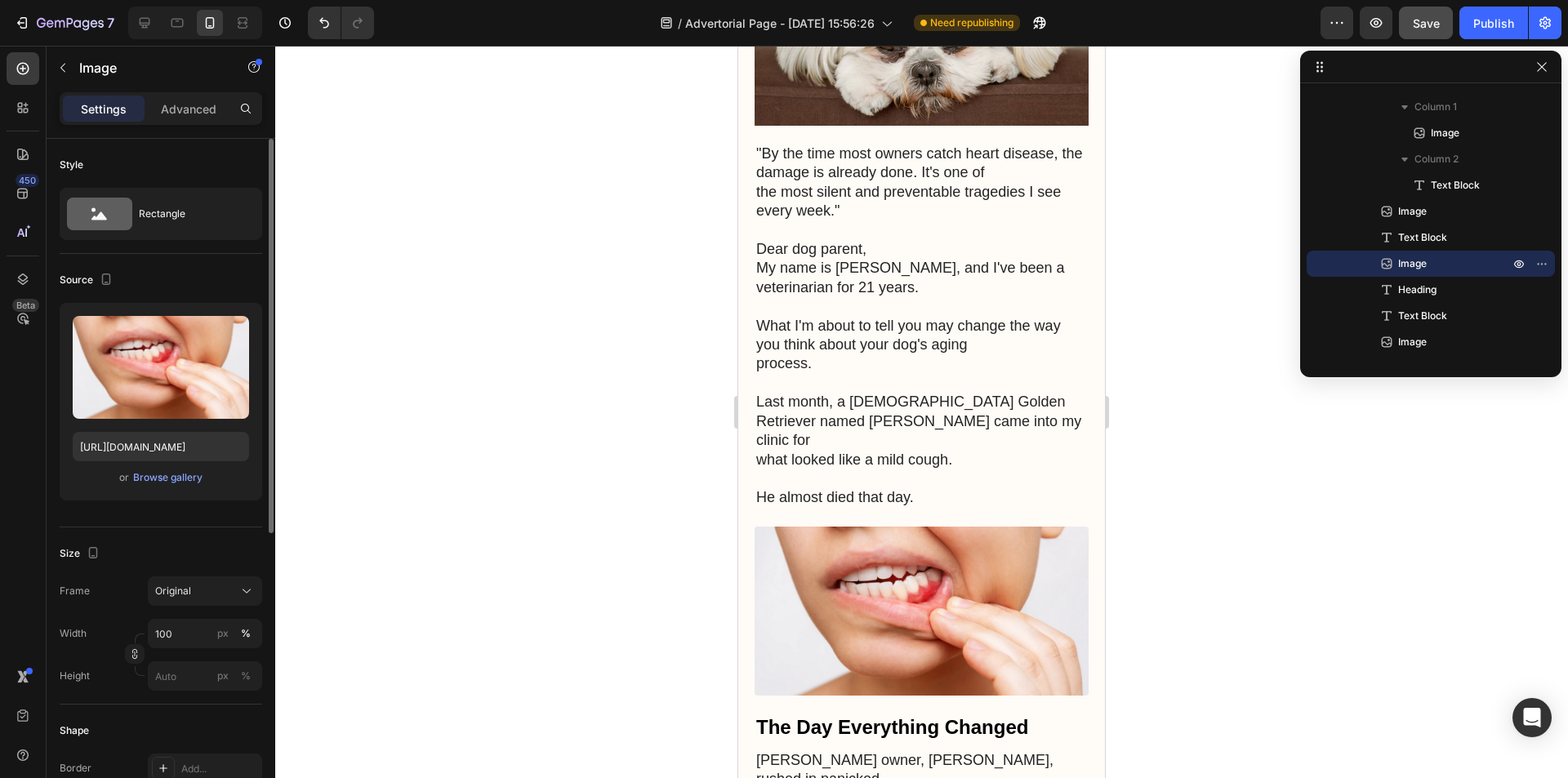
scroll to position [571, 0]
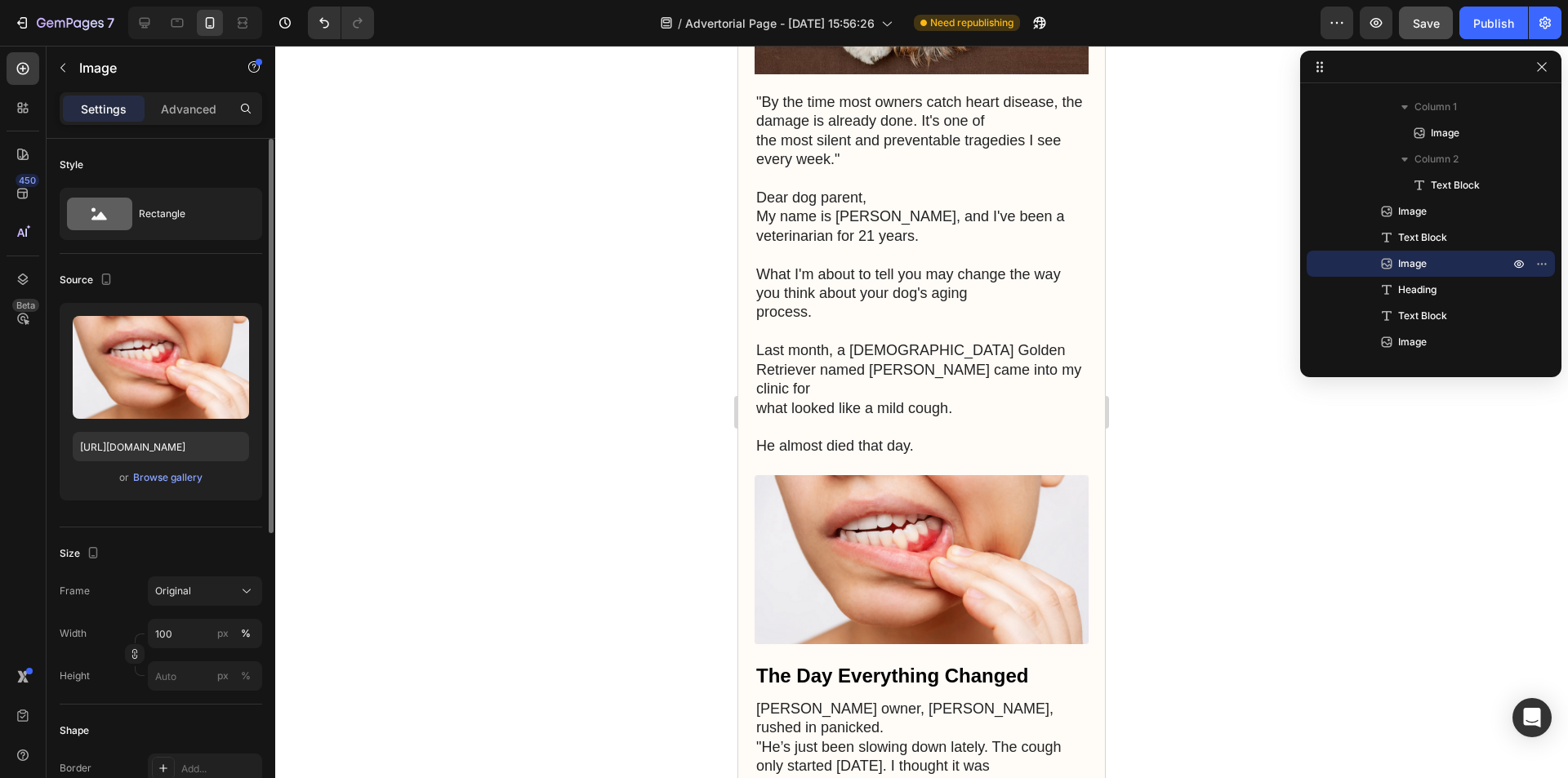
click at [995, 530] on img at bounding box center [921, 560] width 334 height 169
click at [943, 509] on img at bounding box center [921, 560] width 334 height 169
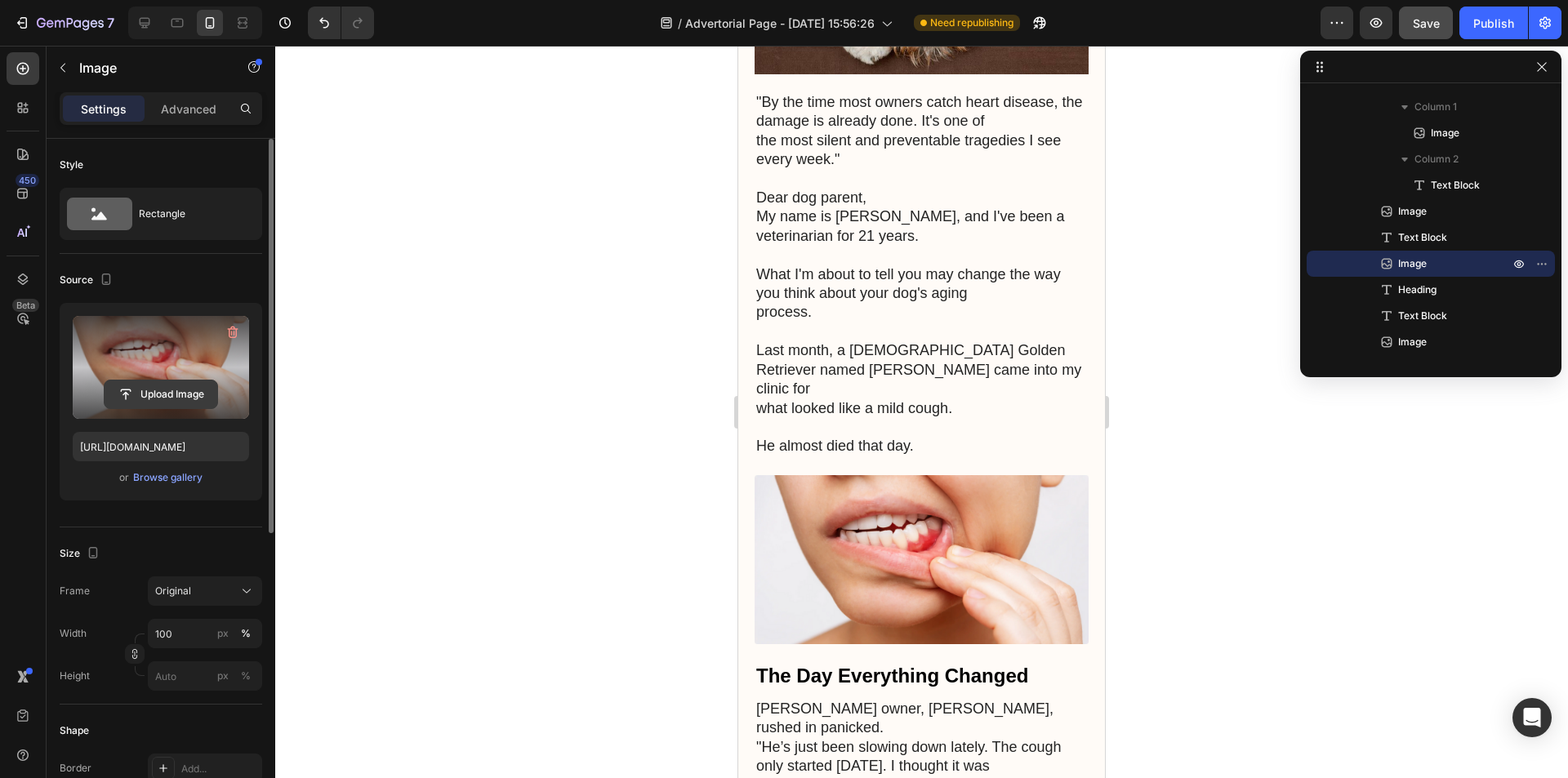
click at [169, 381] on input "file" at bounding box center [161, 394] width 113 height 28
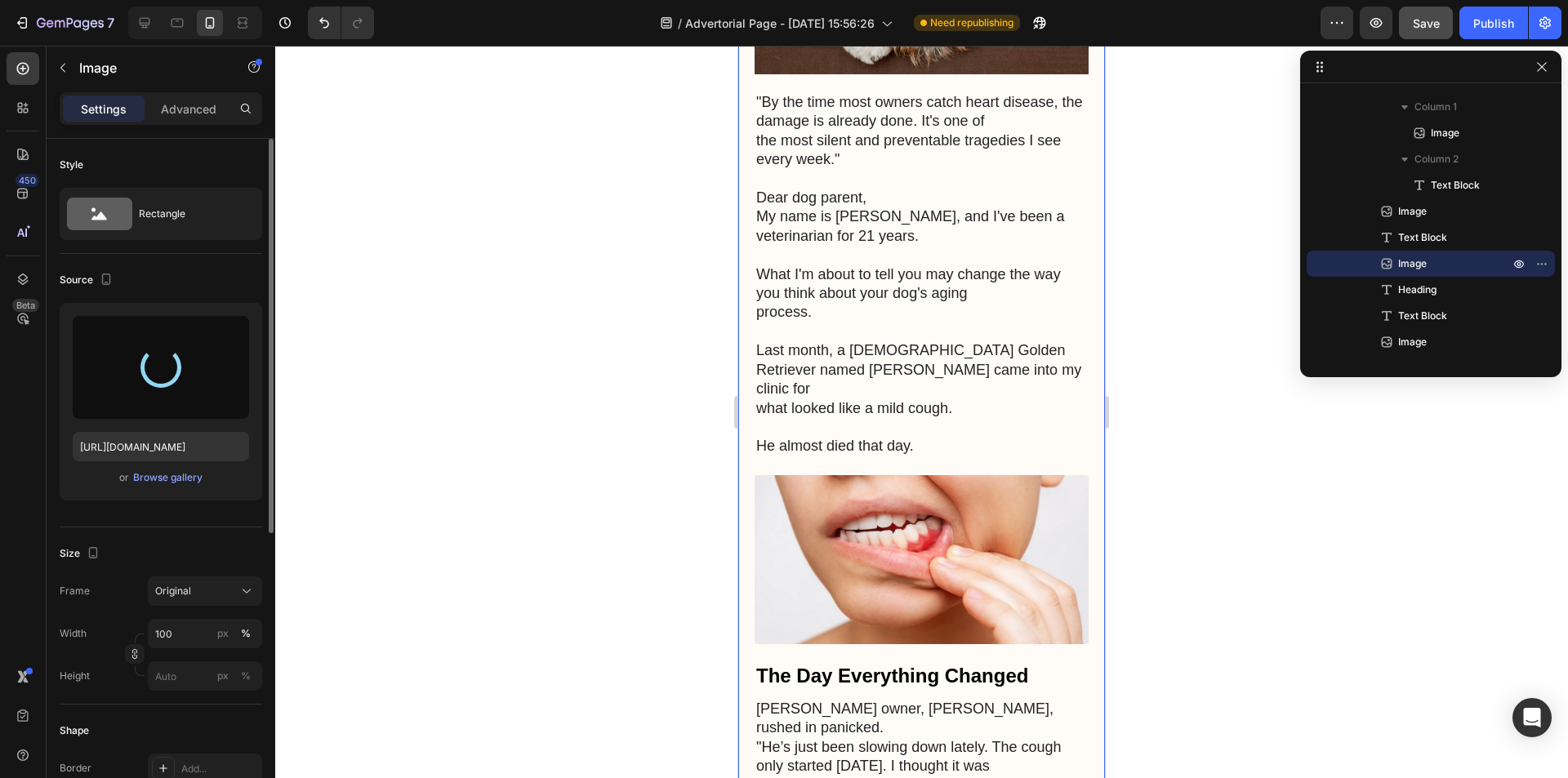
type input "[URL][DOMAIN_NAME]"
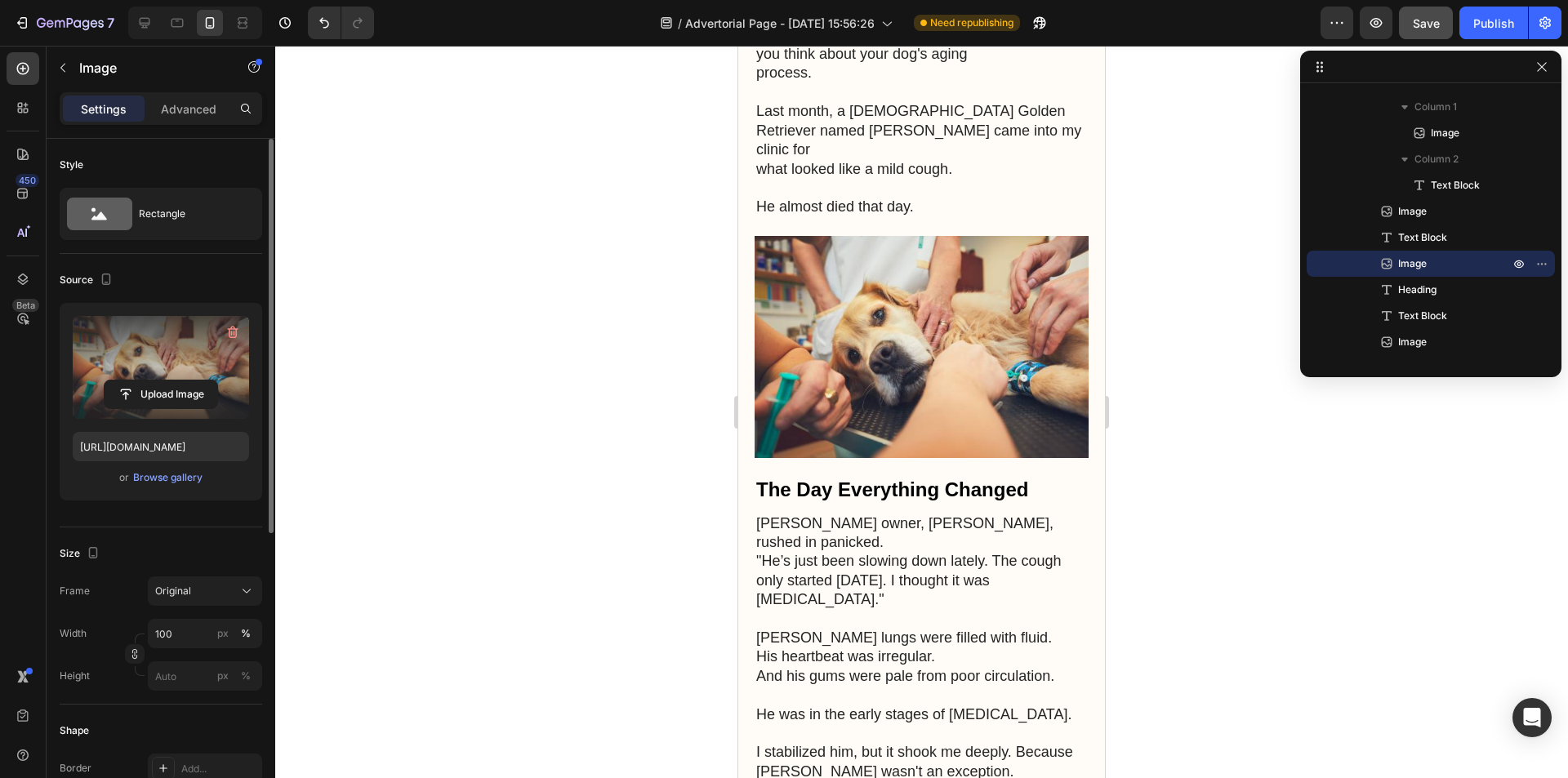
scroll to position [816, 0]
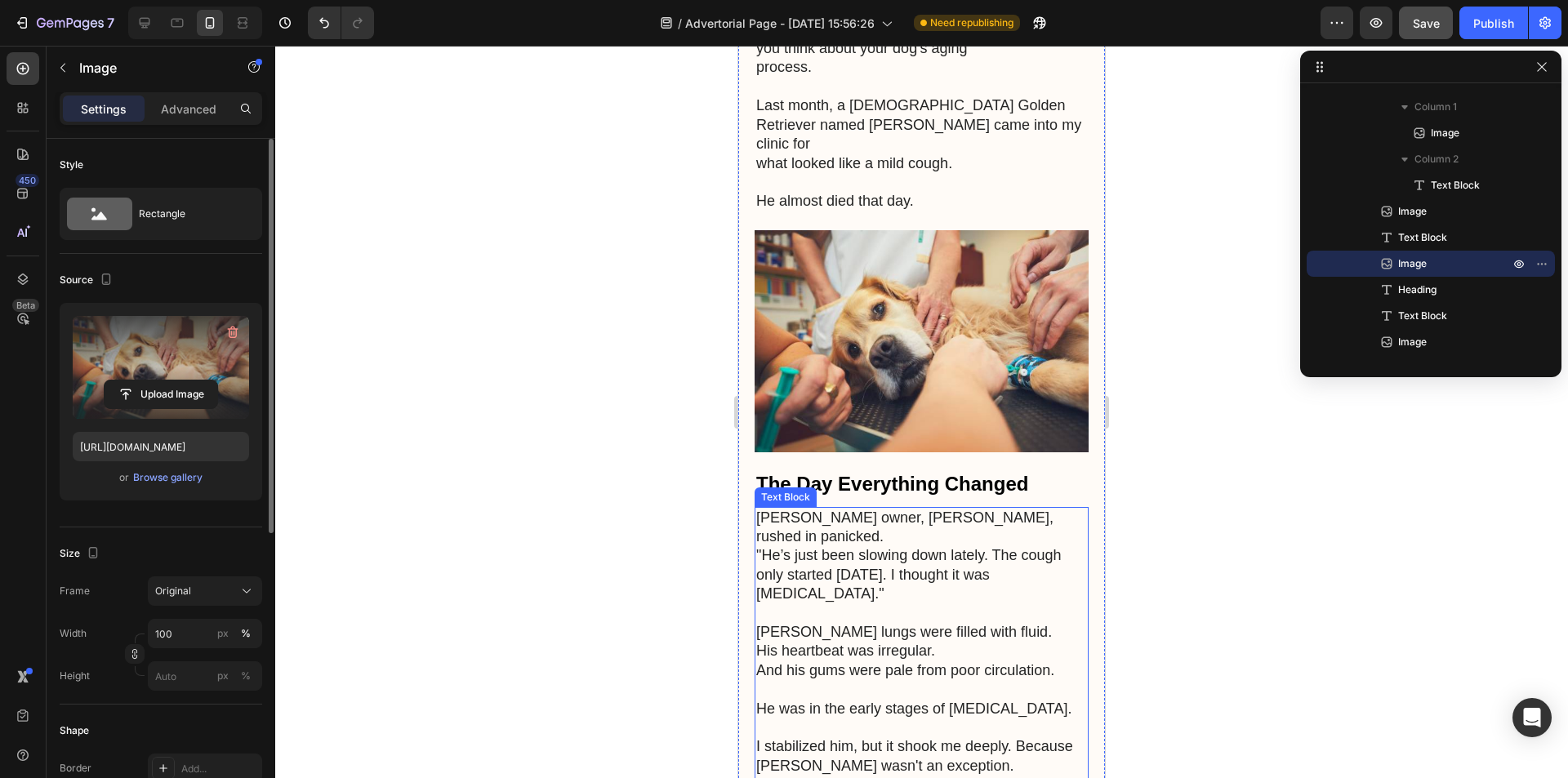
click at [984, 514] on p "[PERSON_NAME] owner, [PERSON_NAME], rushed in panicked. "He’s just been slowing…" at bounding box center [921, 556] width 331 height 96
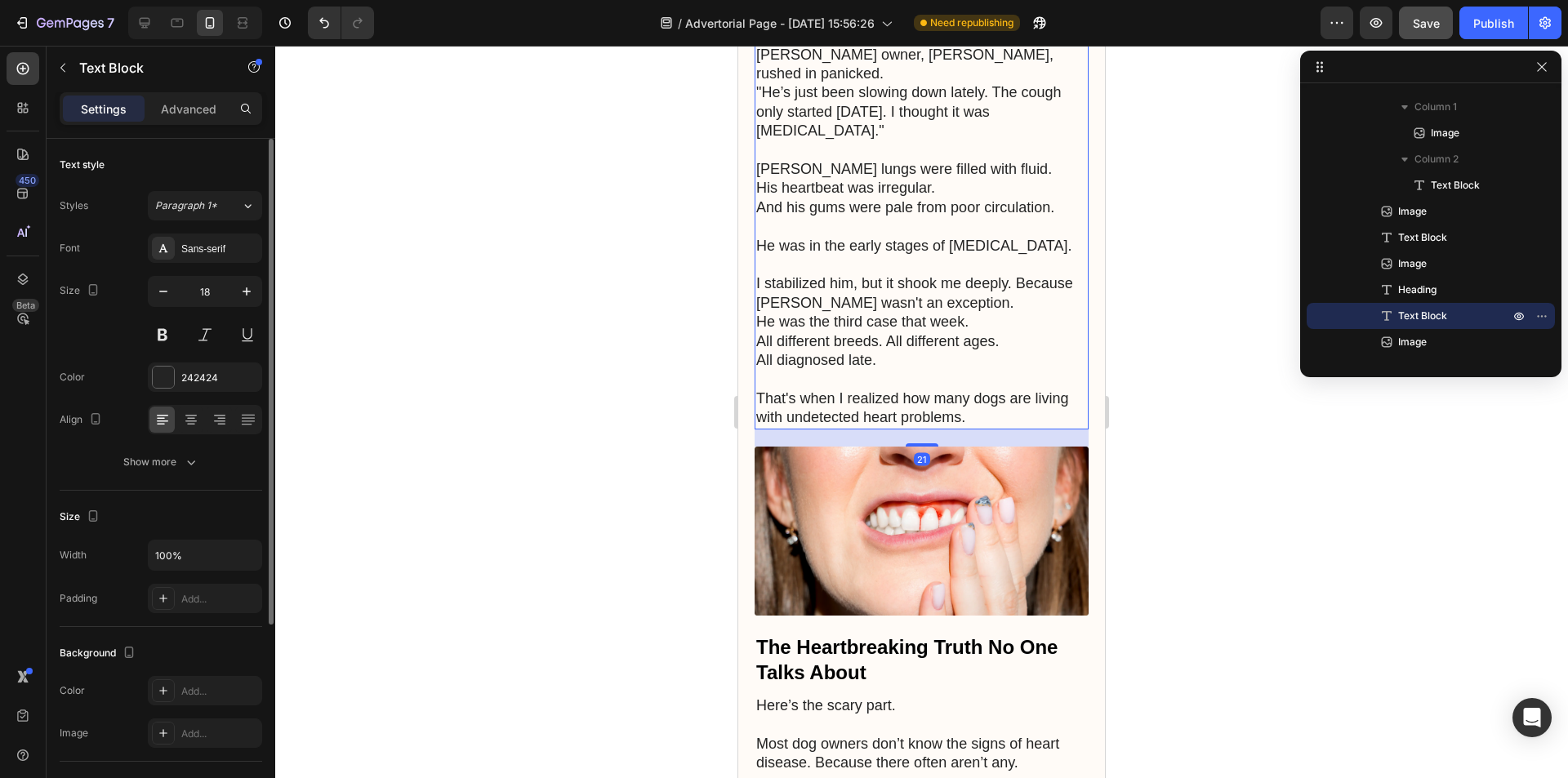
scroll to position [1306, 0]
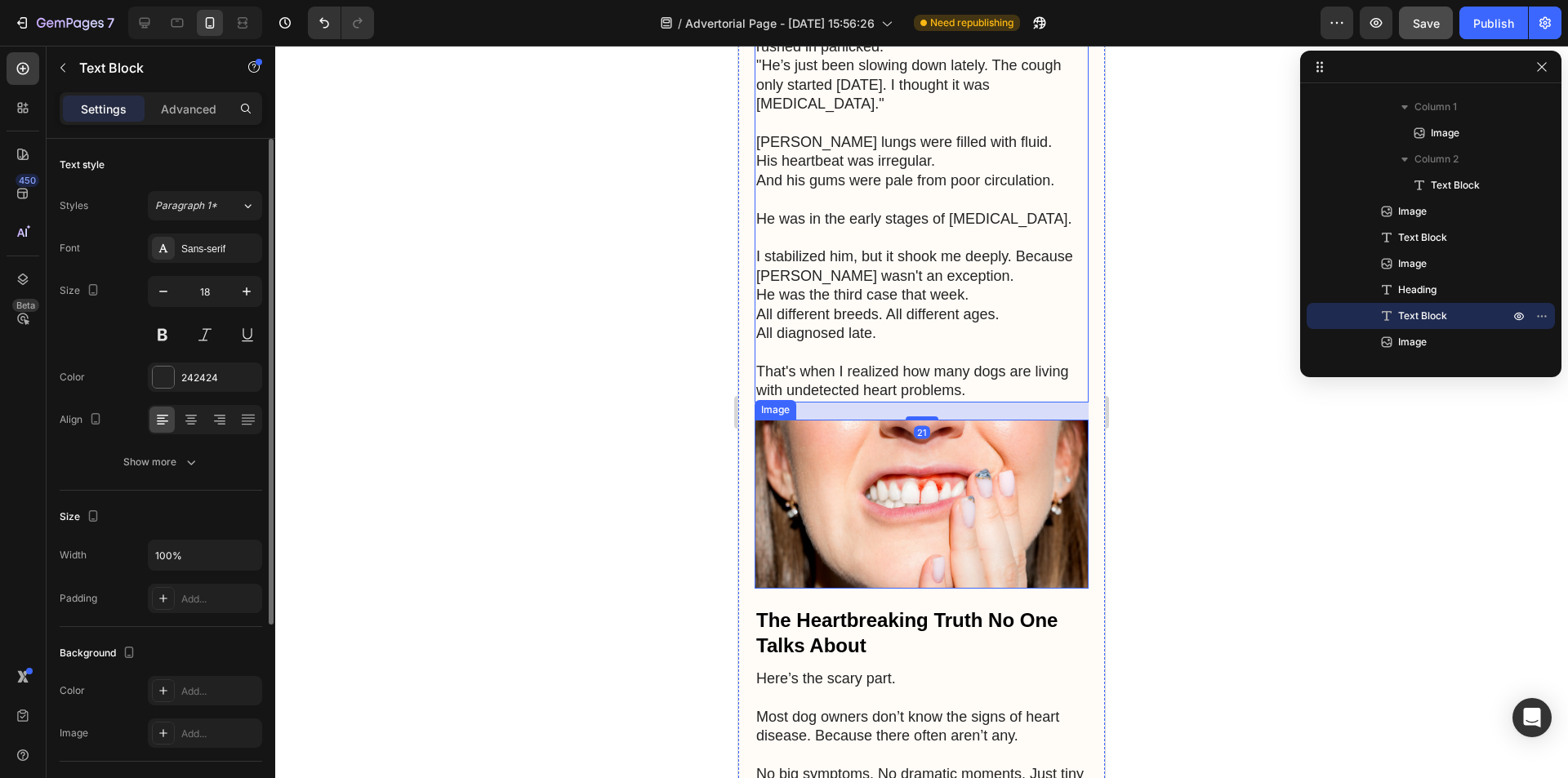
click at [981, 478] on img at bounding box center [921, 504] width 334 height 169
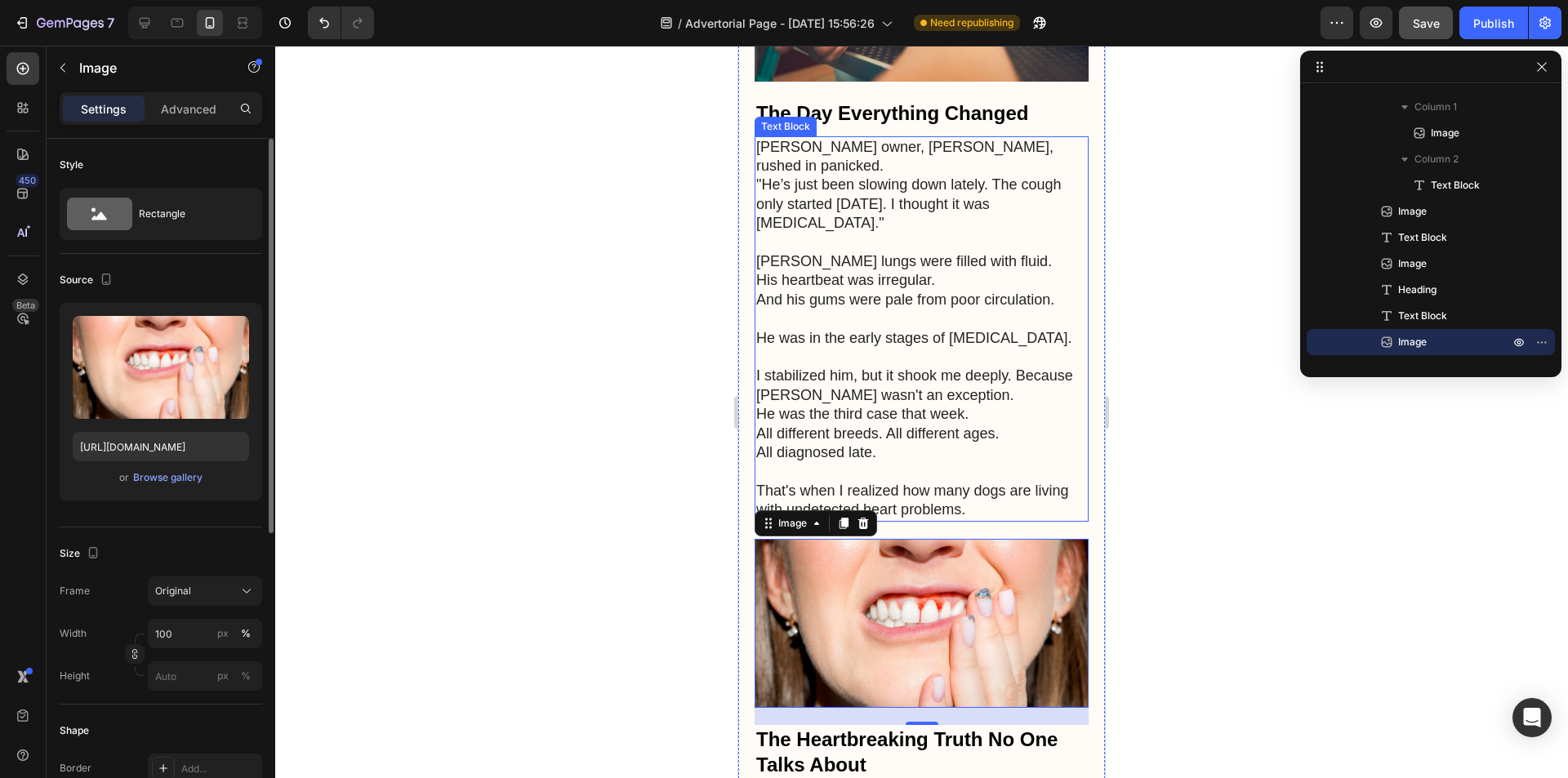
scroll to position [1224, 0]
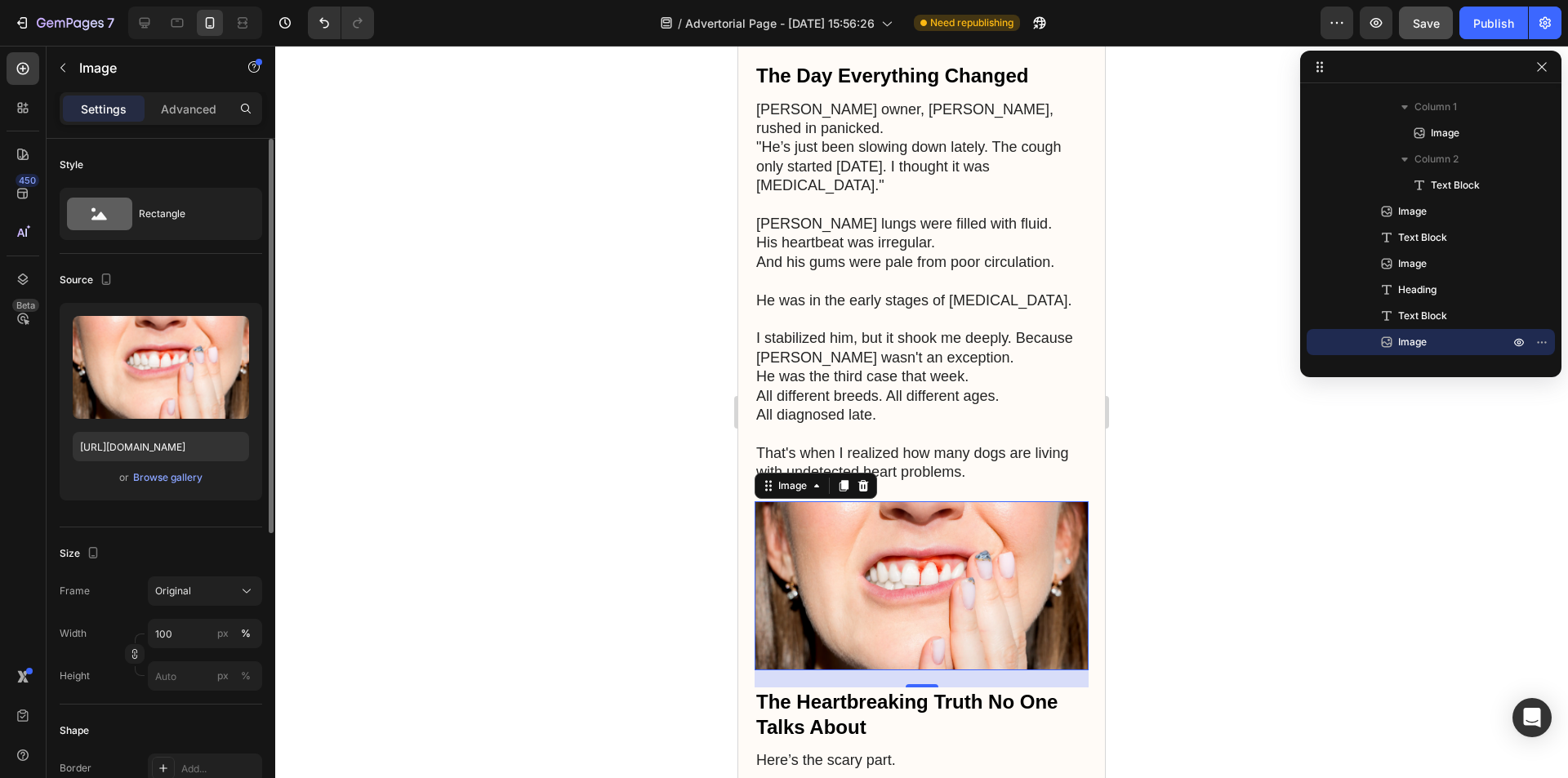
click at [1202, 404] on div at bounding box center [921, 412] width 1293 height 732
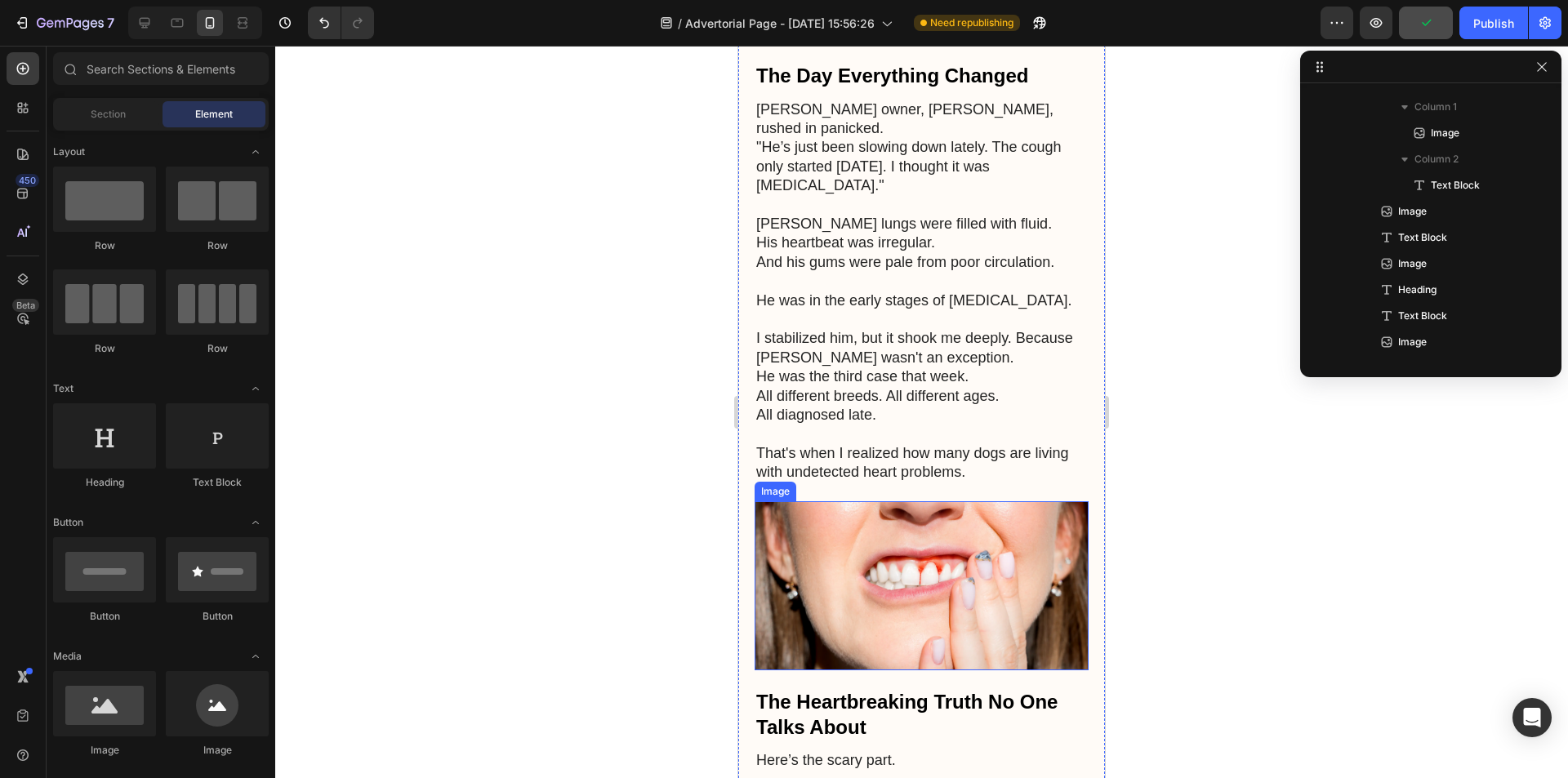
click at [947, 501] on img at bounding box center [921, 585] width 334 height 169
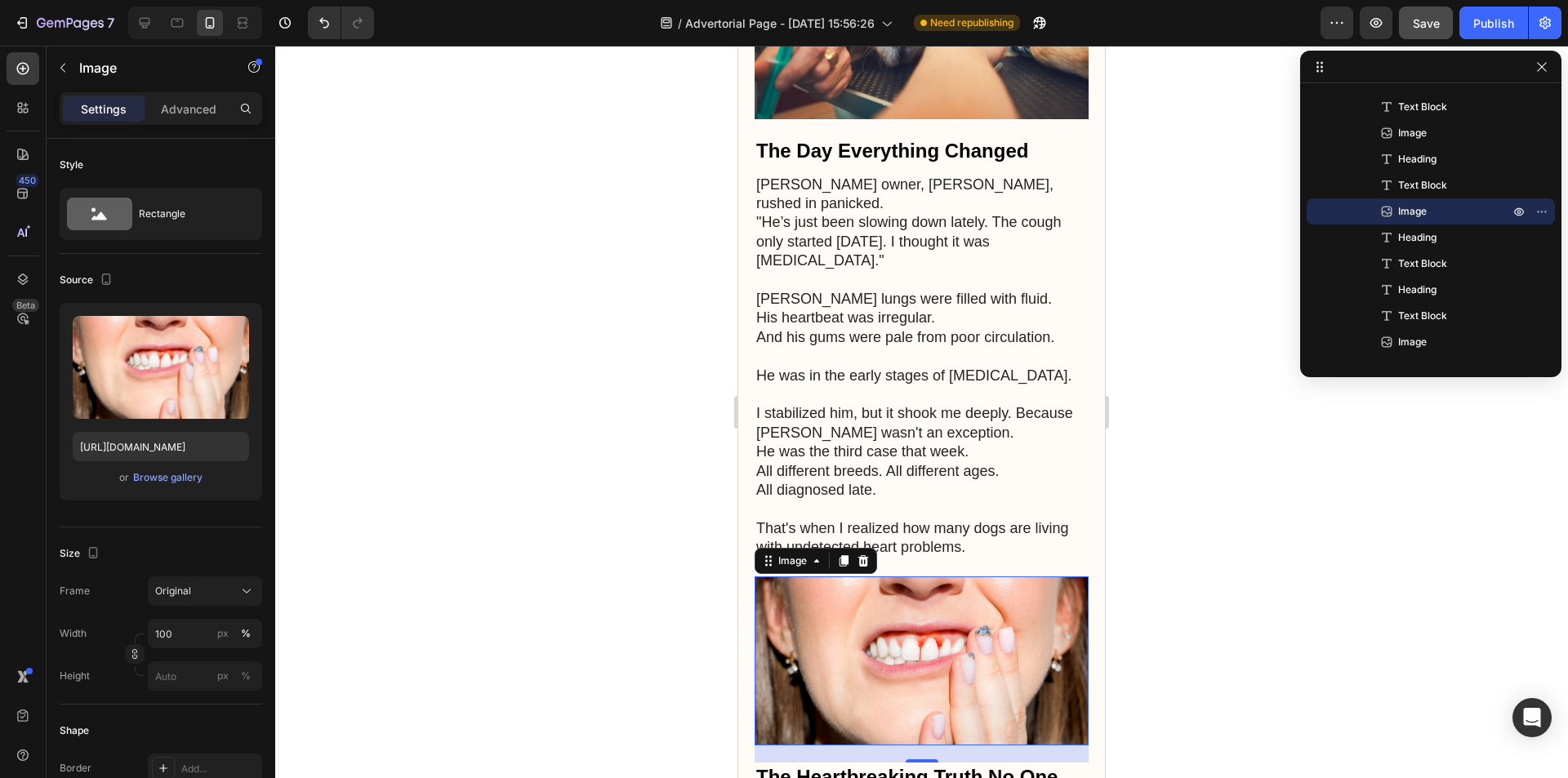
scroll to position [1143, 0]
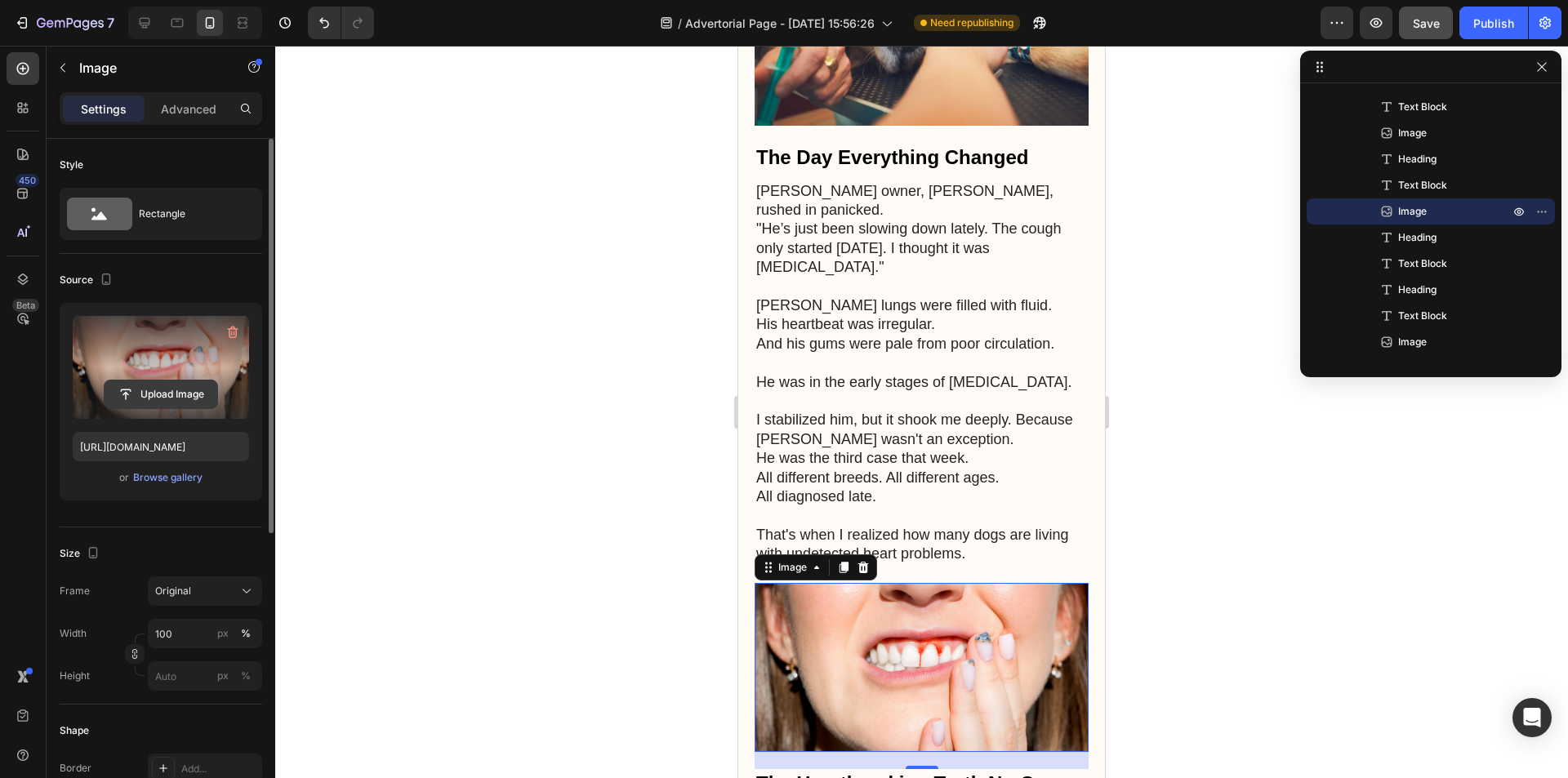
click at [152, 389] on input "file" at bounding box center [161, 394] width 113 height 28
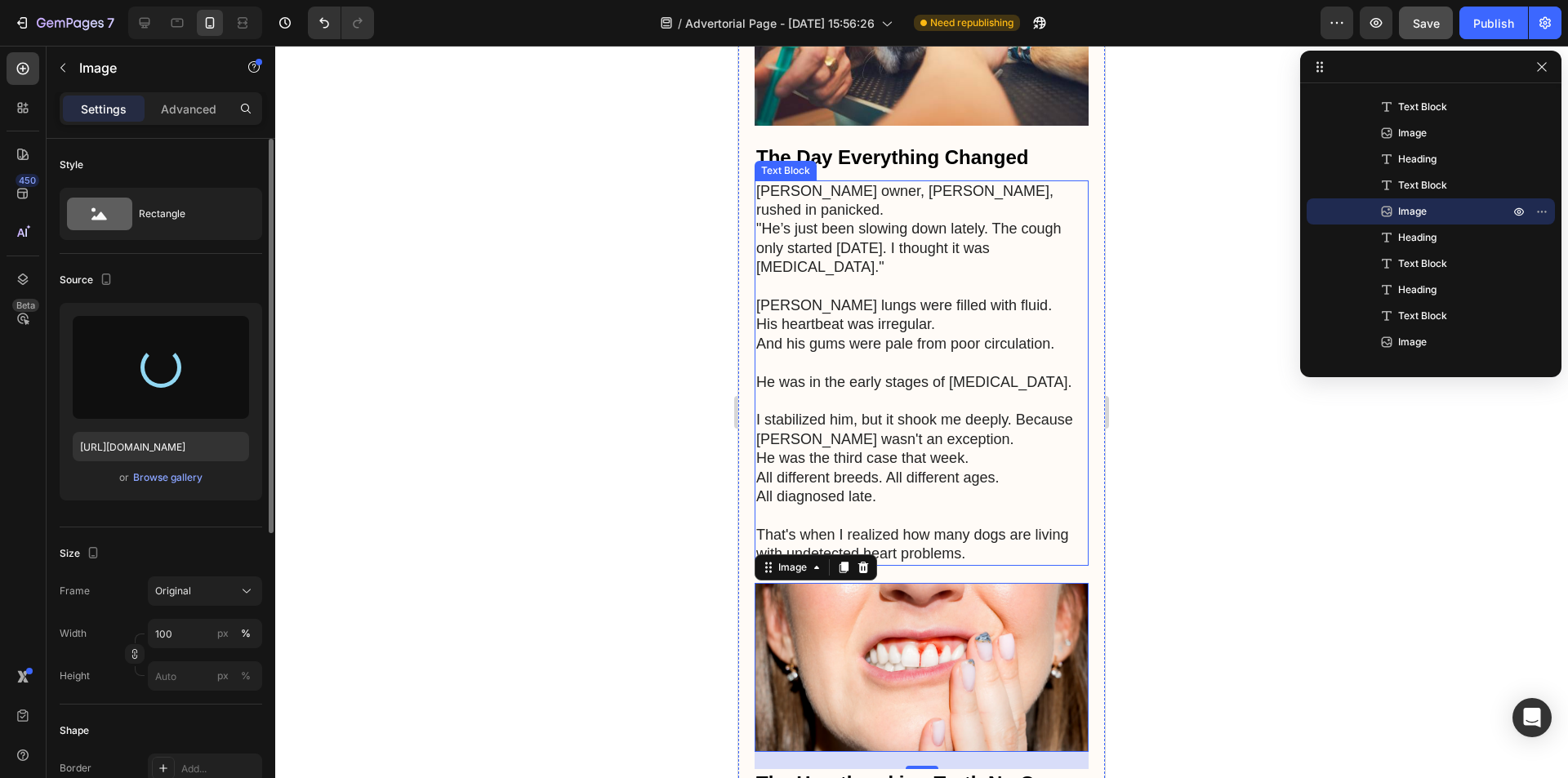
type input "[URL][DOMAIN_NAME]"
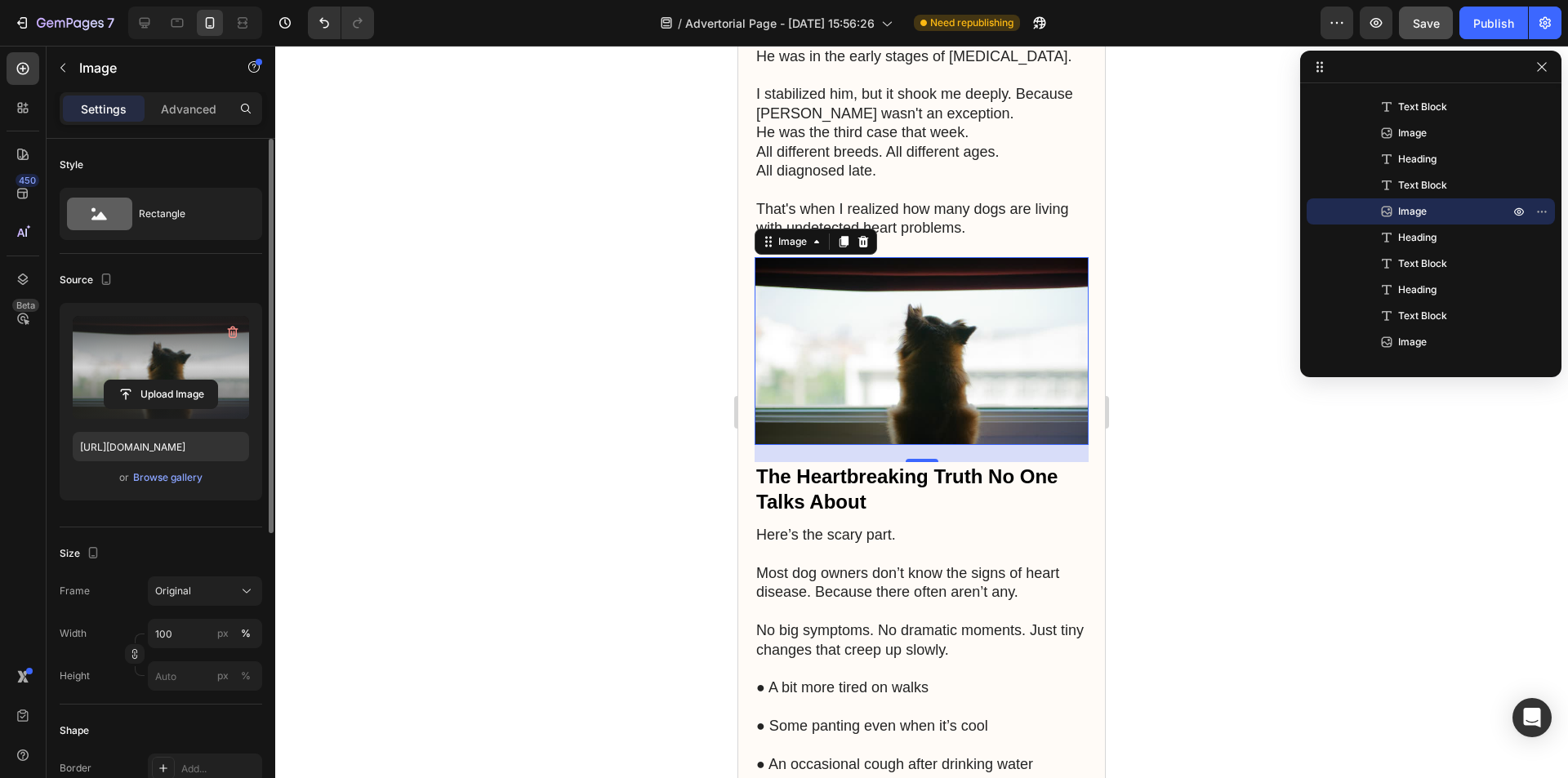
scroll to position [1469, 0]
click at [1005, 545] on p "Most dog owners don’t know the signs of heart disease. Because there often aren…" at bounding box center [921, 573] width 331 height 57
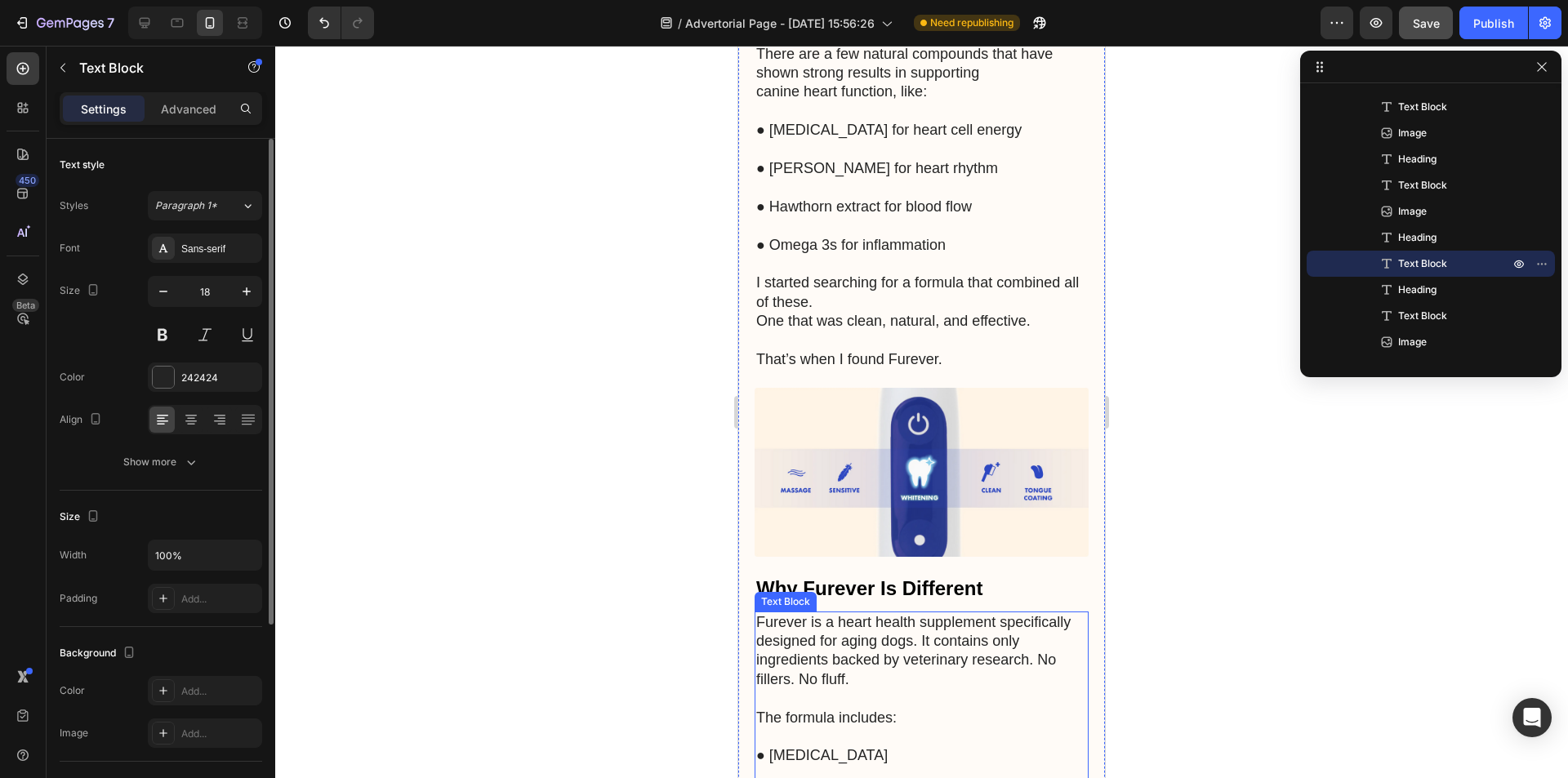
scroll to position [3183, 0]
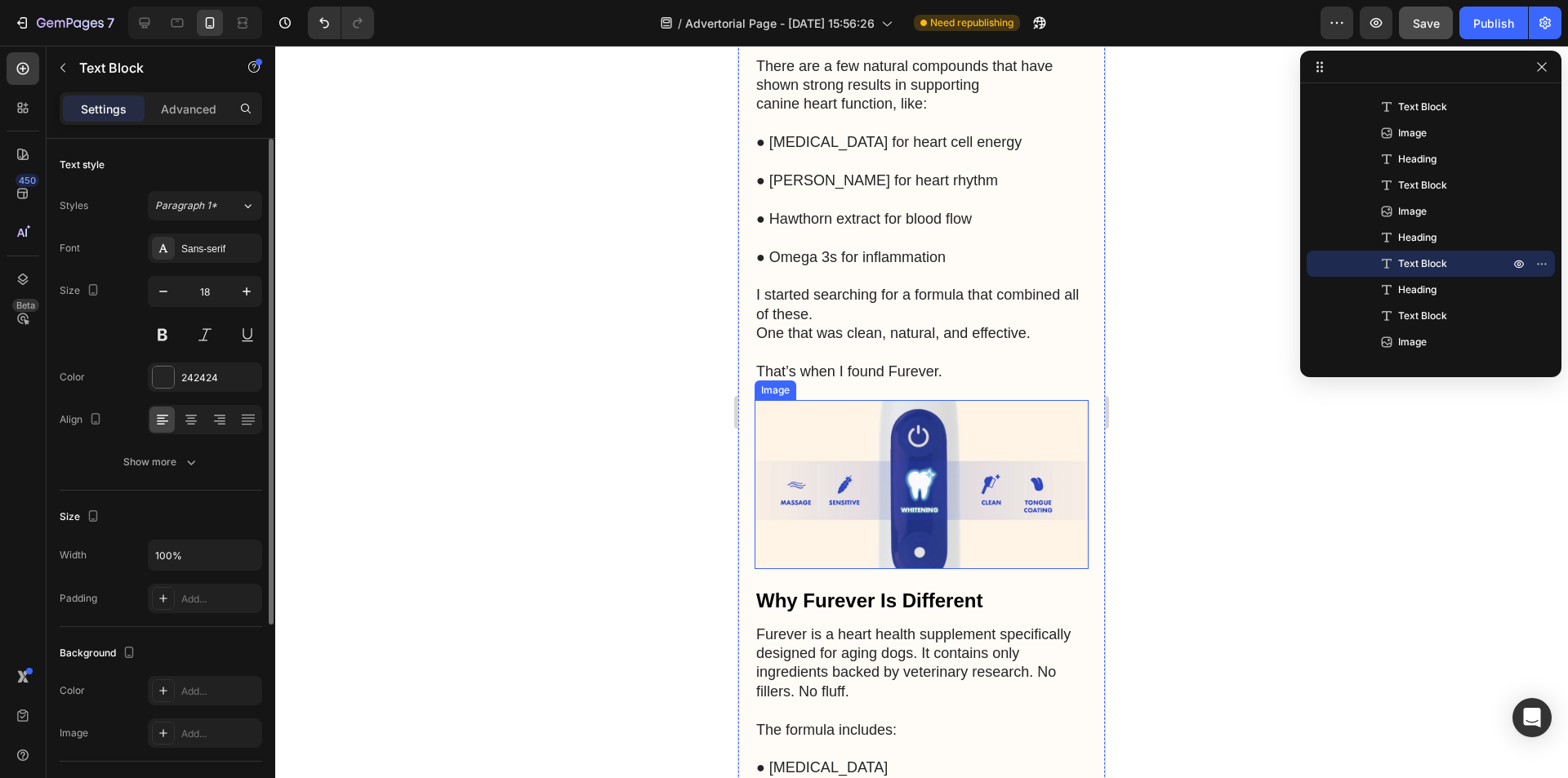
click at [950, 400] on img at bounding box center [921, 484] width 334 height 169
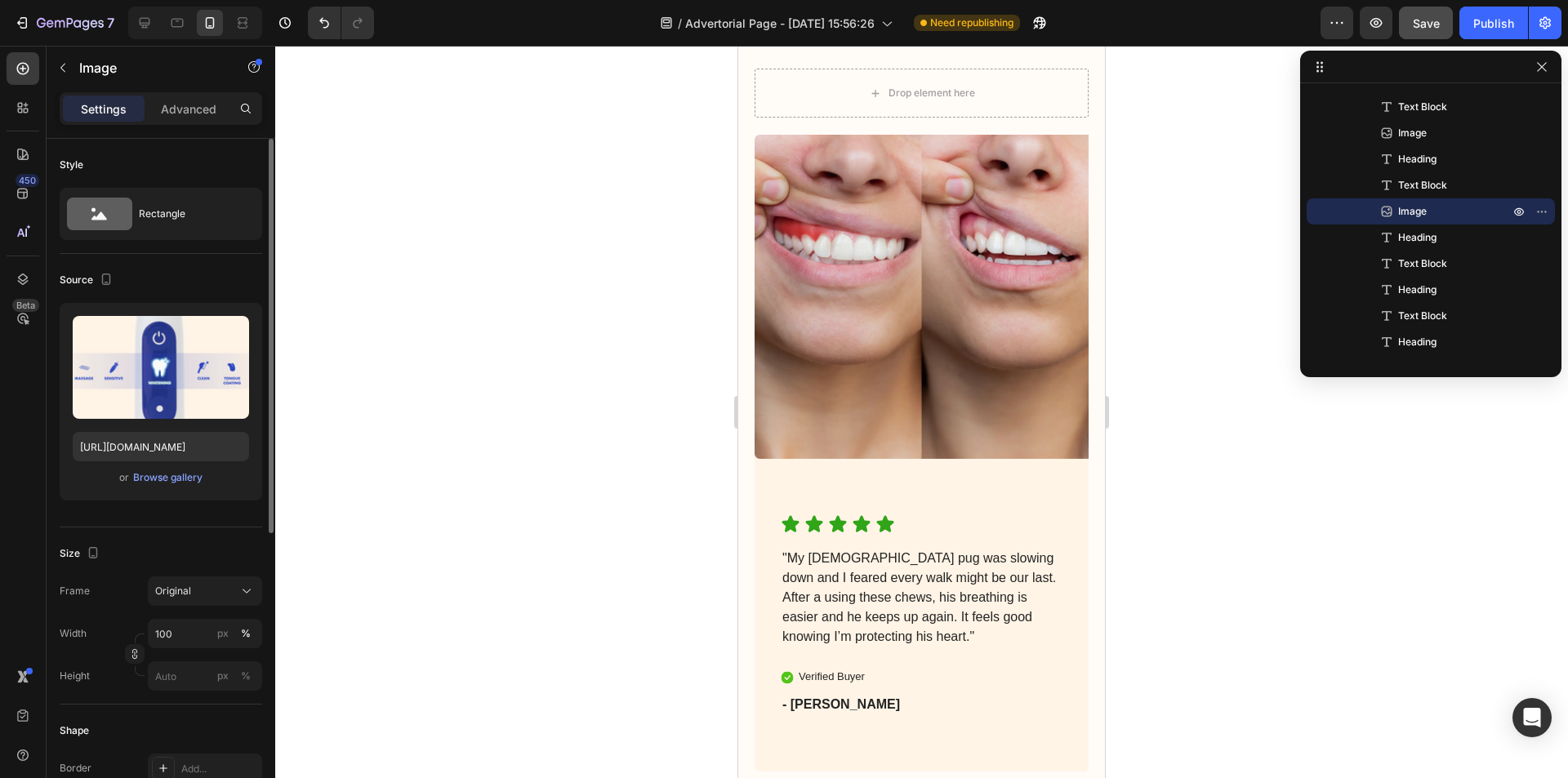
scroll to position [5387, 0]
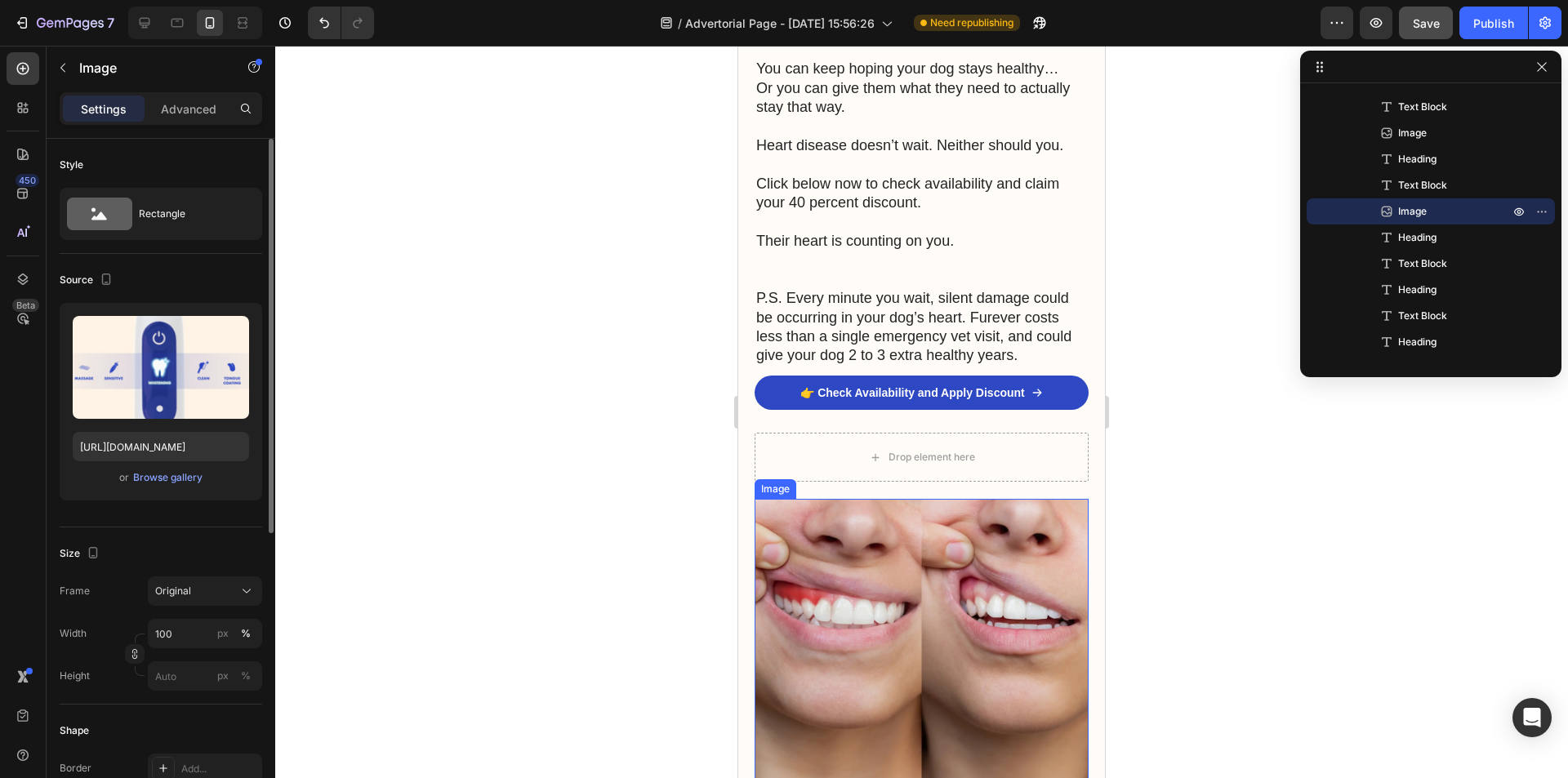
click at [882, 625] on img at bounding box center [921, 660] width 334 height 324
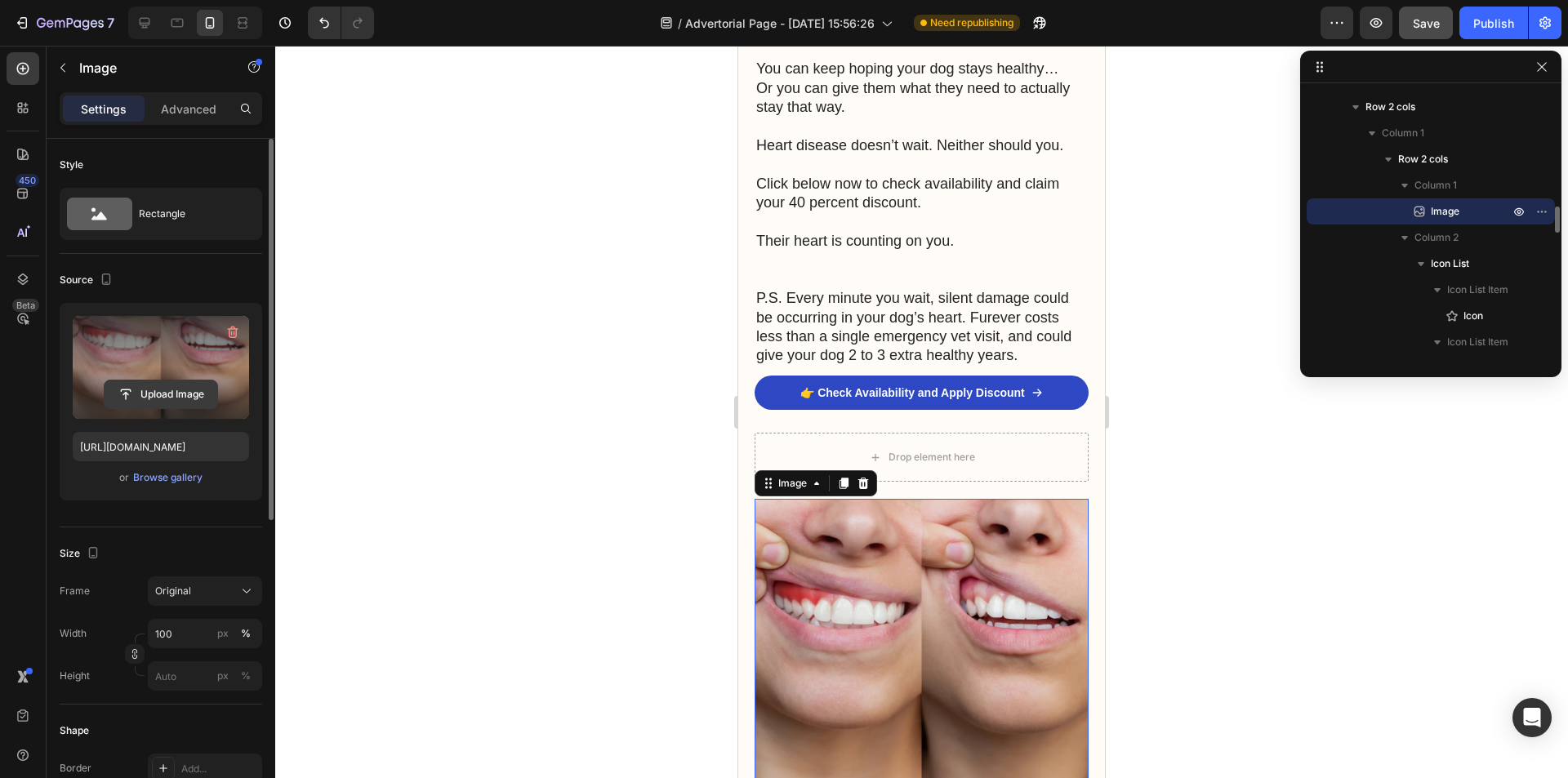
click at [168, 391] on input "file" at bounding box center [161, 394] width 113 height 28
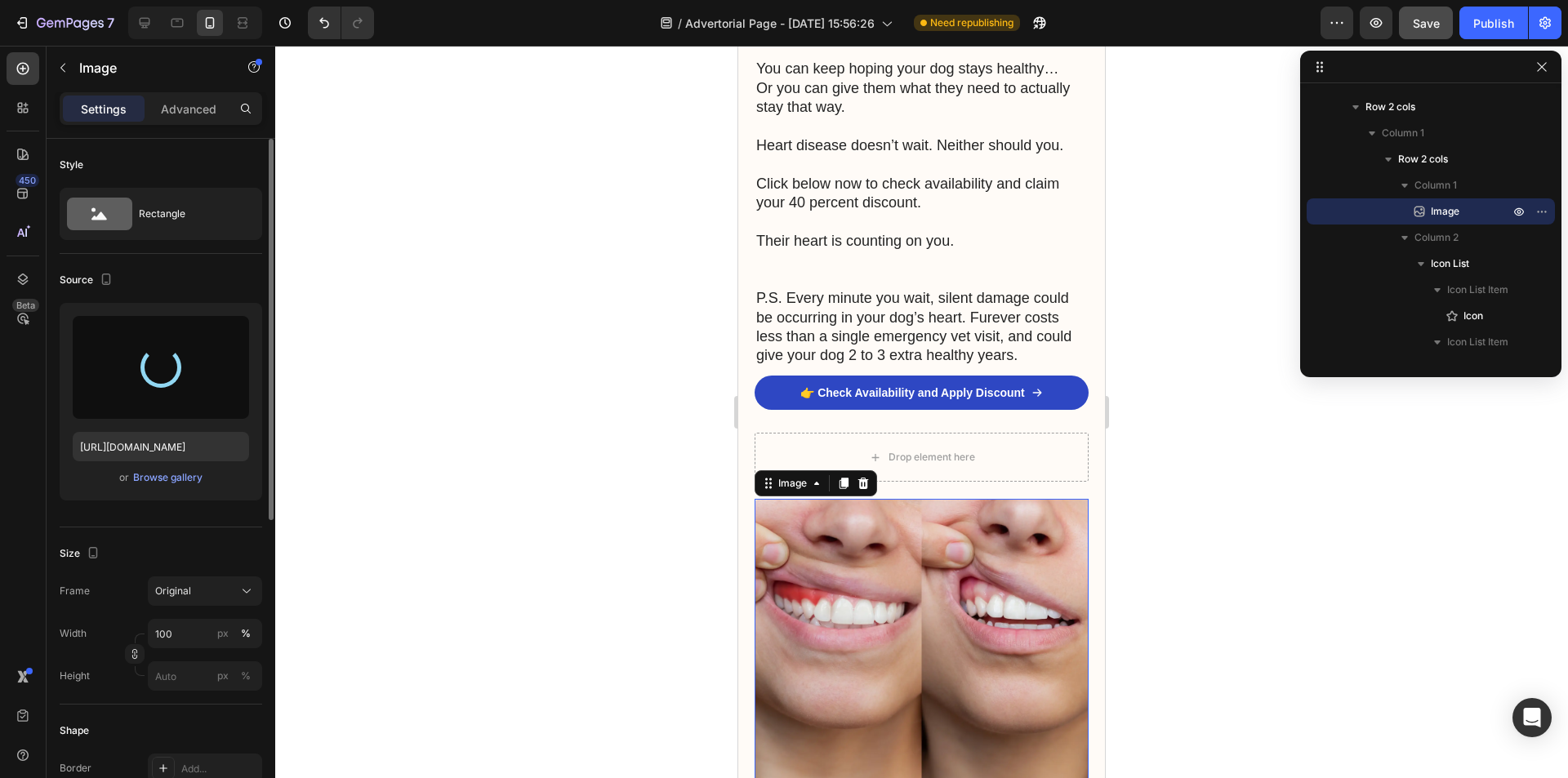
type input "[URL][DOMAIN_NAME]"
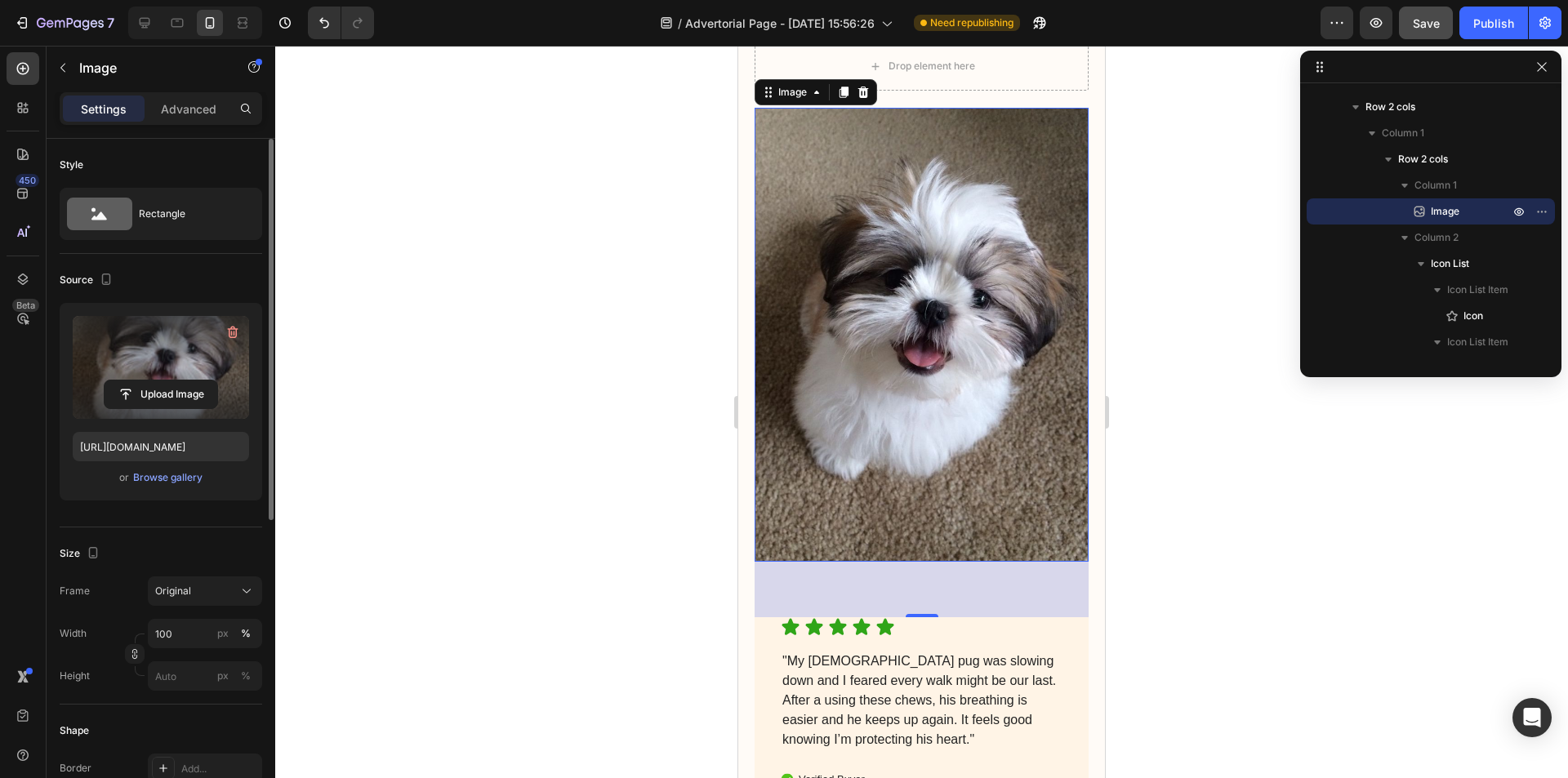
scroll to position [5796, 0]
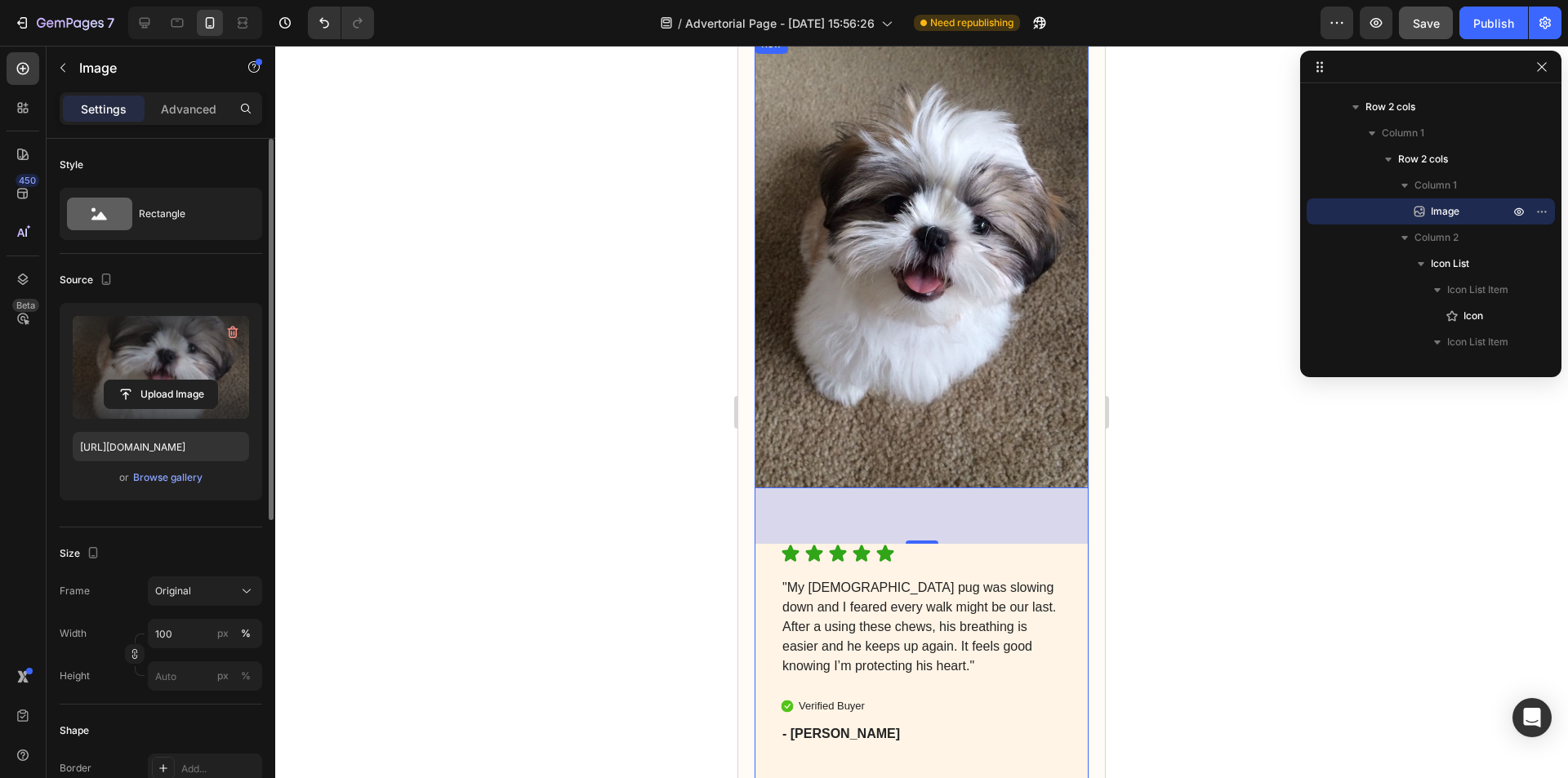
click at [1006, 607] on p ""My [DEMOGRAPHIC_DATA] pug was slowing down and I feared every walk might be ou…" at bounding box center [921, 626] width 279 height 98
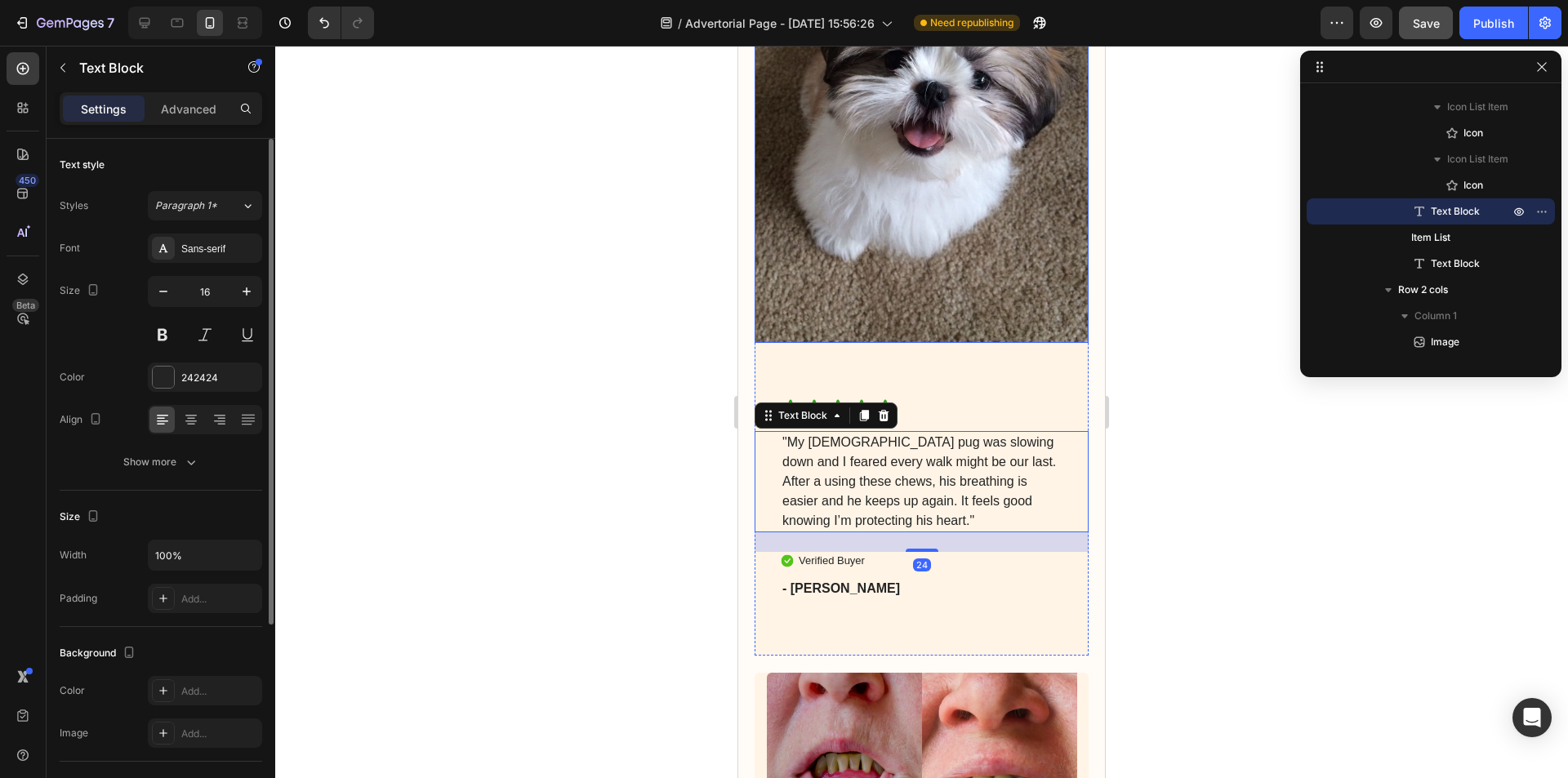
scroll to position [6122, 0]
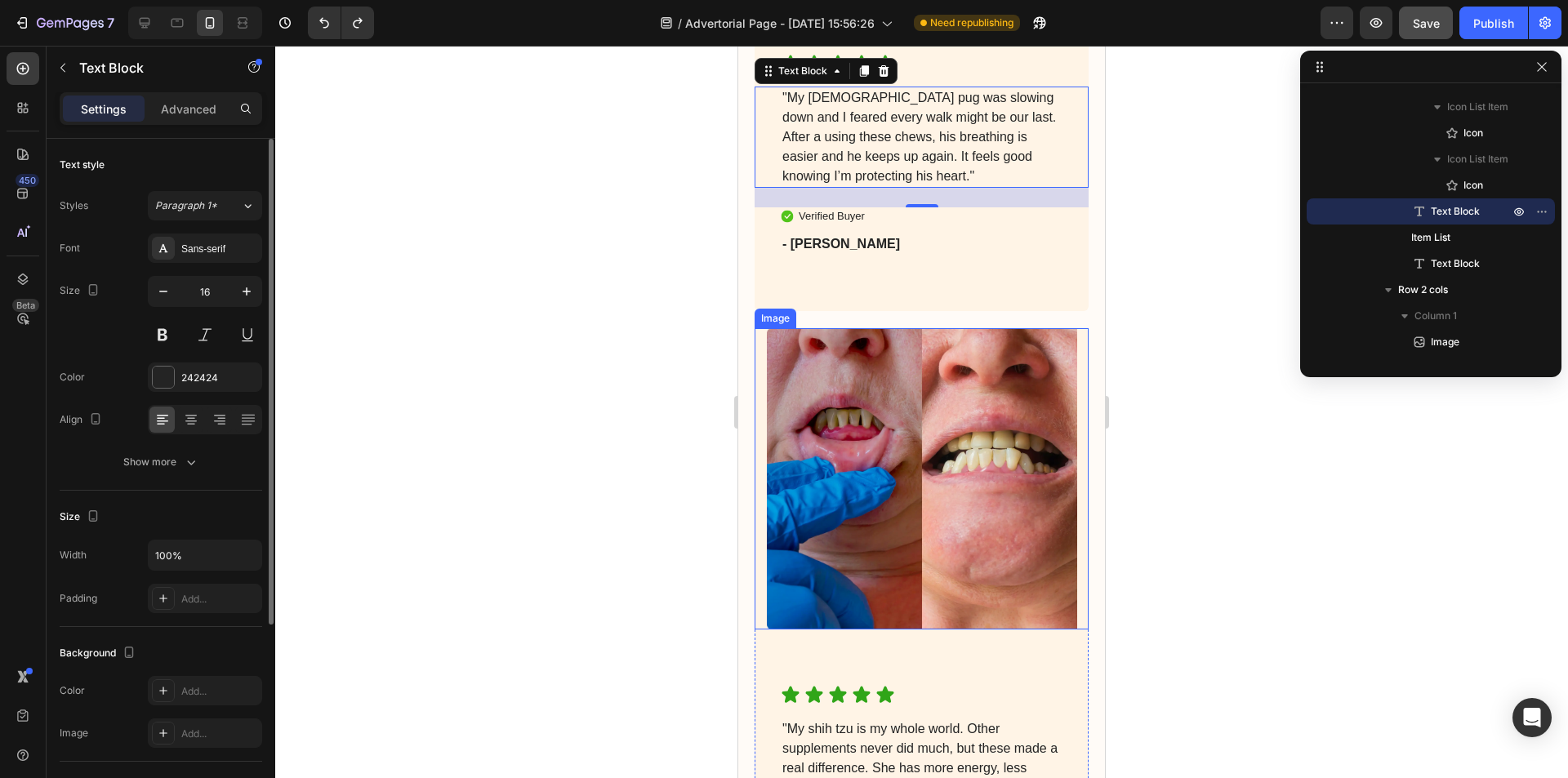
click at [949, 460] on img at bounding box center [922, 479] width 311 height 302
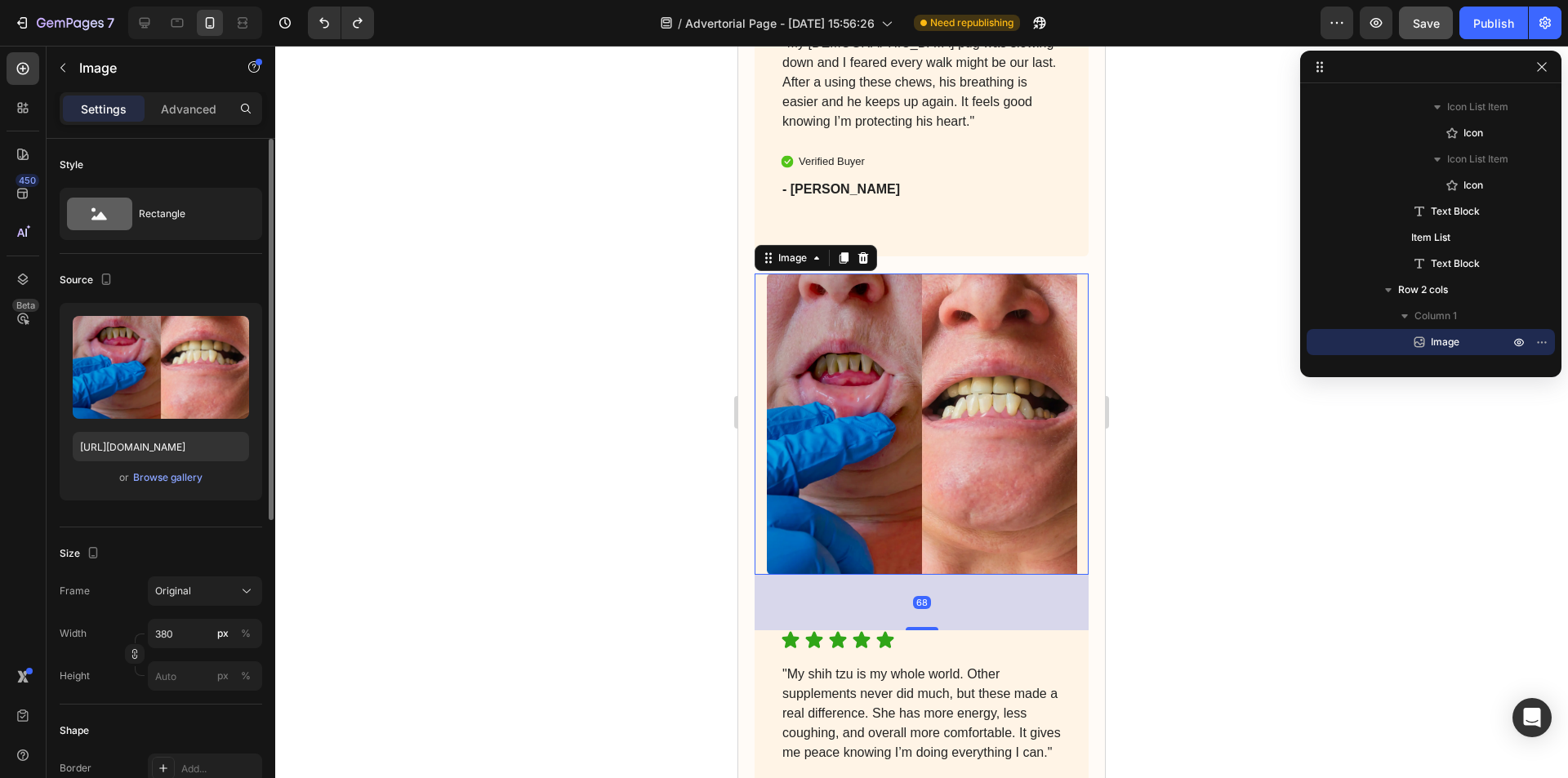
scroll to position [6040, 0]
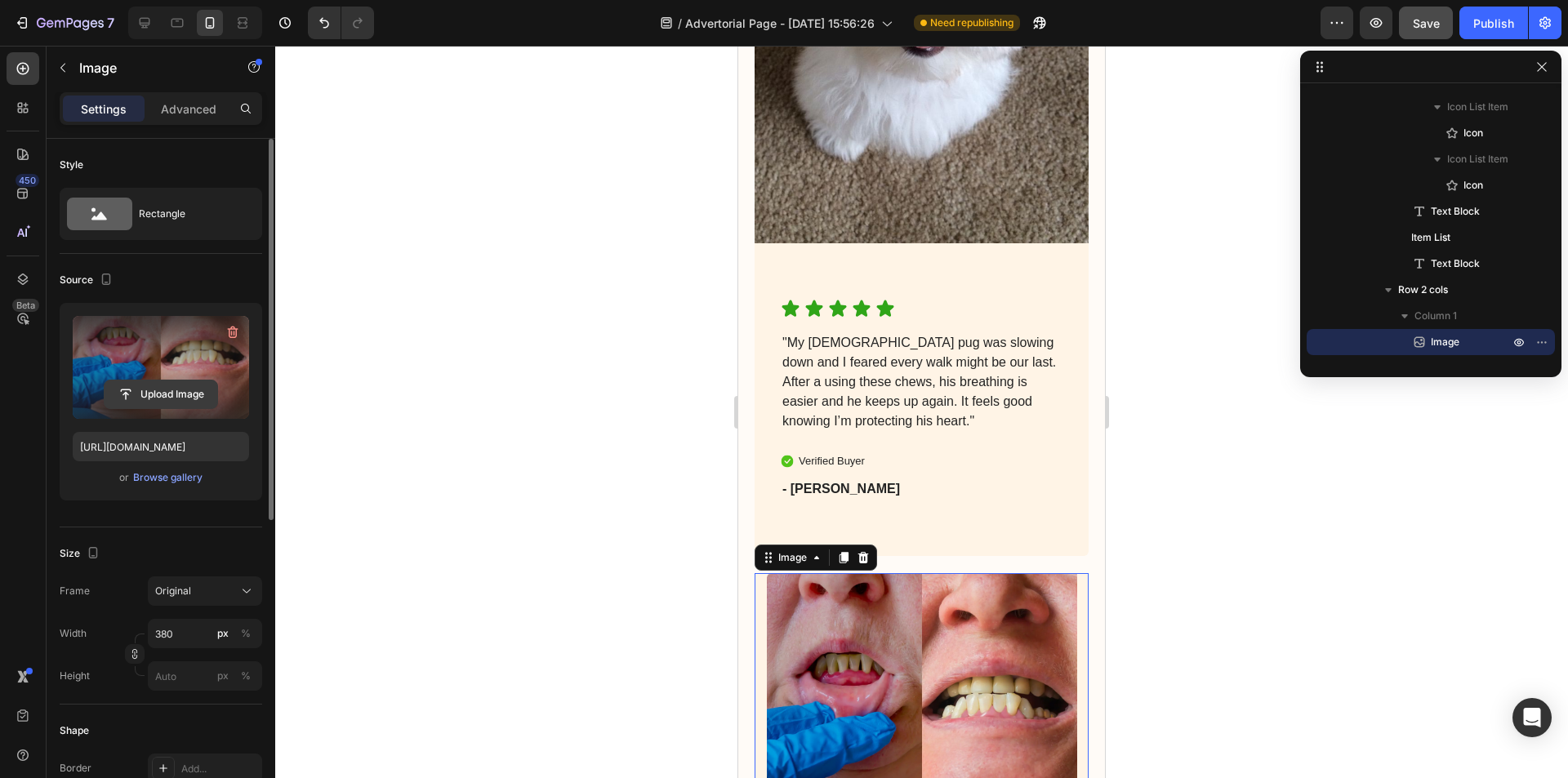
click at [207, 391] on input "file" at bounding box center [161, 394] width 113 height 28
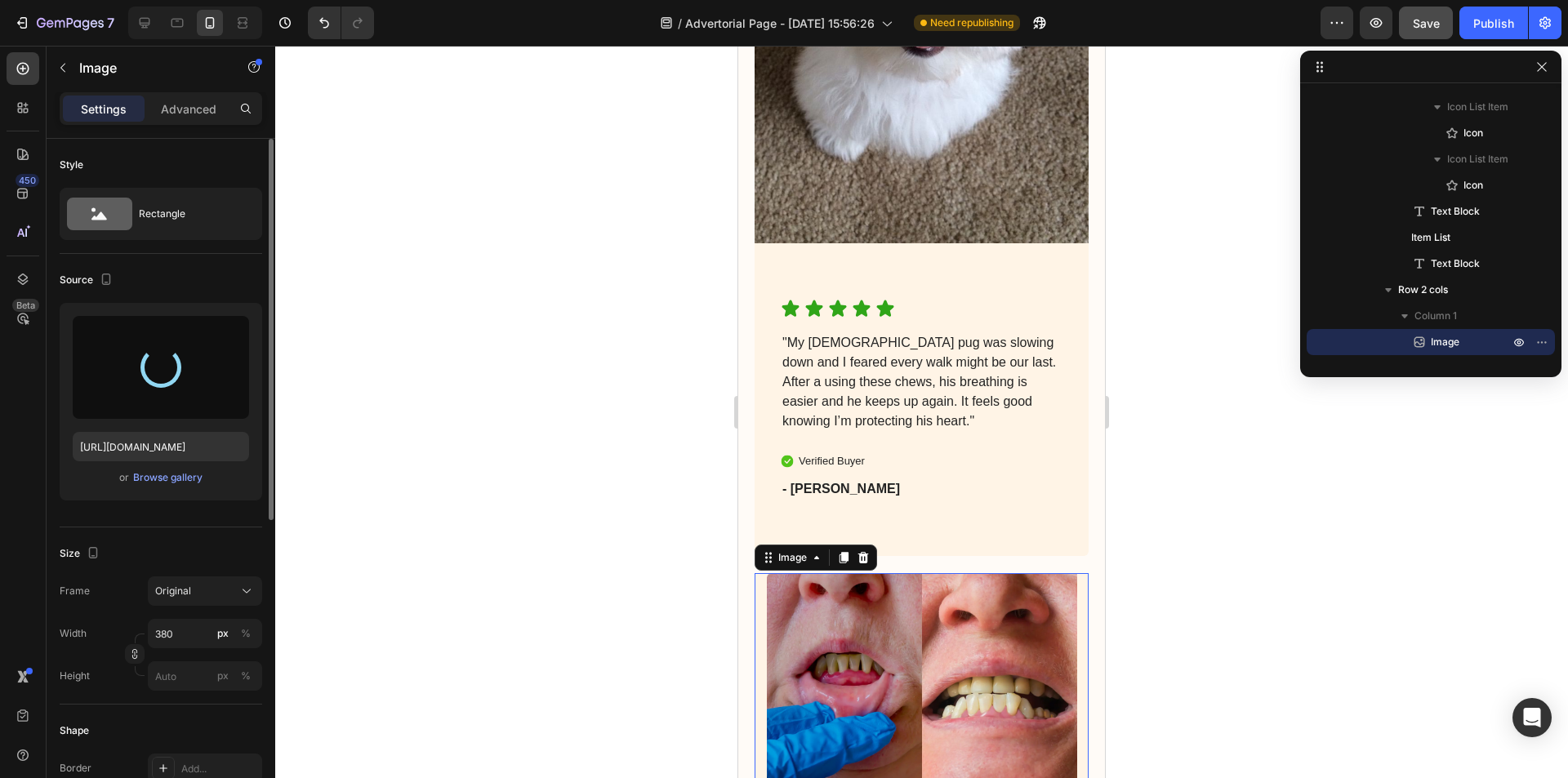
type input "[URL][DOMAIN_NAME]"
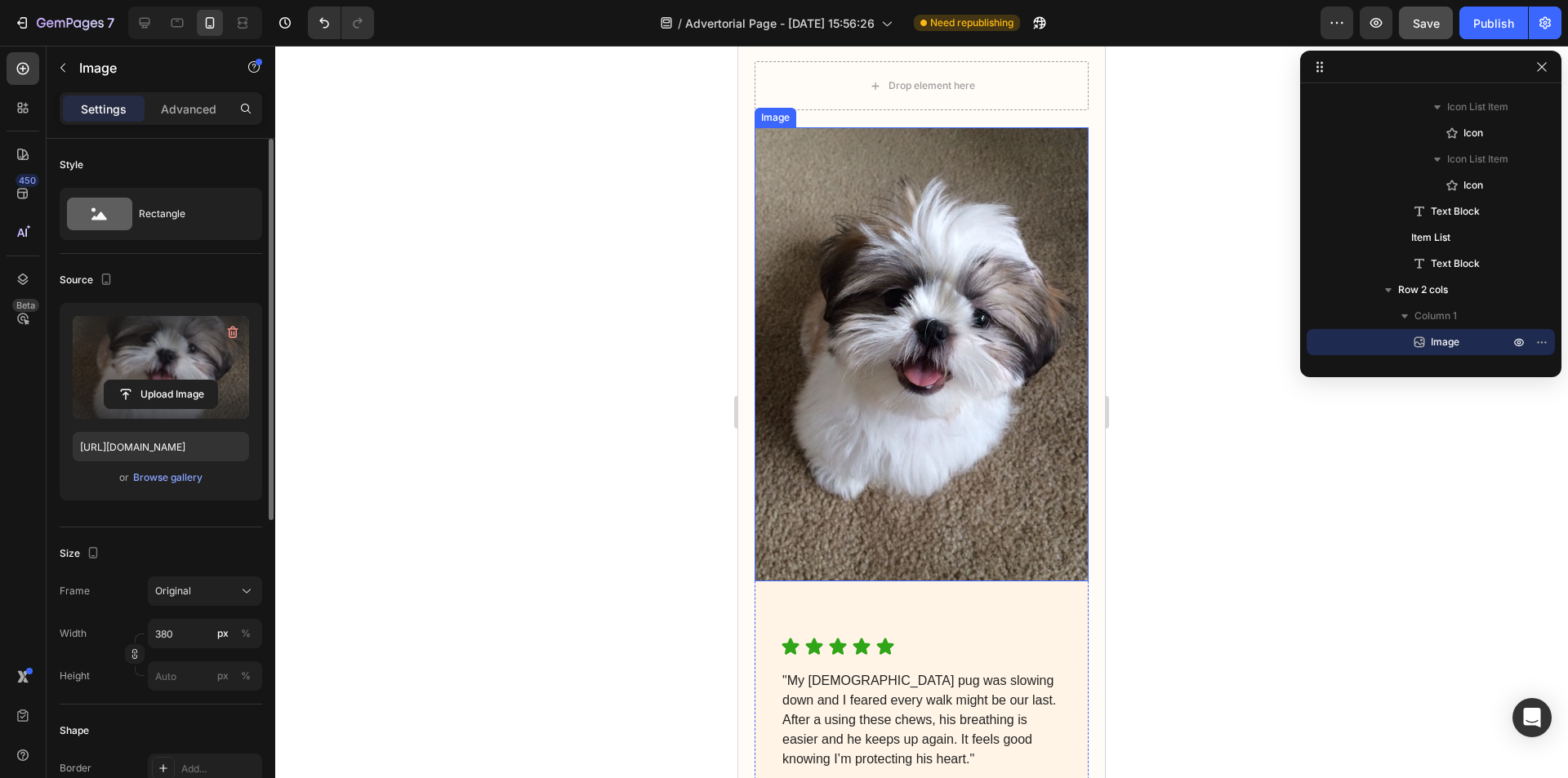
scroll to position [5782, 0]
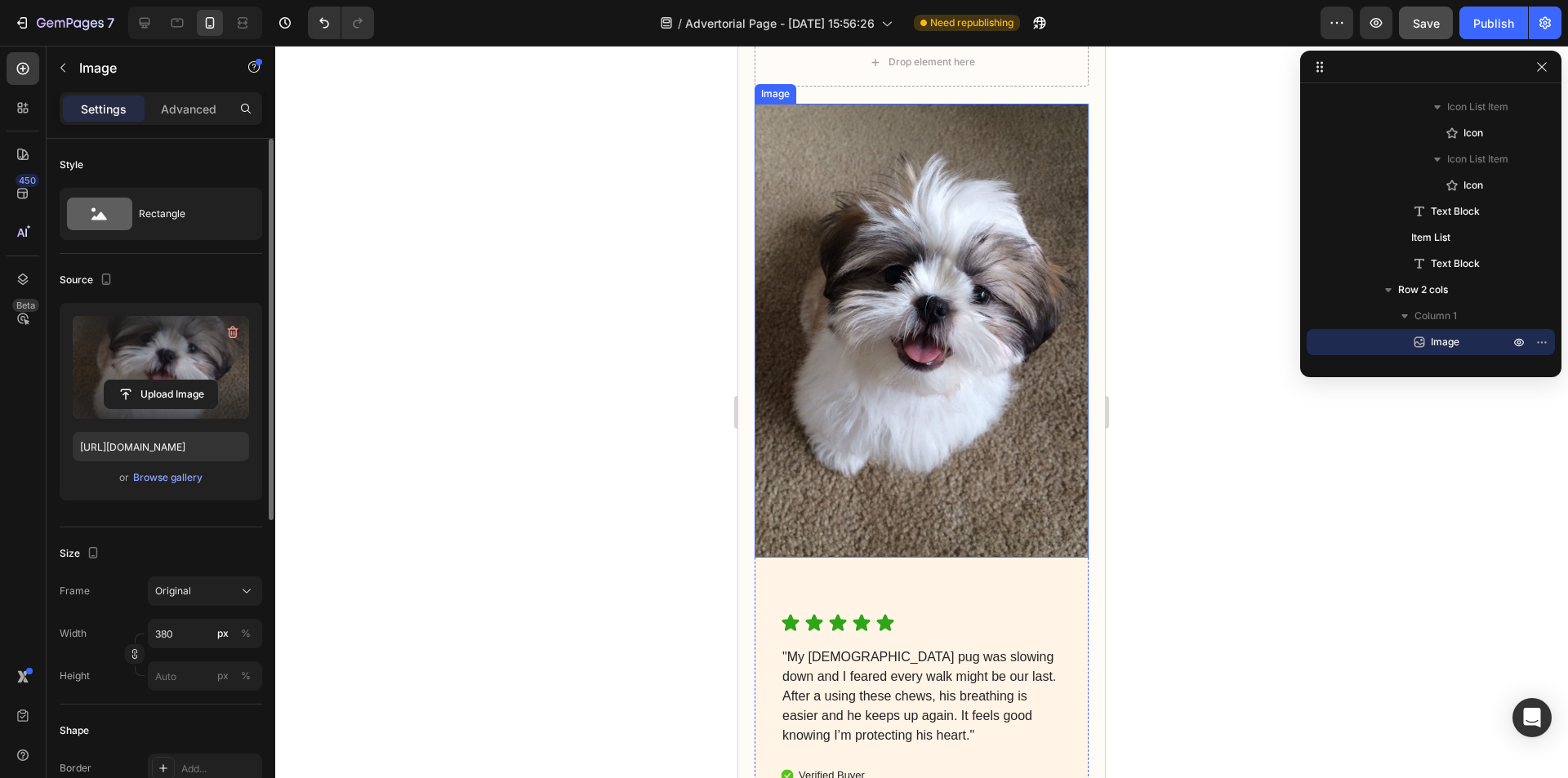
click at [932, 314] on img at bounding box center [921, 331] width 334 height 454
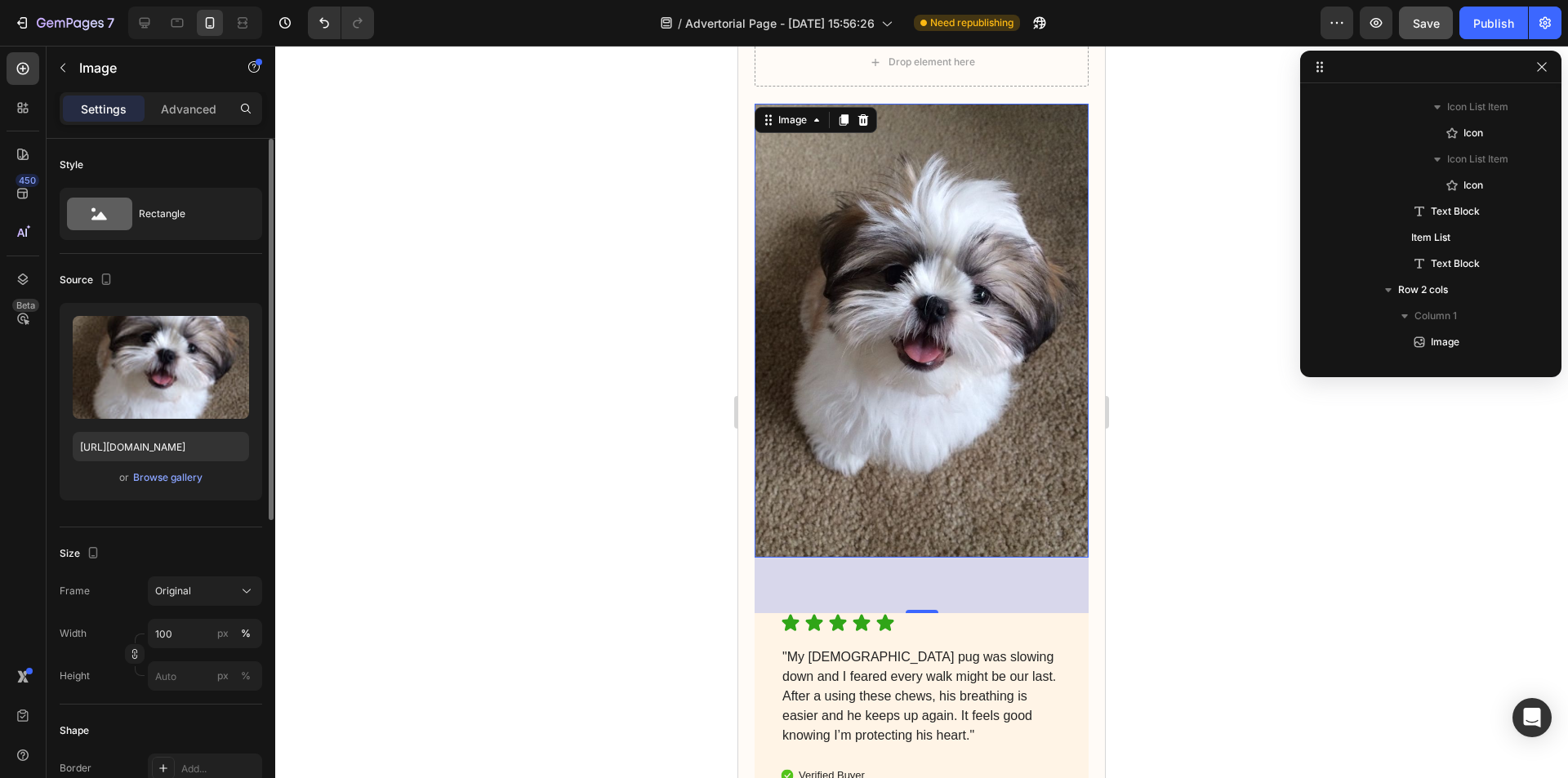
scroll to position [1184, 0]
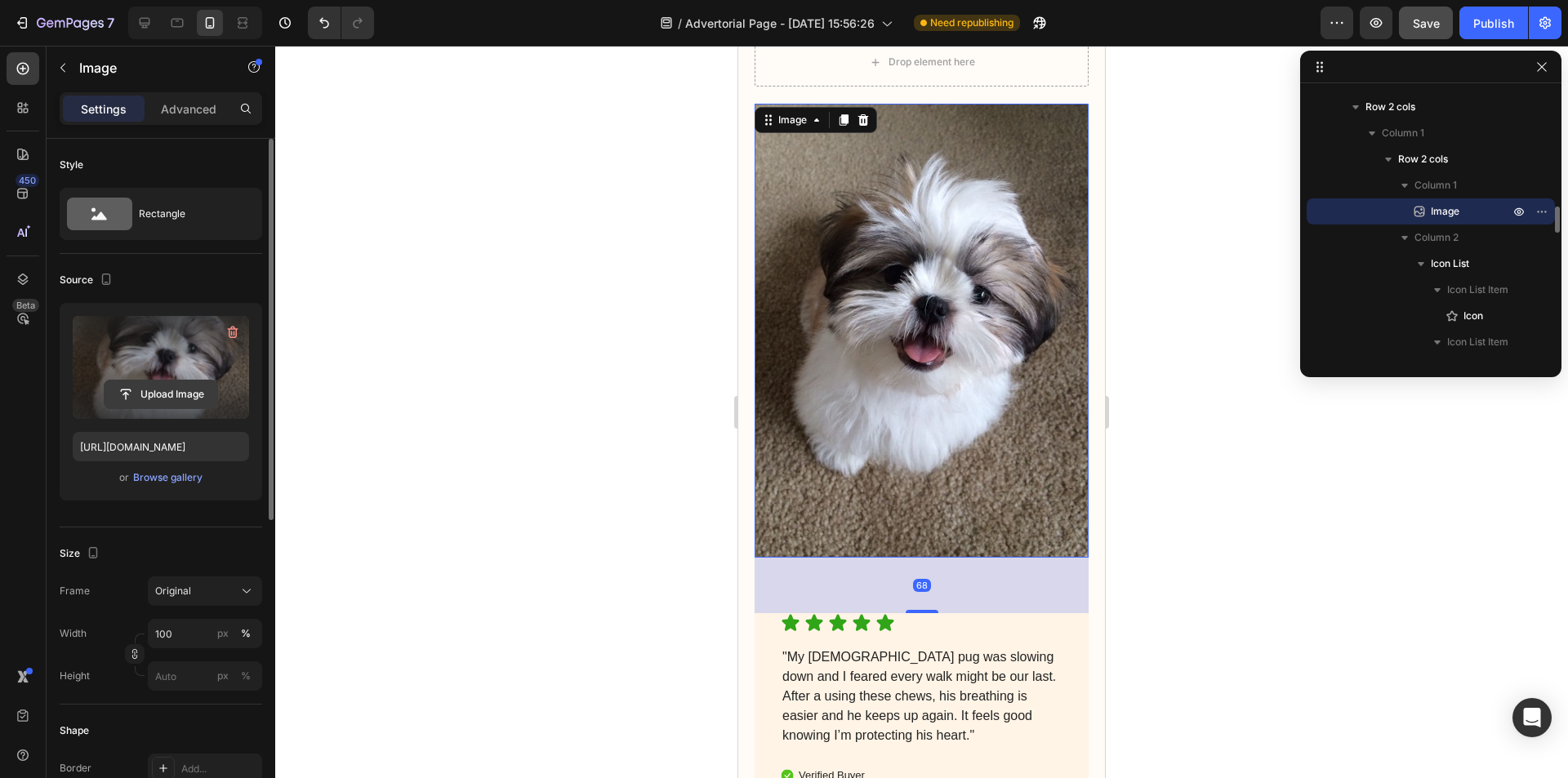
click at [155, 384] on input "file" at bounding box center [161, 394] width 113 height 28
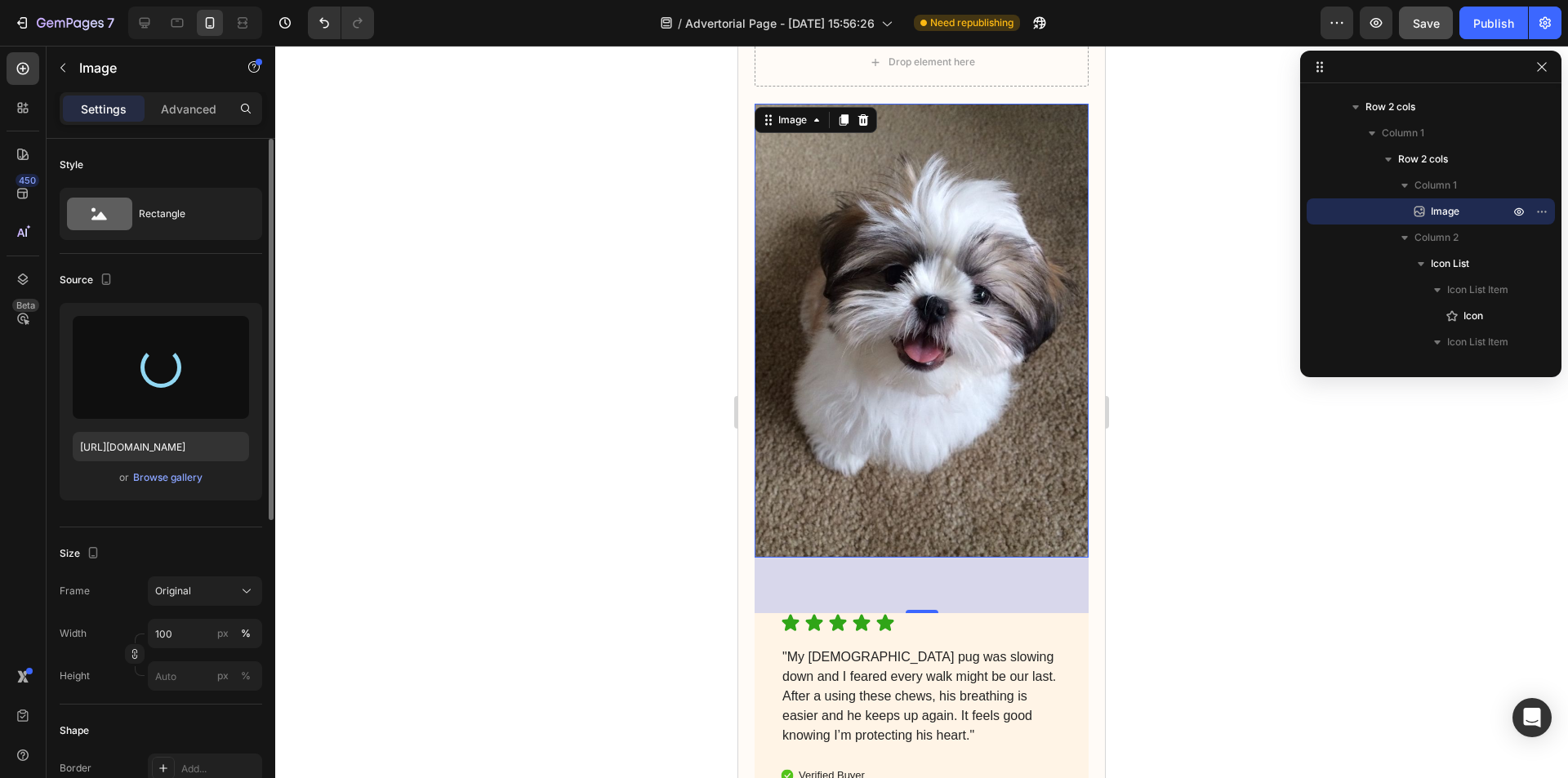
type input "[URL][DOMAIN_NAME]"
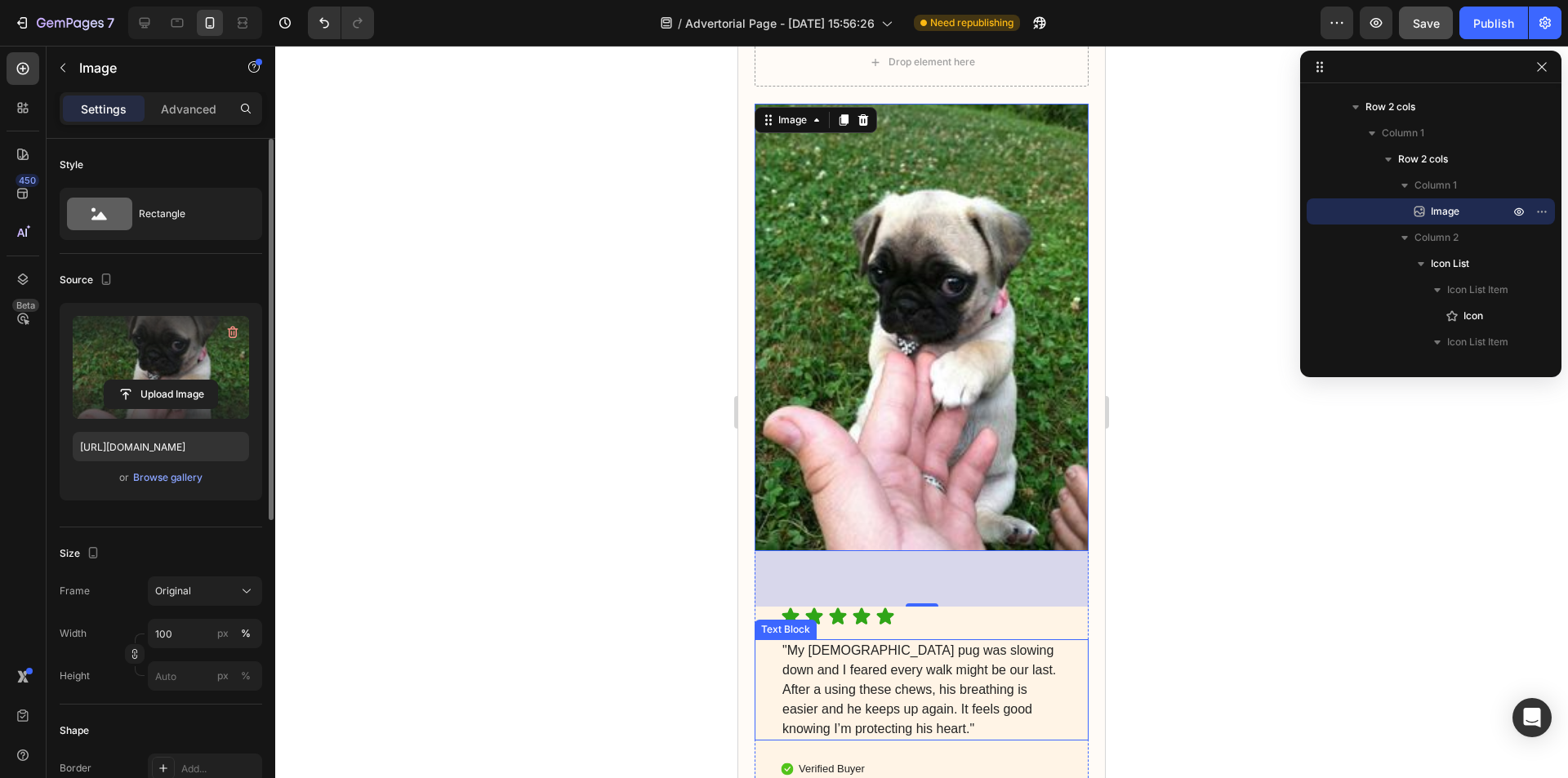
click at [906, 640] on p ""My [DEMOGRAPHIC_DATA] pug was slowing down and I feared every walk might be ou…" at bounding box center [921, 689] width 279 height 98
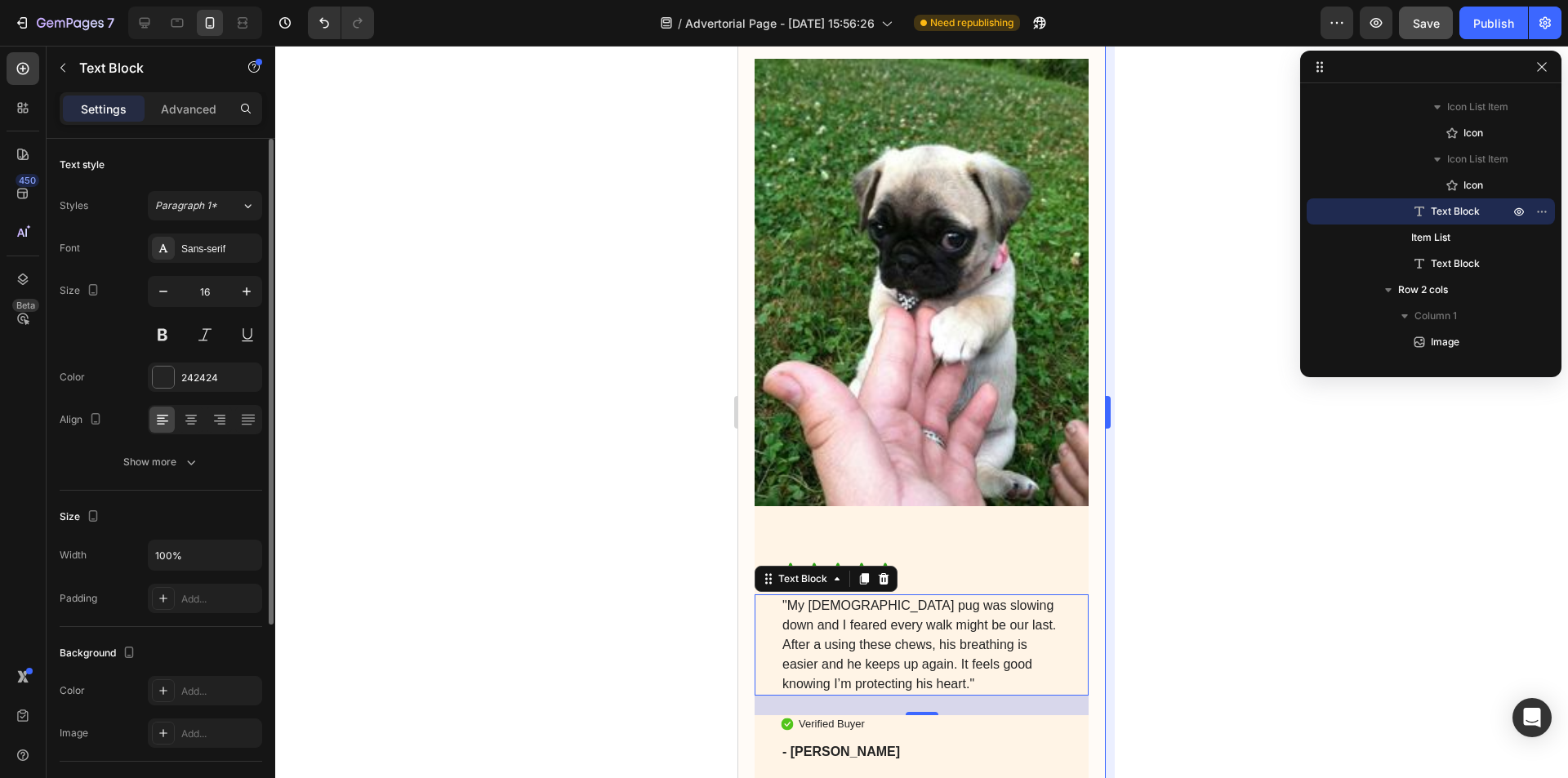
scroll to position [5782, 0]
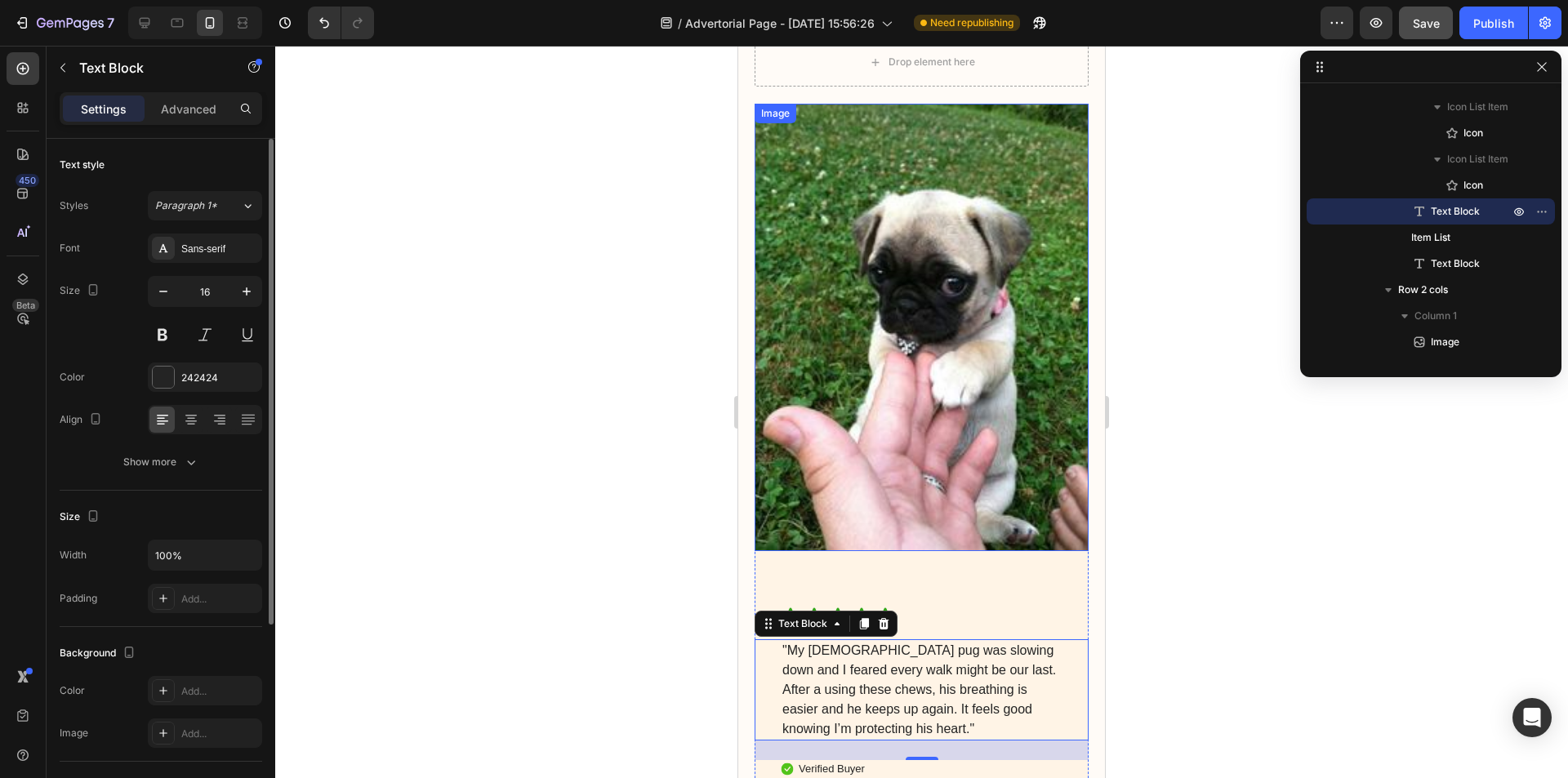
click at [1019, 357] on img at bounding box center [921, 327] width 334 height 447
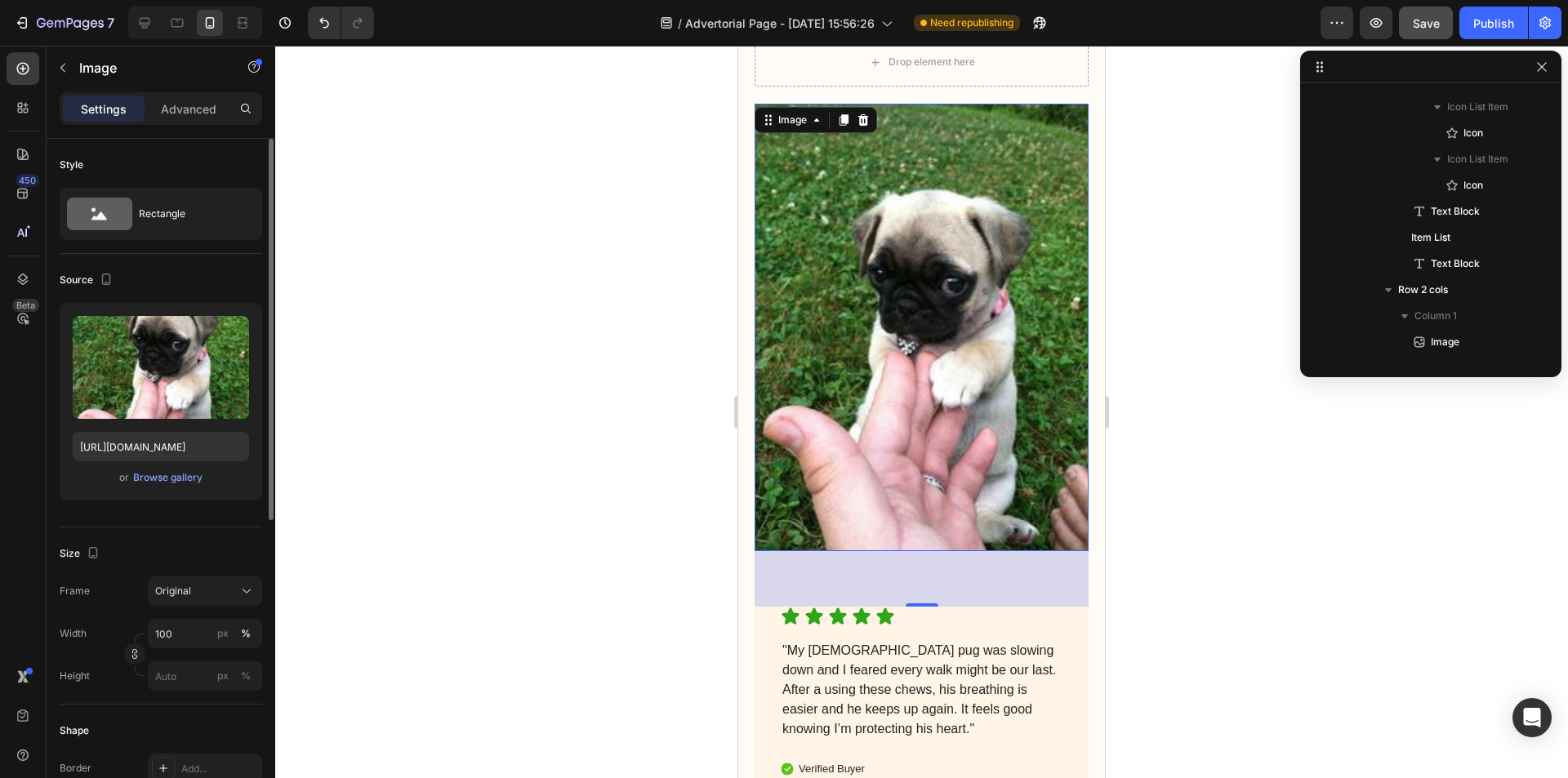
scroll to position [1184, 0]
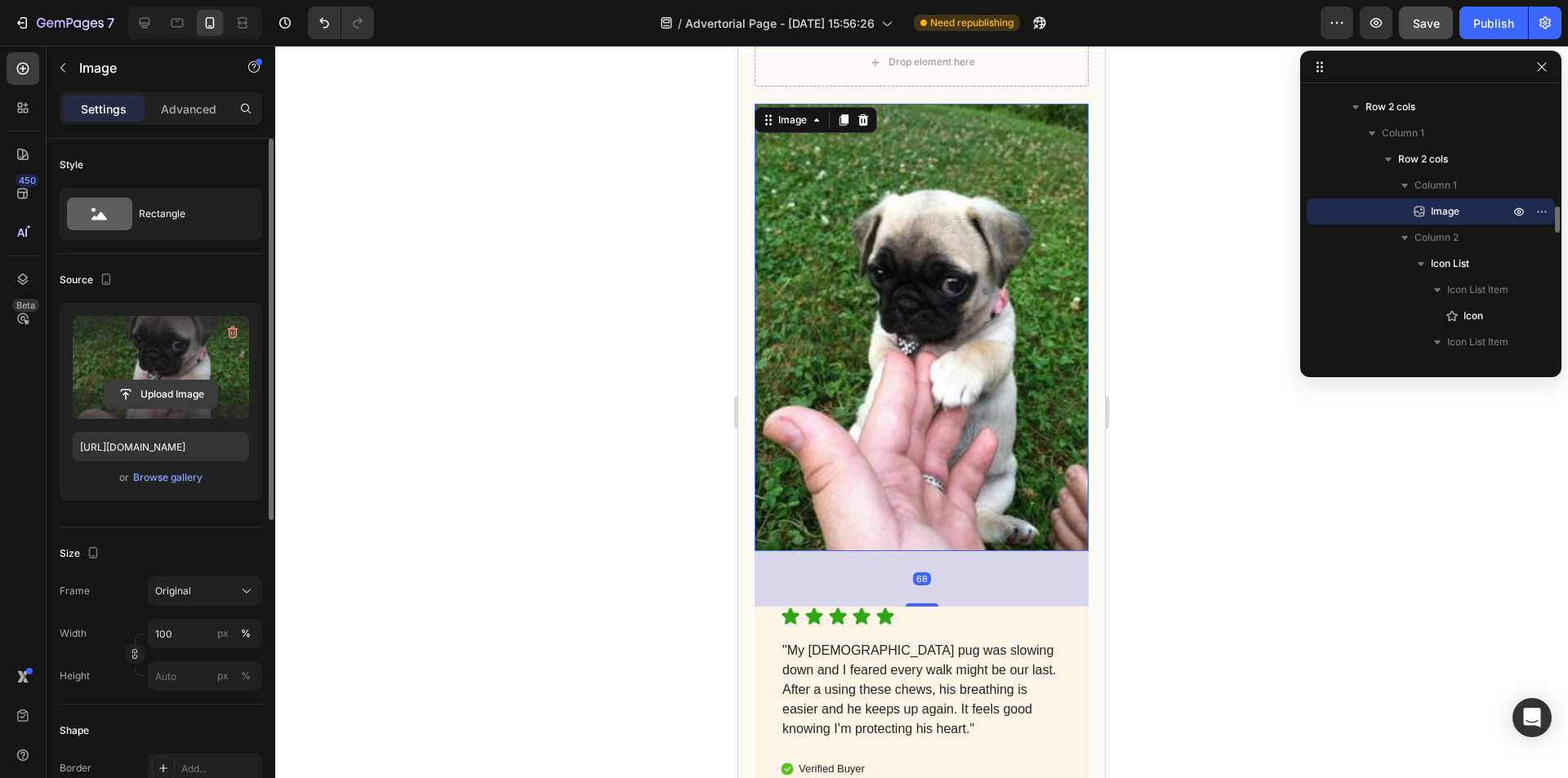
click at [158, 383] on input "file" at bounding box center [161, 394] width 113 height 28
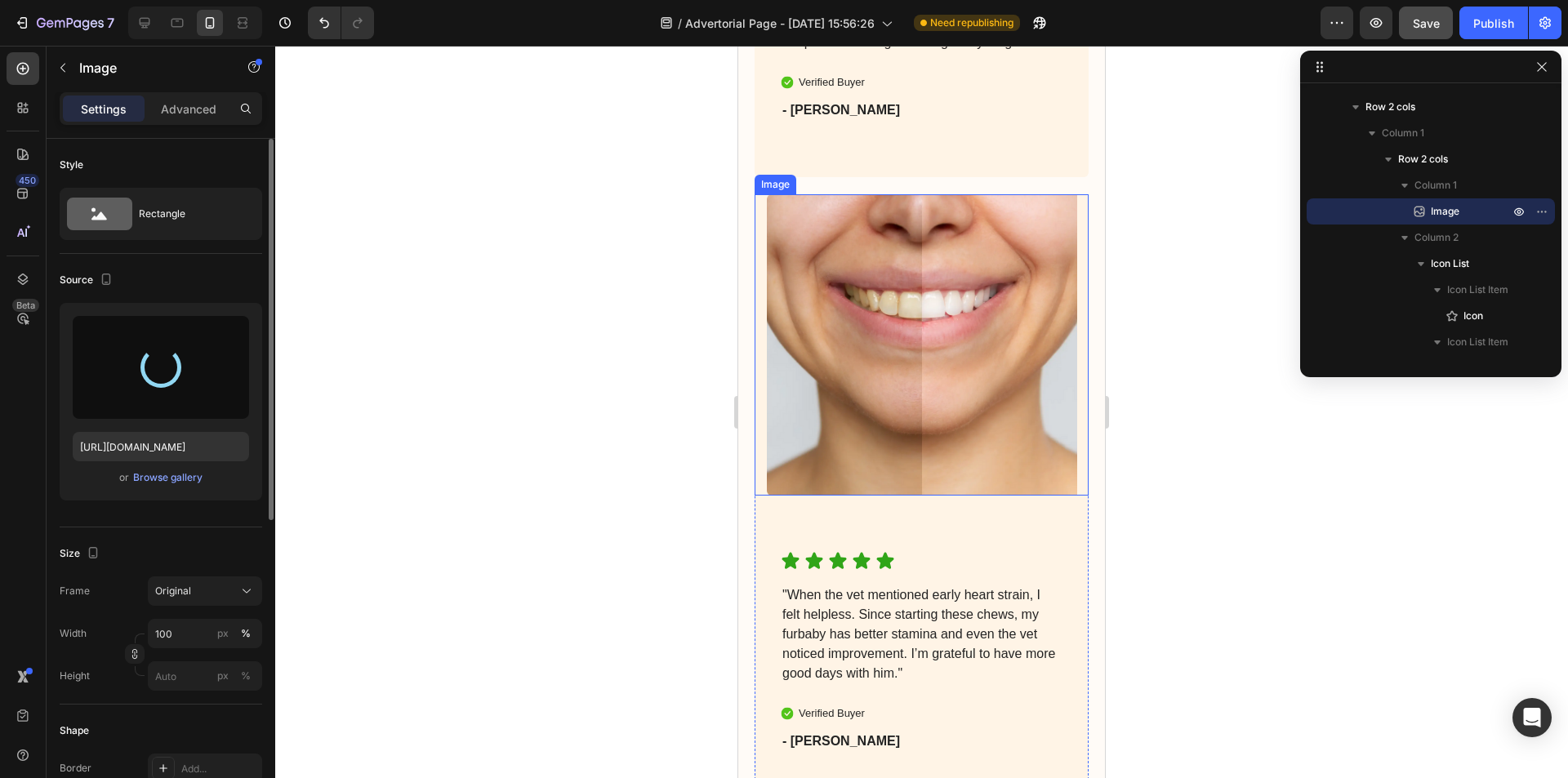
scroll to position [7170, 0]
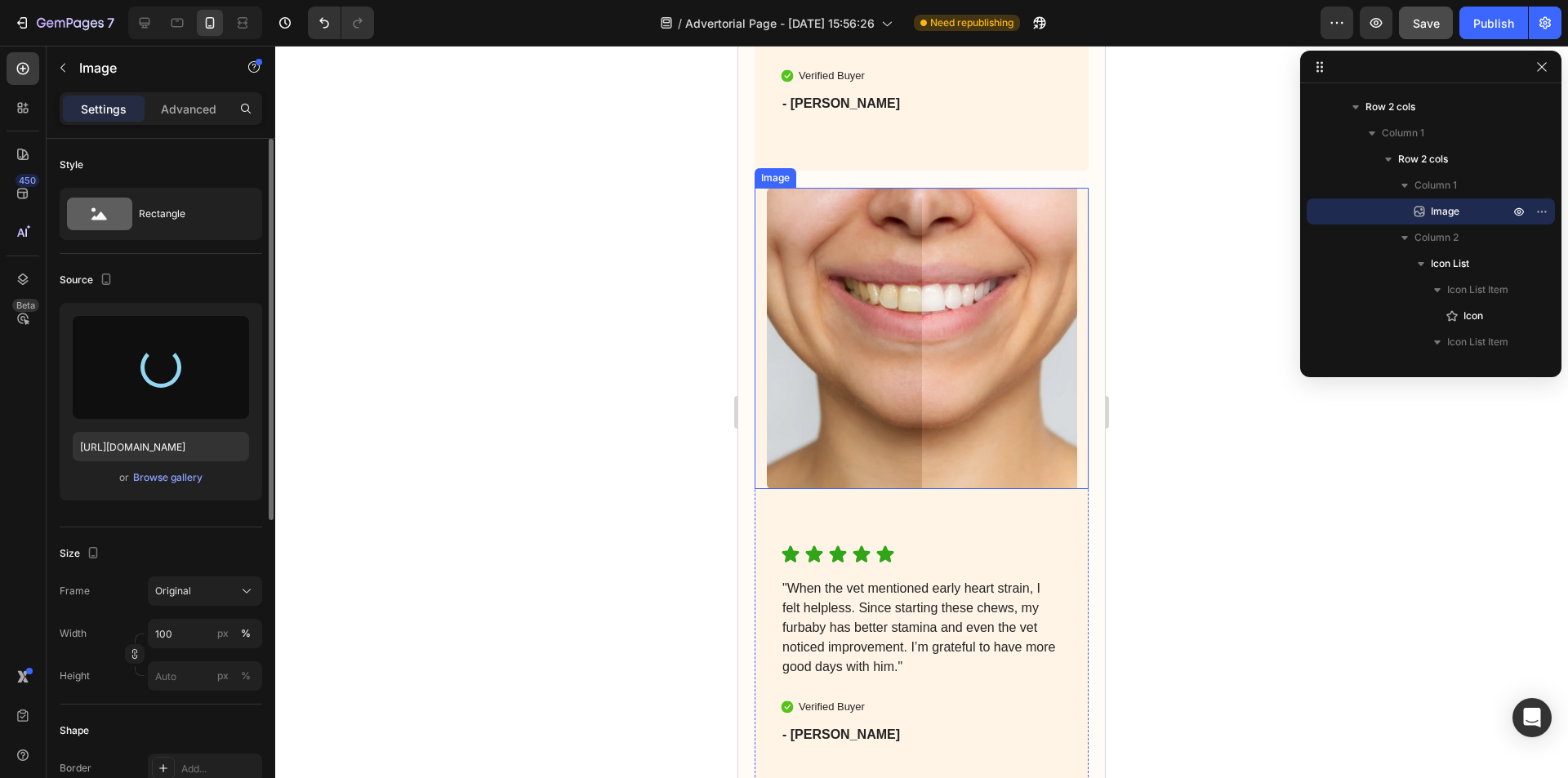
type input "[URL][DOMAIN_NAME]"
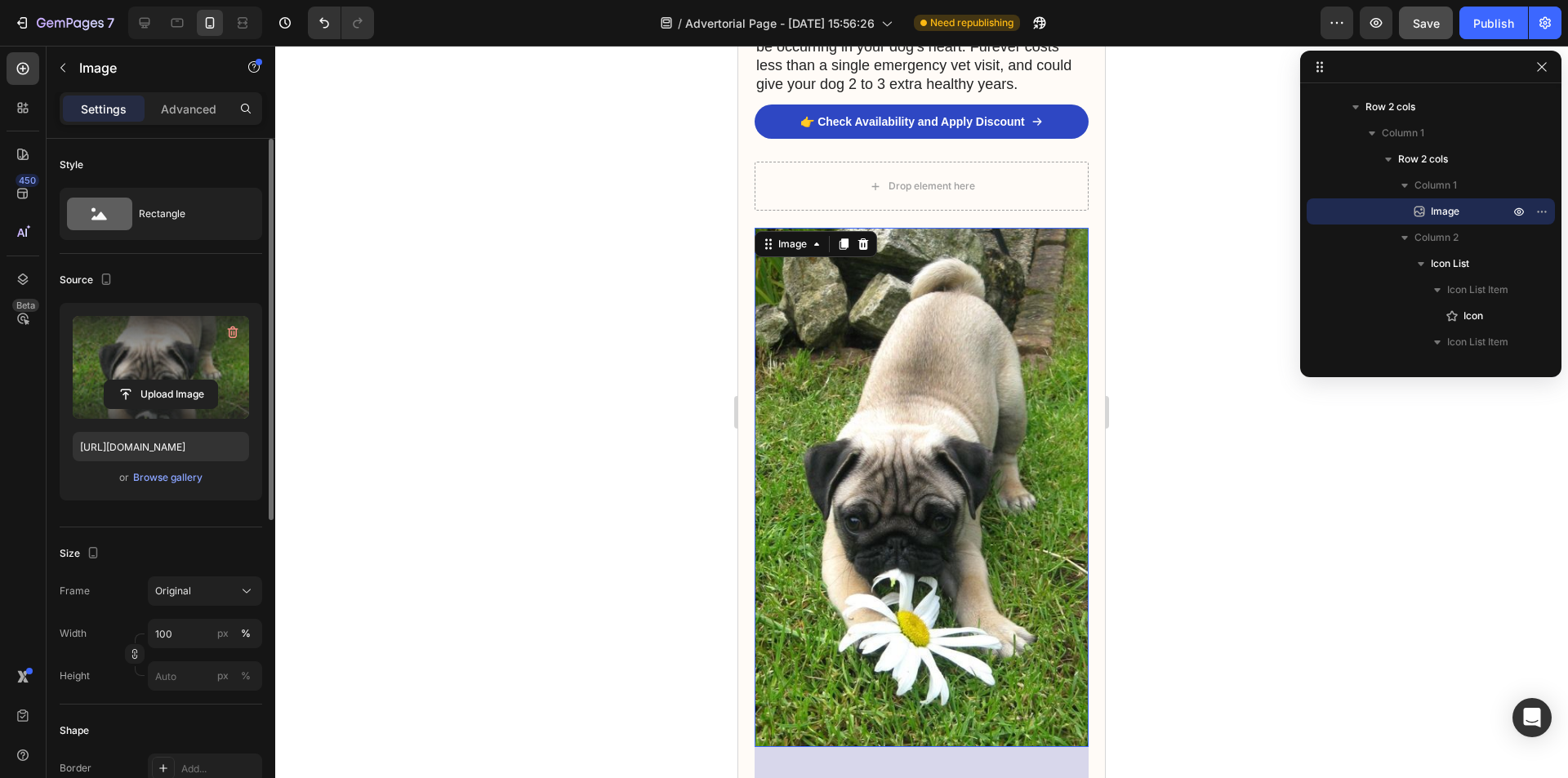
scroll to position [5851, 0]
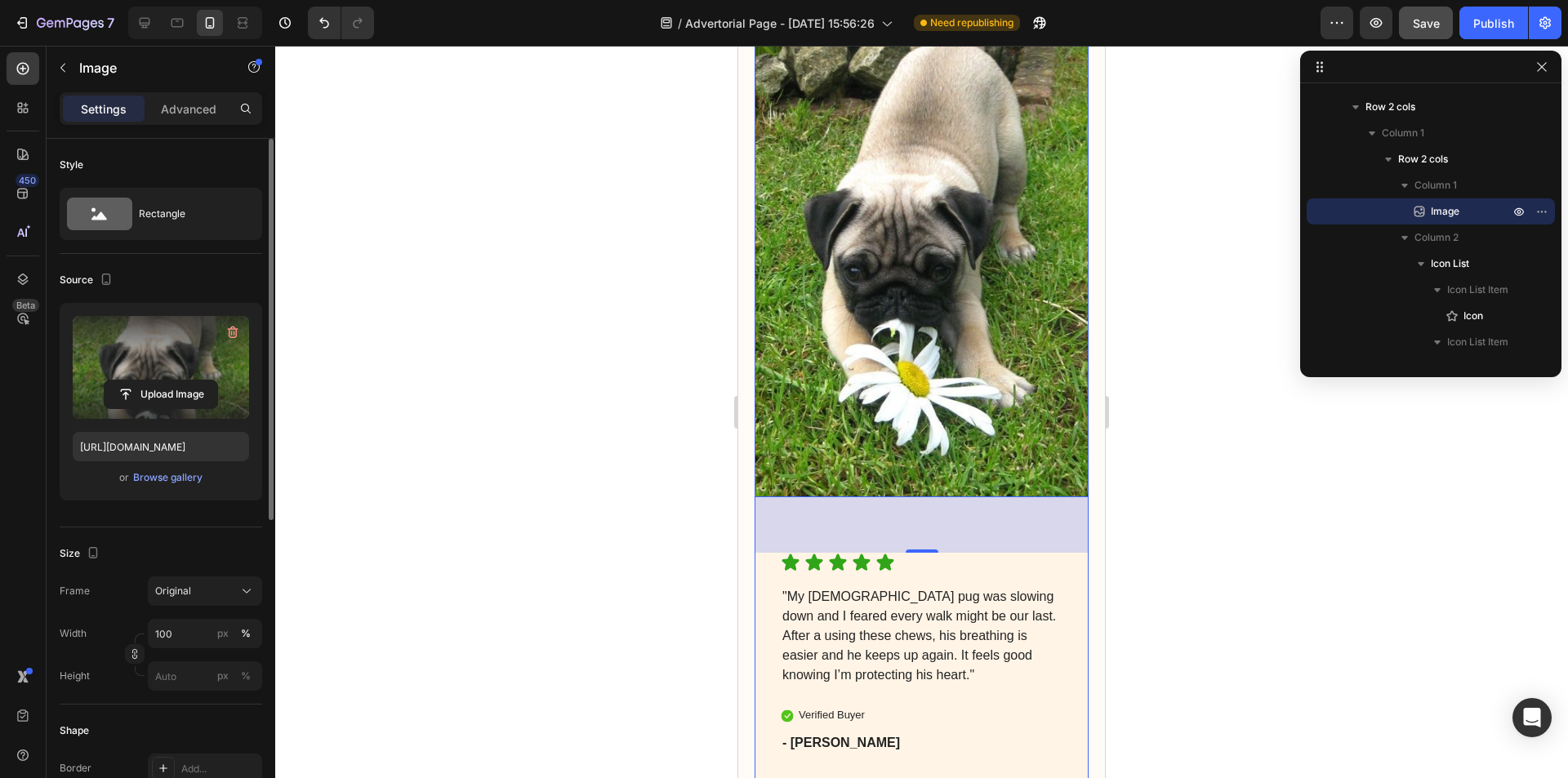
click at [973, 684] on div "Icon Icon Icon Icon Icon Icon List "My [DEMOGRAPHIC_DATA] pug was slowing down …" at bounding box center [921, 681] width 334 height 257
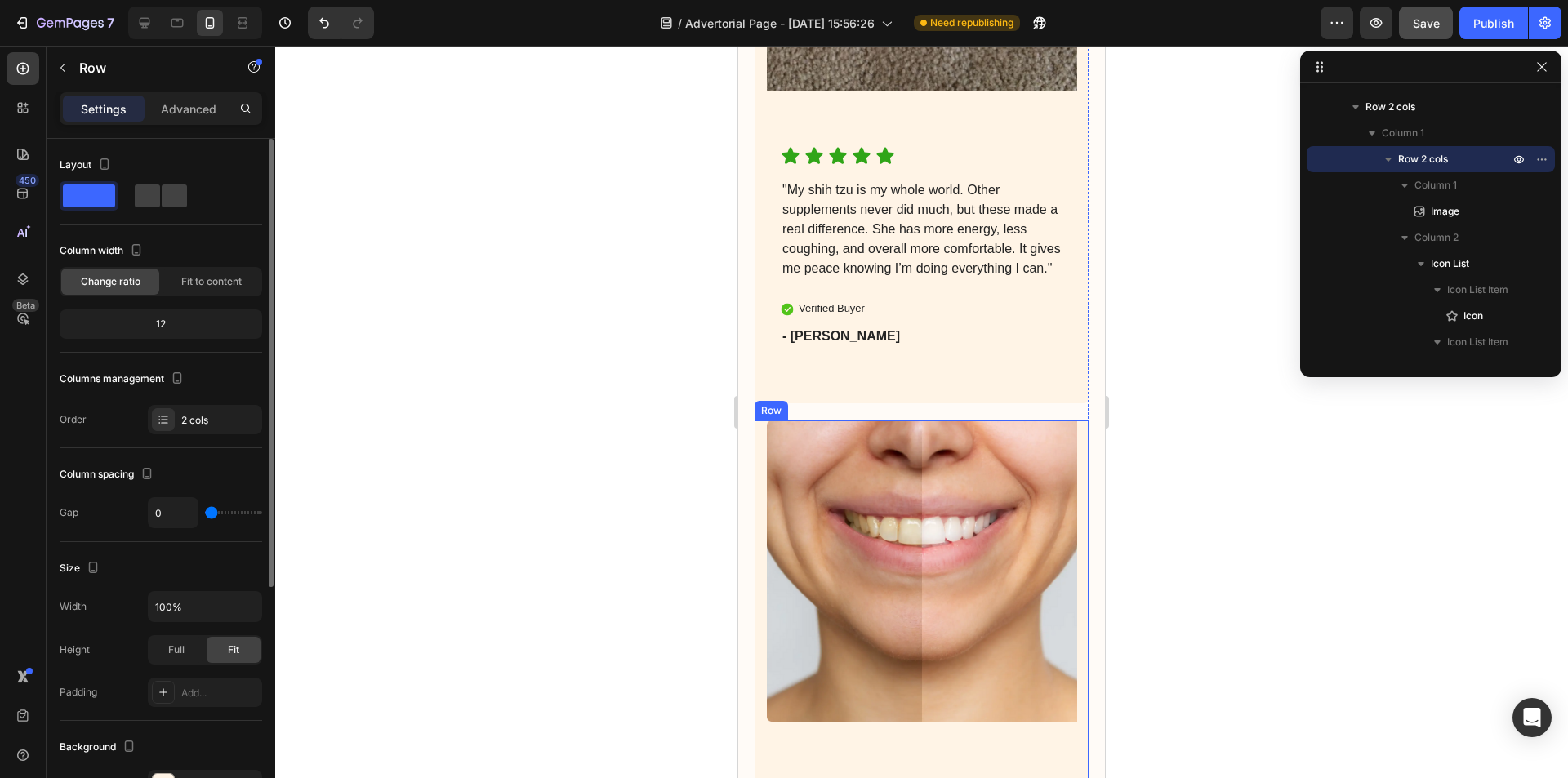
scroll to position [7076, 0]
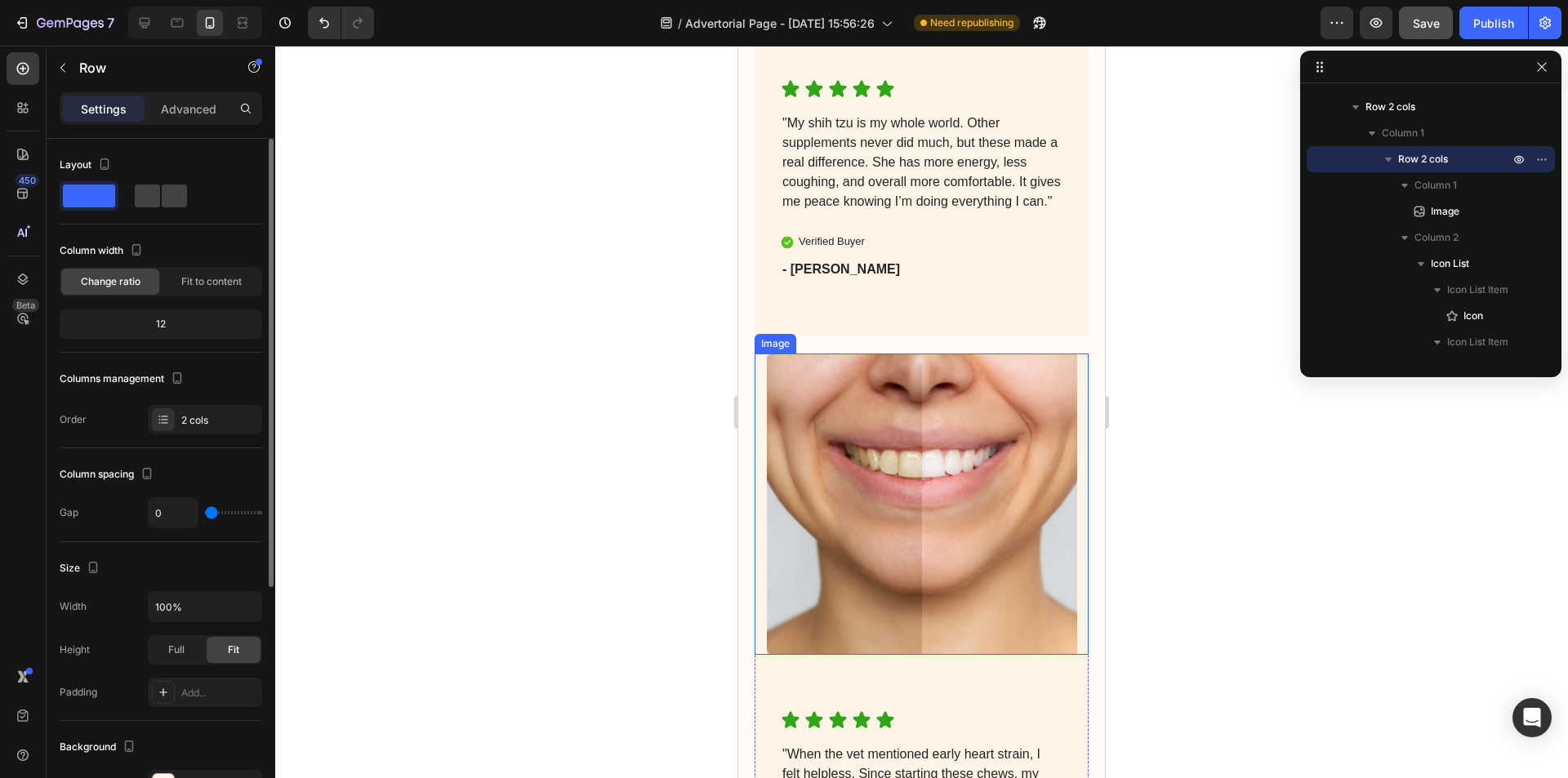
click at [969, 585] on img at bounding box center [922, 504] width 311 height 302
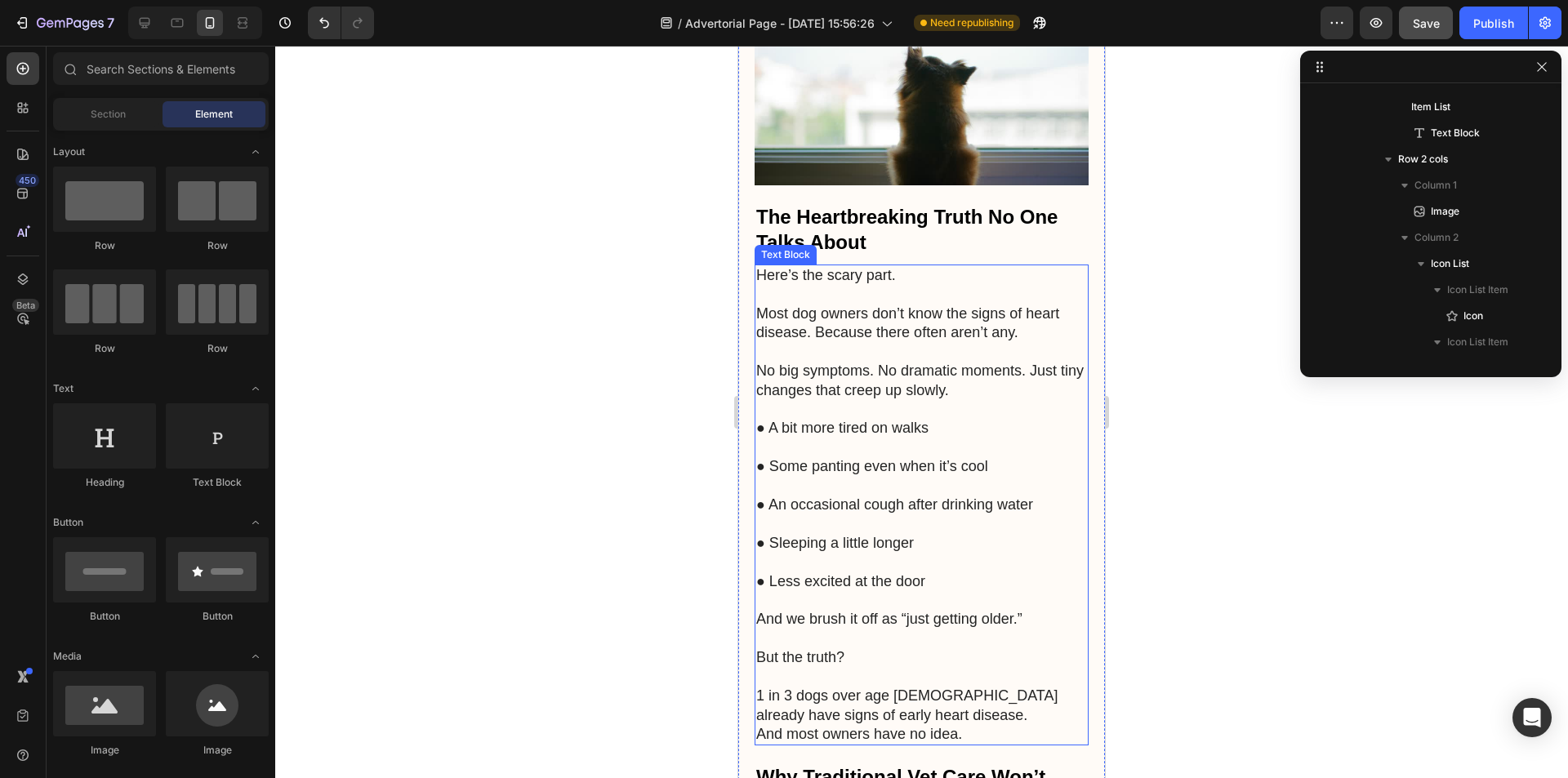
scroll to position [1961, 0]
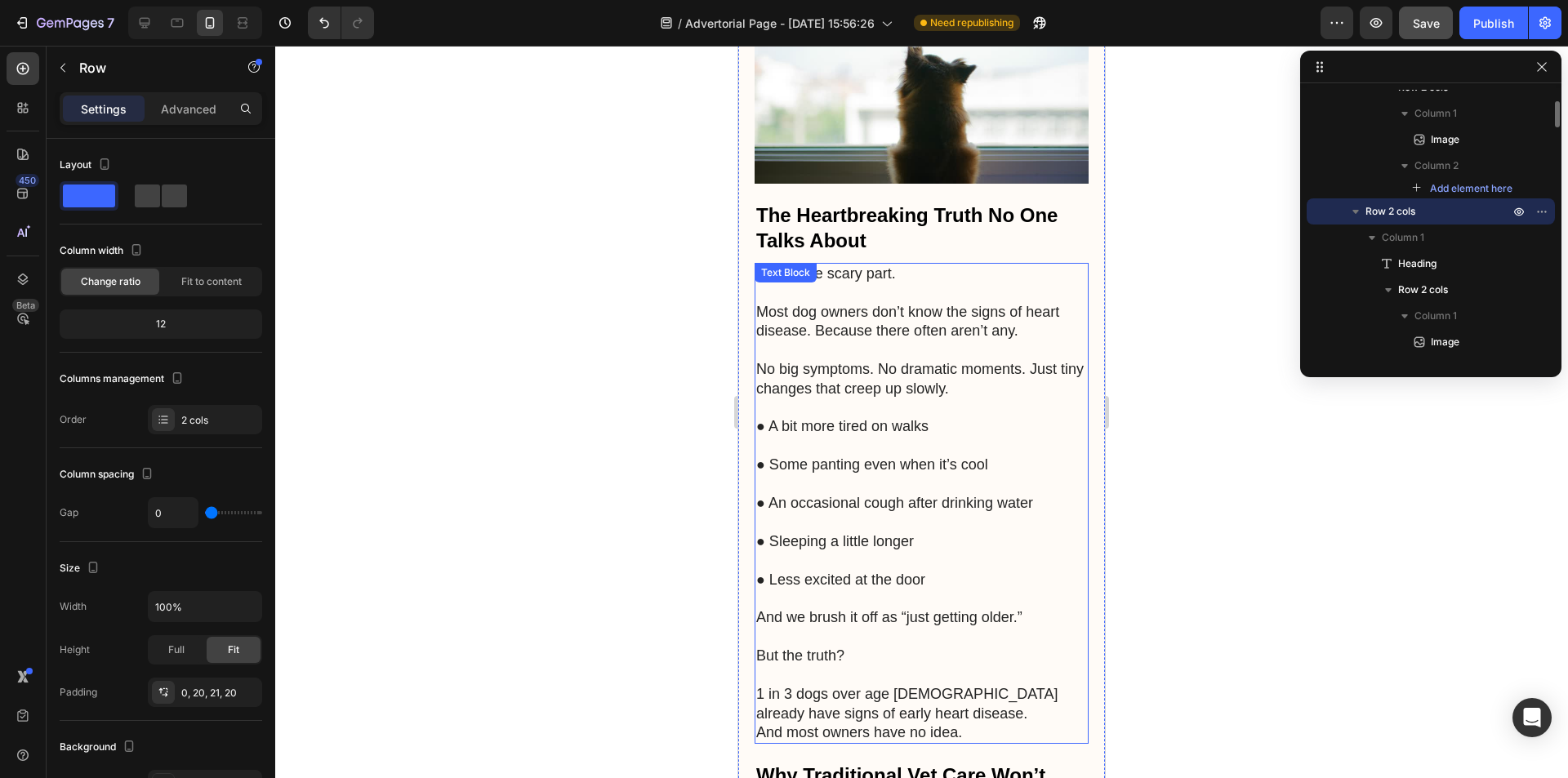
scroll to position [1635, 0]
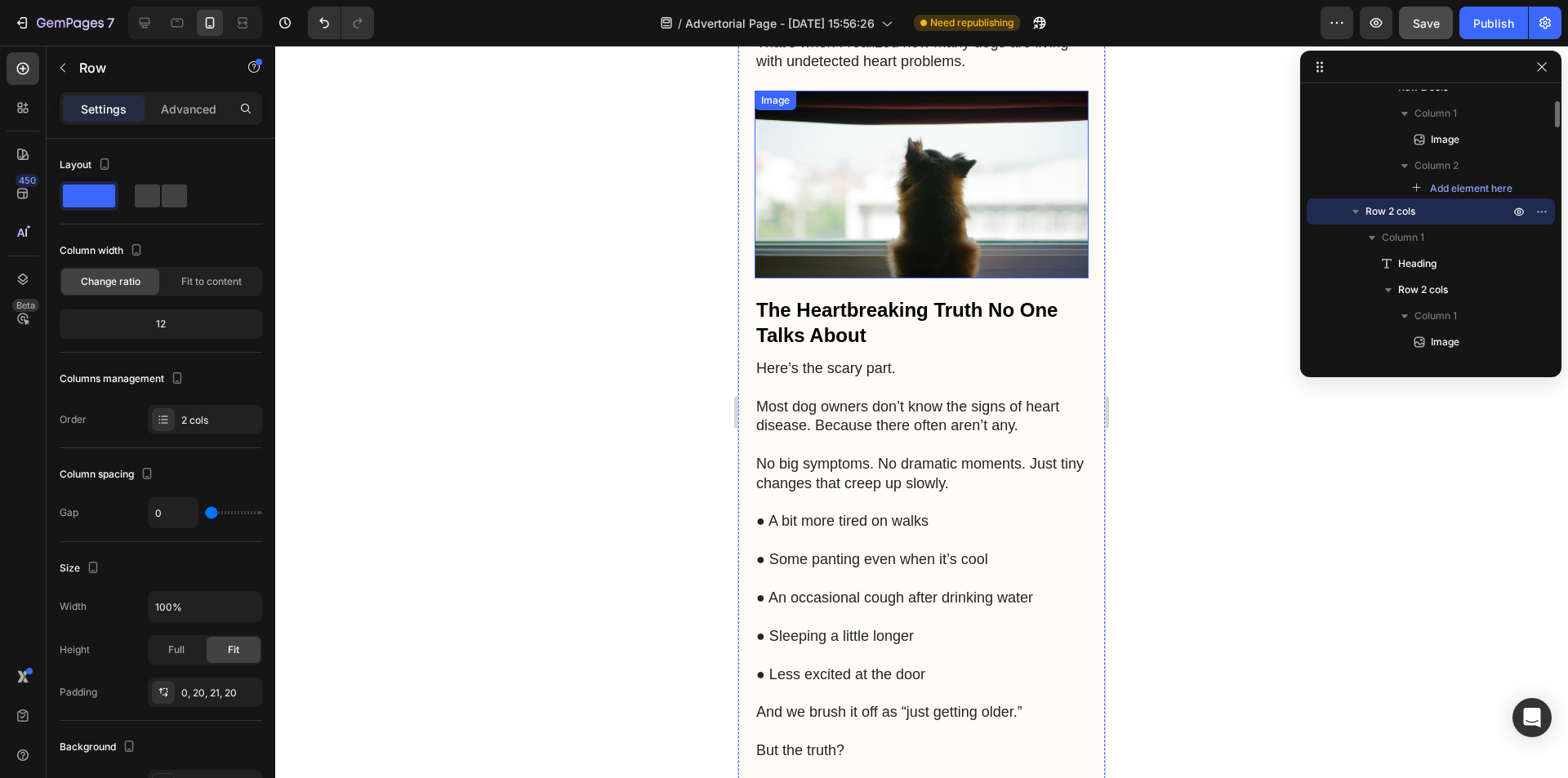
click at [887, 155] on img at bounding box center [921, 185] width 334 height 188
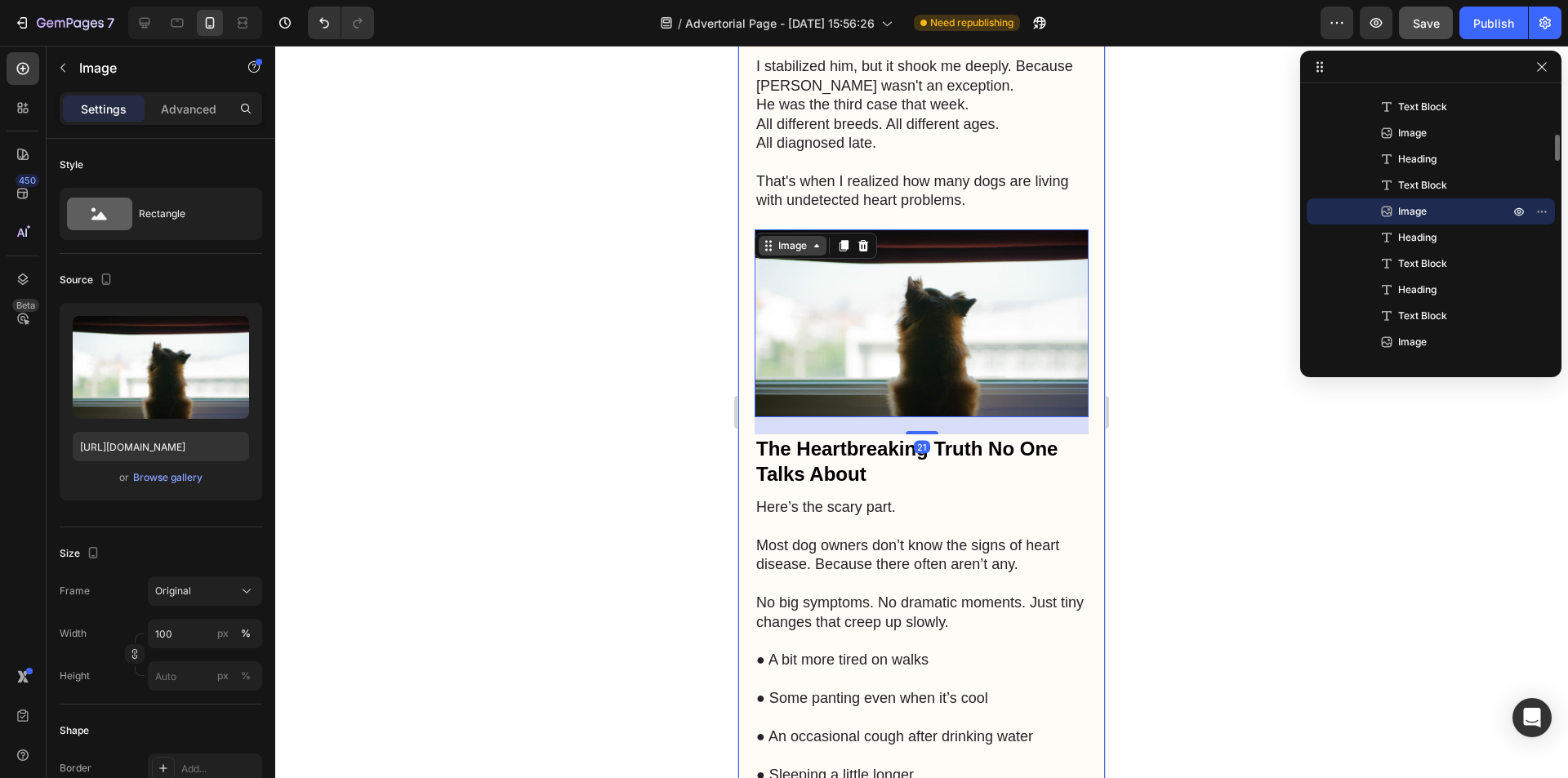
scroll to position [1472, 0]
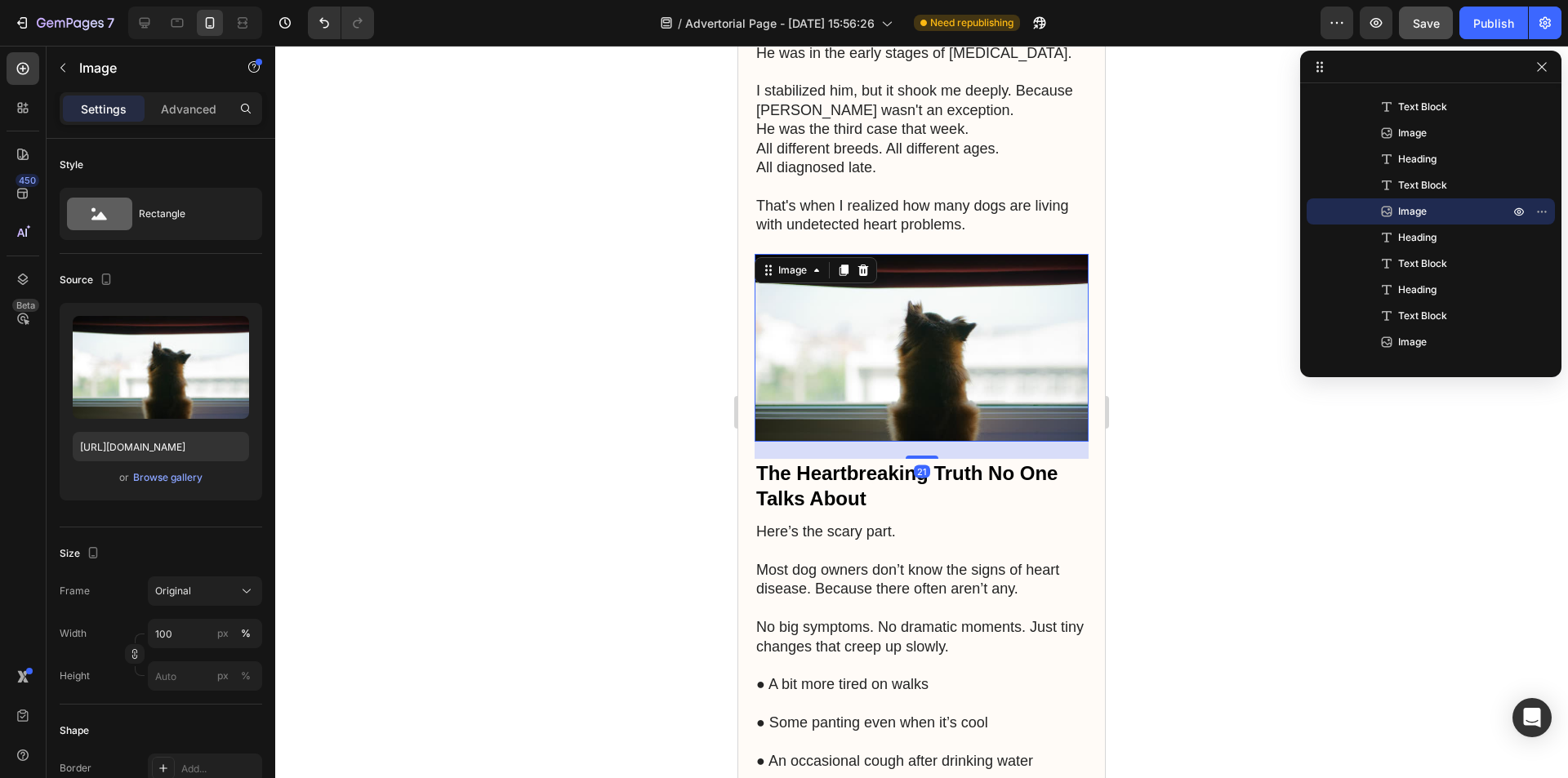
click at [845, 263] on icon at bounding box center [843, 270] width 13 height 13
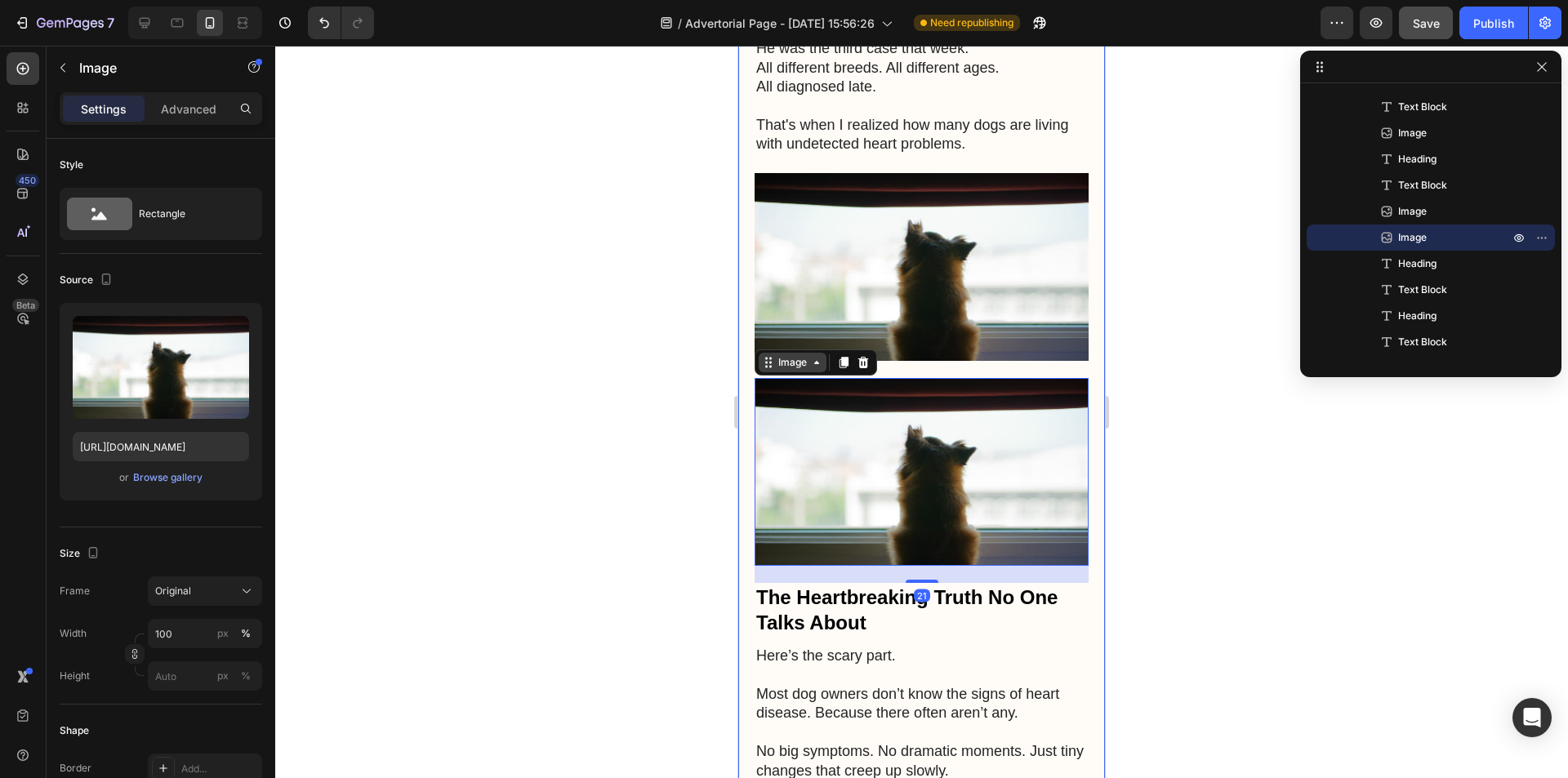
scroll to position [1553, 0]
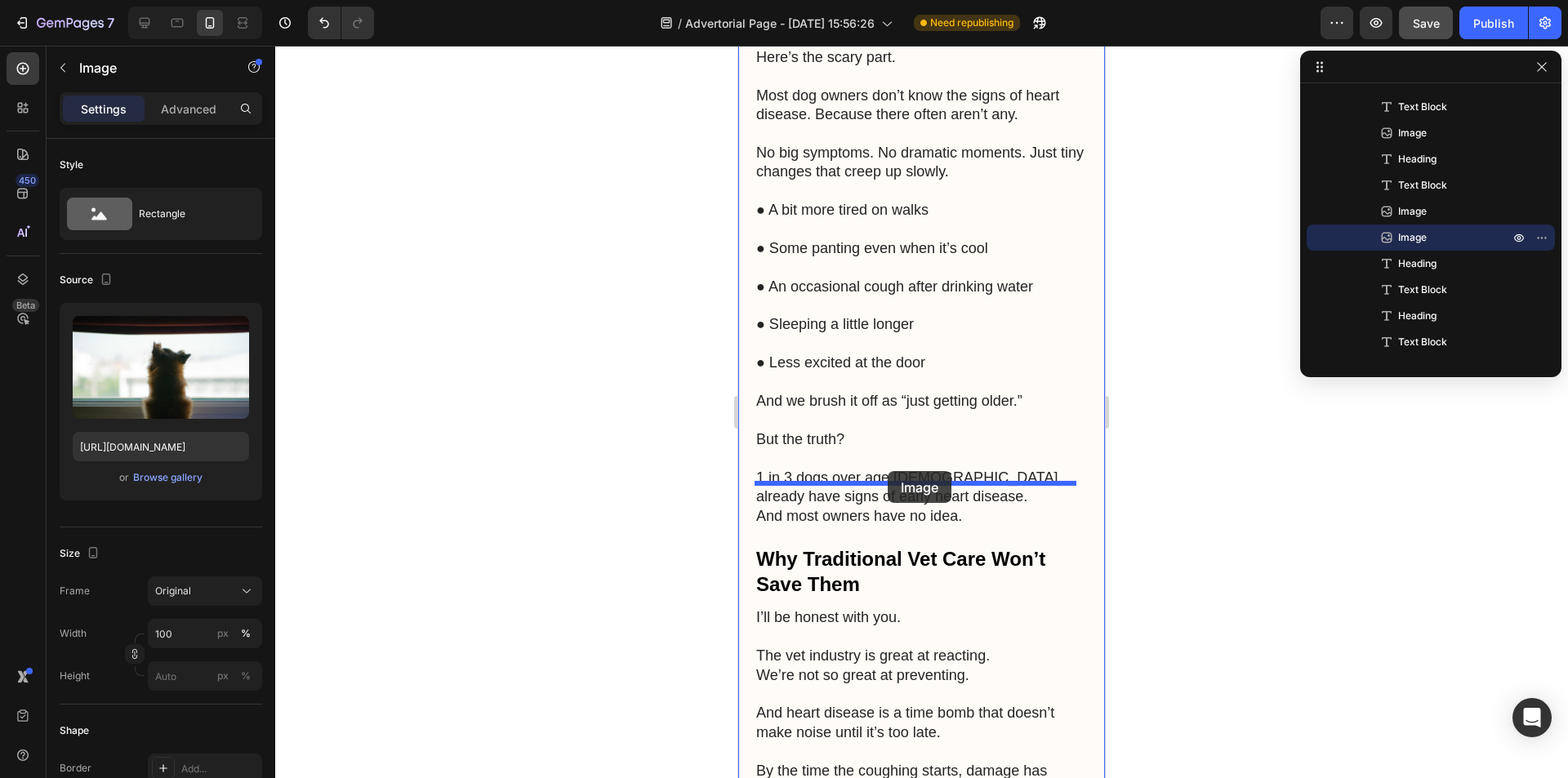
drag, startPoint x: 771, startPoint y: 306, endPoint x: 887, endPoint y: 471, distance: 201.7
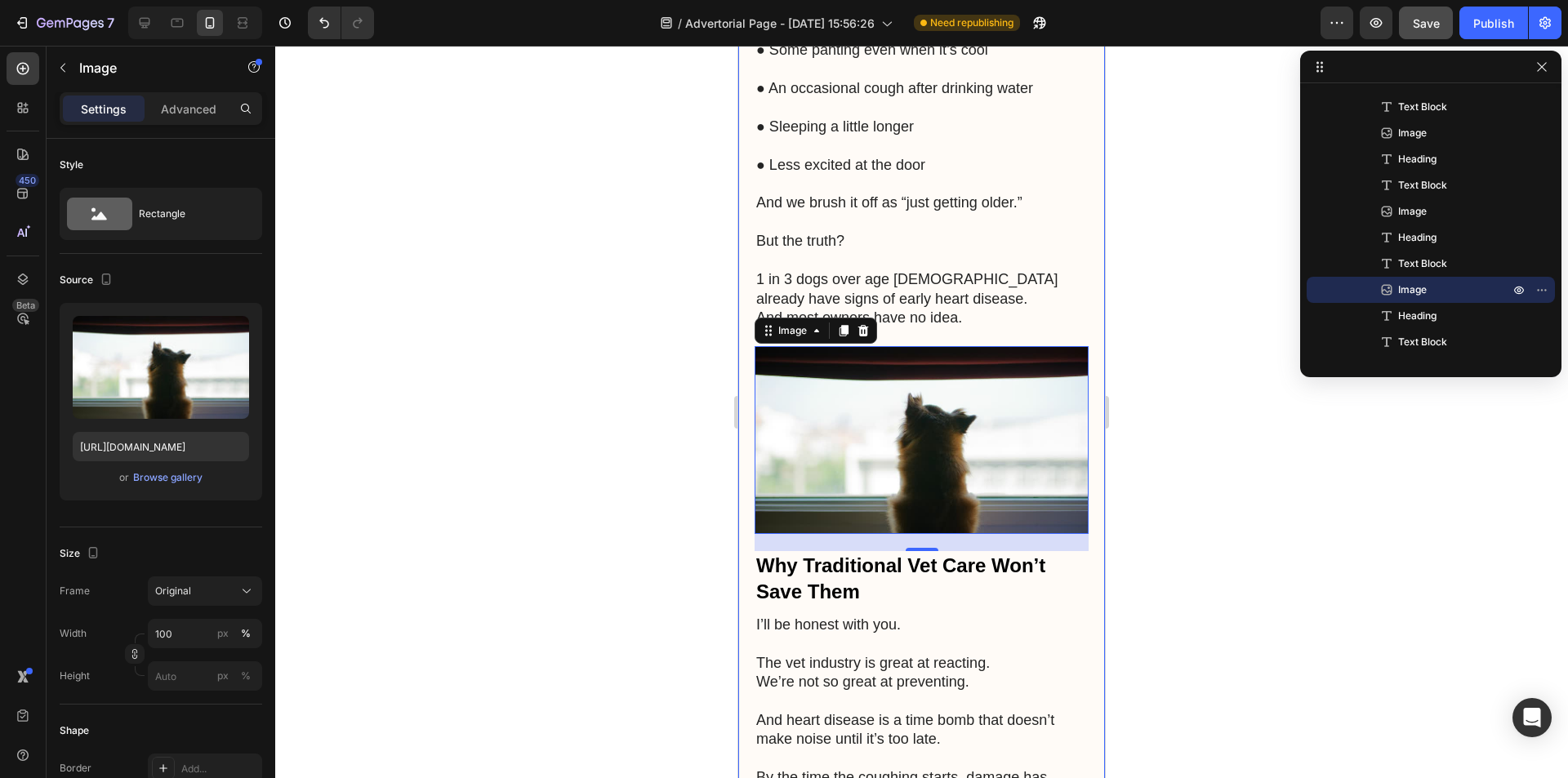
scroll to position [1946, 0]
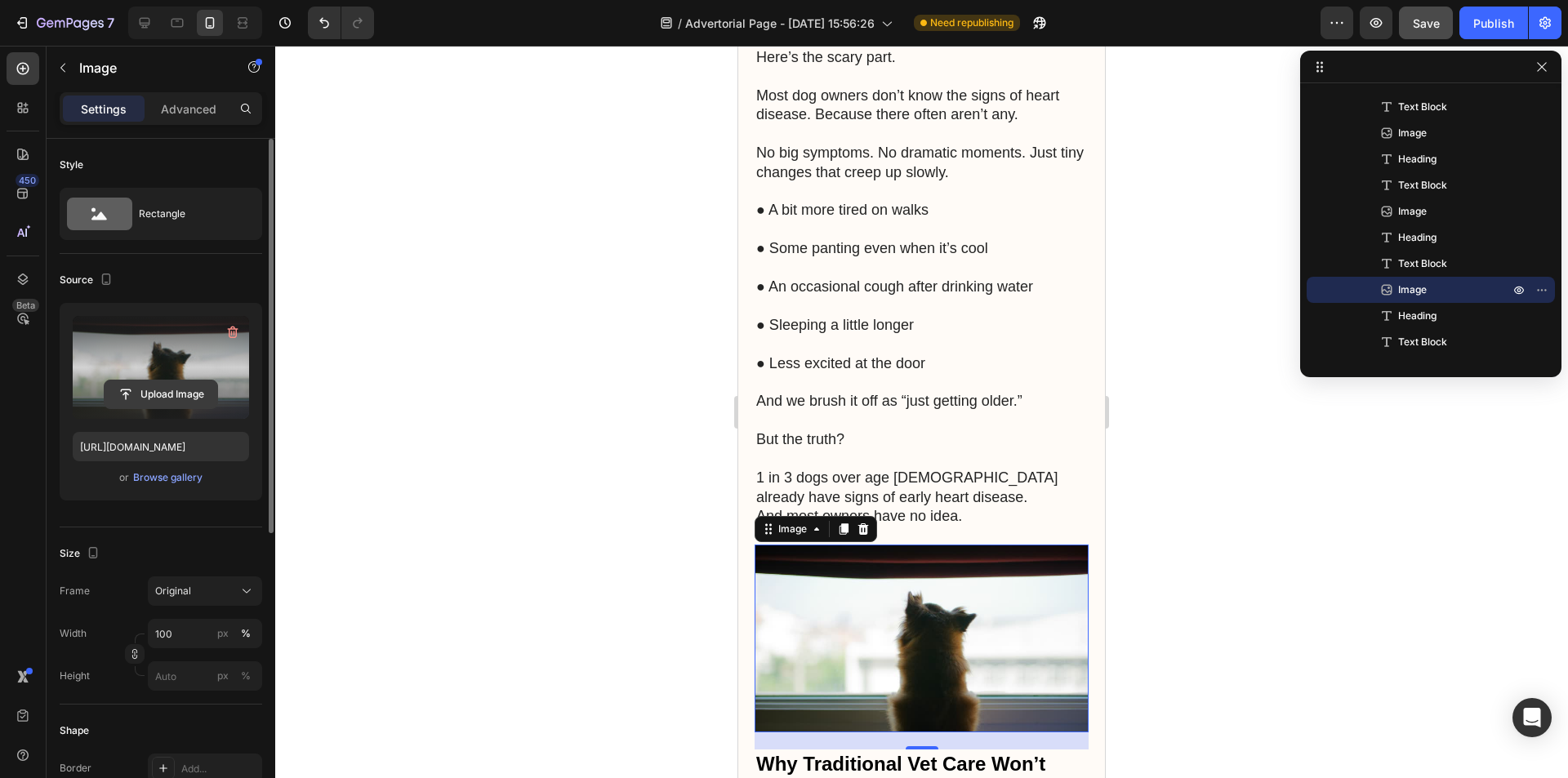
click at [167, 380] on button "Upload Image" at bounding box center [161, 394] width 114 height 29
click at [176, 393] on input "file" at bounding box center [161, 394] width 113 height 28
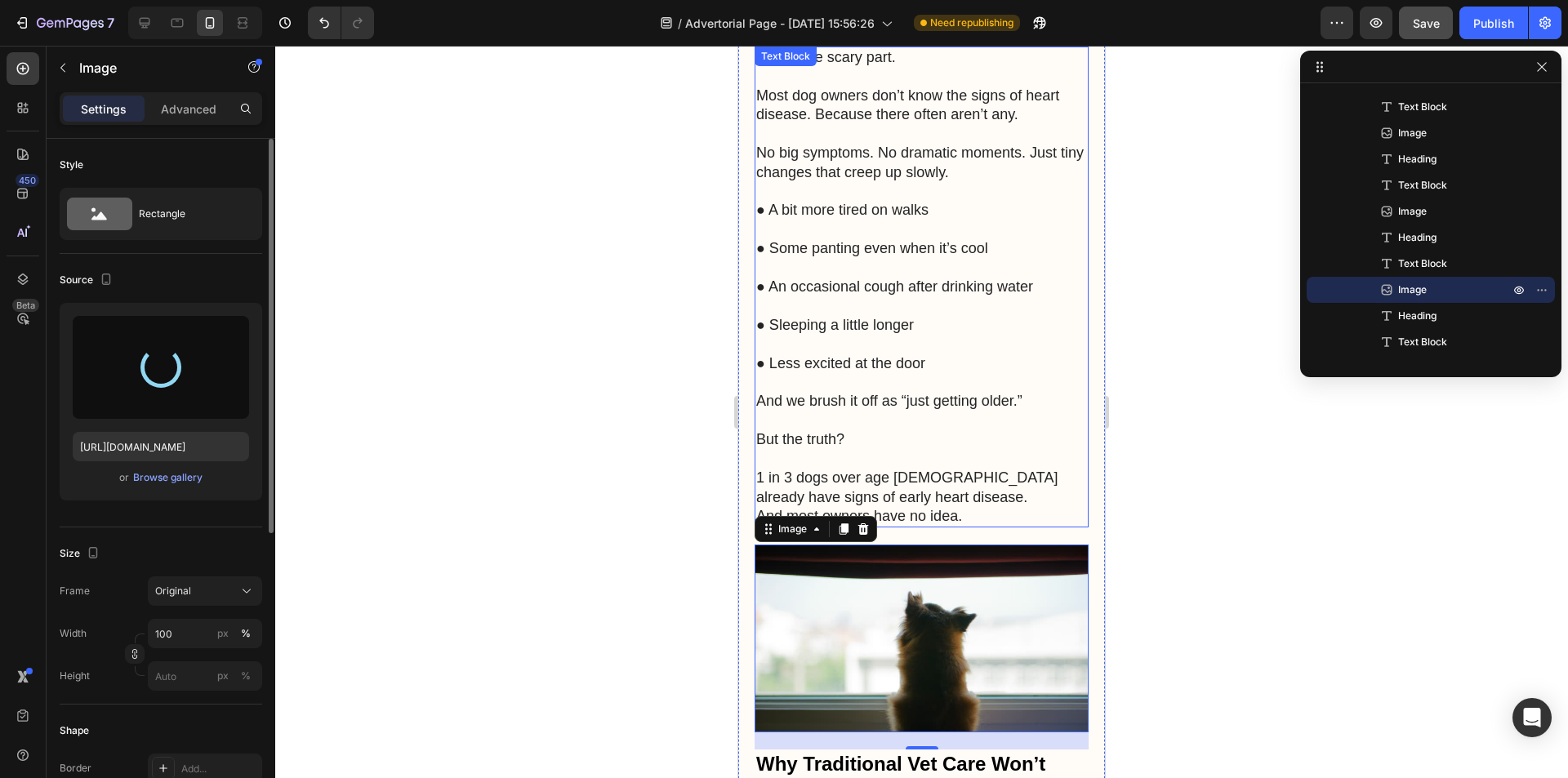
type input "[URL][DOMAIN_NAME]"
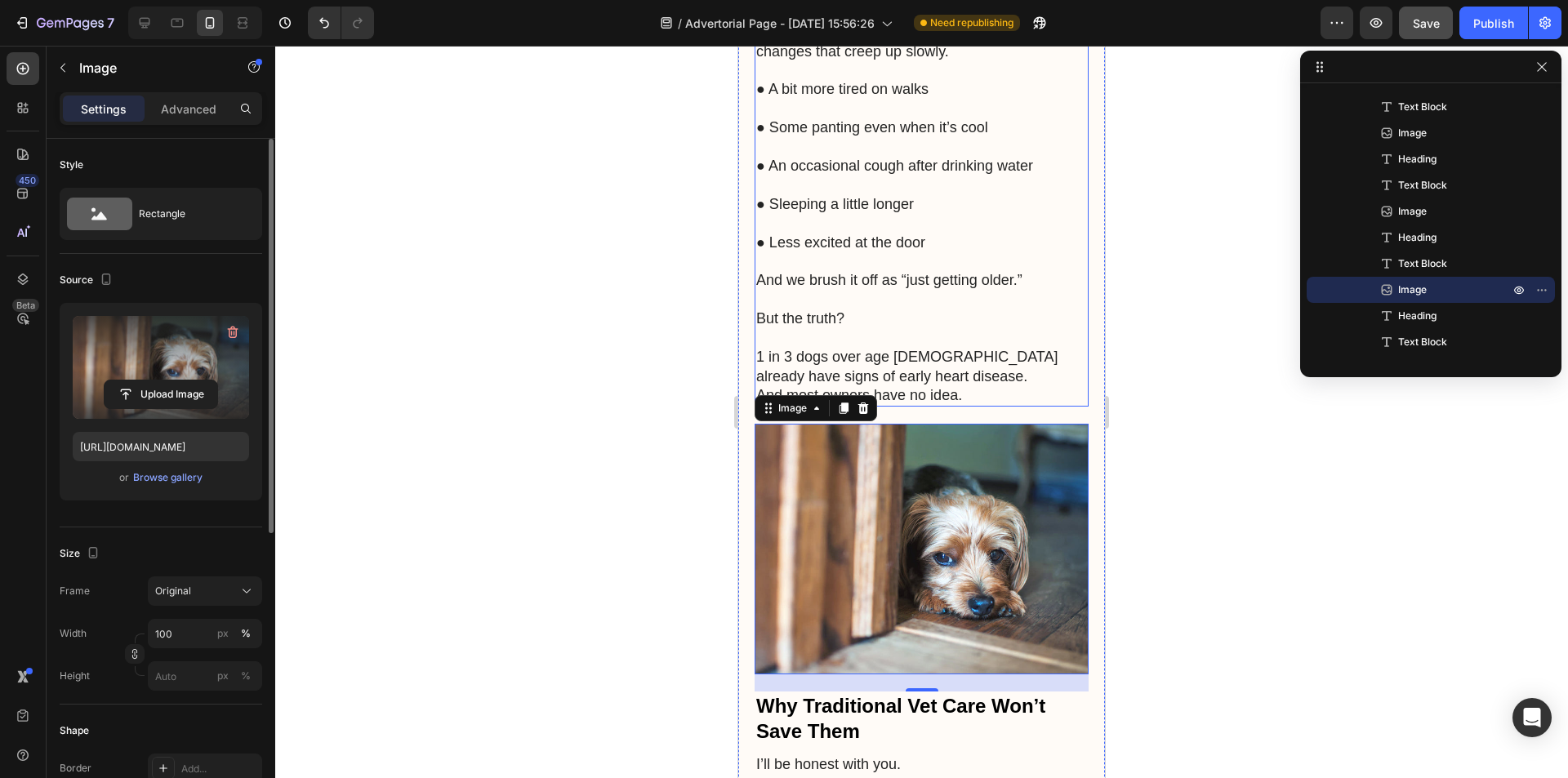
scroll to position [2110, 0]
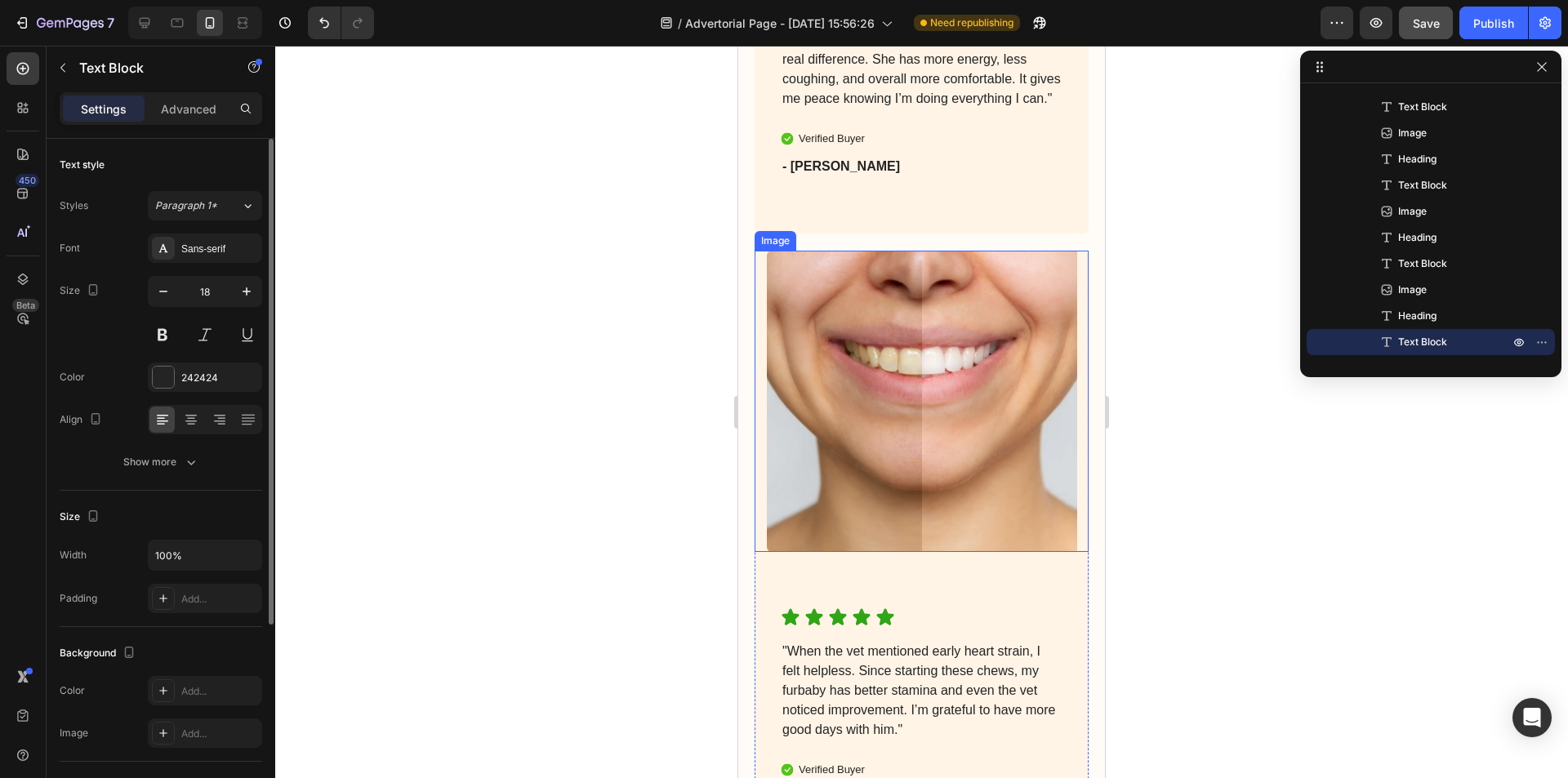
scroll to position [7578, 0]
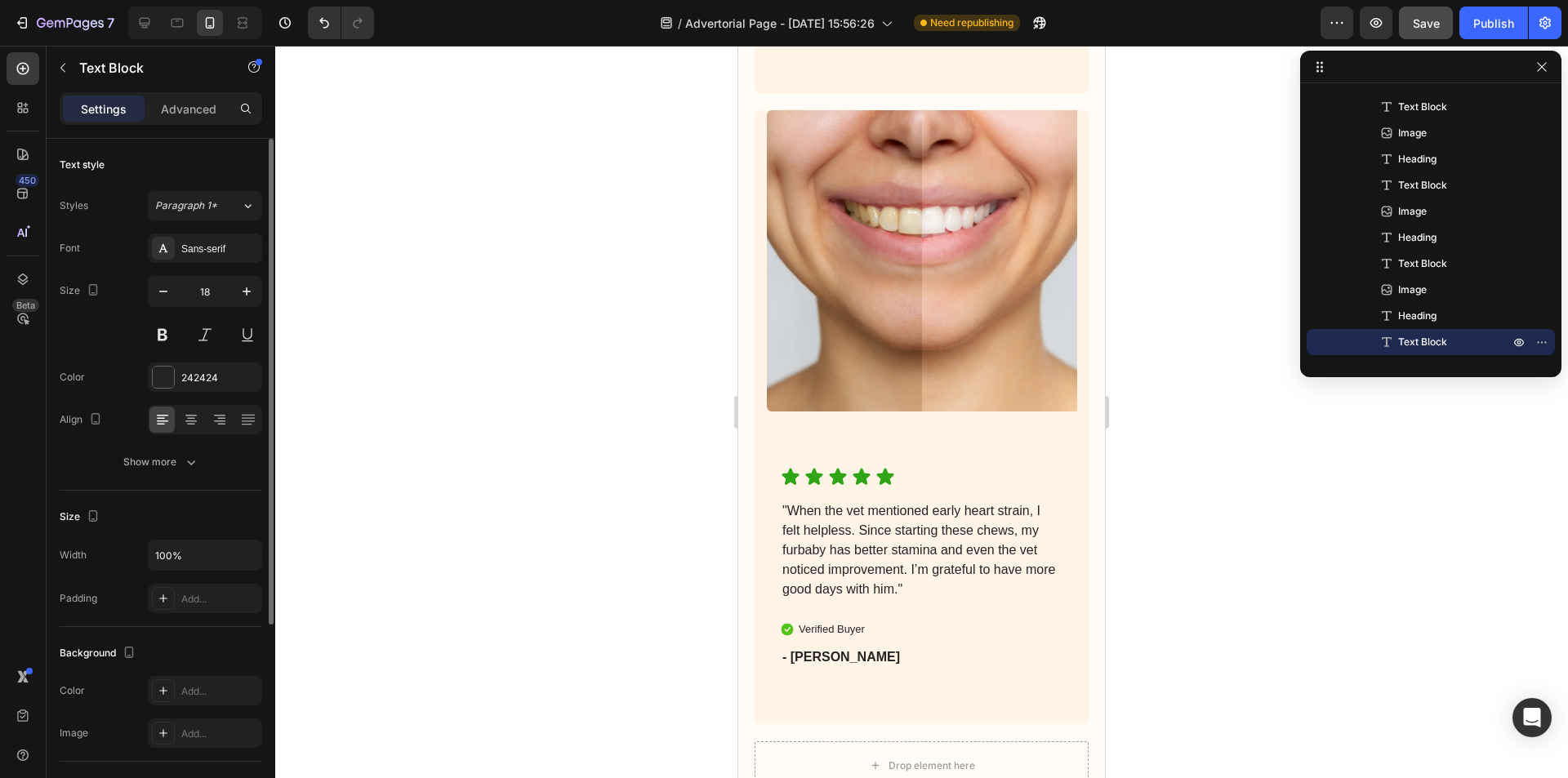
click at [928, 334] on img at bounding box center [922, 261] width 311 height 302
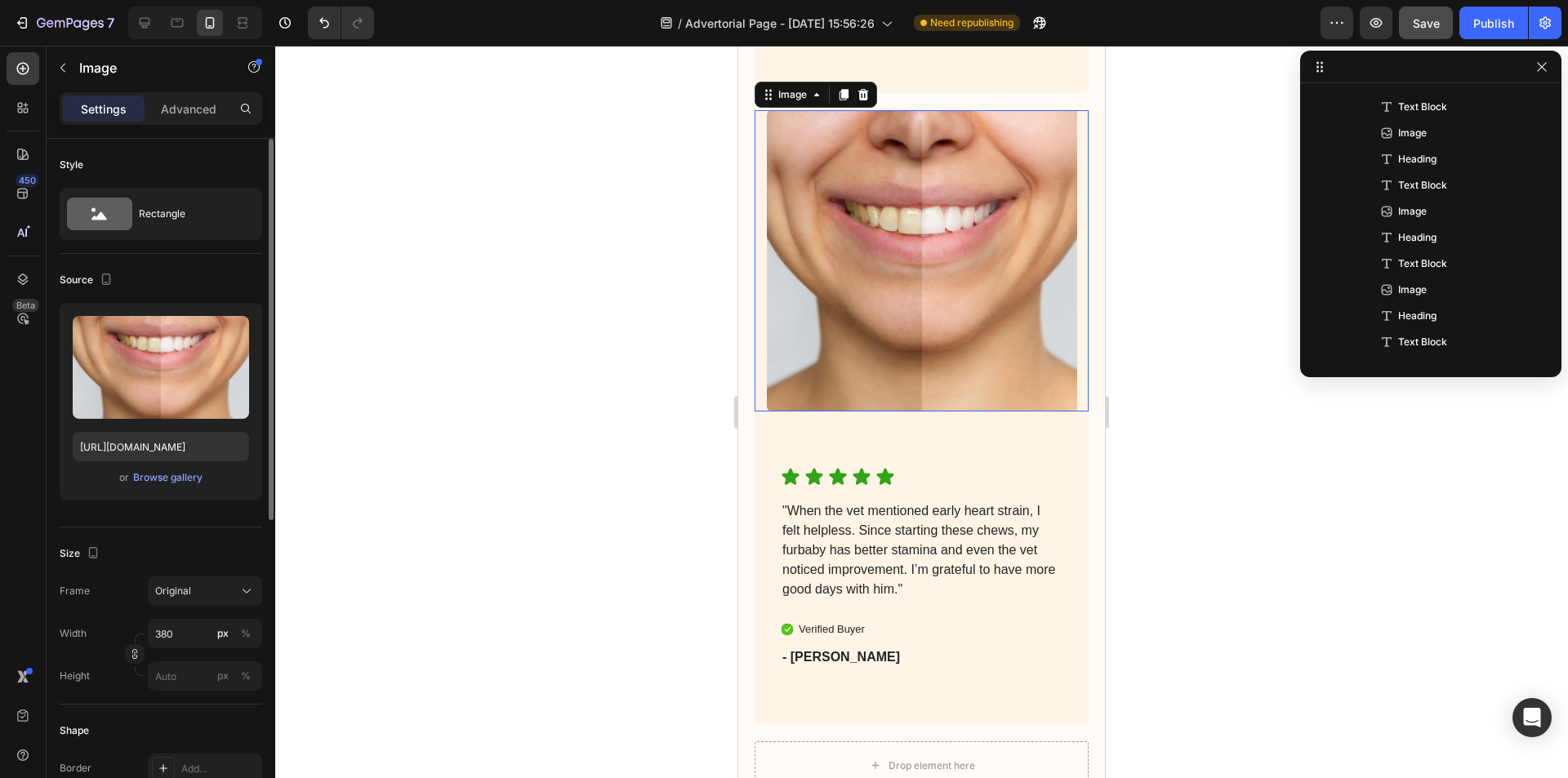
scroll to position [2150, 0]
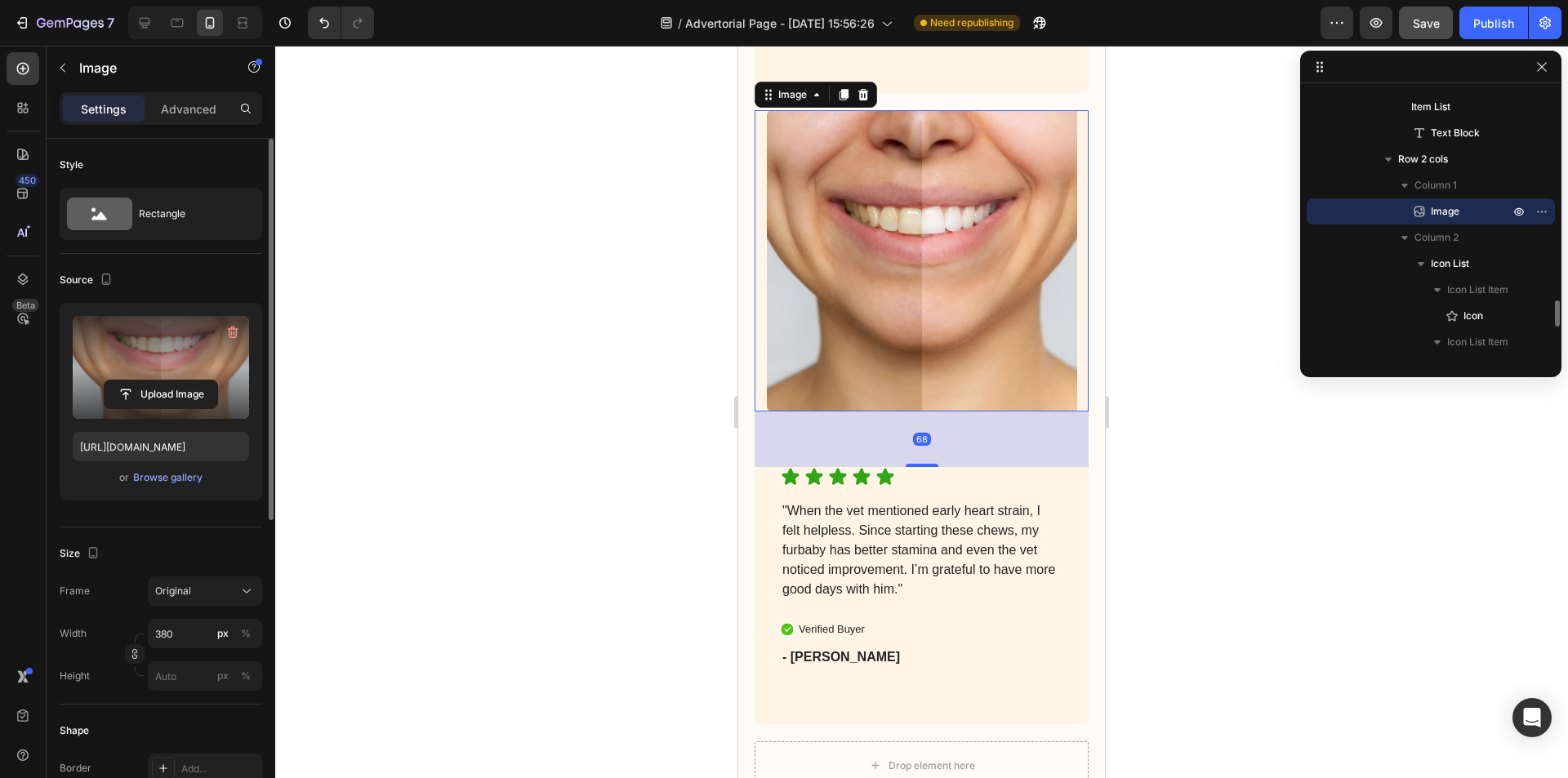
click at [155, 412] on label at bounding box center [161, 367] width 177 height 103
click at [155, 408] on input "file" at bounding box center [161, 394] width 113 height 28
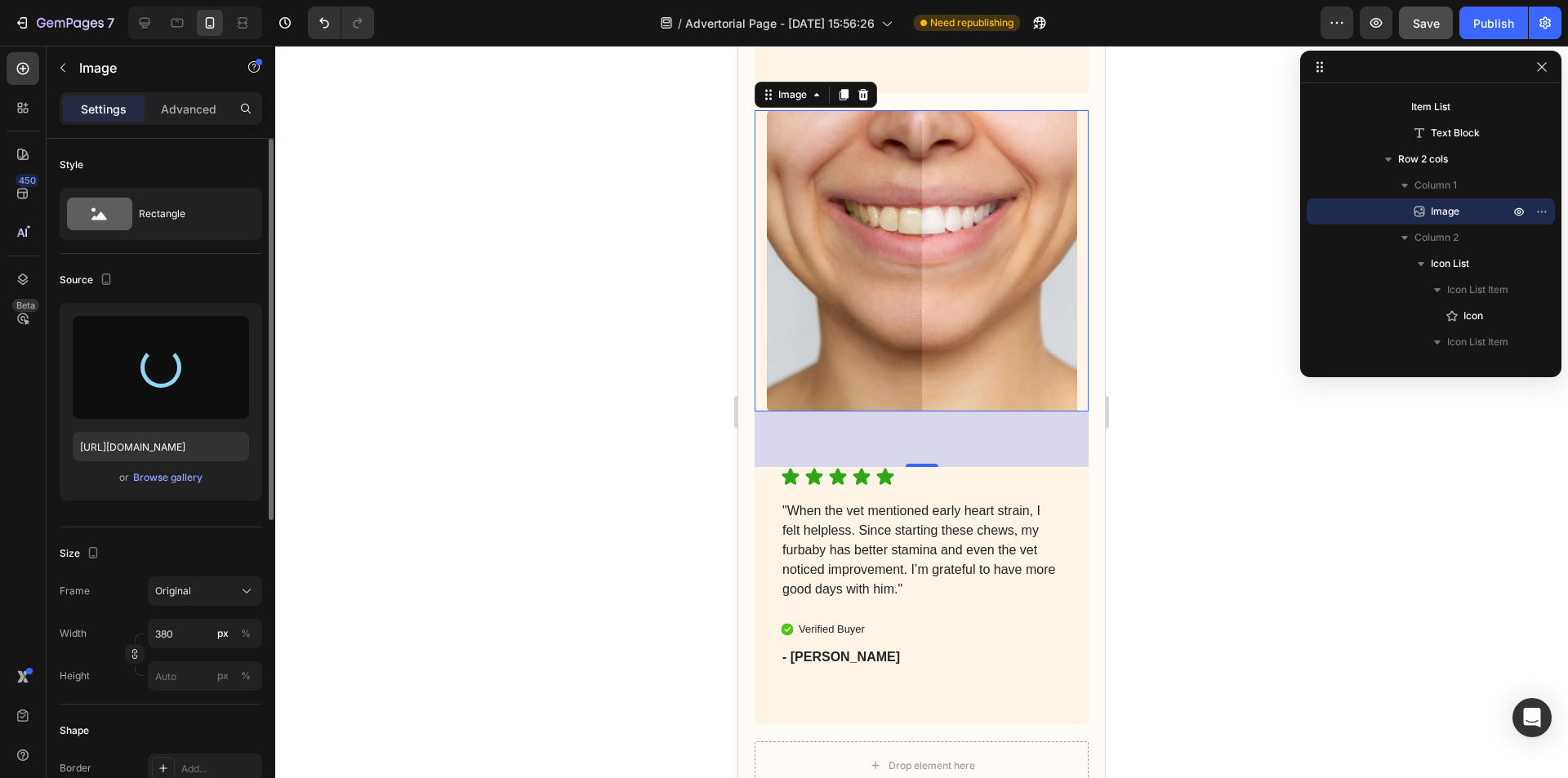
type input "[URL][DOMAIN_NAME]"
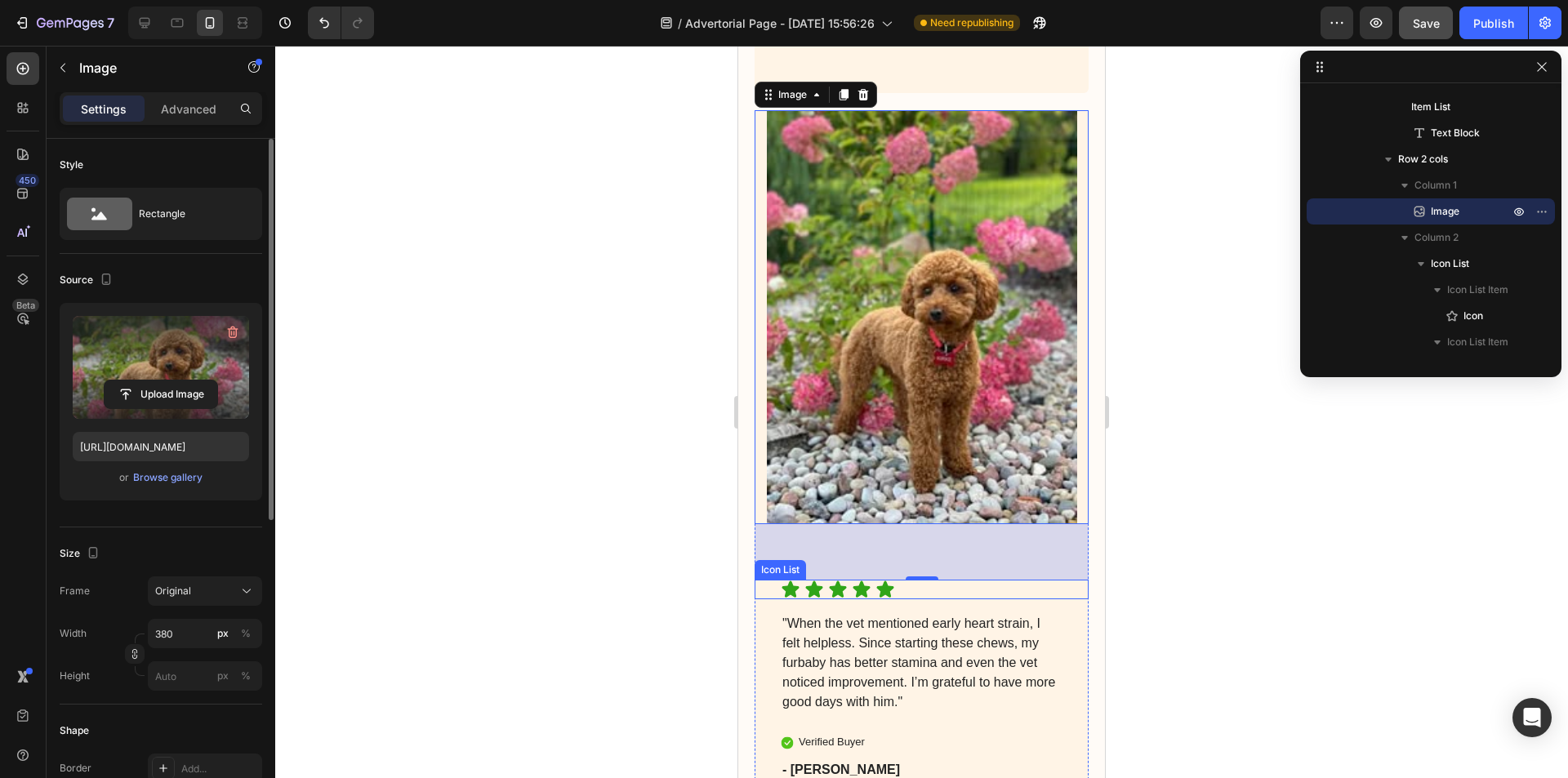
click at [936, 609] on div "Icon Icon Icon Icon Icon Icon List "When the vet mentioned early heart strain, …" at bounding box center [921, 708] width 334 height 257
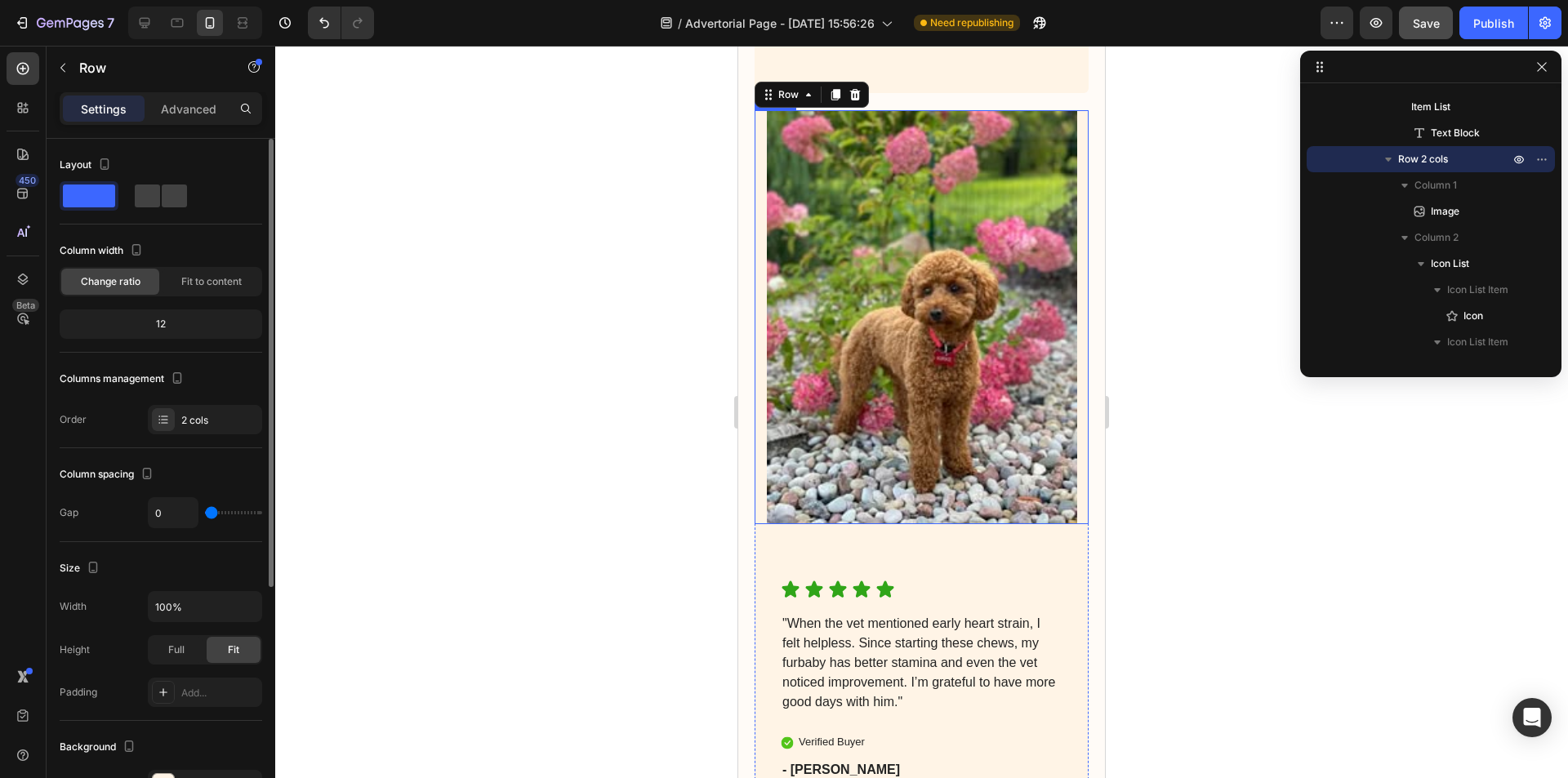
click at [894, 295] on img at bounding box center [922, 317] width 311 height 413
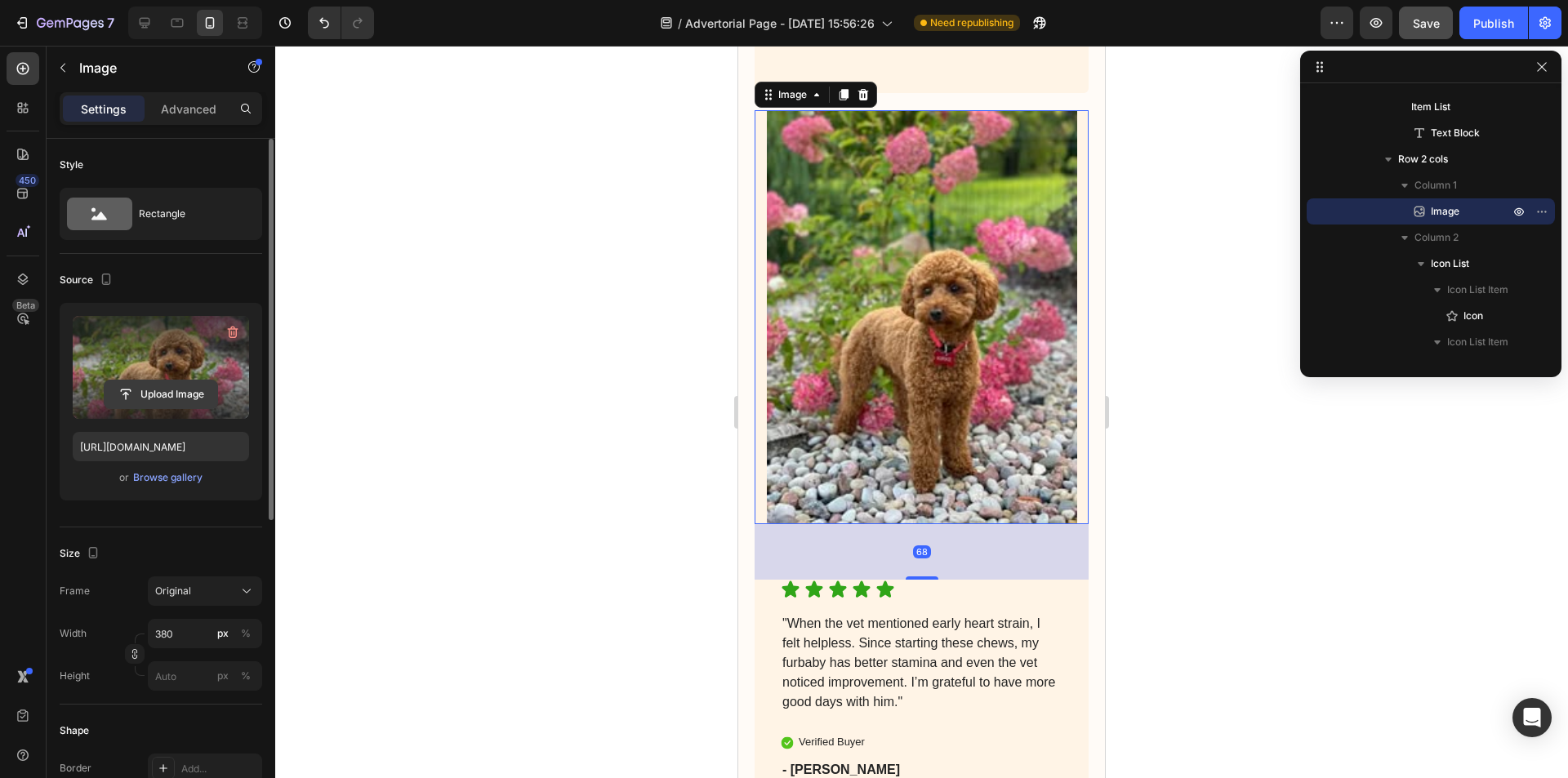
click at [169, 397] on input "file" at bounding box center [161, 394] width 113 height 28
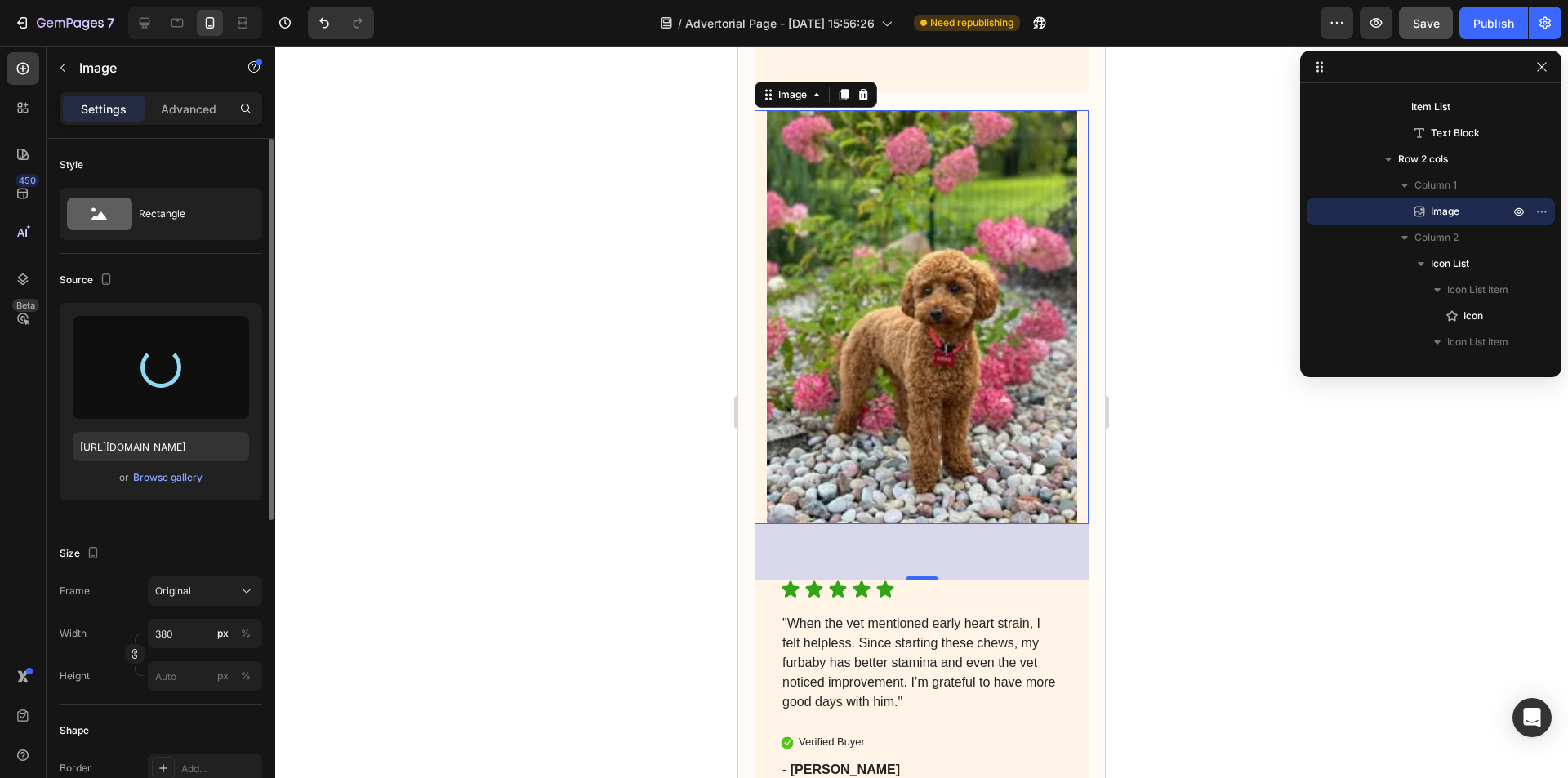
type input "[URL][DOMAIN_NAME]"
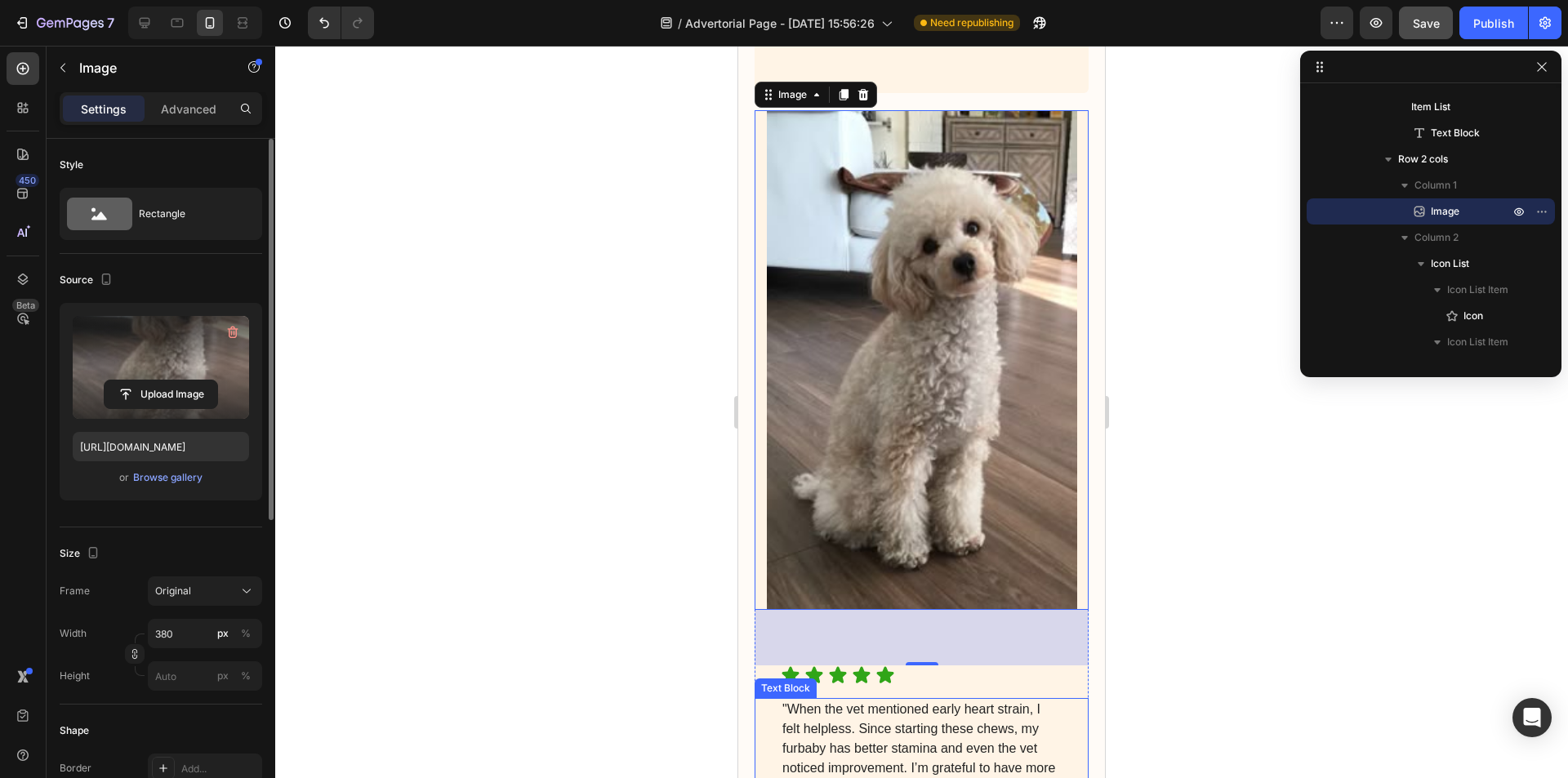
click at [996, 715] on p ""When the vet mentioned early heart strain, I felt helpless. Since starting the…" at bounding box center [921, 749] width 279 height 98
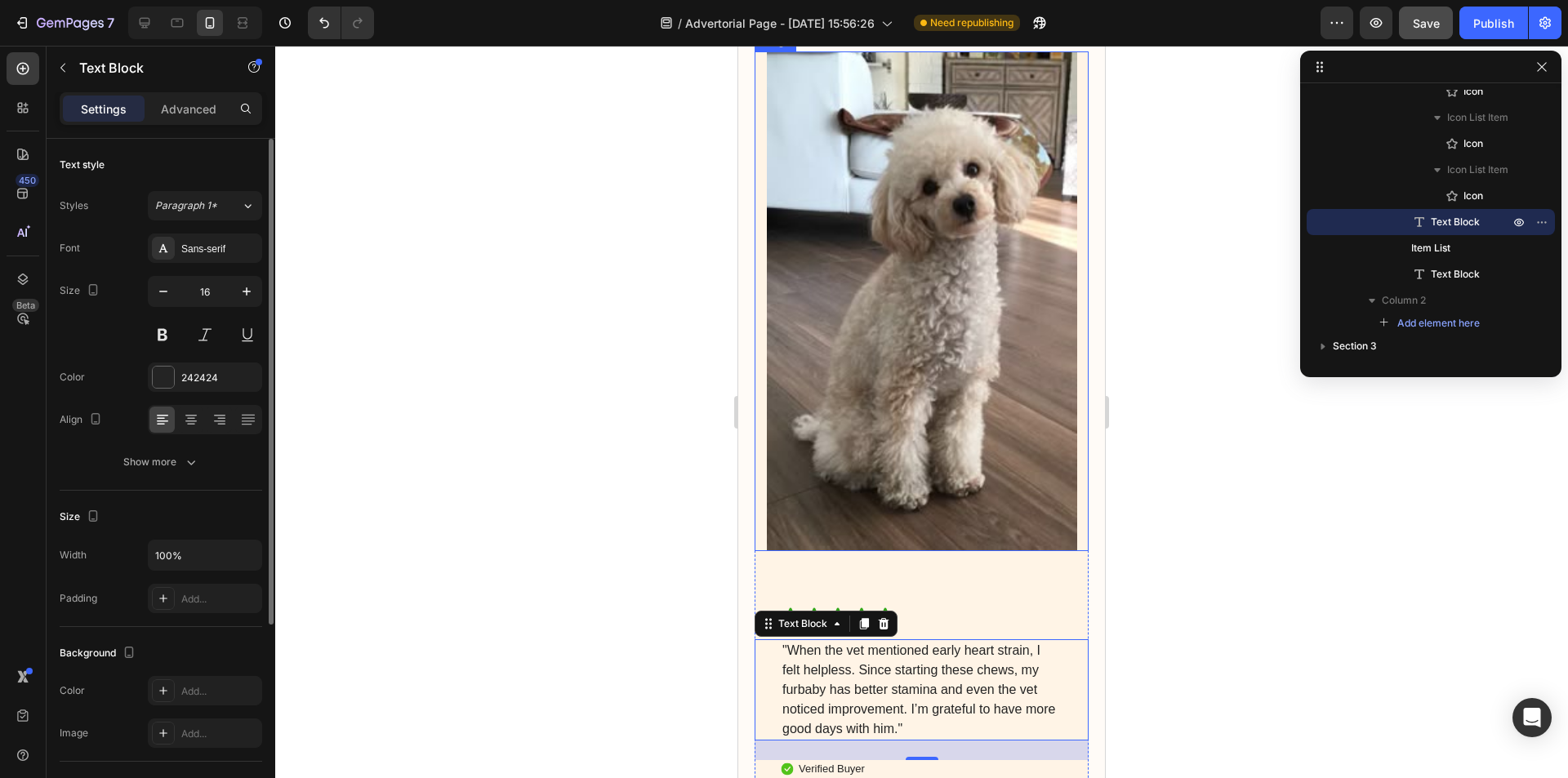
scroll to position [7006, 0]
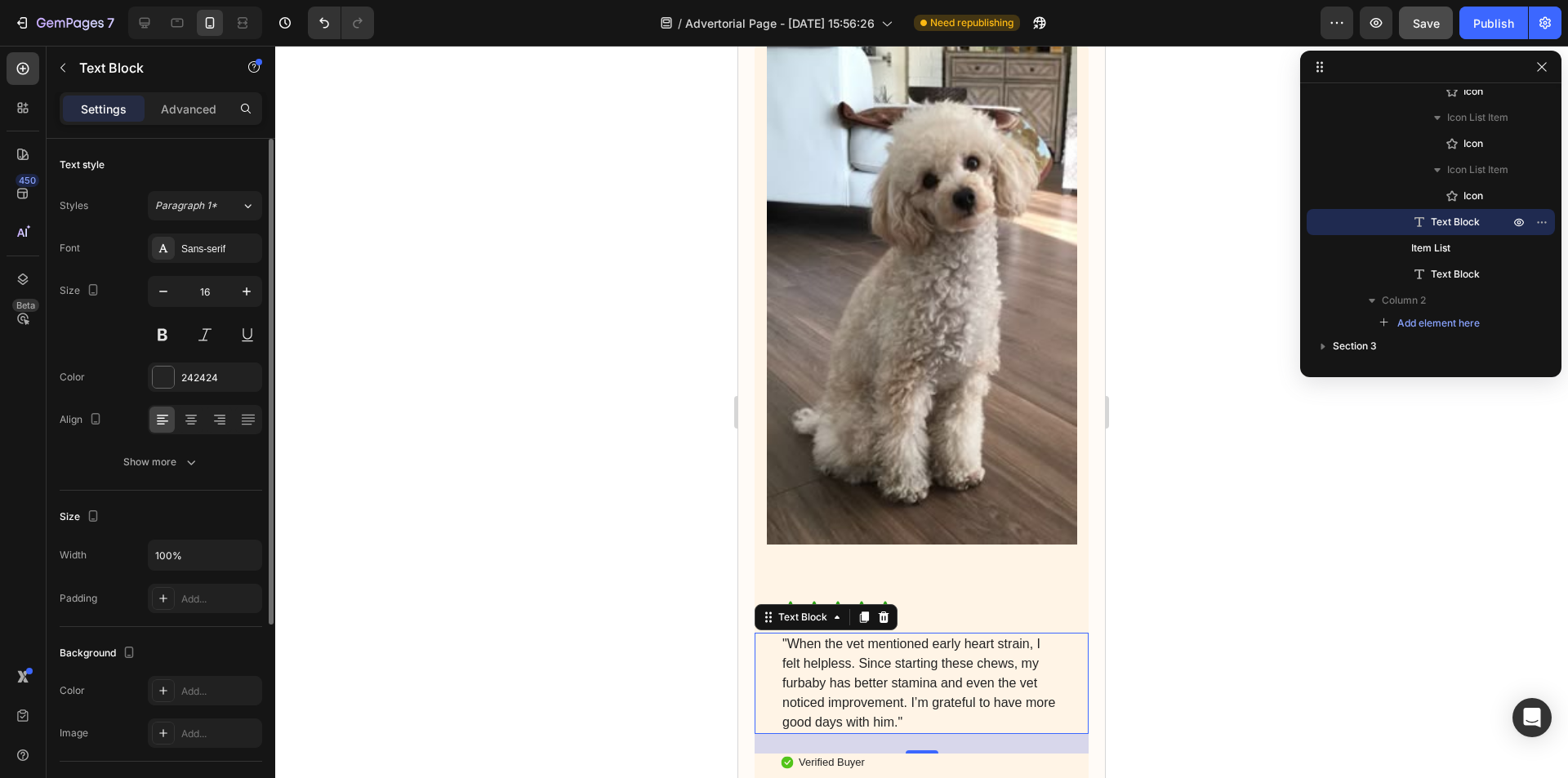
click at [956, 299] on img at bounding box center [922, 295] width 311 height 499
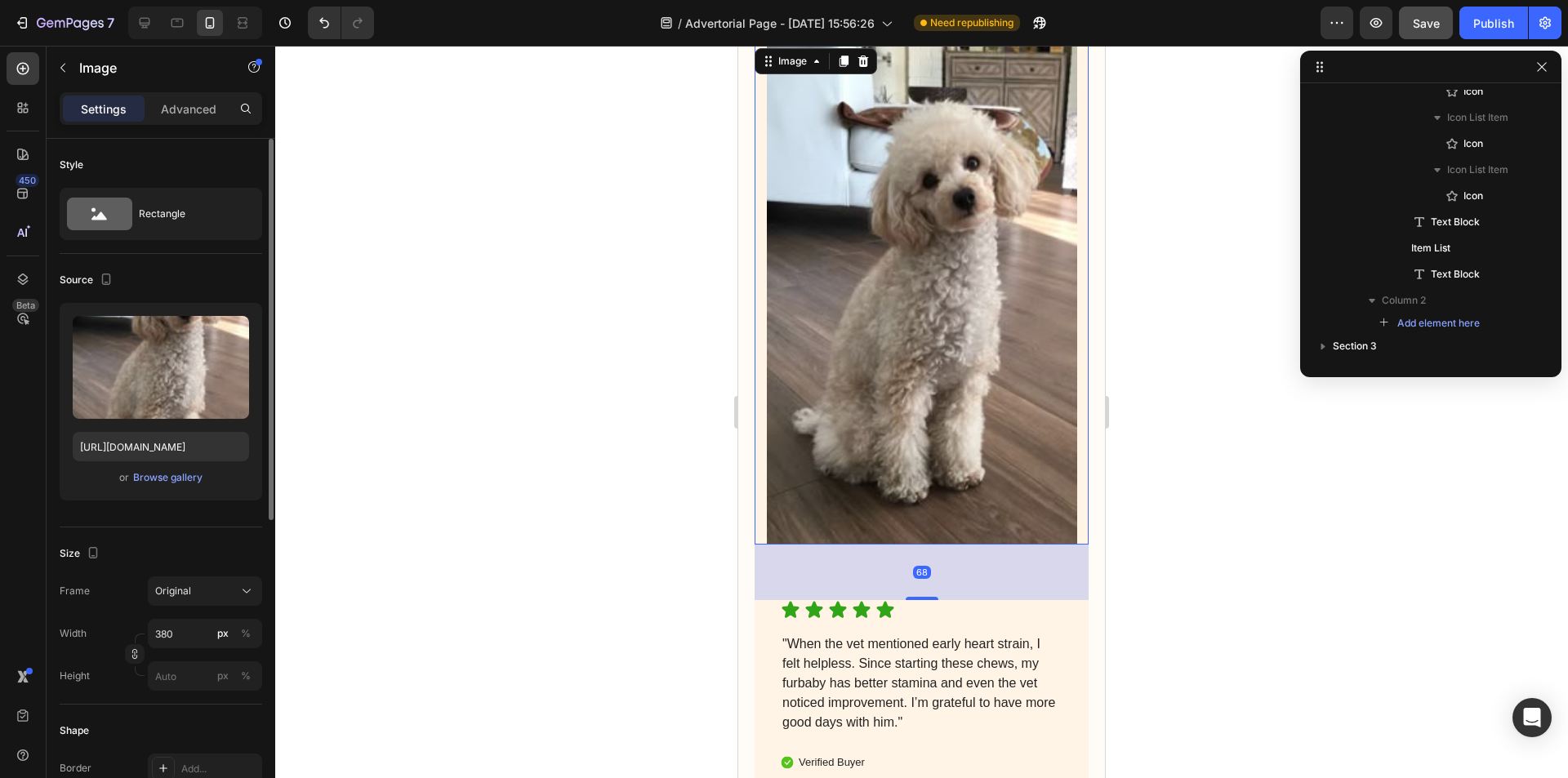
scroll to position [2150, 0]
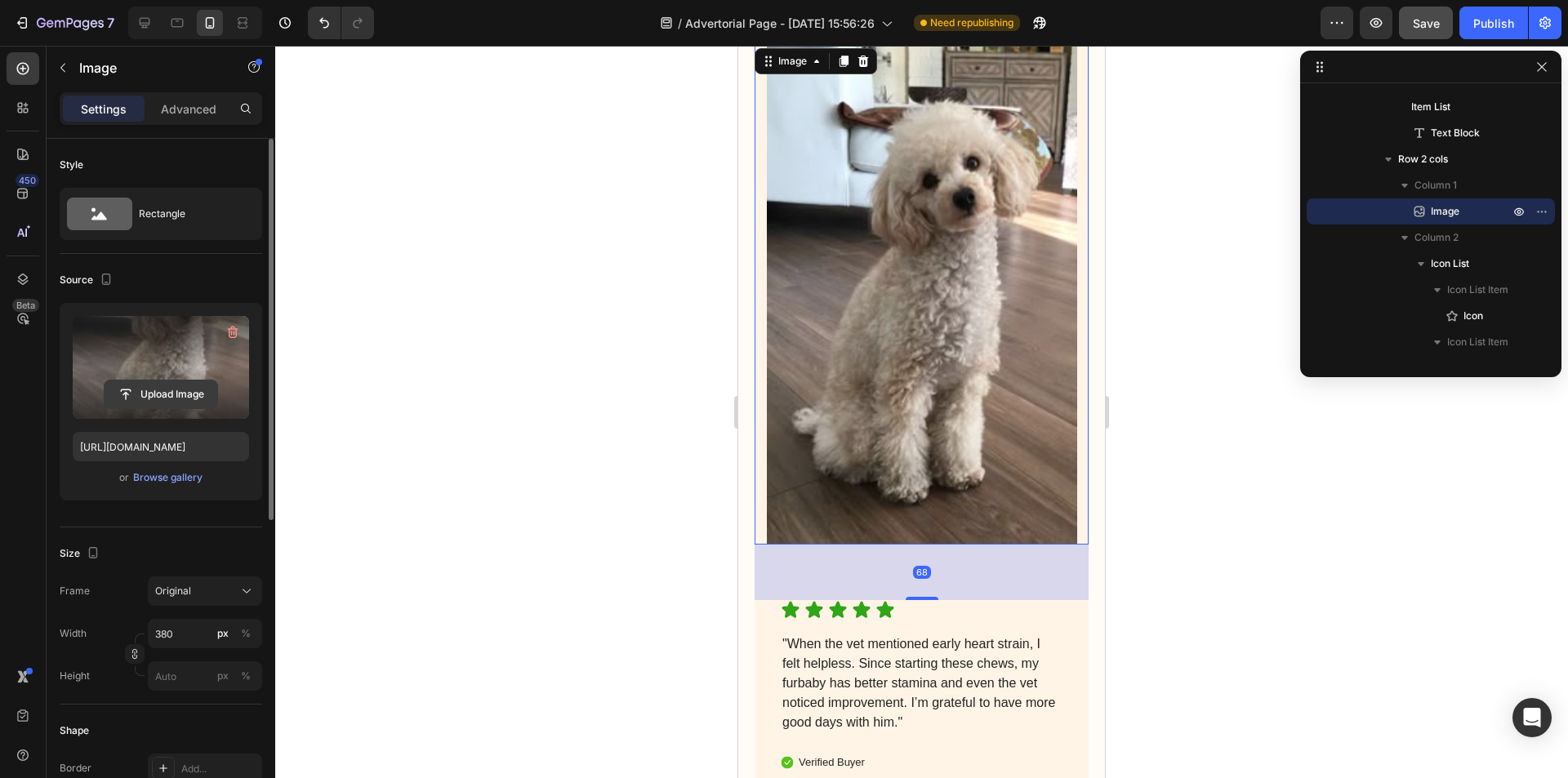
click at [169, 391] on input "file" at bounding box center [161, 394] width 113 height 28
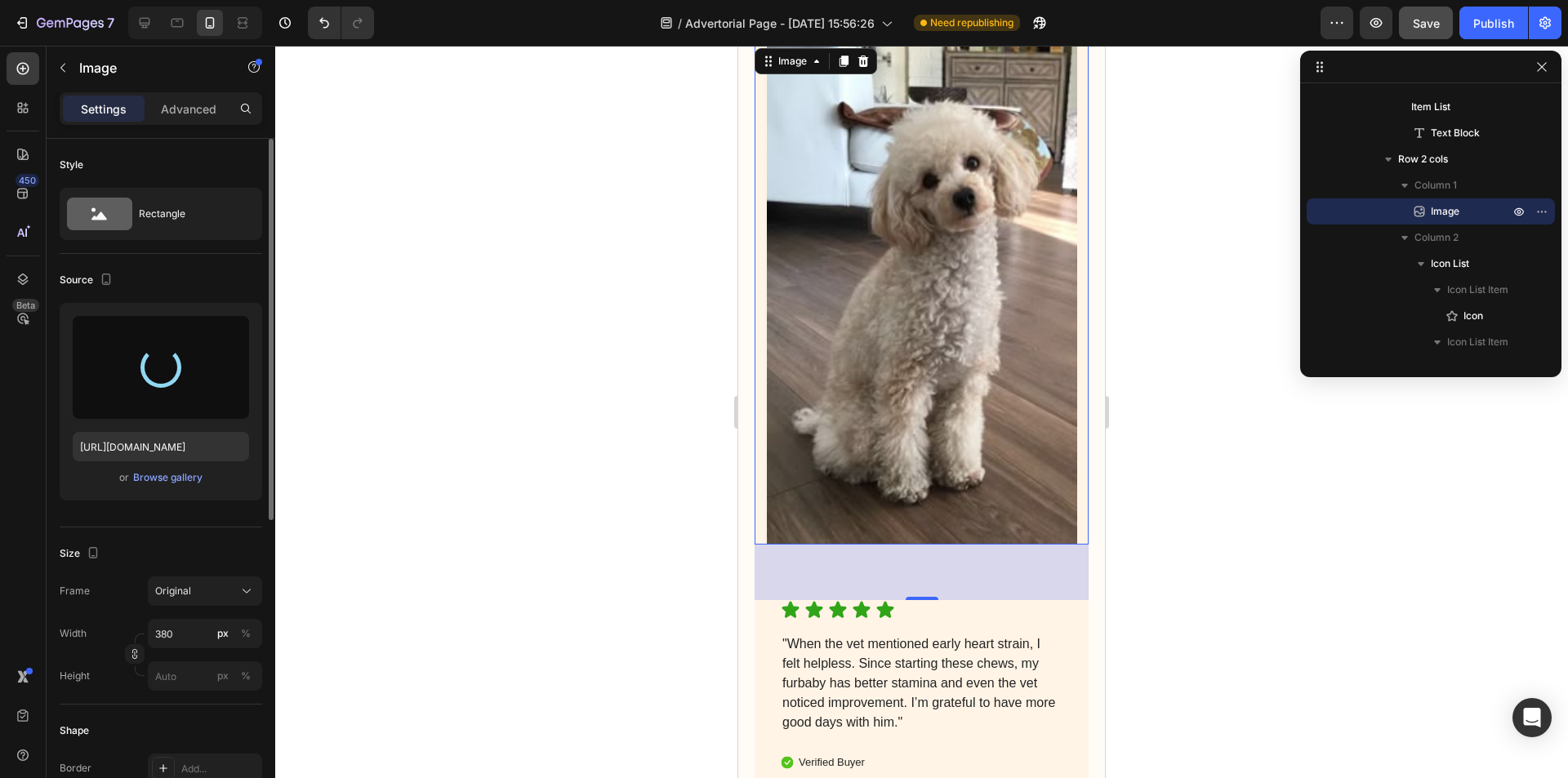
type input "[URL][DOMAIN_NAME]"
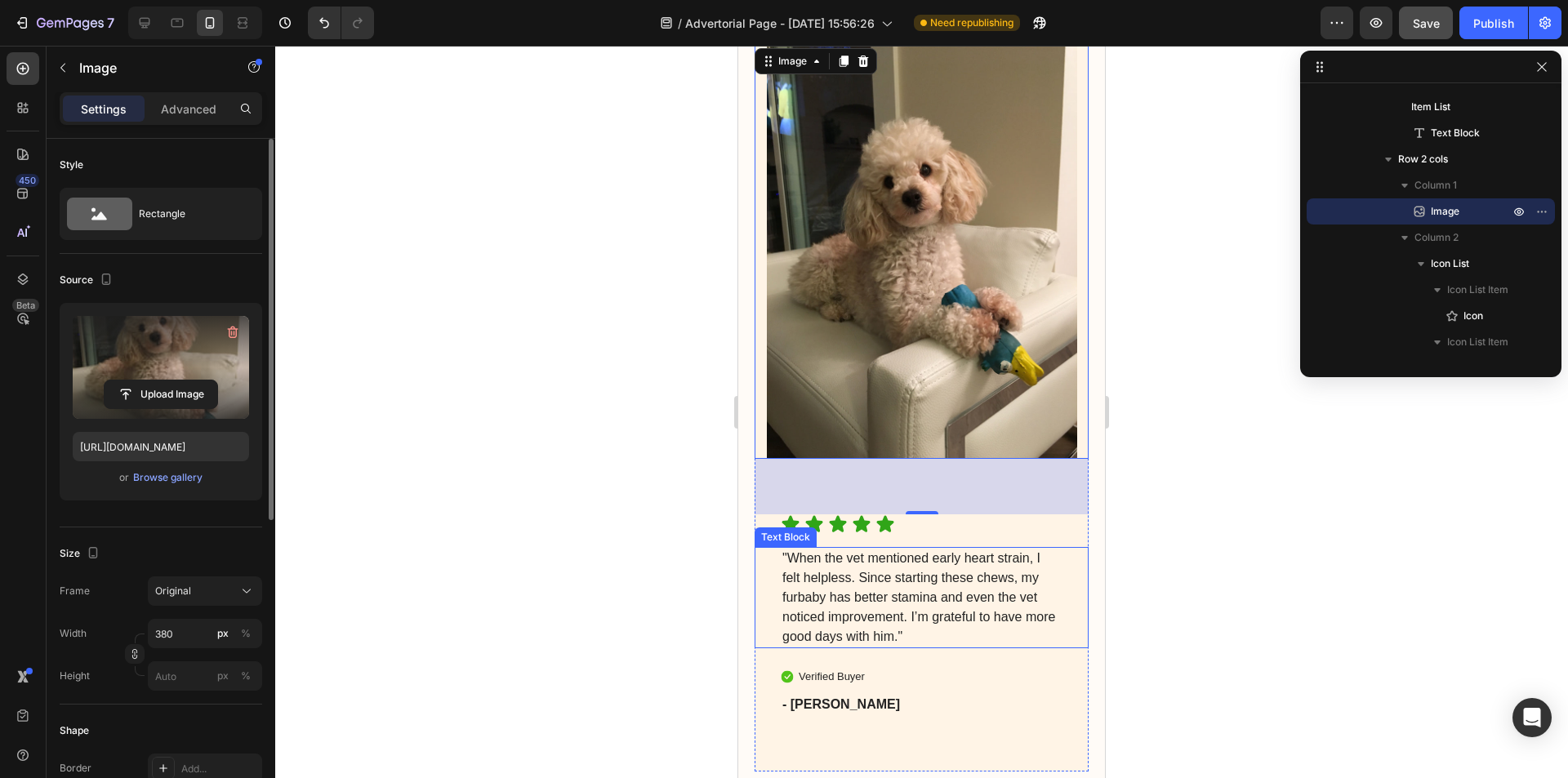
click at [949, 609] on p ""When the vet mentioned early heart strain, I felt helpless. Since starting the…" at bounding box center [921, 597] width 279 height 98
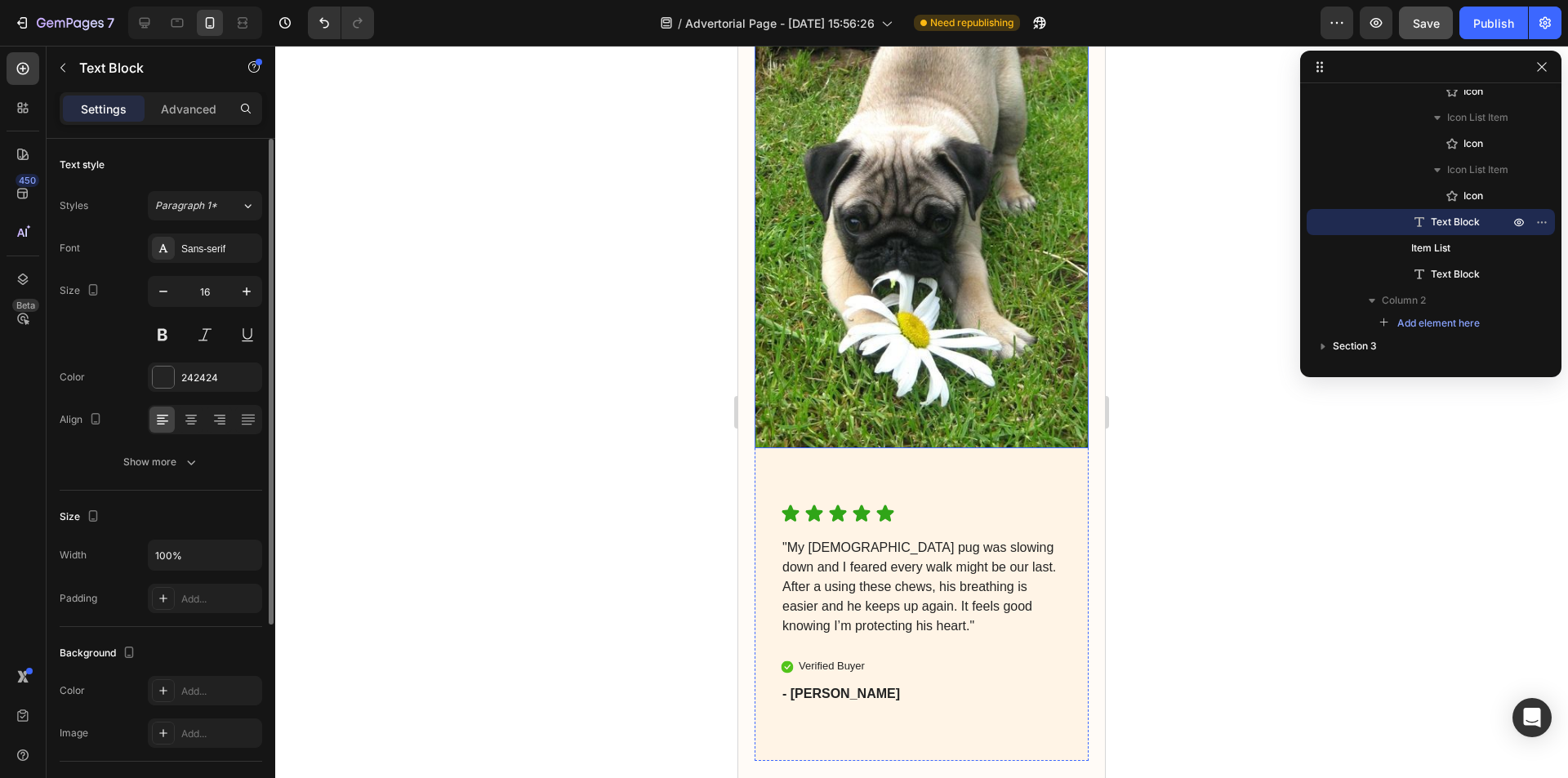
scroll to position [5277, 0]
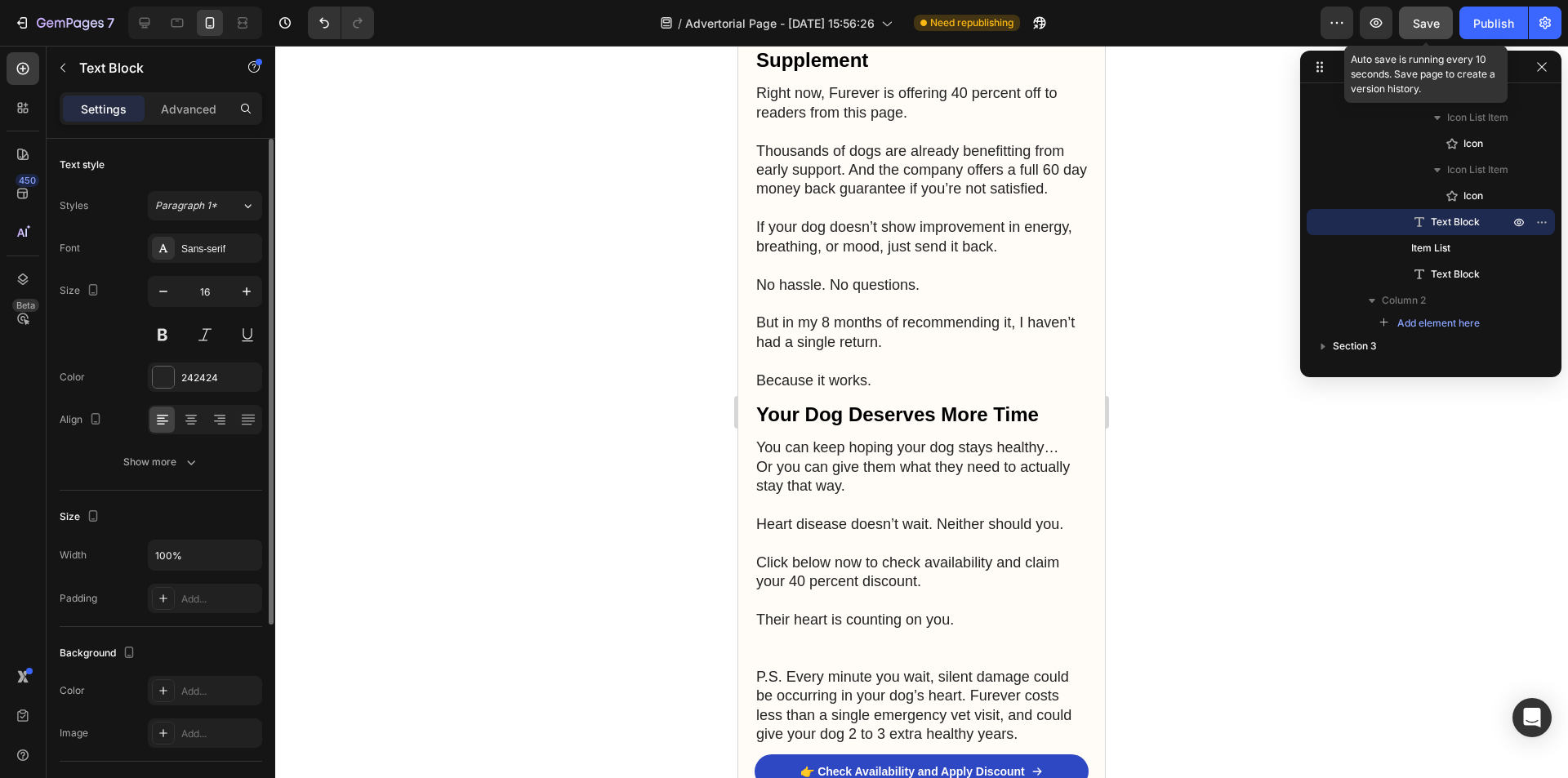
click at [1436, 19] on span "Save" at bounding box center [1426, 23] width 27 height 14
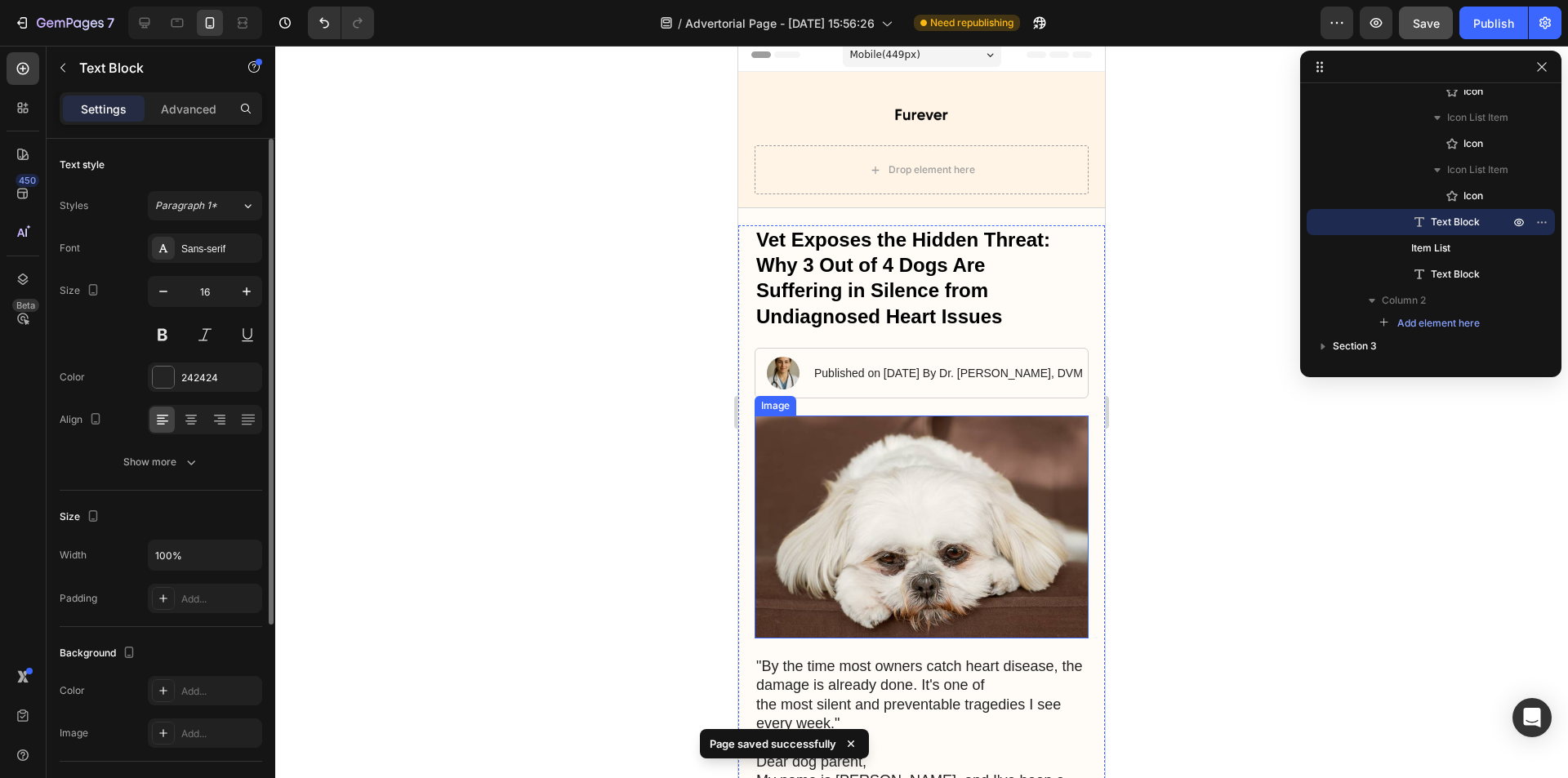
scroll to position [0, 0]
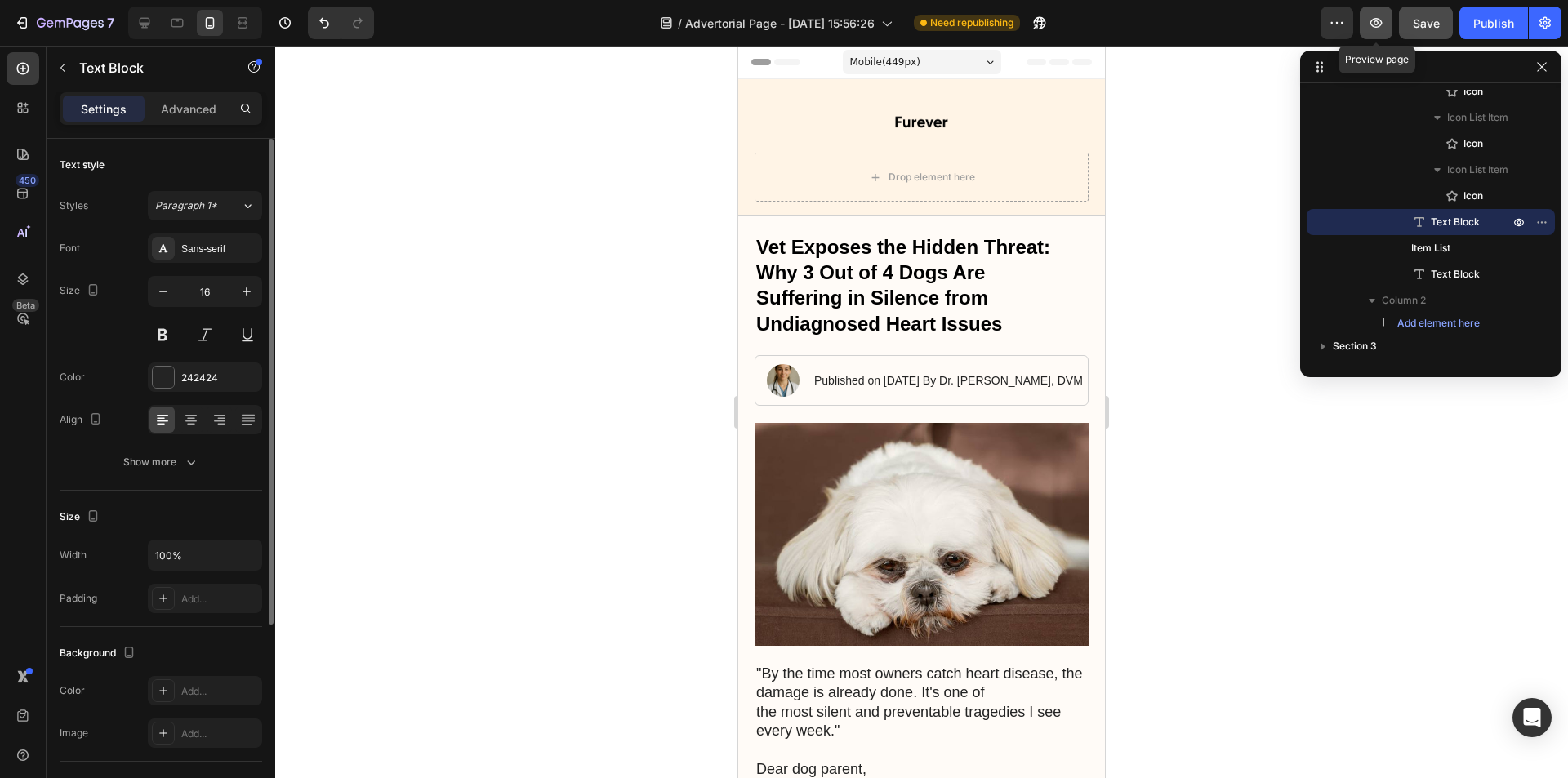
click at [1380, 22] on icon "button" at bounding box center [1375, 23] width 16 height 16
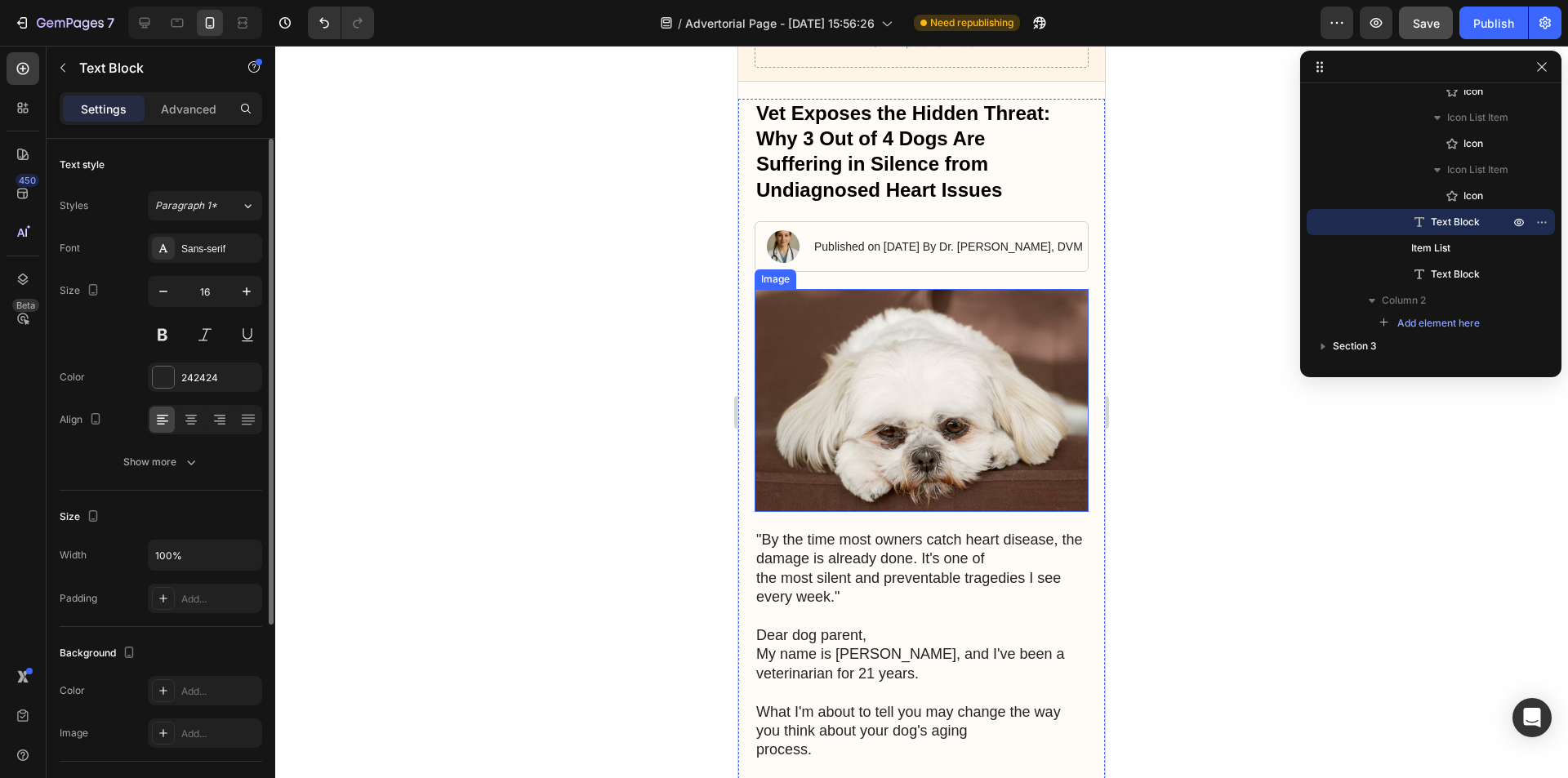
scroll to position [163, 0]
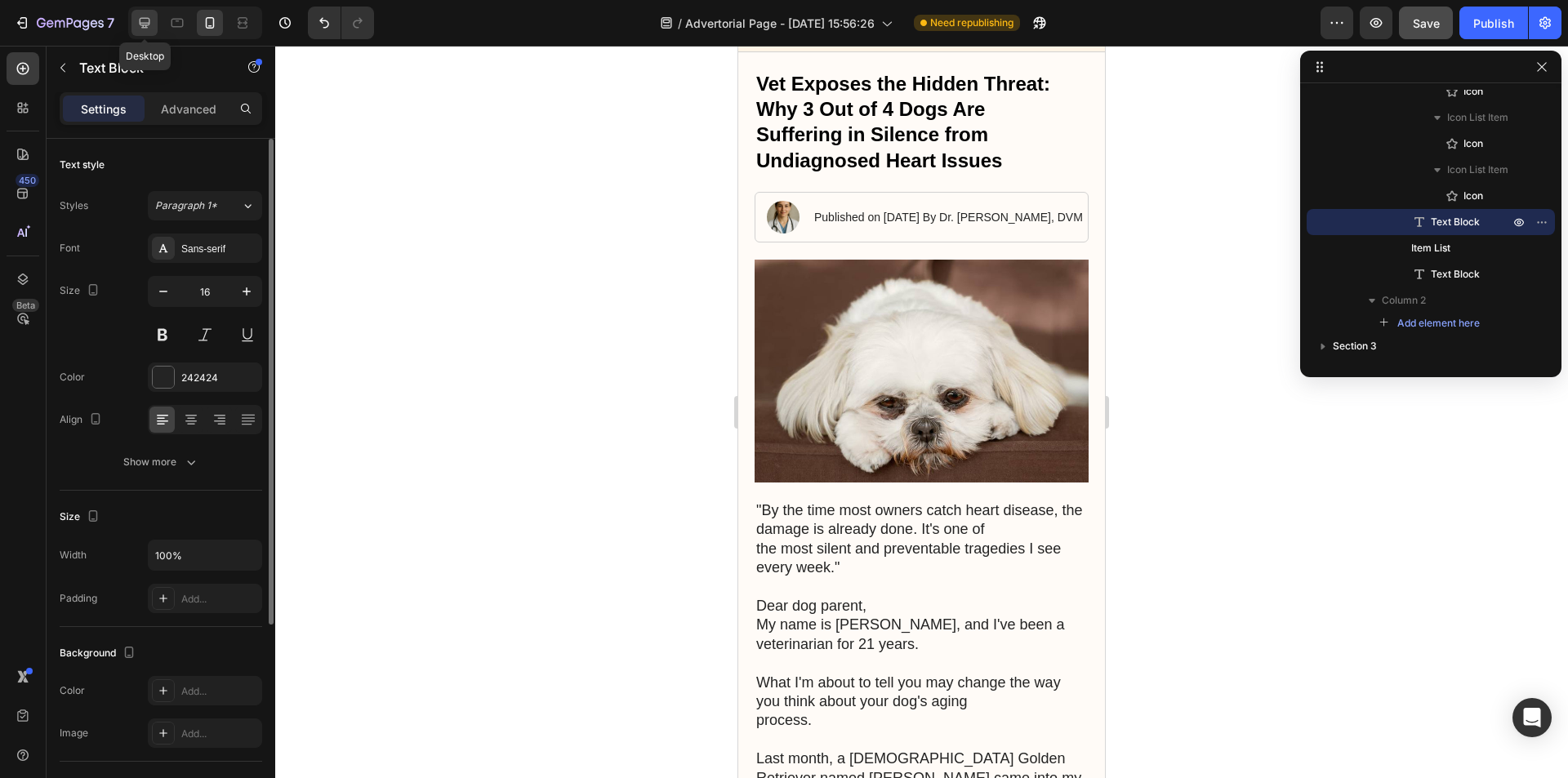
click at [142, 20] on icon at bounding box center [145, 23] width 16 height 16
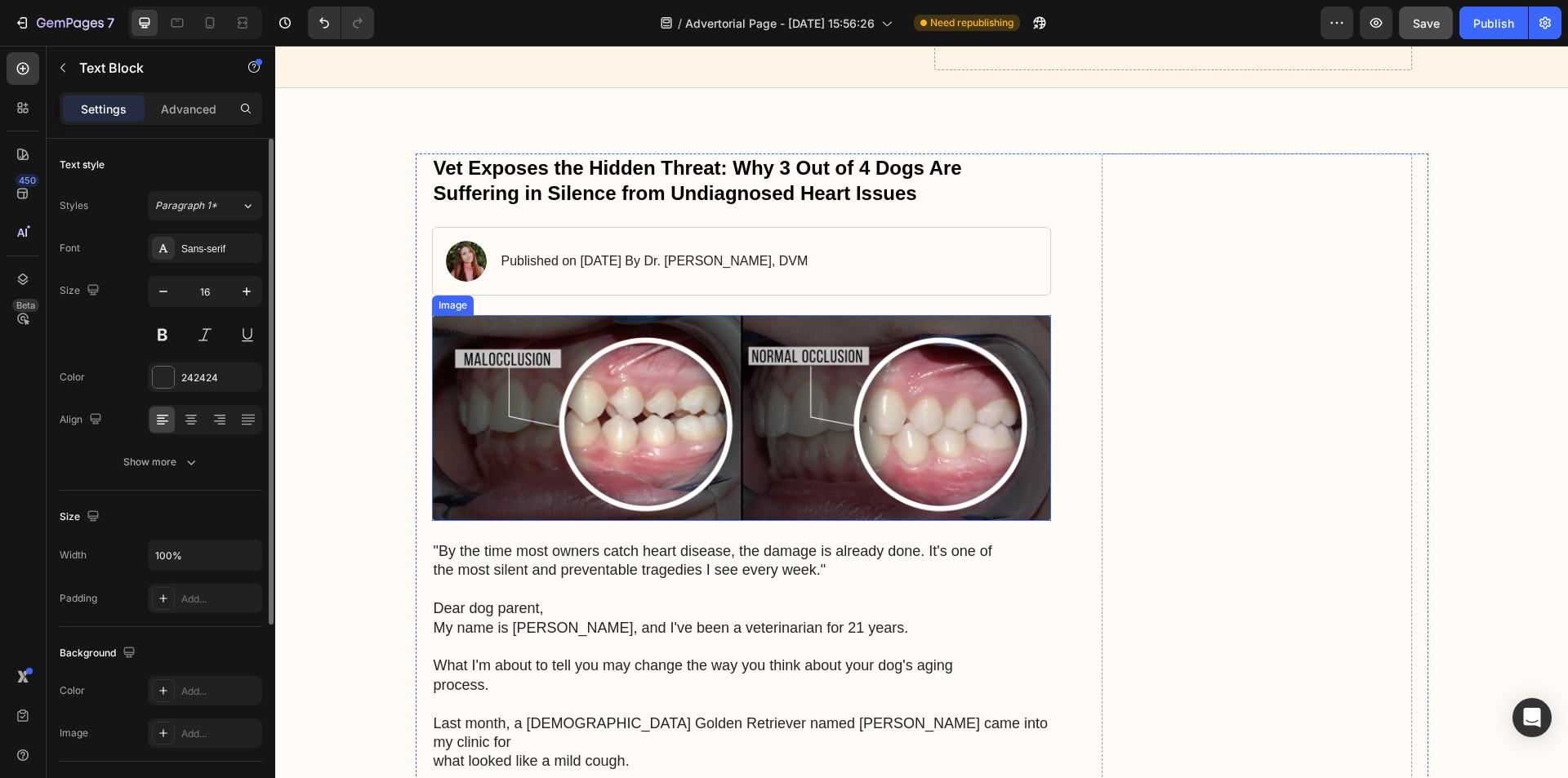
click at [786, 400] on img at bounding box center [742, 418] width 619 height 206
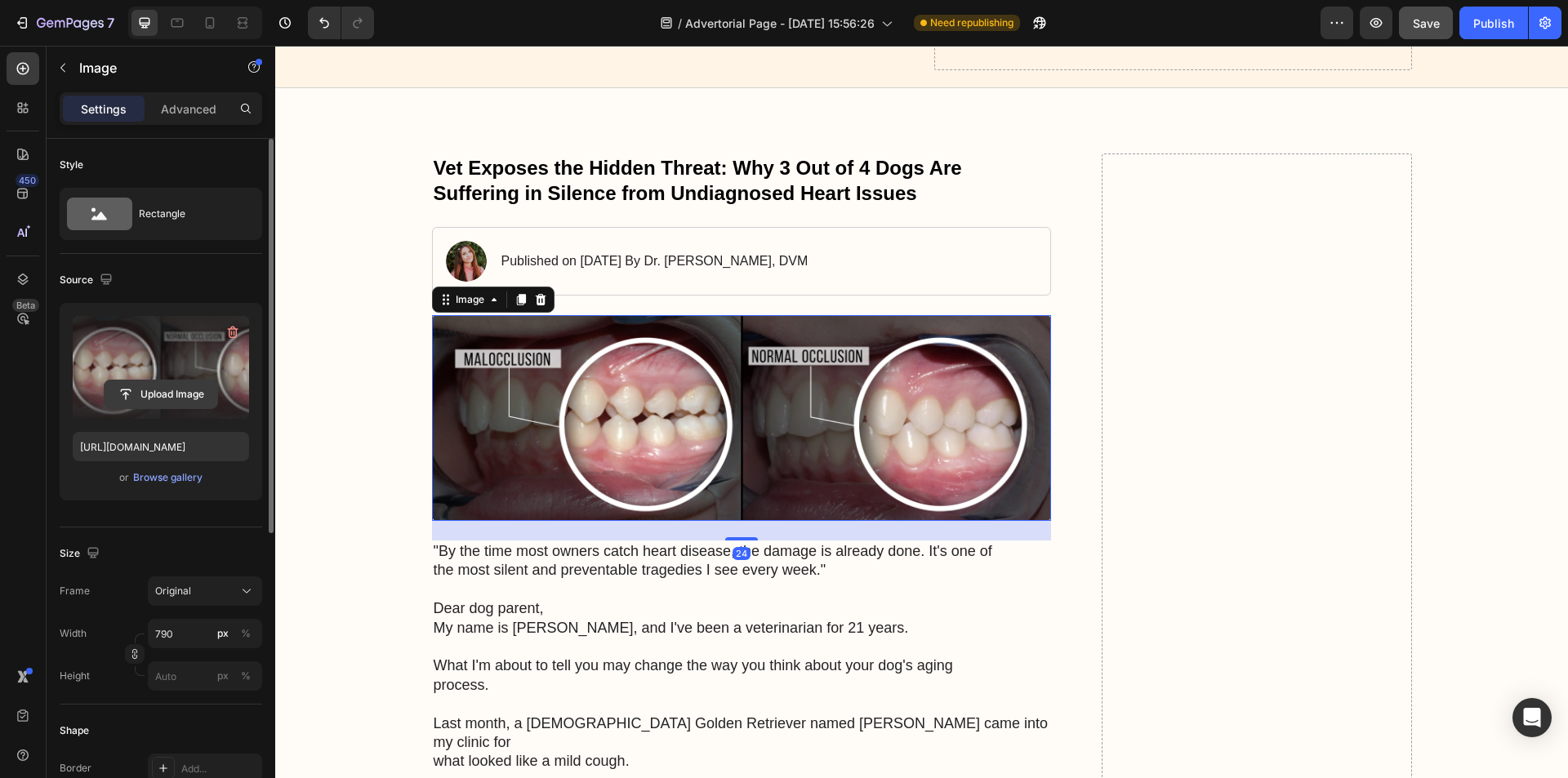
click at [163, 401] on input "file" at bounding box center [161, 394] width 113 height 28
type input "[URL][DOMAIN_NAME]"
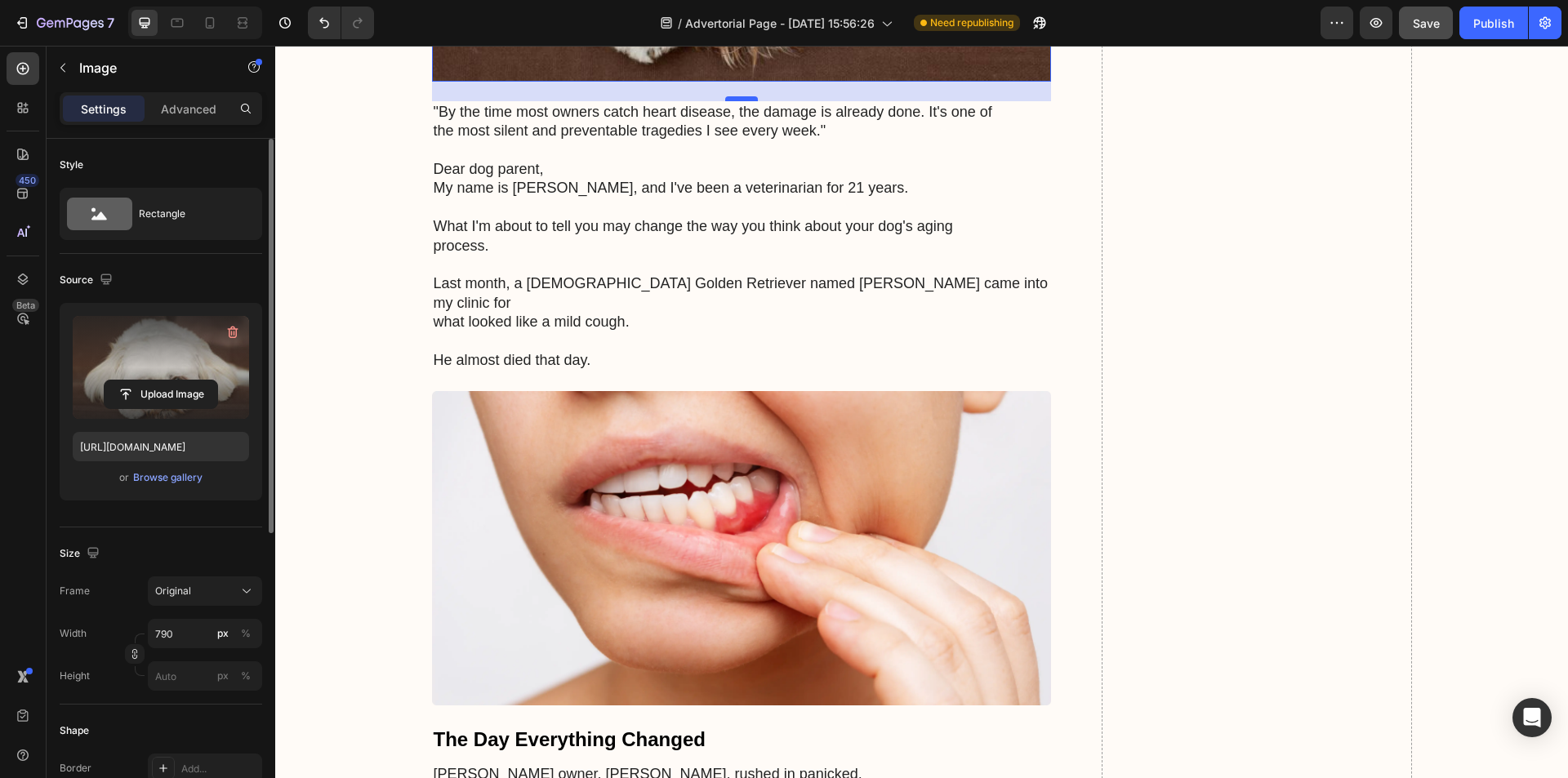
scroll to position [816, 0]
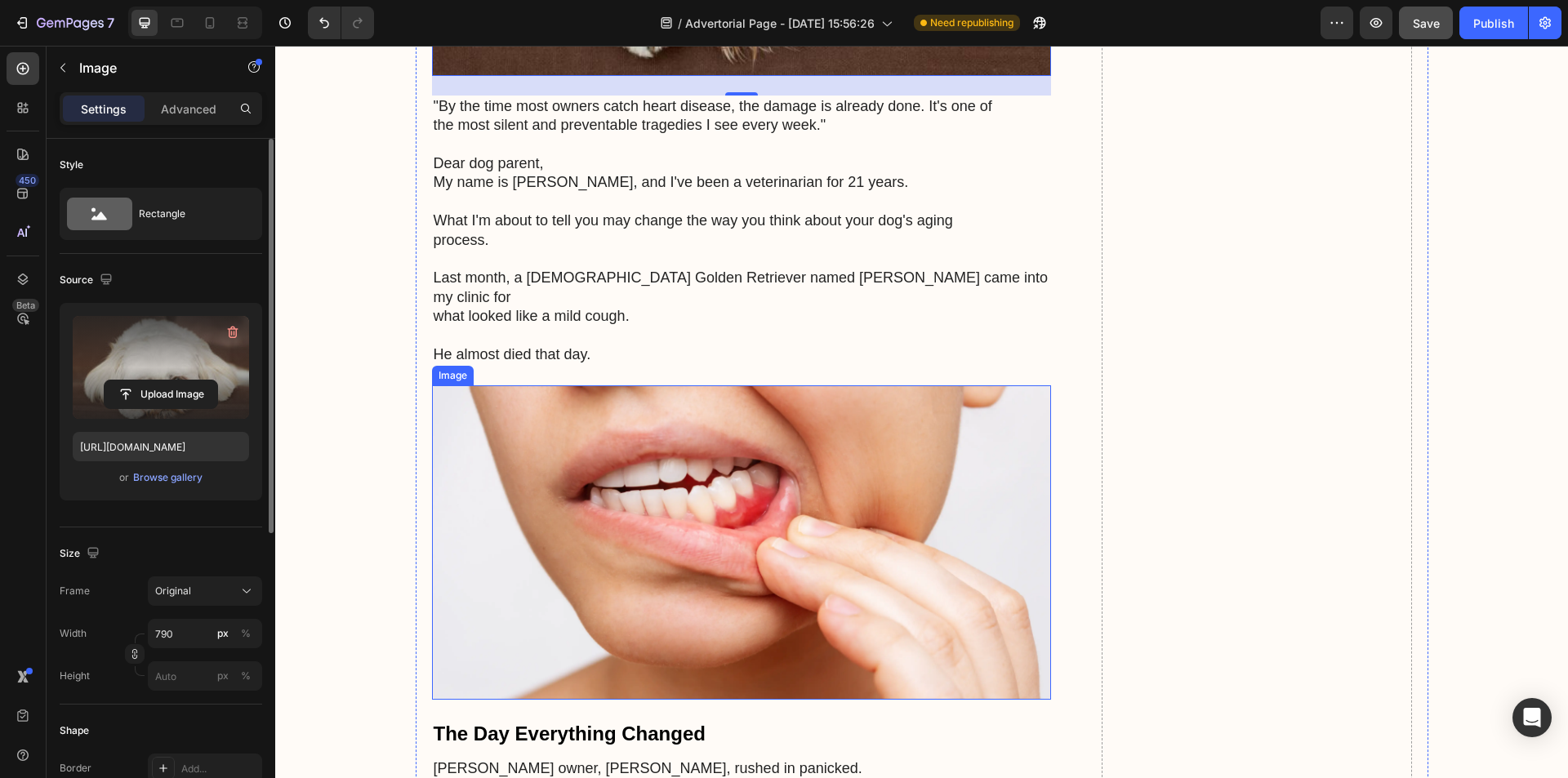
click at [715, 483] on img at bounding box center [742, 541] width 619 height 313
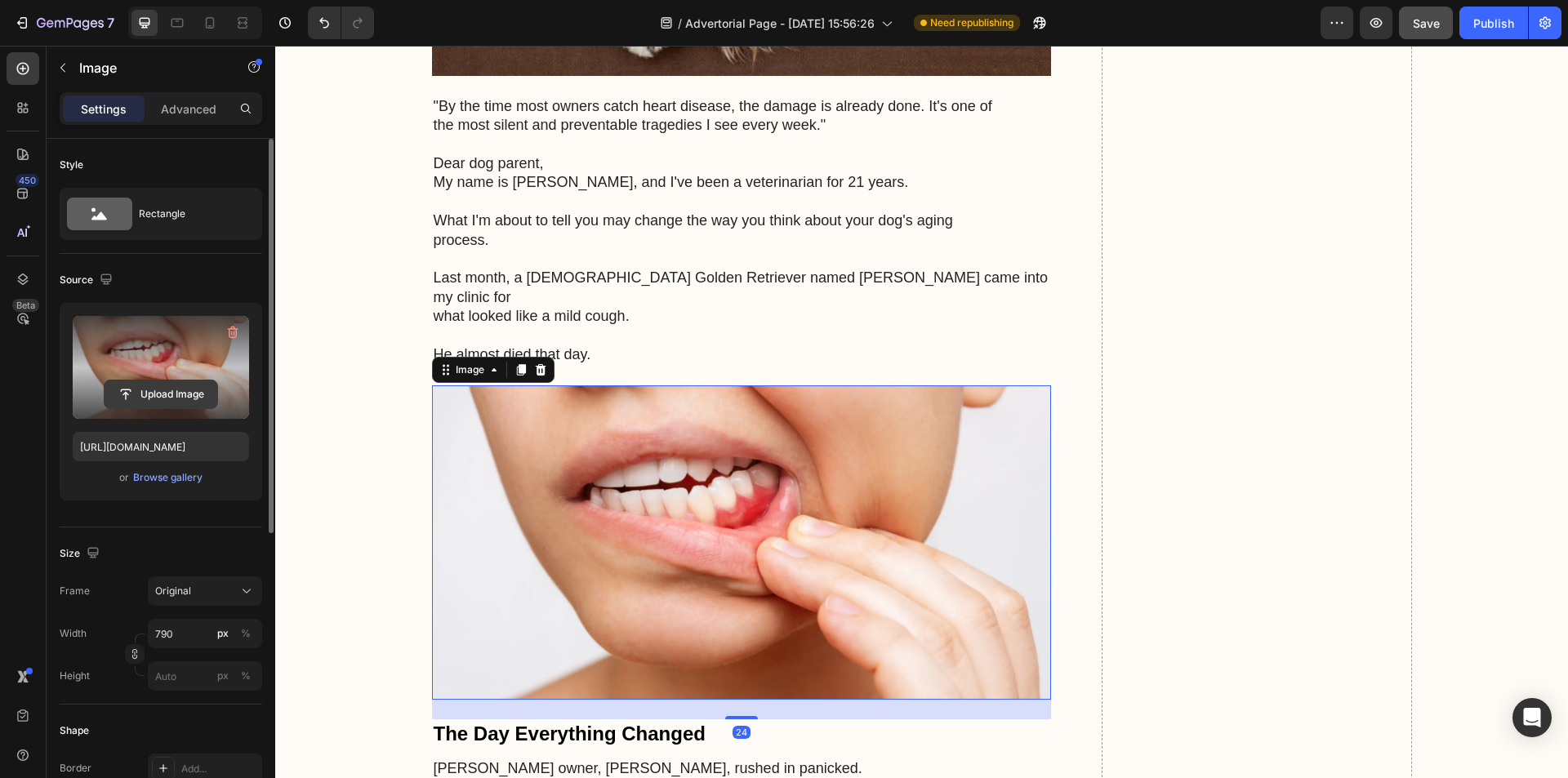
click at [125, 397] on input "file" at bounding box center [161, 394] width 113 height 28
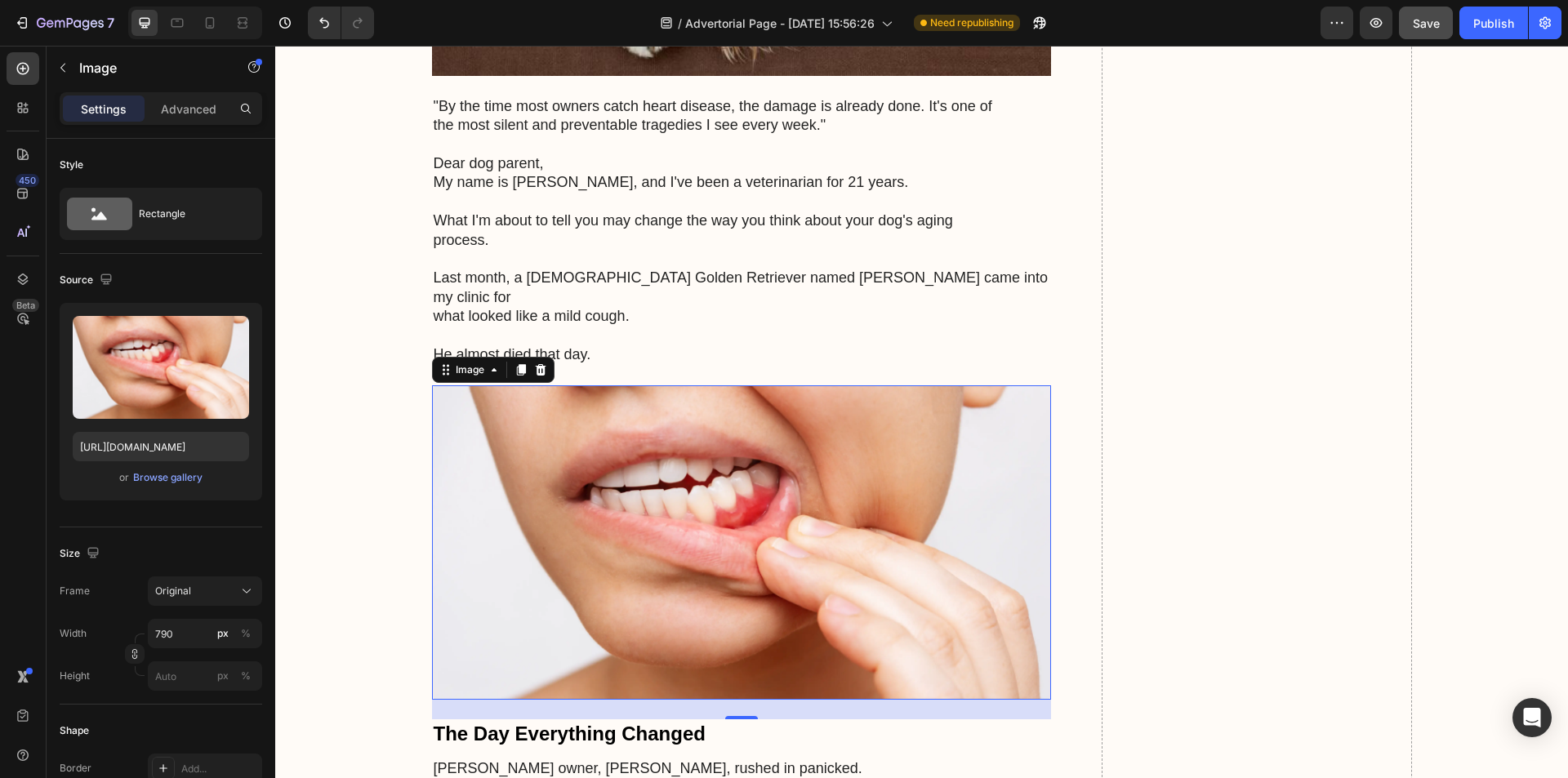
type input "[URL][DOMAIN_NAME]"
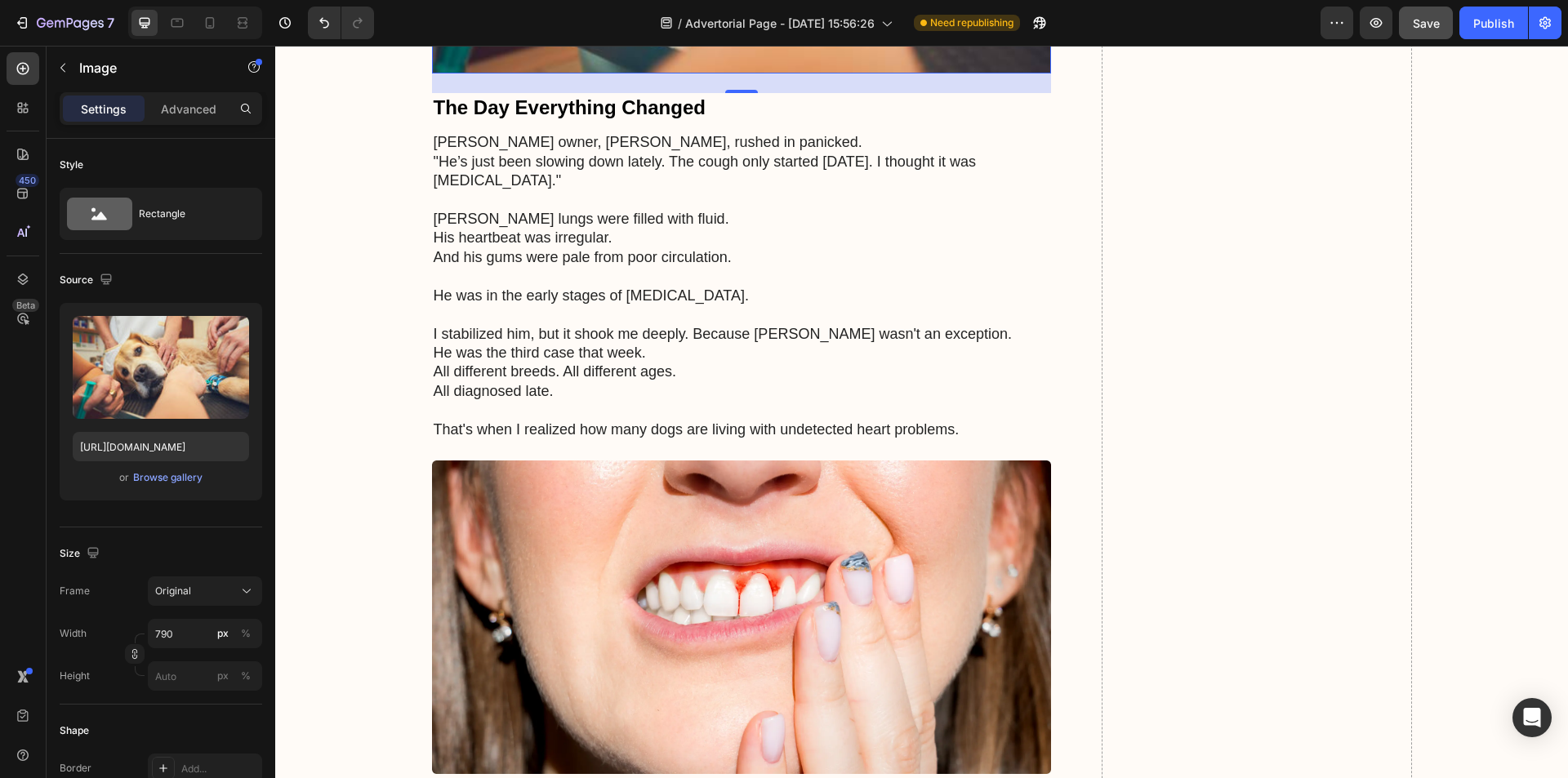
scroll to position [1714, 0]
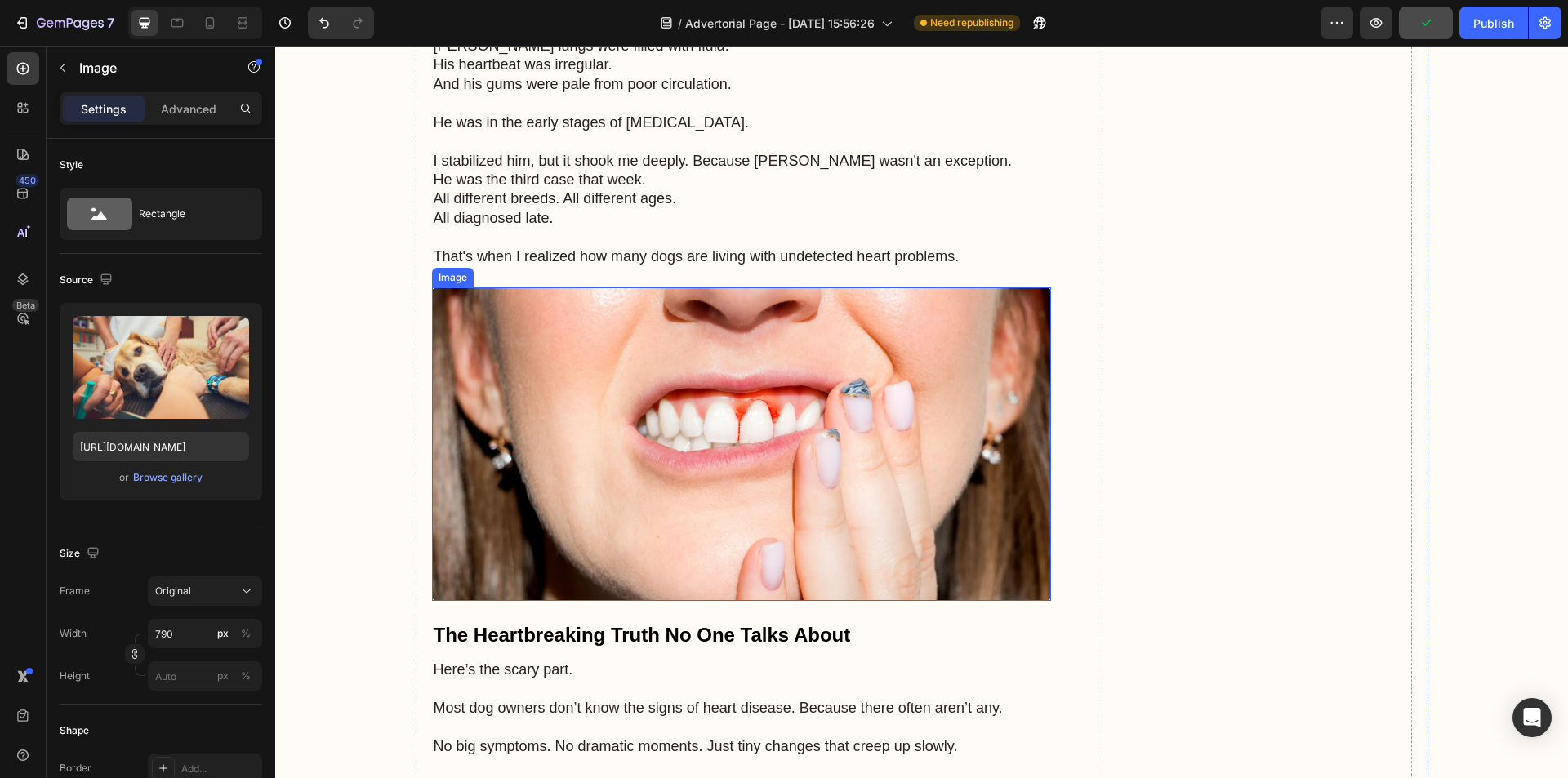
click at [665, 413] on img at bounding box center [742, 444] width 619 height 313
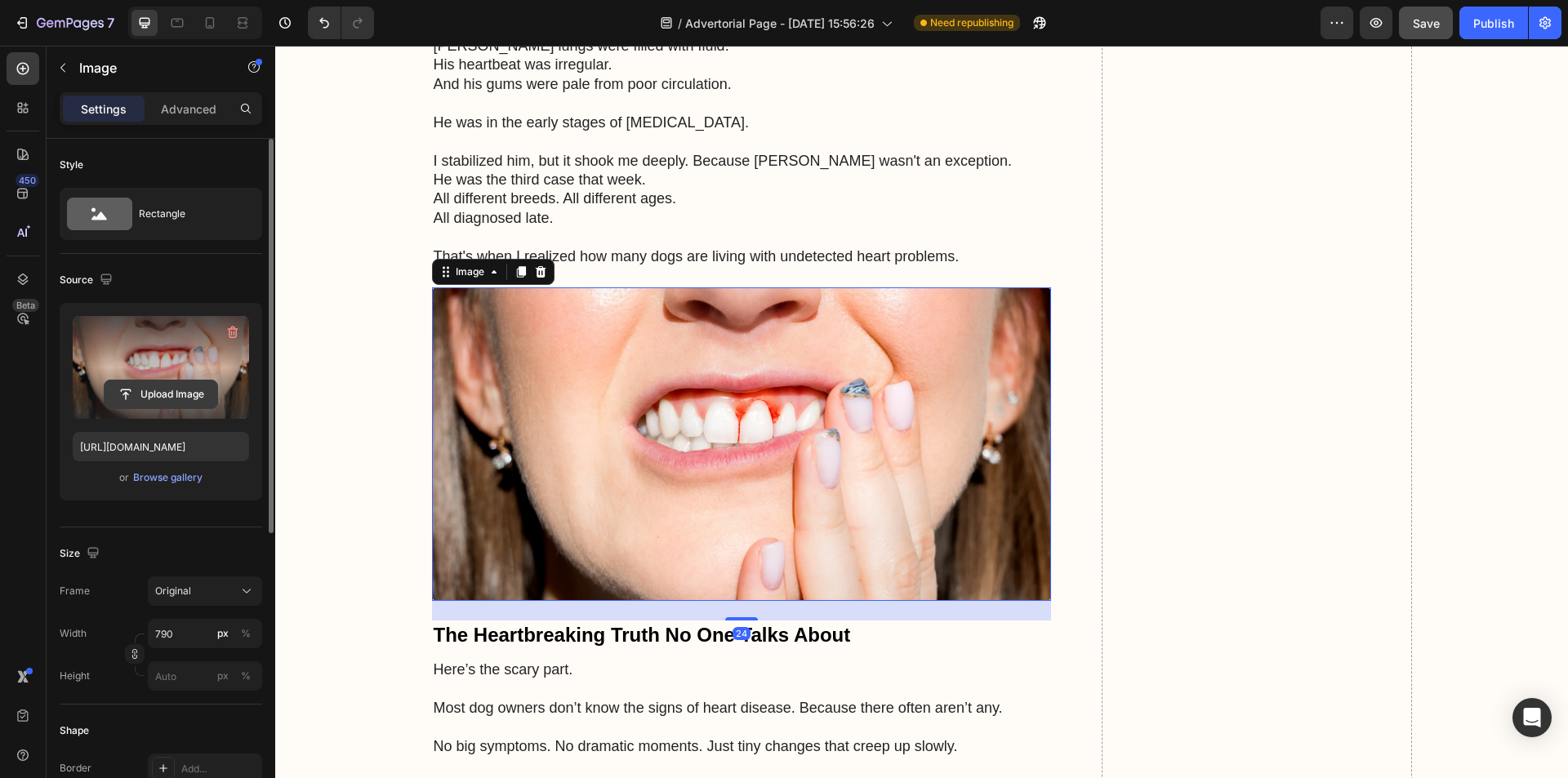
click at [154, 382] on input "file" at bounding box center [161, 394] width 113 height 28
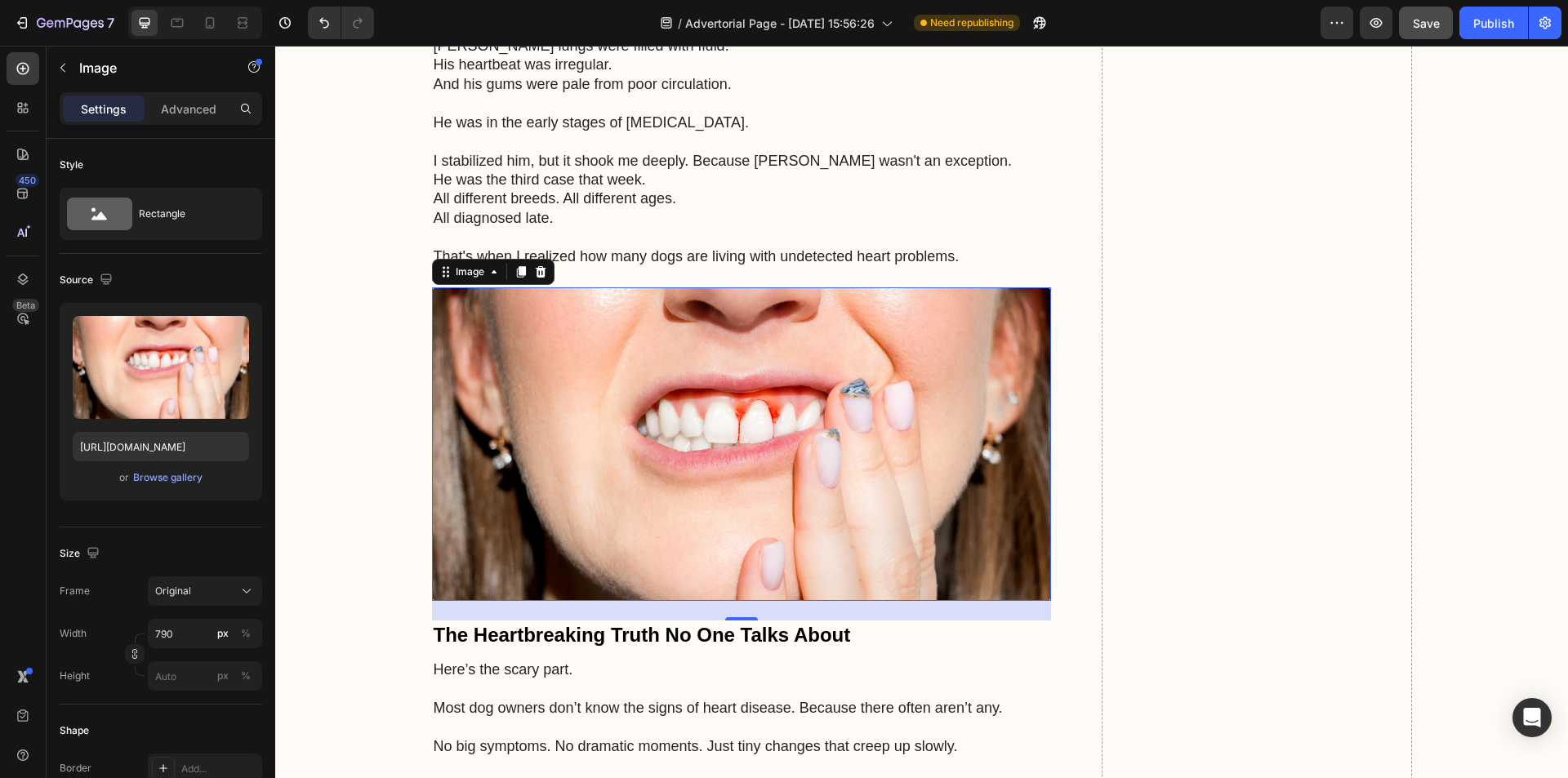
type input "[URL][DOMAIN_NAME]"
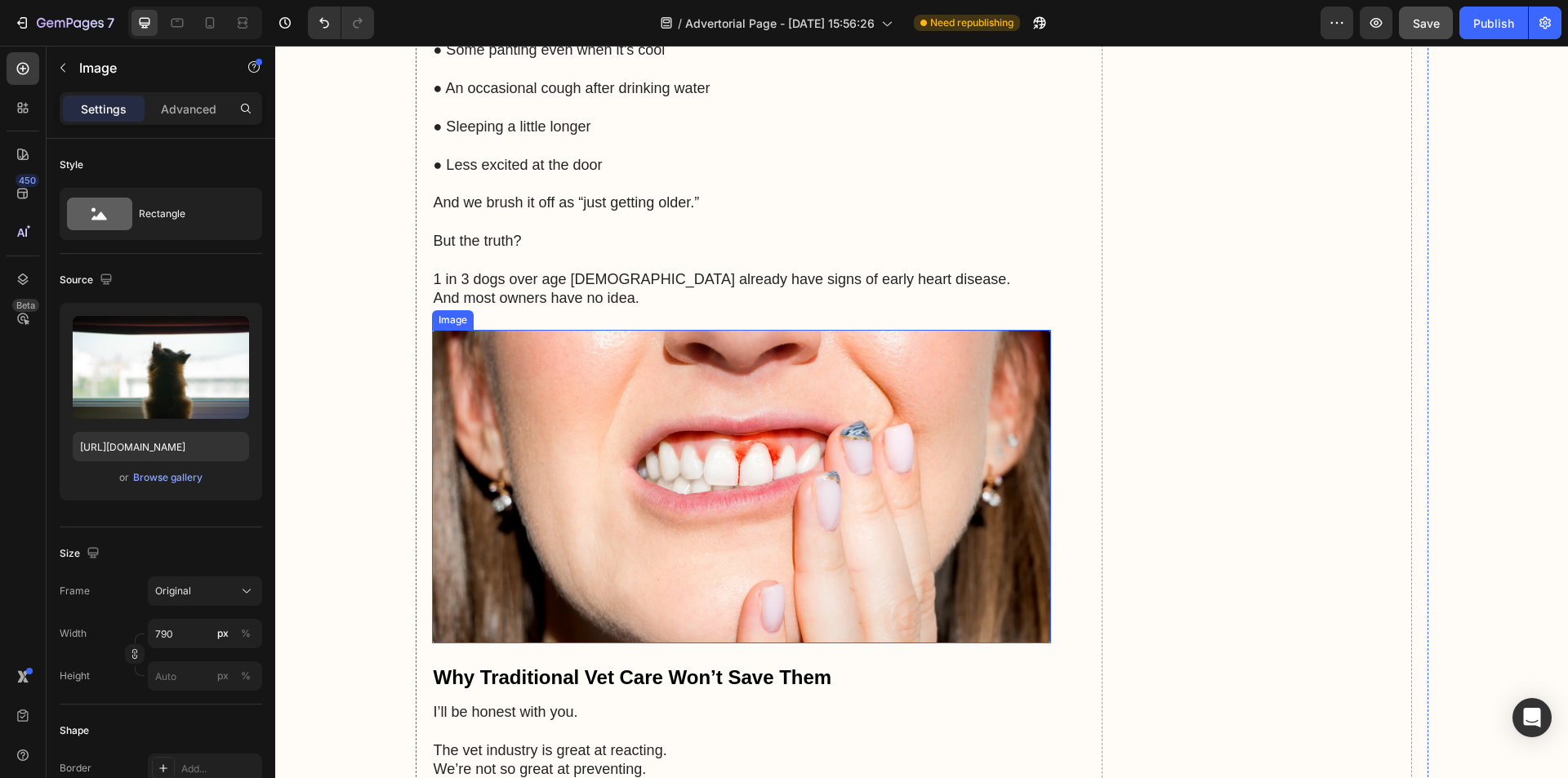
scroll to position [2530, 0]
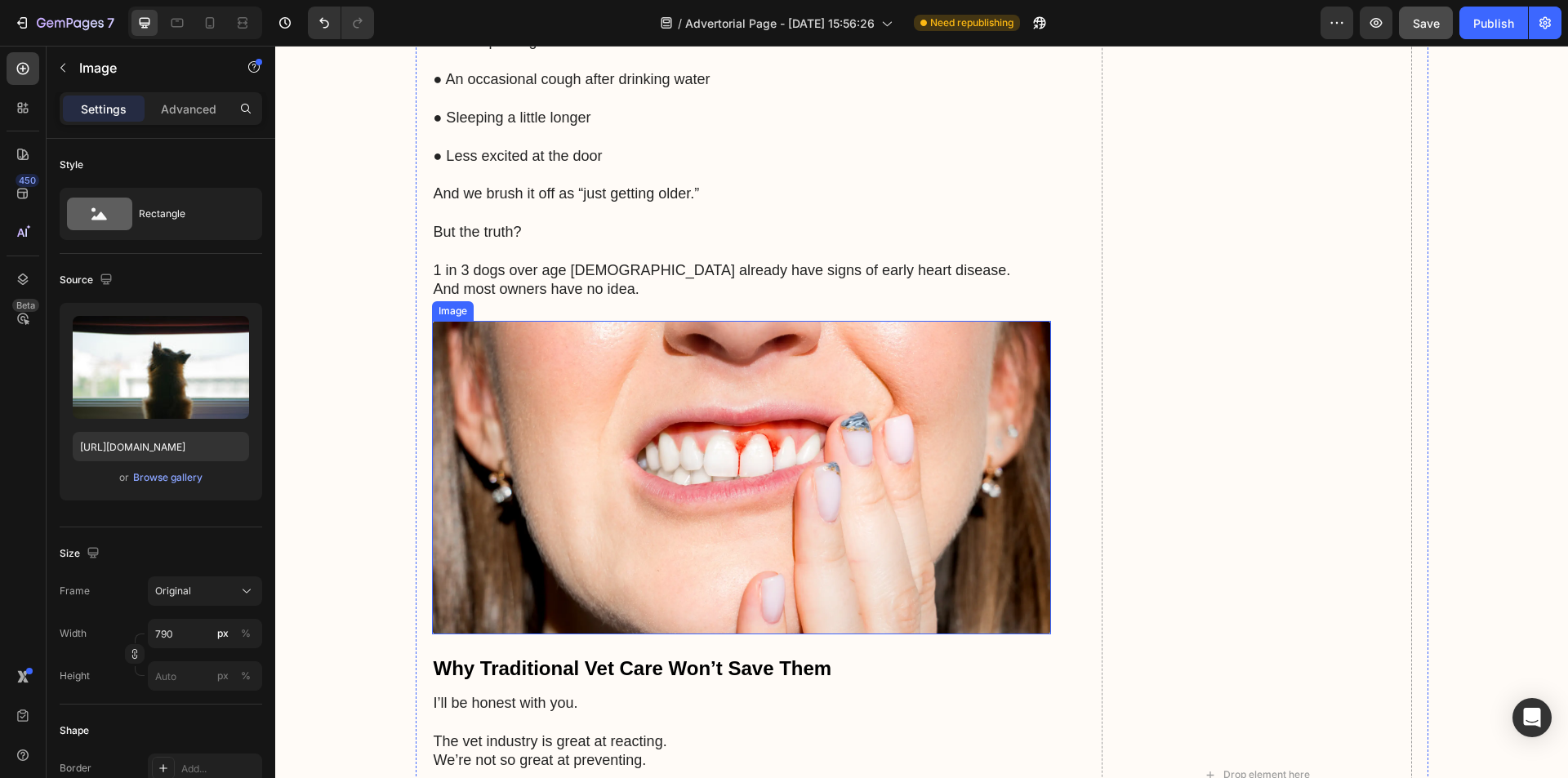
click at [596, 558] on img at bounding box center [742, 477] width 619 height 313
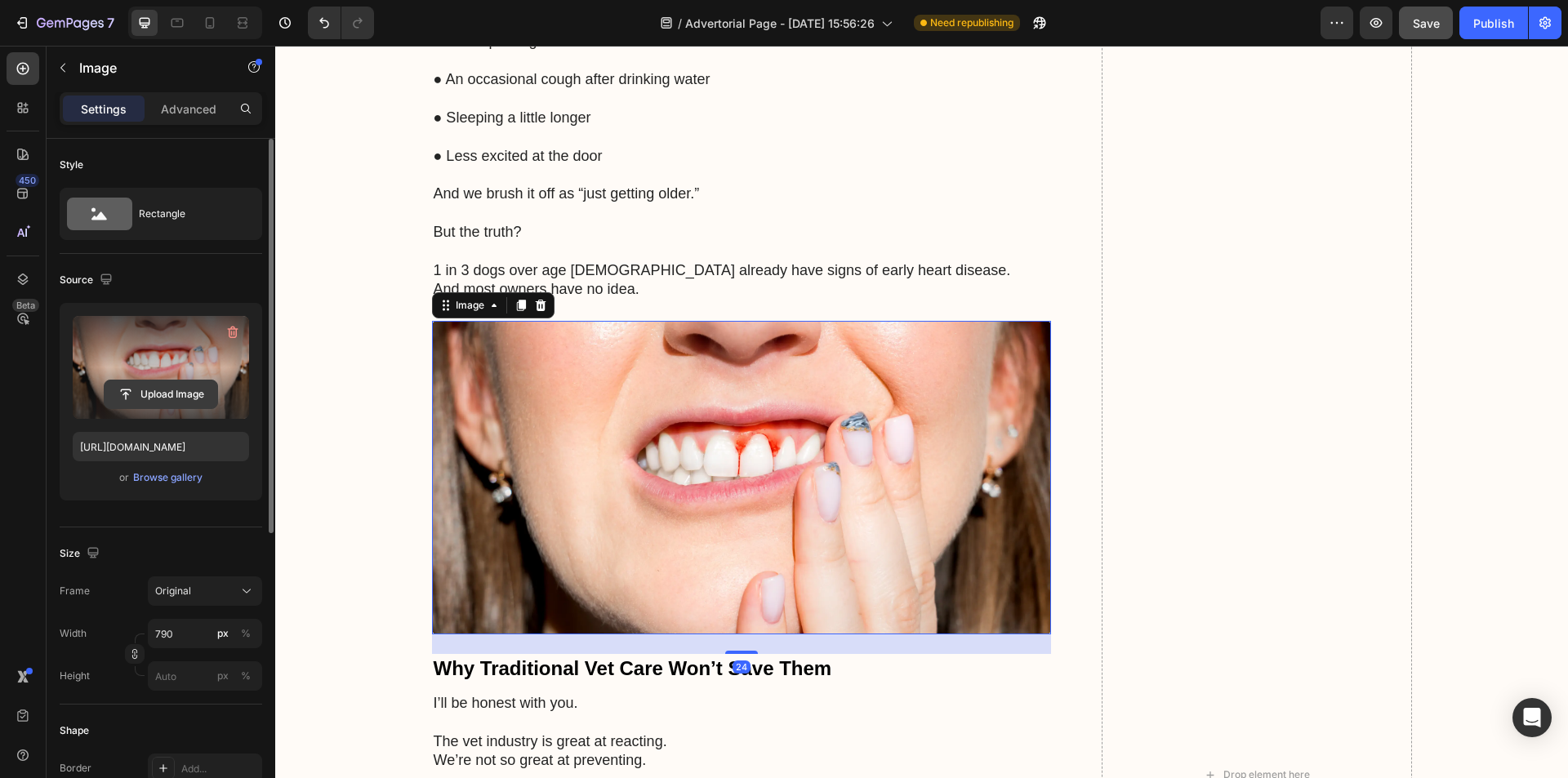
click at [154, 396] on input "file" at bounding box center [161, 394] width 113 height 28
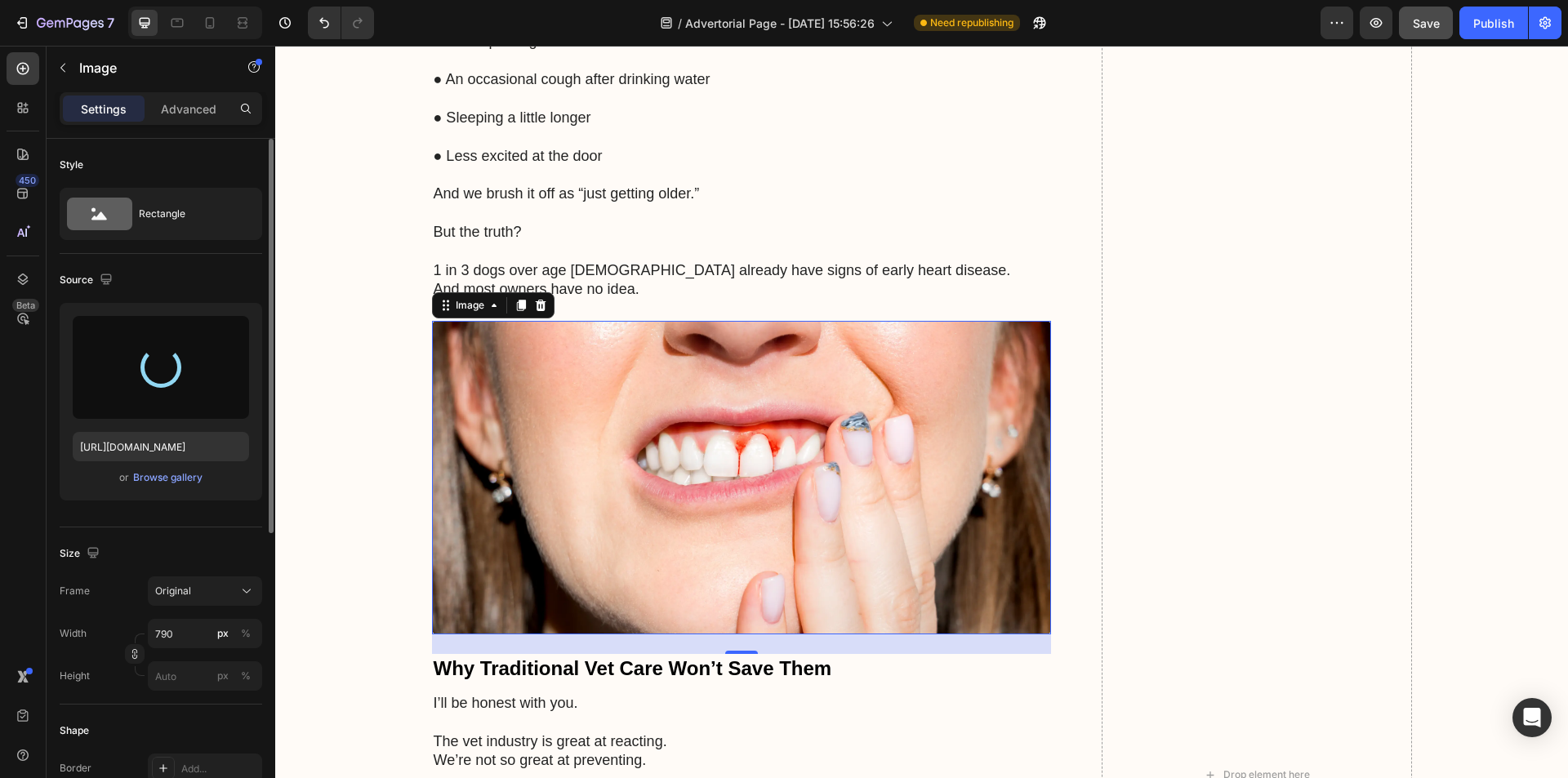
type input "[URL][DOMAIN_NAME]"
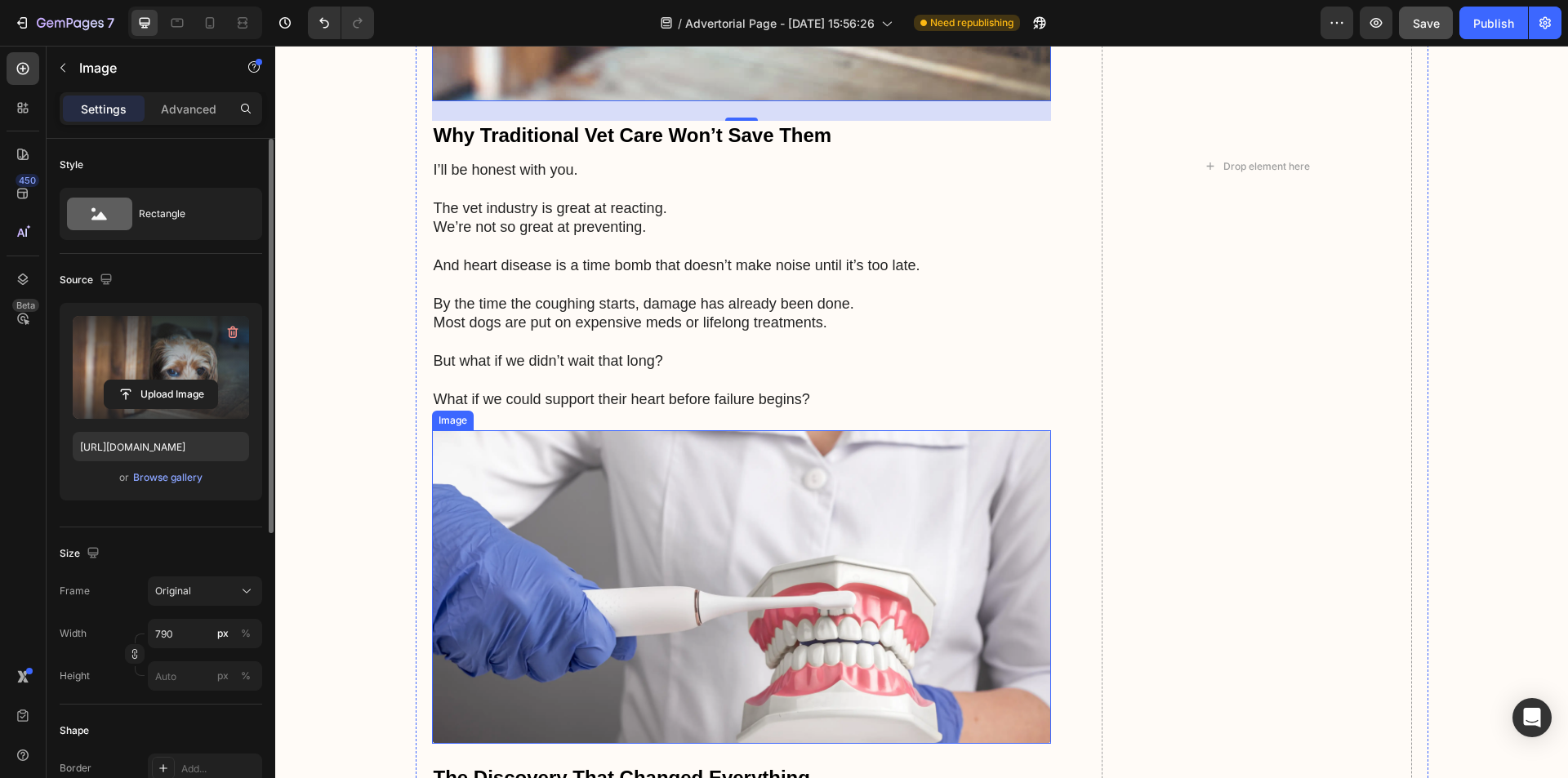
scroll to position [3346, 0]
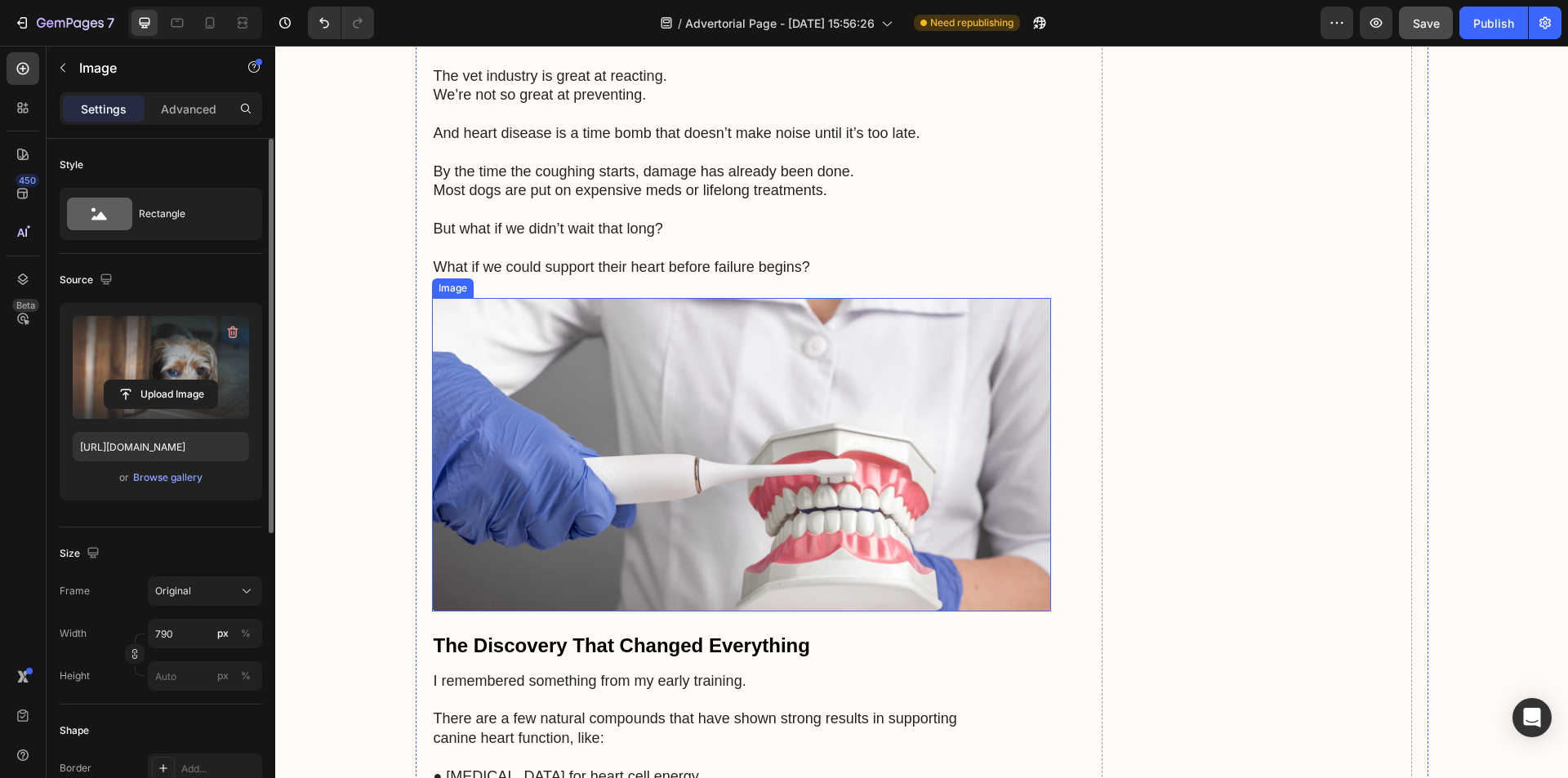
click at [631, 424] on img at bounding box center [742, 454] width 619 height 313
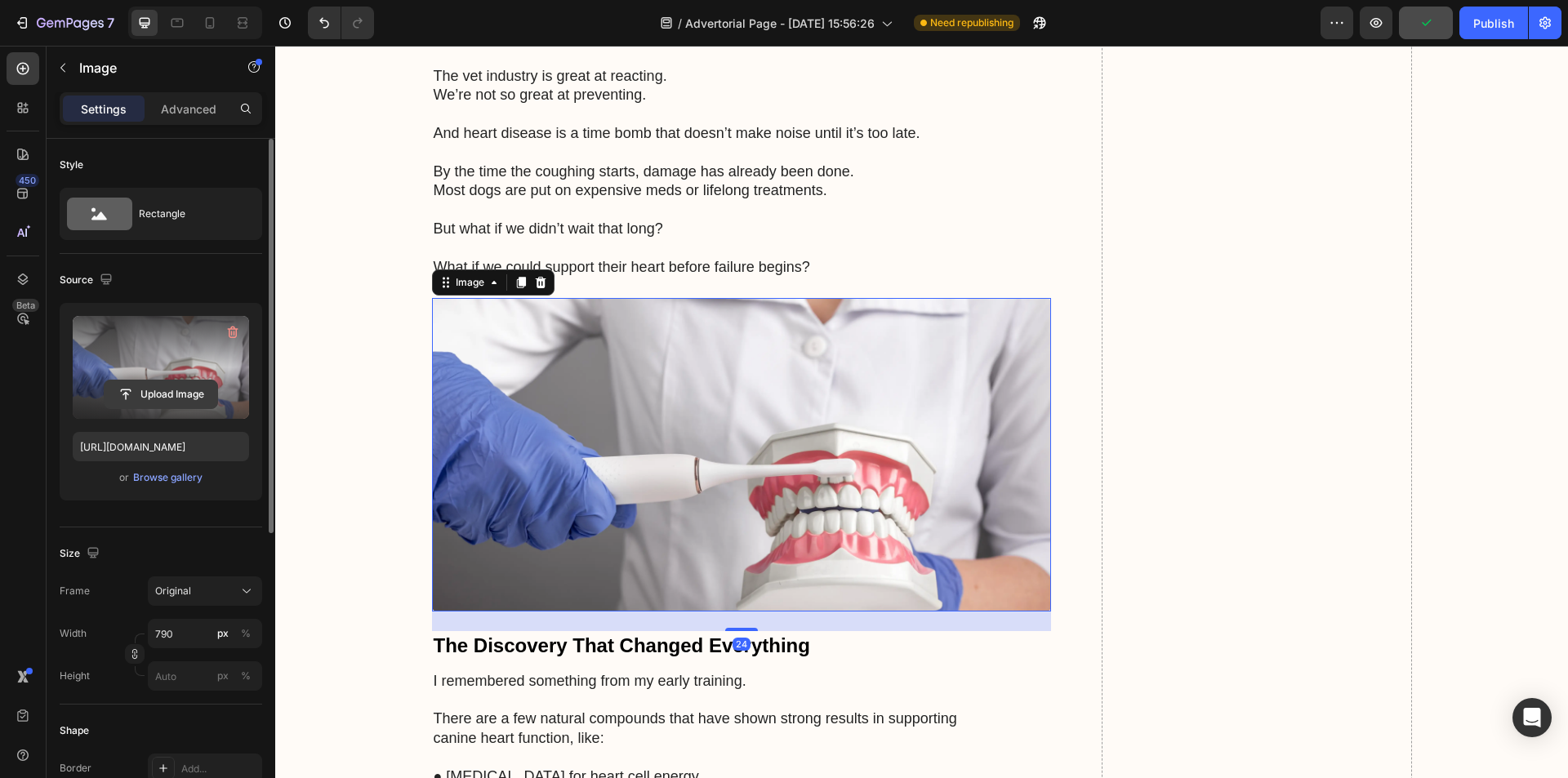
click at [147, 394] on input "file" at bounding box center [161, 394] width 113 height 28
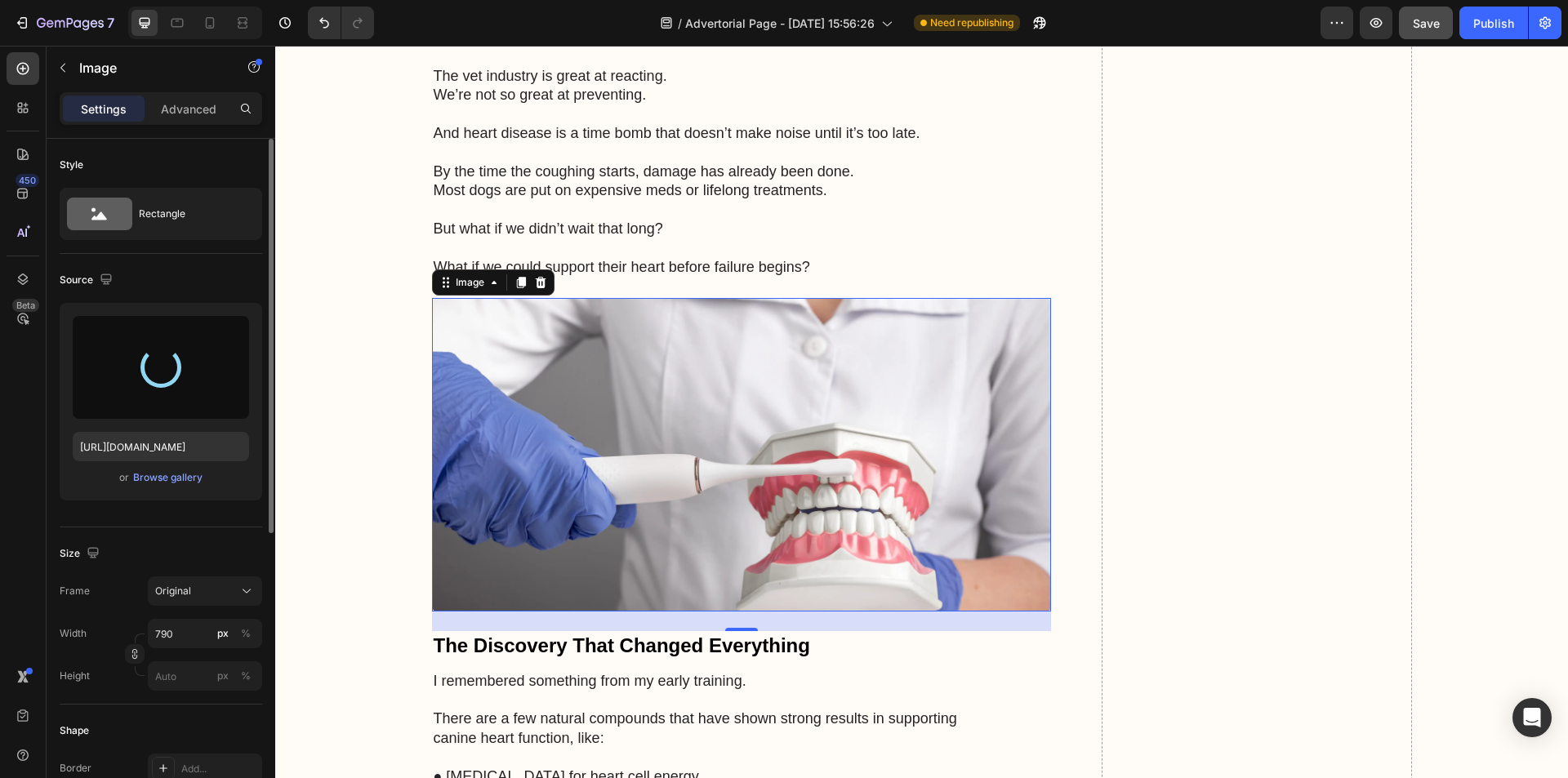
type input "[URL][DOMAIN_NAME]"
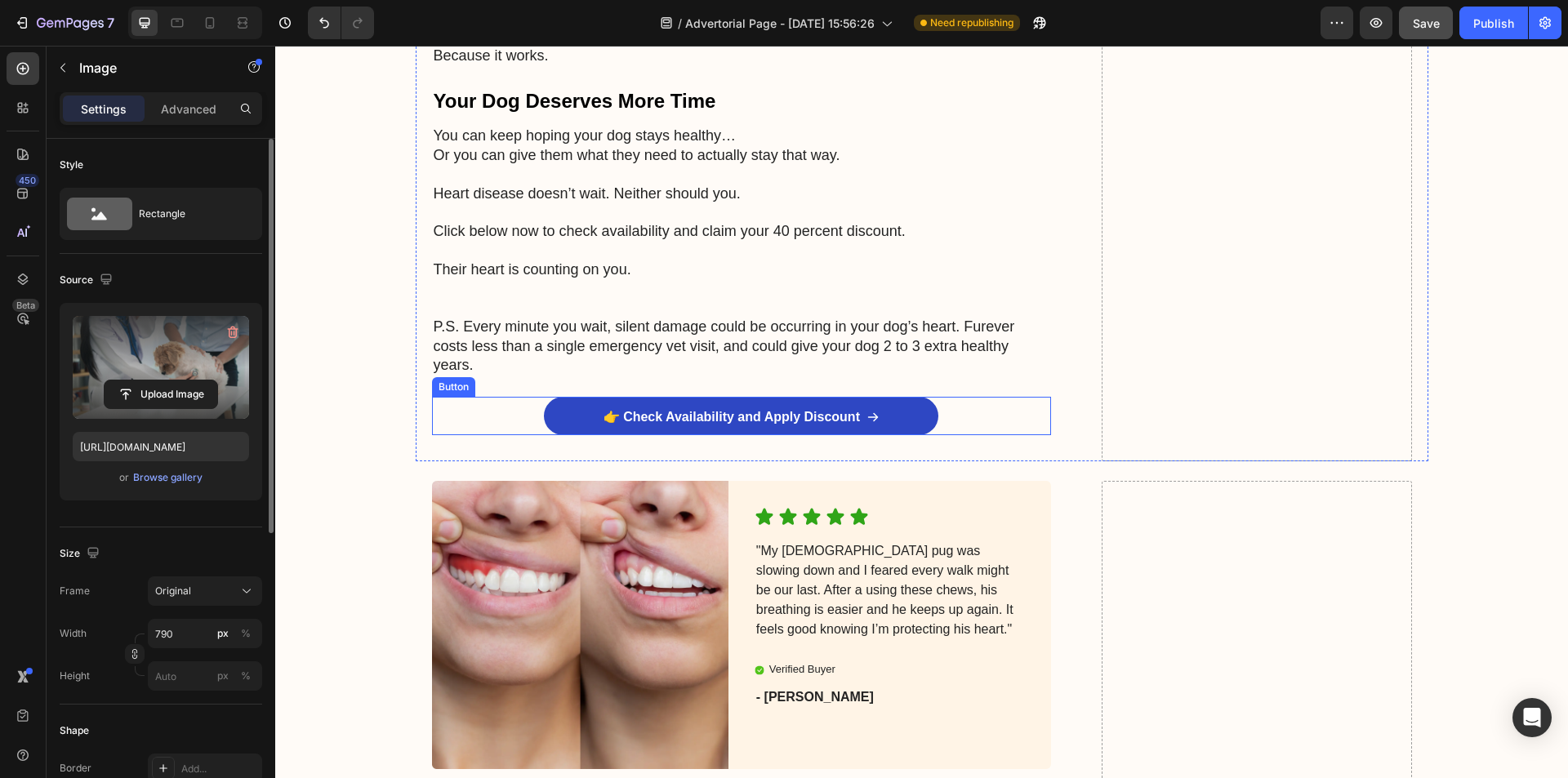
scroll to position [6285, 0]
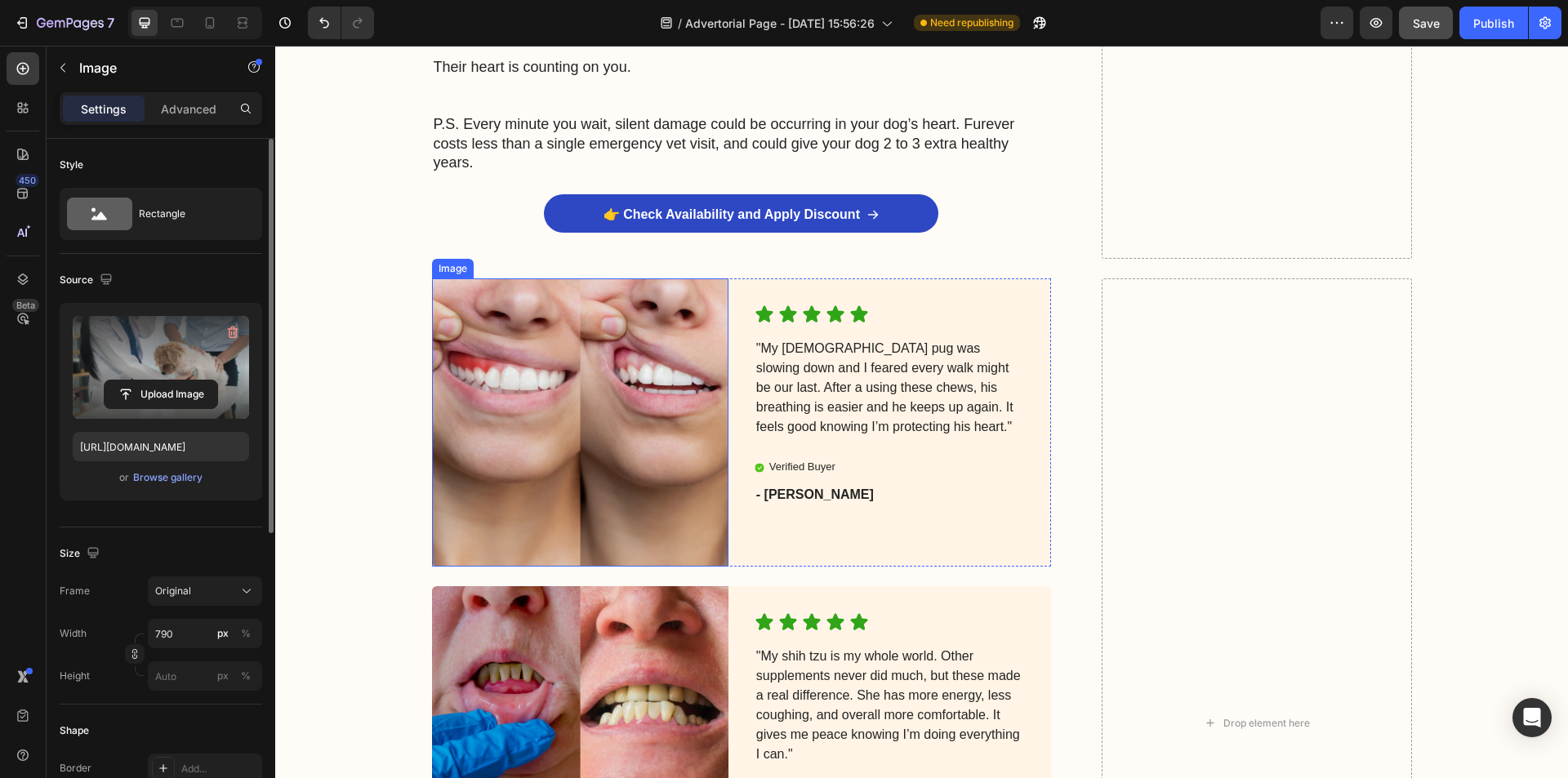
click at [573, 362] on img at bounding box center [580, 422] width 296 height 288
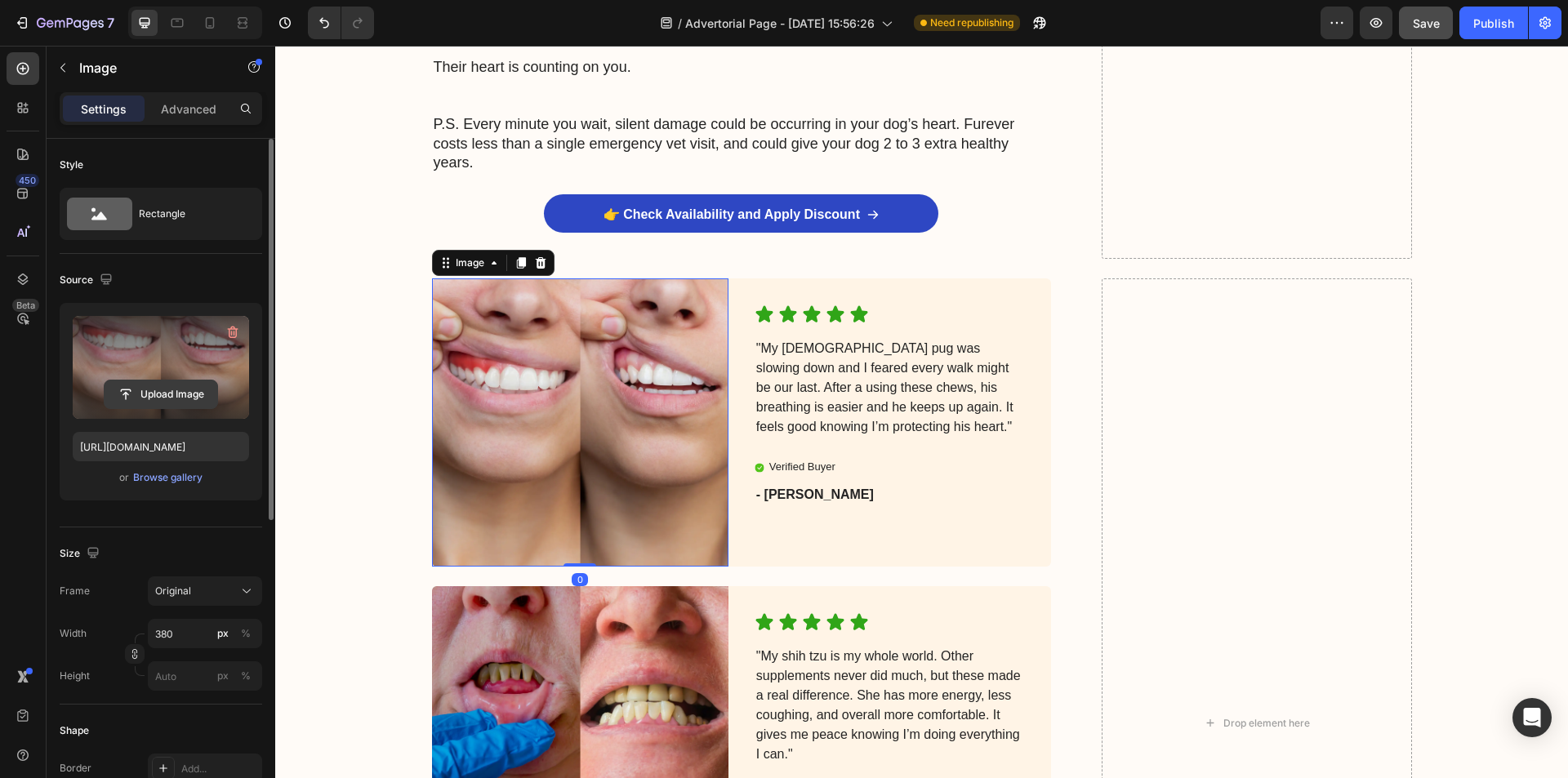
click at [162, 394] on input "file" at bounding box center [161, 394] width 113 height 28
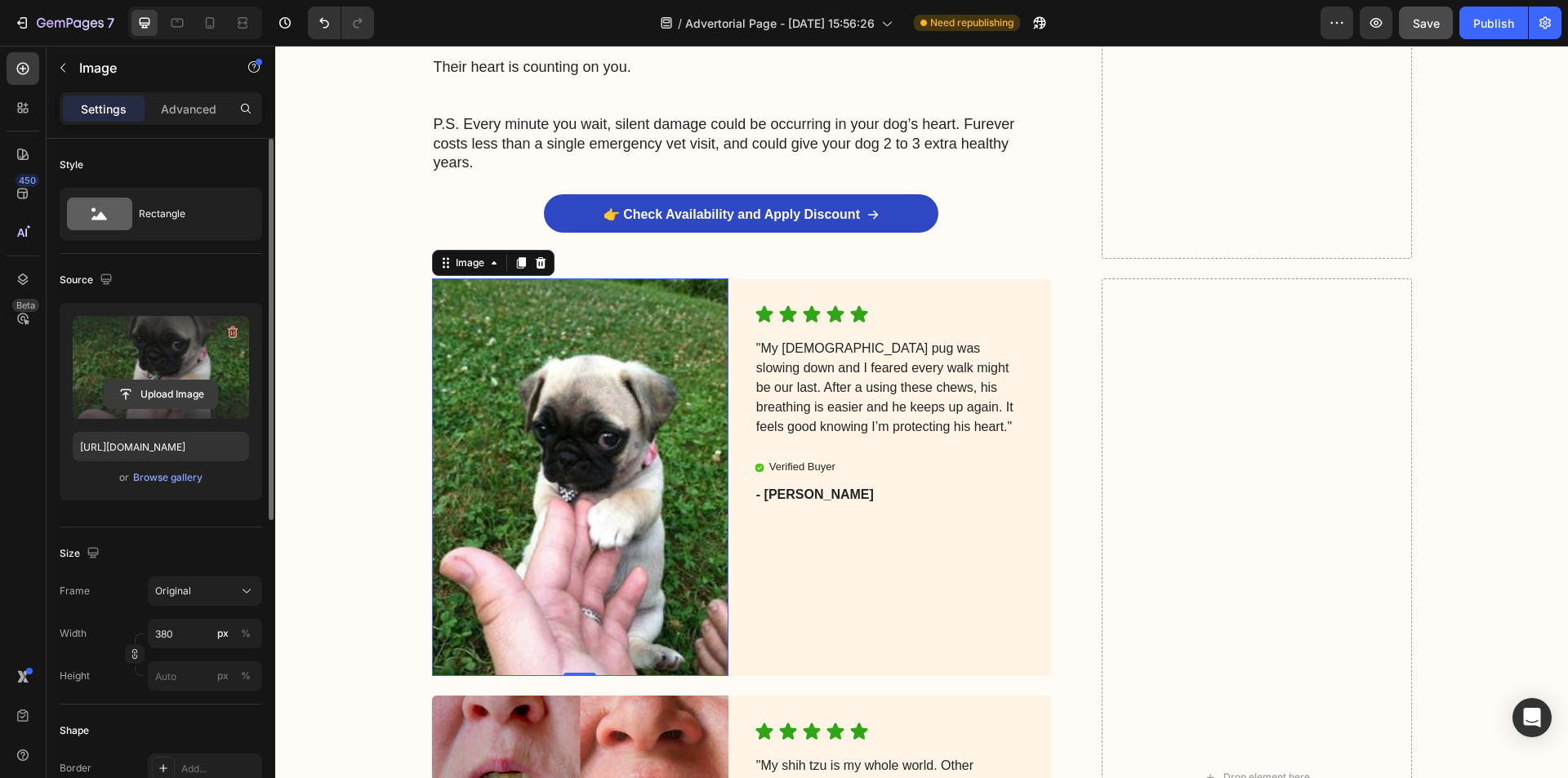
click at [181, 389] on input "file" at bounding box center [161, 394] width 113 height 28
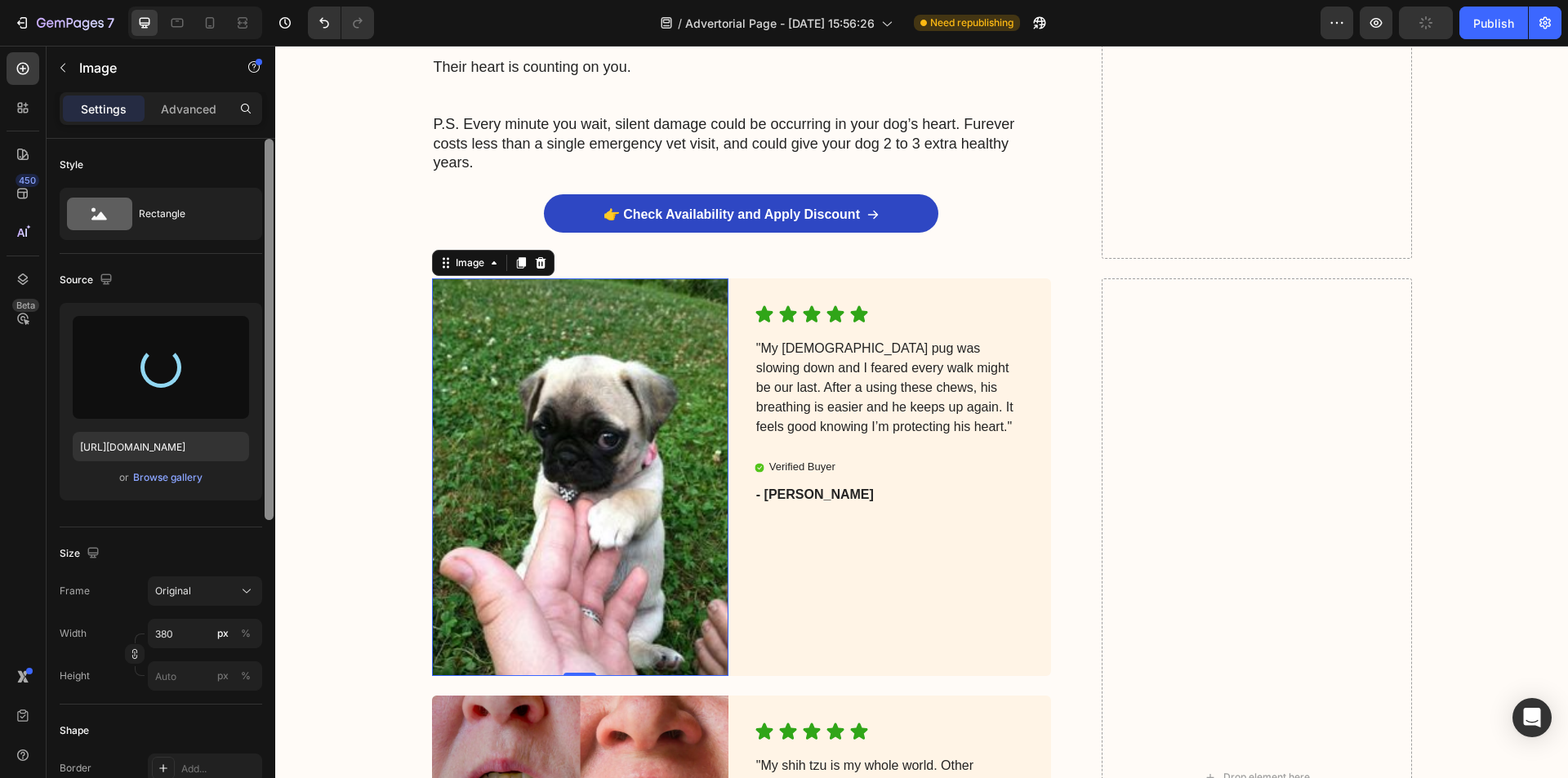
type input "[URL][DOMAIN_NAME]"
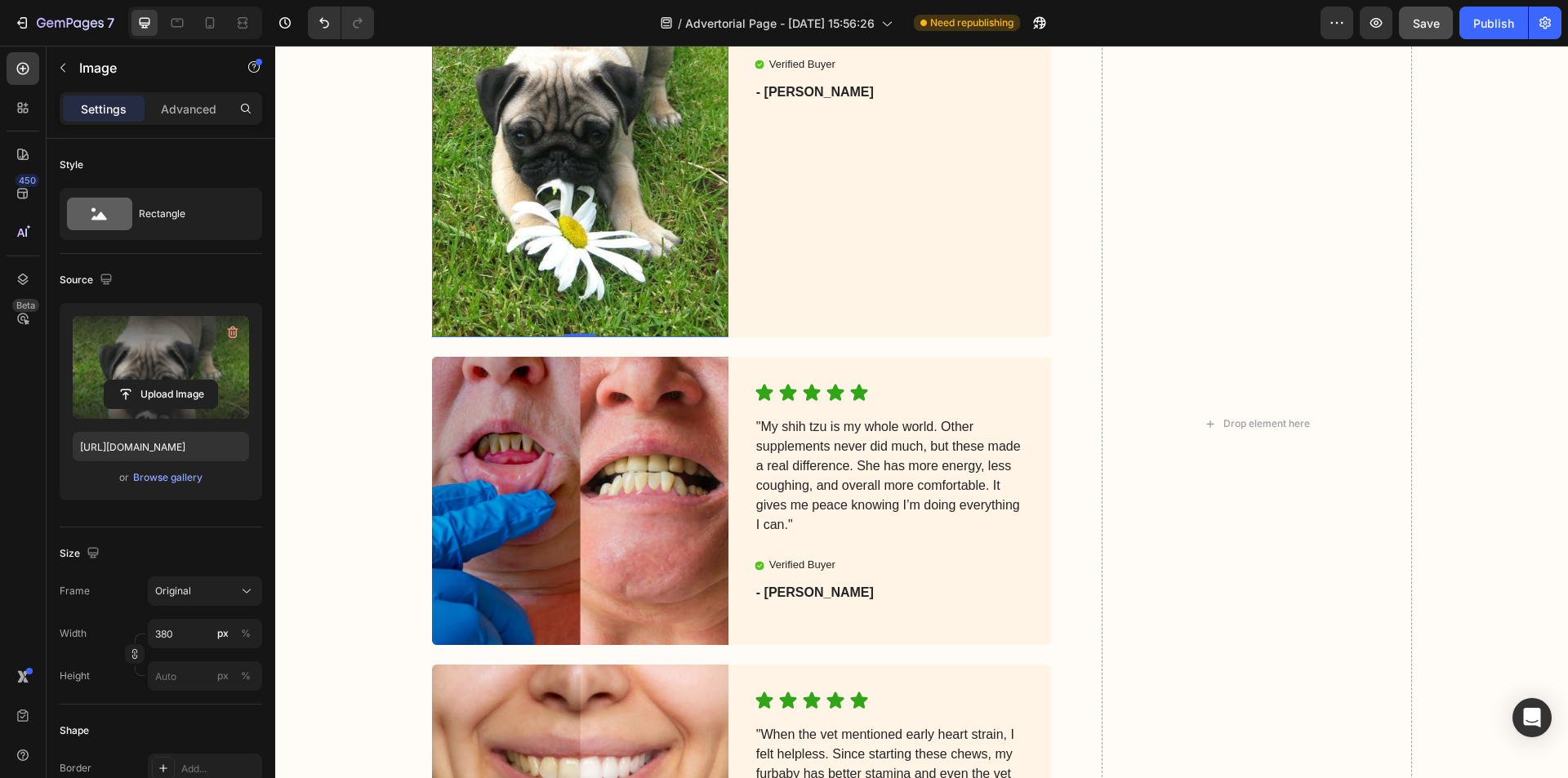
scroll to position [6693, 0]
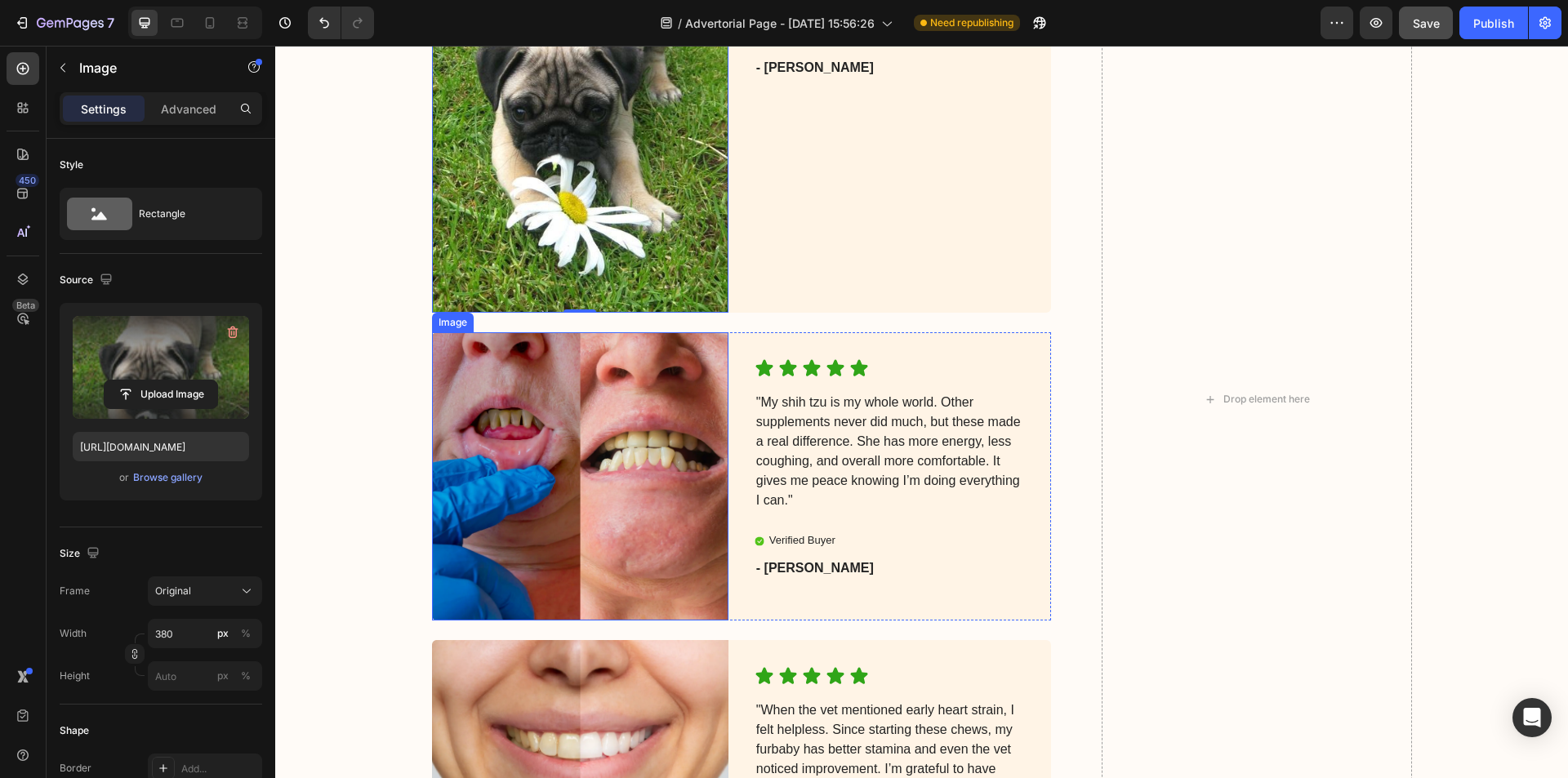
click at [569, 481] on img at bounding box center [580, 475] width 296 height 288
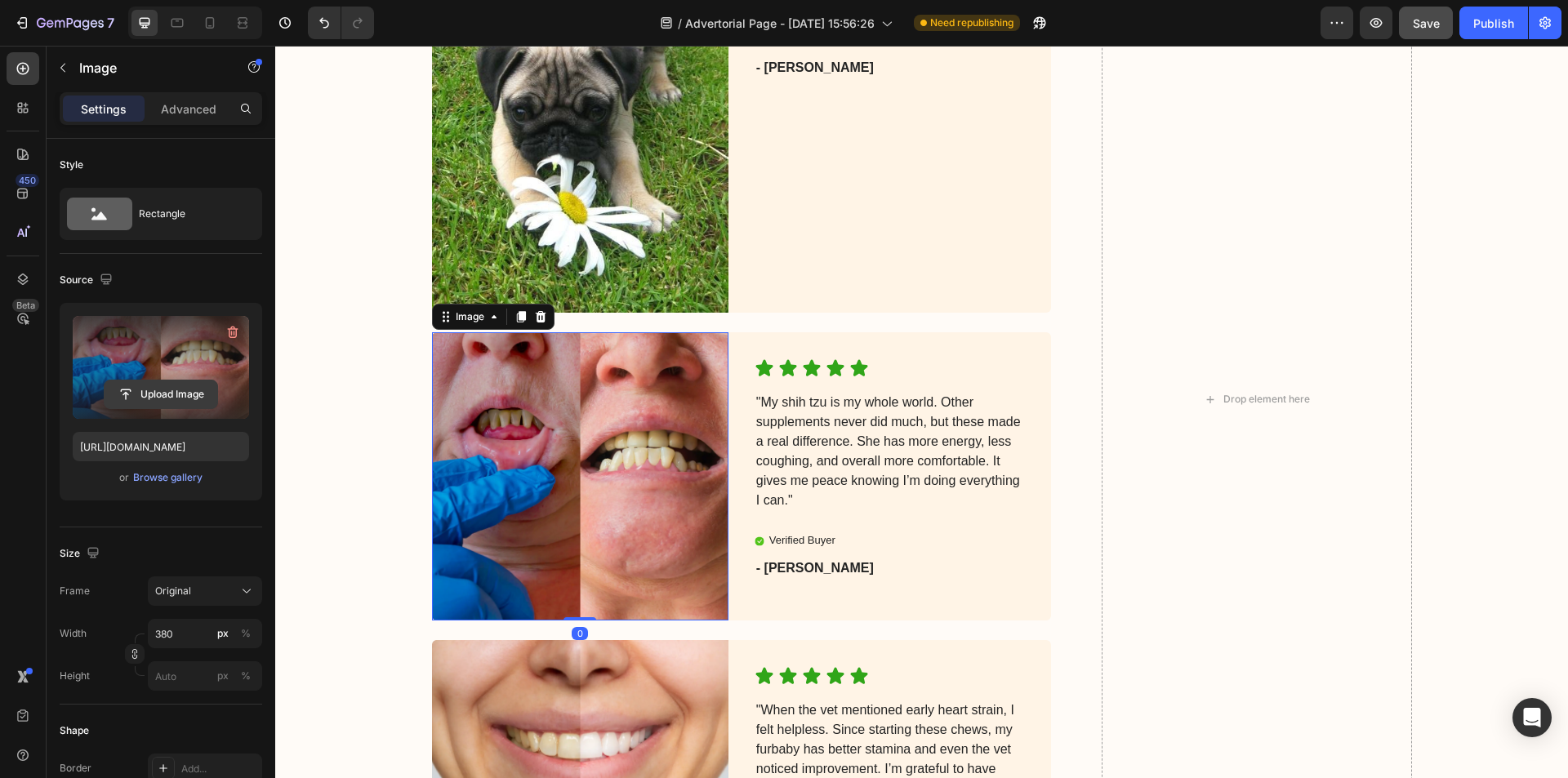
click at [148, 399] on input "file" at bounding box center [161, 394] width 113 height 28
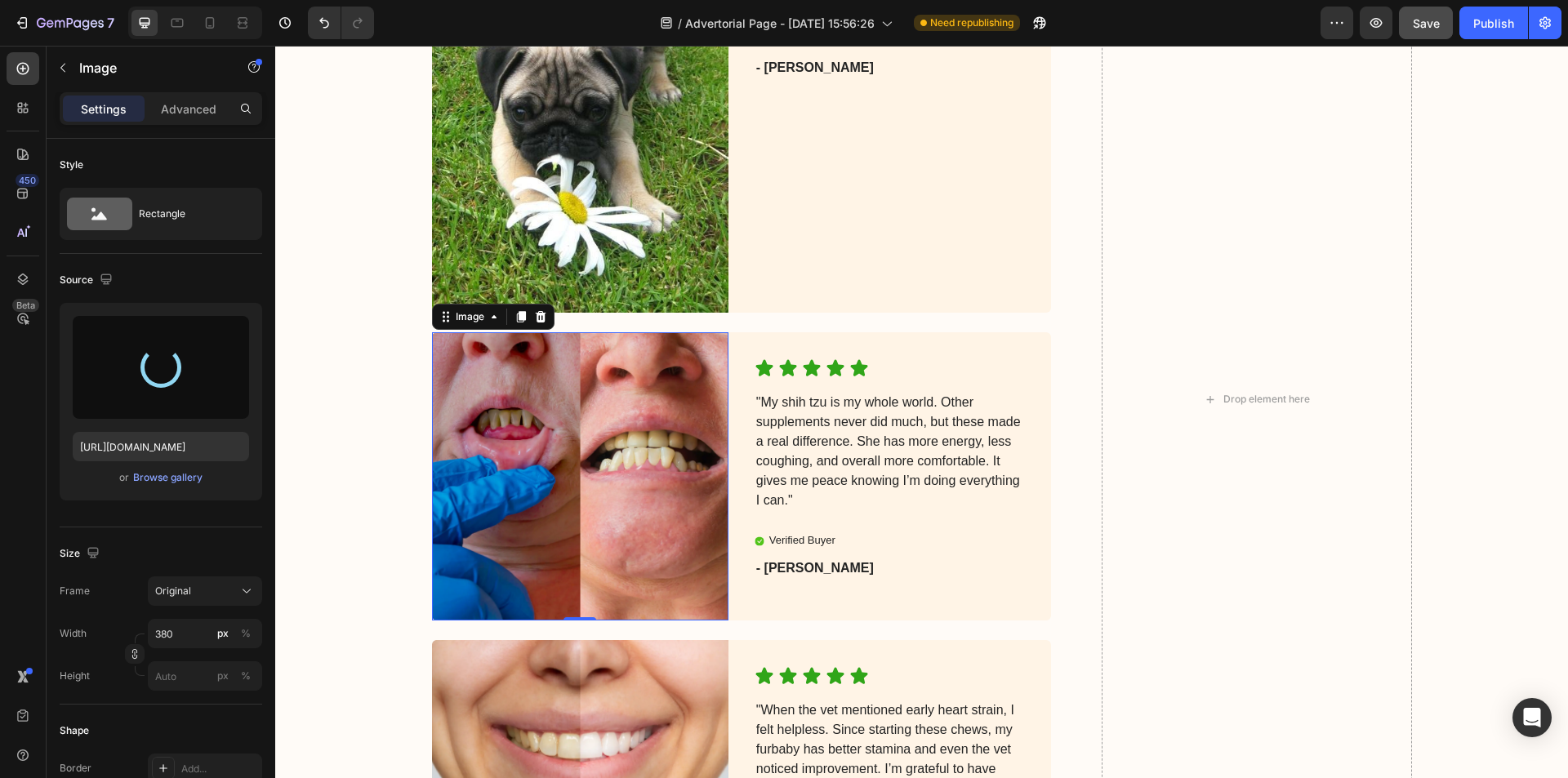
type input "[URL][DOMAIN_NAME]"
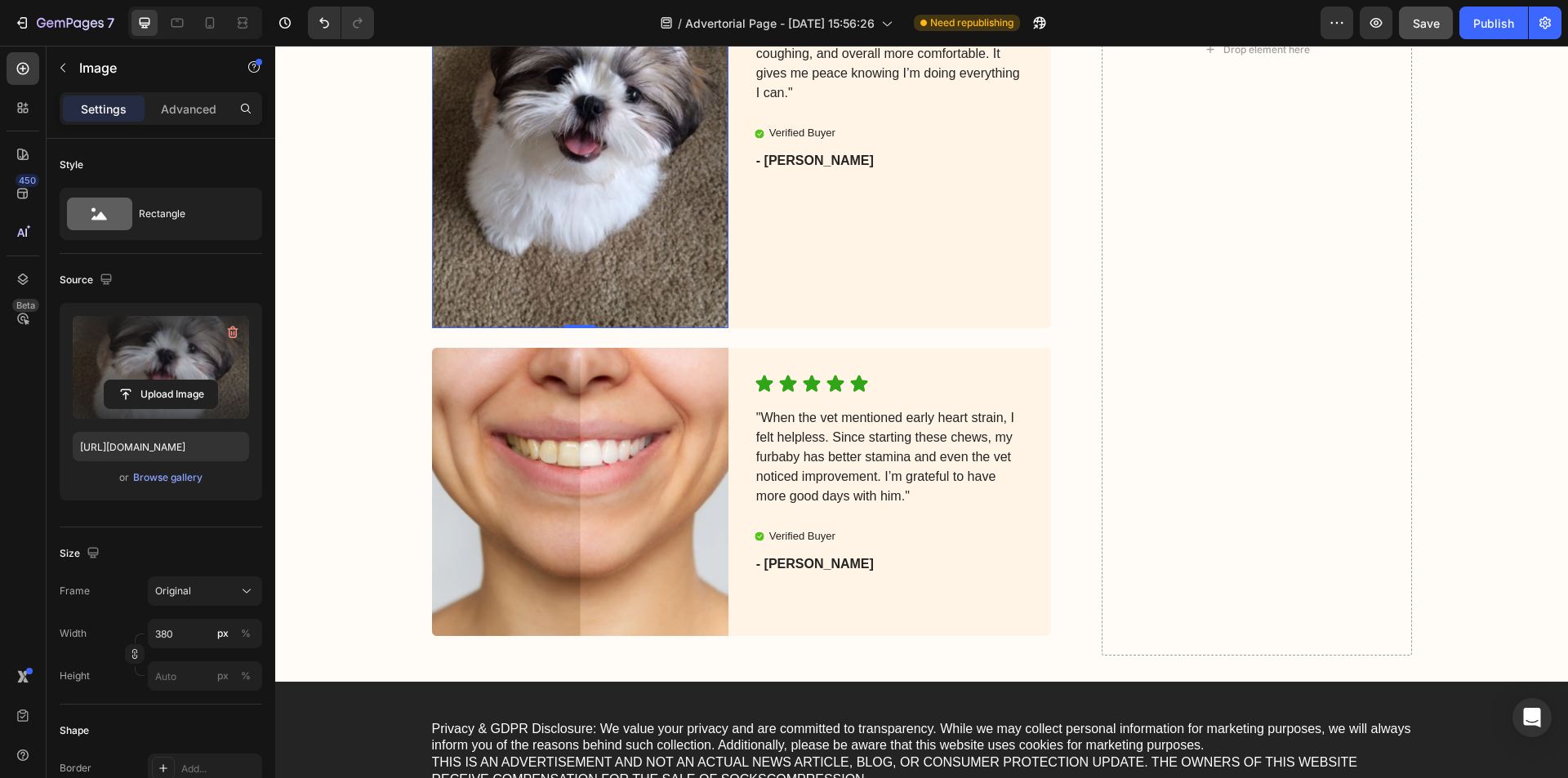
scroll to position [7101, 0]
click at [530, 455] on img at bounding box center [580, 491] width 296 height 288
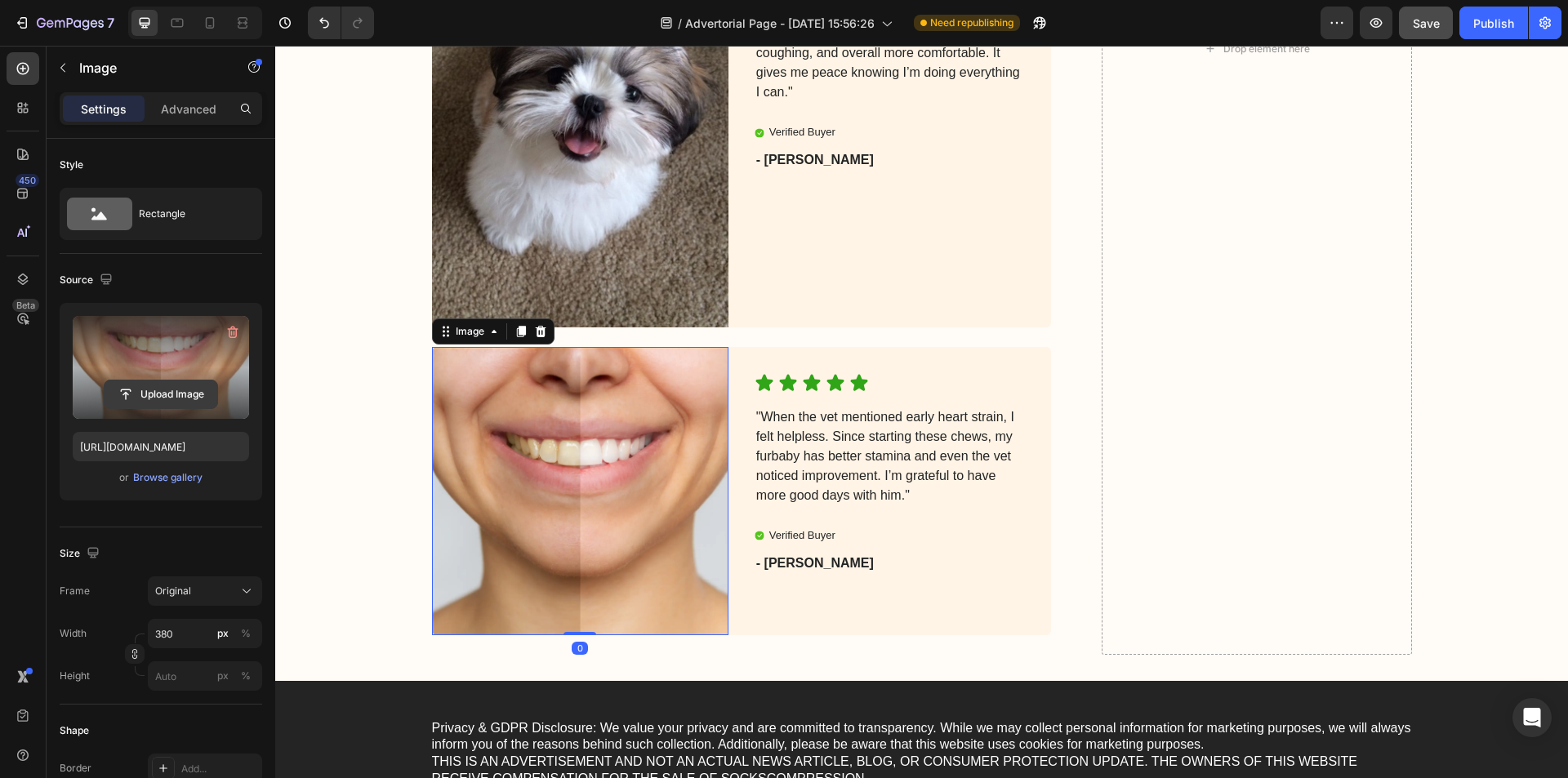
click at [138, 393] on input "file" at bounding box center [161, 394] width 113 height 28
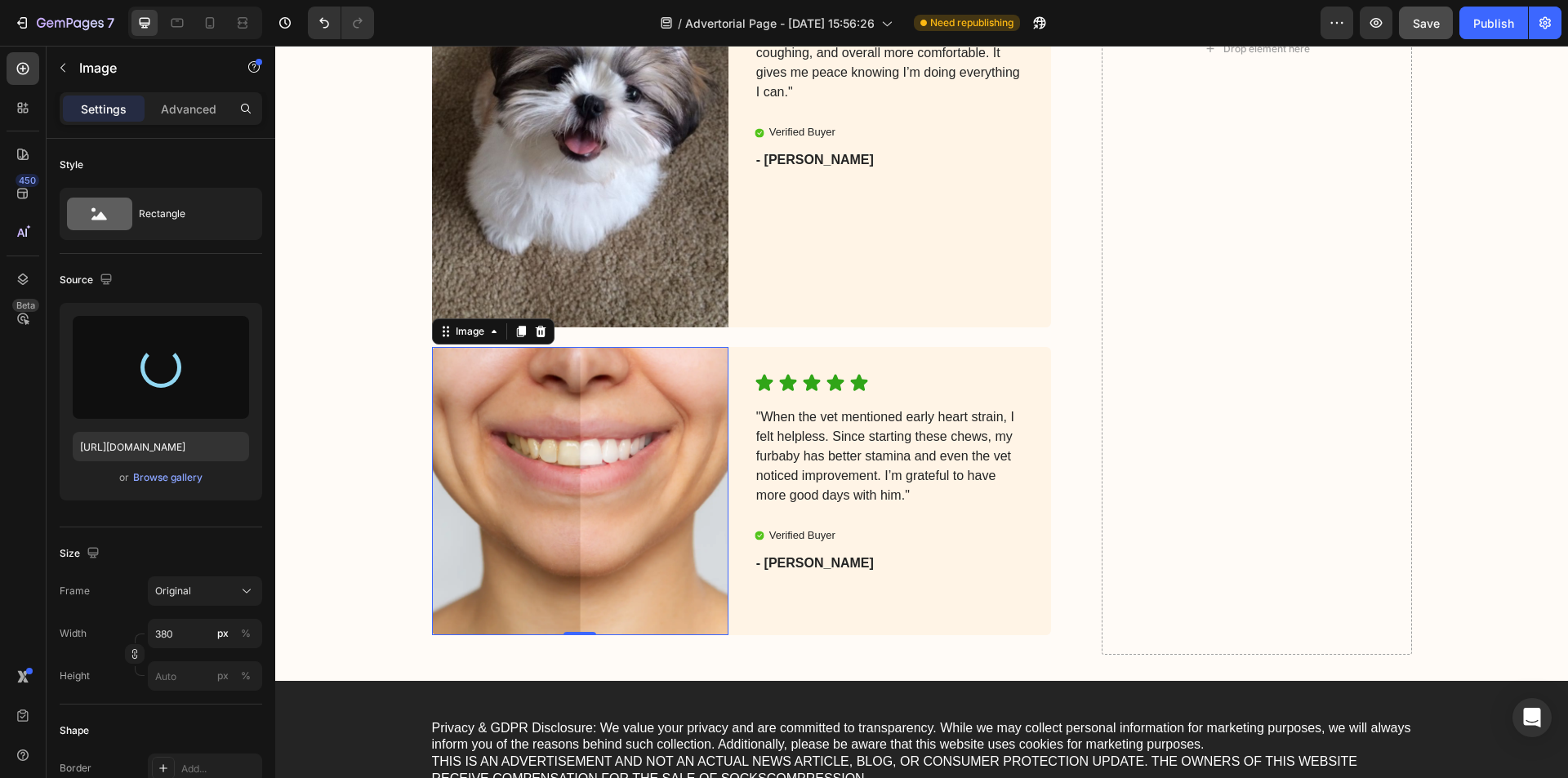
type input "[URL][DOMAIN_NAME]"
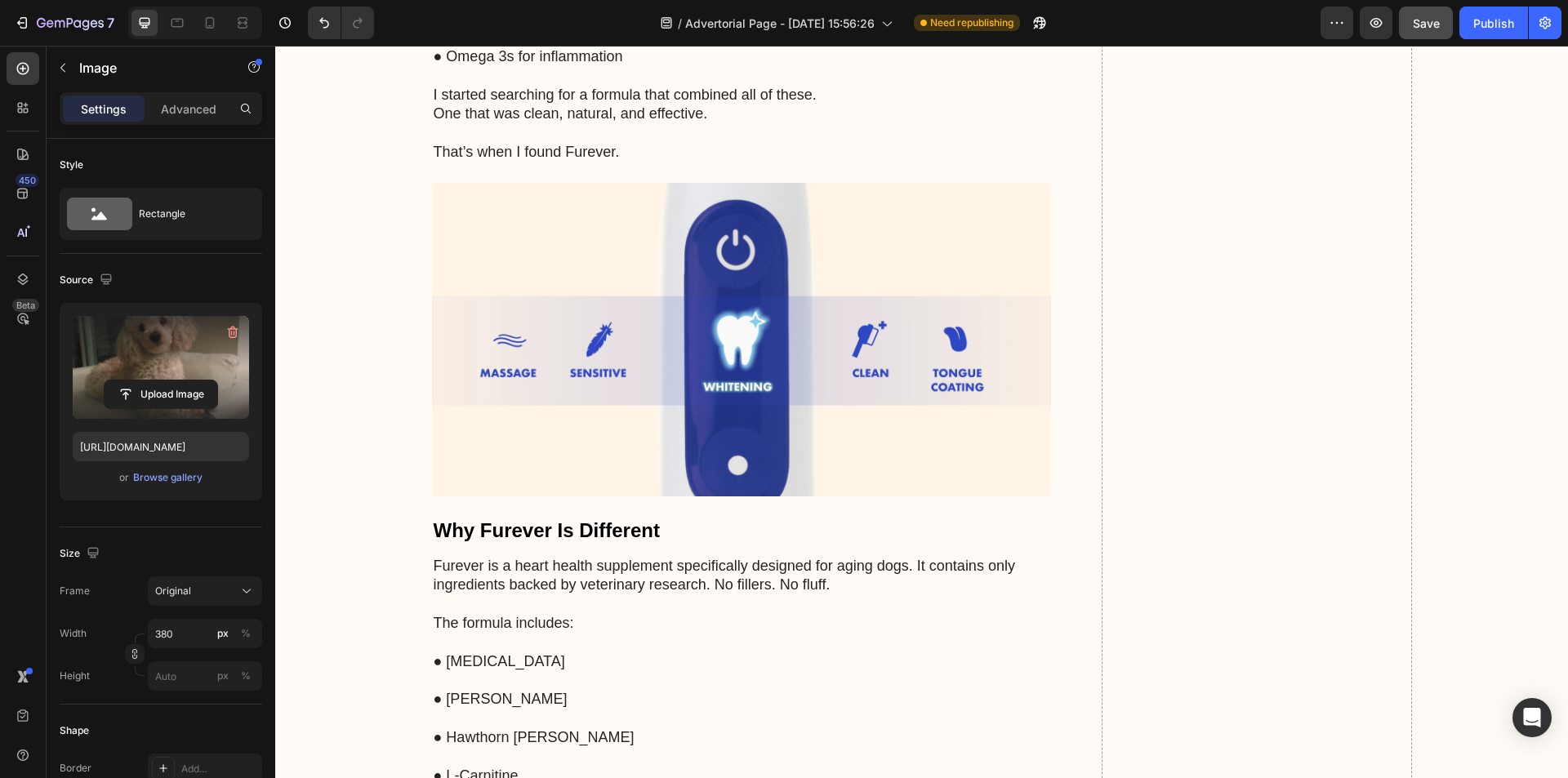
scroll to position [6085, 0]
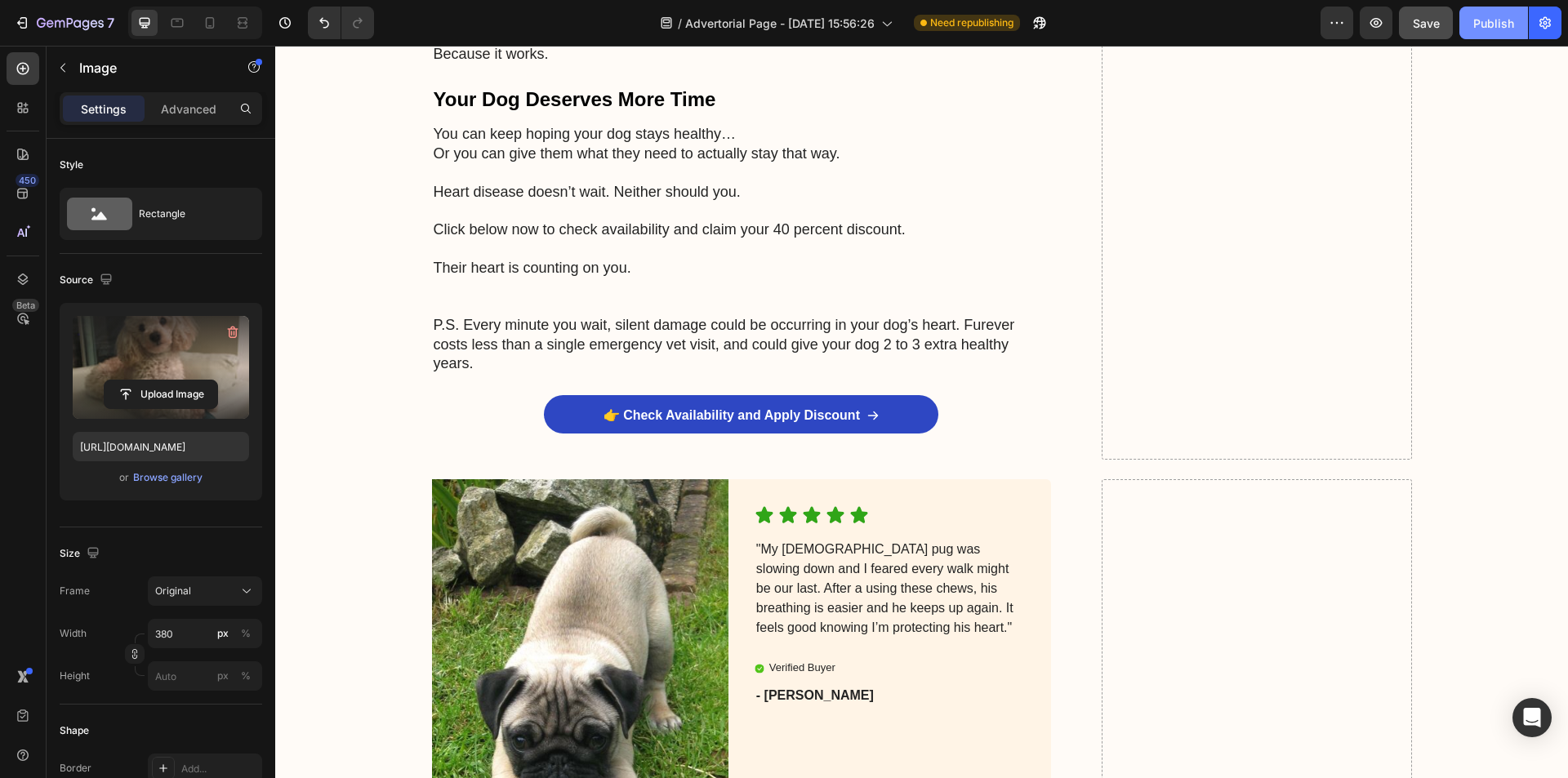
click at [1485, 22] on div "Publish" at bounding box center [1493, 23] width 41 height 17
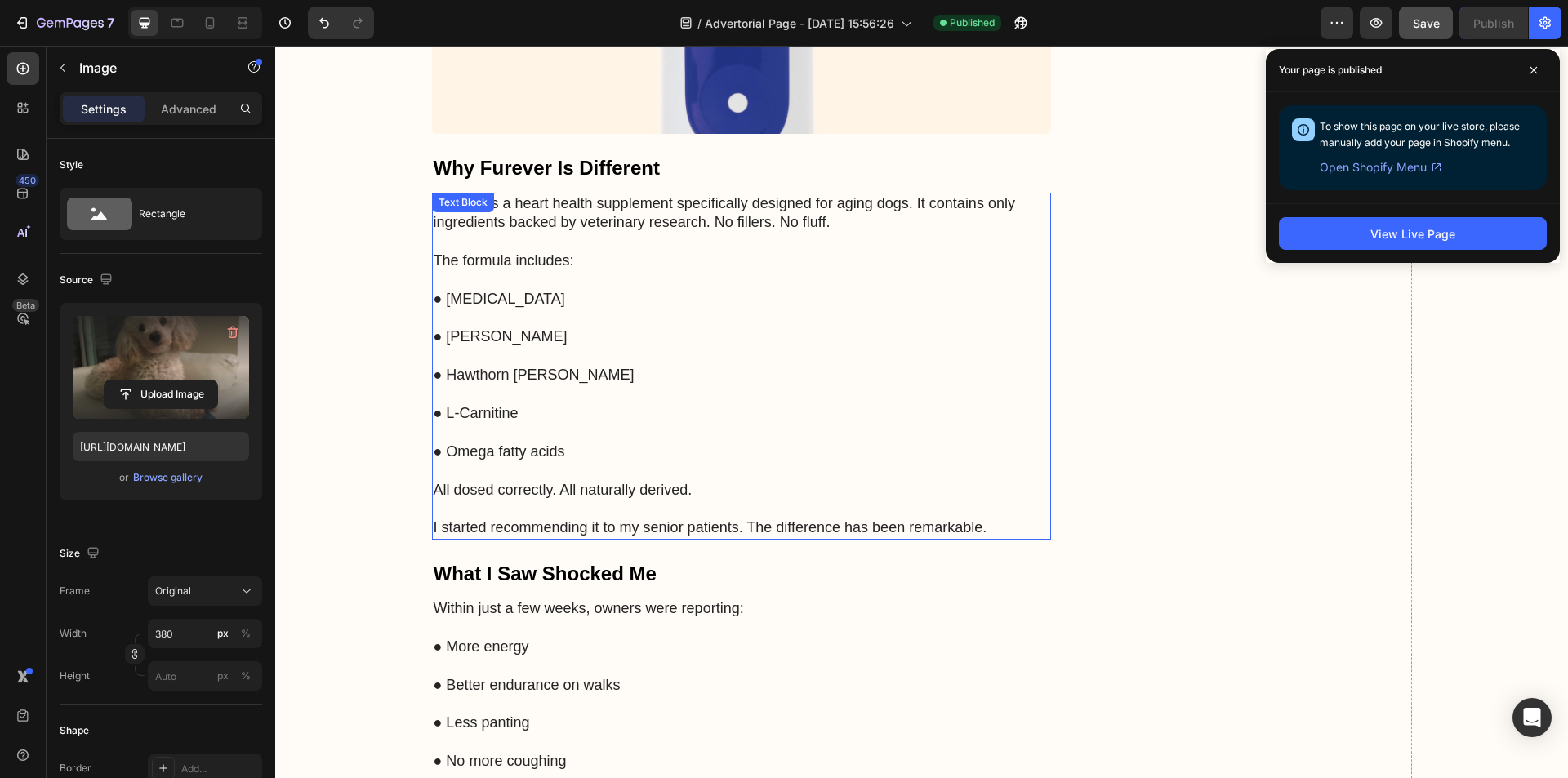
scroll to position [4452, 0]
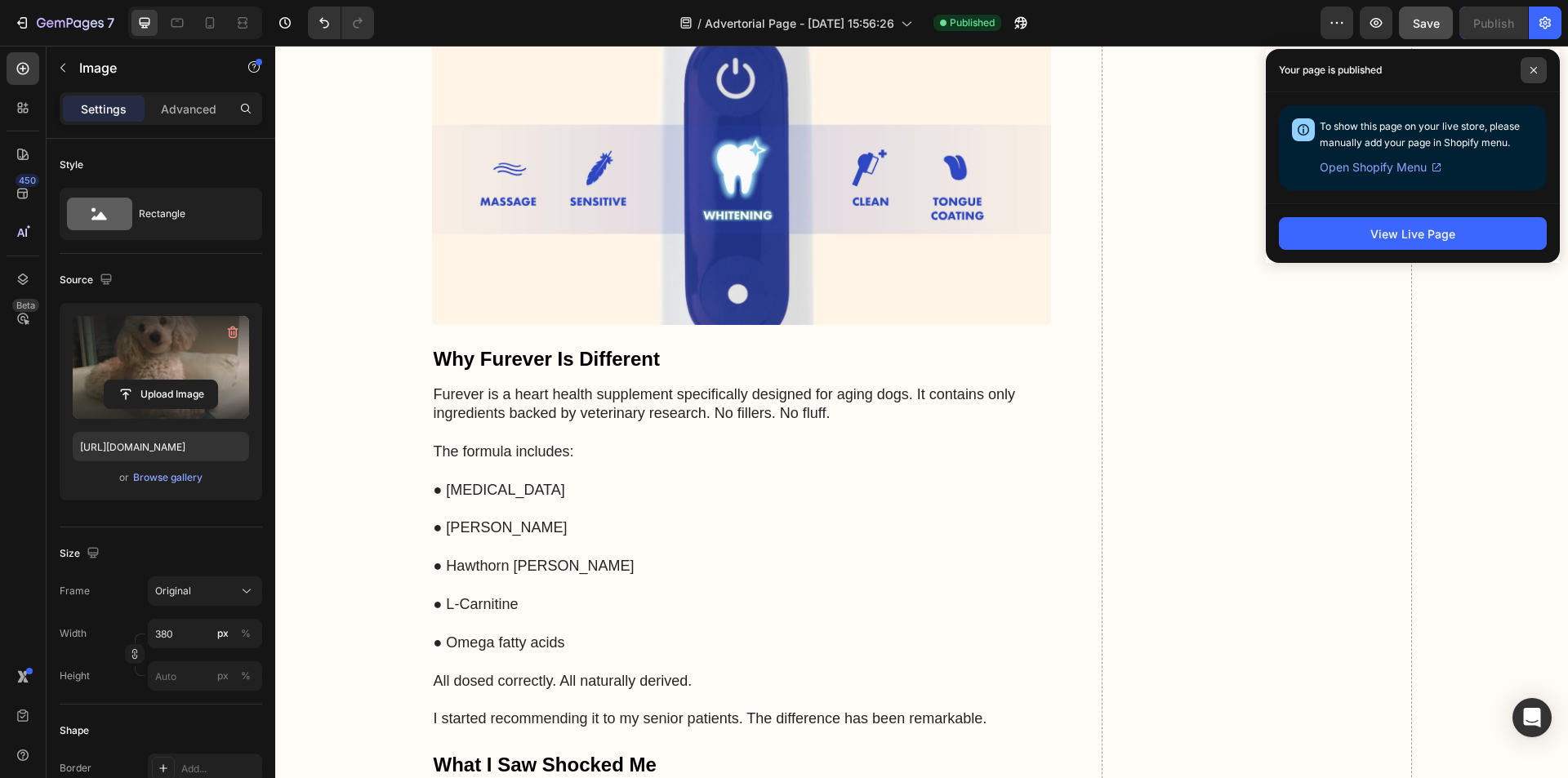
click at [1528, 74] on span at bounding box center [1533, 69] width 26 height 26
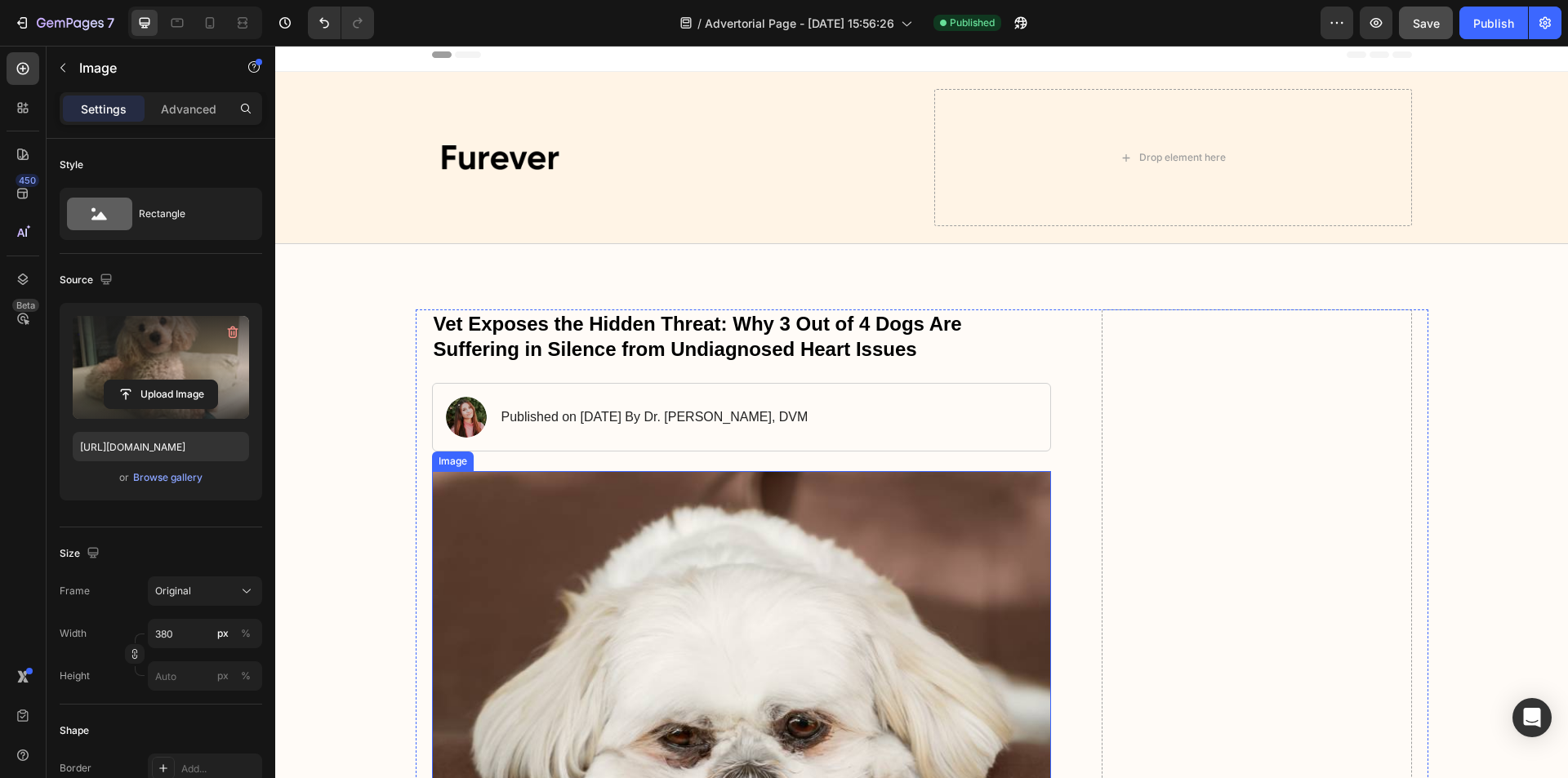
scroll to position [0, 0]
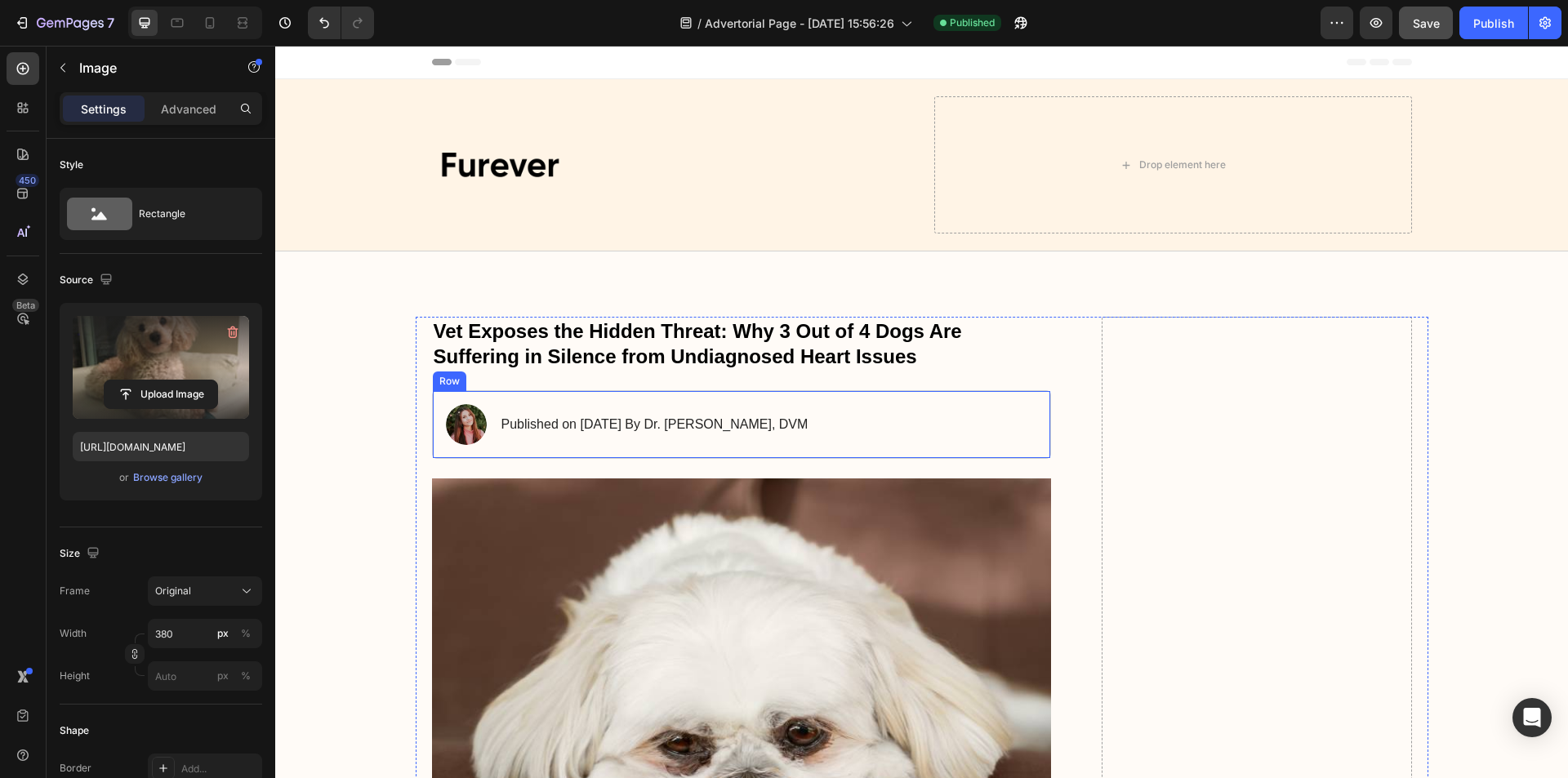
click at [460, 422] on img at bounding box center [466, 424] width 41 height 41
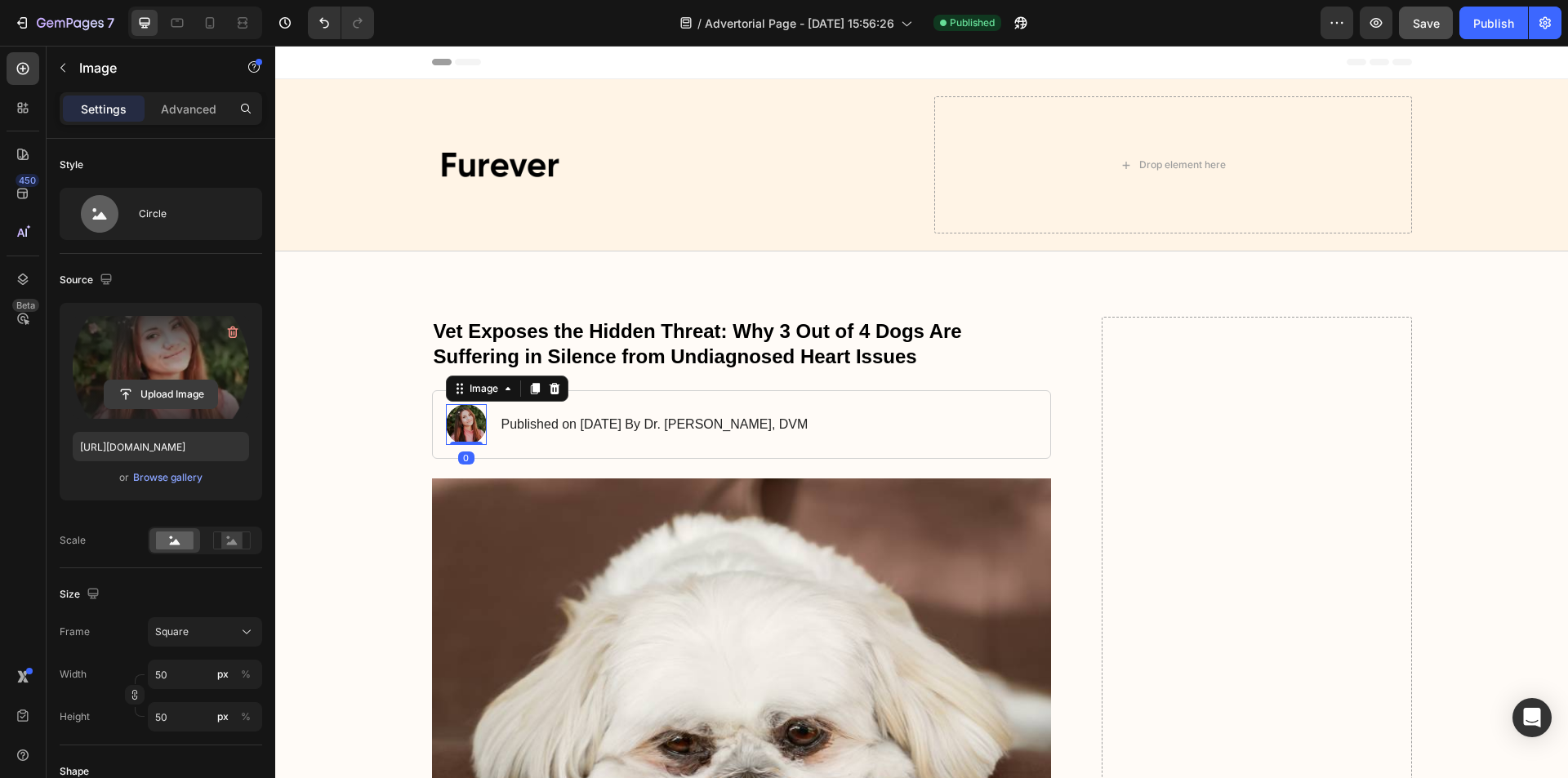
click at [148, 393] on input "file" at bounding box center [161, 394] width 113 height 28
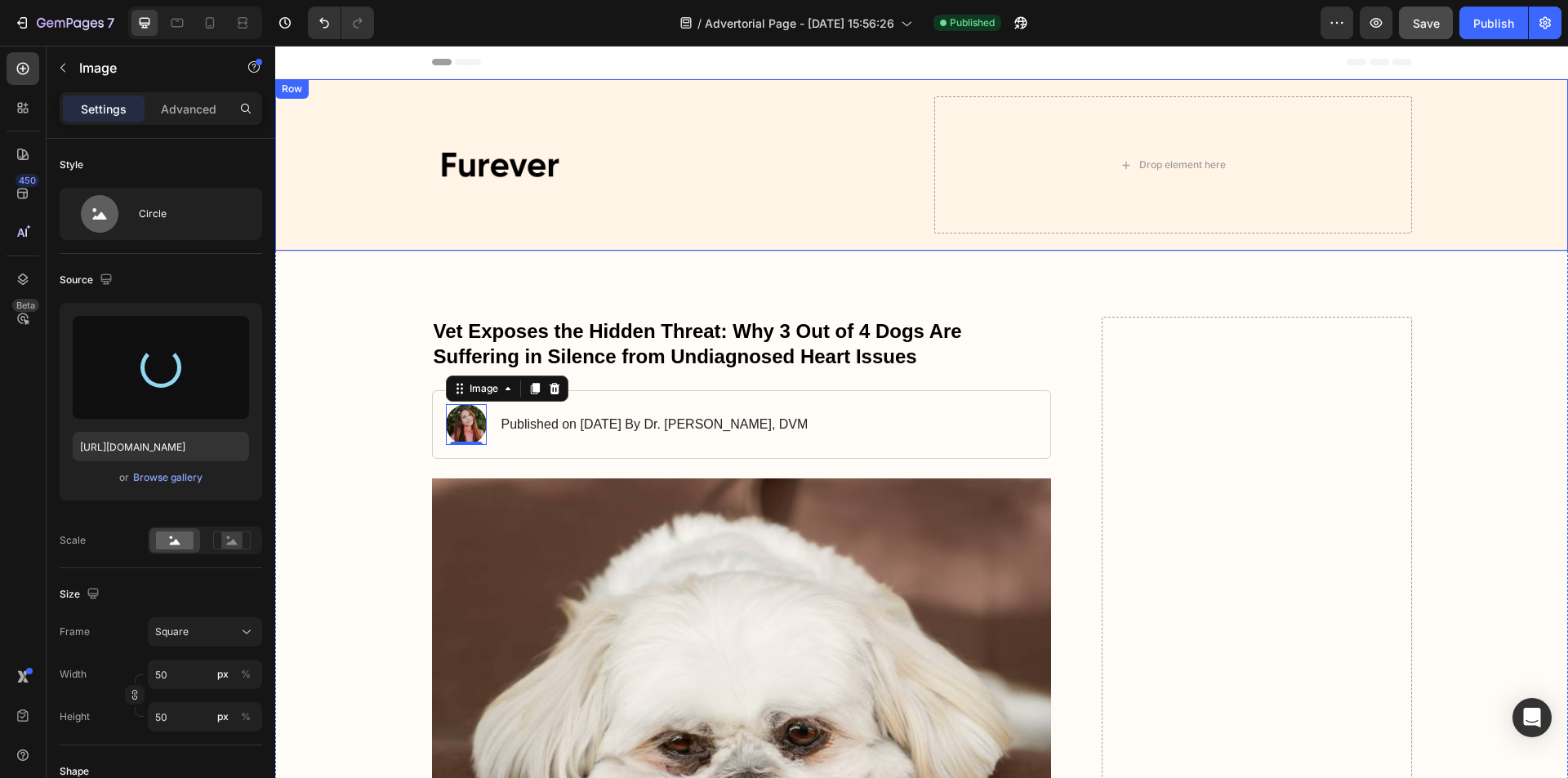
type input "[URL][DOMAIN_NAME]"
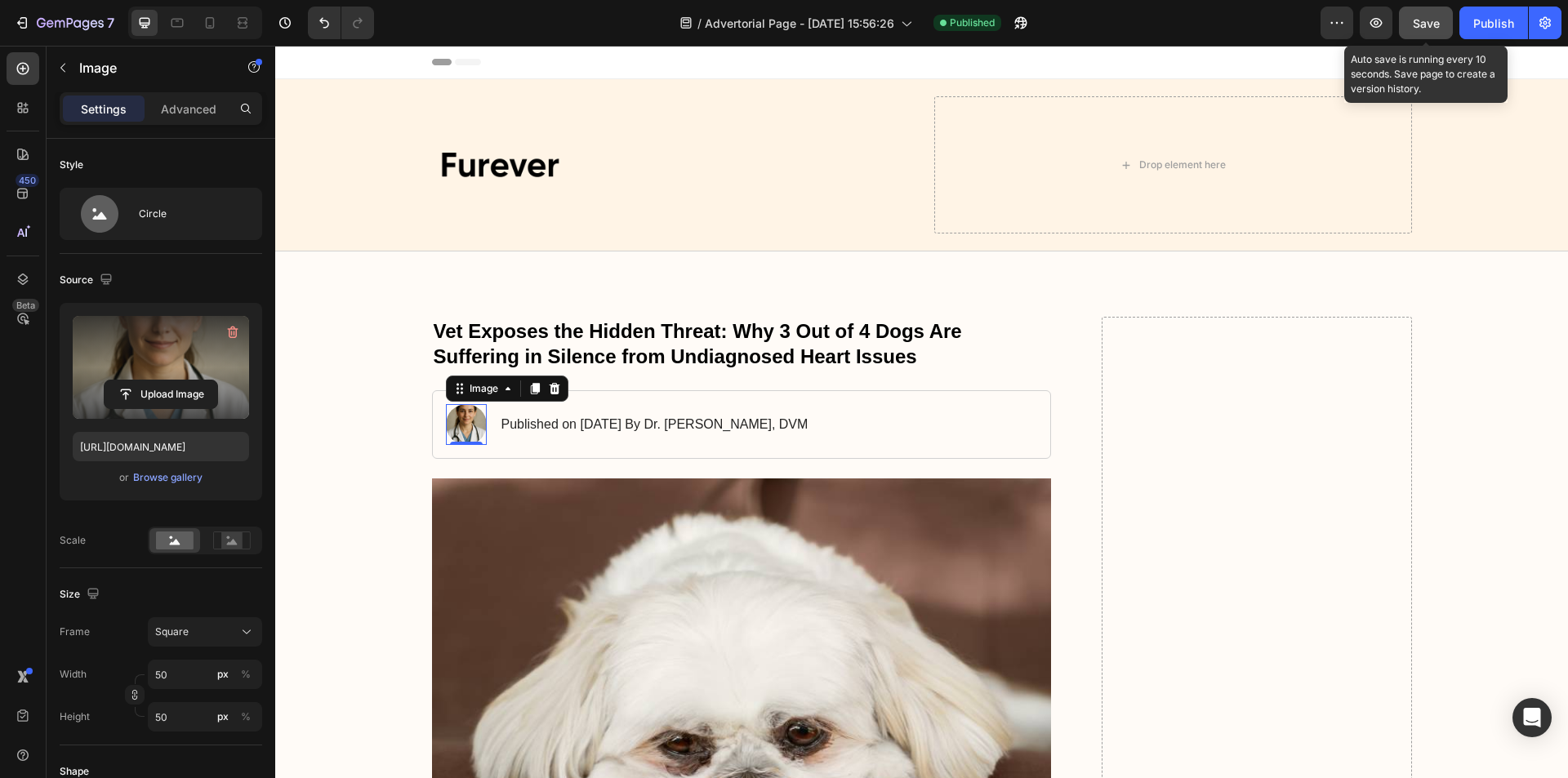
click at [1432, 16] on span "Save" at bounding box center [1426, 23] width 27 height 14
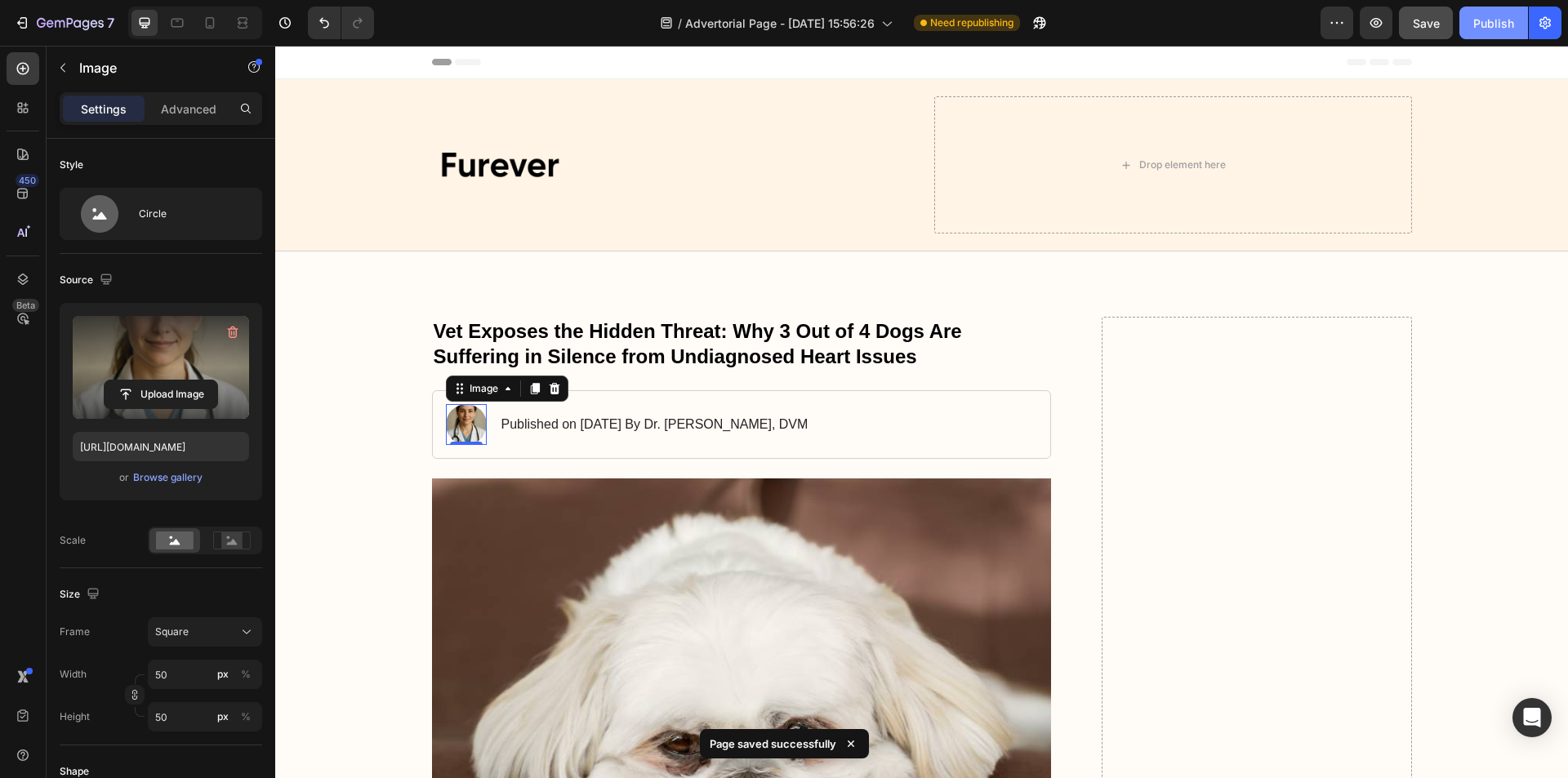
click at [1504, 24] on div "Publish" at bounding box center [1493, 23] width 41 height 17
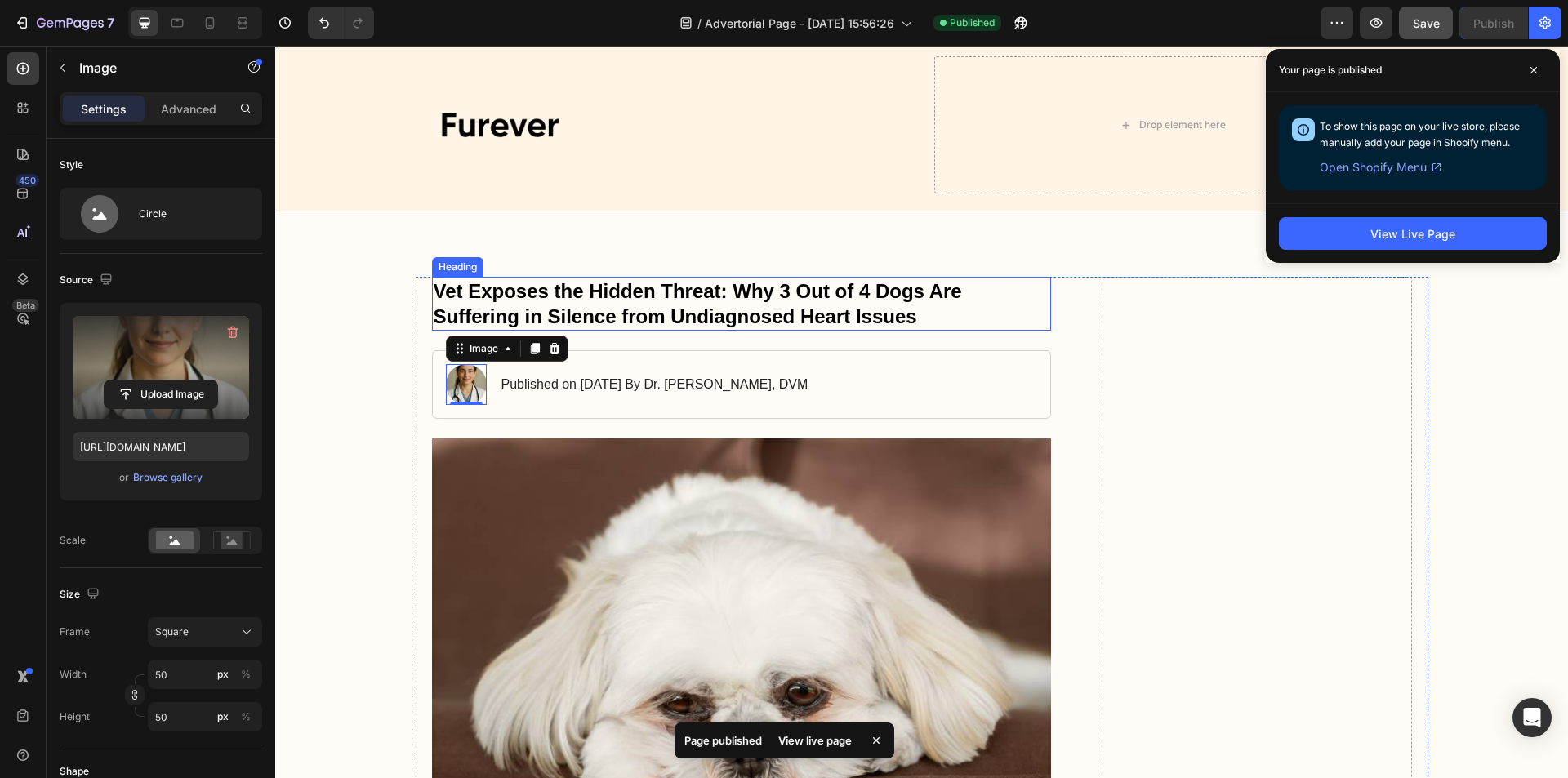
scroll to position [82, 0]
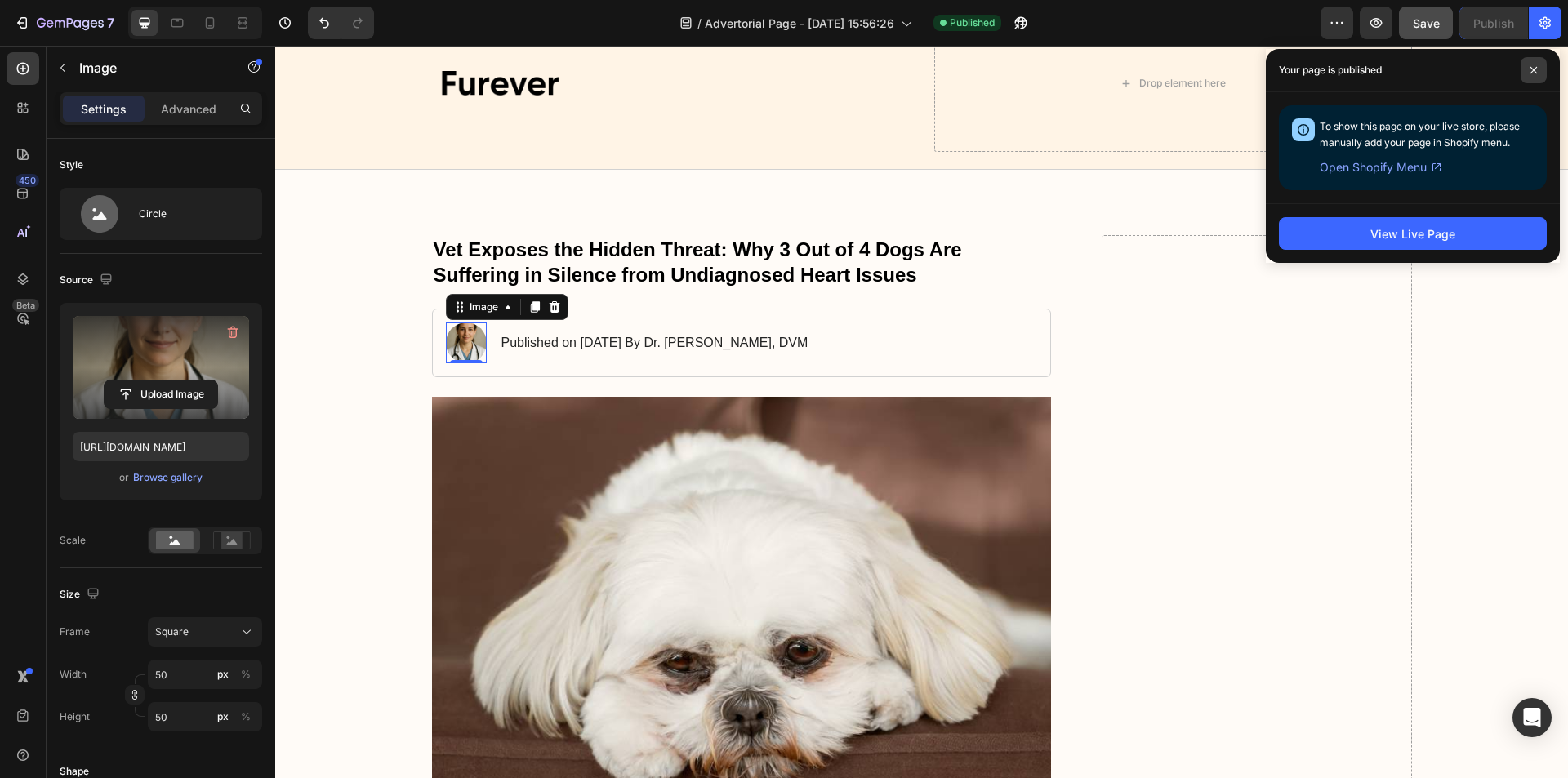
click at [1536, 68] on icon at bounding box center [1533, 70] width 8 height 8
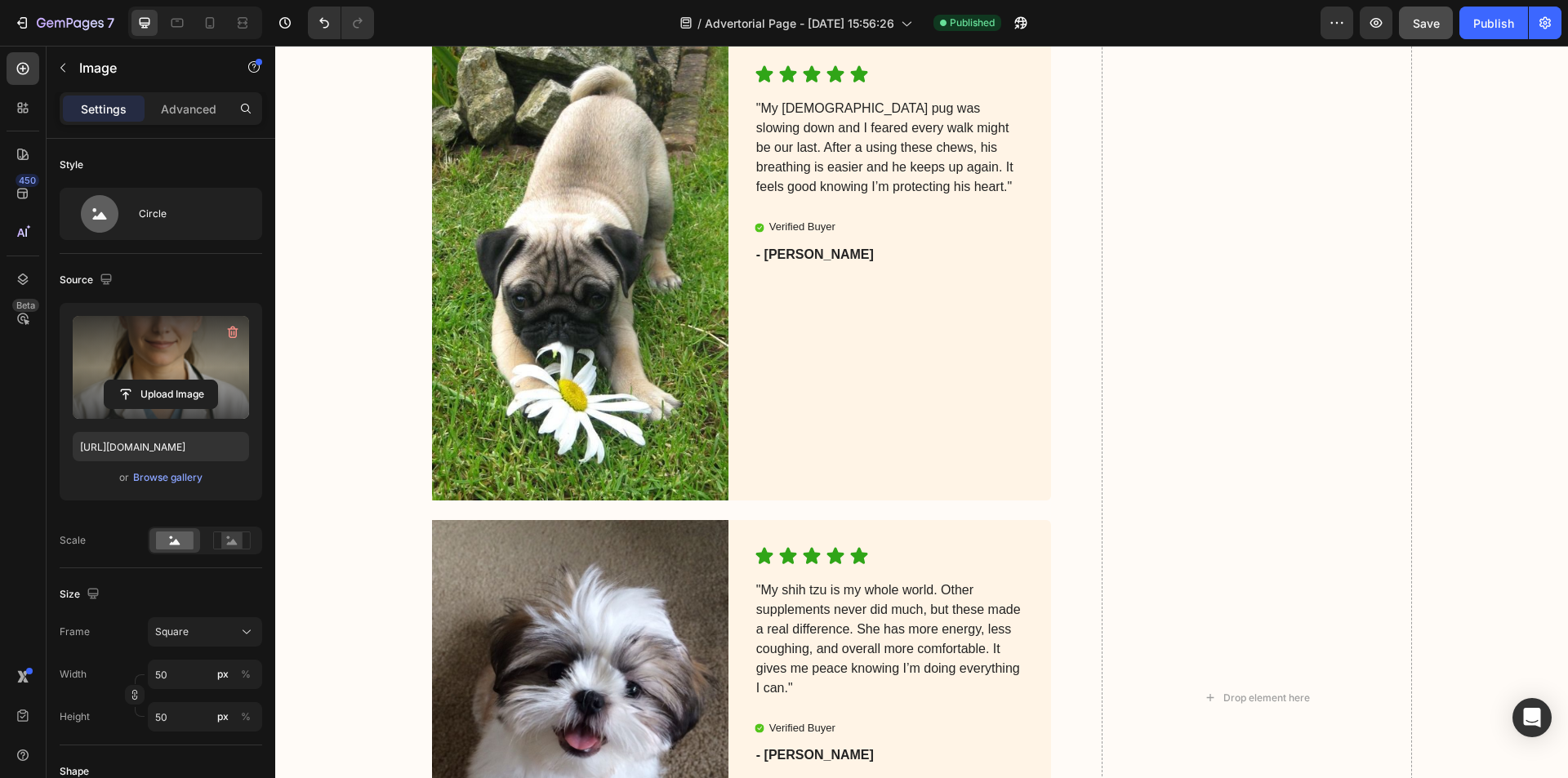
scroll to position [6493, 0]
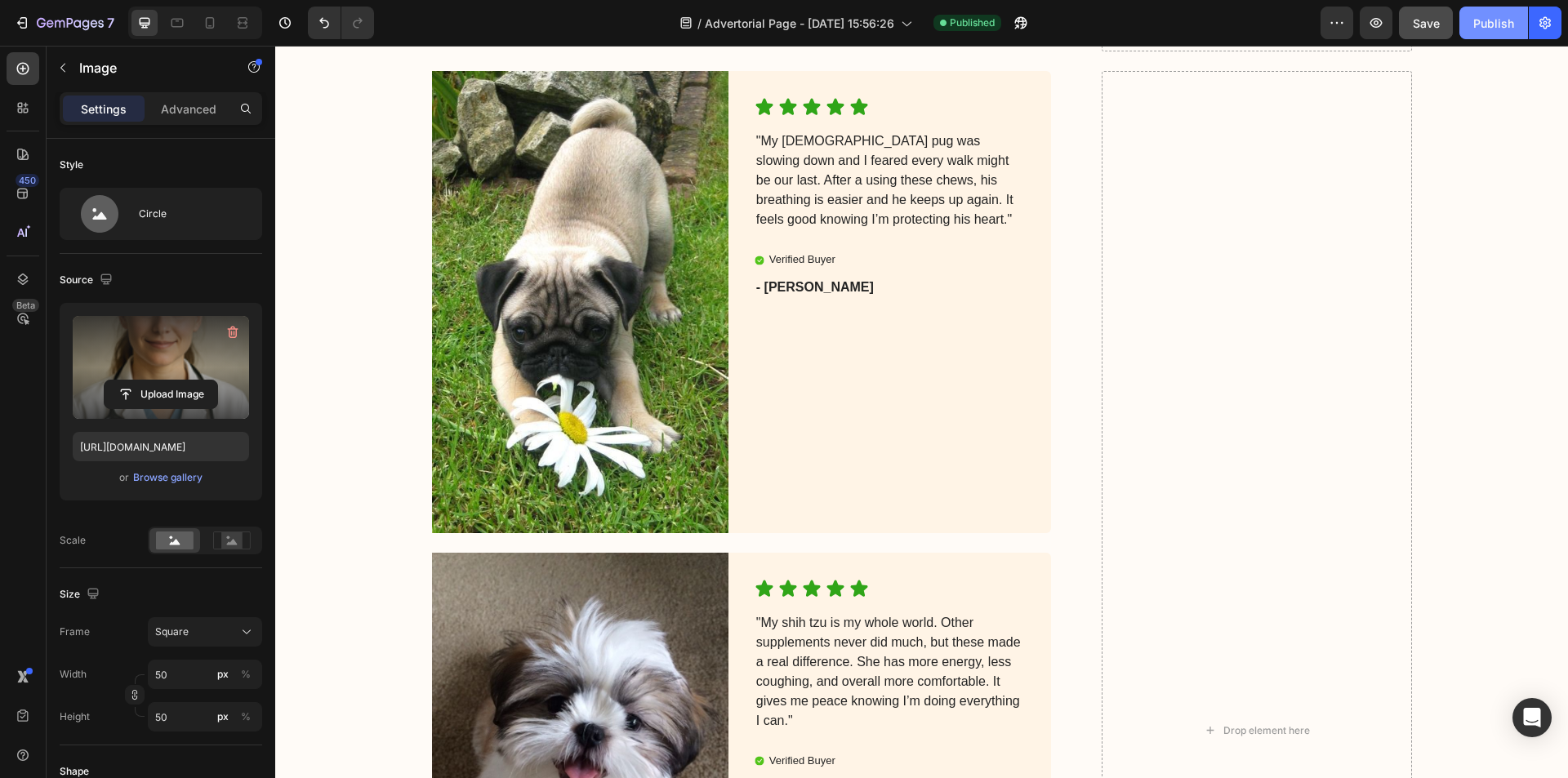
click at [1477, 20] on div "Publish" at bounding box center [1493, 23] width 41 height 17
